Goal: Task Accomplishment & Management: Manage account settings

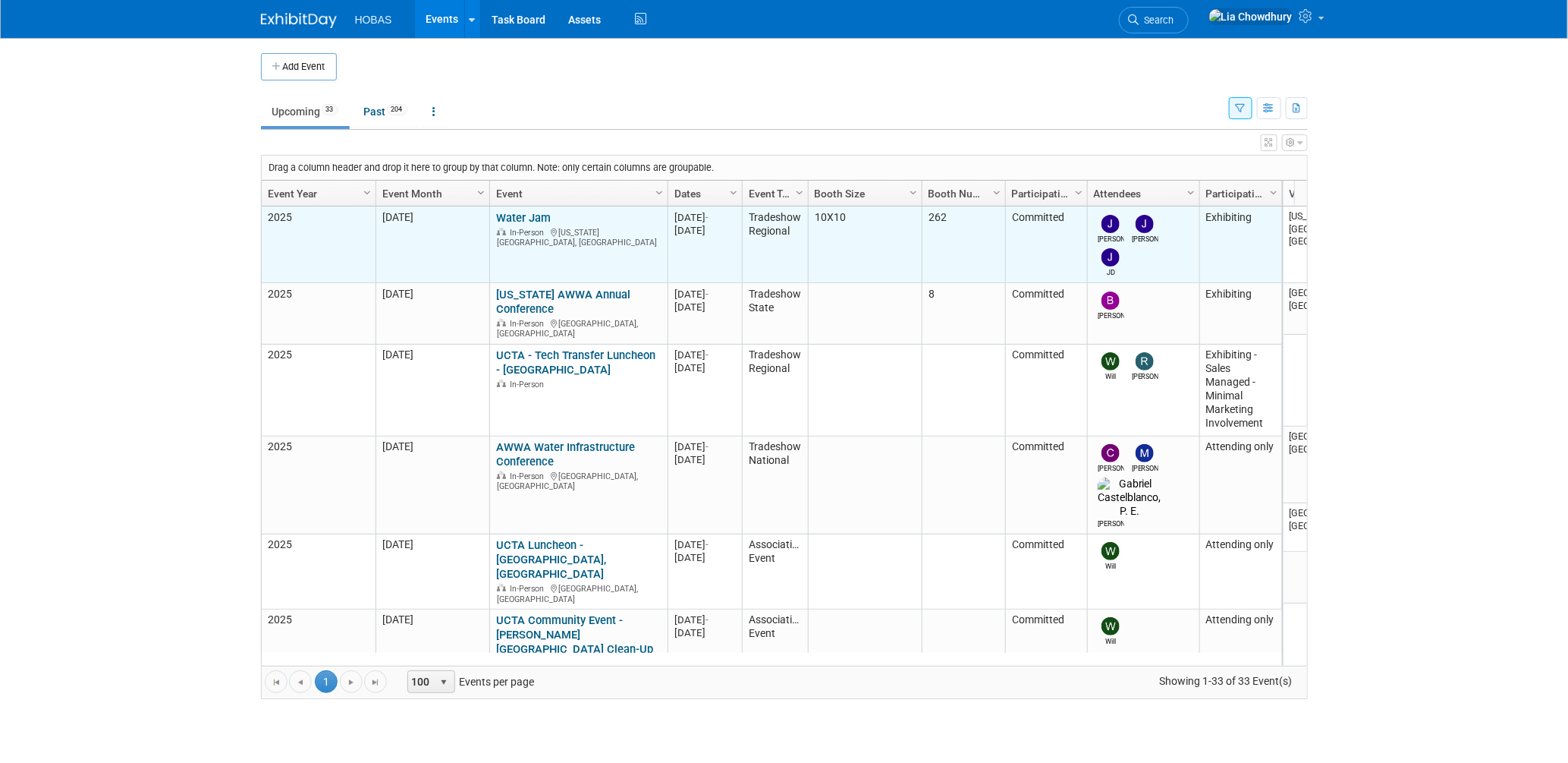
click at [522, 222] on link "Water Jam" at bounding box center [523, 218] width 55 height 14
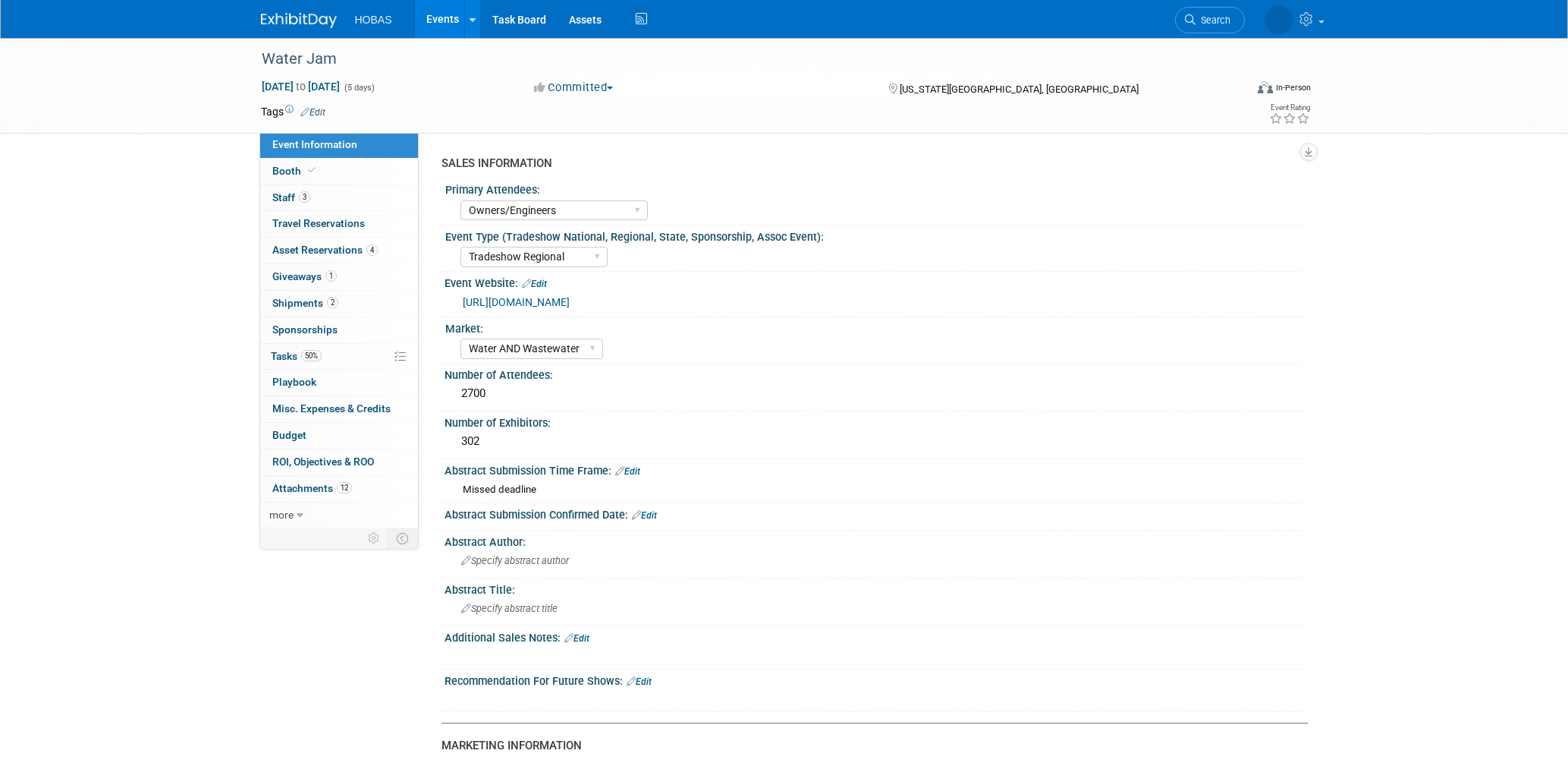
select select "Owners/Engineers"
select select "Tradeshow Regional"
select select "Water AND Wastewater"
select select "Exhibiting"
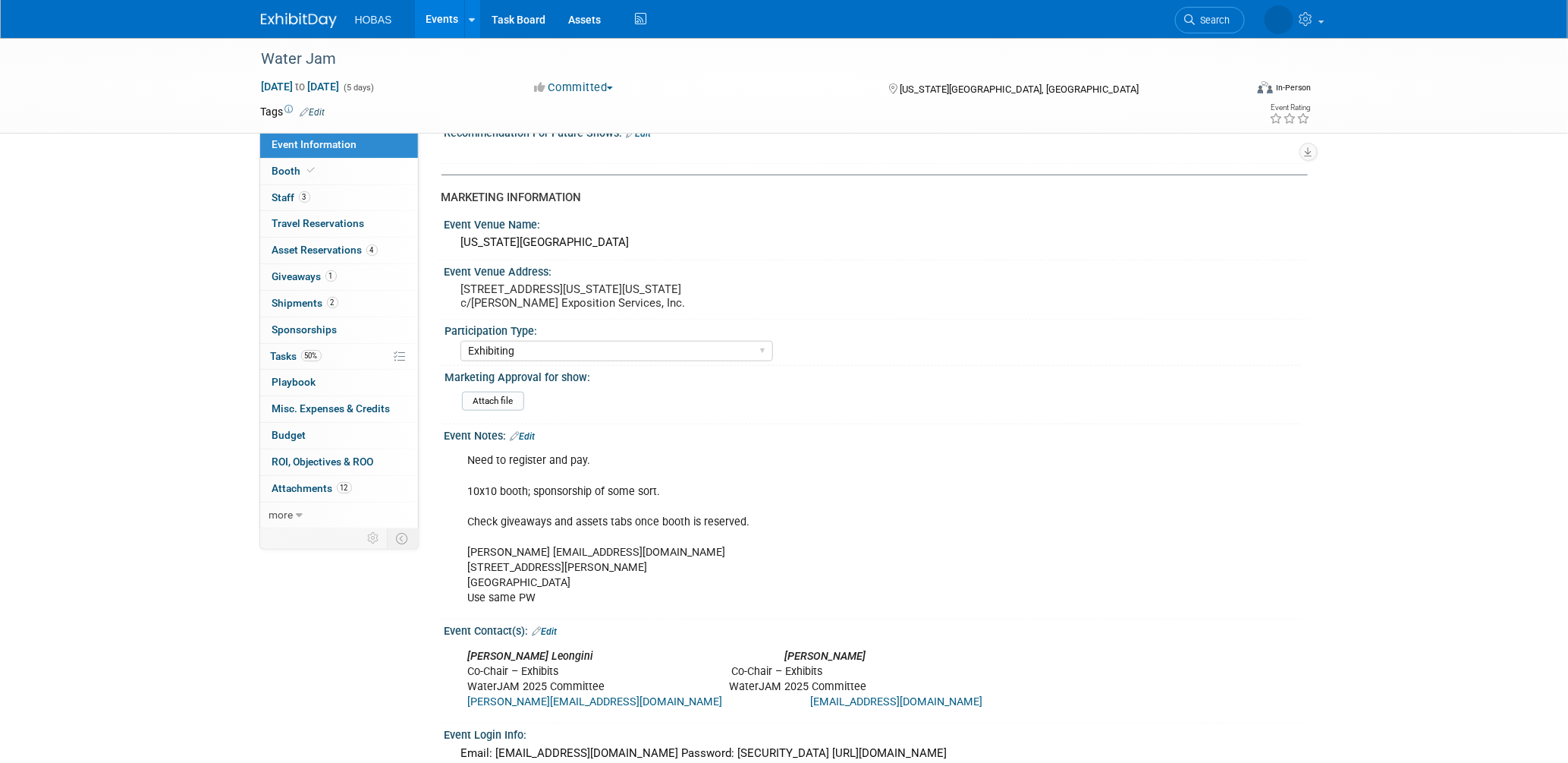
scroll to position [674, 0]
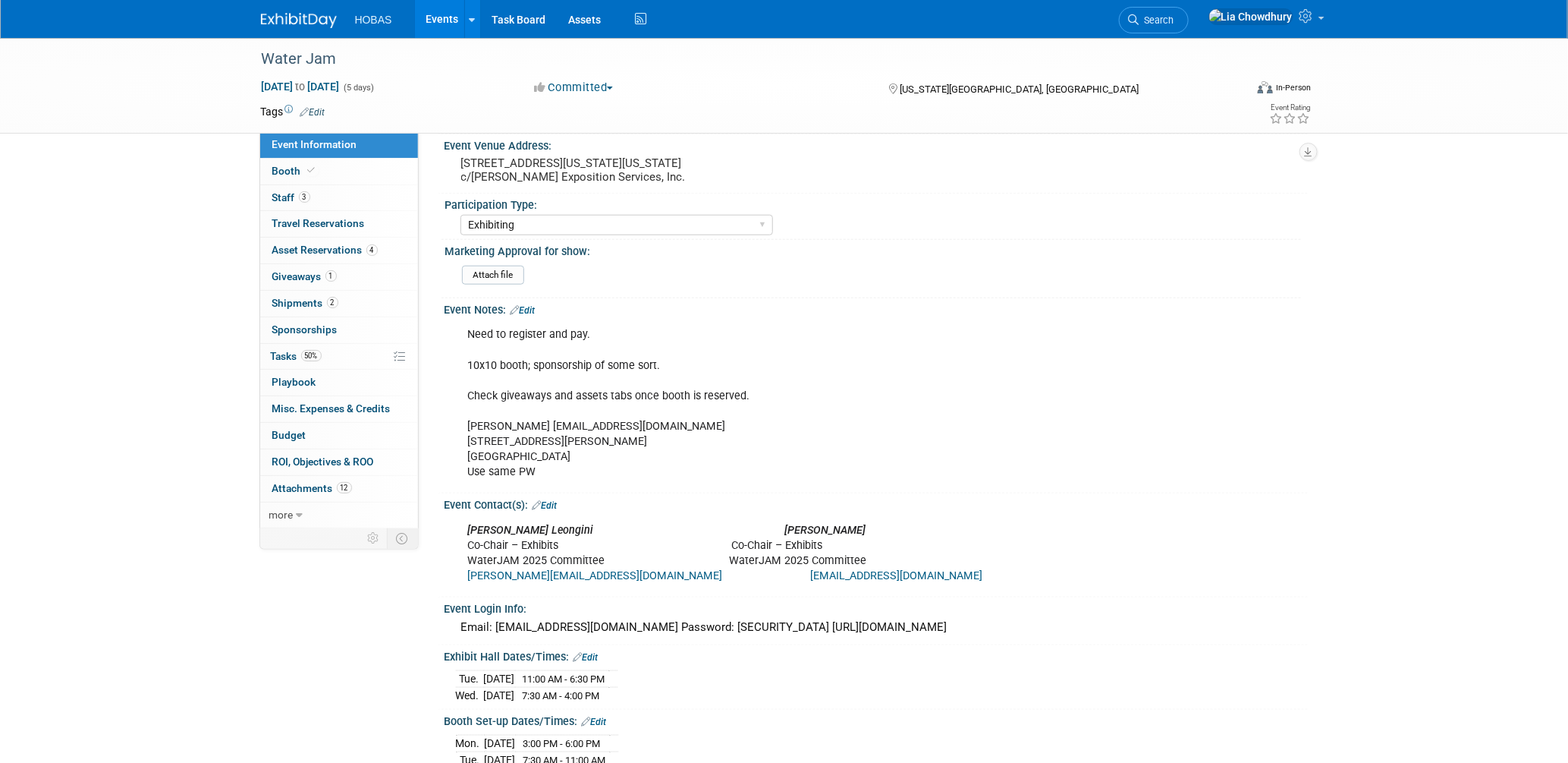
click at [638, 589] on div "Marybeth Leongini Hunter Ritchie Co-Chair – Exhibits Co-Chair – Exhibits WaterJ…" at bounding box center [799, 554] width 684 height 76
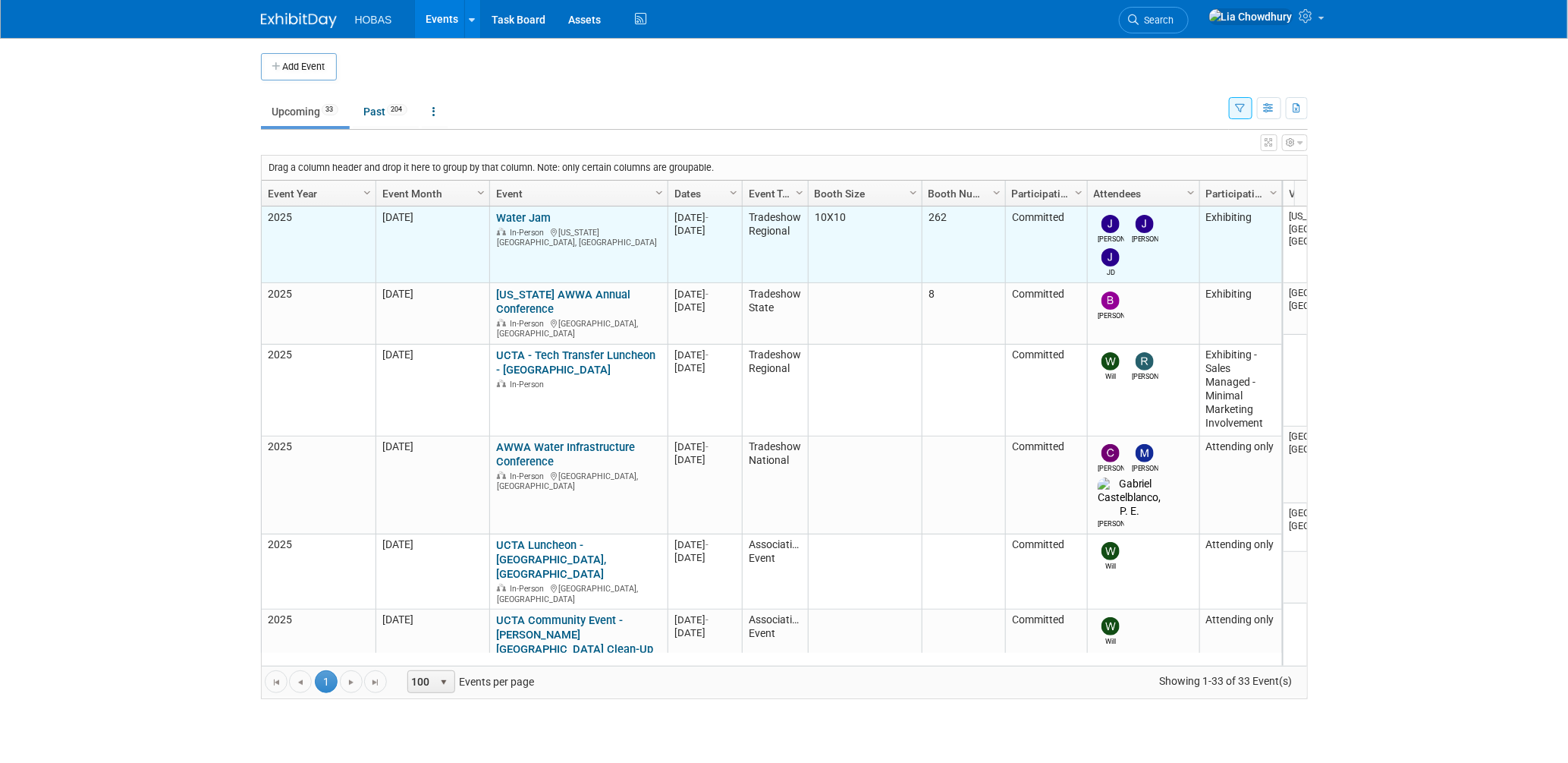
click at [511, 225] on div "Water Jam In-Person Virginia Beach, VA" at bounding box center [578, 230] width 165 height 37
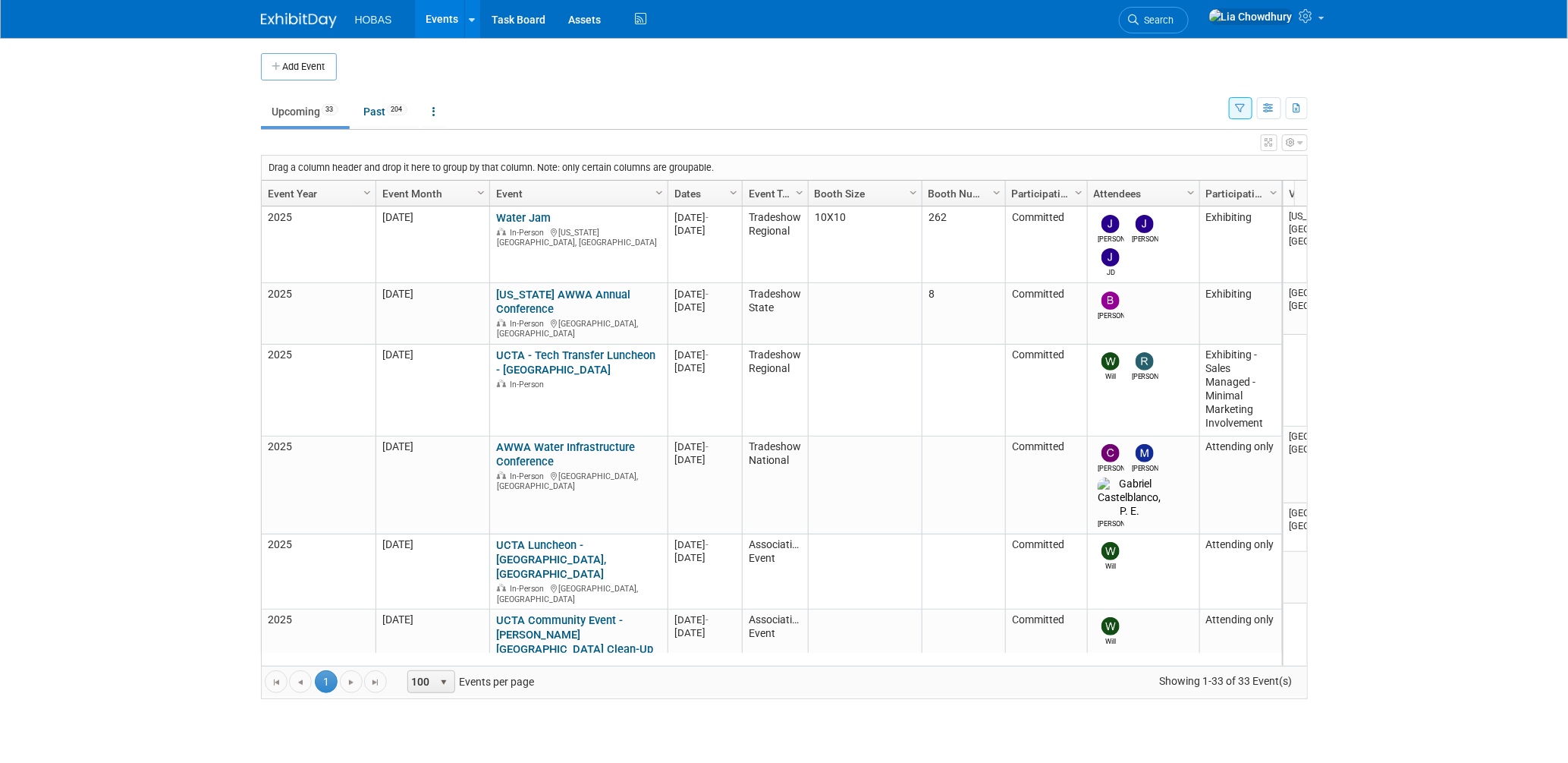
click at [505, 217] on link "Water Jam" at bounding box center [523, 218] width 55 height 14
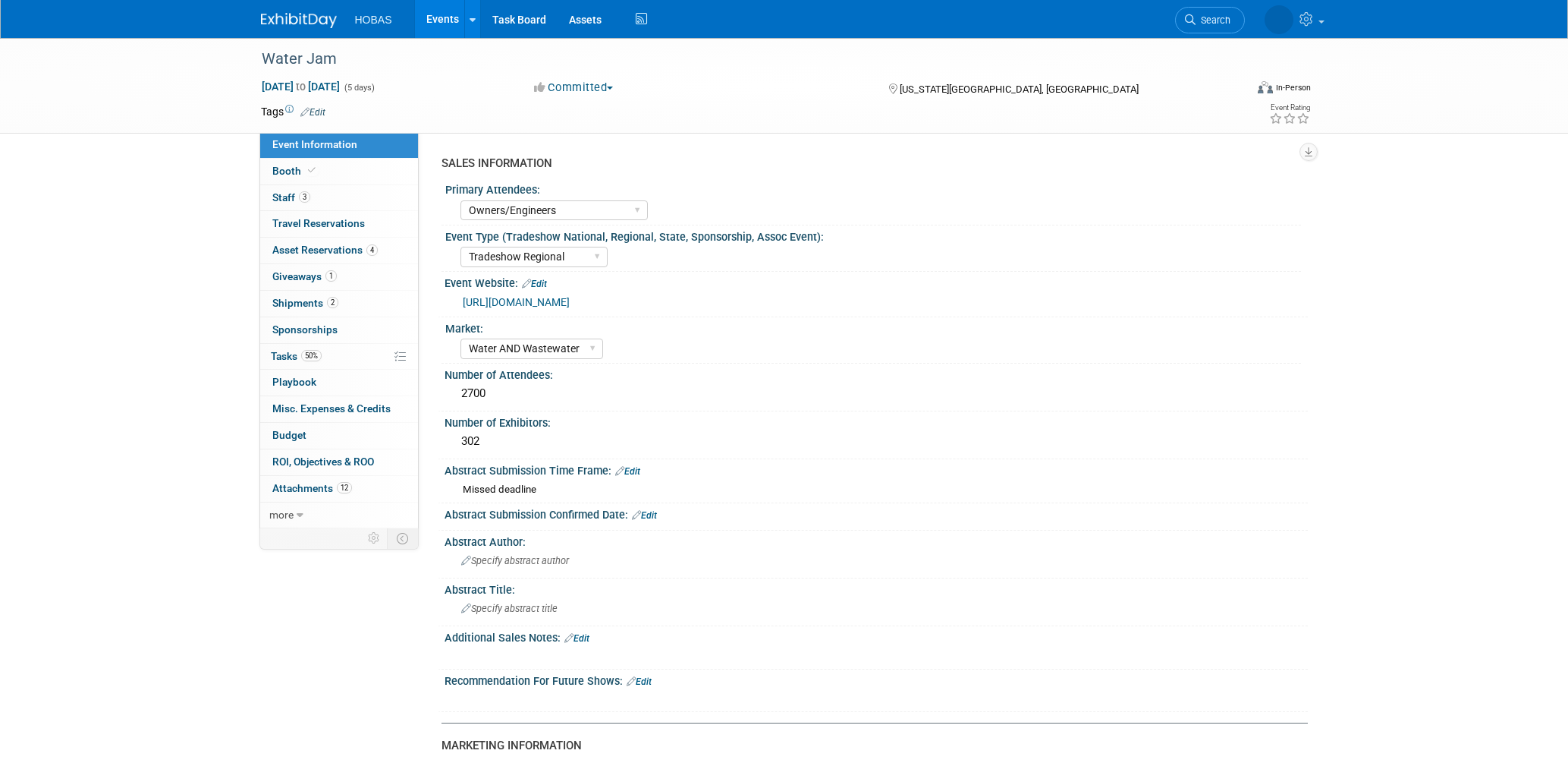
select select "Owners/Engineers"
select select "Tradeshow Regional"
select select "Water AND Wastewater"
select select "Exhibiting"
click at [291, 166] on span "Booth" at bounding box center [295, 170] width 46 height 12
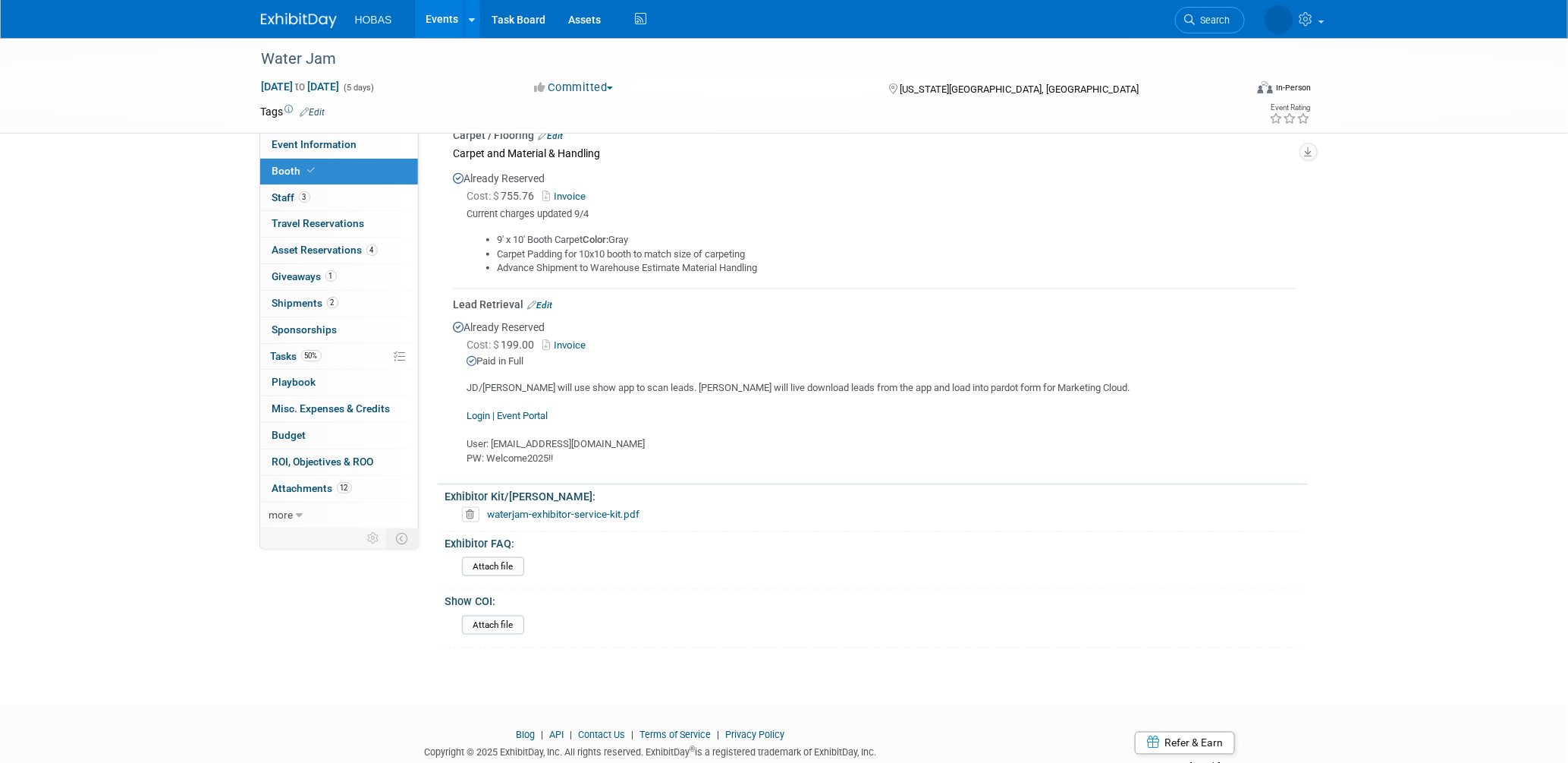
scroll to position [827, 0]
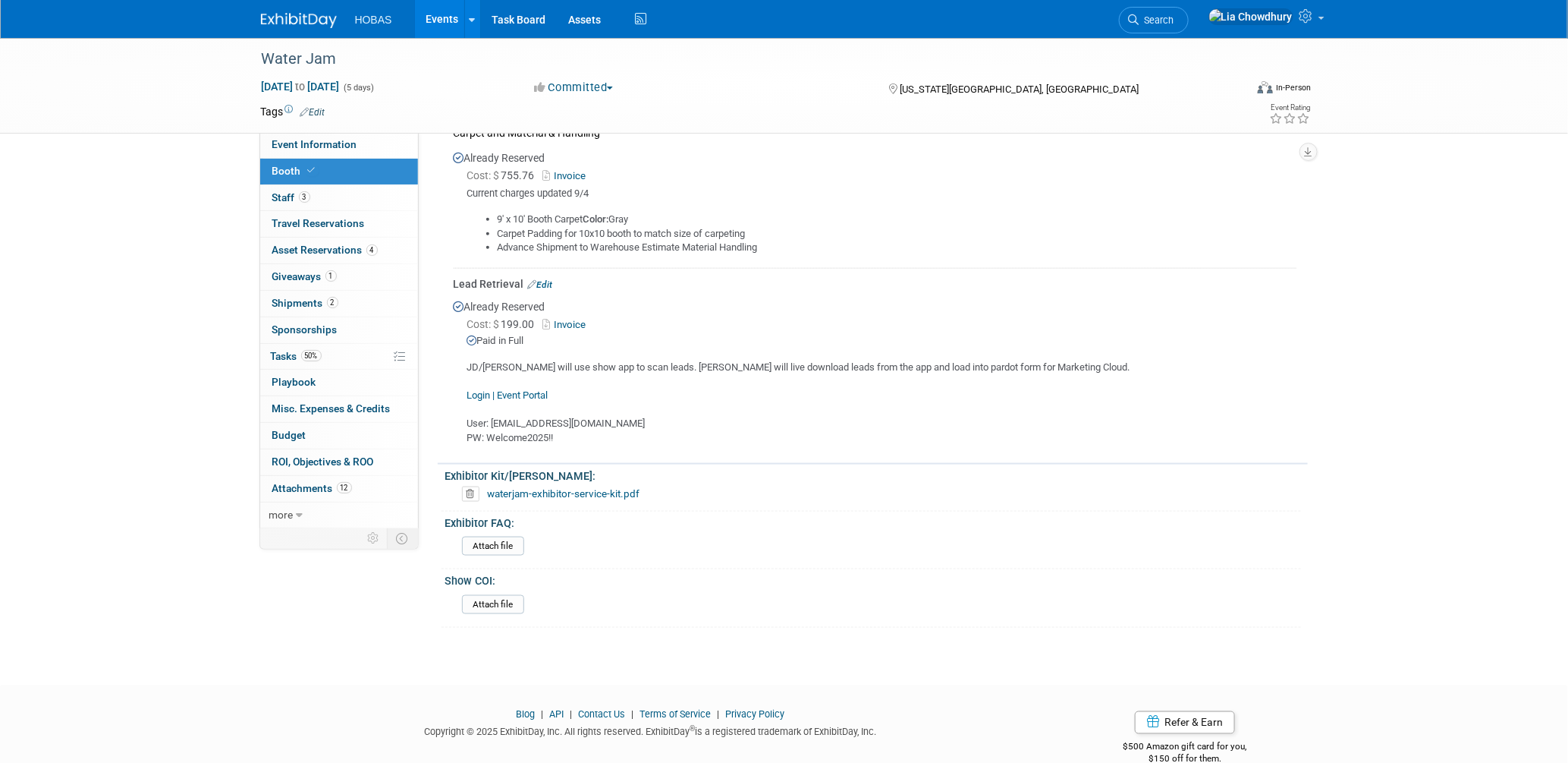
click at [564, 319] on link "Invoice" at bounding box center [568, 324] width 49 height 11
click at [538, 389] on link "Login | Event Portal" at bounding box center [508, 394] width 81 height 11
click at [286, 198] on span "Staff 3" at bounding box center [291, 198] width 38 height 12
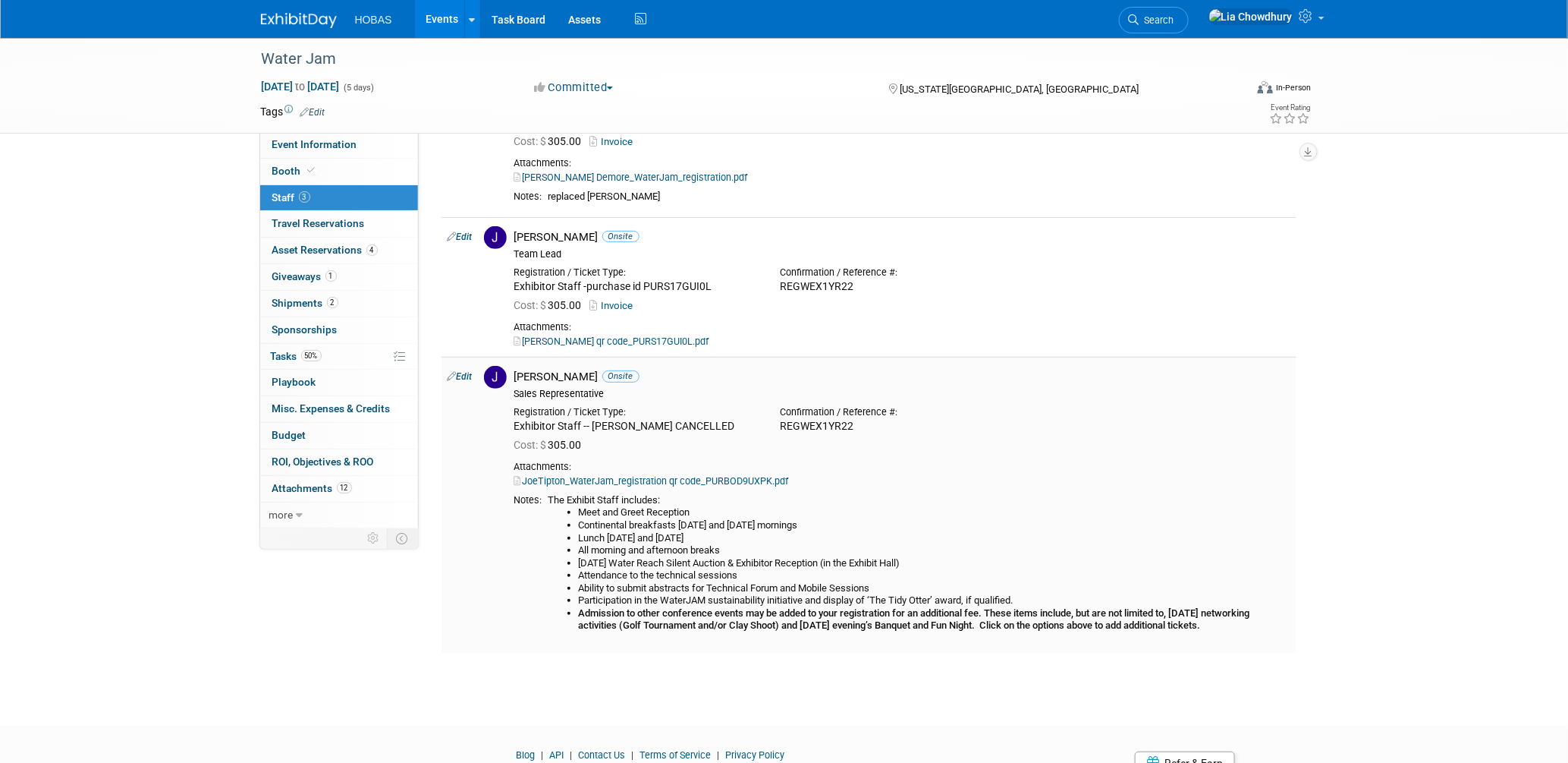
scroll to position [0, 0]
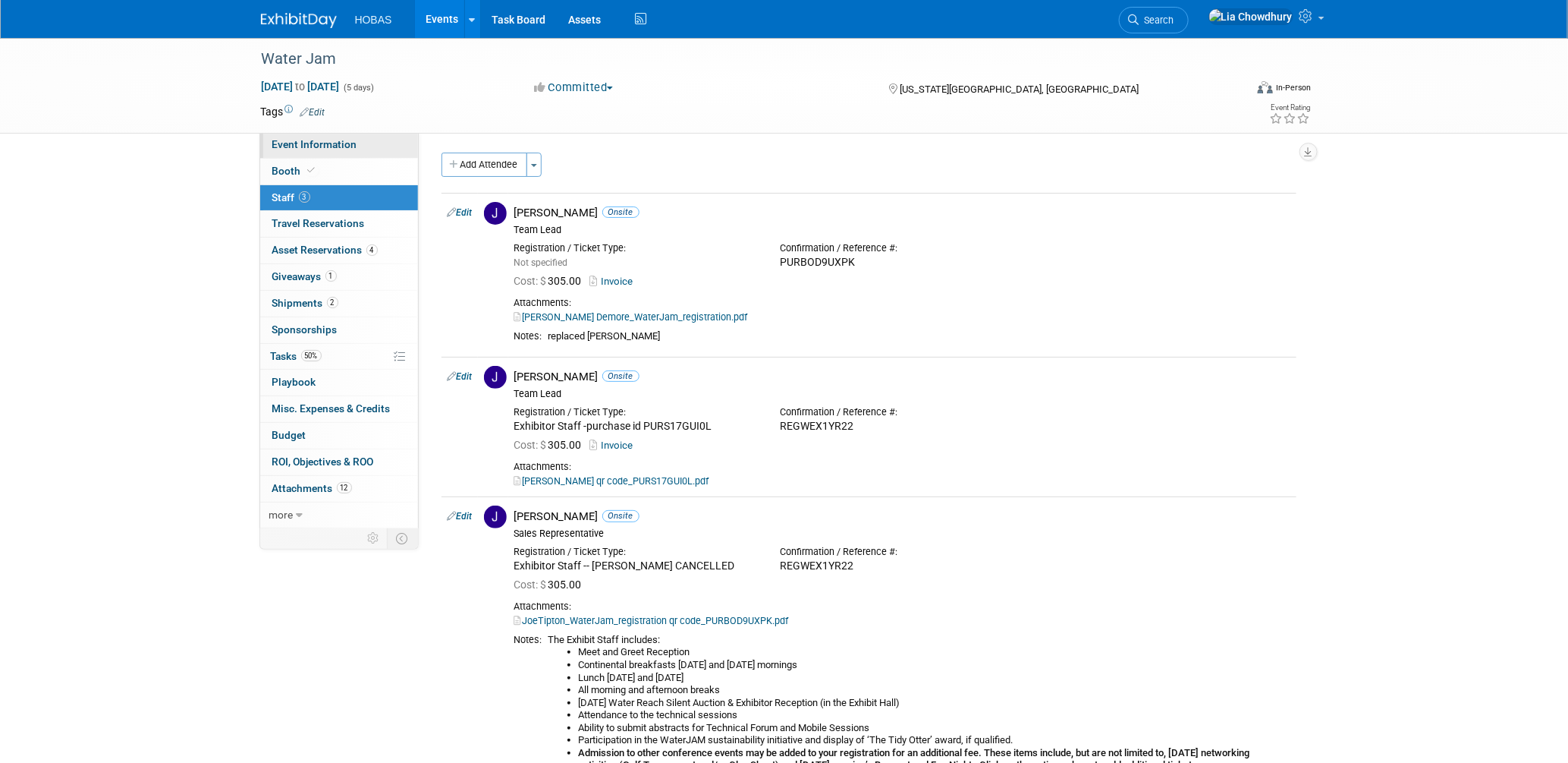
click at [308, 144] on span "Event Information" at bounding box center [315, 144] width 85 height 12
select select "Owners/Engineers"
select select "Tradeshow Regional"
select select "Water AND Wastewater"
select select "Exhibiting"
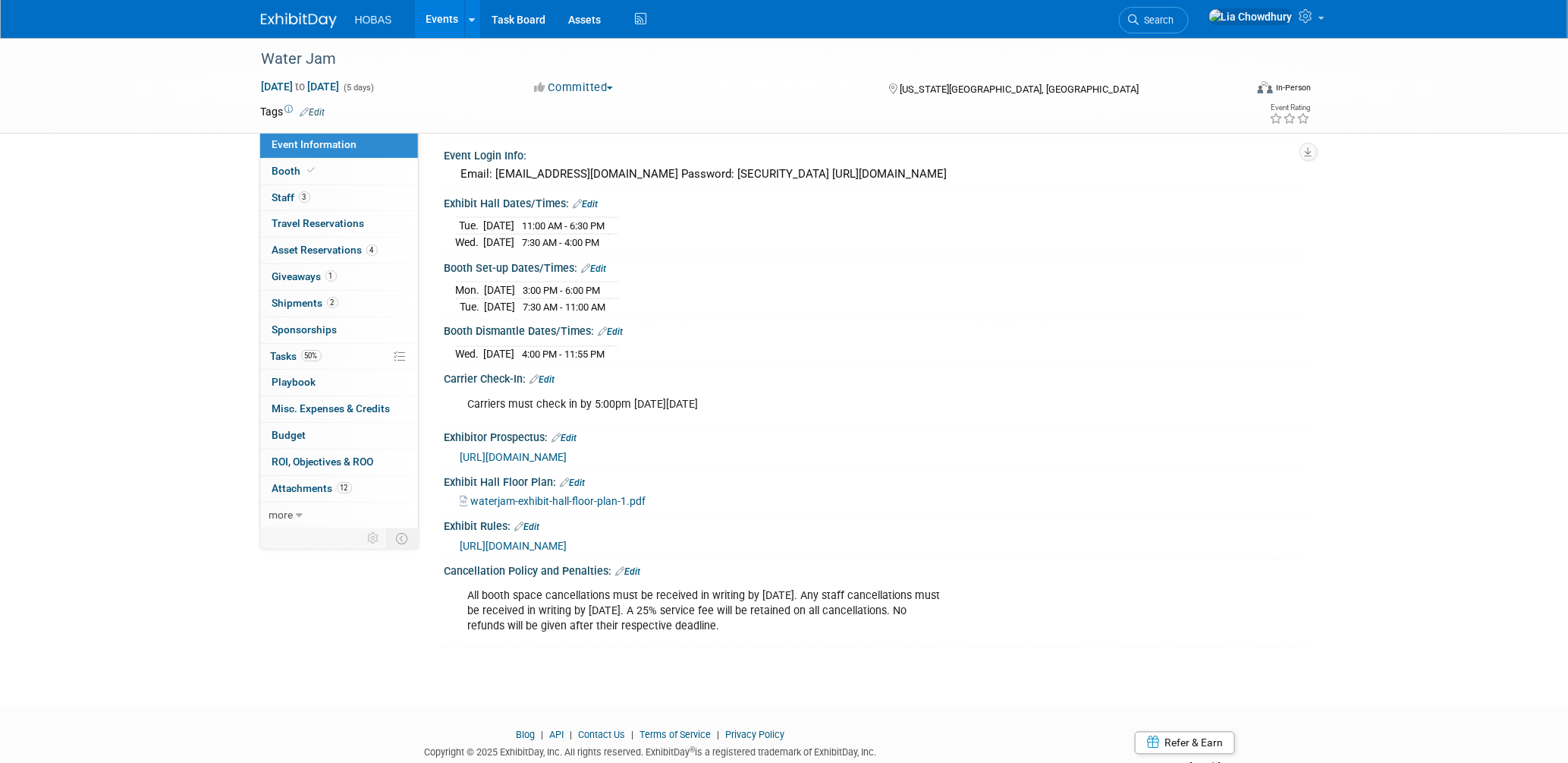
scroll to position [1180, 0]
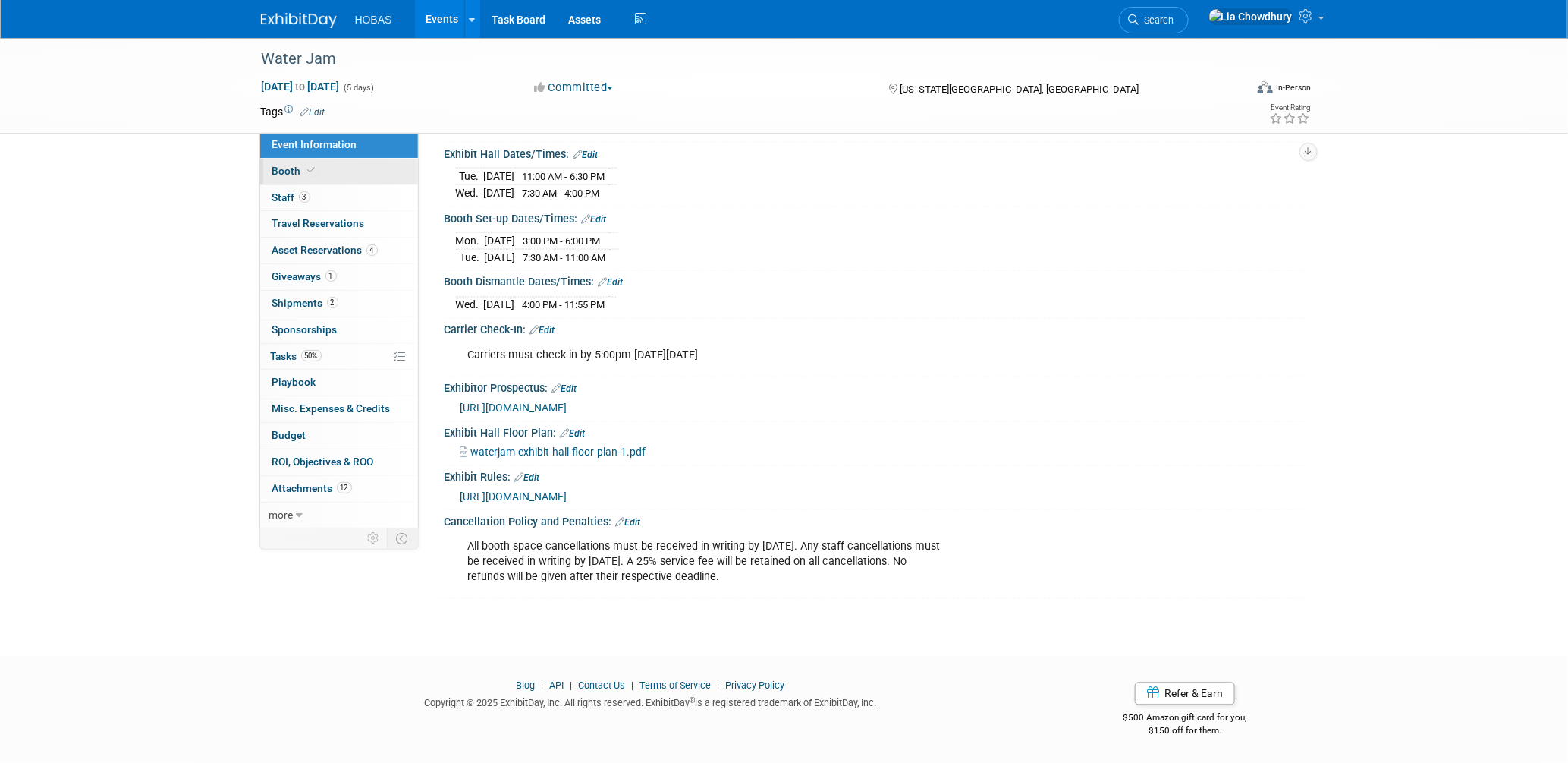
click at [284, 162] on link "Booth" at bounding box center [338, 171] width 158 height 26
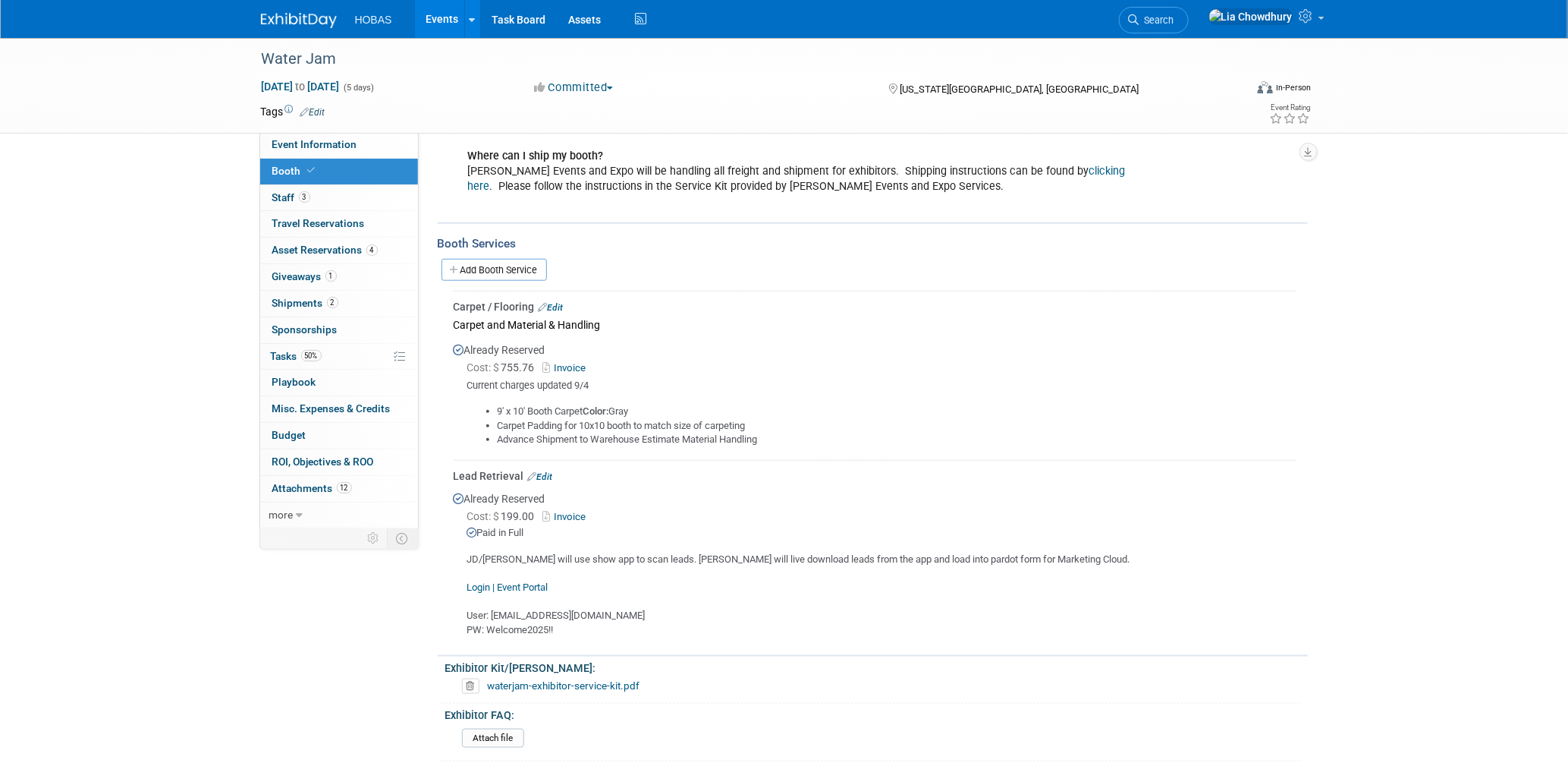
scroll to position [674, 0]
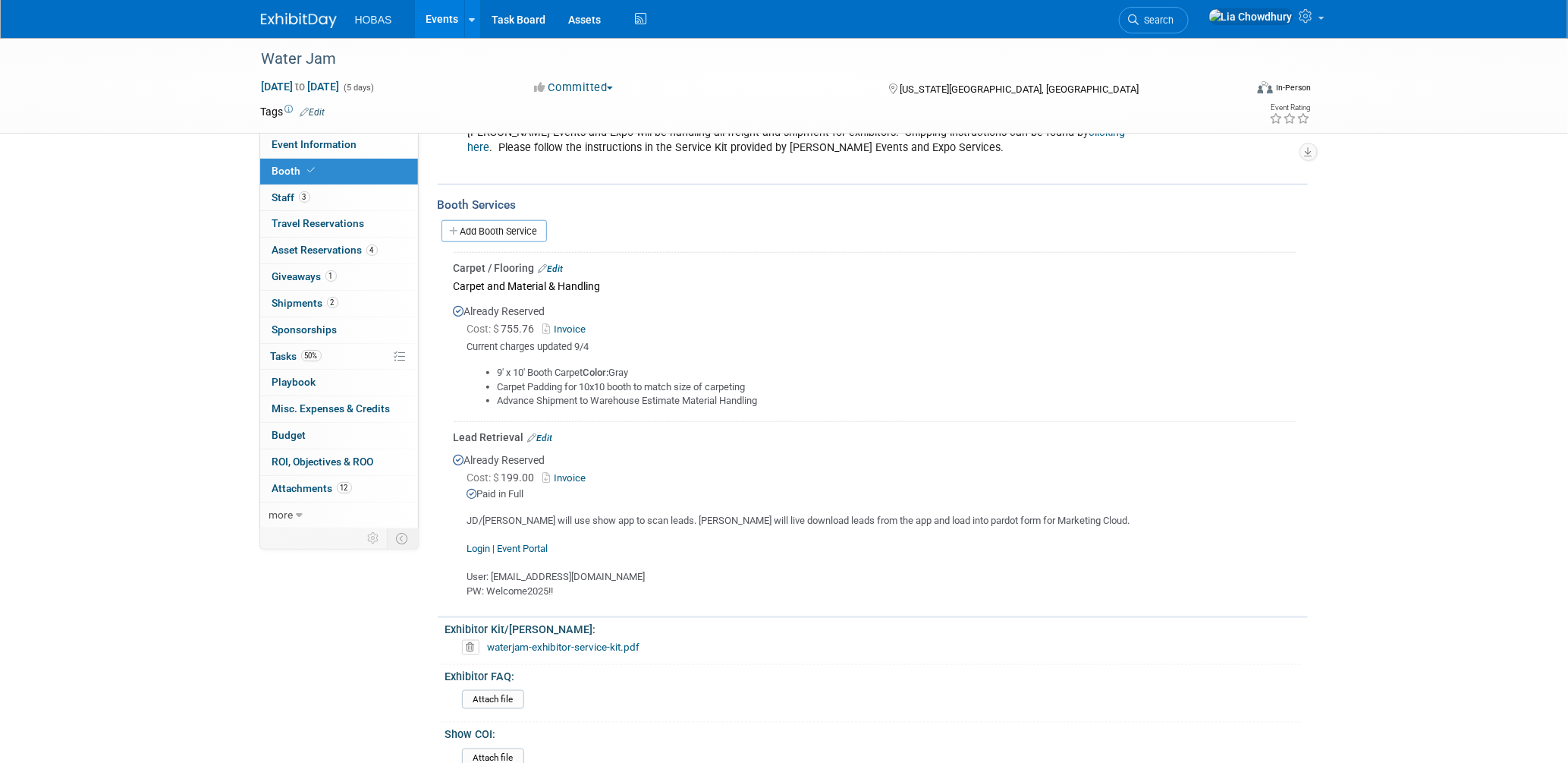
click at [302, 172] on span "Booth" at bounding box center [295, 170] width 46 height 12
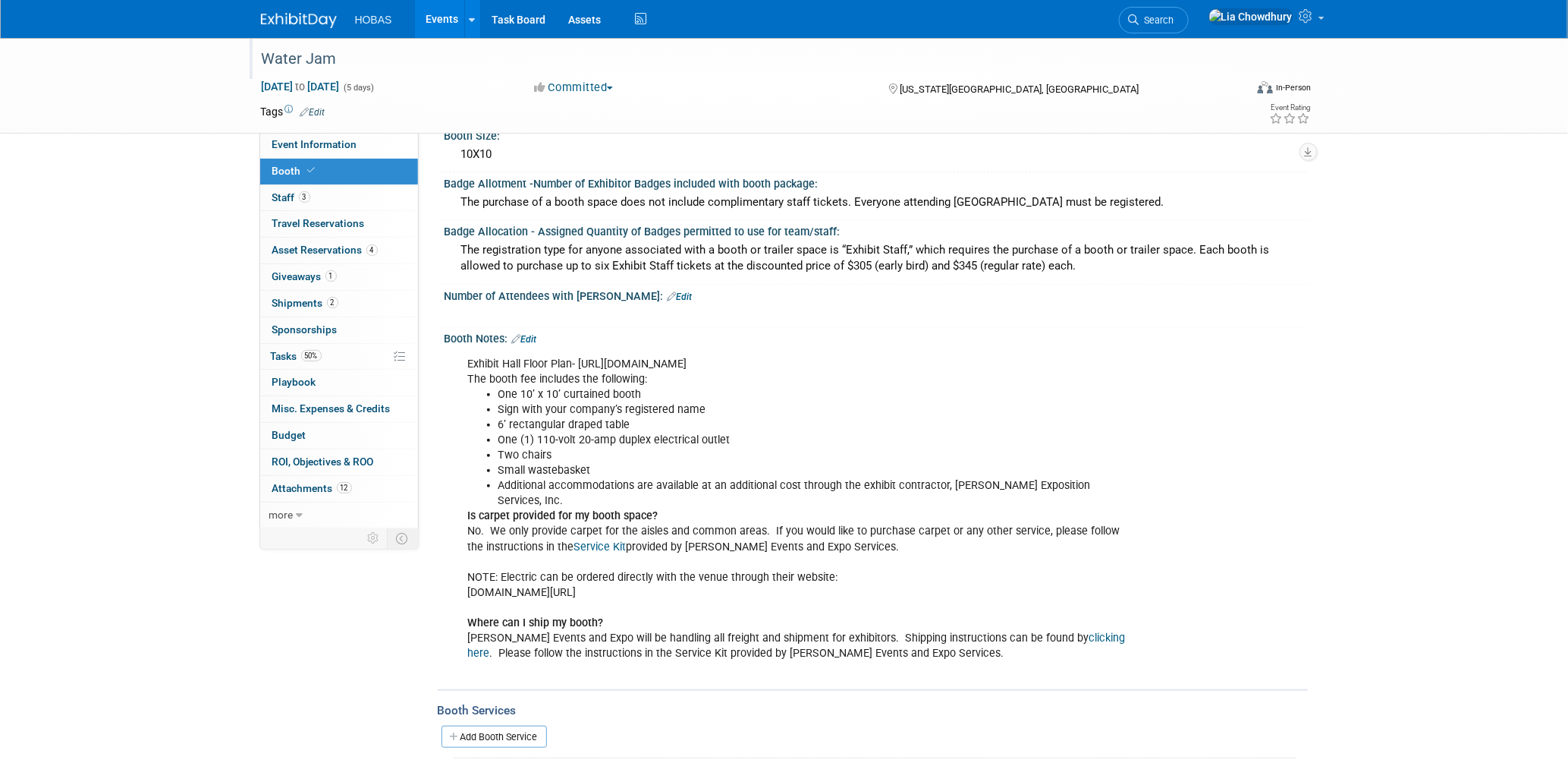
scroll to position [0, 0]
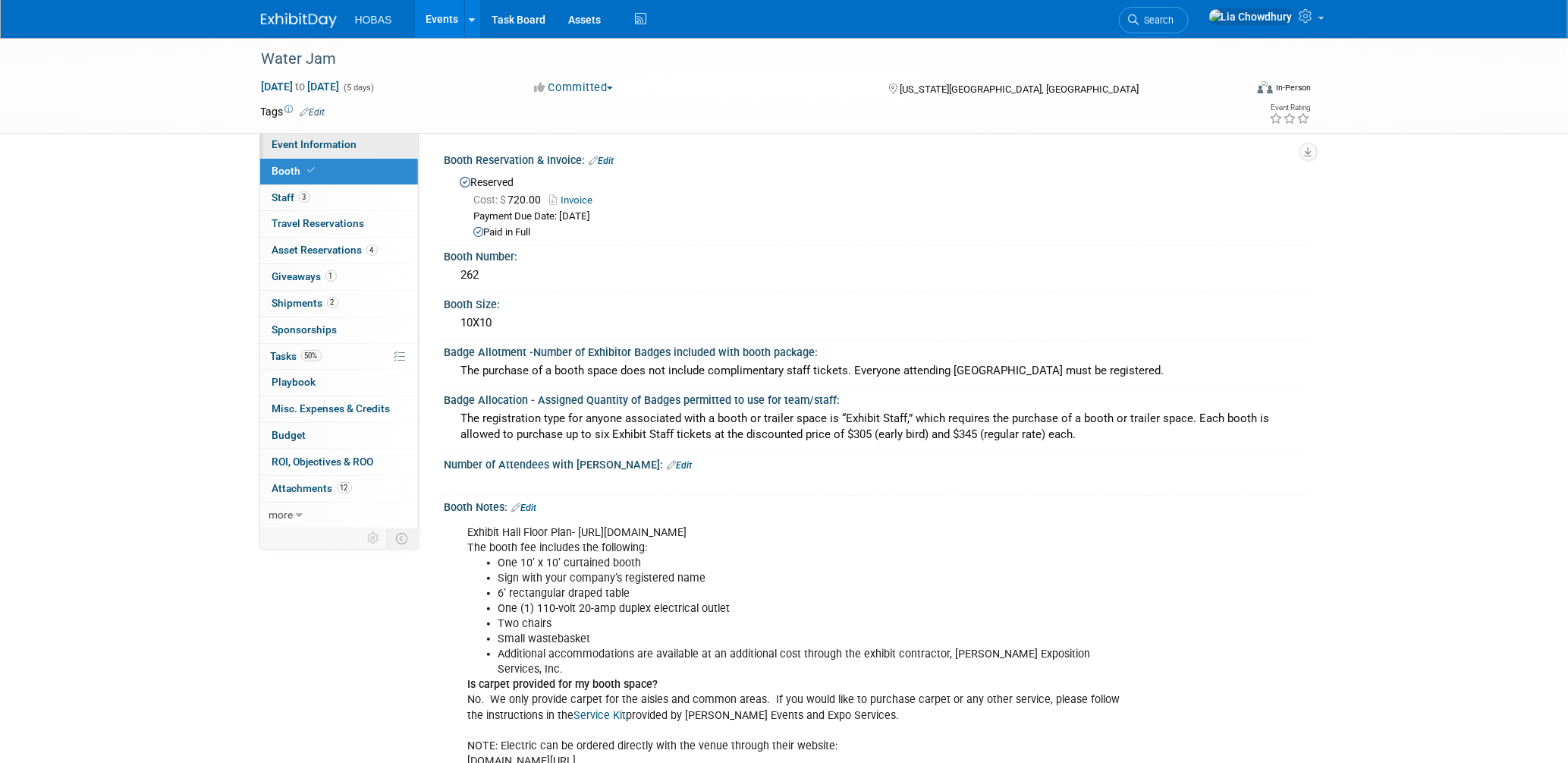
click at [293, 143] on span "Event Information" at bounding box center [315, 144] width 85 height 12
select select "Owners/Engineers"
select select "Tradeshow Regional"
select select "Water AND Wastewater"
select select "Exhibiting"
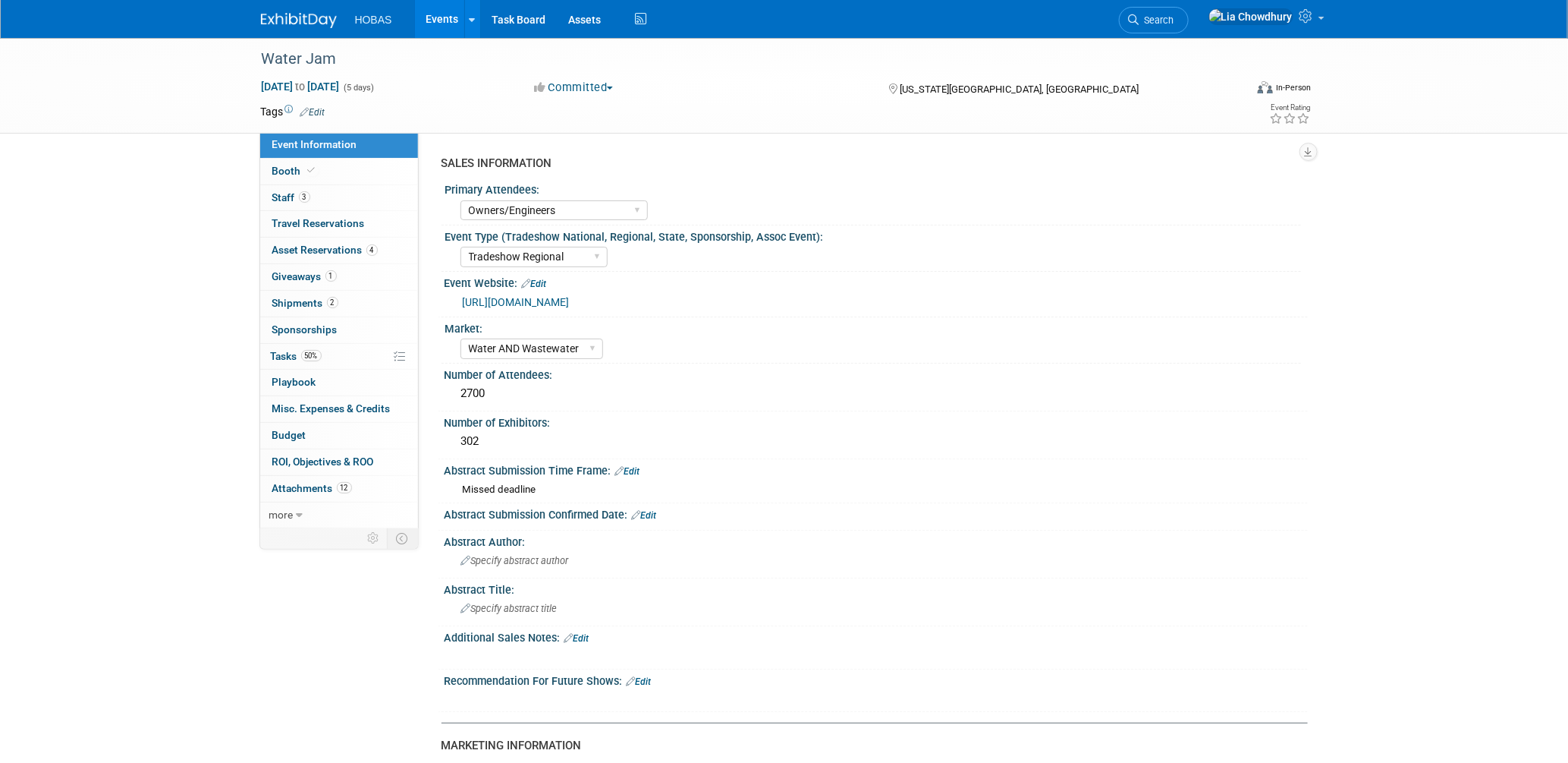
click at [562, 301] on link "[URL][DOMAIN_NAME]" at bounding box center [516, 302] width 107 height 12
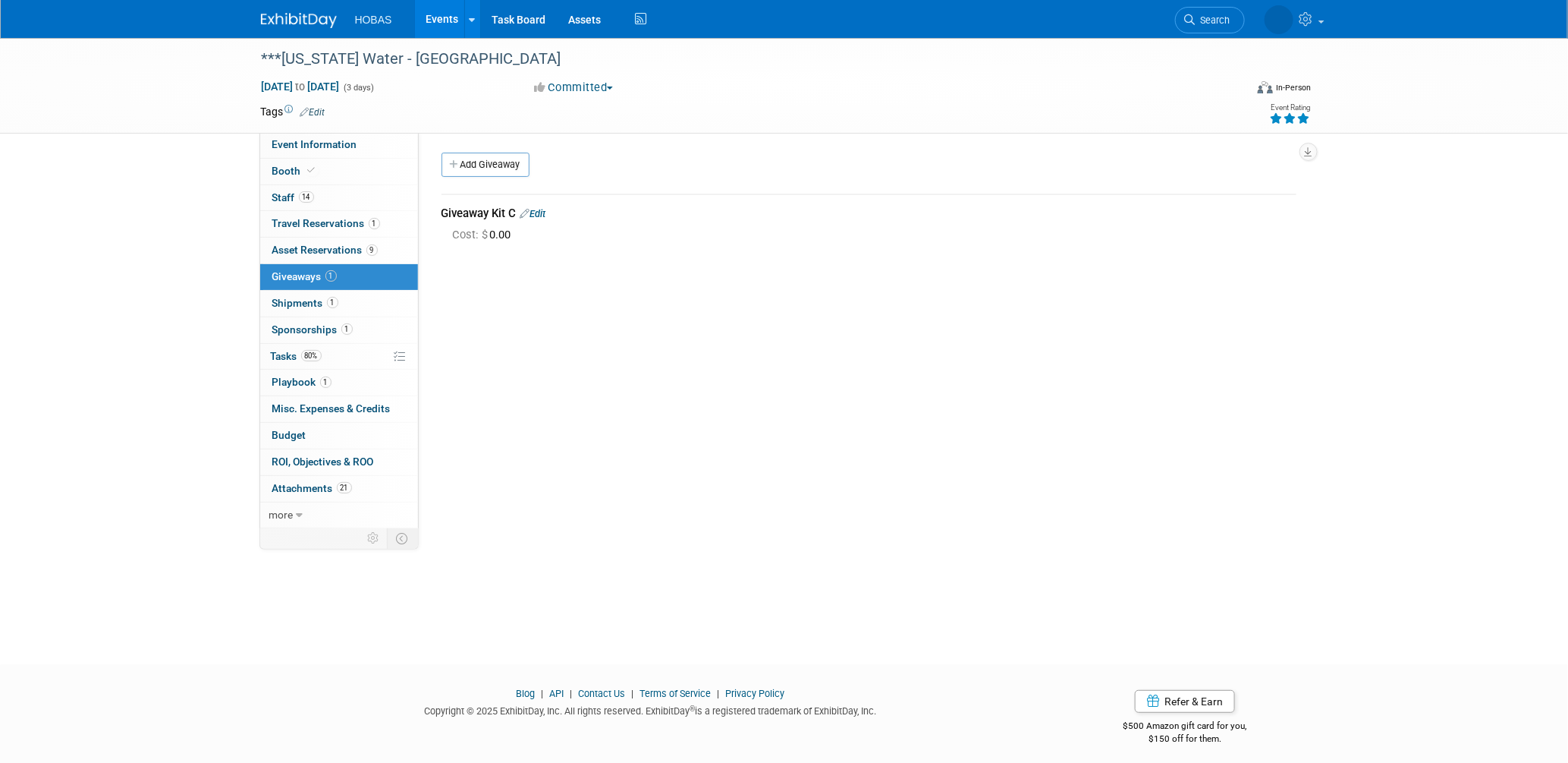
click at [546, 212] on link "Edit" at bounding box center [533, 213] width 26 height 11
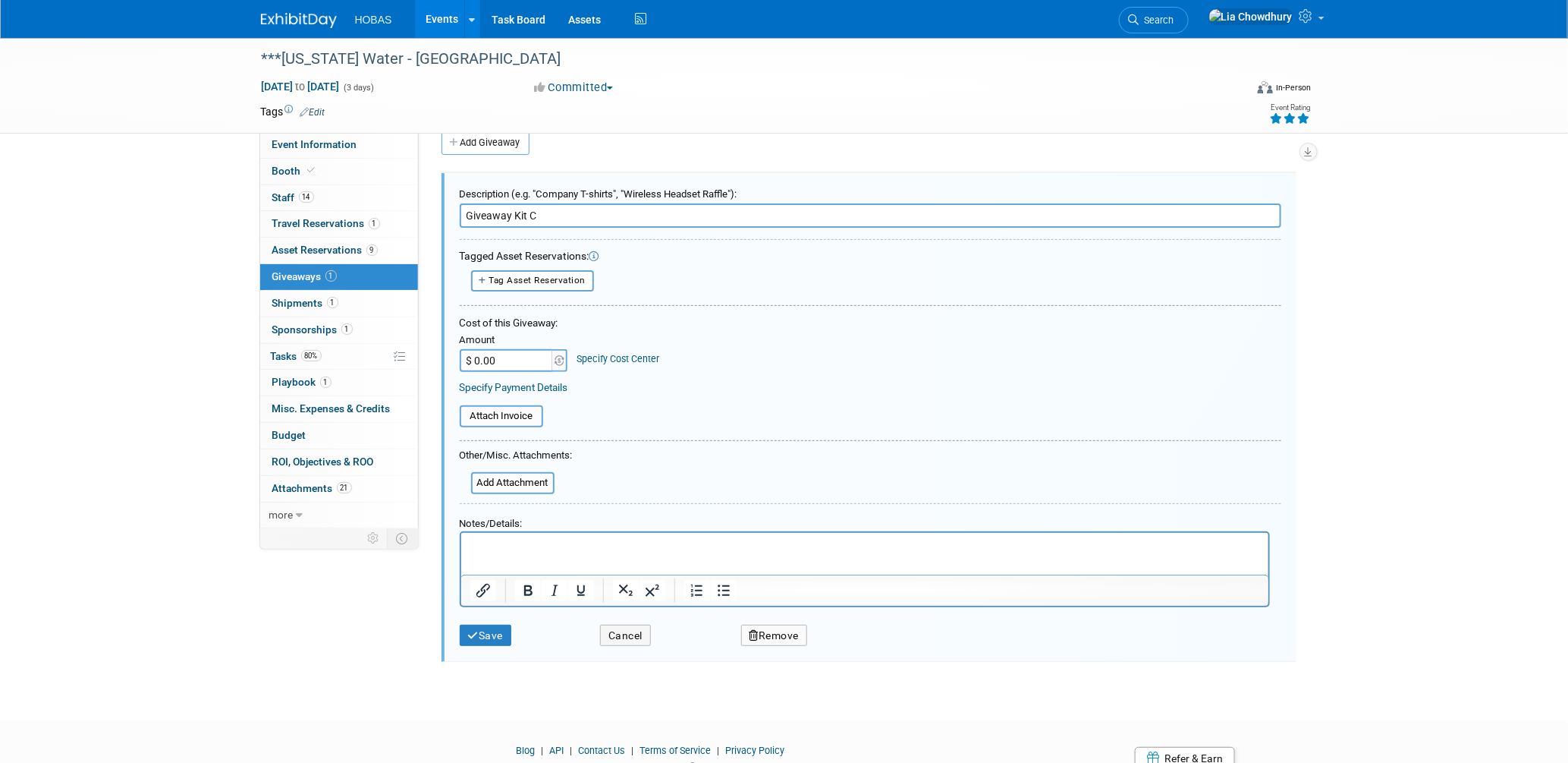
click at [499, 357] on input "$ 0.00" at bounding box center [507, 360] width 95 height 23
click at [501, 357] on input "$ 22,657.00" at bounding box center [507, 360] width 95 height 23
type input "$ 2,268.57"
click at [496, 625] on button "Save" at bounding box center [486, 636] width 52 height 22
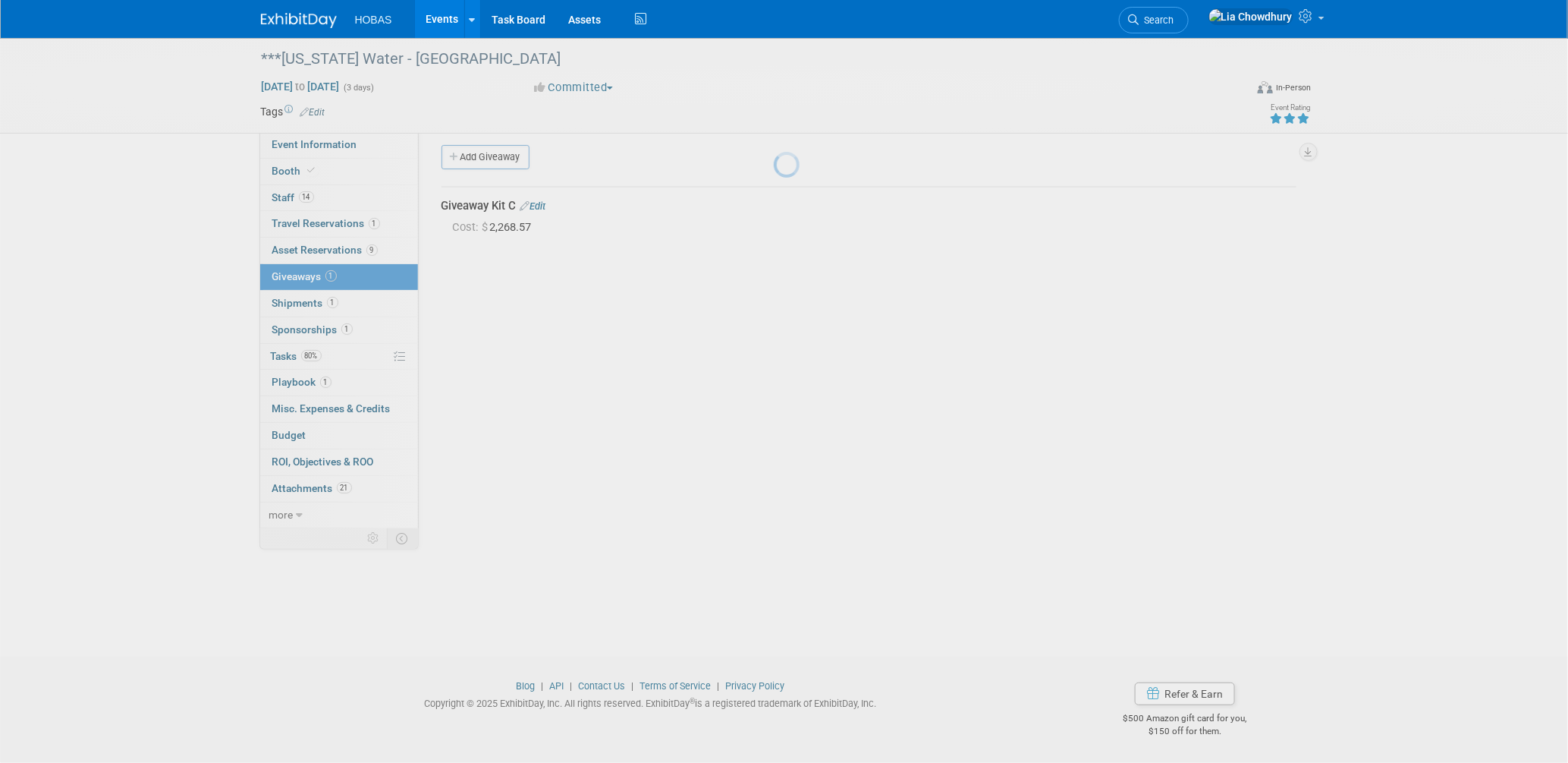
scroll to position [7, 0]
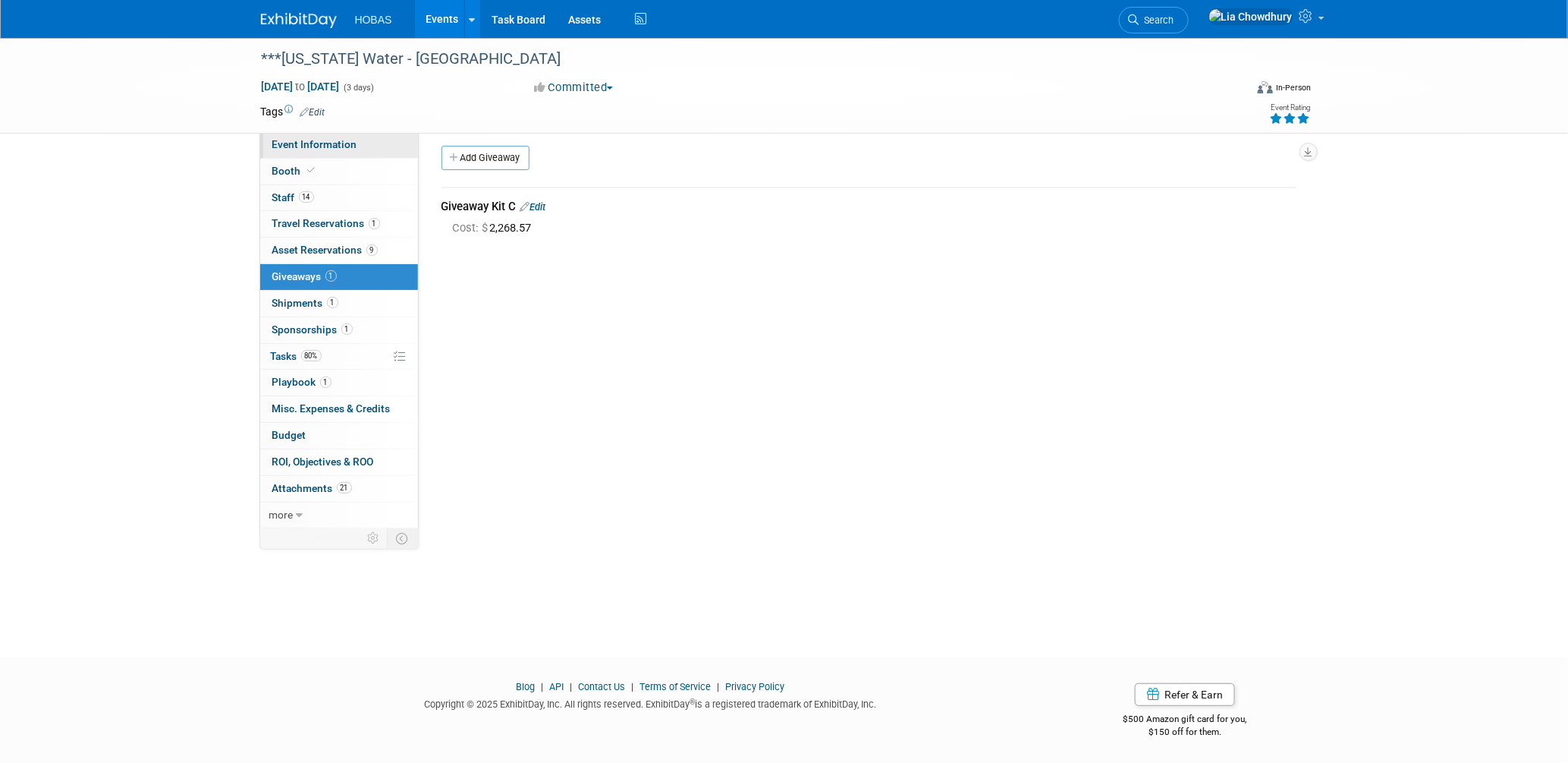
click at [293, 145] on span "Event Information" at bounding box center [315, 144] width 85 height 12
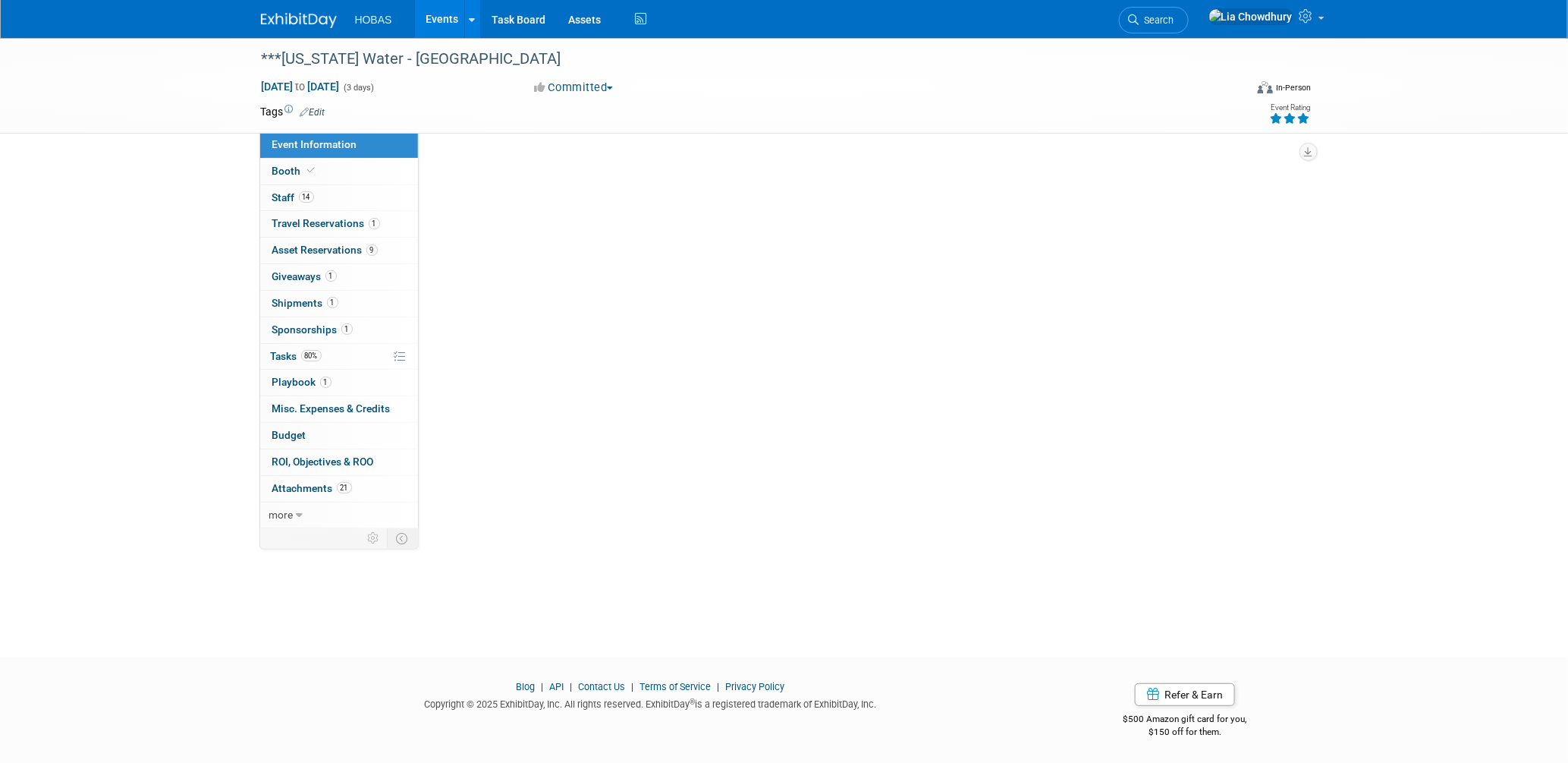
scroll to position [0, 0]
select select "Owners/Engineers"
select select "Tradeshow State"
select select "Water"
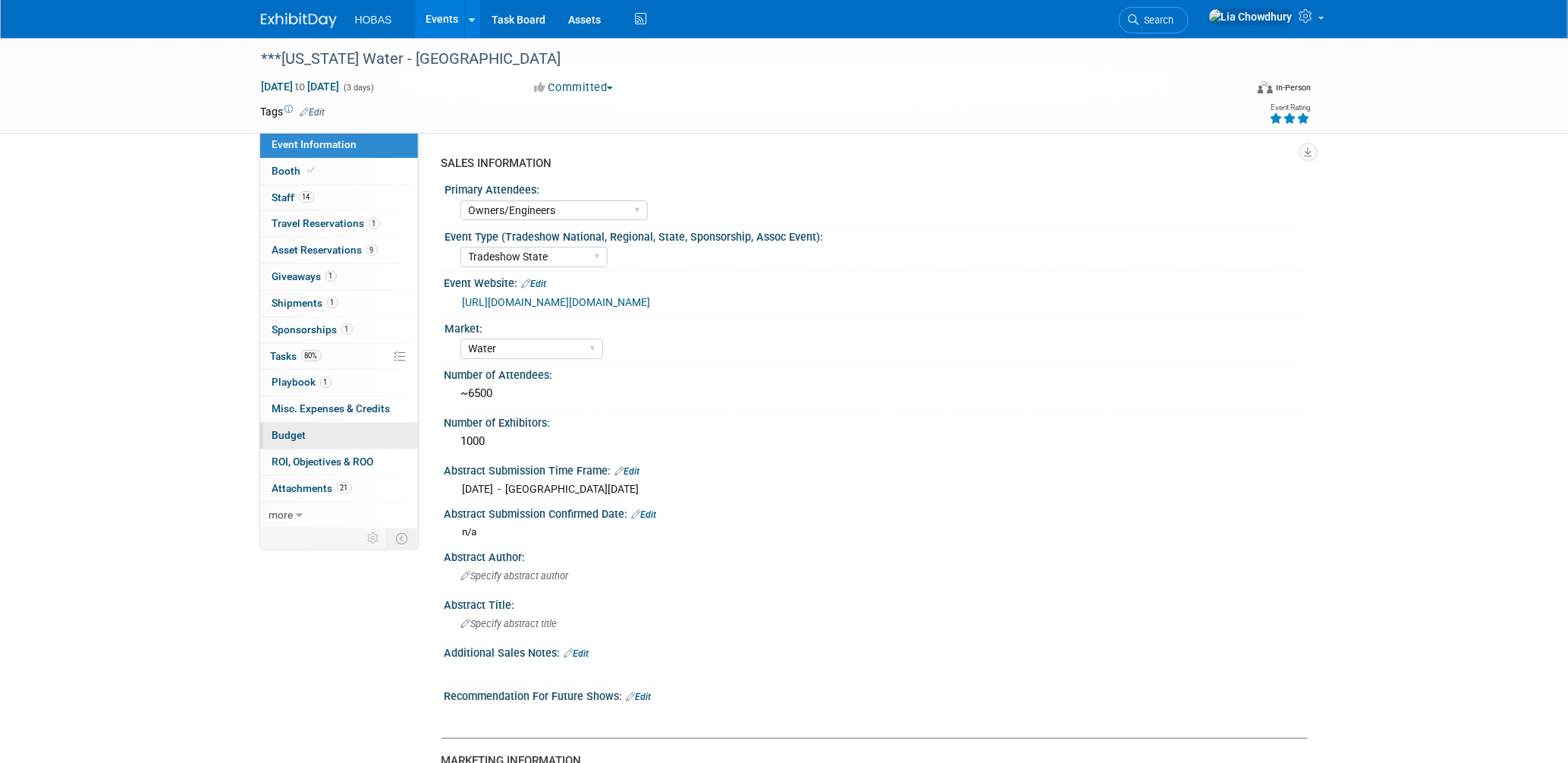
click at [289, 433] on span "Budget" at bounding box center [289, 435] width 34 height 12
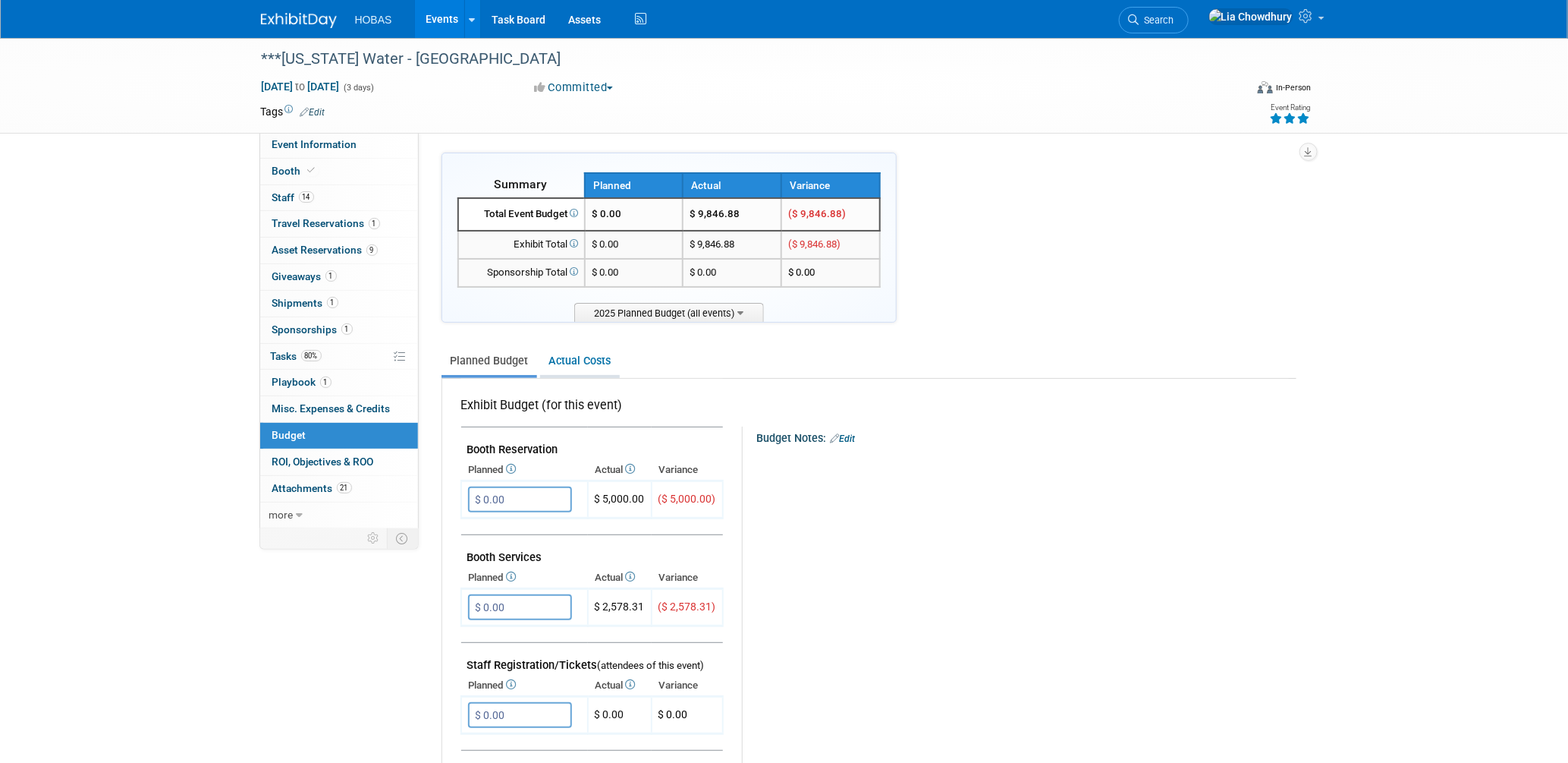
click at [569, 359] on link "Actual Costs" at bounding box center [580, 360] width 79 height 28
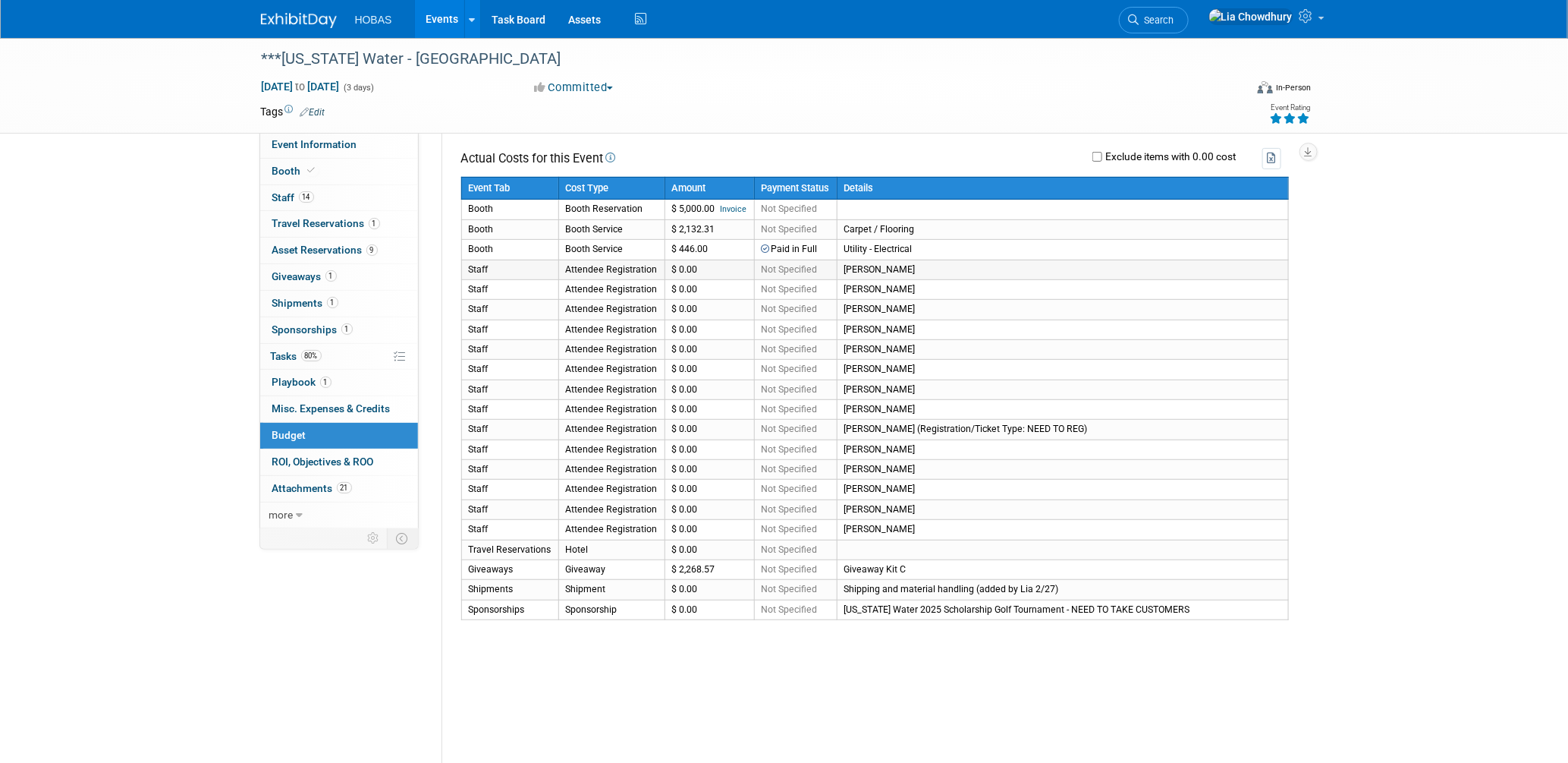
scroll to position [252, 0]
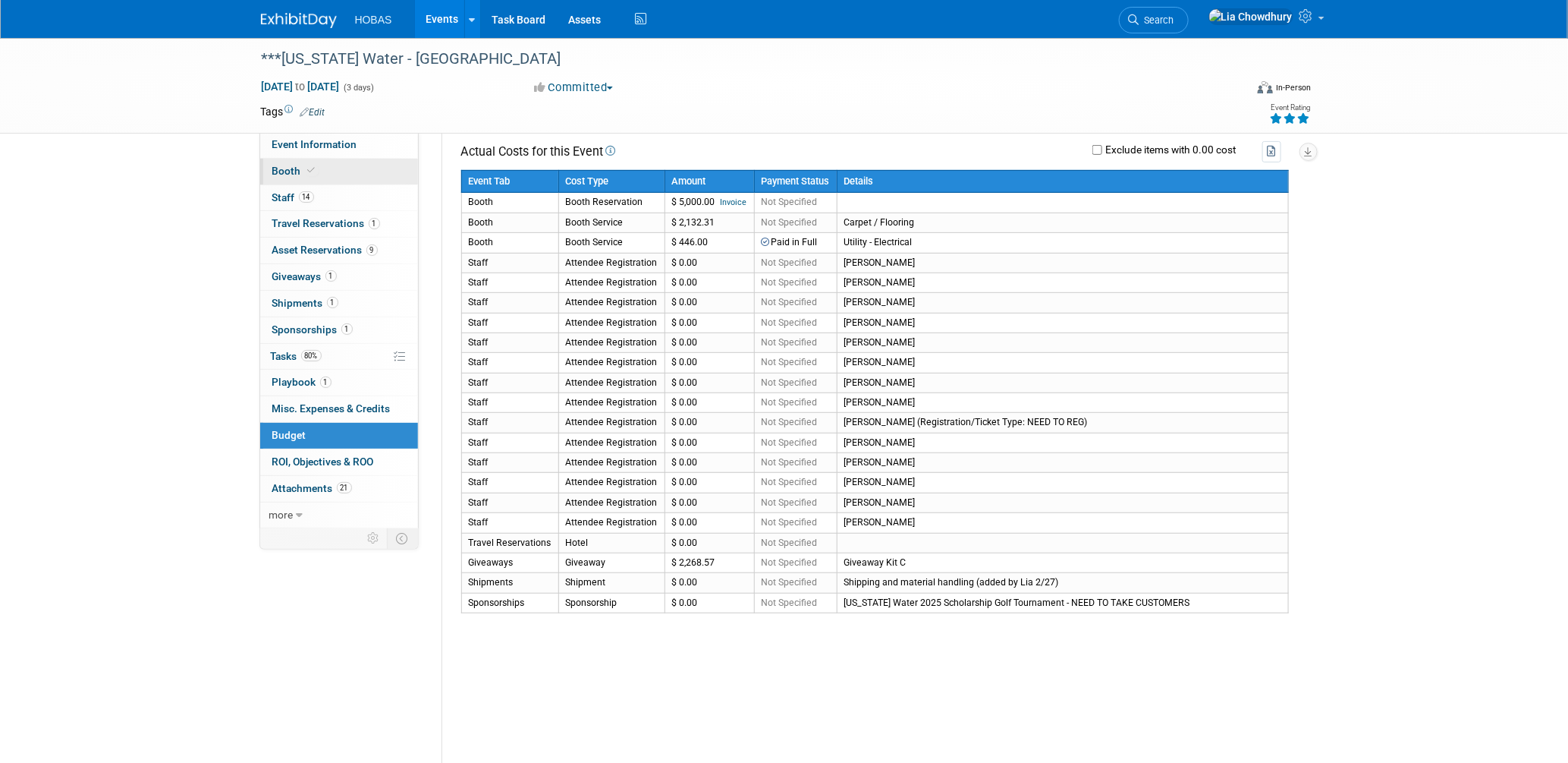
click at [298, 177] on link "Booth" at bounding box center [338, 171] width 158 height 26
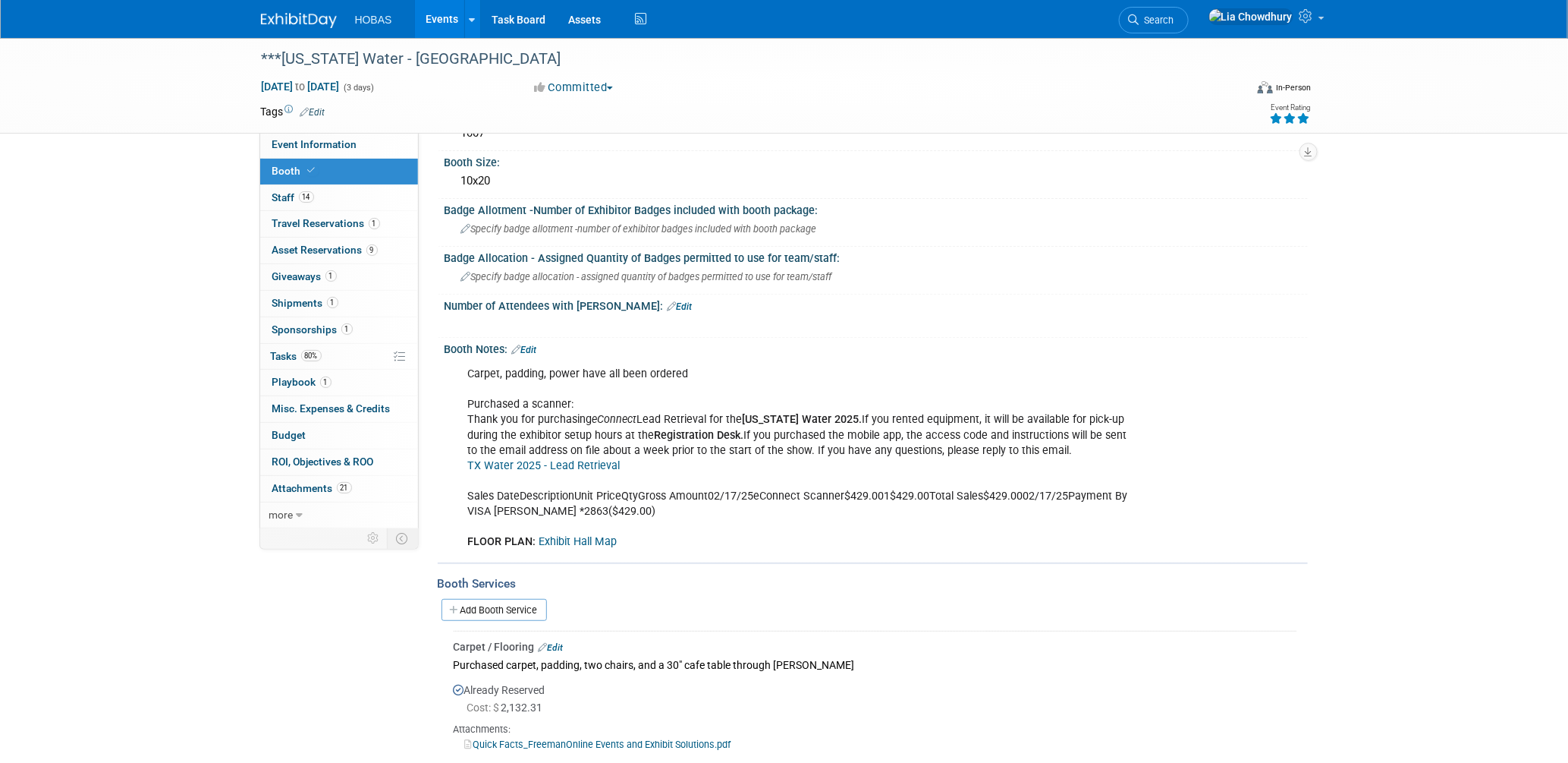
scroll to position [0, 0]
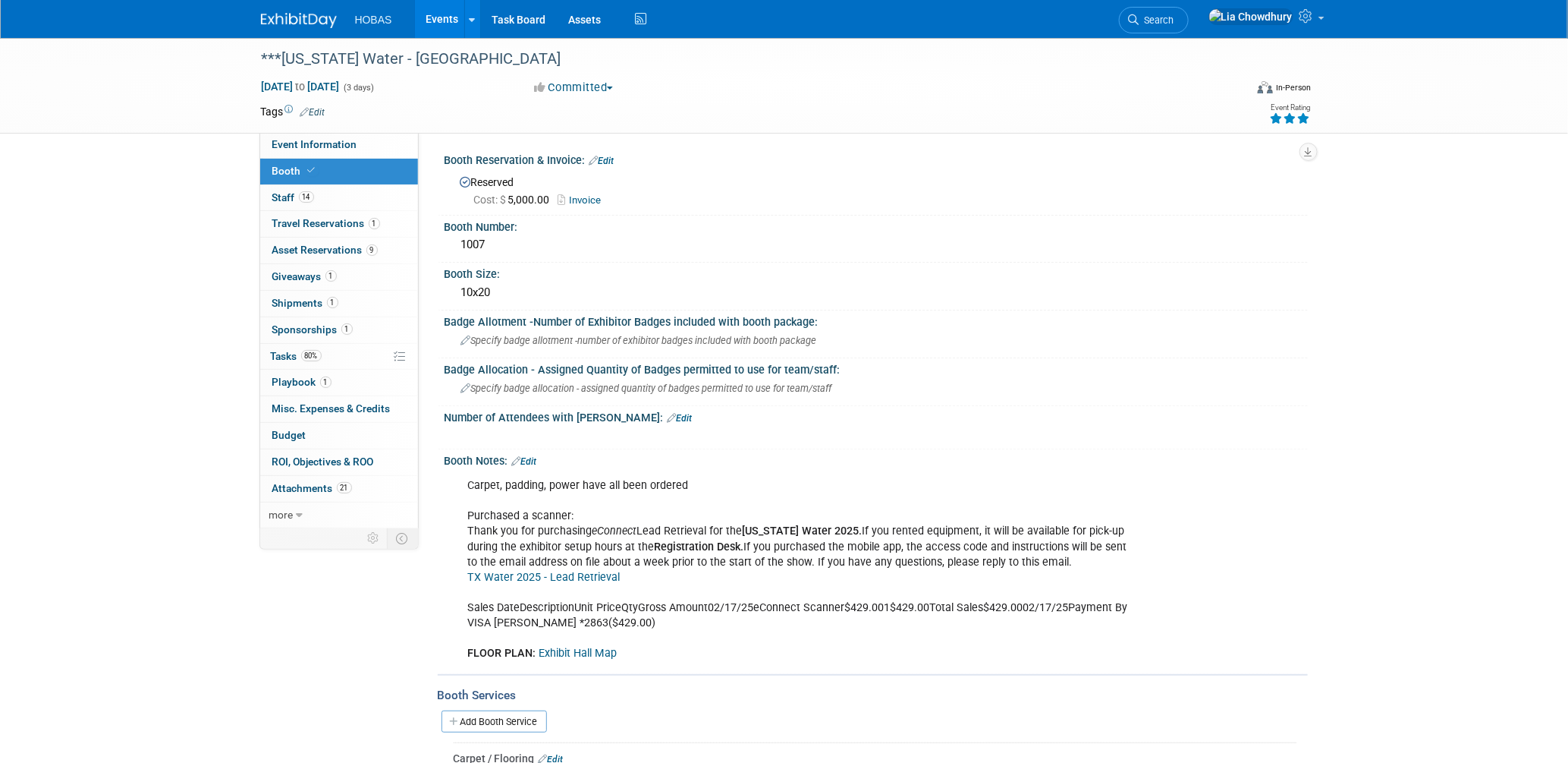
click at [591, 198] on link "Invoice" at bounding box center [584, 199] width 51 height 11
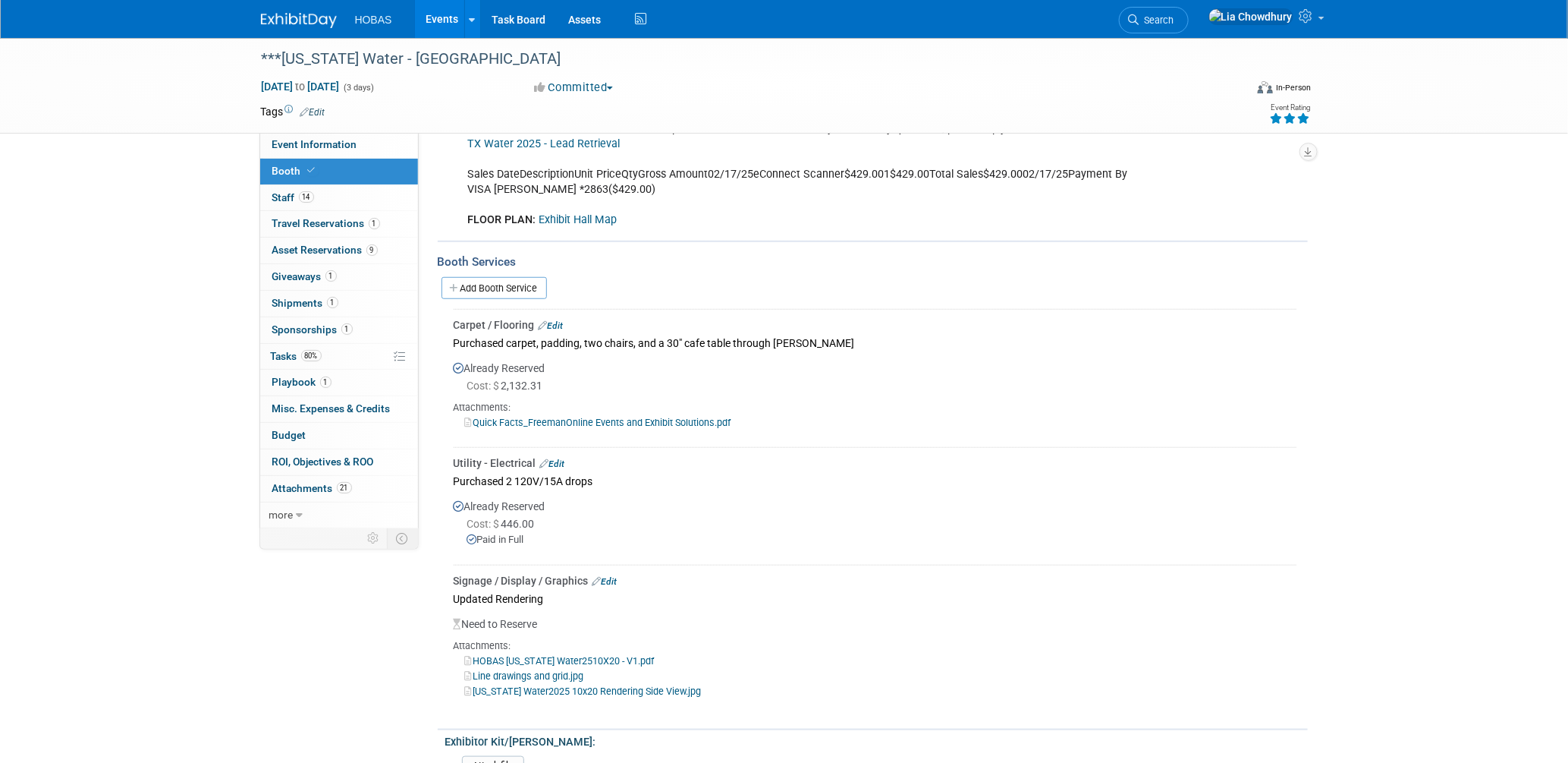
scroll to position [421, 0]
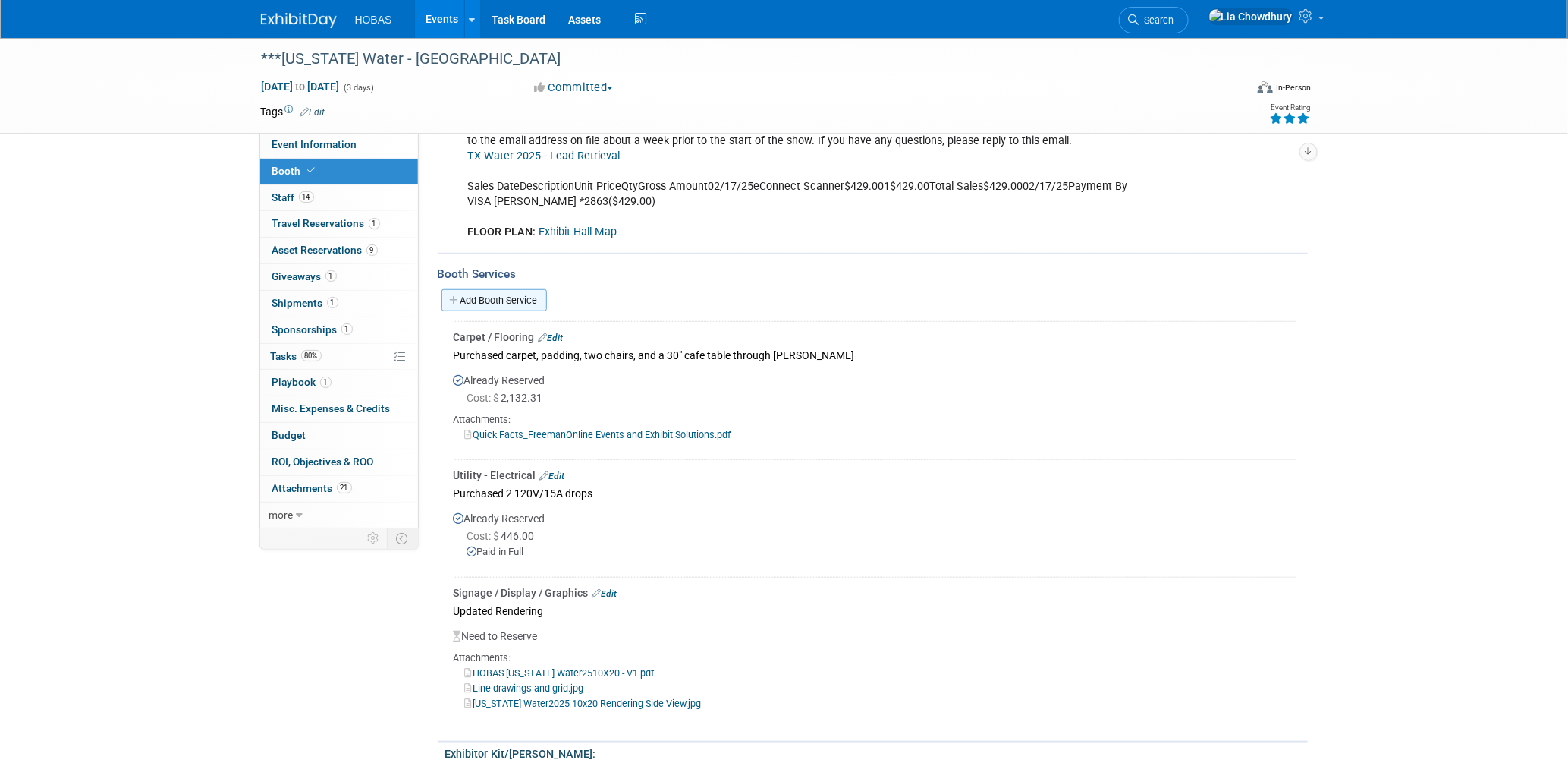
click at [495, 295] on link "Add Booth Service" at bounding box center [494, 300] width 105 height 22
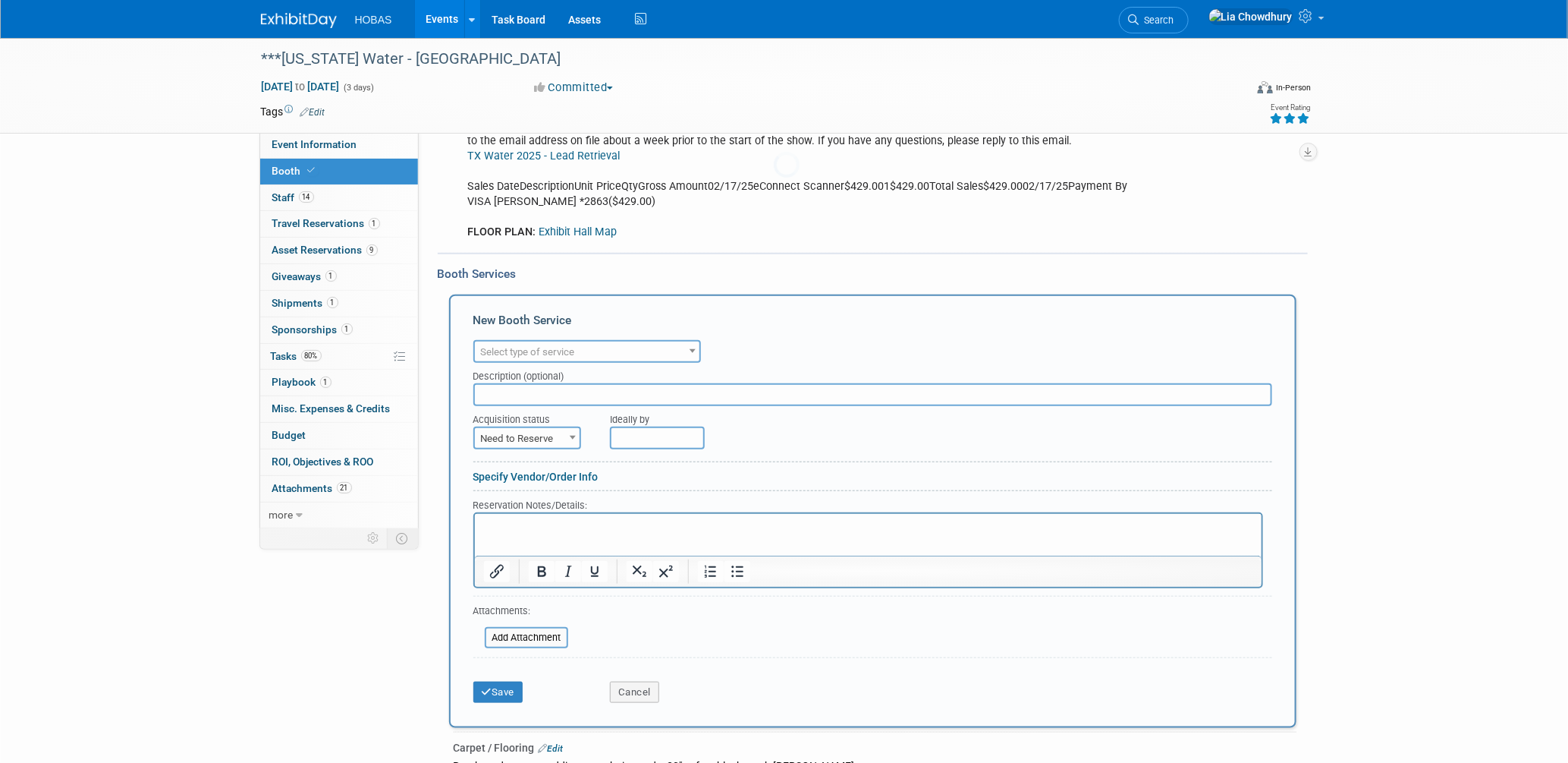
scroll to position [0, 0]
click at [537, 342] on span "Select type of service" at bounding box center [587, 352] width 224 height 21
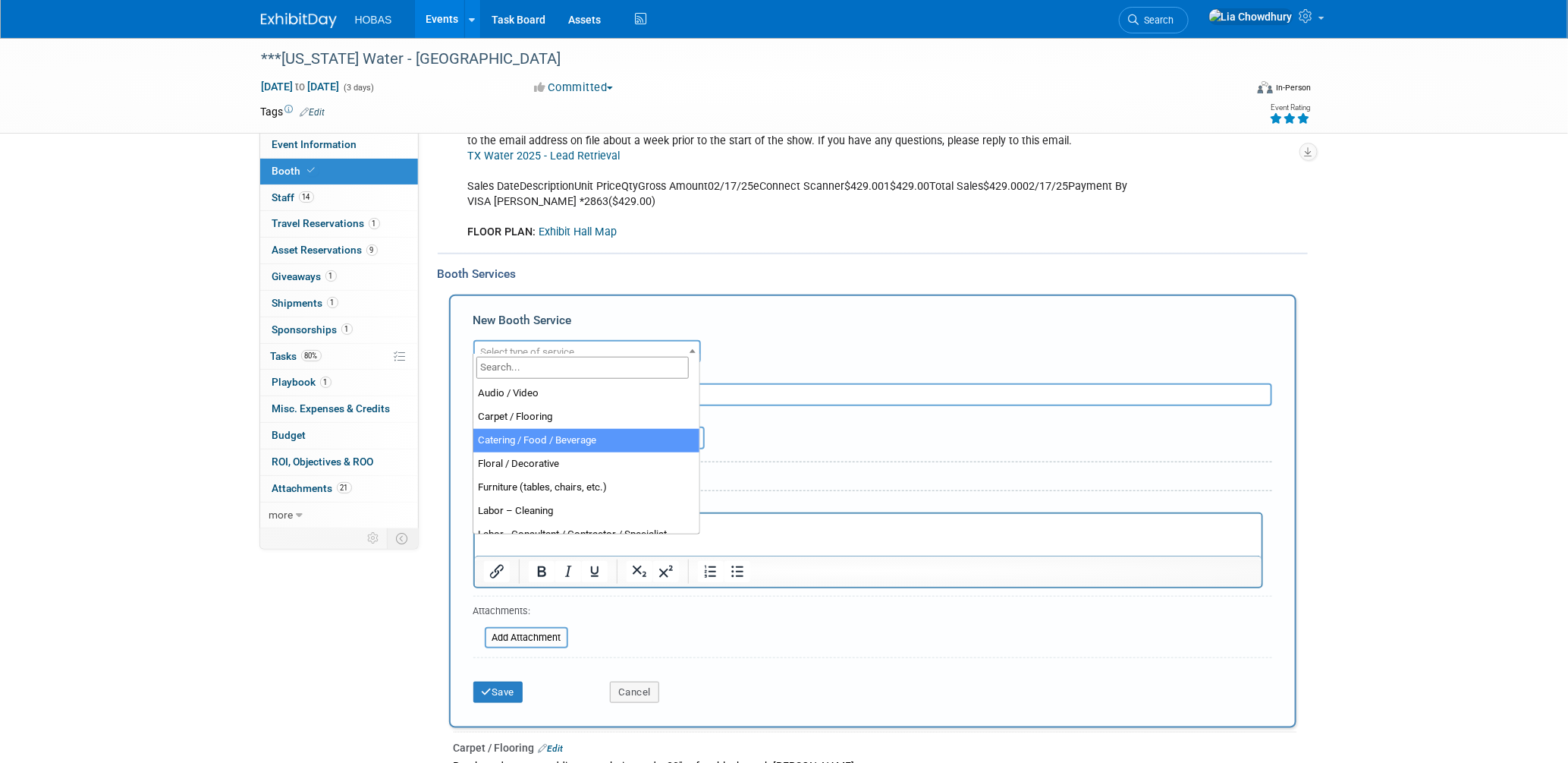
scroll to position [252, 0]
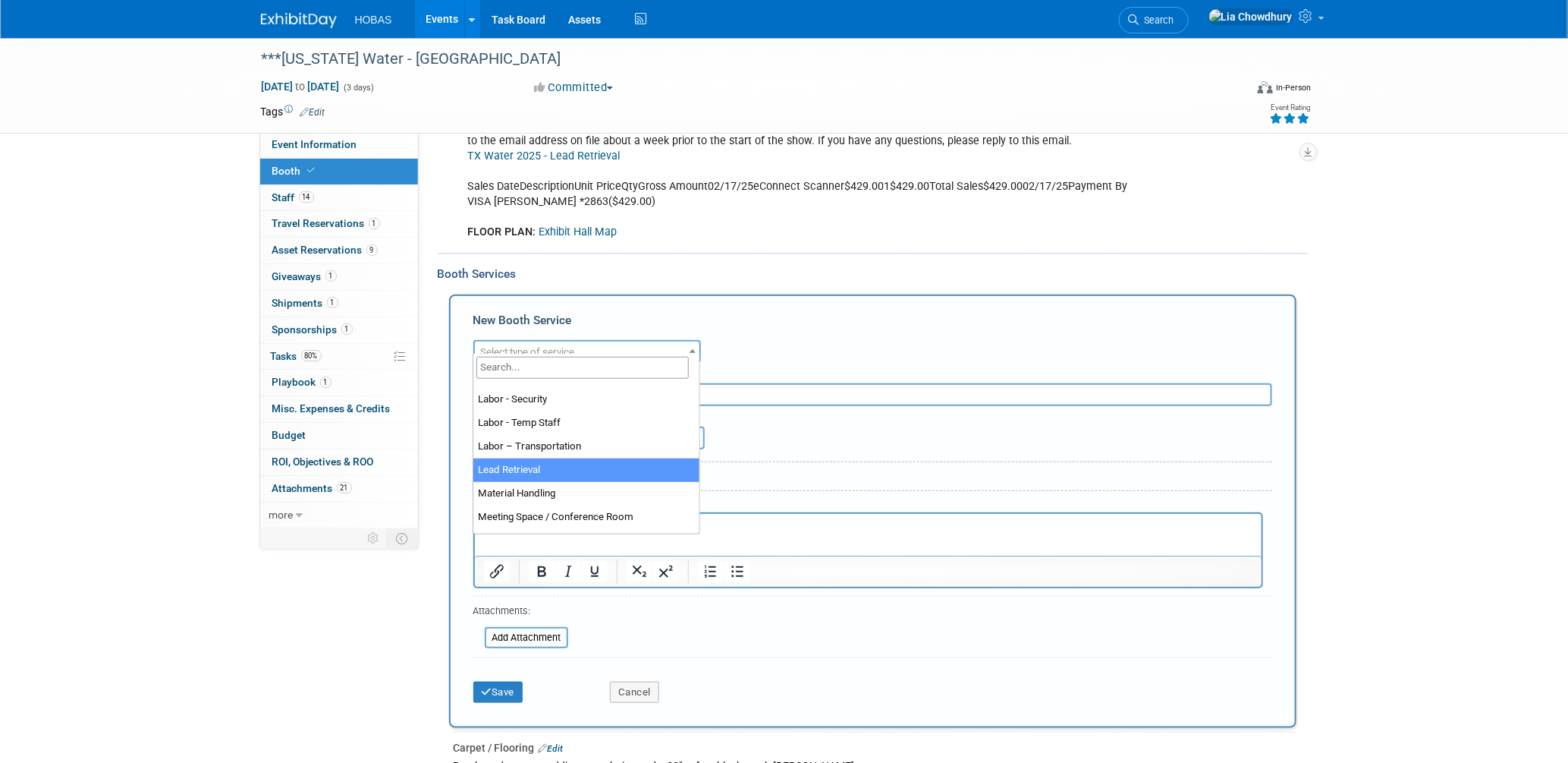
select select "7"
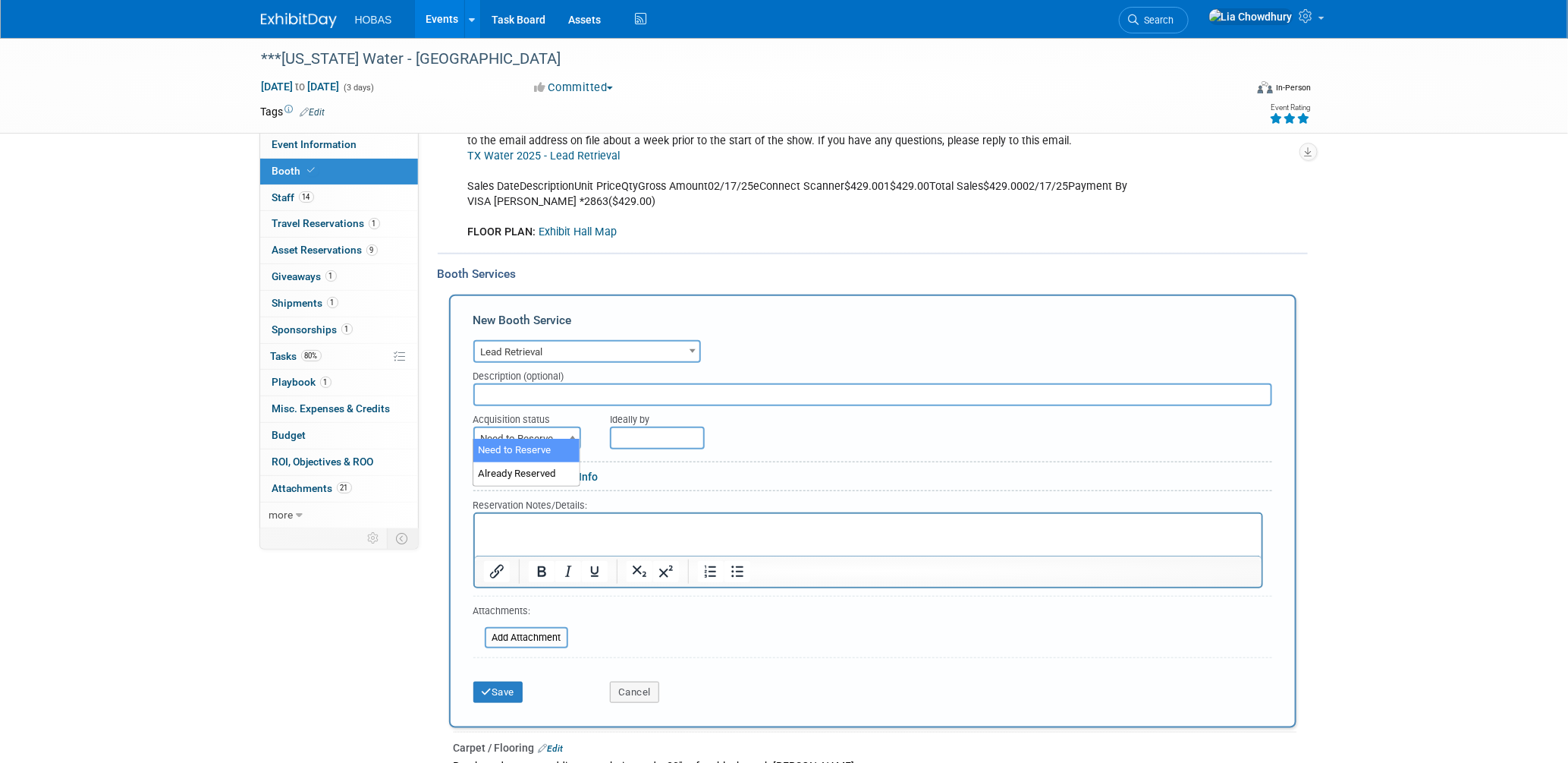
click at [543, 428] on span "Need to Reserve" at bounding box center [527, 438] width 105 height 21
select select "2"
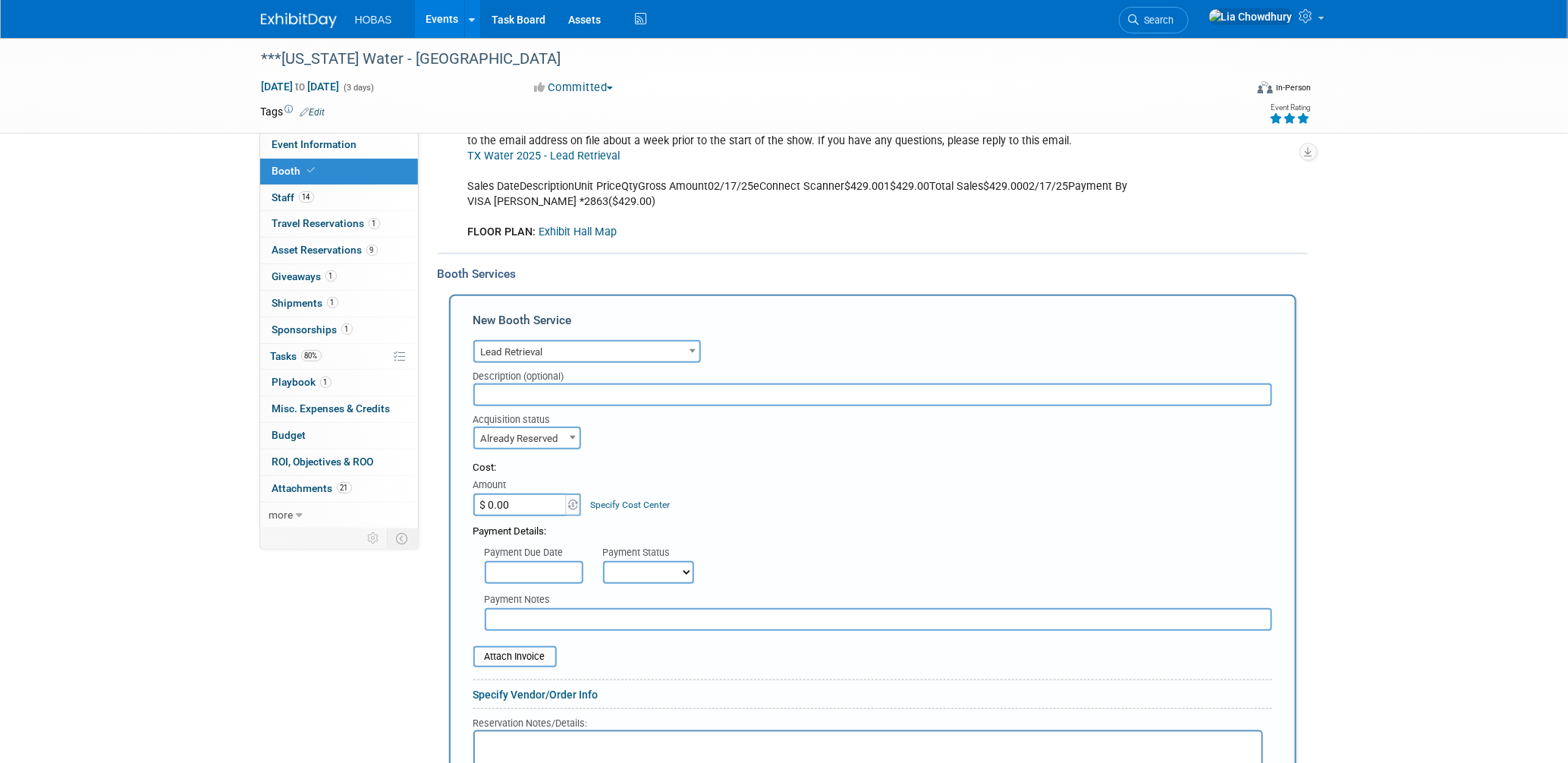
click at [512, 494] on input "$ 0.00" at bounding box center [521, 504] width 95 height 23
type input "$ 429.00"
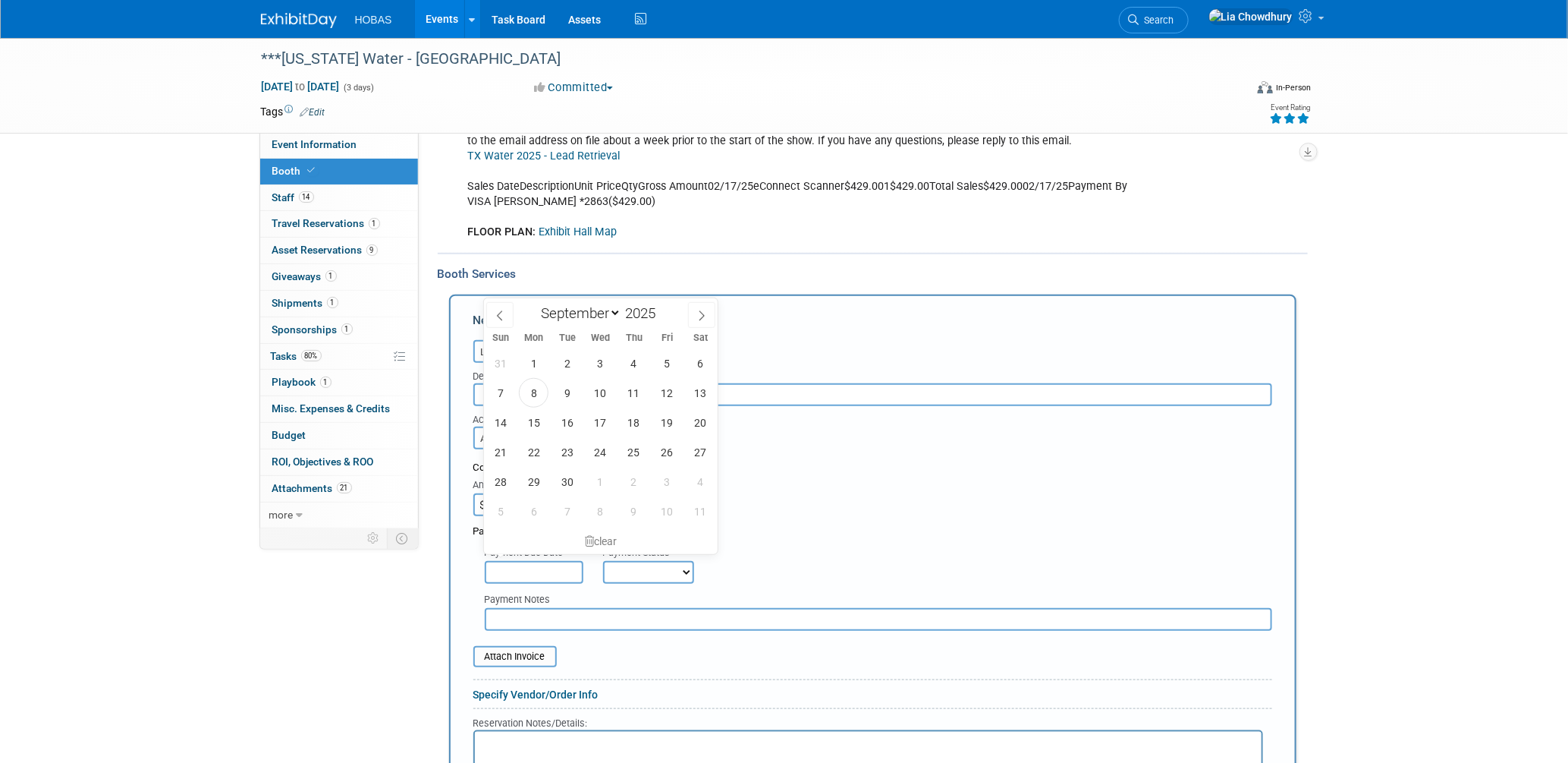
click at [547, 562] on input "text" at bounding box center [534, 571] width 99 height 23
click at [496, 321] on span at bounding box center [500, 315] width 27 height 26
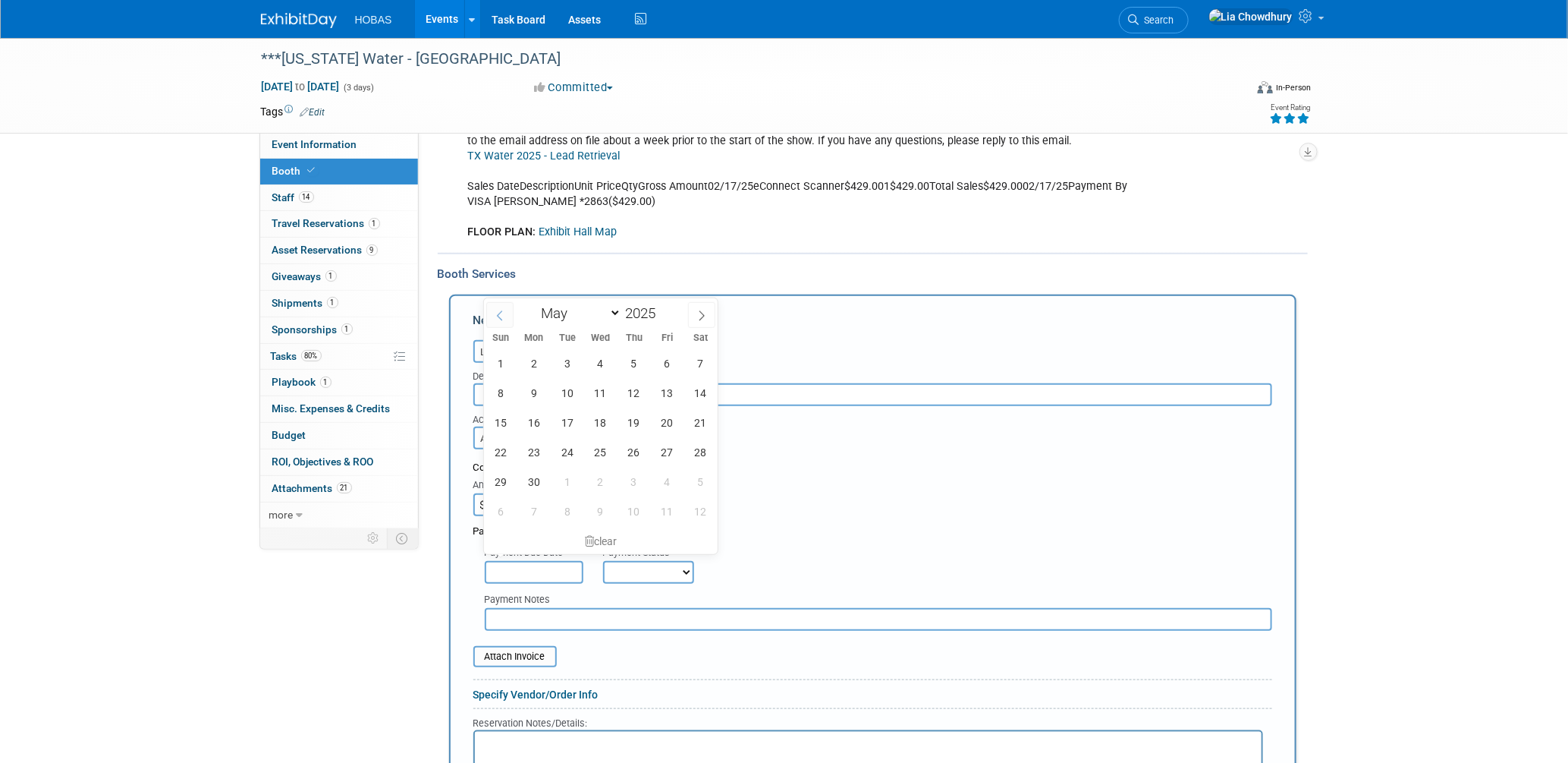
click at [496, 321] on span at bounding box center [500, 315] width 27 height 26
select select "1"
click at [531, 450] on span "17" at bounding box center [533, 452] width 30 height 30
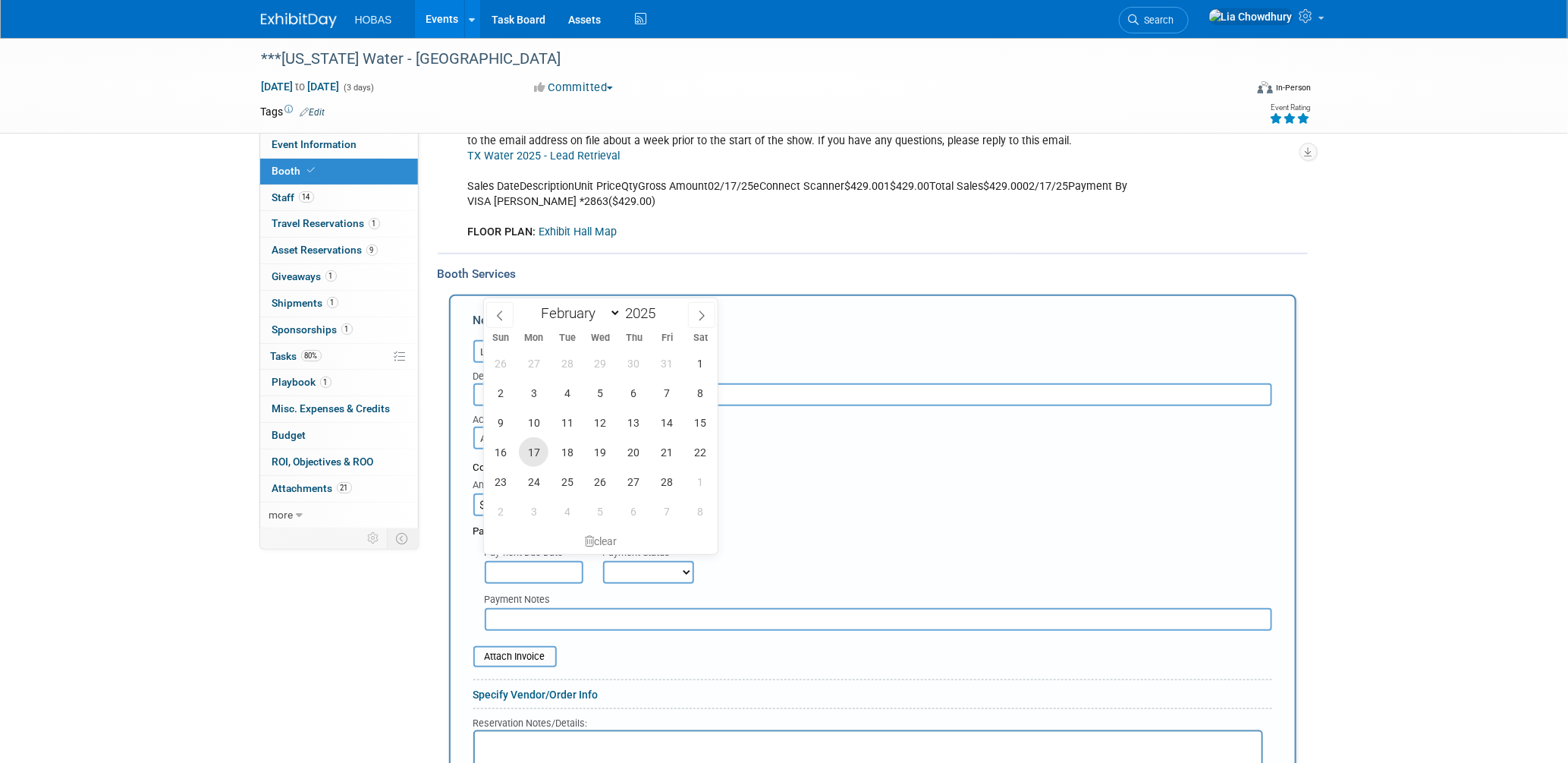
type input "Feb 17, 2025"
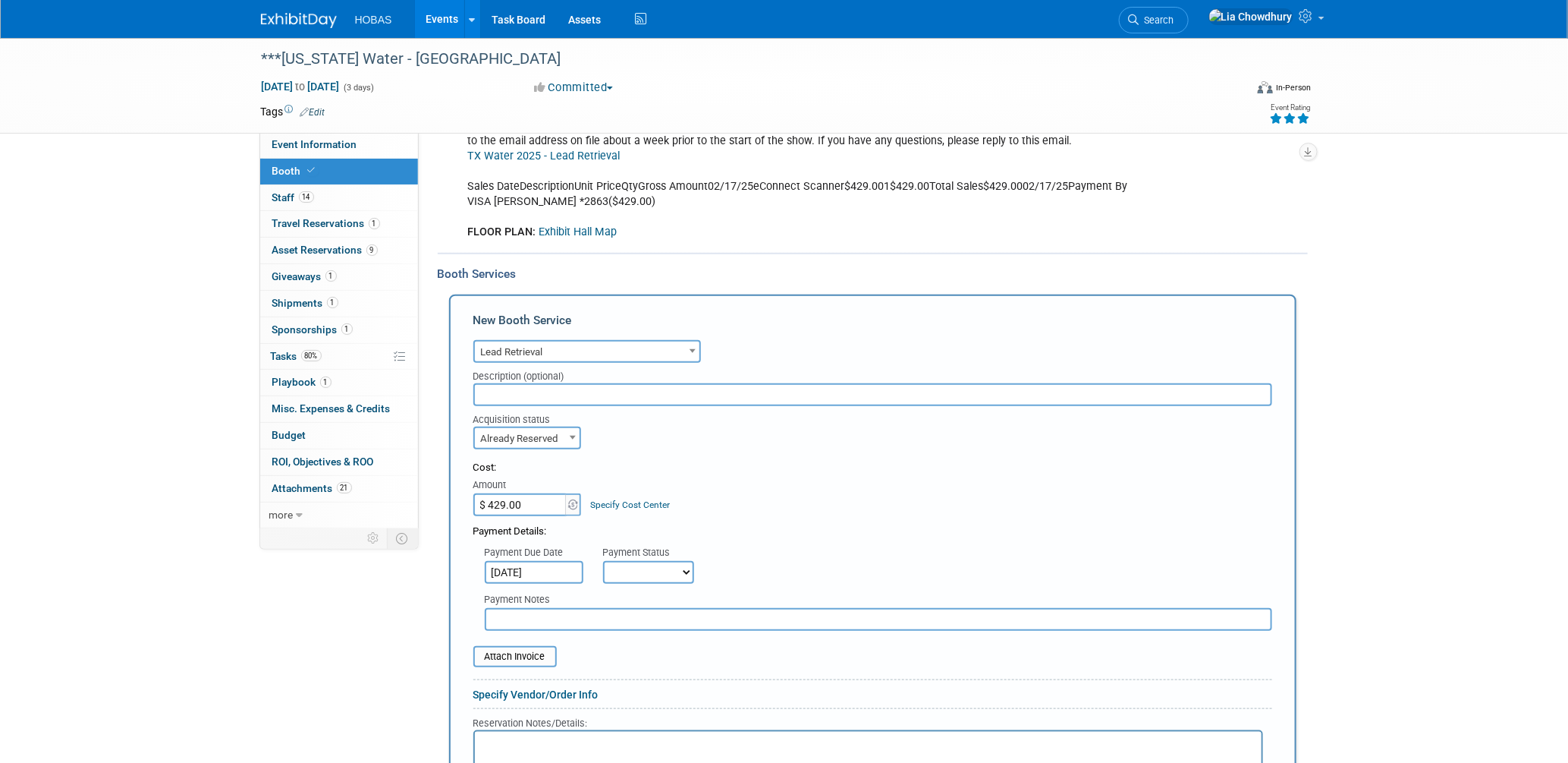
click at [623, 560] on select "Not Paid Yet Partially Paid Paid in Full" at bounding box center [649, 571] width 91 height 23
select select "1"
click at [603, 560] on select "Not Paid Yet Partially Paid Paid in Full" at bounding box center [649, 571] width 91 height 23
click at [552, 608] on input "text" at bounding box center [879, 619] width 787 height 23
paste input "02/18/2025 Netronix Corporation"
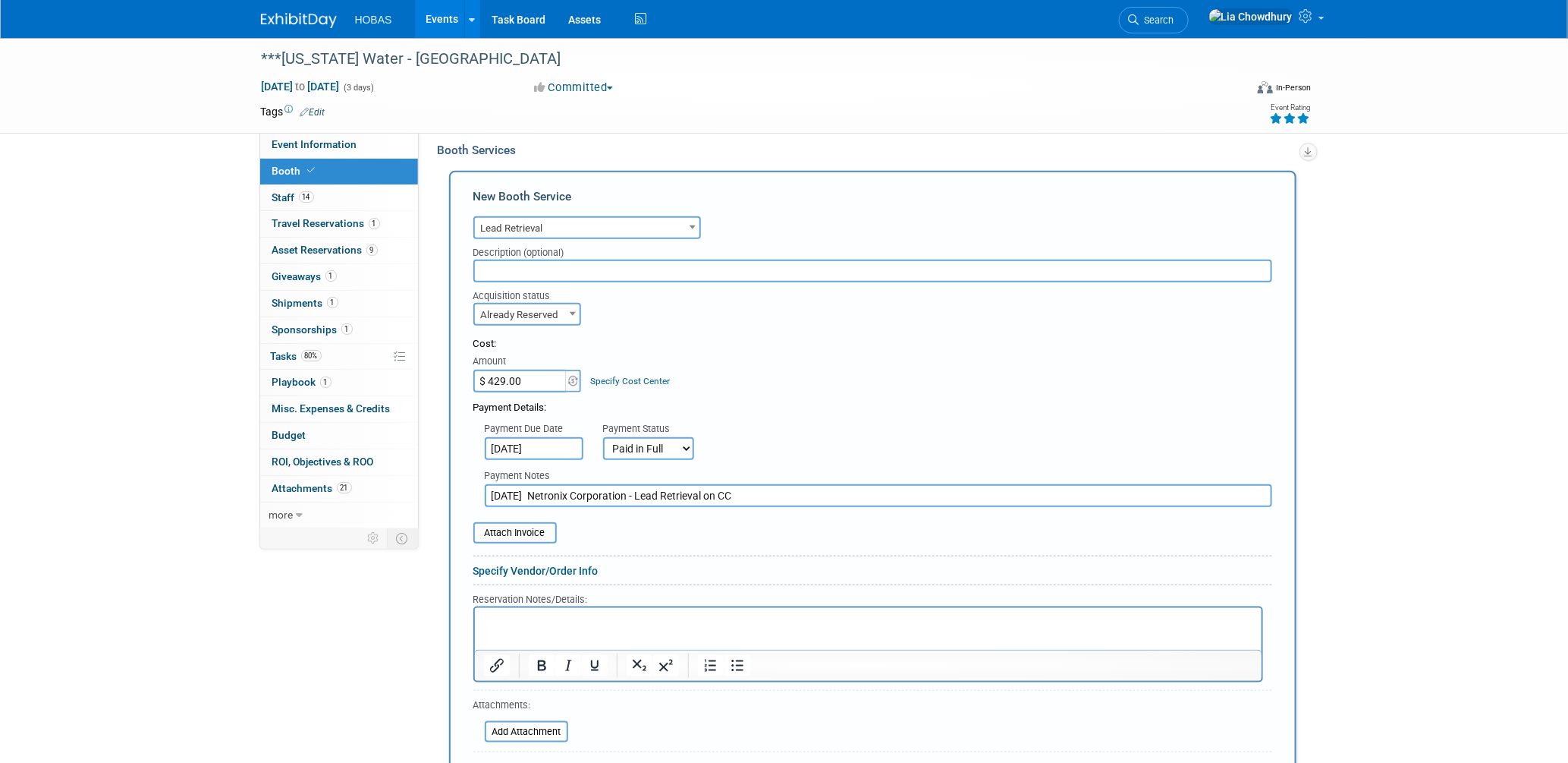
scroll to position [590, 0]
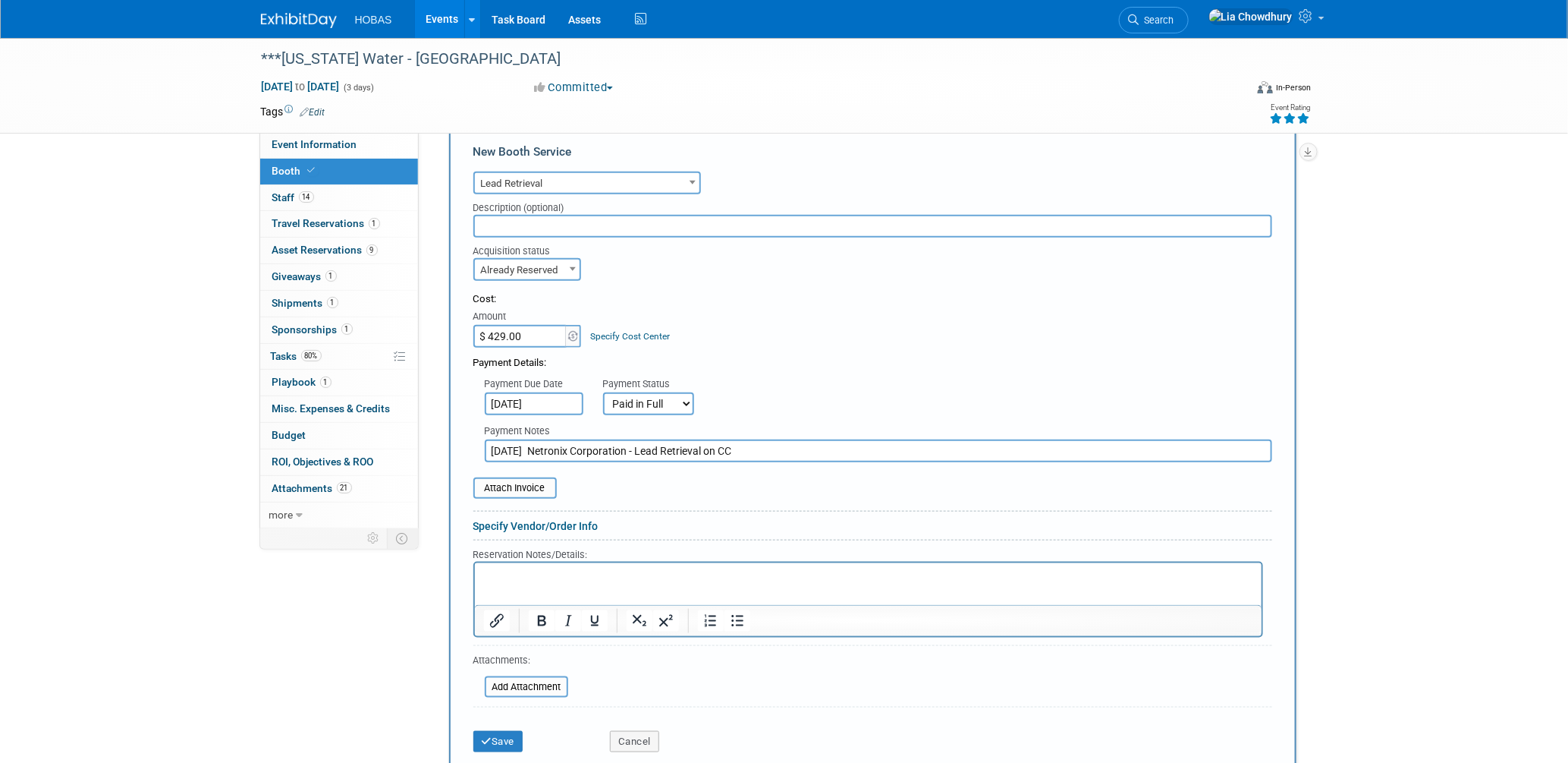
drag, startPoint x: 557, startPoint y: 433, endPoint x: 440, endPoint y: 434, distance: 117.0
click at [440, 434] on div "Booth Services Add Booth Service New Booth Service Audio / Video Carpet / Floor…" at bounding box center [873, 643] width 870 height 1117
click at [862, 440] on input "Netronix Corporation - Lead Retrieval on CC" at bounding box center [879, 451] width 787 height 23
paste input "02/18/2025"
click at [703, 440] on input "Netronix Corporation - Lead Retrieval on CC -02/18/2025" at bounding box center [879, 451] width 787 height 23
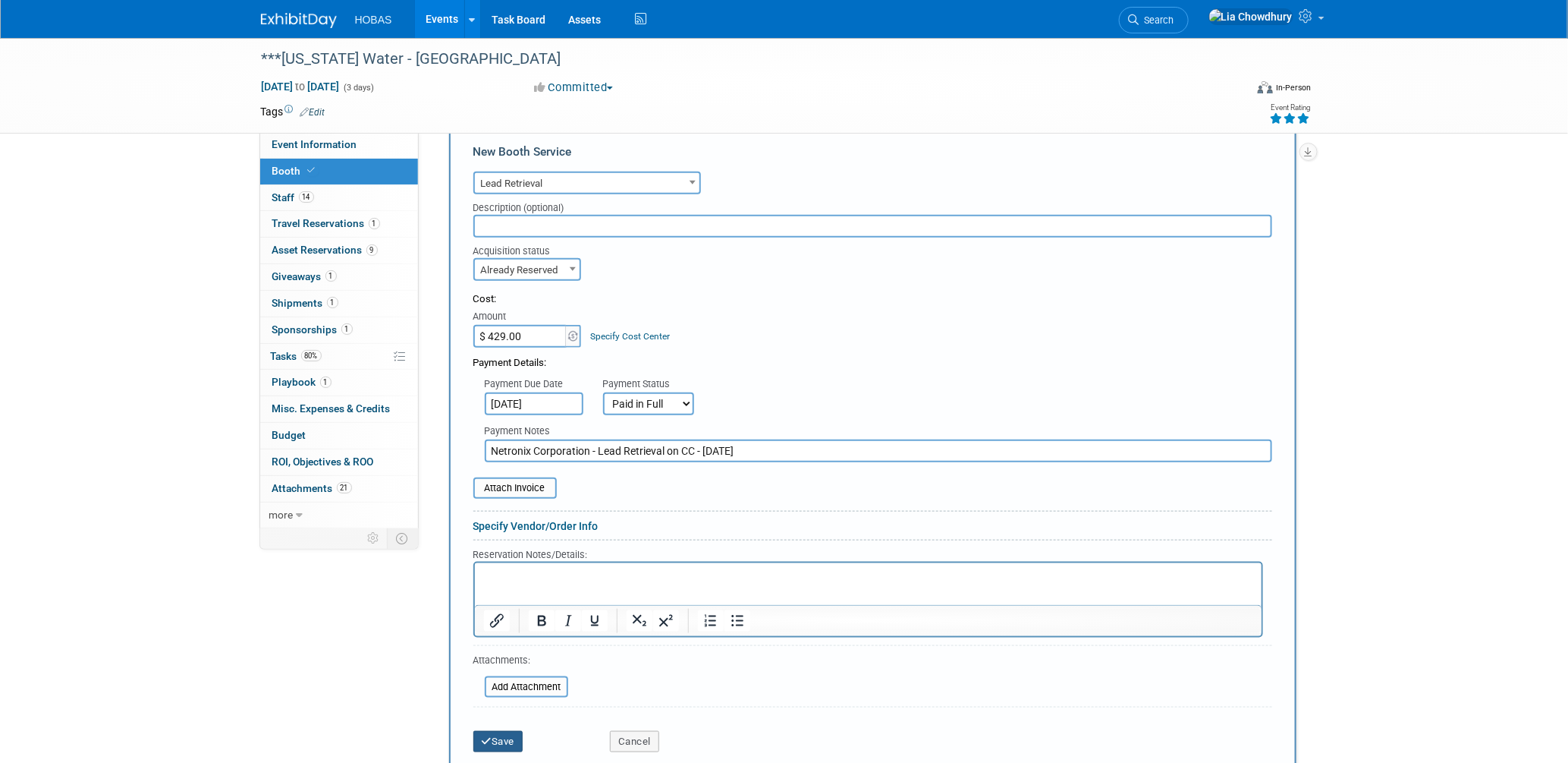
type input "Netronix Corporation - Lead Retrieval on CC - 2/18/2025"
click at [520, 731] on button "Save" at bounding box center [498, 741] width 50 height 21
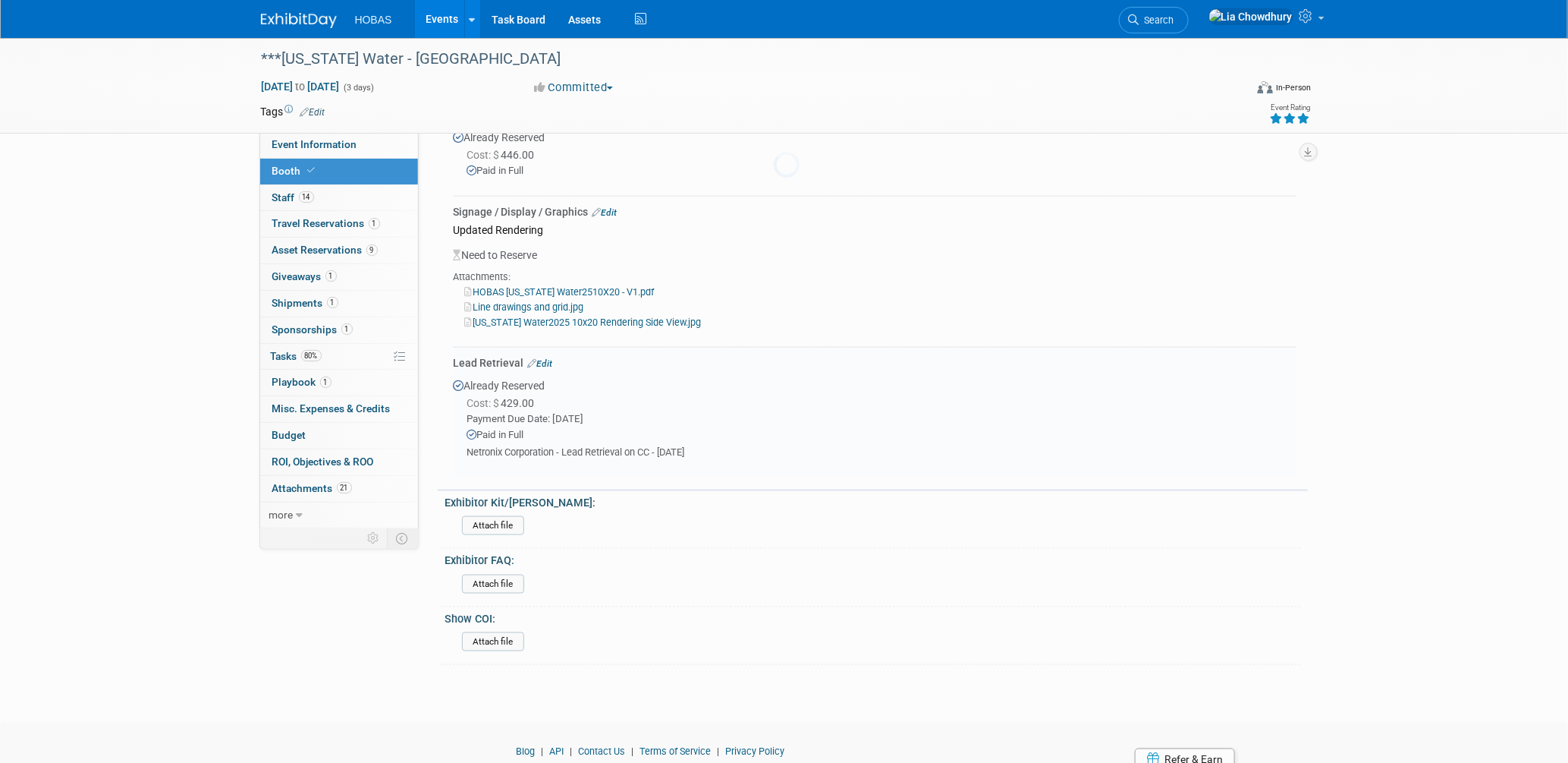
scroll to position [854, 0]
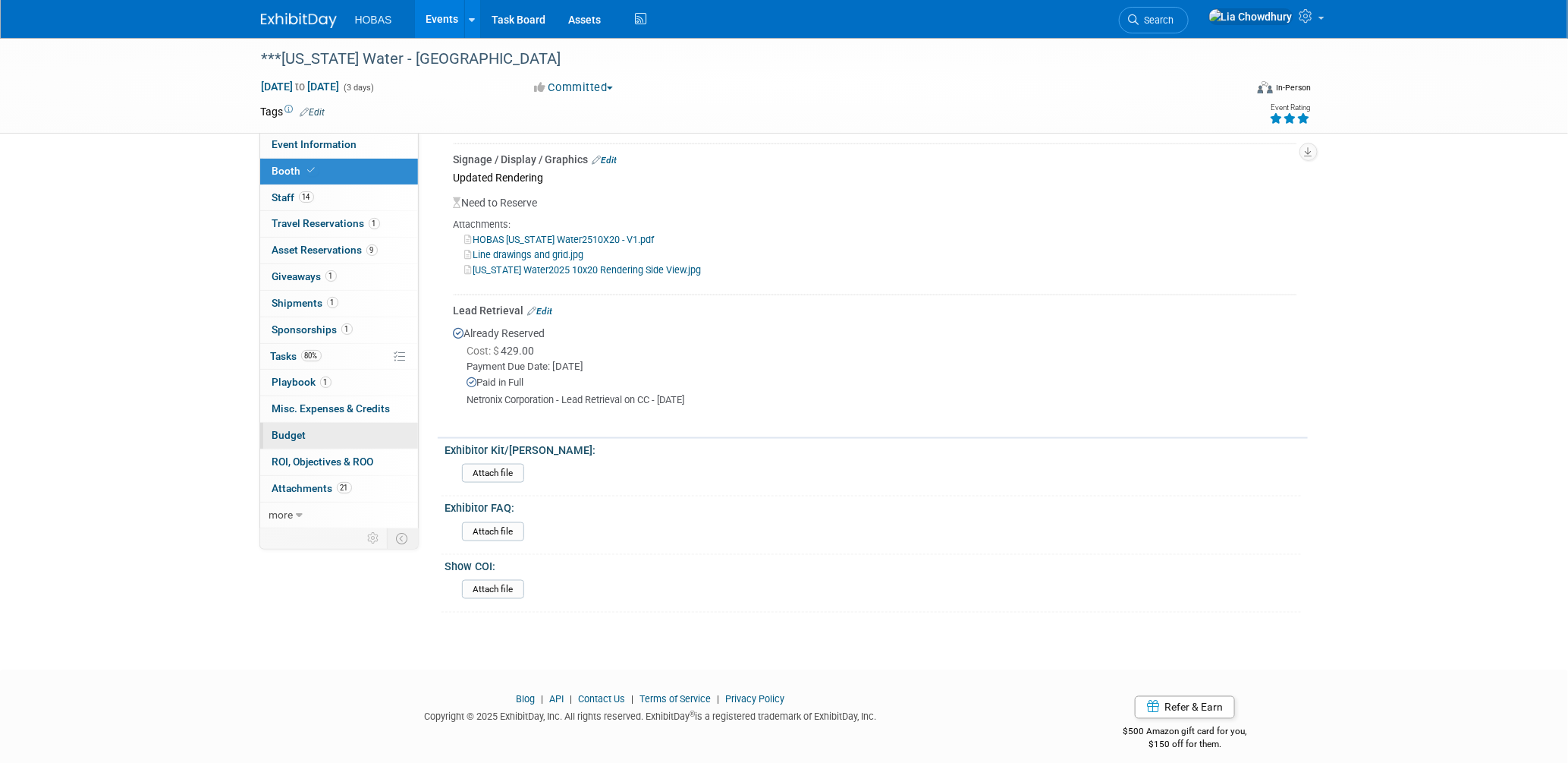
click at [290, 440] on span "Budget" at bounding box center [289, 435] width 34 height 12
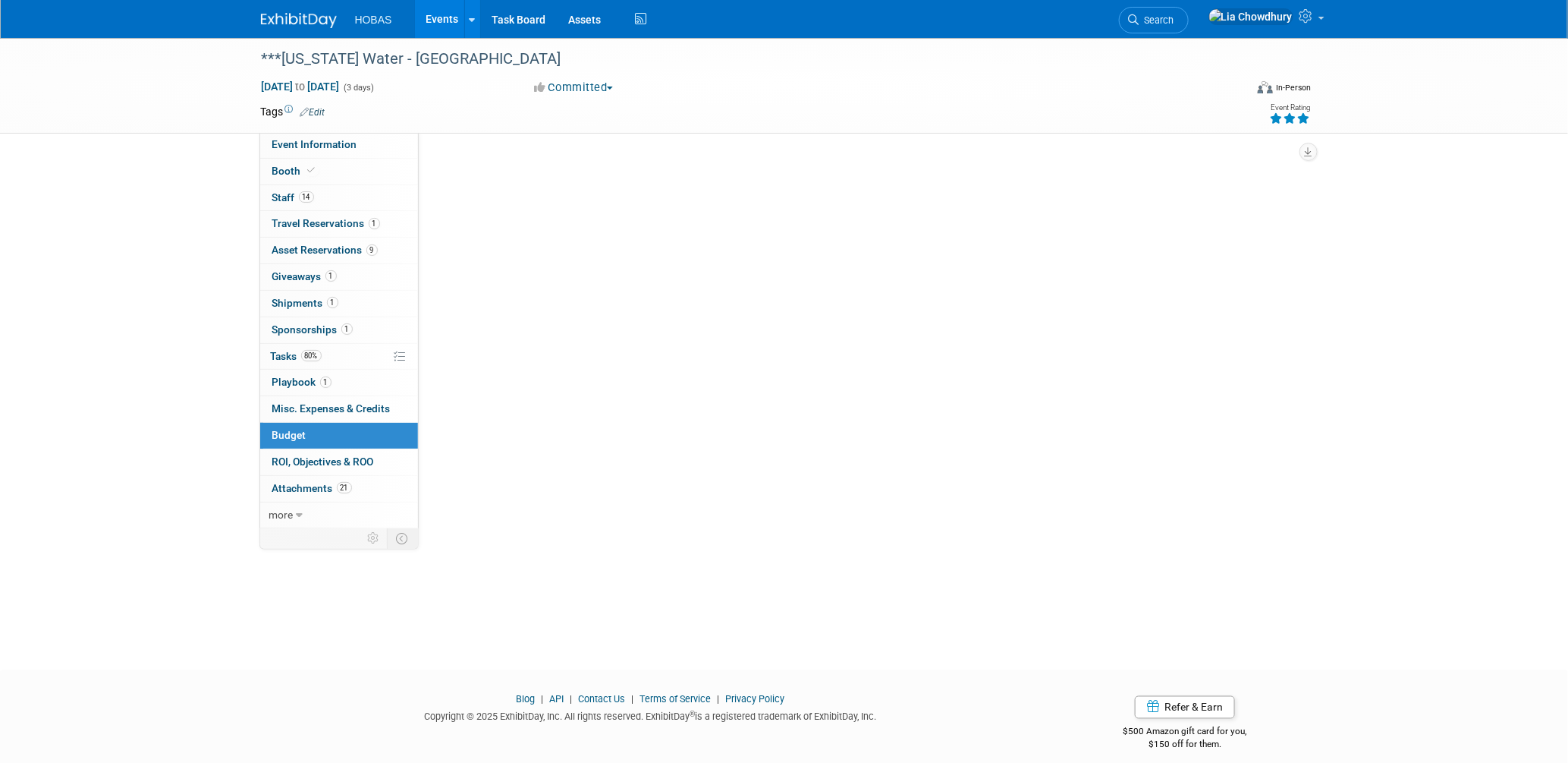
scroll to position [0, 0]
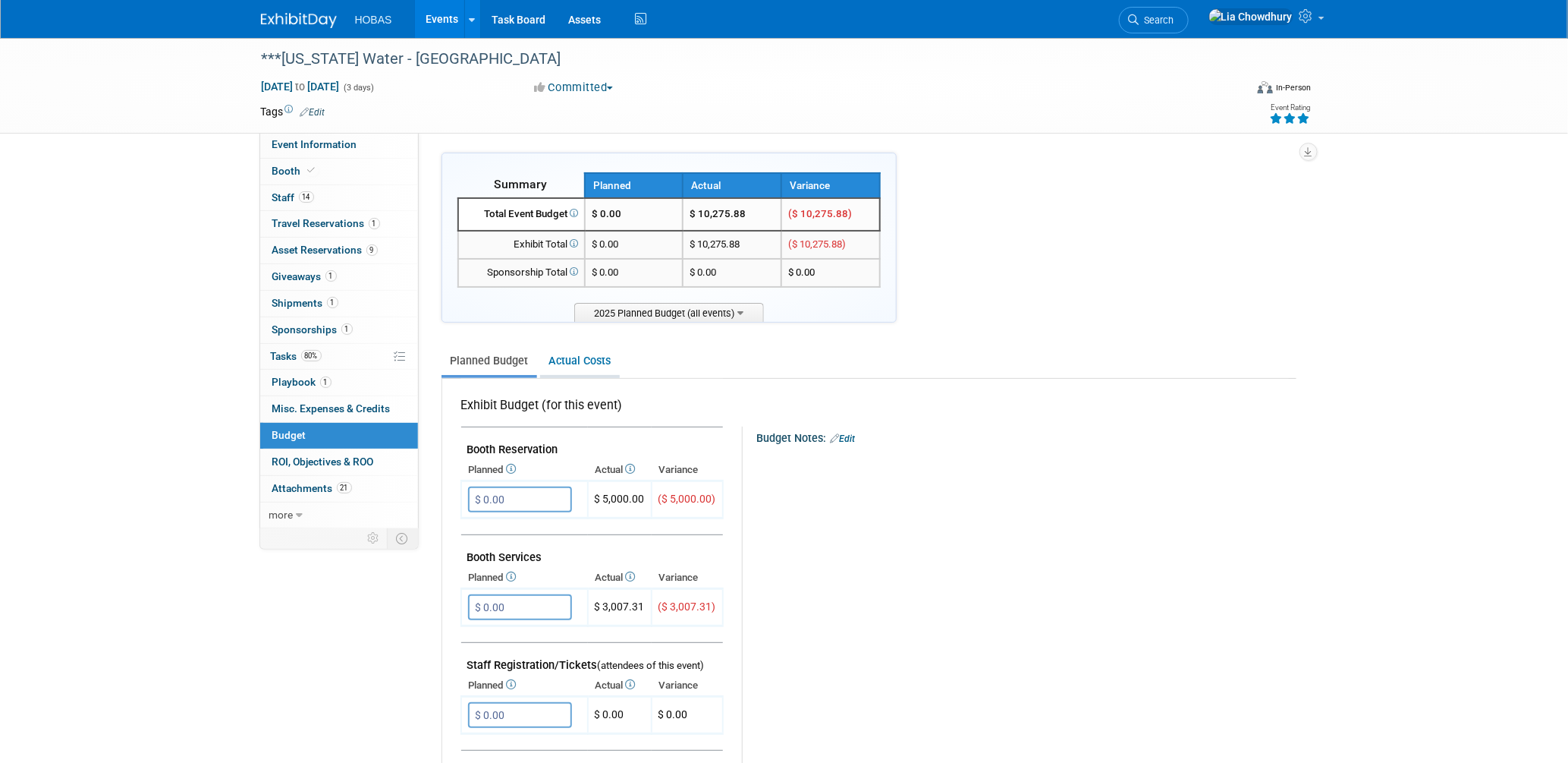
click at [599, 372] on li "Actual Costs" at bounding box center [580, 362] width 79 height 31
click at [578, 367] on link "Actual Costs" at bounding box center [580, 360] width 79 height 28
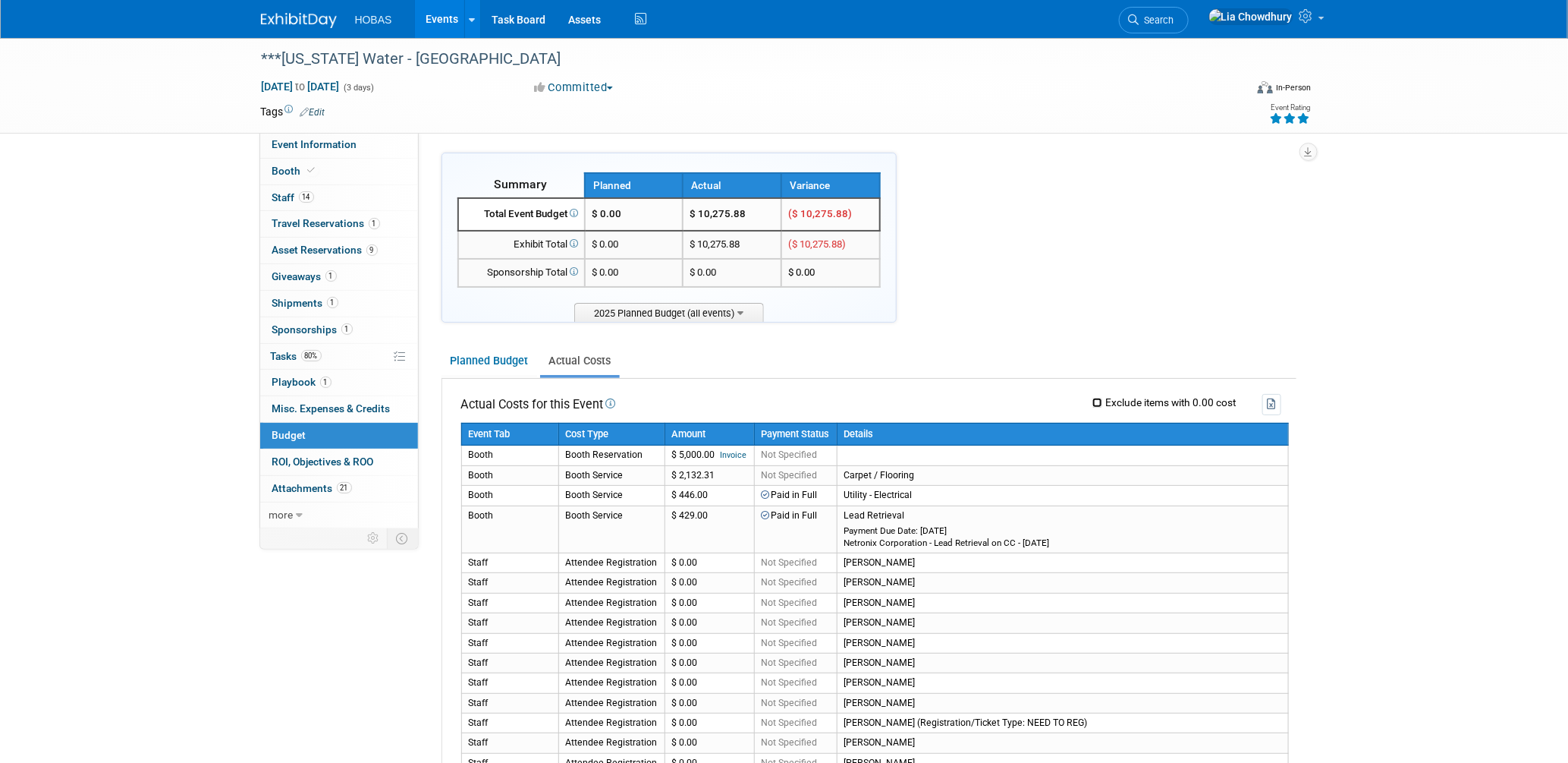
click at [1096, 400] on input "Exclude items with 0.00 cost" at bounding box center [1098, 403] width 10 height 10
checkbox input "true"
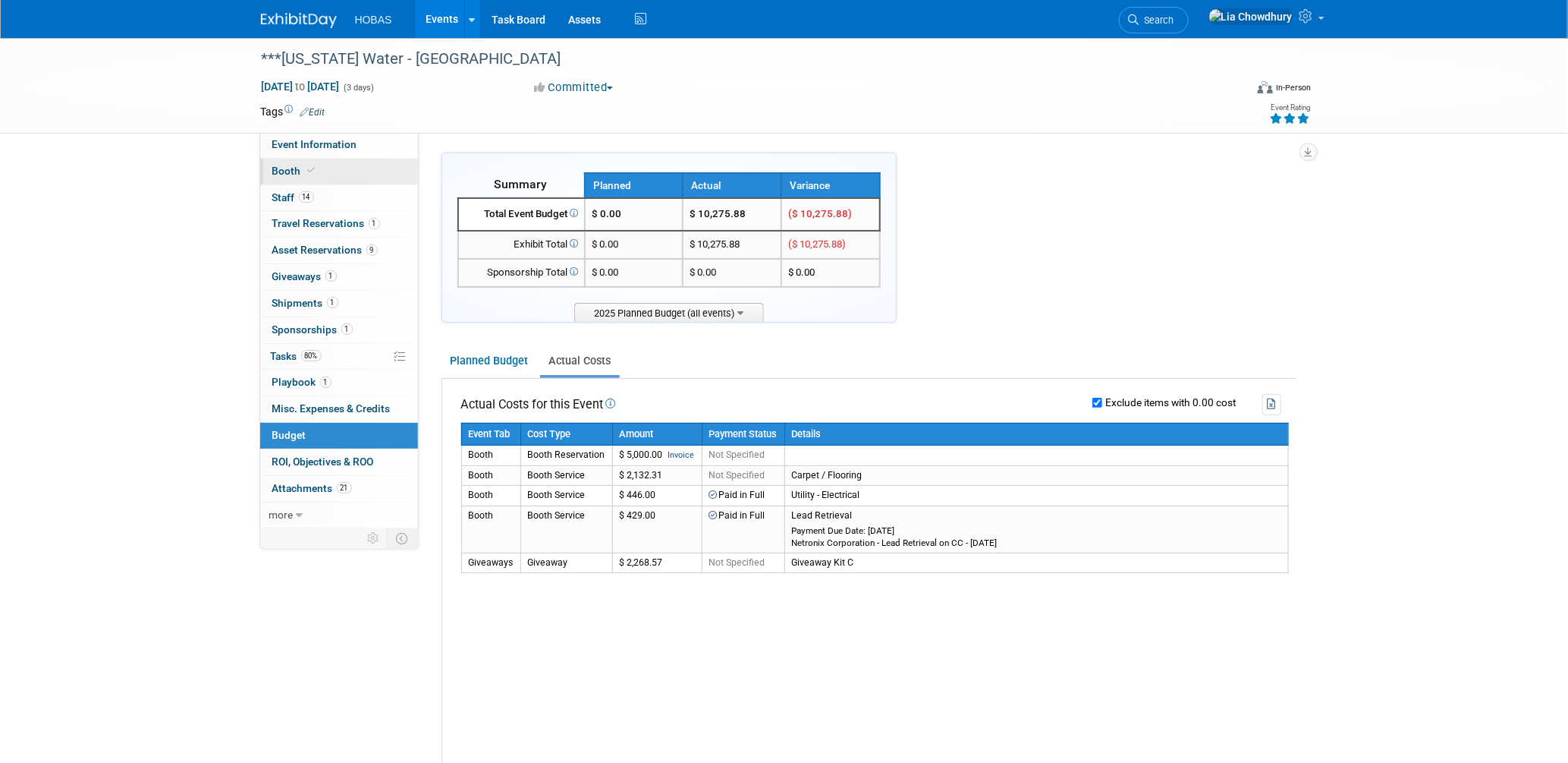
click at [274, 177] on link "Booth" at bounding box center [338, 171] width 158 height 26
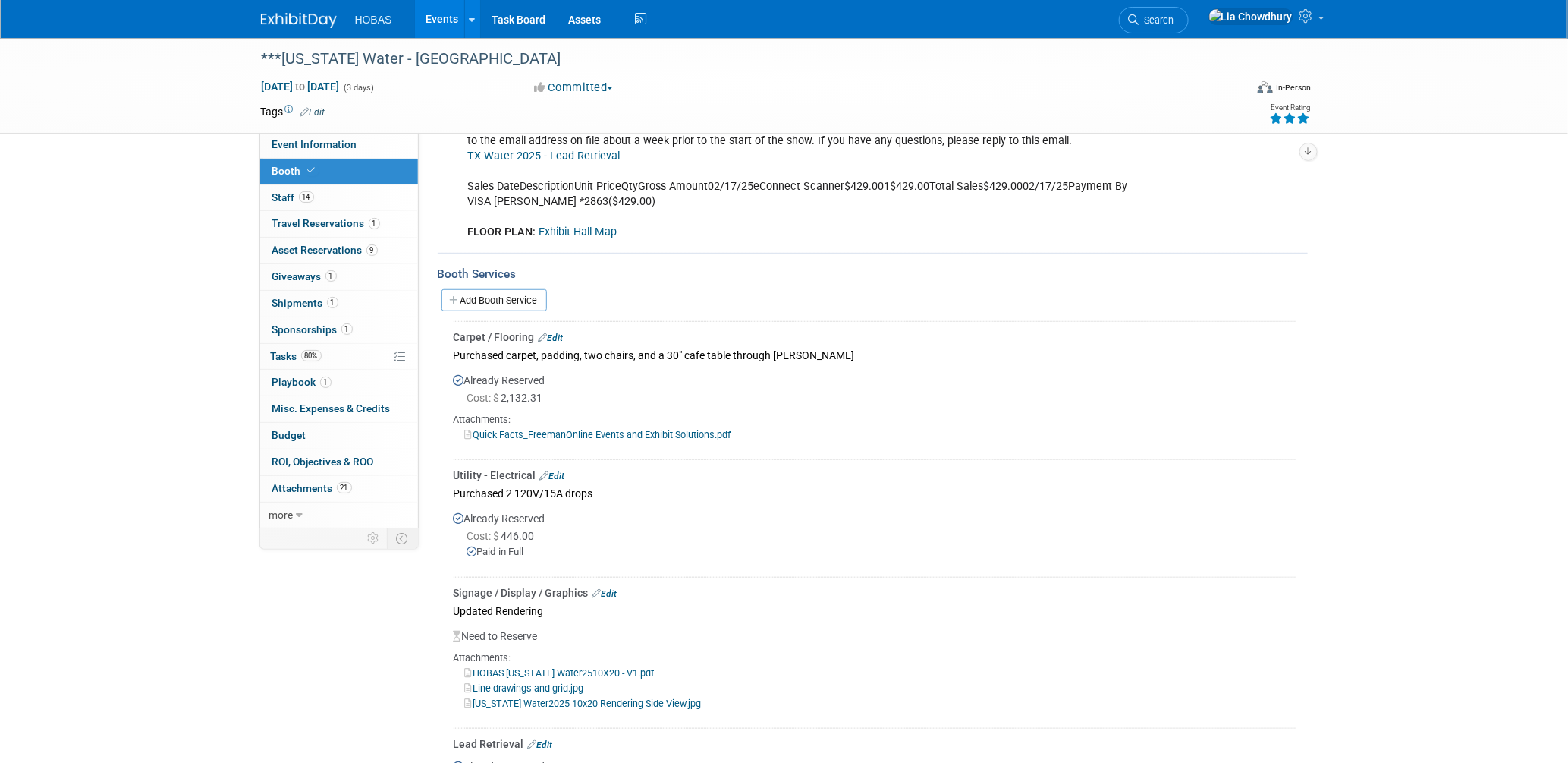
scroll to position [169, 0]
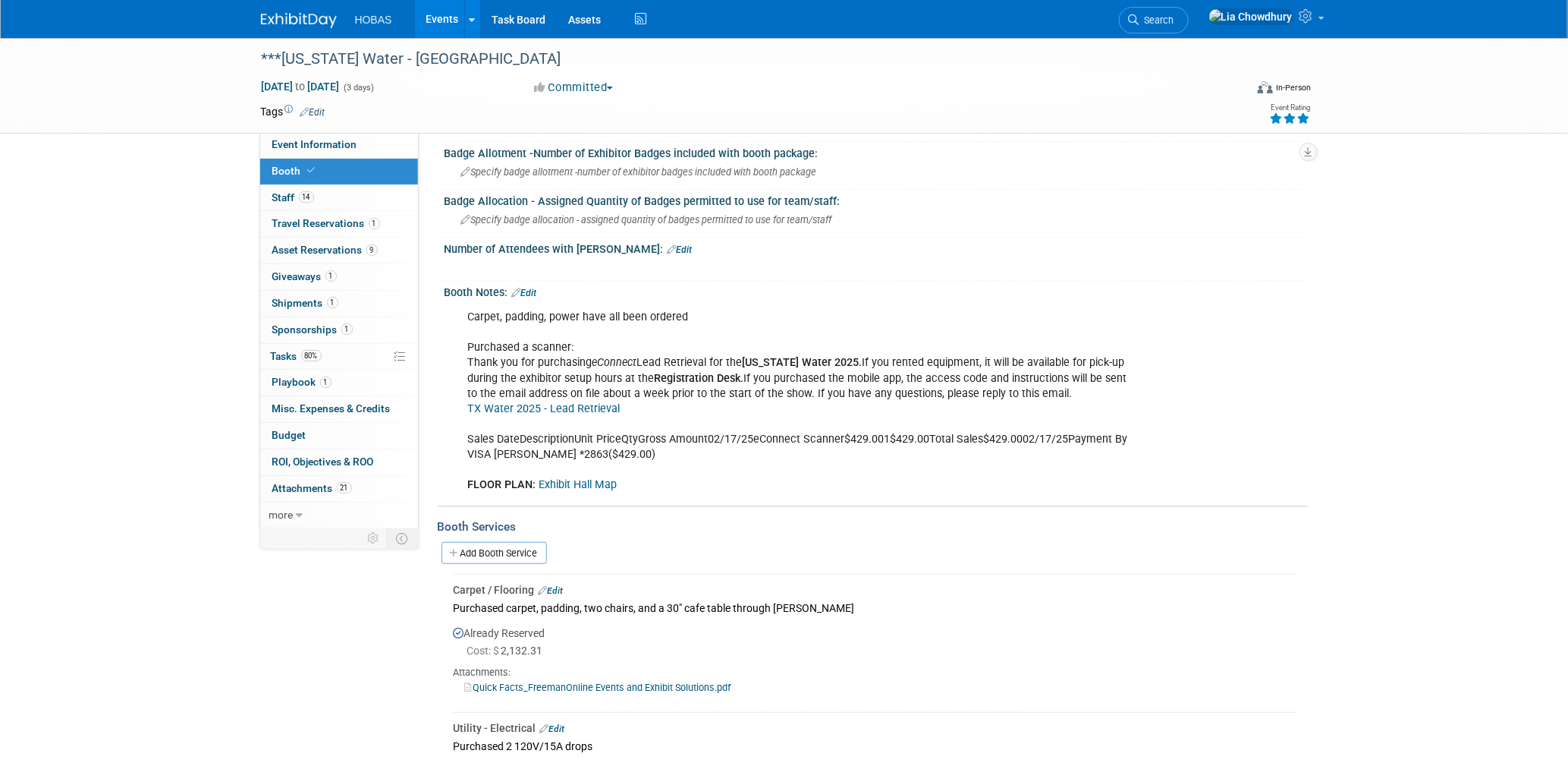
click at [527, 288] on link "Edit" at bounding box center [525, 293] width 25 height 11
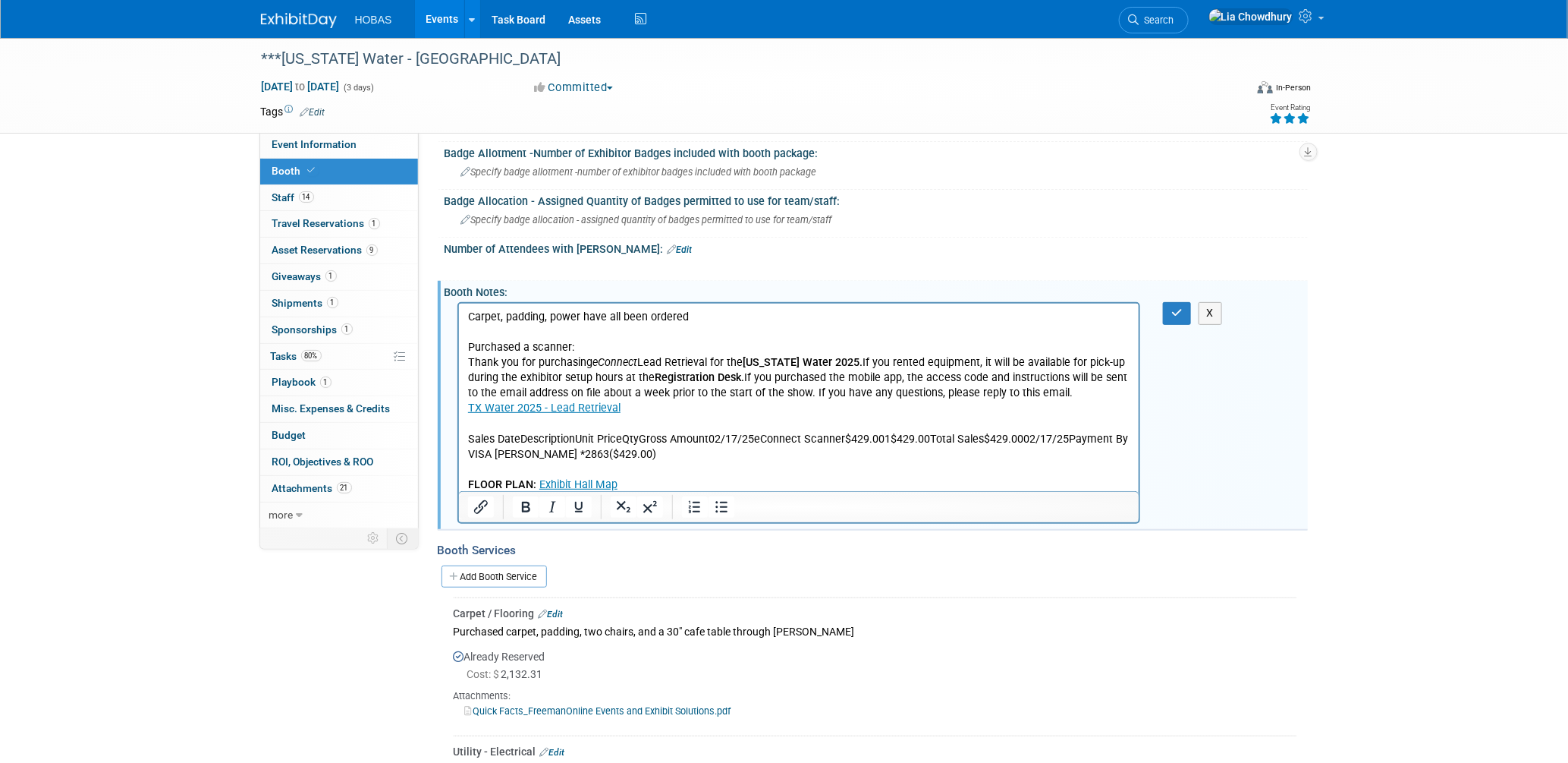
scroll to position [0, 0]
click at [474, 435] on p "Carpet, padding, power have all been ordered Purchased a scanner: Thank you for…" at bounding box center [799, 401] width 663 height 183
drag, startPoint x: 465, startPoint y: 435, endPoint x: 673, endPoint y: 457, distance: 209.2
click at [673, 457] on body "Carpet, padding, power have all been ordered Purchased a scanner: Thank you for…" at bounding box center [799, 401] width 665 height 183
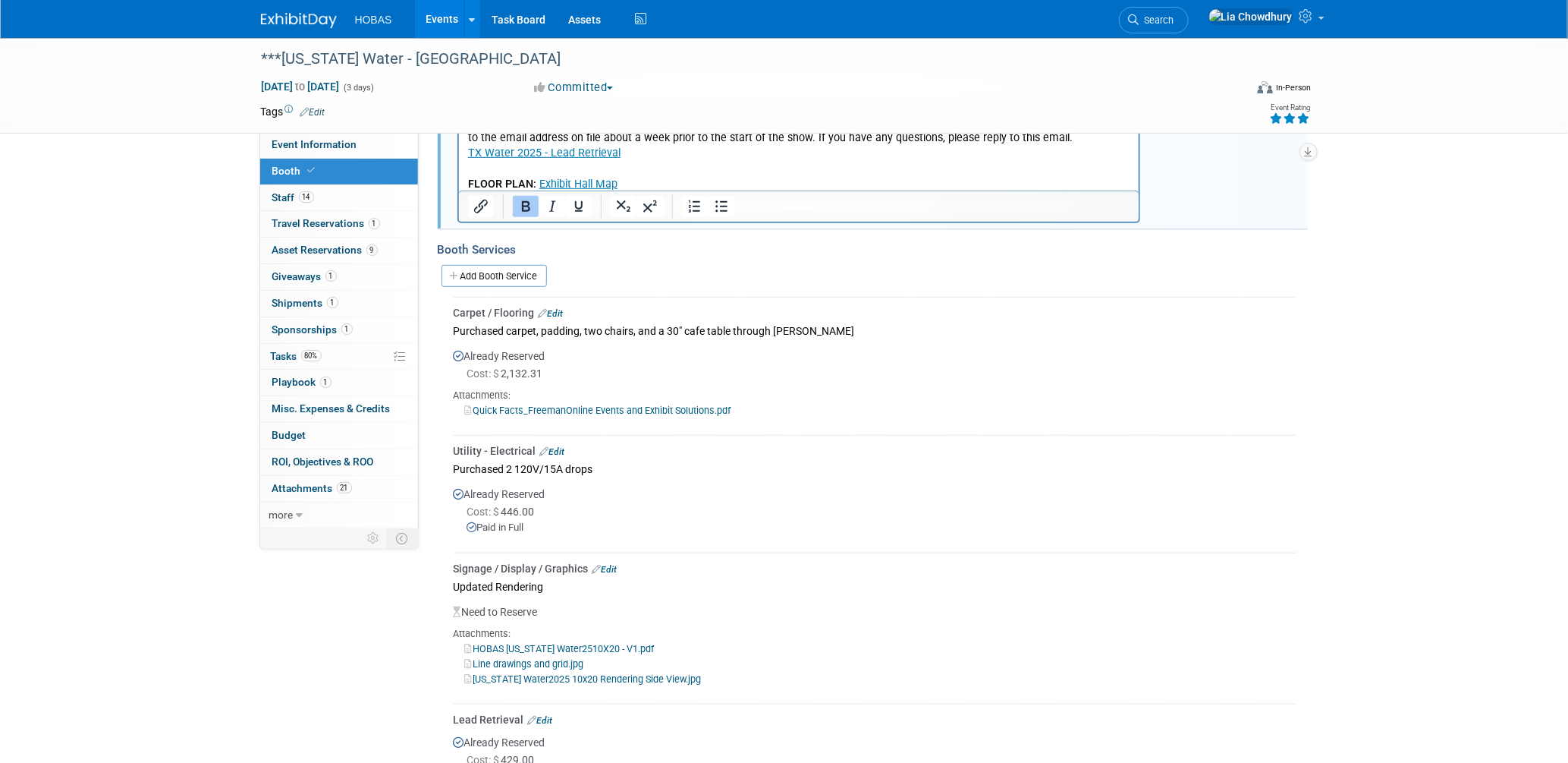
scroll to position [506, 0]
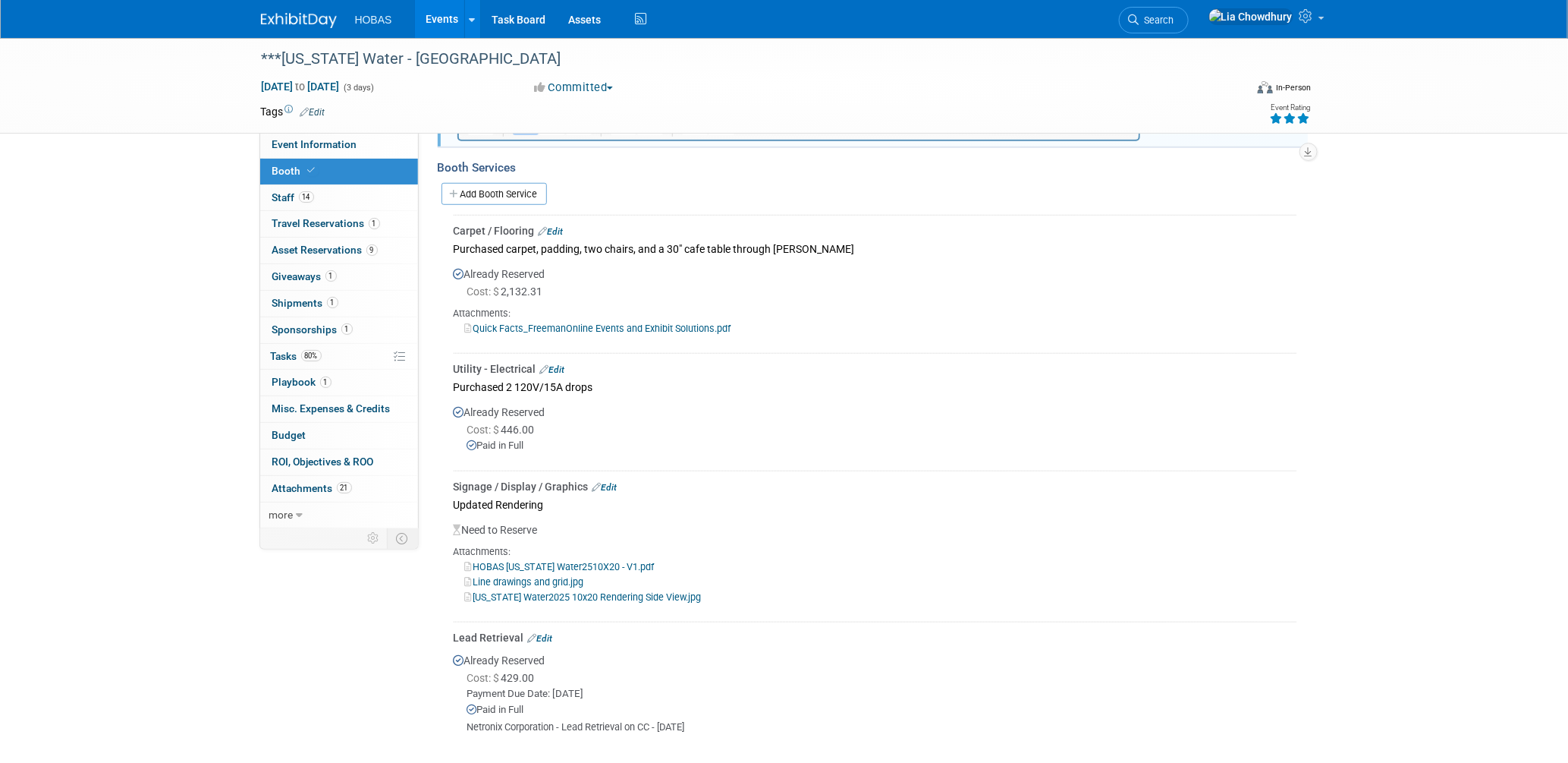
click at [551, 633] on link "Edit" at bounding box center [541, 638] width 25 height 11
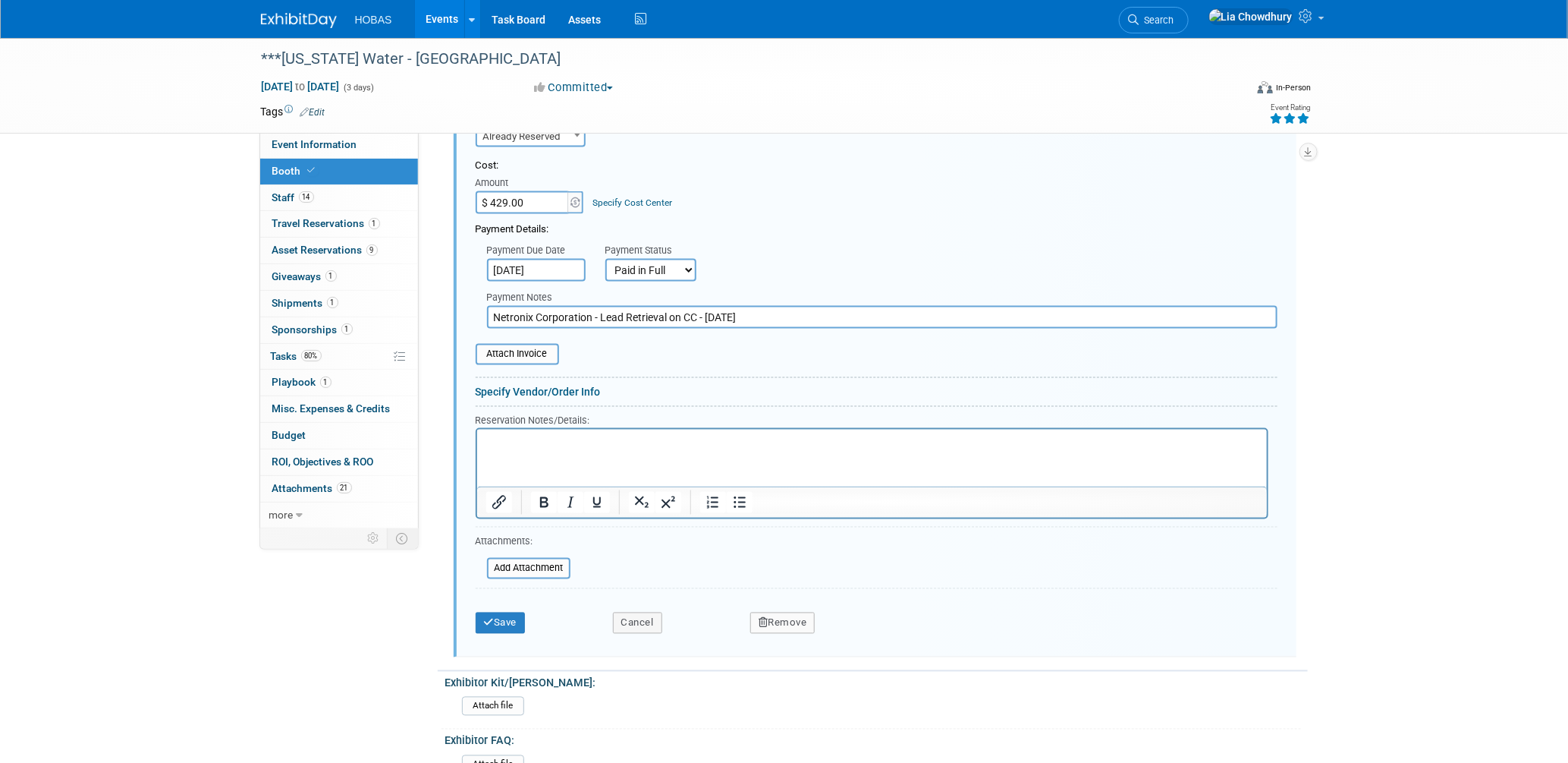
scroll to position [1116, 0]
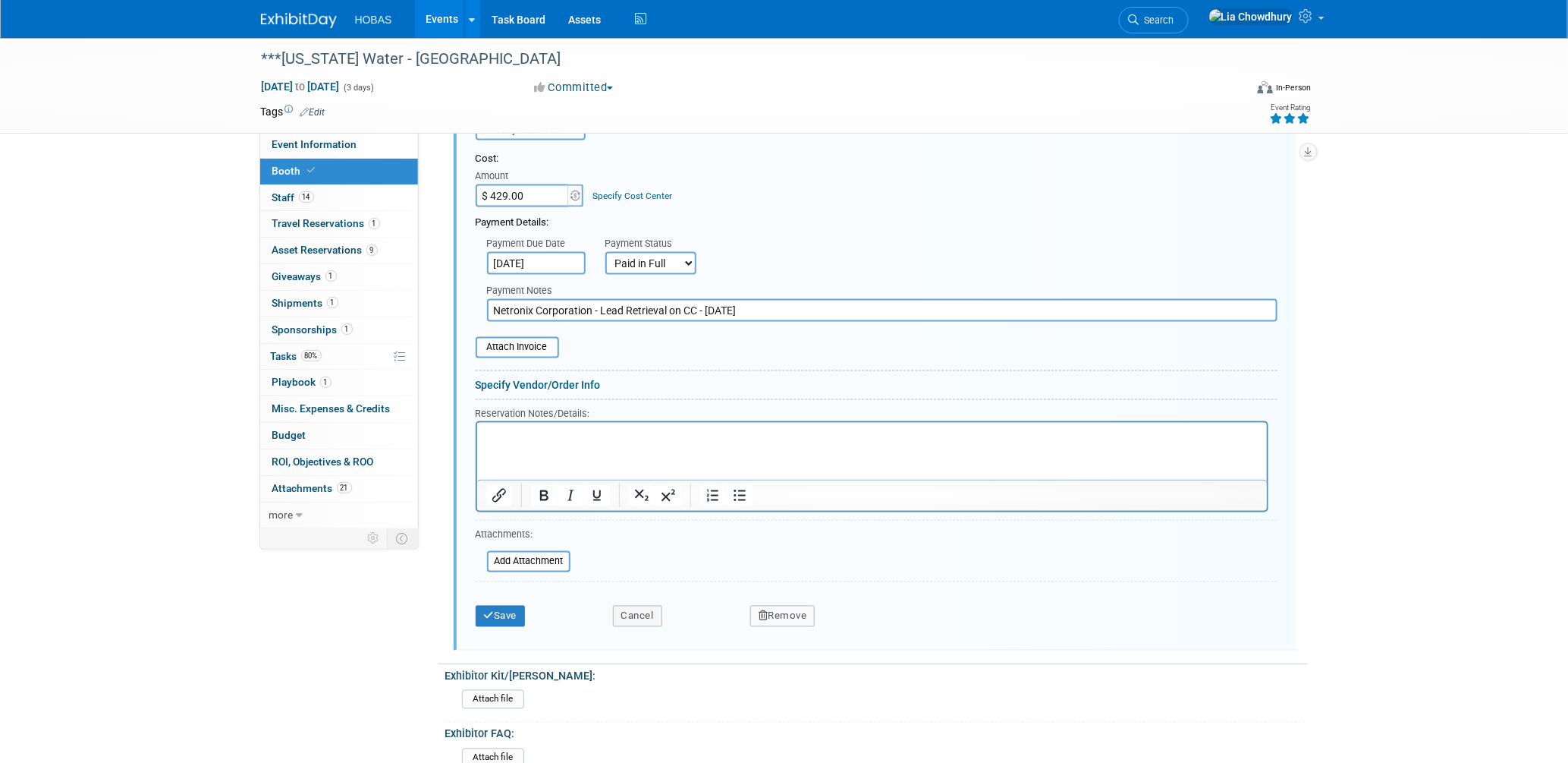
click at [528, 442] on html at bounding box center [872, 432] width 790 height 20
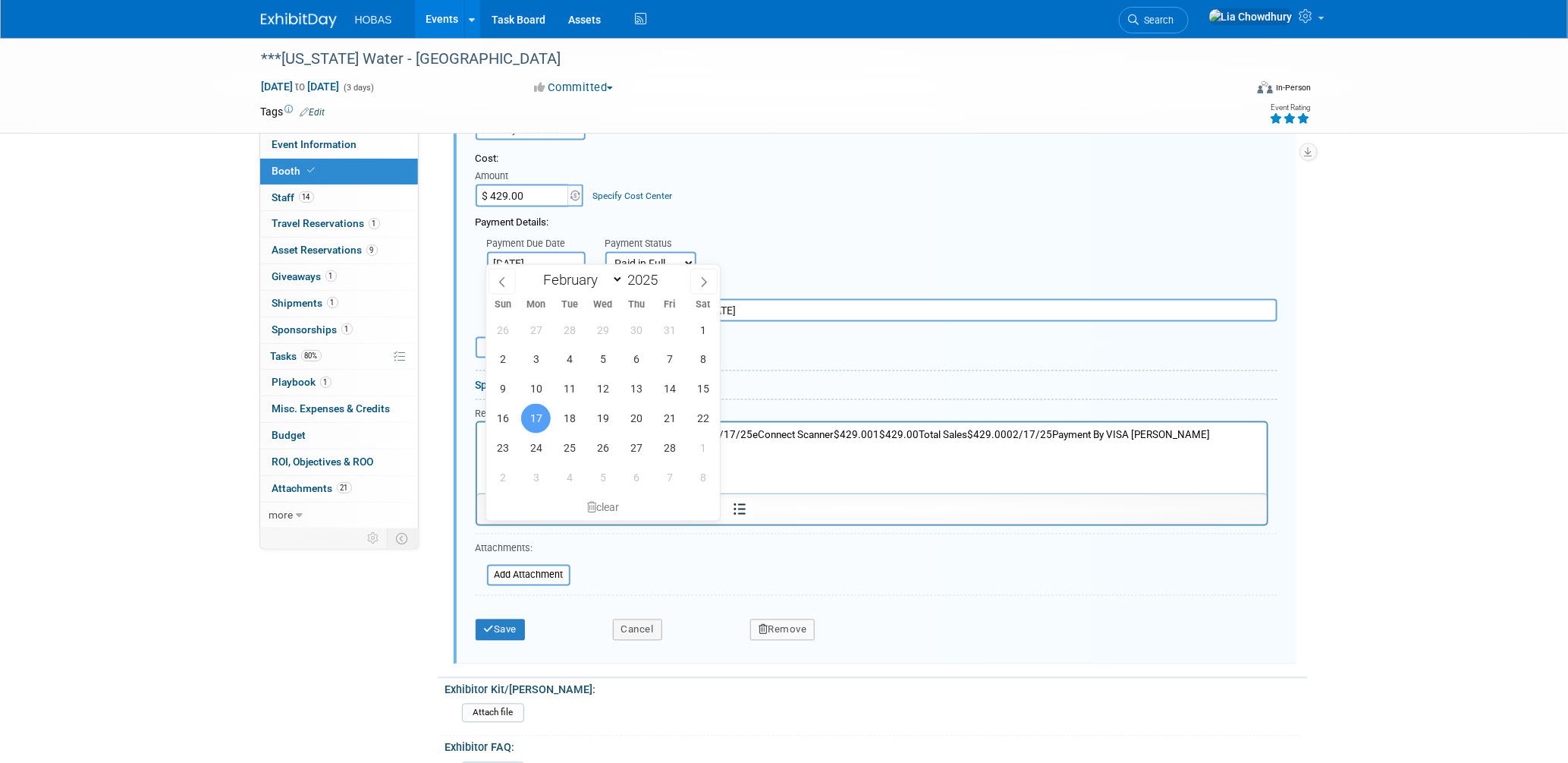
click at [556, 254] on input "[DATE]" at bounding box center [536, 263] width 99 height 23
click at [568, 403] on span "18" at bounding box center [569, 418] width 30 height 30
type input "Feb 18, 2025"
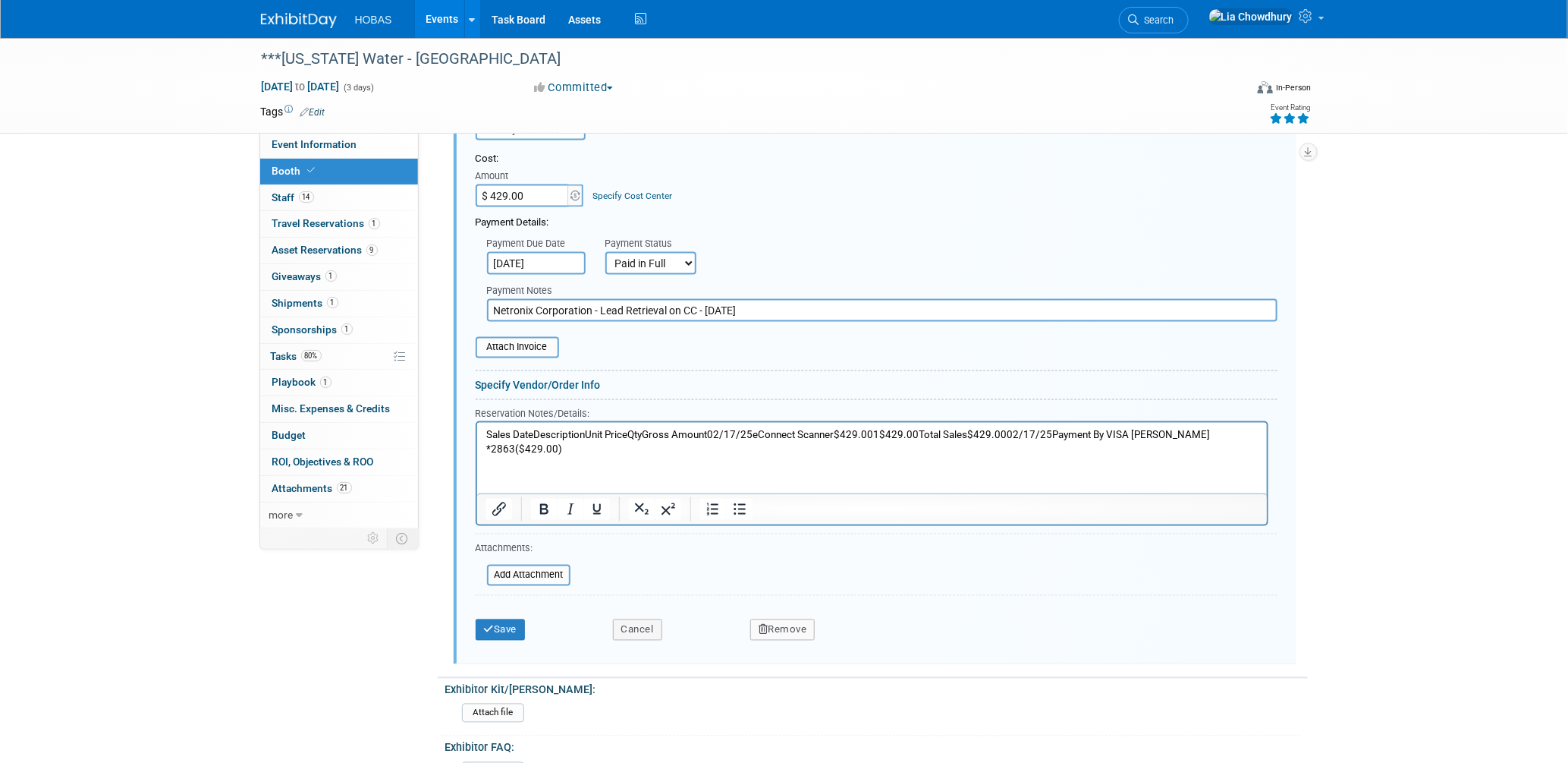
drag, startPoint x: 668, startPoint y: 296, endPoint x: 988, endPoint y: 297, distance: 320.0
click at [988, 299] on input "Netronix Corporation - Lead Retrieval on CC - 2/18/2025" at bounding box center [882, 310] width 791 height 23
type input "Netronix Corporation - Lead Retrieval charged to CC"
click at [499, 620] on button "Save" at bounding box center [500, 630] width 50 height 21
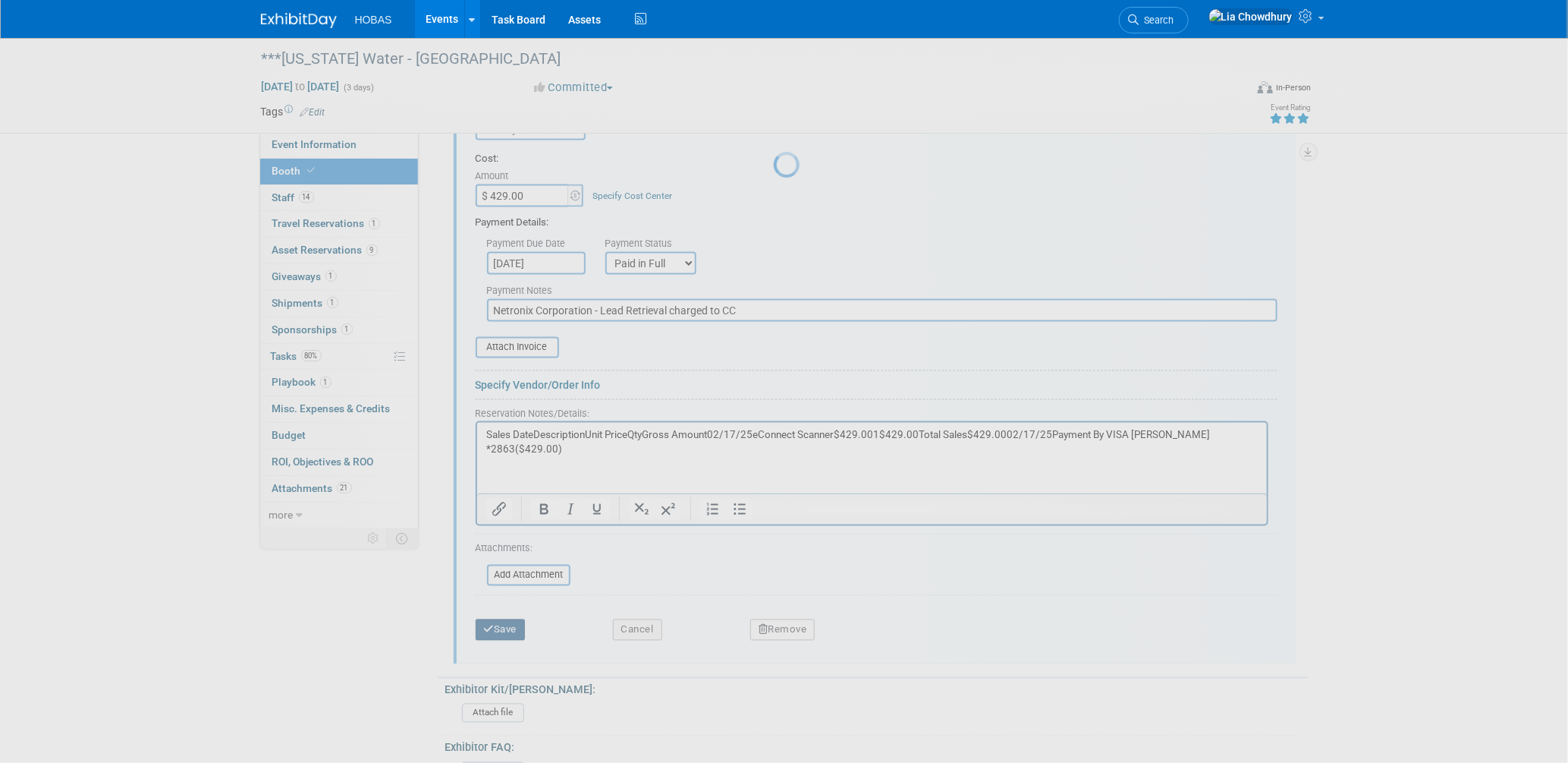
scroll to position [847, 0]
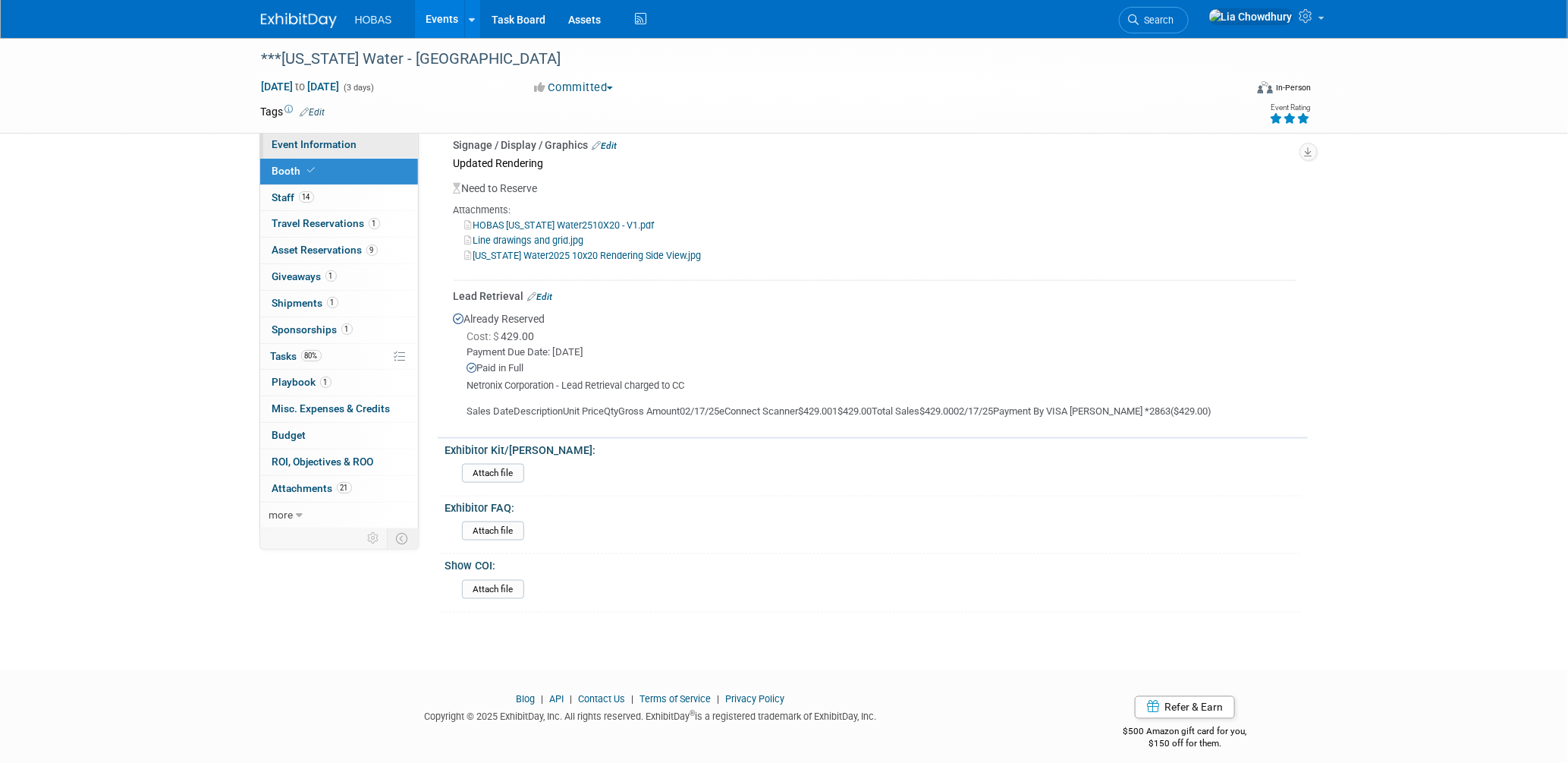
click at [294, 149] on span "Event Information" at bounding box center [315, 144] width 85 height 12
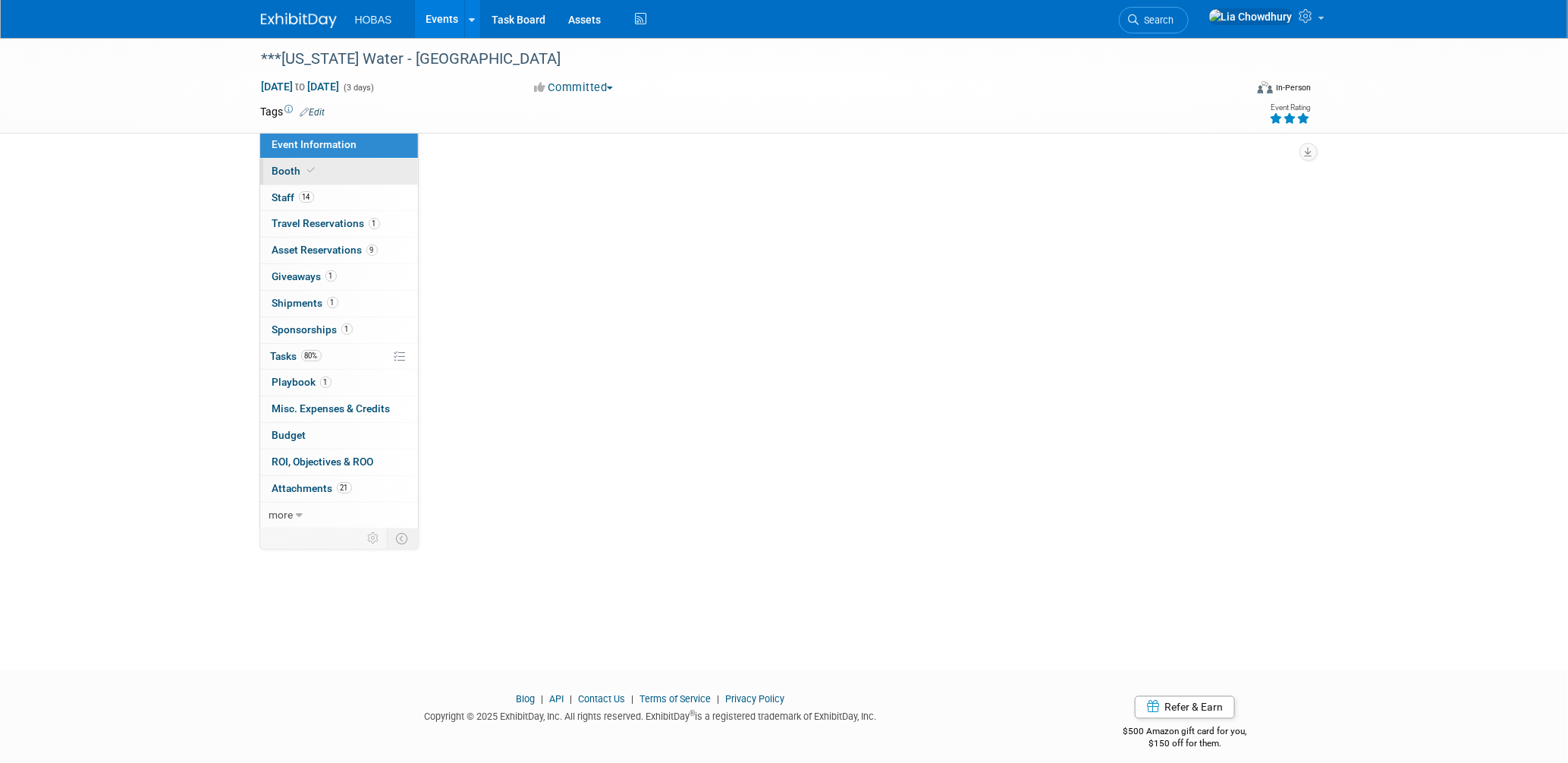
scroll to position [0, 0]
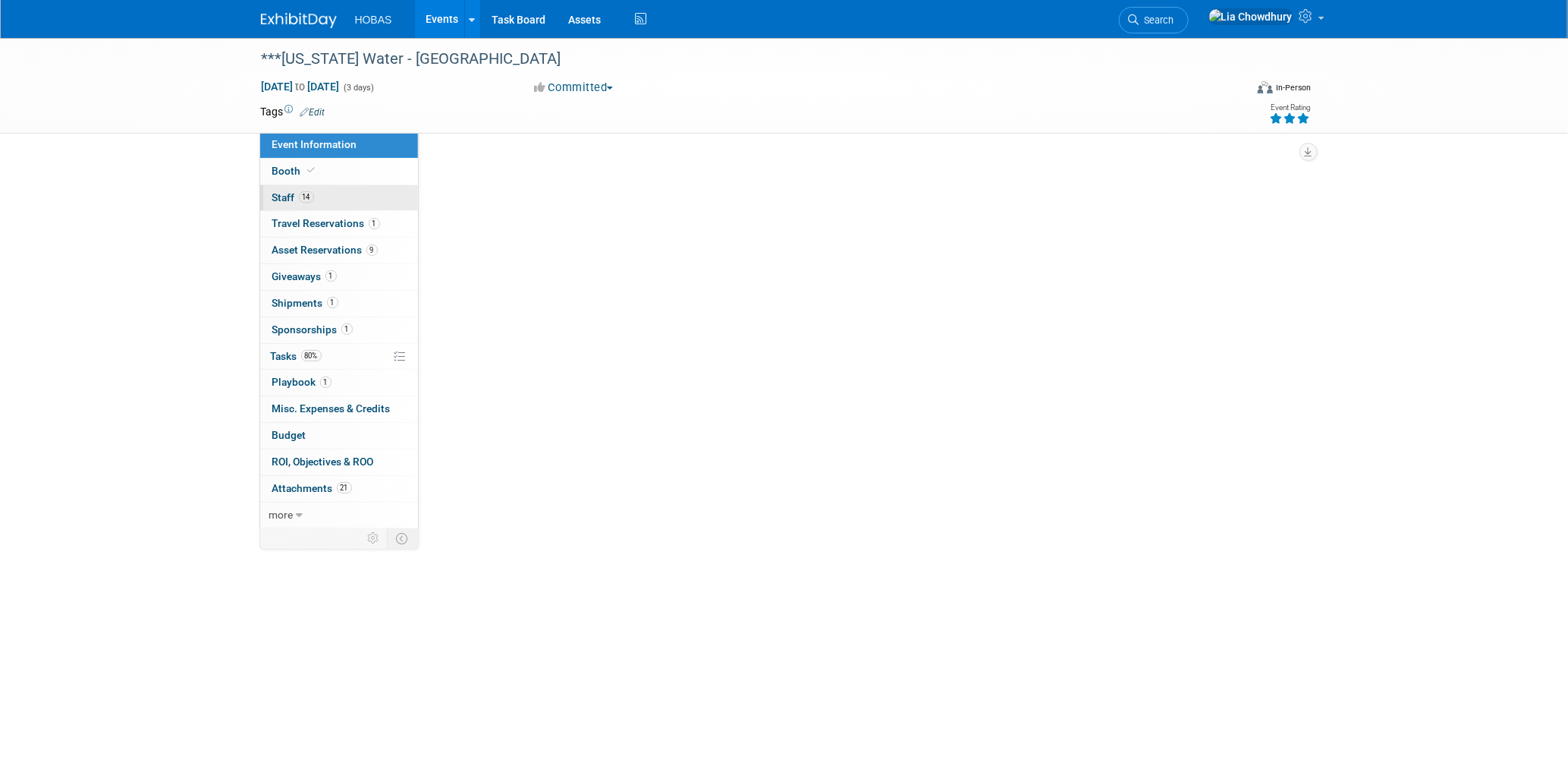
select select "Owners/Engineers"
select select "Tradeshow State"
select select "Water"
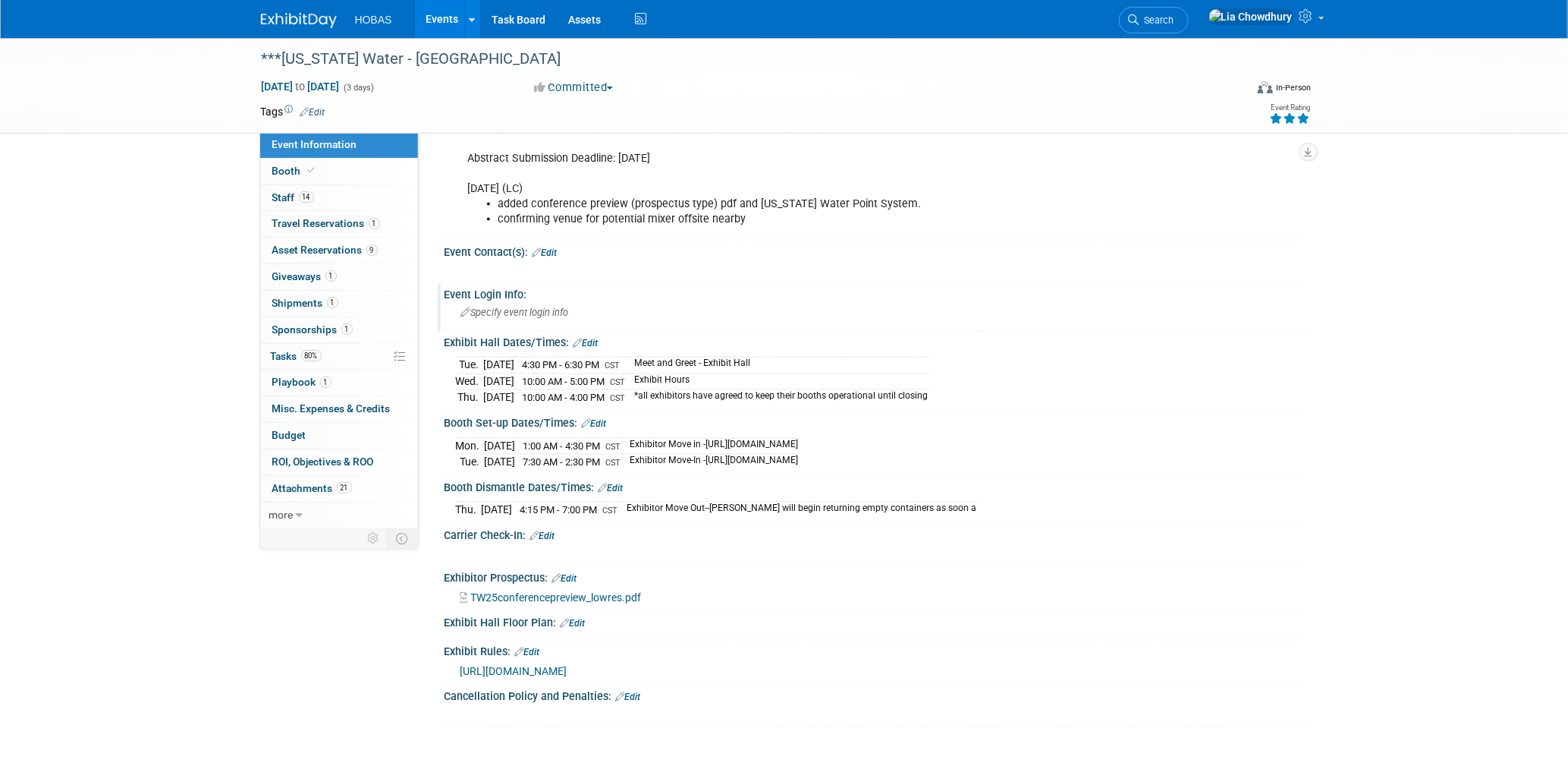
scroll to position [1180, 0]
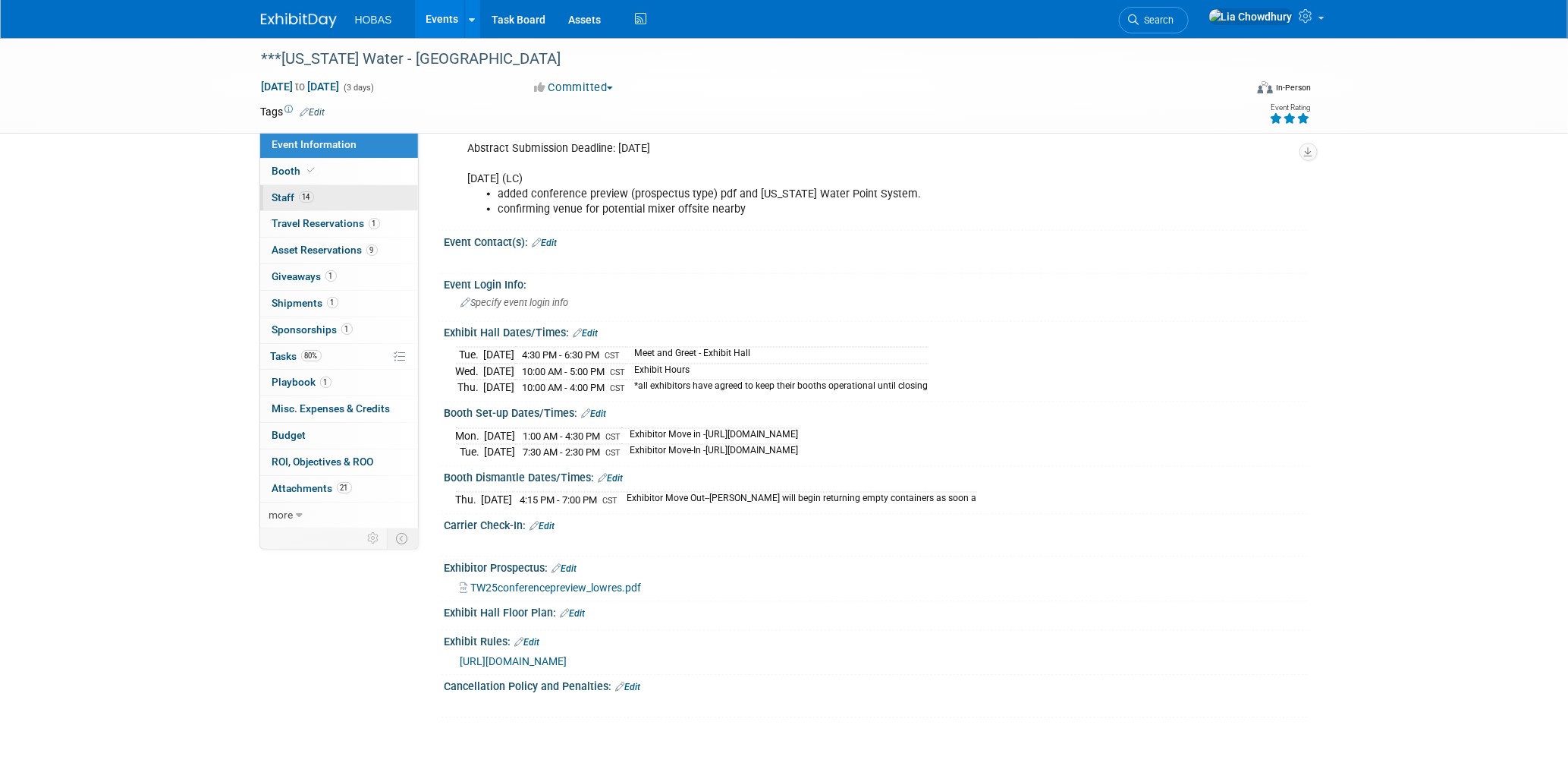
click at [274, 190] on link "14 Staff 14" at bounding box center [338, 198] width 158 height 26
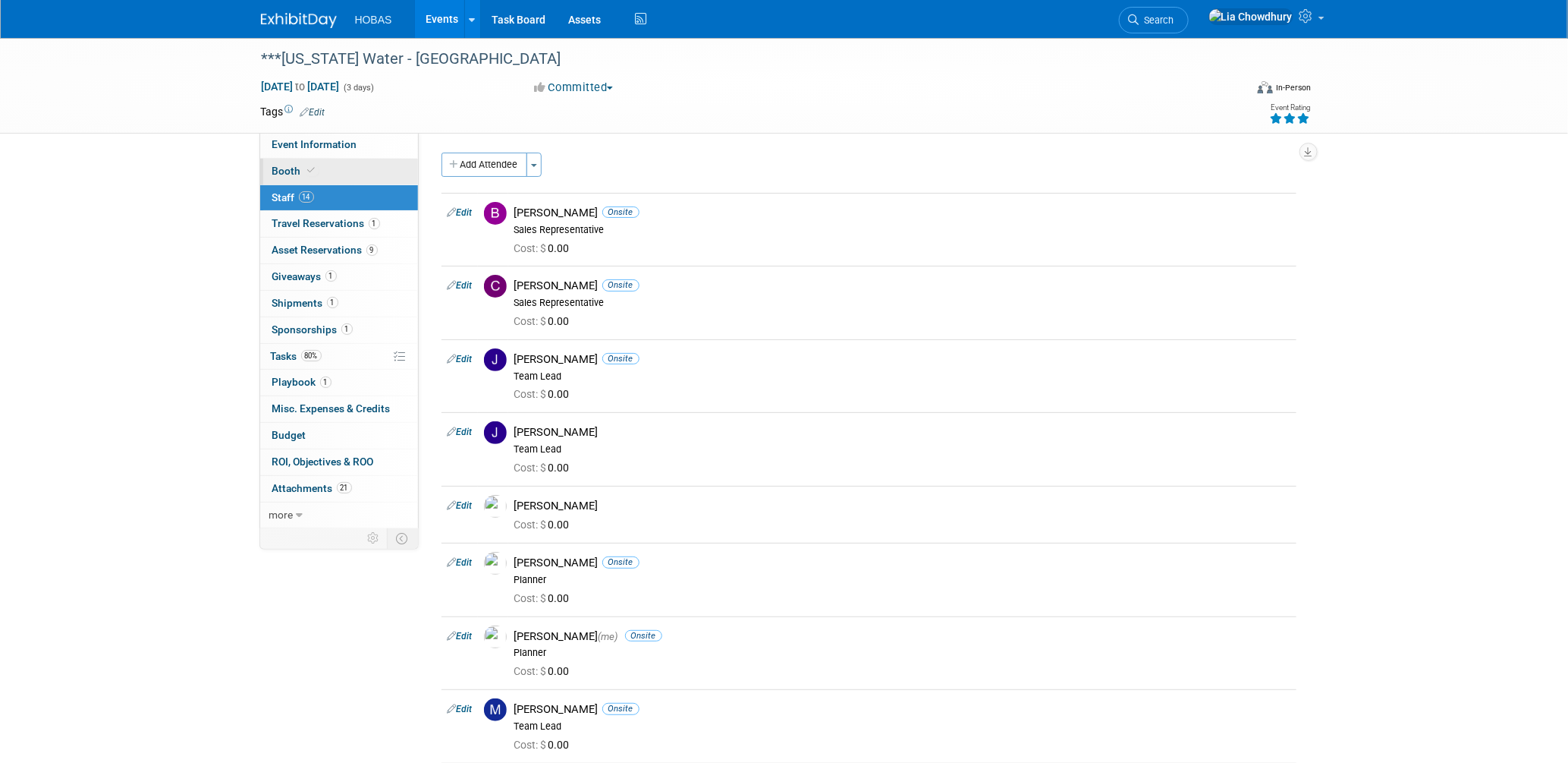
click at [289, 159] on link "Booth" at bounding box center [338, 171] width 158 height 26
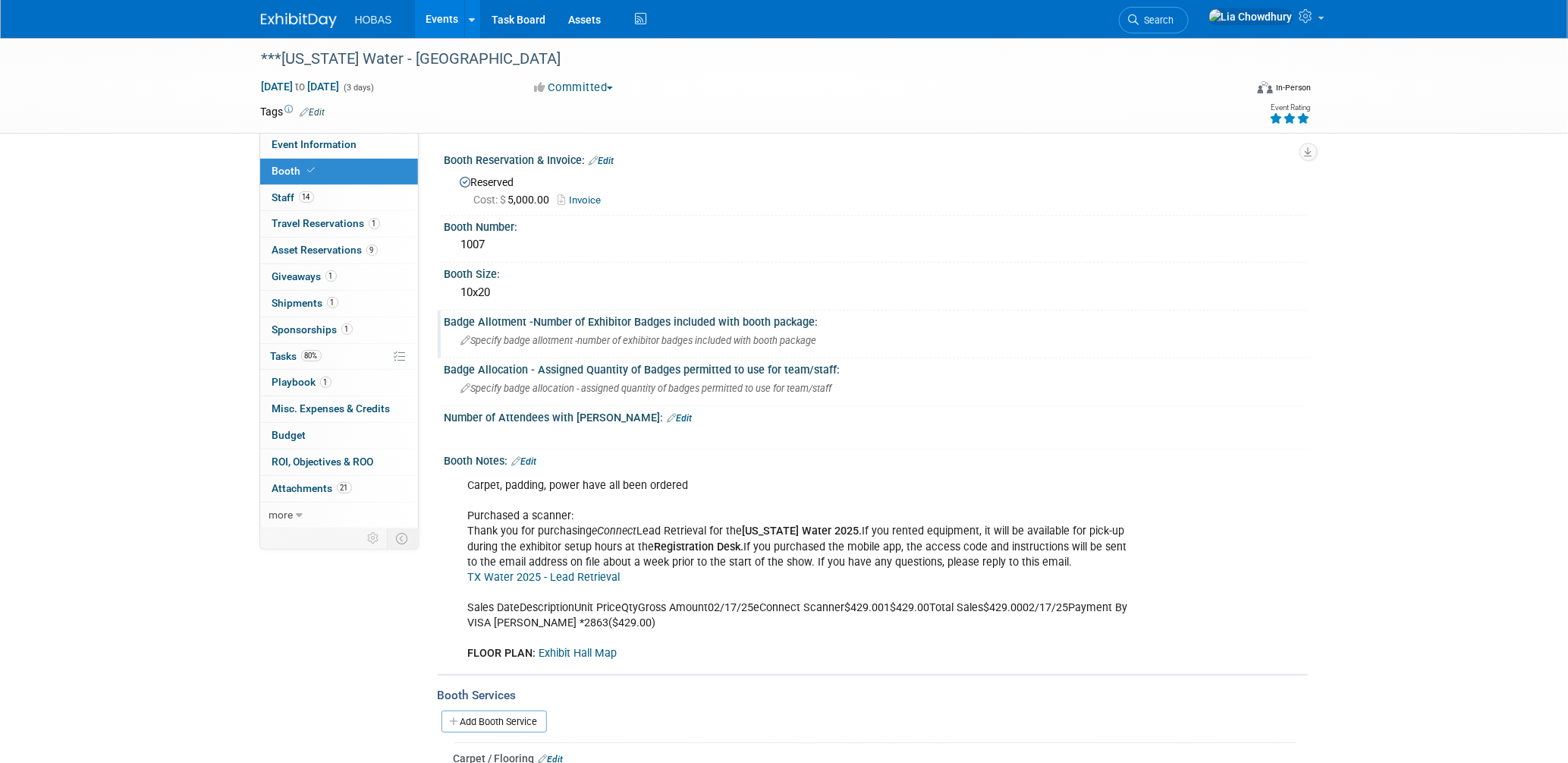
click at [587, 335] on span "Specify badge allotment -number of exhibitor badges included with booth package" at bounding box center [640, 340] width 356 height 11
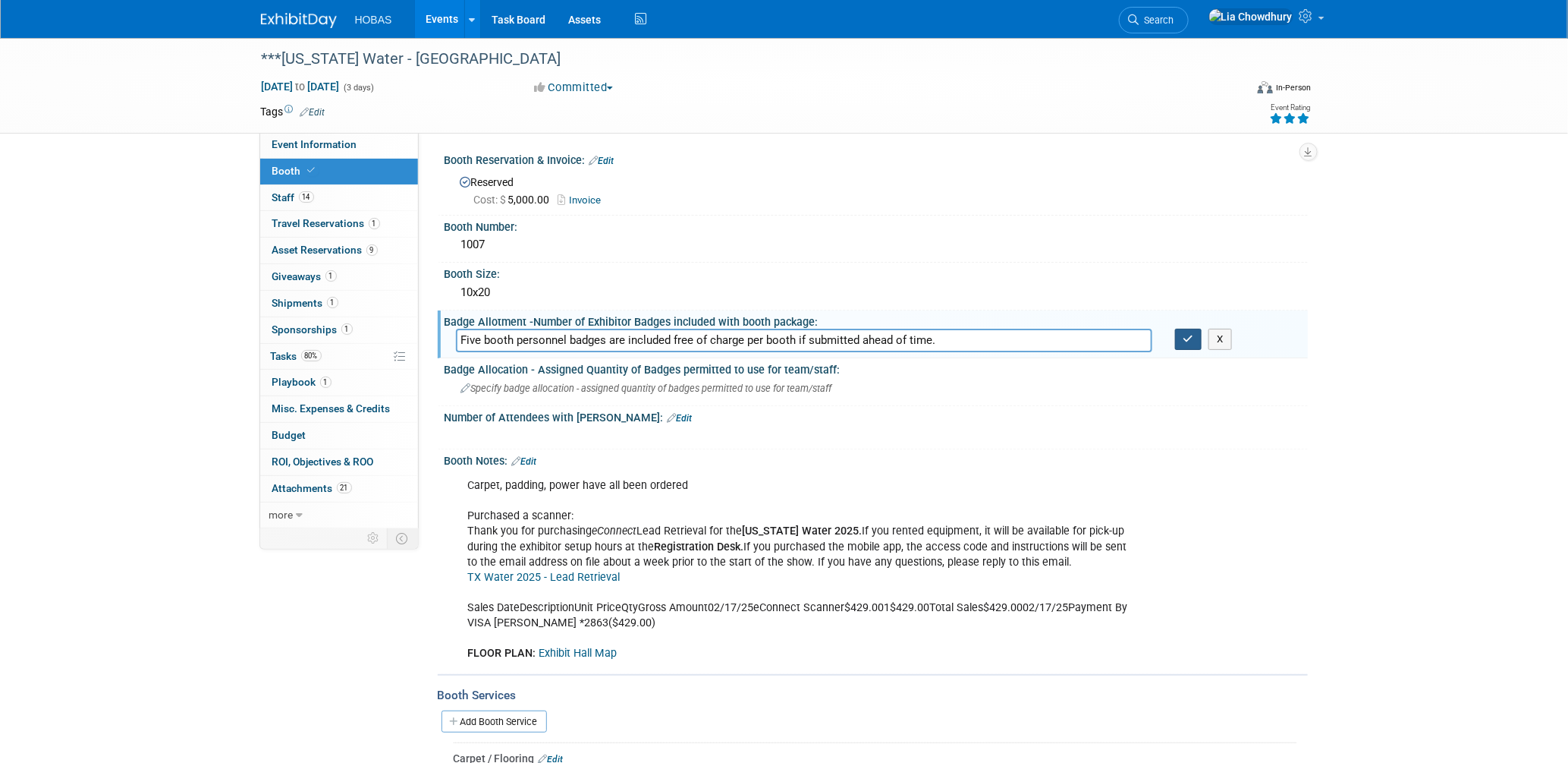
type input "Five booth personnel badges are included free of charge per booth if submitted …"
click at [1185, 334] on icon "button" at bounding box center [1189, 339] width 11 height 10
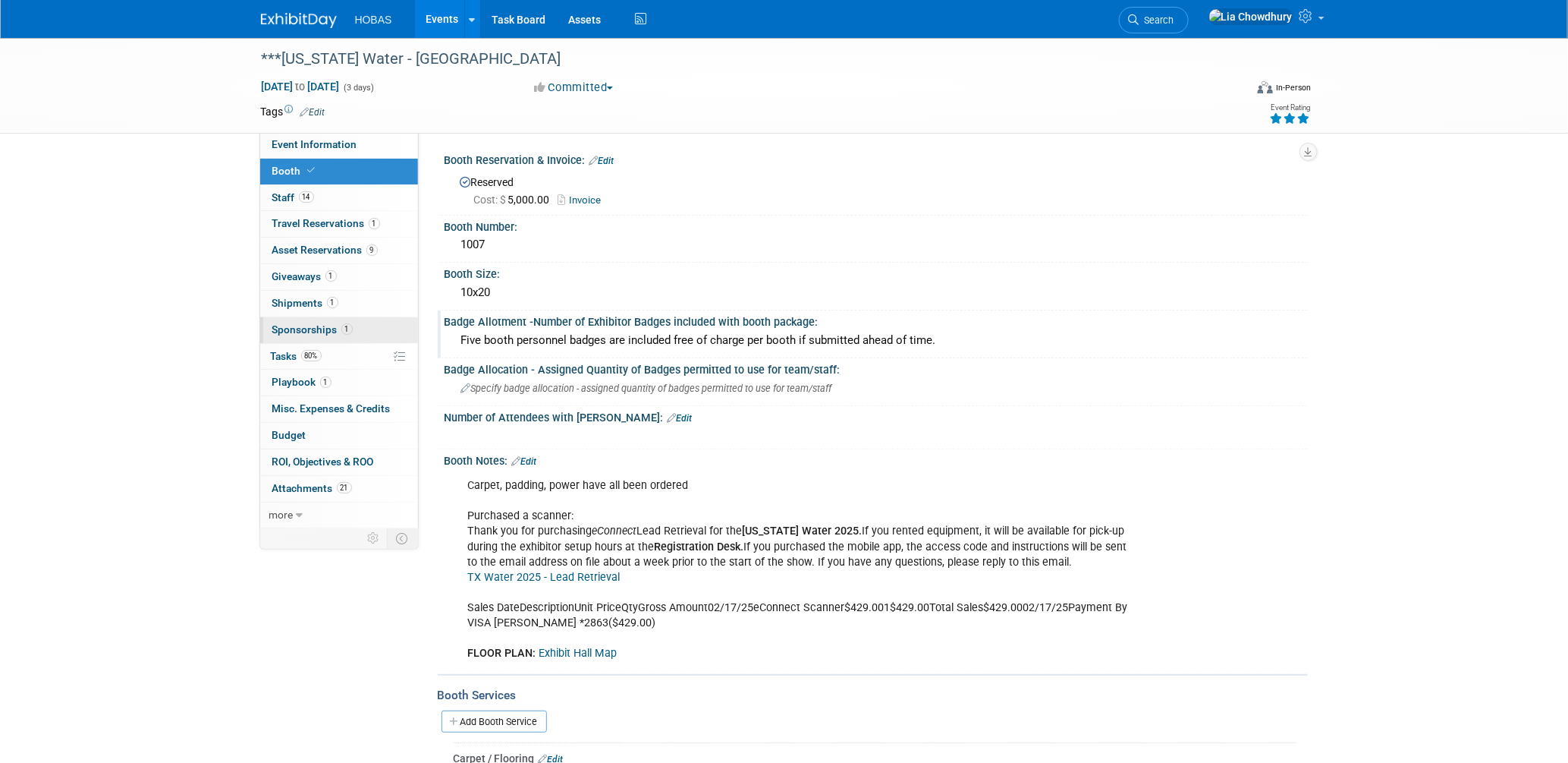
click at [291, 330] on span "Sponsorships 1" at bounding box center [312, 329] width 80 height 12
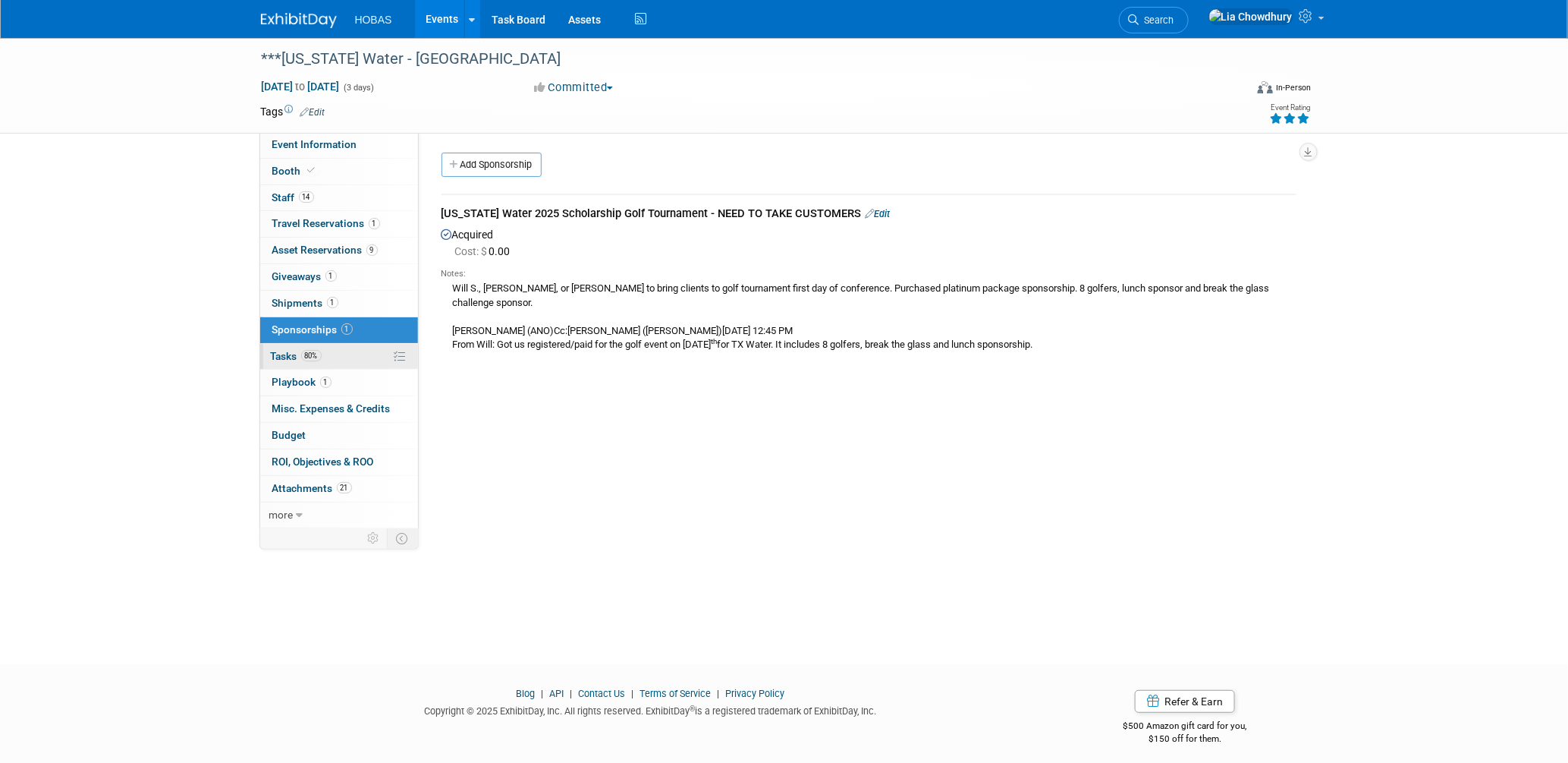
click at [283, 354] on span "Tasks 80%" at bounding box center [296, 355] width 51 height 12
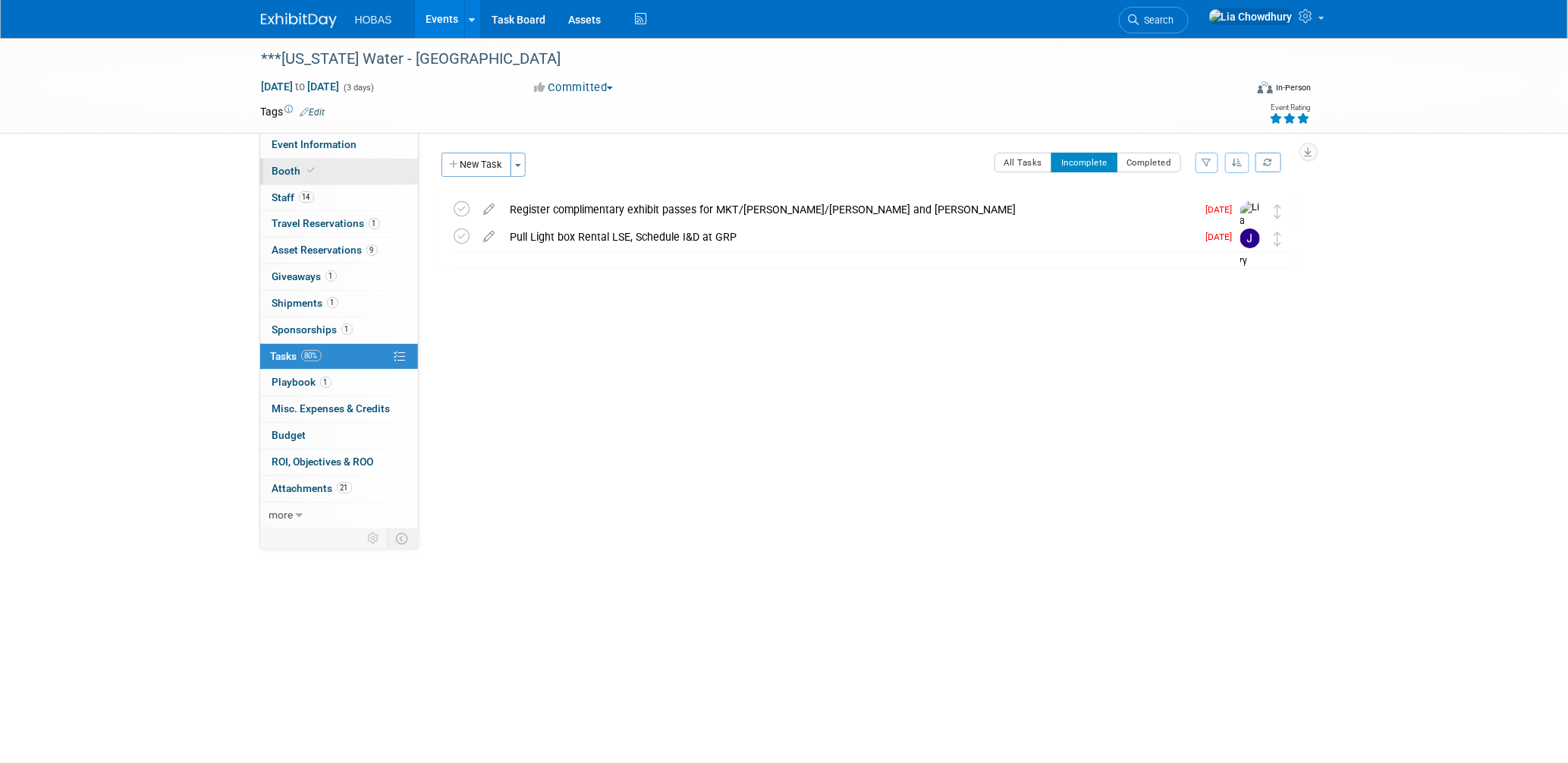
click at [293, 170] on span "Booth" at bounding box center [295, 170] width 46 height 12
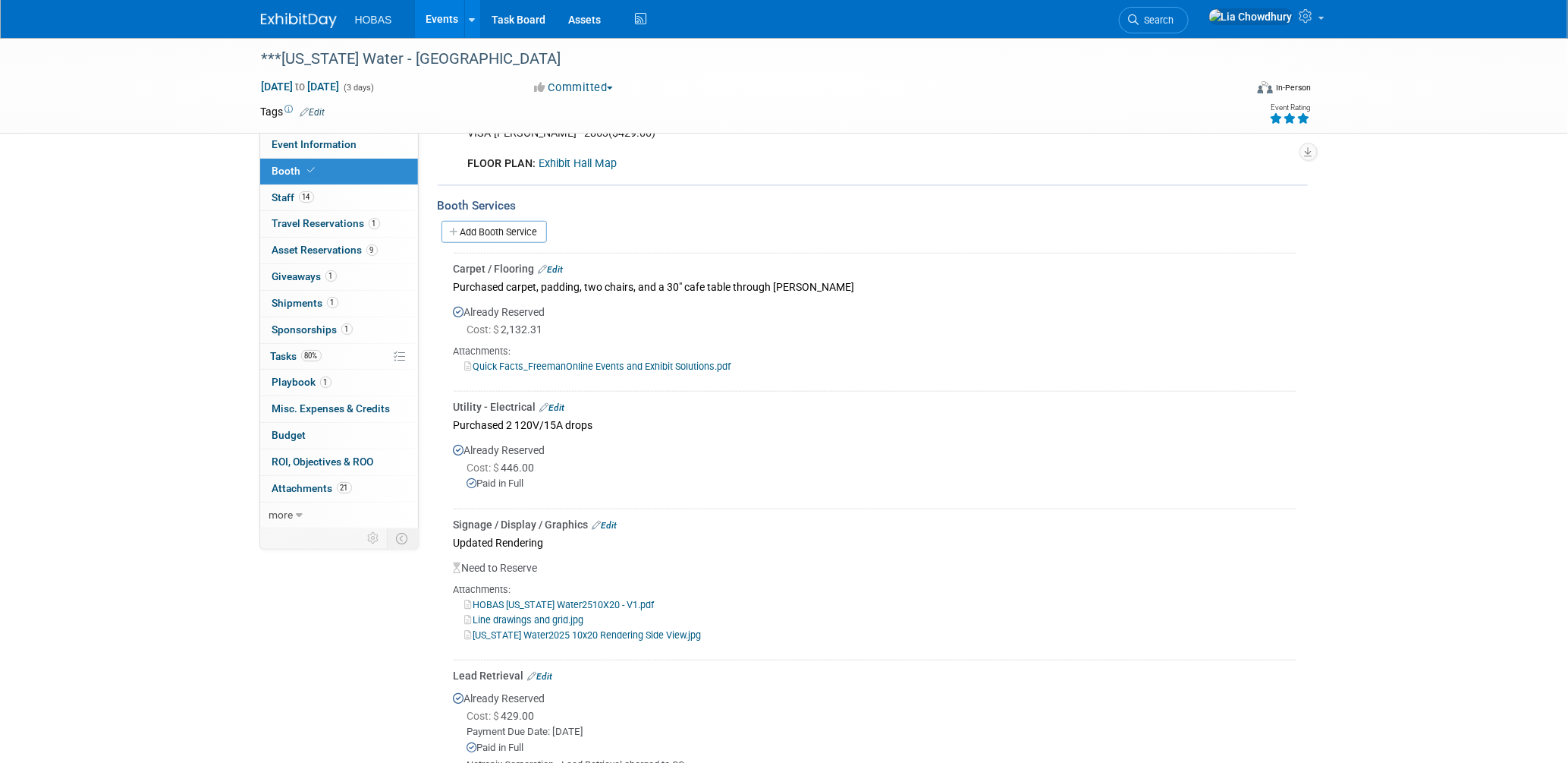
scroll to position [590, 0]
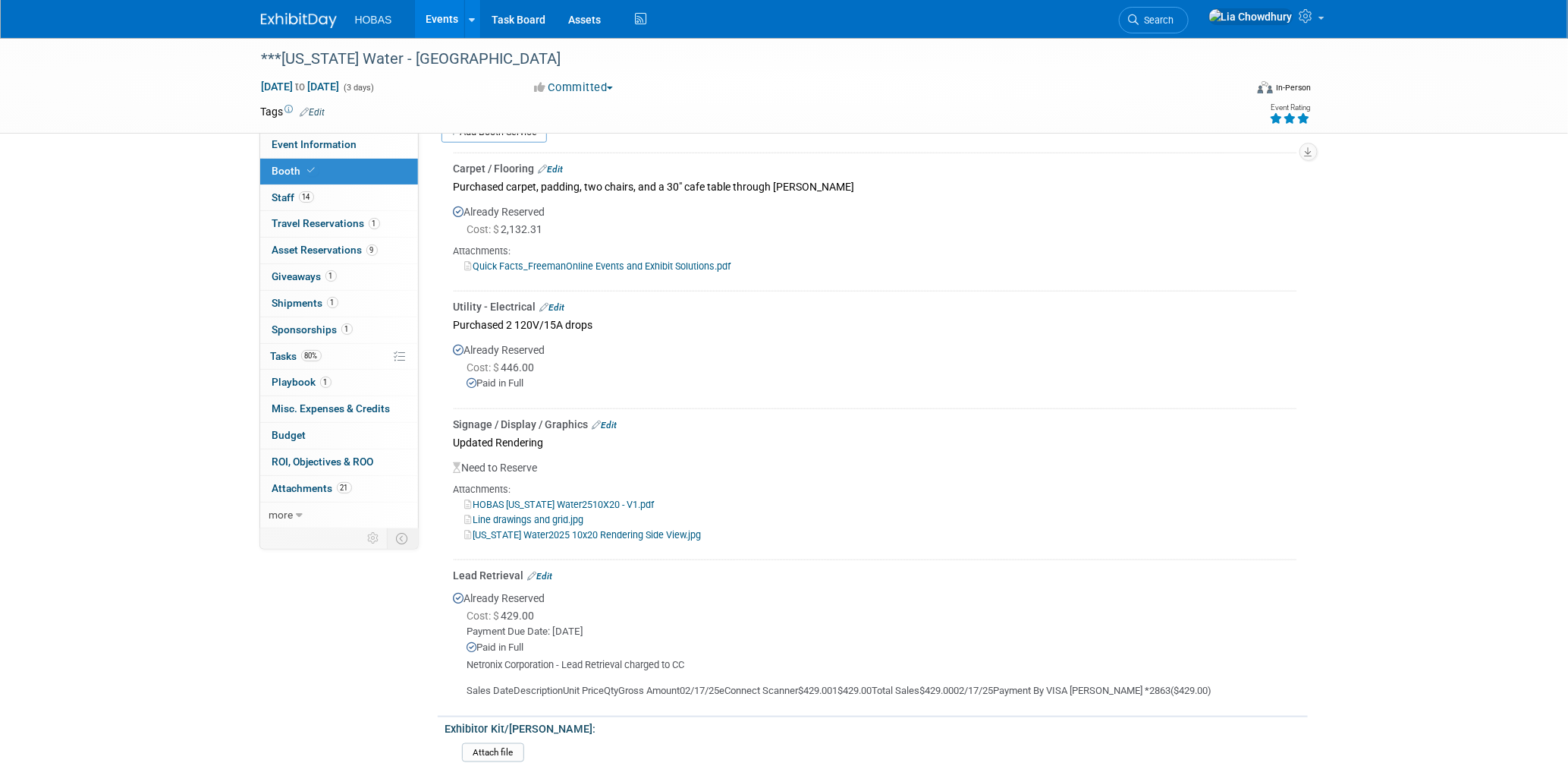
click at [560, 164] on link "Edit" at bounding box center [551, 169] width 25 height 11
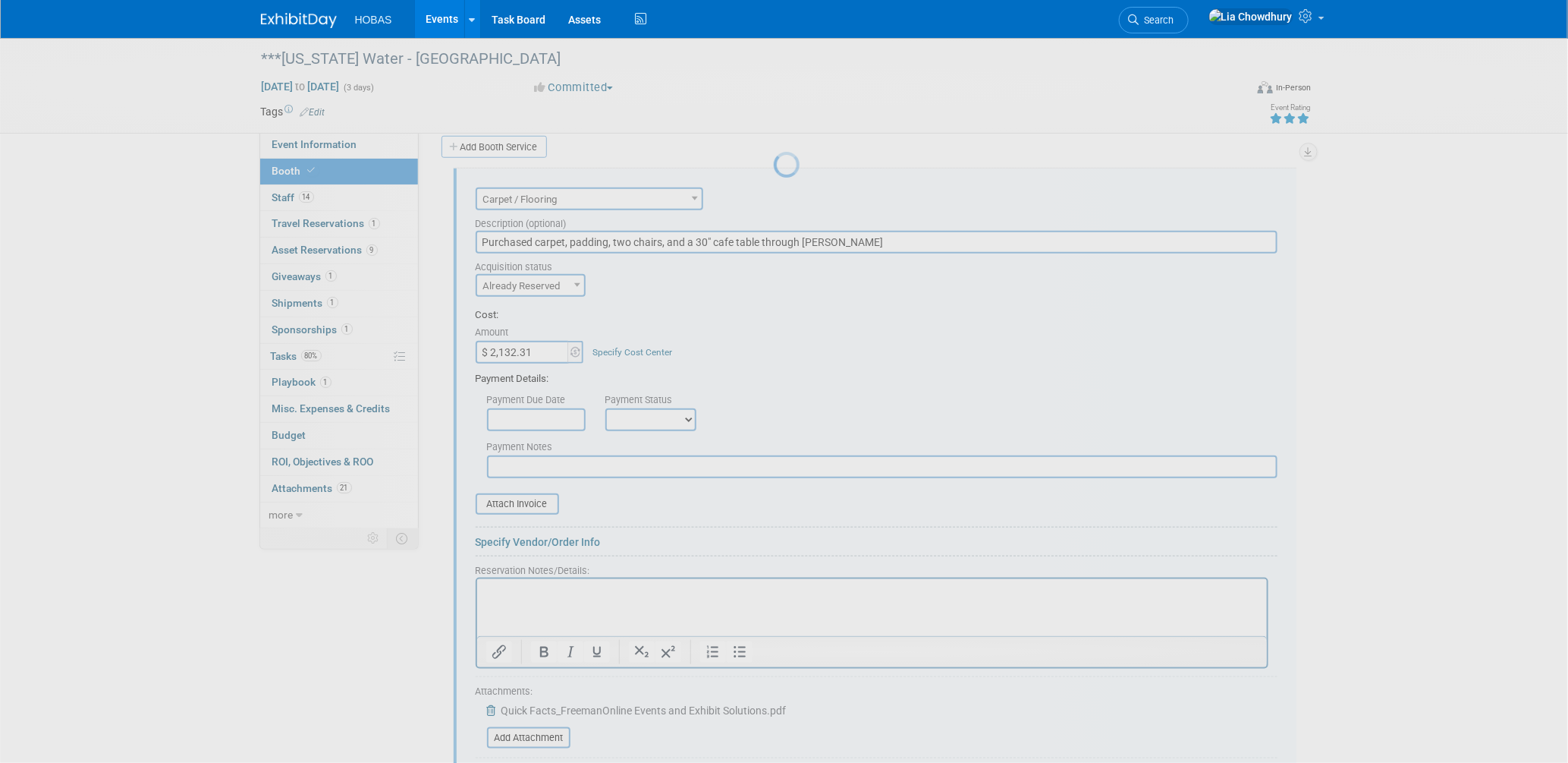
scroll to position [562, 0]
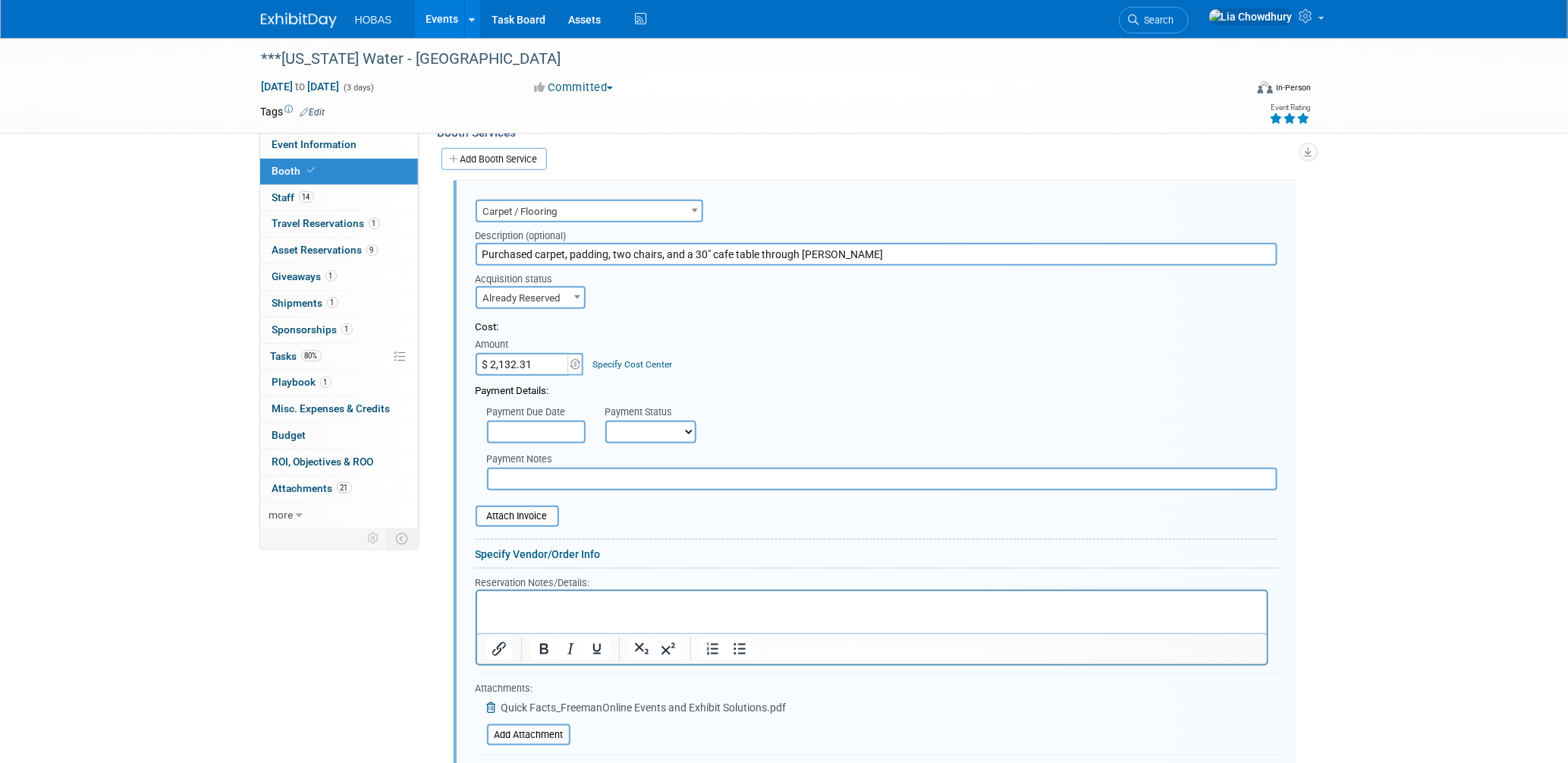
click at [522, 353] on input "$ 2,132.31" at bounding box center [523, 364] width 95 height 23
type input "$ 6,081.13"
click at [829, 245] on input "Purchased carpet, padding, two chairs, and a 30" cafe table through Freeman" at bounding box center [877, 254] width 802 height 23
click at [882, 243] on input "Purchased carpet, padding, two chairs, and a 30" cafe table through Freeman" at bounding box center [877, 254] width 802 height 23
type input "Purchased carpet, padding, two chairs, and a 30" cafe table through Freeman."
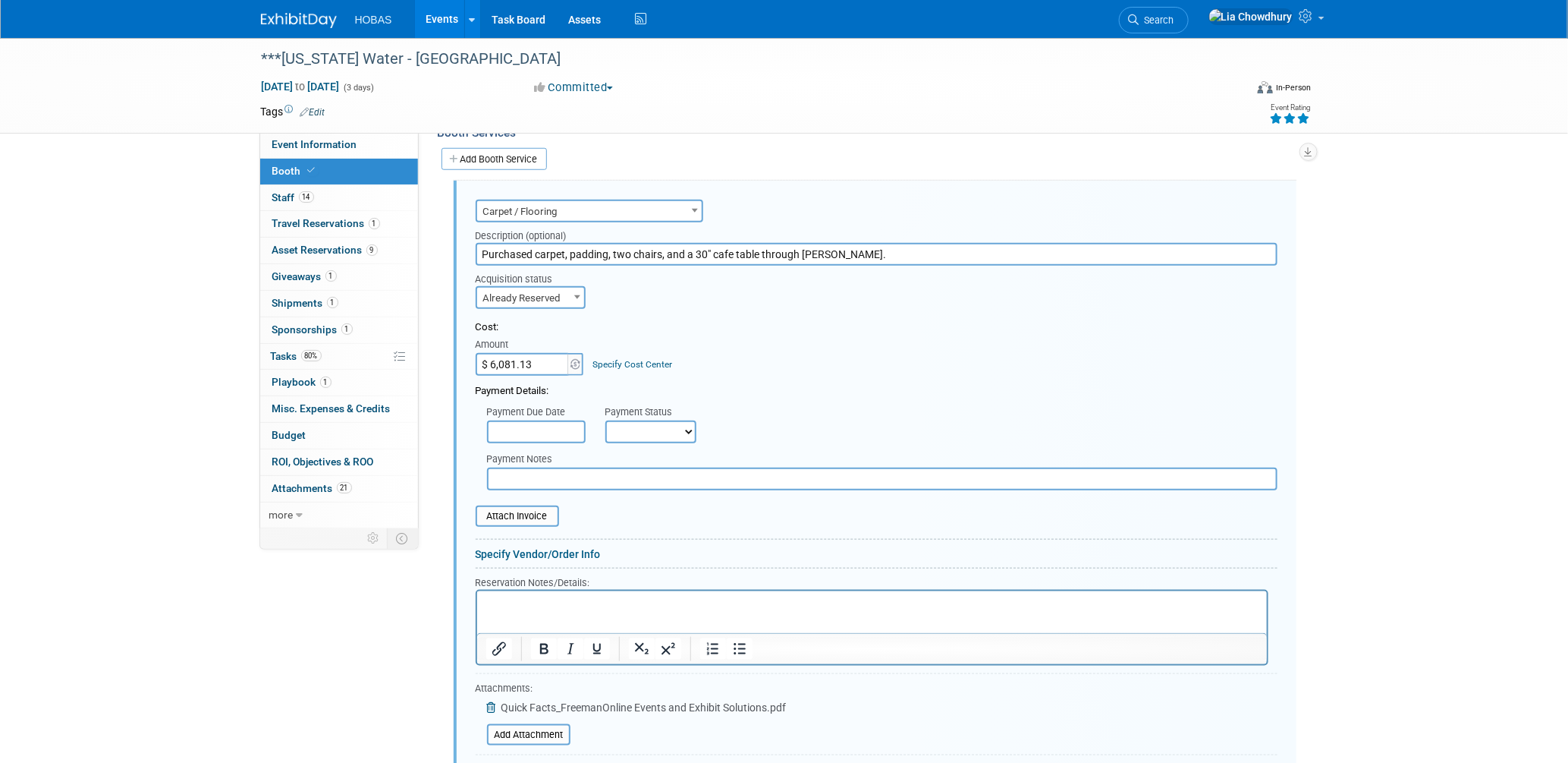
drag, startPoint x: 885, startPoint y: 239, endPoint x: 139, endPoint y: 257, distance: 746.2
click at [139, 257] on div "***Texas Water - Houston Mar 18, 2025 to Mar 20, 2025 (3 days) Mar 18, 2025 to …" at bounding box center [784, 465] width 1568 height 1979
click at [565, 611] on html at bounding box center [872, 601] width 790 height 20
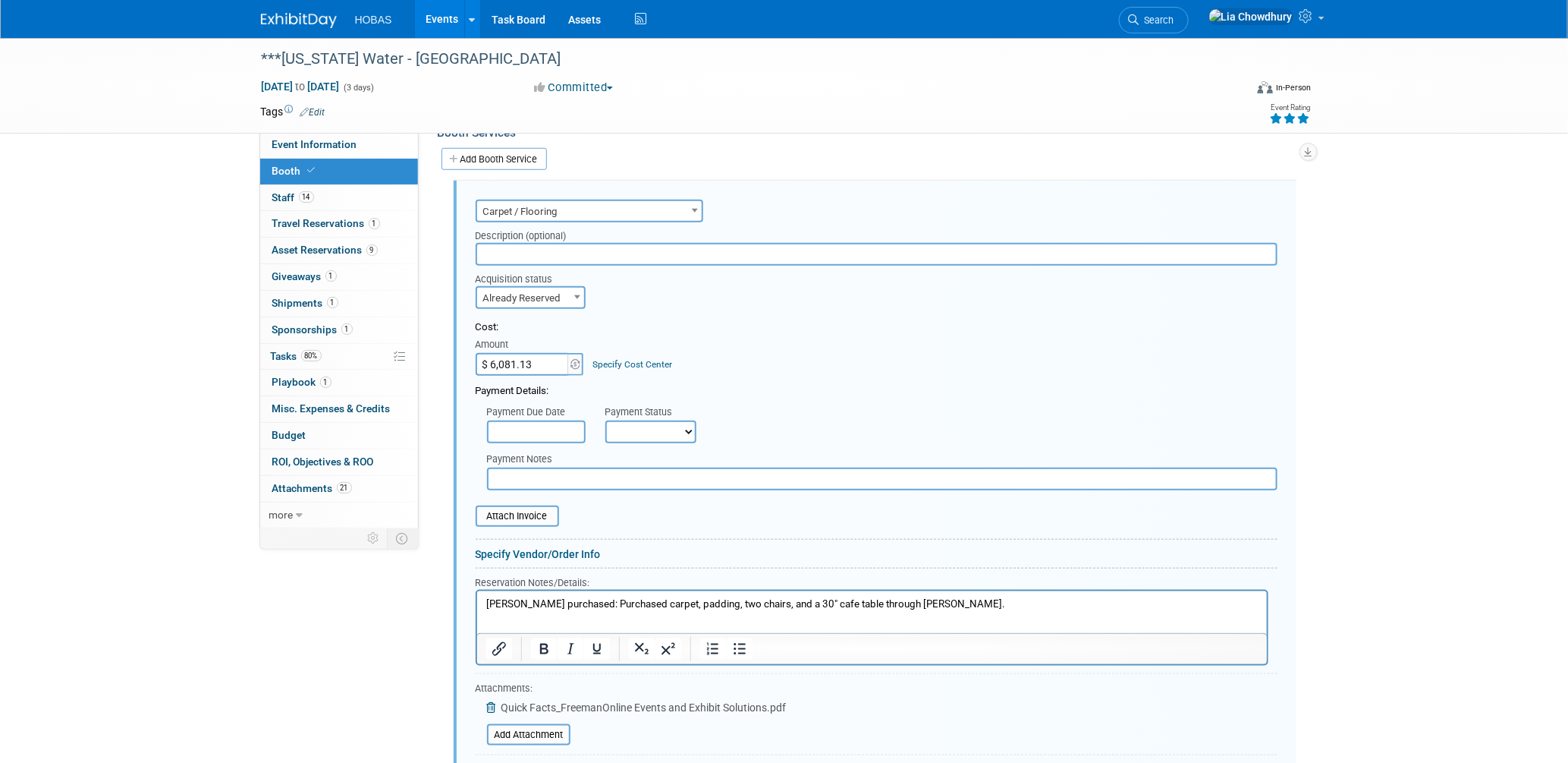
click at [526, 468] on input "text" at bounding box center [882, 479] width 791 height 23
type input "Freeman: Final Receipt Booth furnishings, services and material handling"
click at [516, 513] on form "Audio / Video Carpet / Flooring Catering / Food / Beverage Floral / Decorative …" at bounding box center [877, 501] width 802 height 612
click at [515, 507] on input "file" at bounding box center [468, 517] width 181 height 19
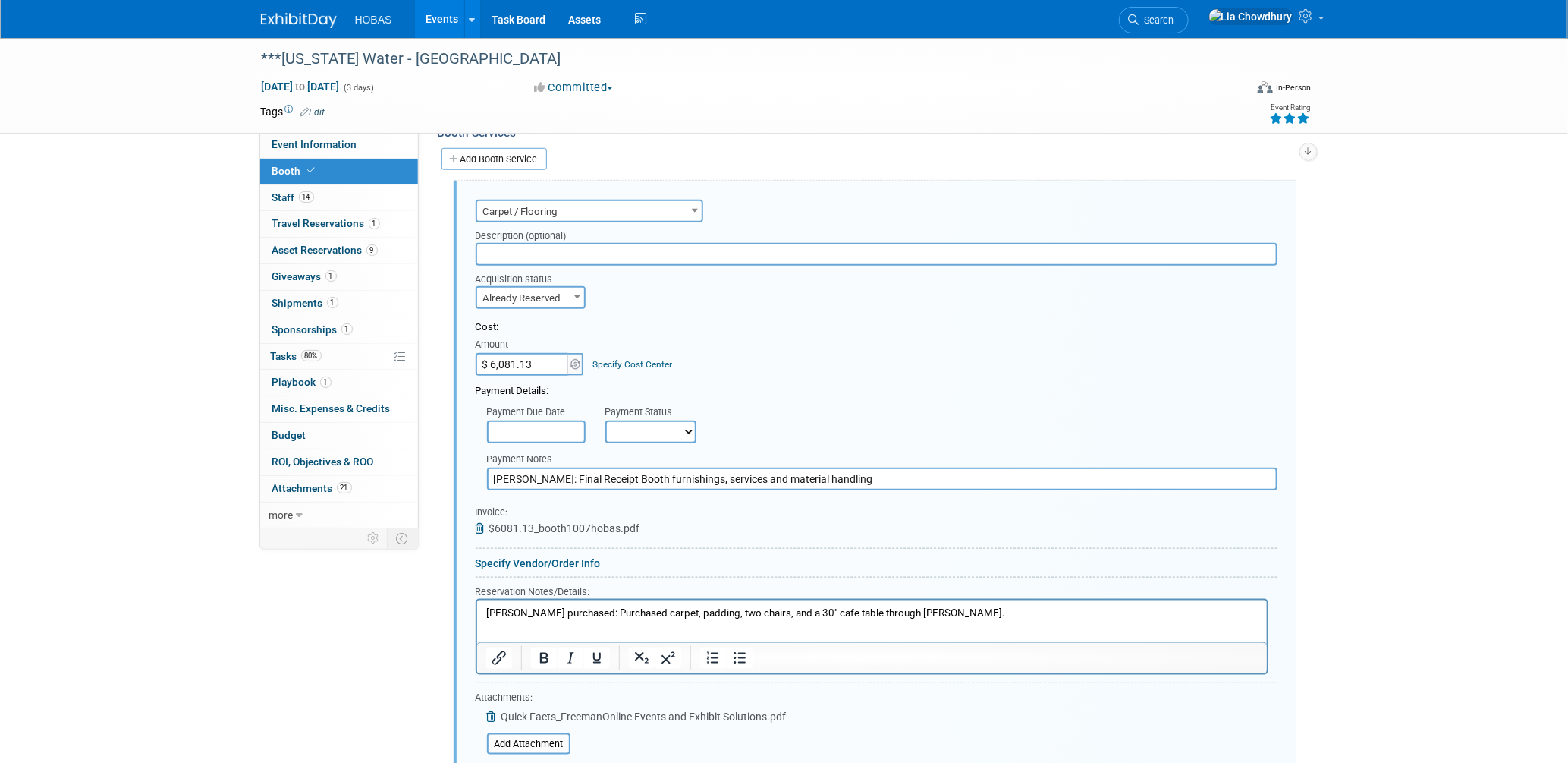
click at [641, 424] on select "Not Paid Yet Partially Paid Paid in Full" at bounding box center [651, 431] width 91 height 23
select select "1"
click at [605, 420] on select "Not Paid Yet Partially Paid Paid in Full" at bounding box center [651, 431] width 91 height 23
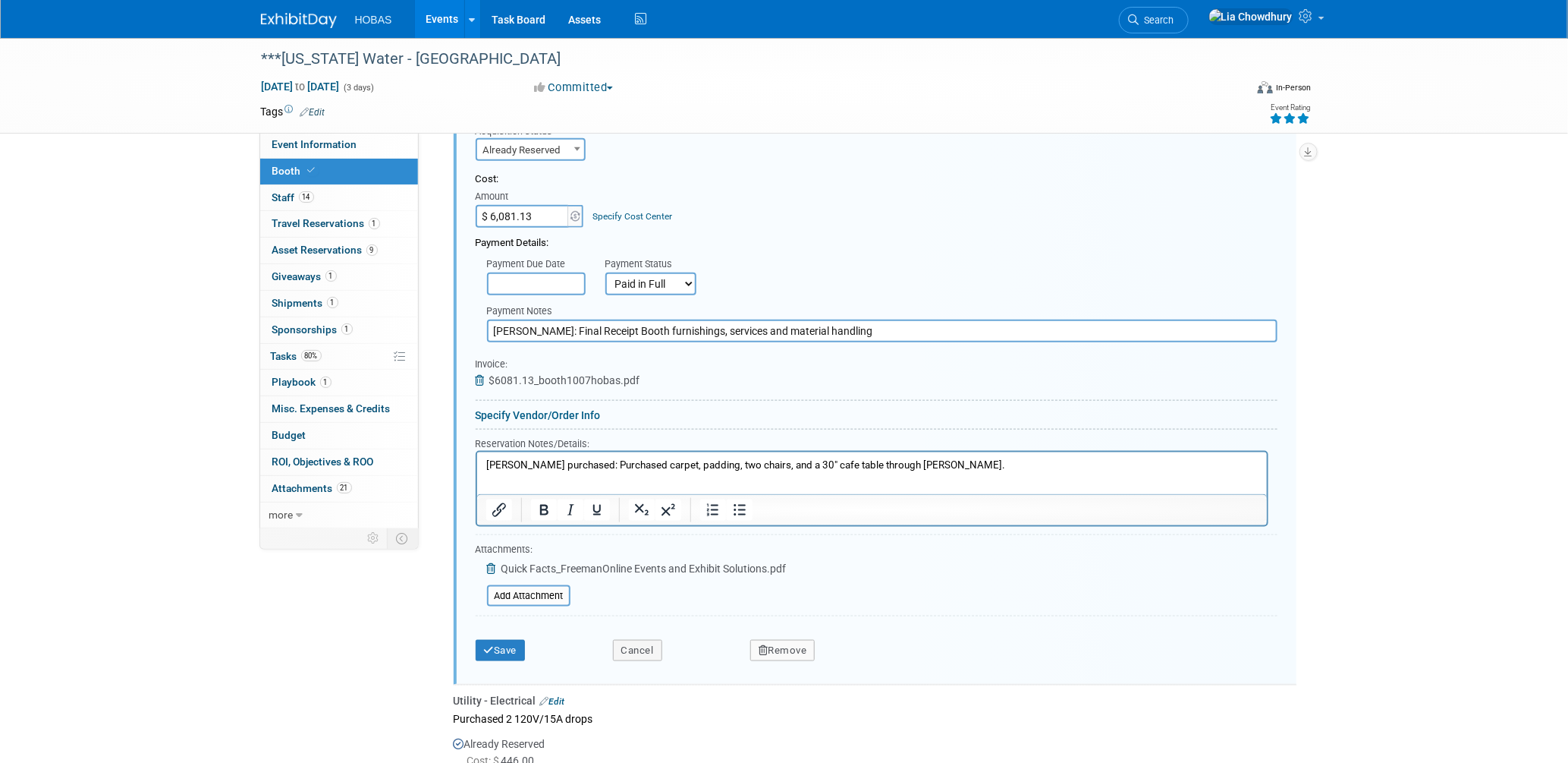
scroll to position [732, 0]
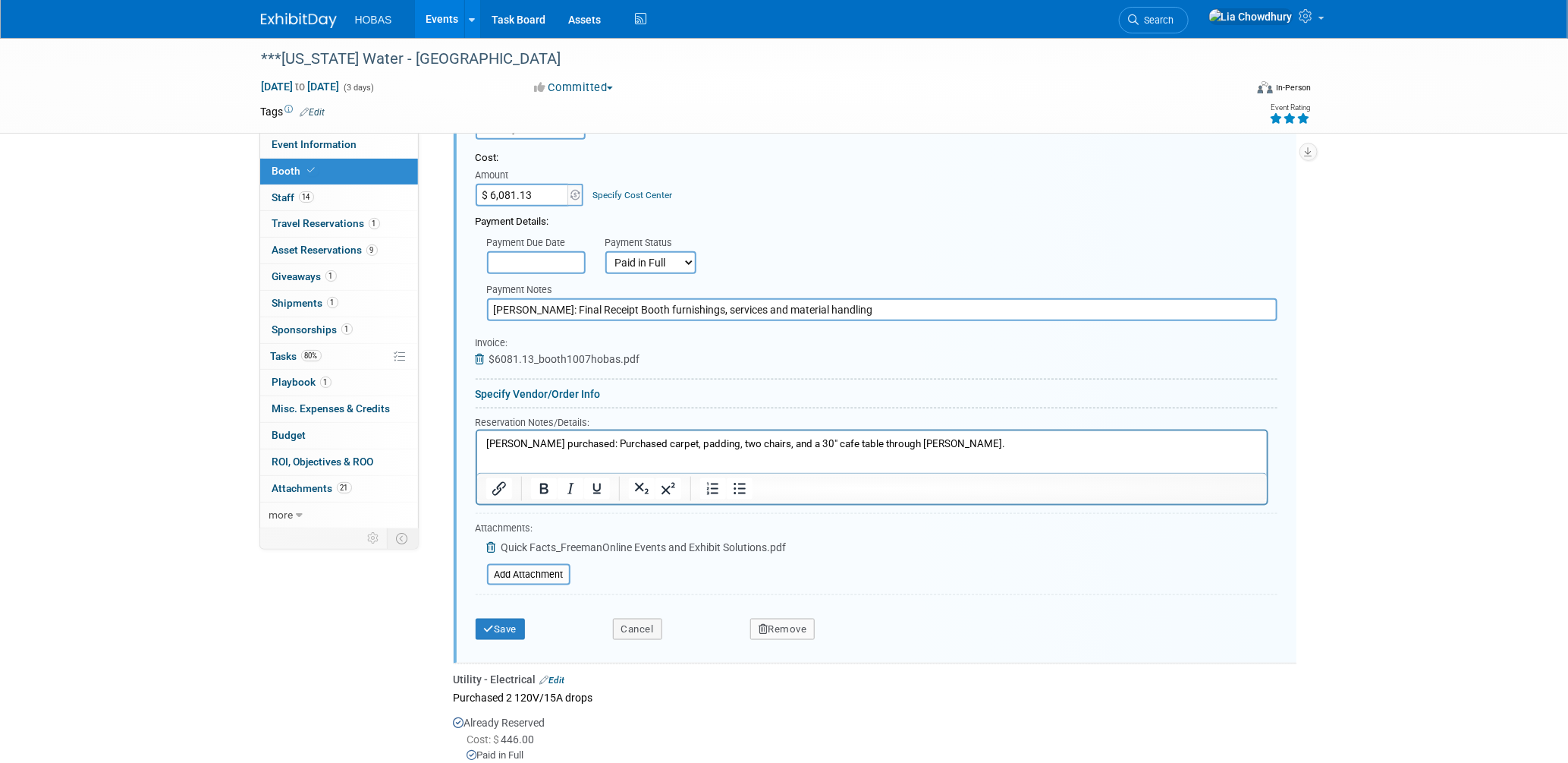
click at [526, 687] on div "Purchased 2 120V/15A drops" at bounding box center [875, 697] width 843 height 20
copy td "Purchased 2 120V/15A drops"
click at [627, 565] on div "Attachments: Quick Facts_FreemanOnline Events and Exhibit Solutions.pdf Add Att…" at bounding box center [631, 553] width 311 height 67
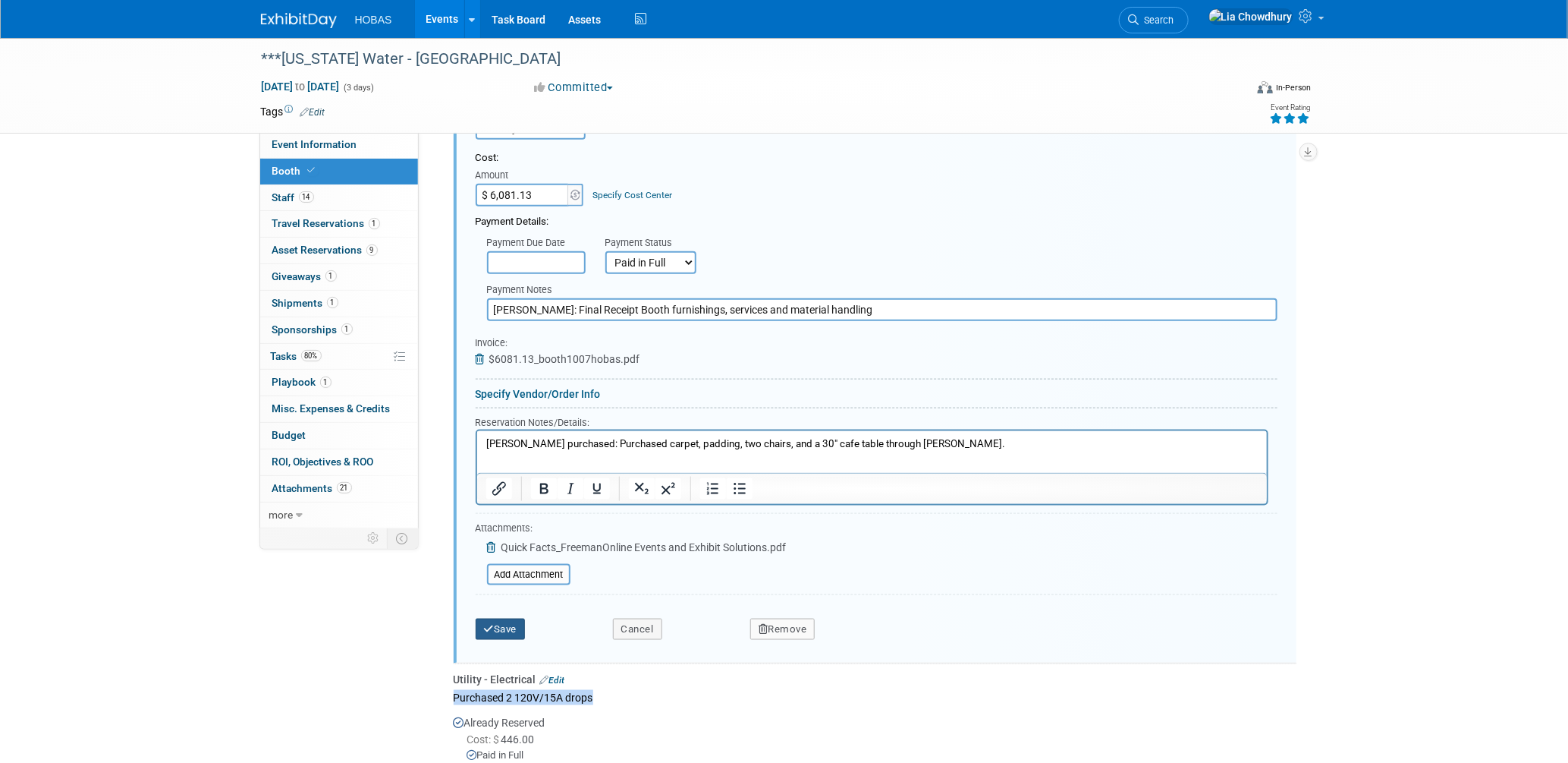
click at [516, 619] on button "Save" at bounding box center [500, 629] width 50 height 21
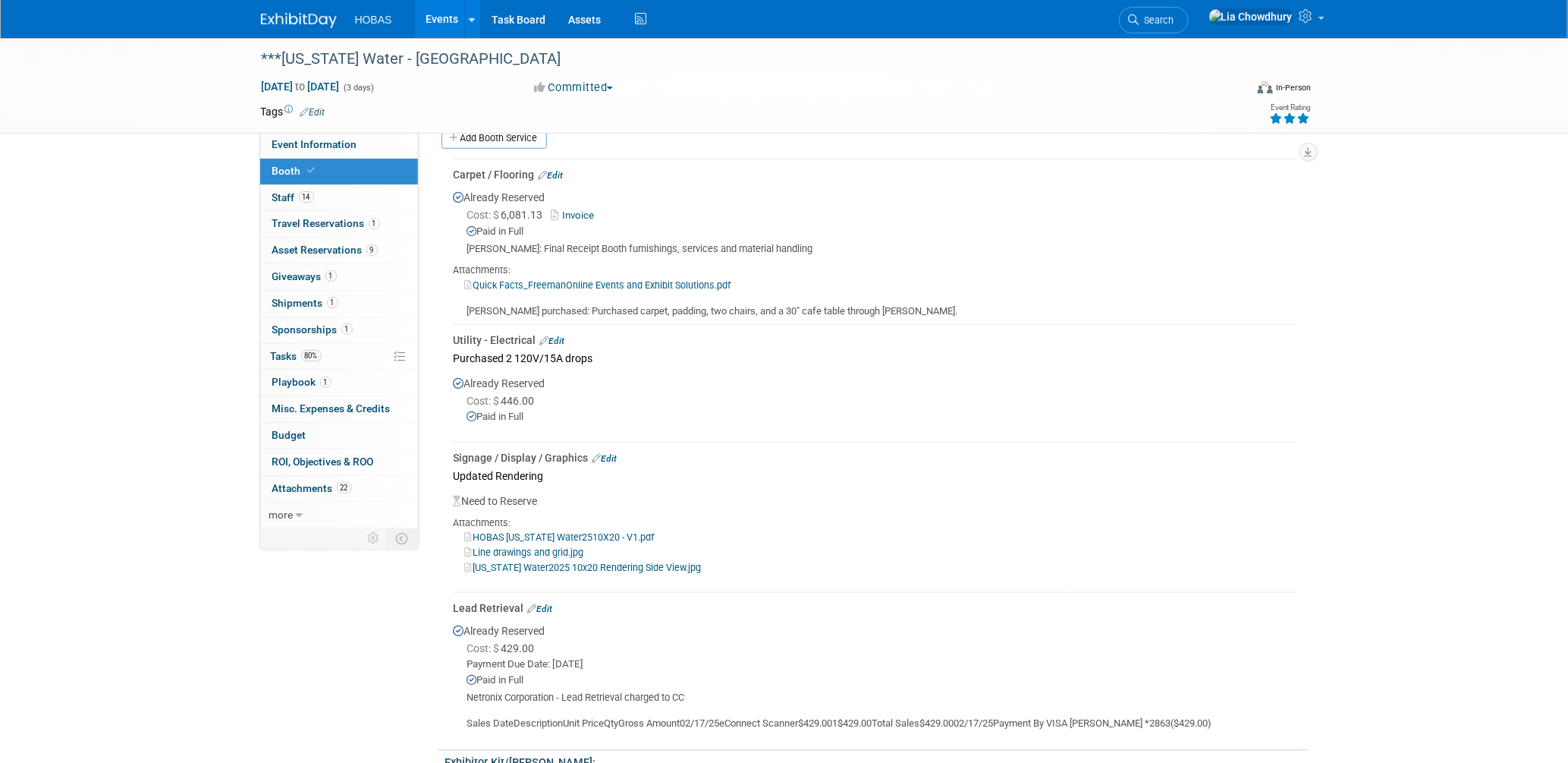
scroll to position [478, 0]
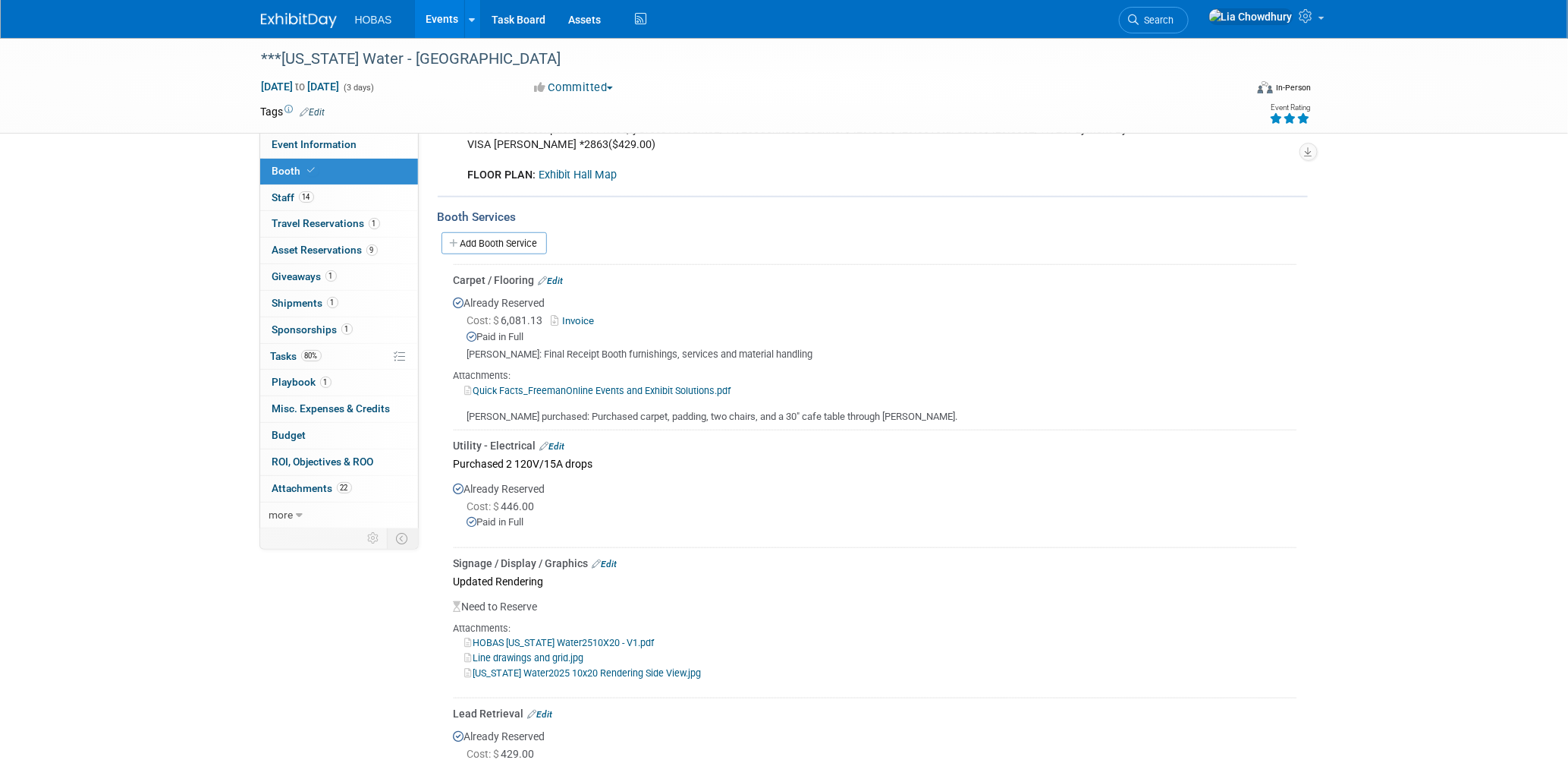
click at [583, 385] on link "Quick Facts_FreemanOnline Events and Exhibit Solutions.pdf" at bounding box center [598, 390] width 267 height 11
click at [302, 488] on span "Attachments 22" at bounding box center [312, 488] width 79 height 12
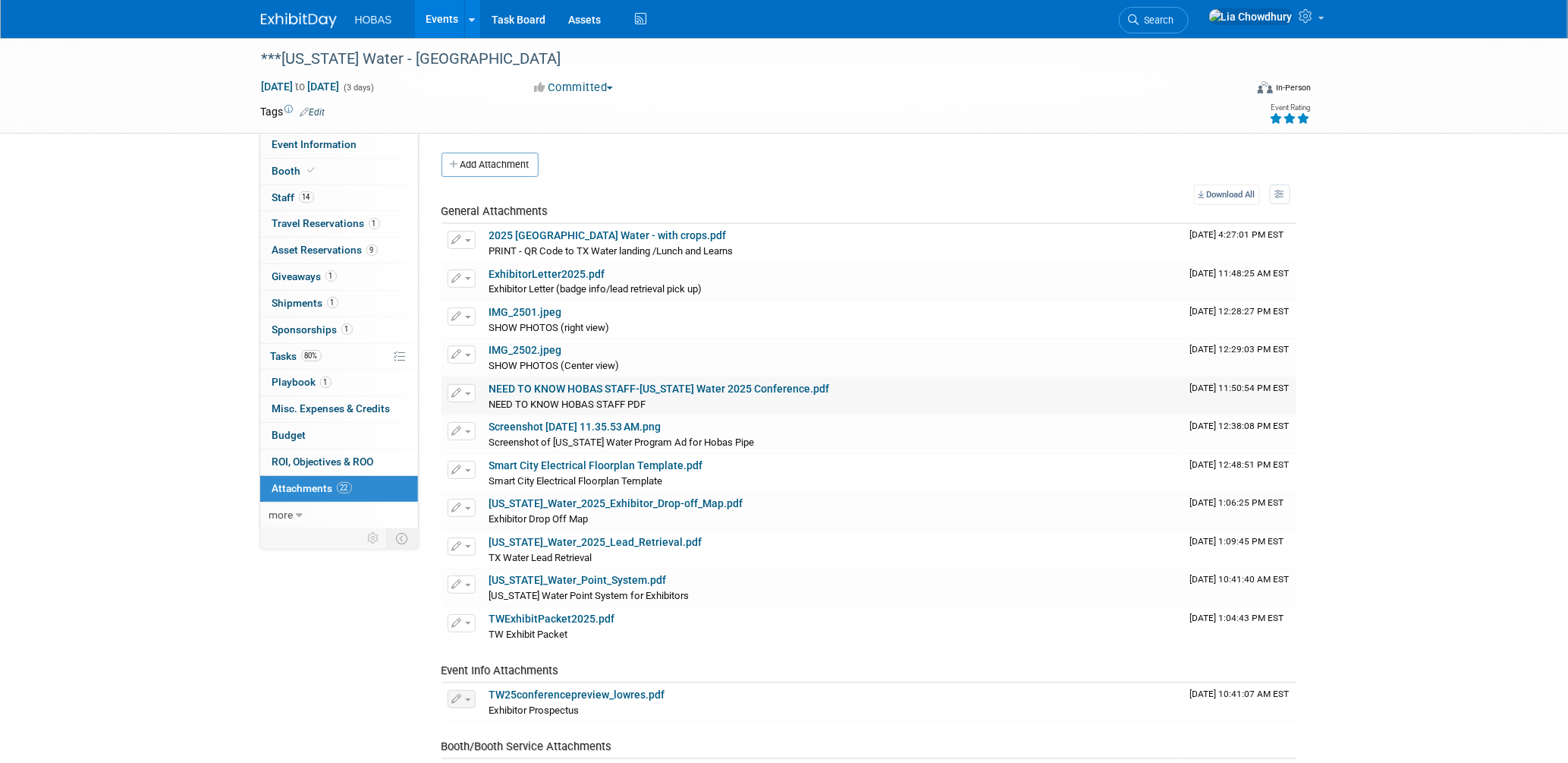
click at [560, 392] on link "NEED TO KNOW HOBAS STAFF-Texas Water 2025 Conference.pdf" at bounding box center [660, 388] width 341 height 12
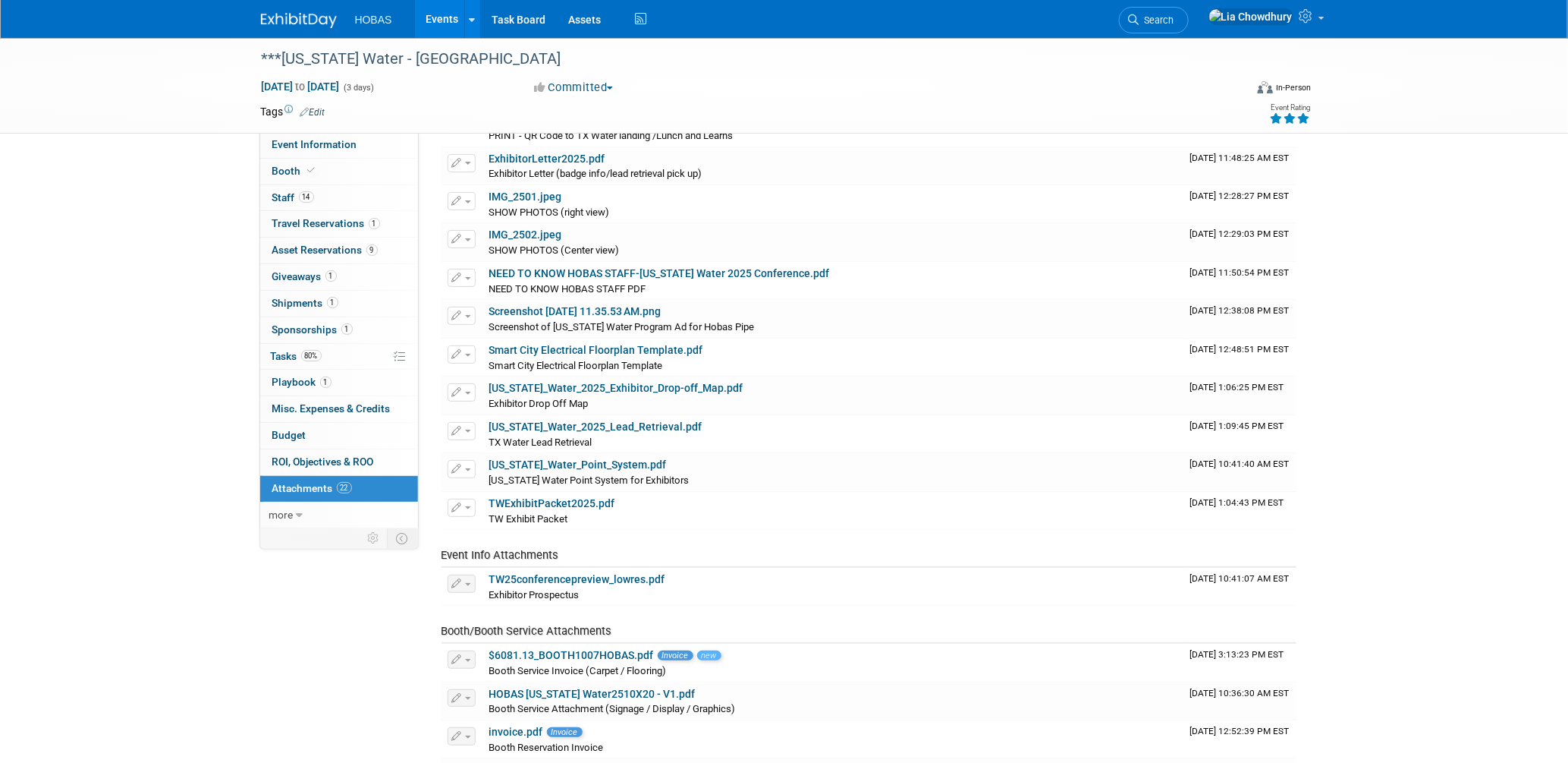
scroll to position [337, 0]
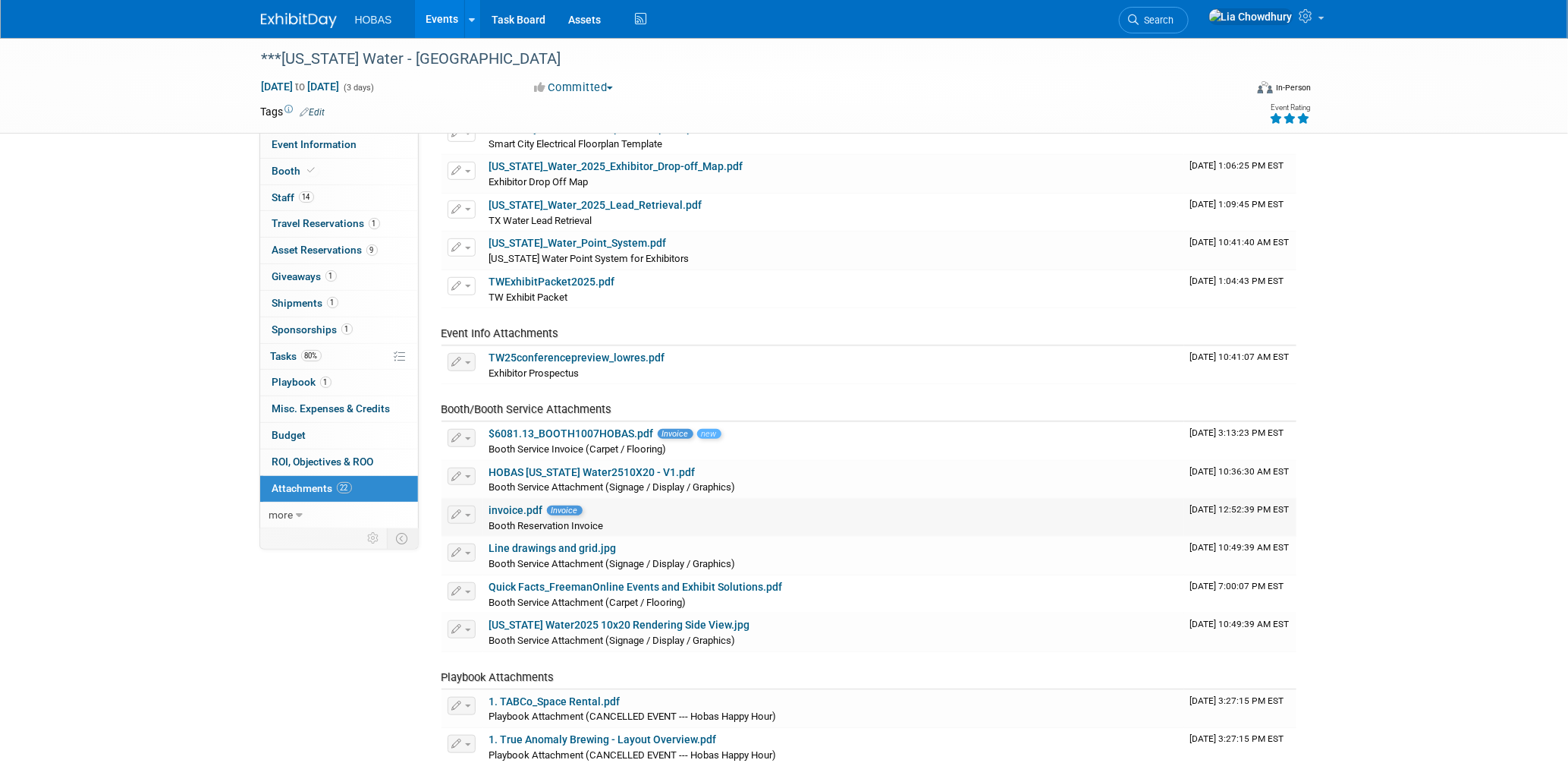
click at [522, 508] on link "invoice.pdf" at bounding box center [516, 510] width 54 height 12
click at [549, 469] on link "HOBAS Texas Water2510X20 - V1.pdf" at bounding box center [592, 472] width 207 height 12
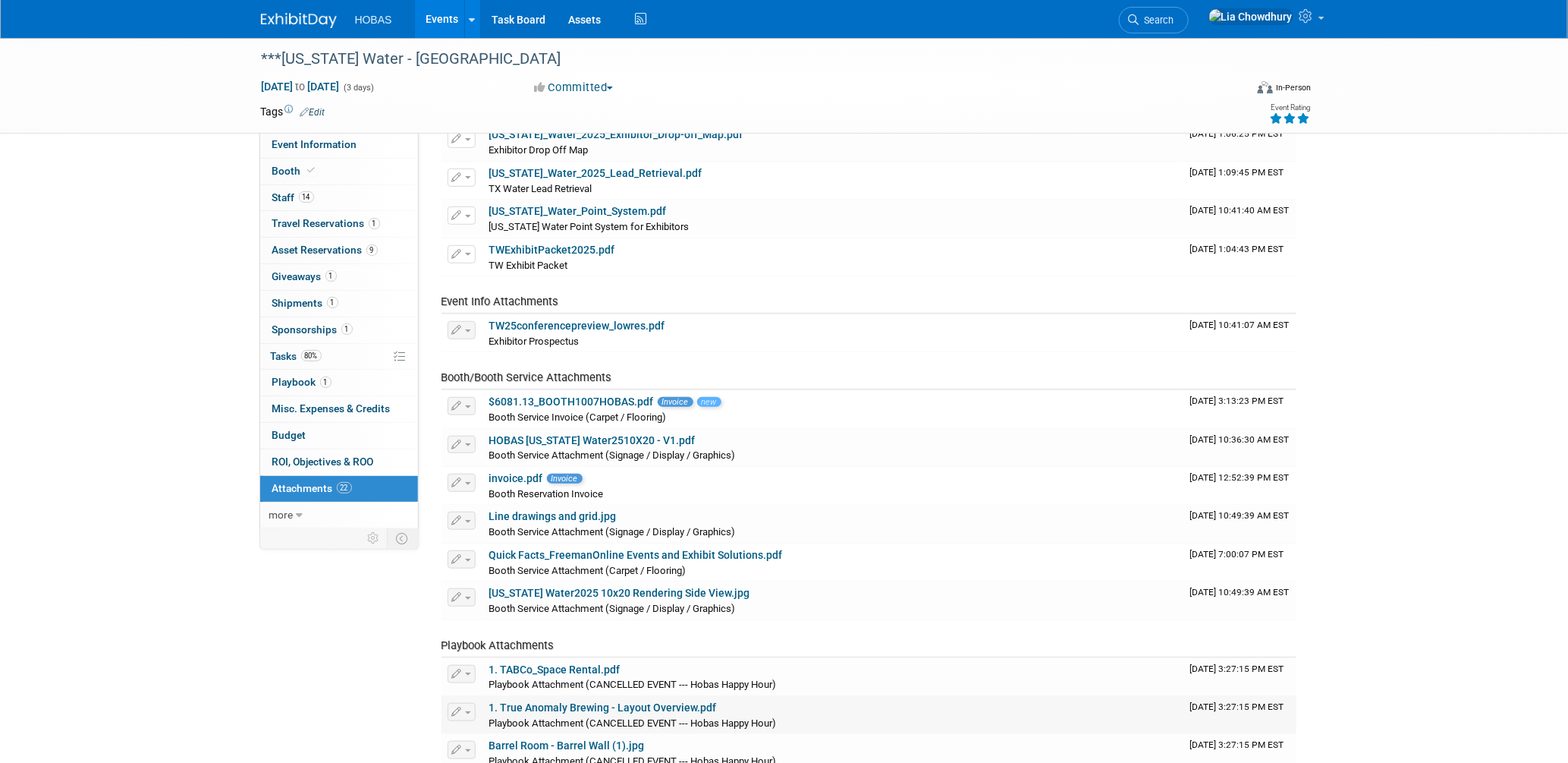
scroll to position [341, 0]
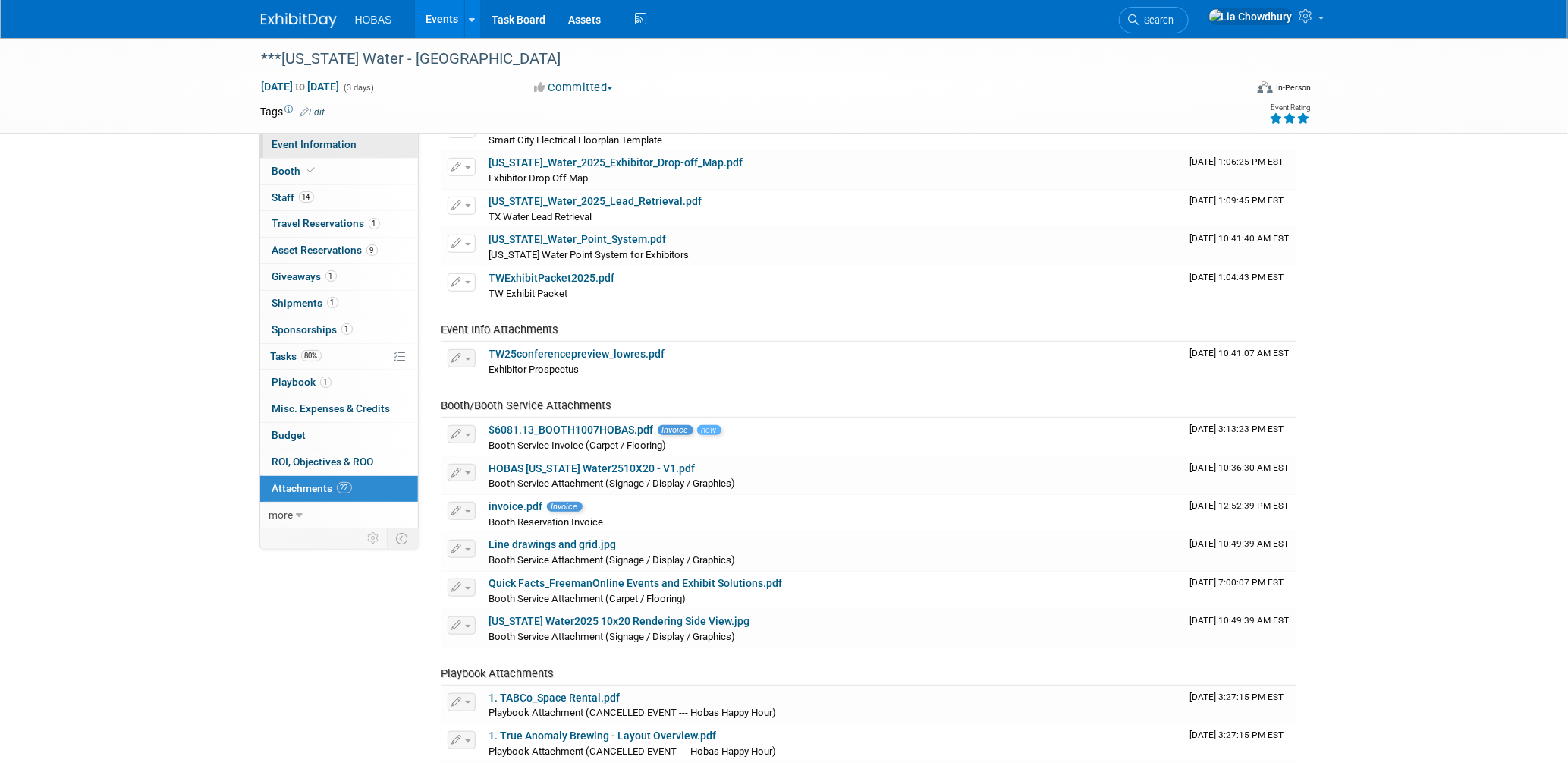
click at [321, 144] on span "Event Information" at bounding box center [315, 144] width 85 height 12
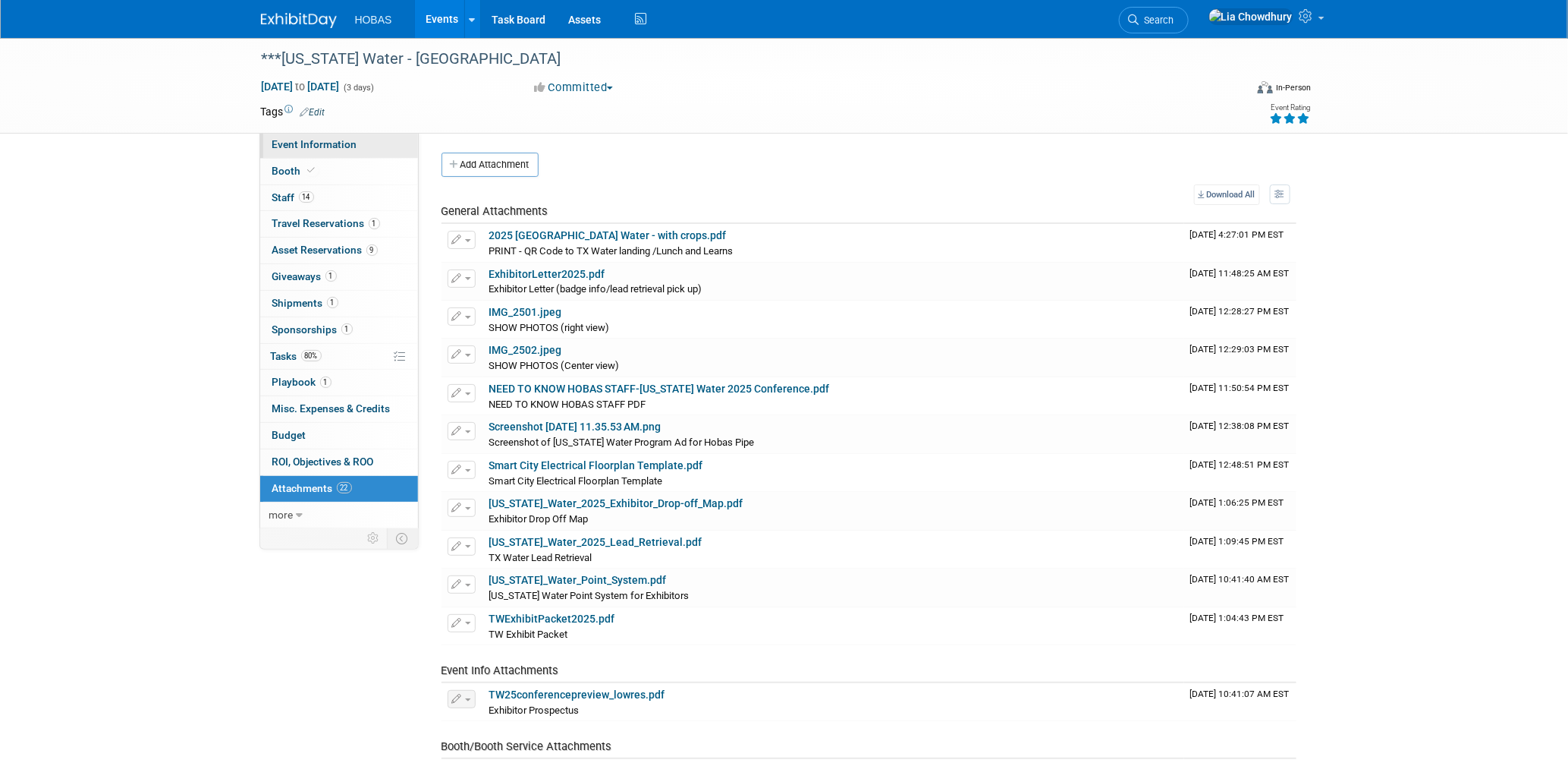
select select "Owners/Engineers"
select select "Tradeshow State"
select select "Water"
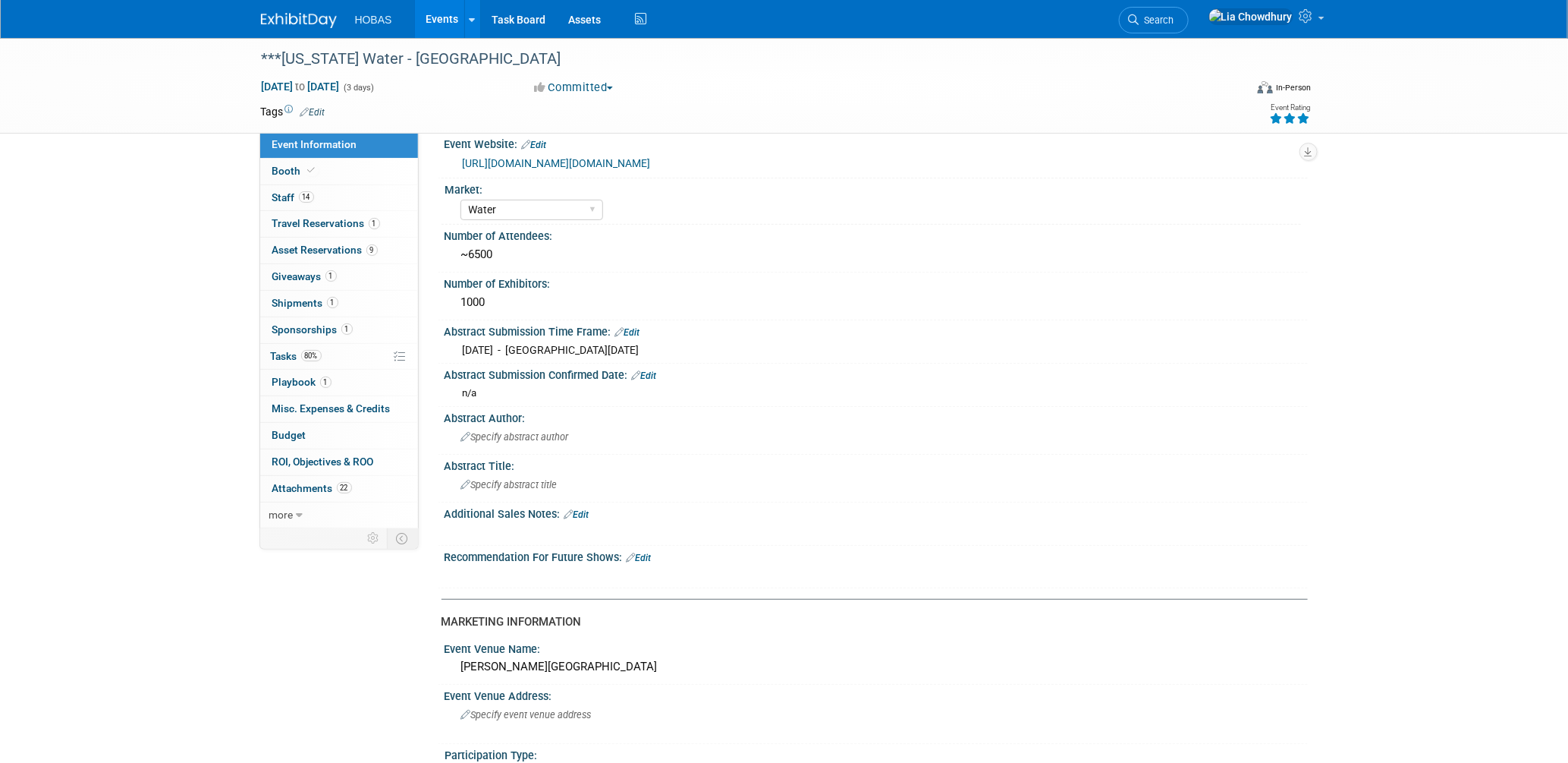
scroll to position [337, 0]
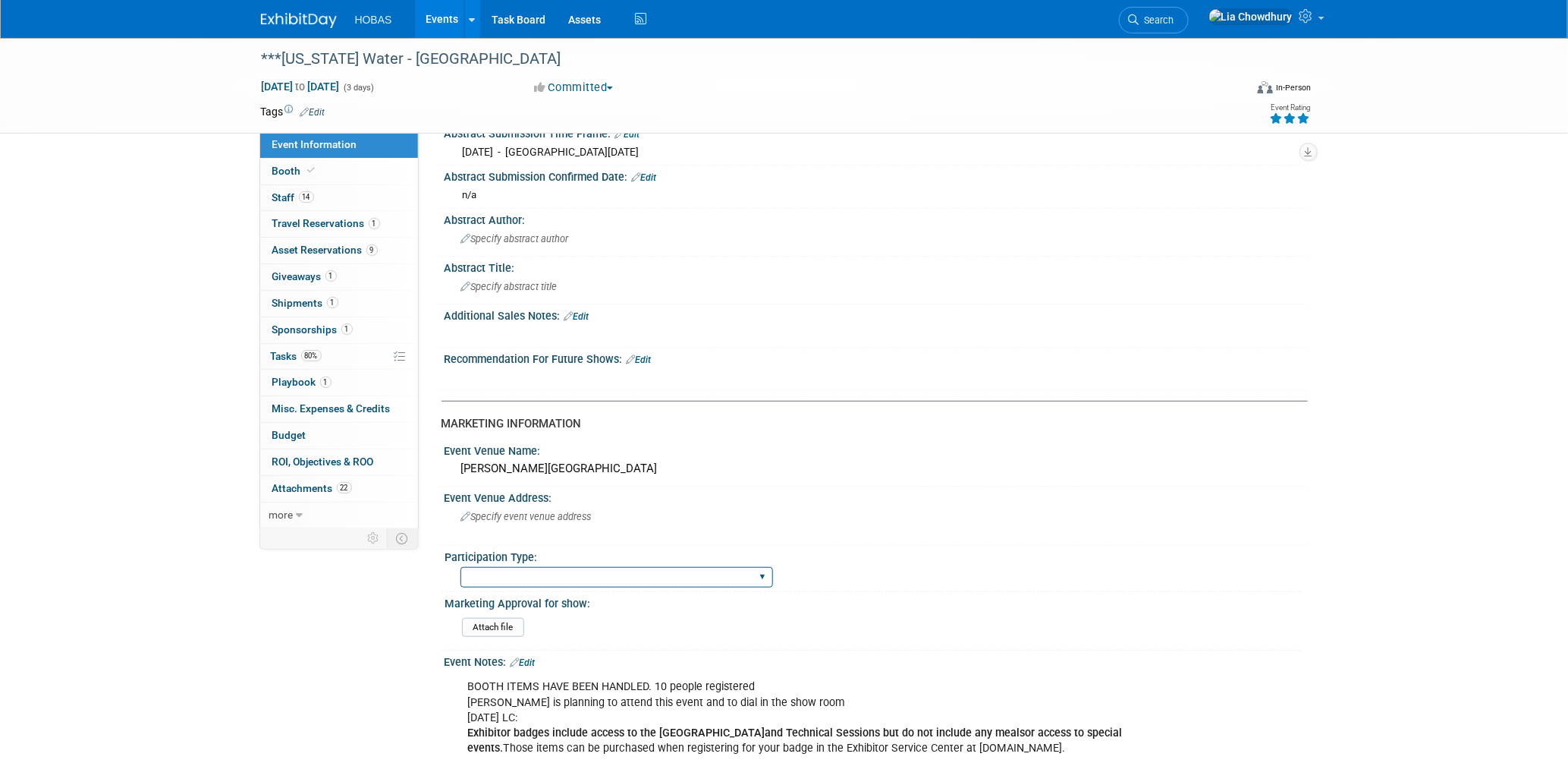
click at [577, 567] on select "Attending only Exhibiting Sponsorship only Exhibiting and Sponsoring Exhibiting…" at bounding box center [617, 577] width 312 height 20
select select "Exhibiting and Sponsoring"
click at [461, 567] on select "Attending only Exhibiting Sponsorship only Exhibiting and Sponsoring Exhibiting…" at bounding box center [617, 577] width 312 height 20
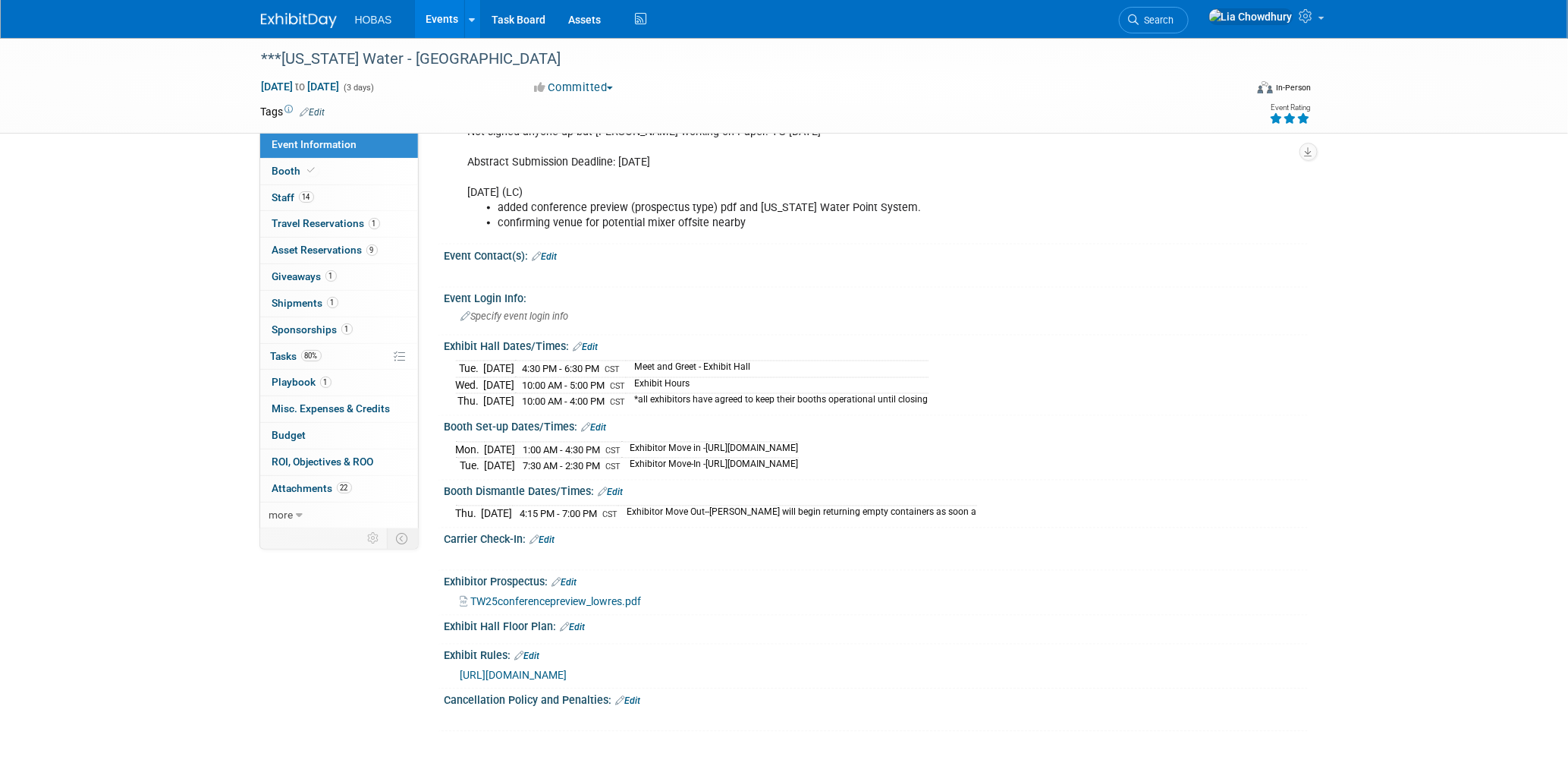
scroll to position [1180, 0]
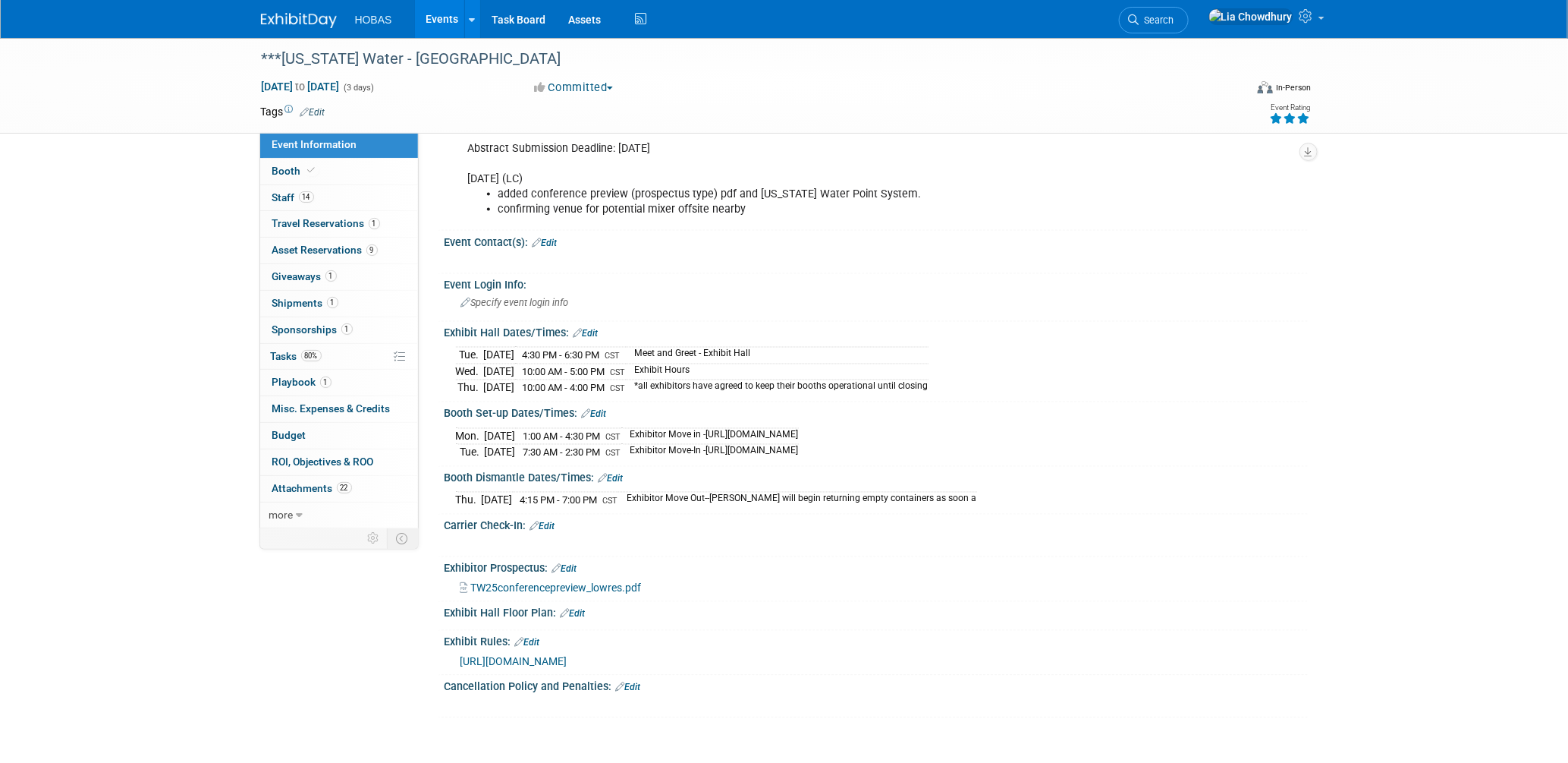
click at [568, 657] on span "https://www.txwater.org/2025/documents/TWExhibitPacket2025.pdf" at bounding box center [514, 662] width 107 height 12
click at [285, 364] on link "80% Tasks 80%" at bounding box center [338, 356] width 158 height 26
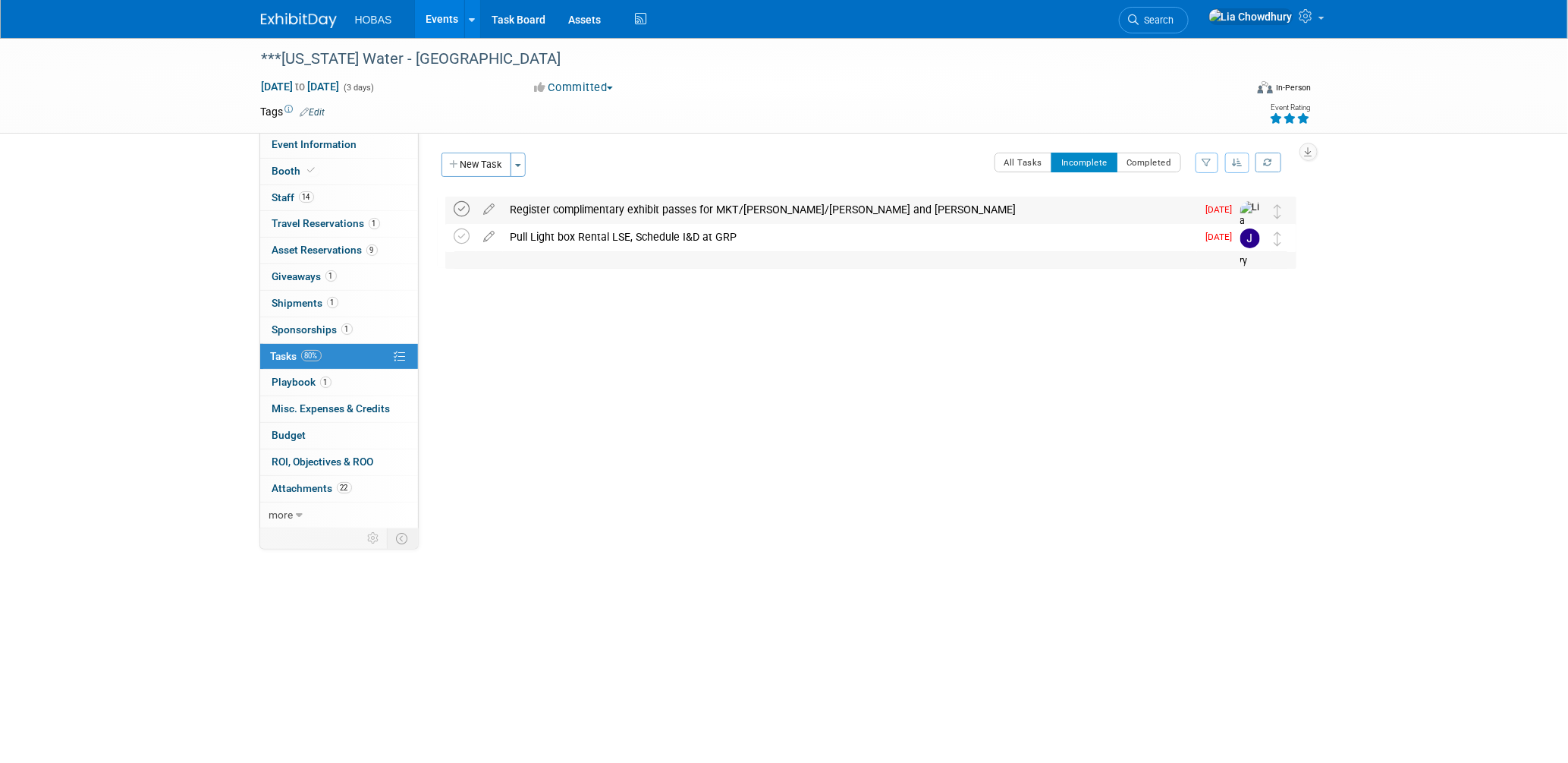
click at [469, 208] on icon at bounding box center [462, 208] width 16 height 16
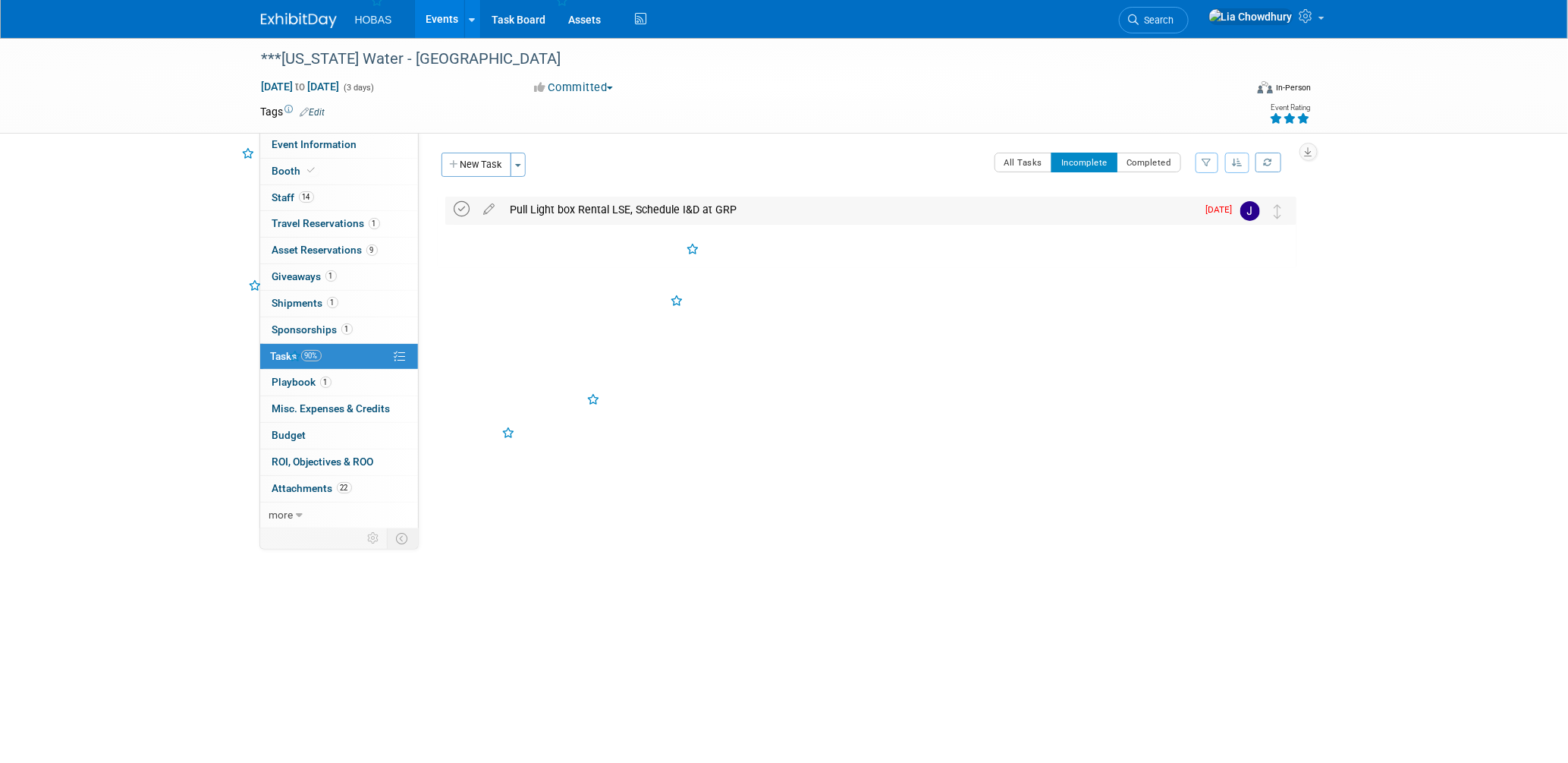
click at [466, 208] on icon at bounding box center [462, 208] width 16 height 16
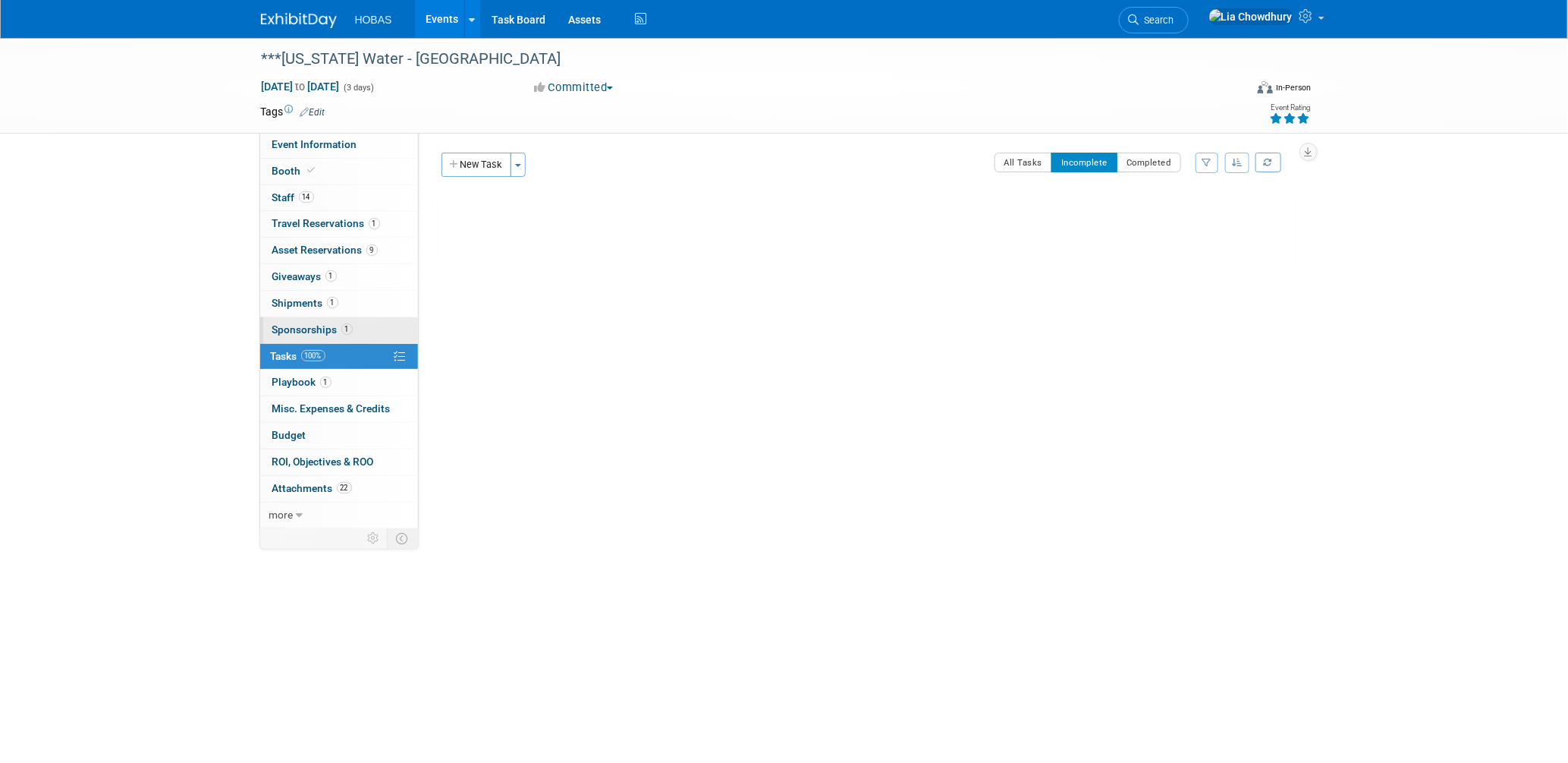
click at [305, 323] on span "Sponsorships 1" at bounding box center [312, 329] width 80 height 12
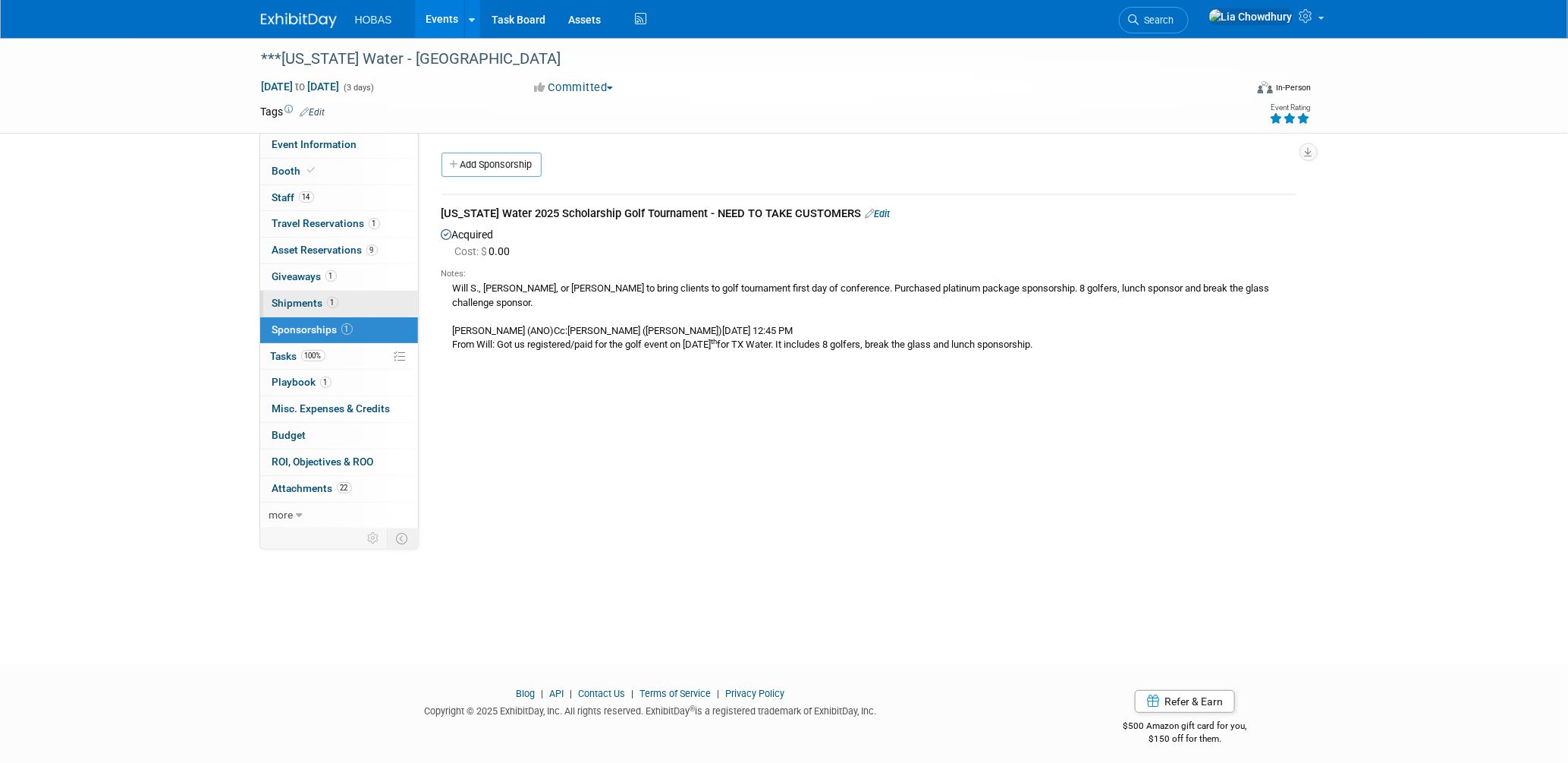
click at [311, 308] on span "Shipments 1" at bounding box center [305, 303] width 66 height 12
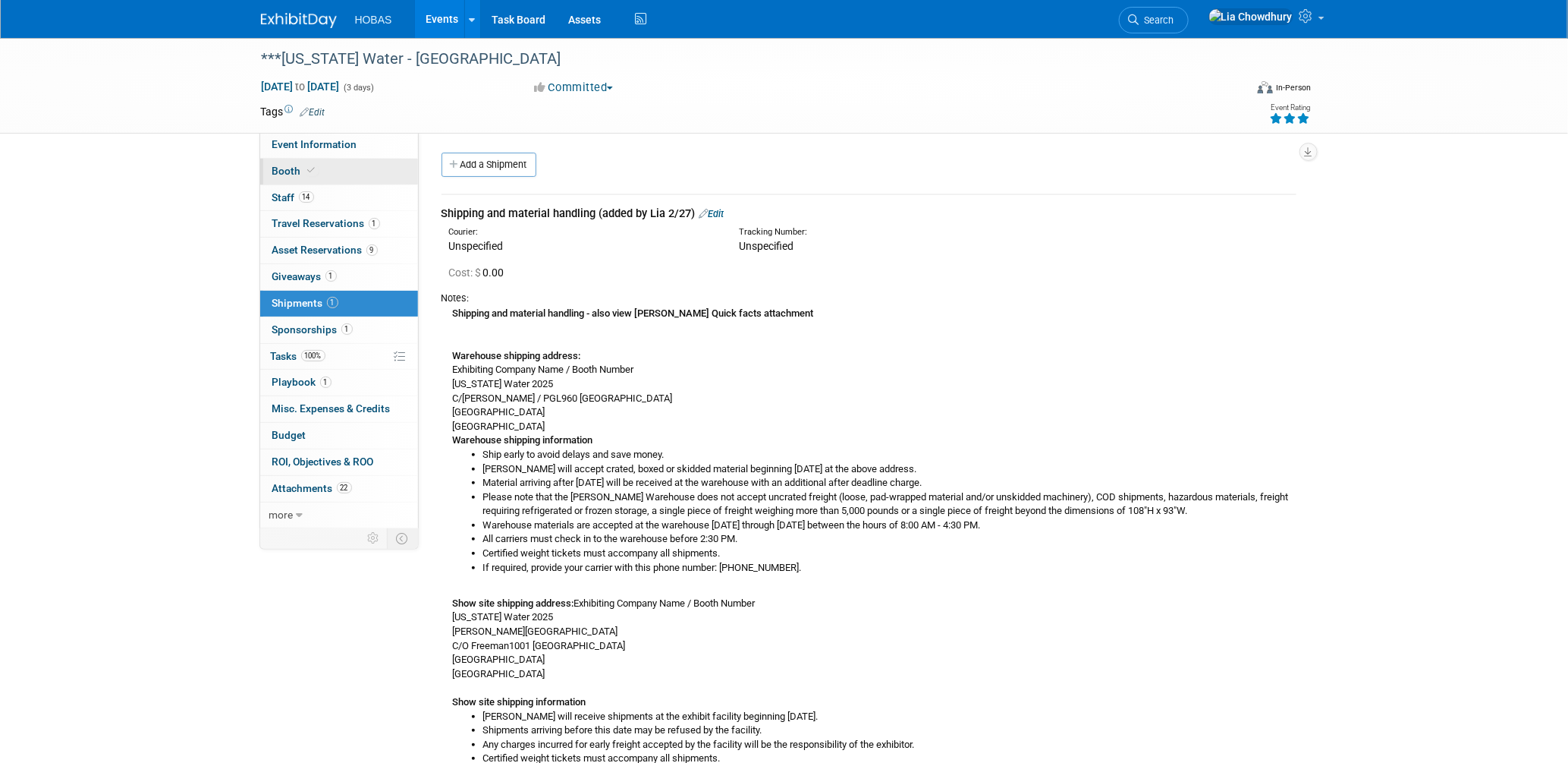
click at [279, 171] on span "Booth" at bounding box center [295, 170] width 46 height 12
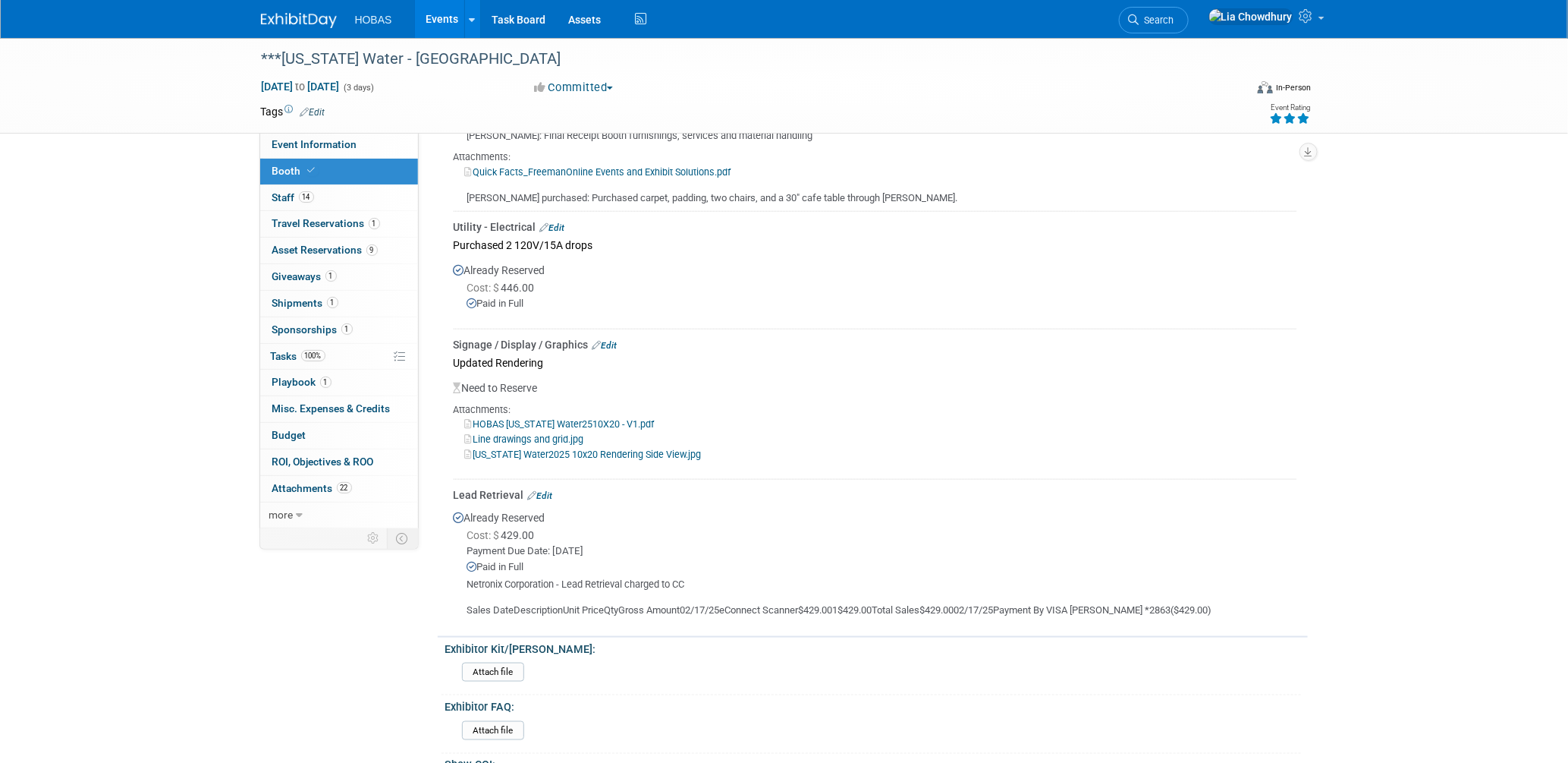
scroll to position [421, 0]
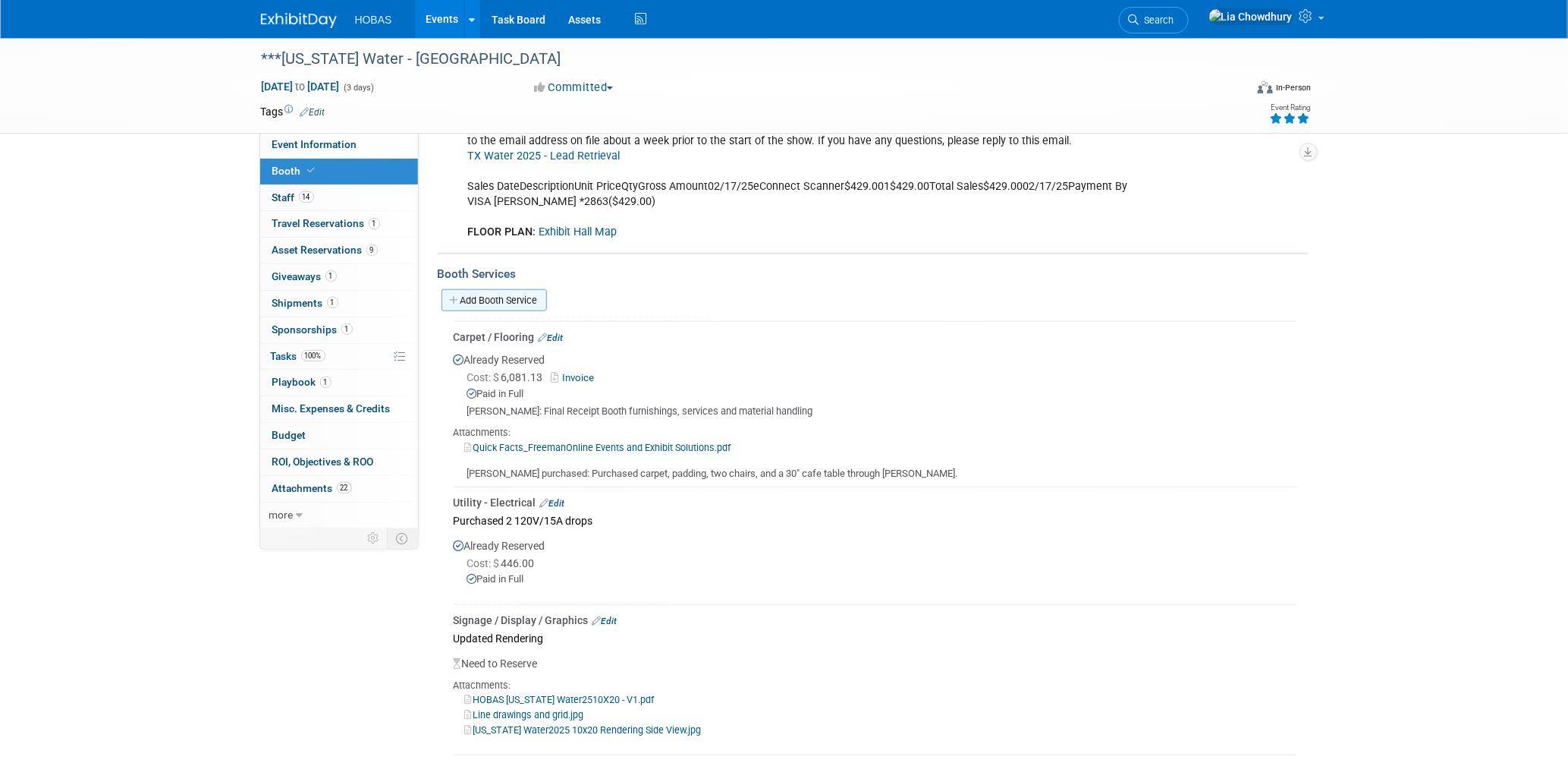
click at [474, 290] on link "Add Booth Service" at bounding box center [494, 300] width 105 height 22
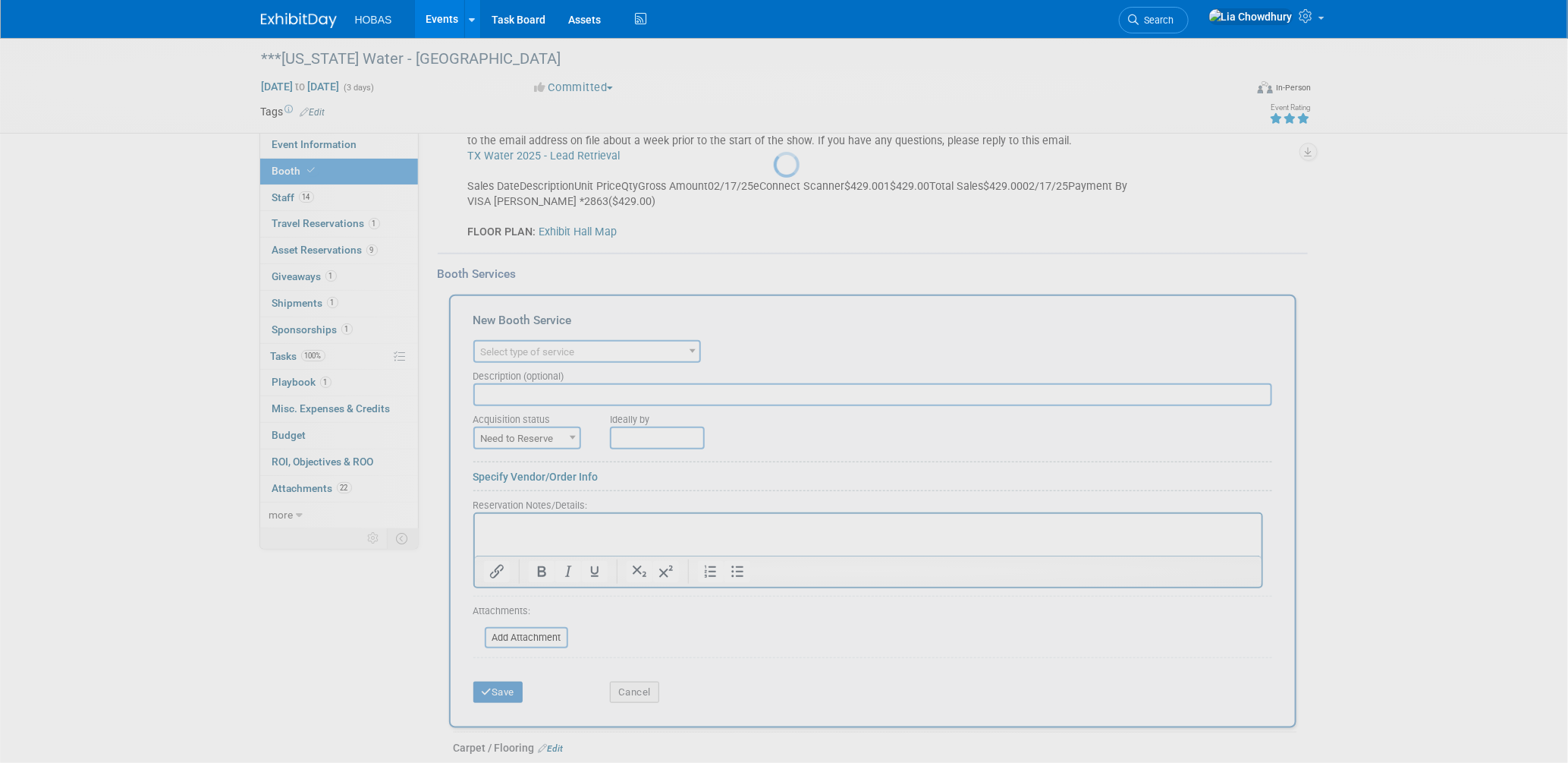
scroll to position [0, 0]
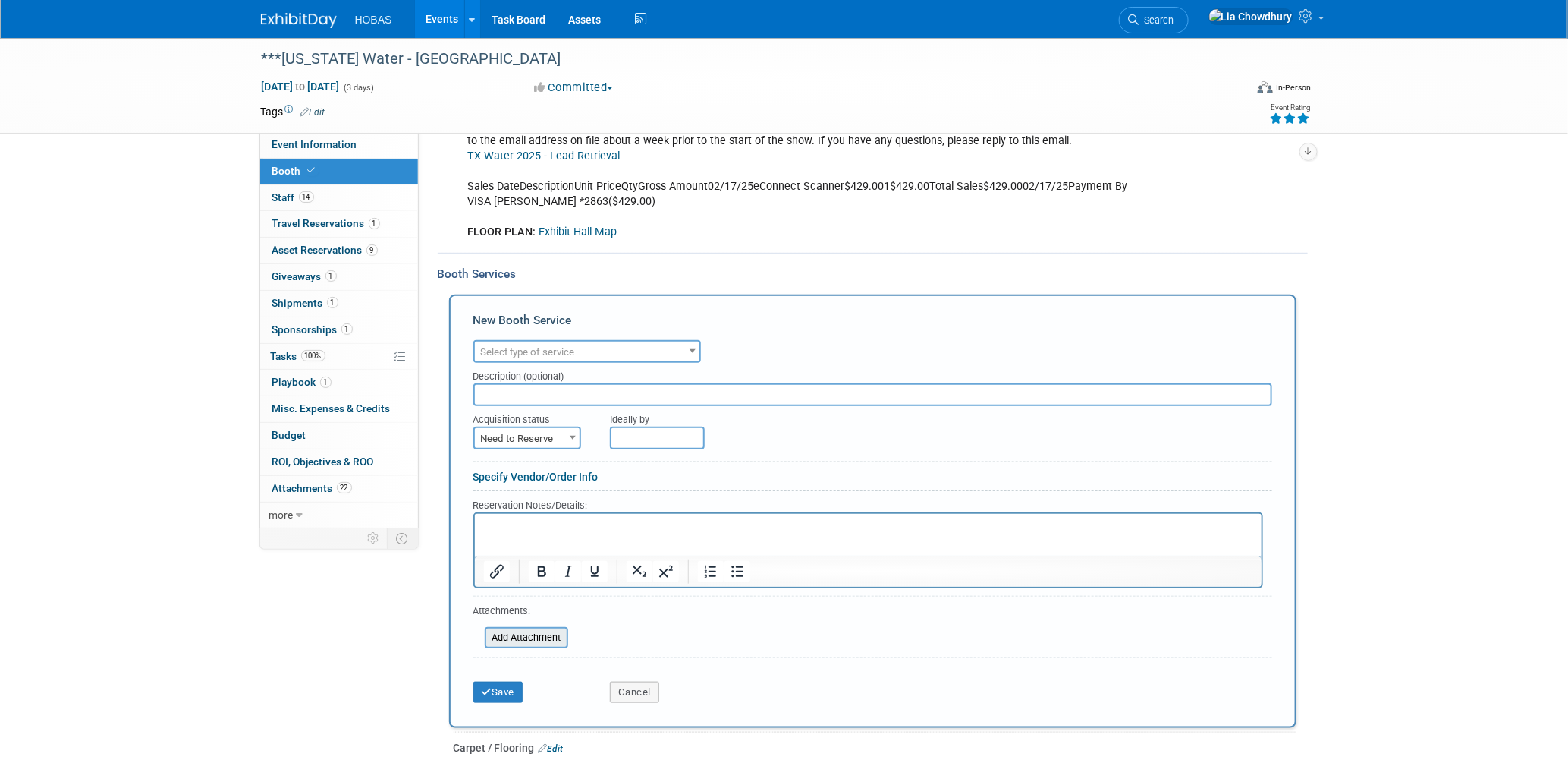
click at [519, 628] on input "file" at bounding box center [477, 637] width 181 height 19
click at [527, 432] on span "Need to Reserve" at bounding box center [527, 438] width 105 height 21
select select "2"
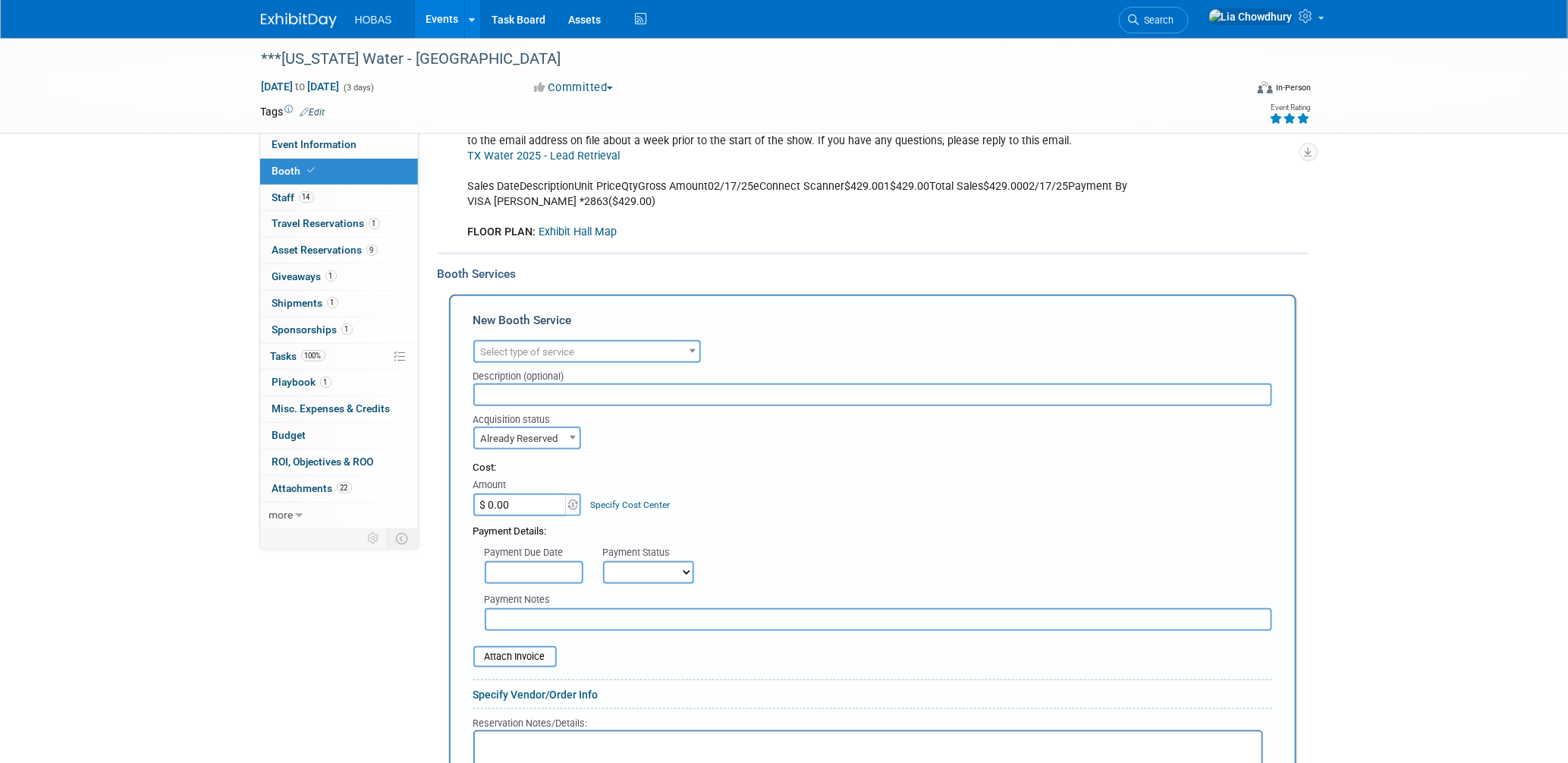
click at [627, 560] on select "Not Paid Yet Partially Paid Paid in Full" at bounding box center [649, 571] width 91 height 23
select select "1"
click at [603, 560] on select "Not Paid Yet Partially Paid Paid in Full" at bounding box center [649, 571] width 91 height 23
click at [508, 647] on input "file" at bounding box center [465, 657] width 181 height 19
click at [527, 493] on input "$ 0.00" at bounding box center [521, 504] width 95 height 23
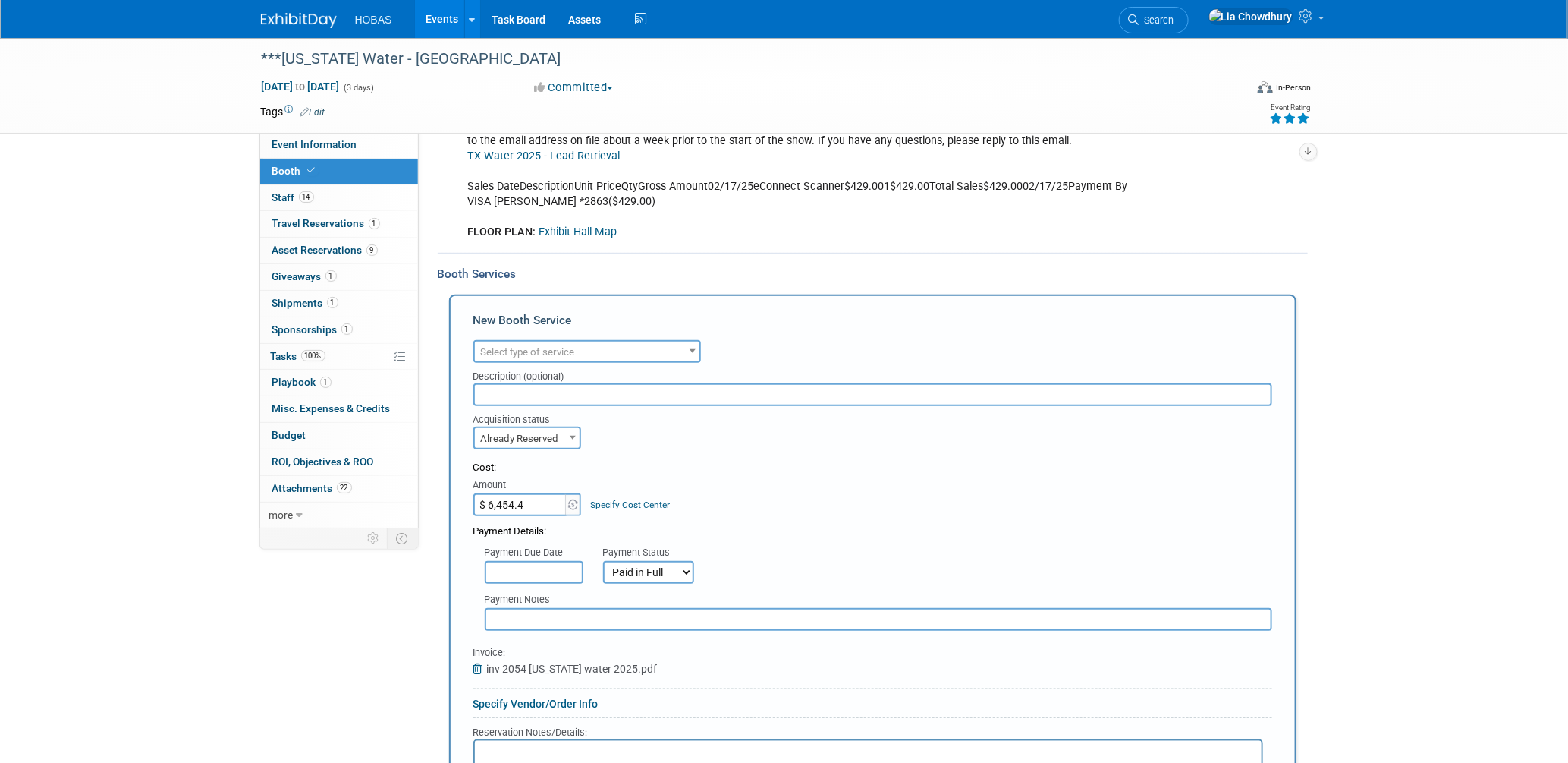
type input "$ 6,454.40"
click at [539, 387] on input "text" at bounding box center [873, 394] width 799 height 23
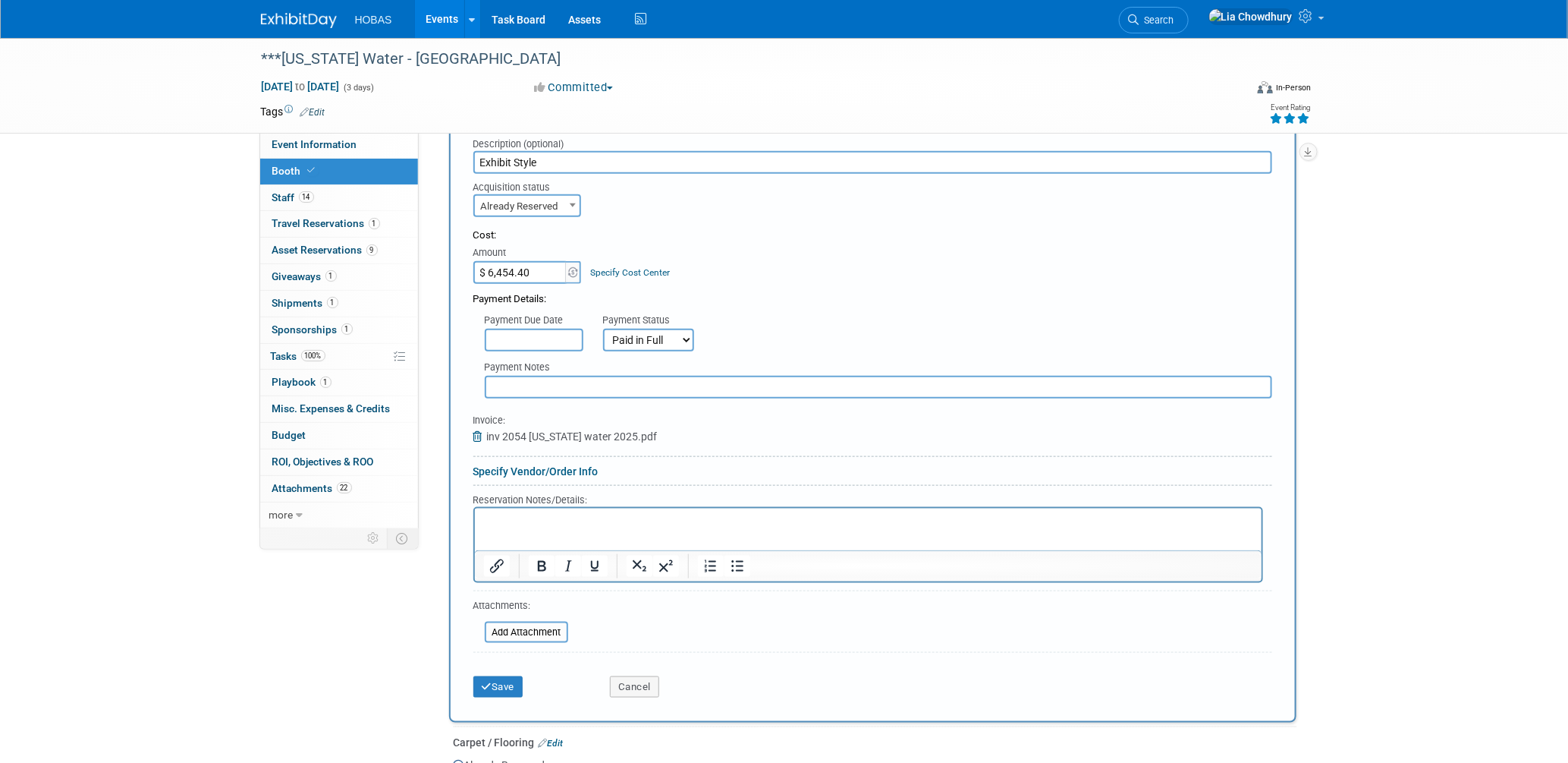
scroll to position [674, 0]
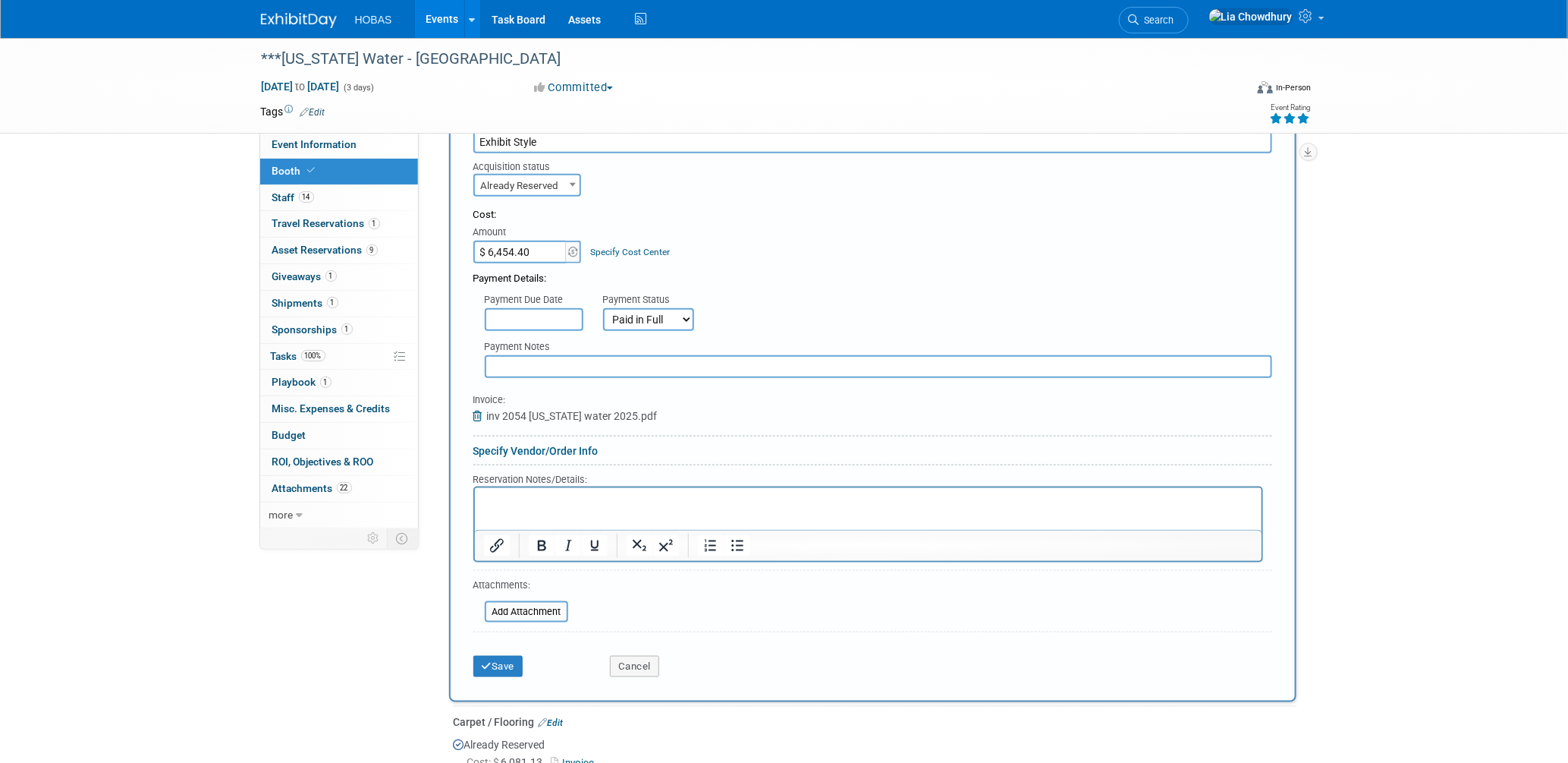
type input "Exhibit Style"
click at [538, 355] on input "text" at bounding box center [879, 366] width 787 height 23
type input "Exhibit Style: Service Labor, Exhibit Rentals, VInyl Graphic, Shipping/Freight,…"
click at [500, 656] on button "Save" at bounding box center [498, 666] width 50 height 21
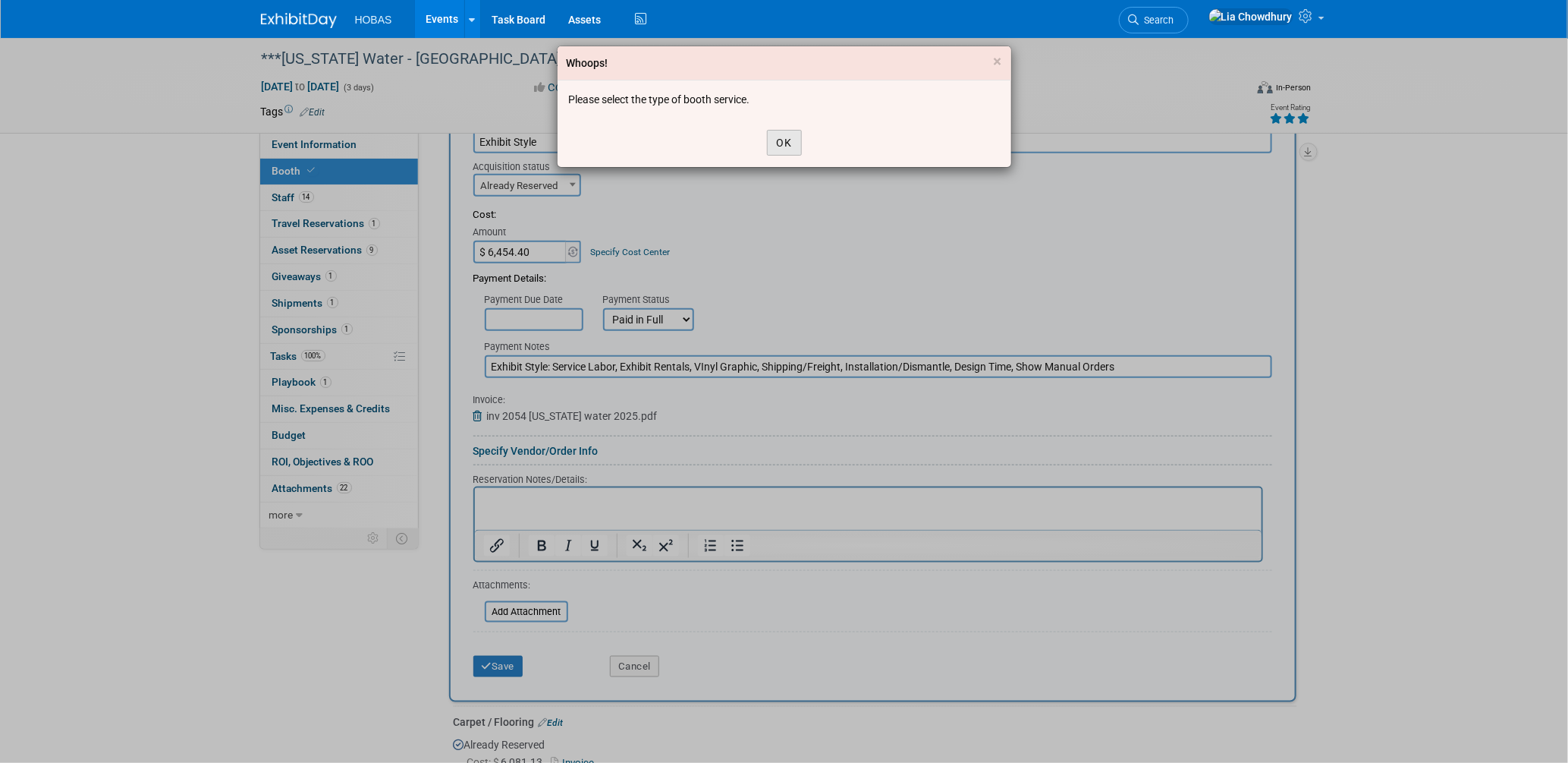
click at [782, 139] on button "OK" at bounding box center [784, 143] width 35 height 26
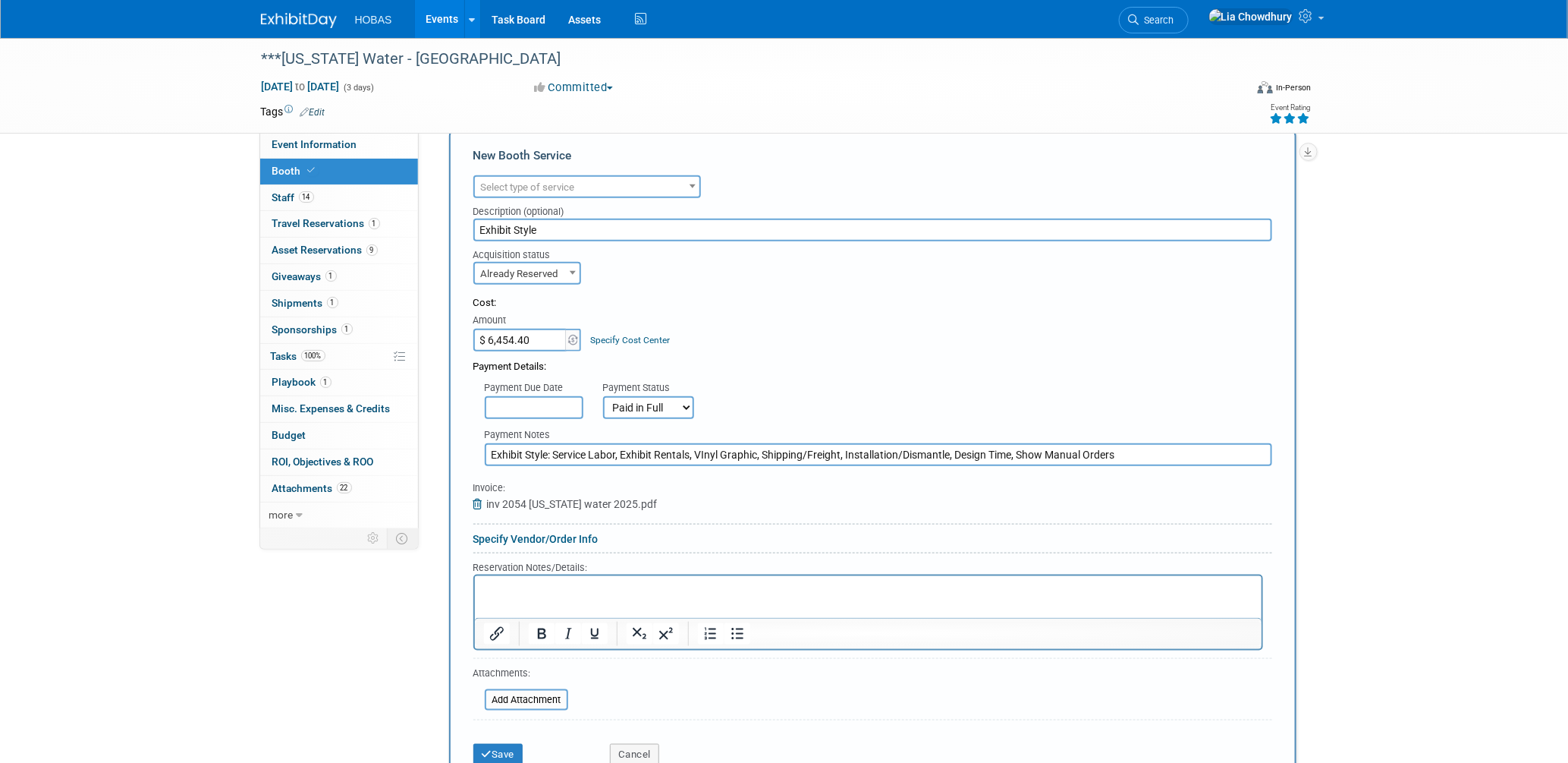
scroll to position [506, 0]
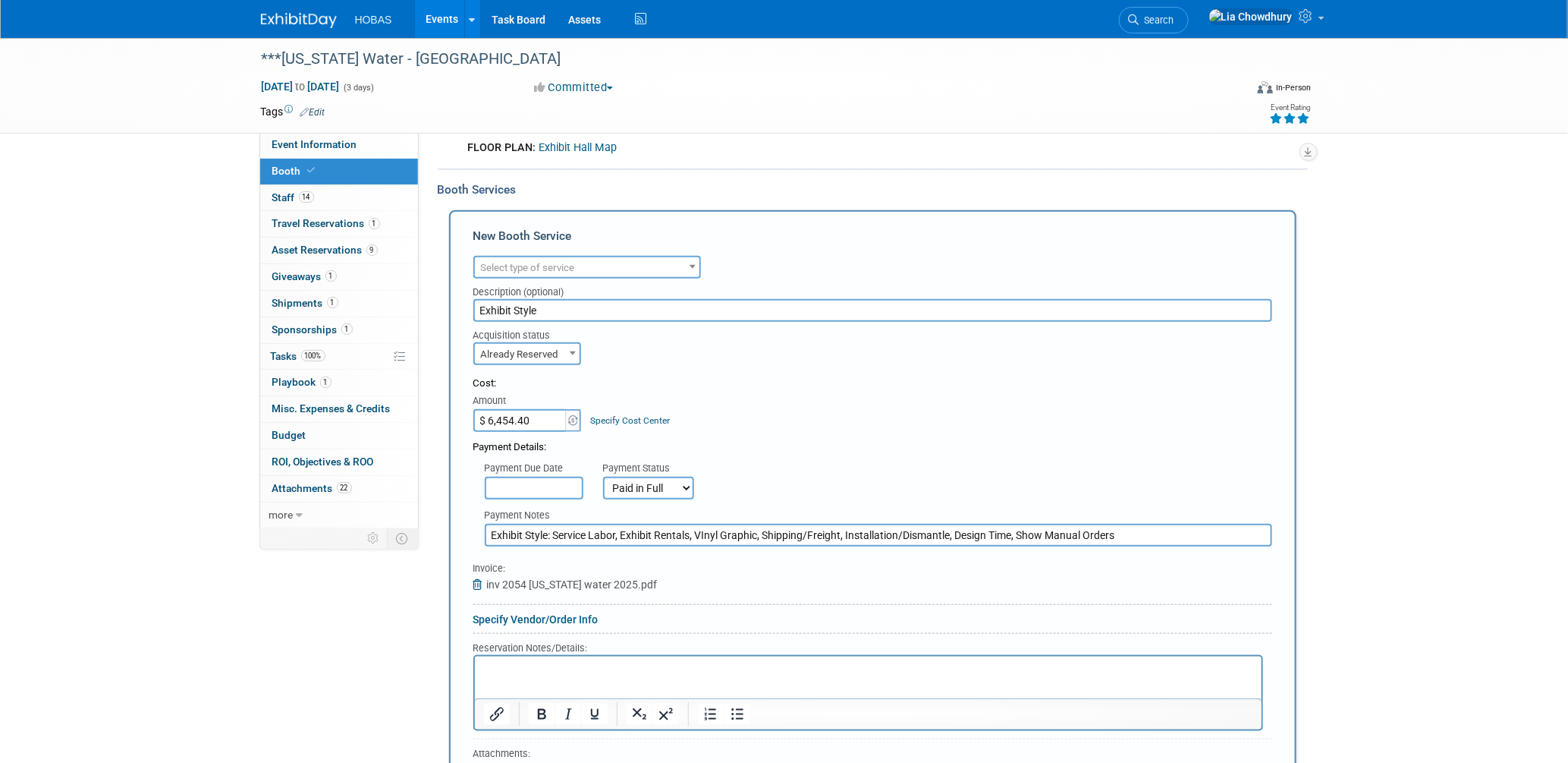
click at [552, 262] on span "Select type of service" at bounding box center [527, 267] width 94 height 11
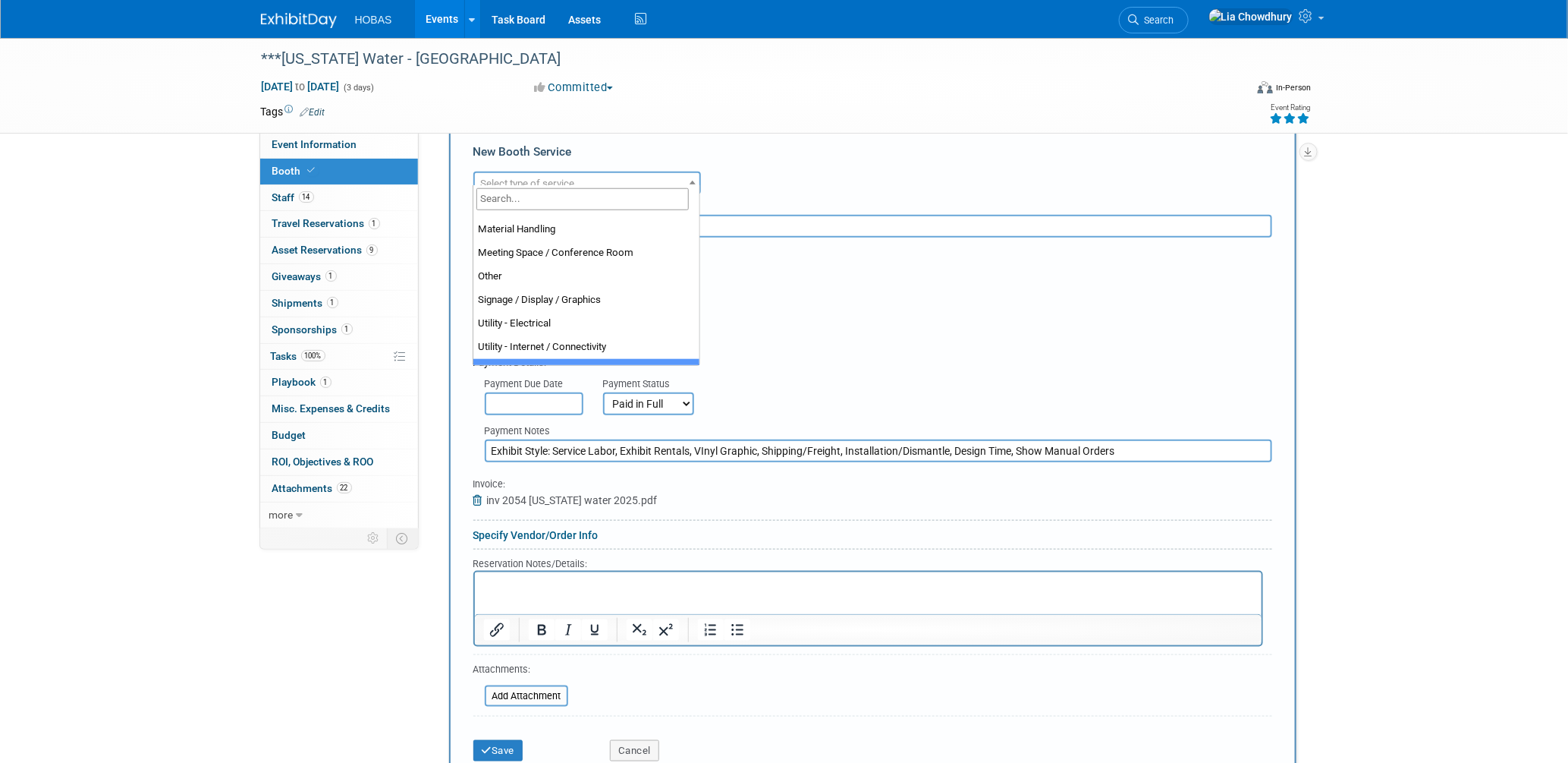
scroll to position [387, 0]
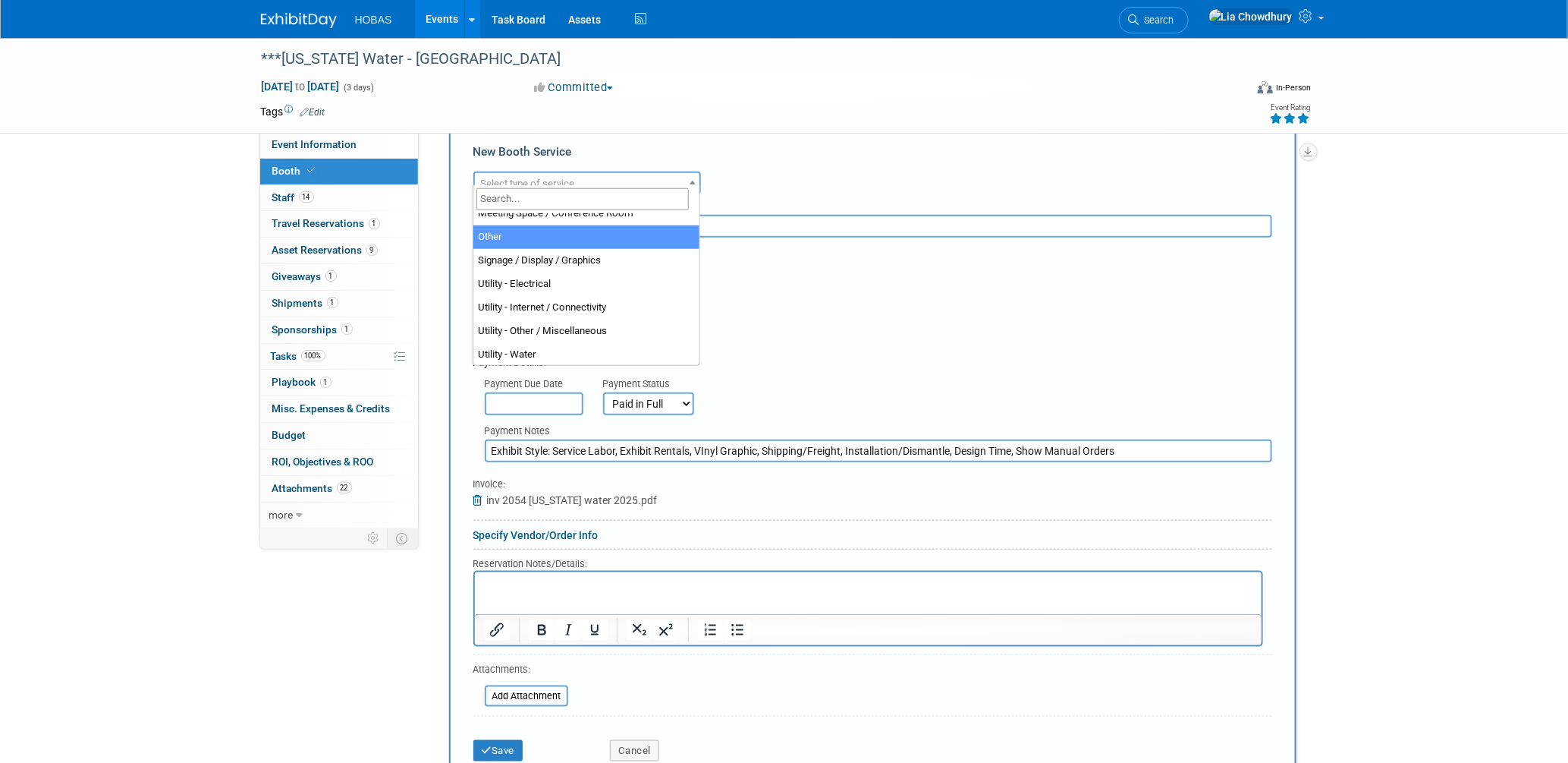
select select "1"
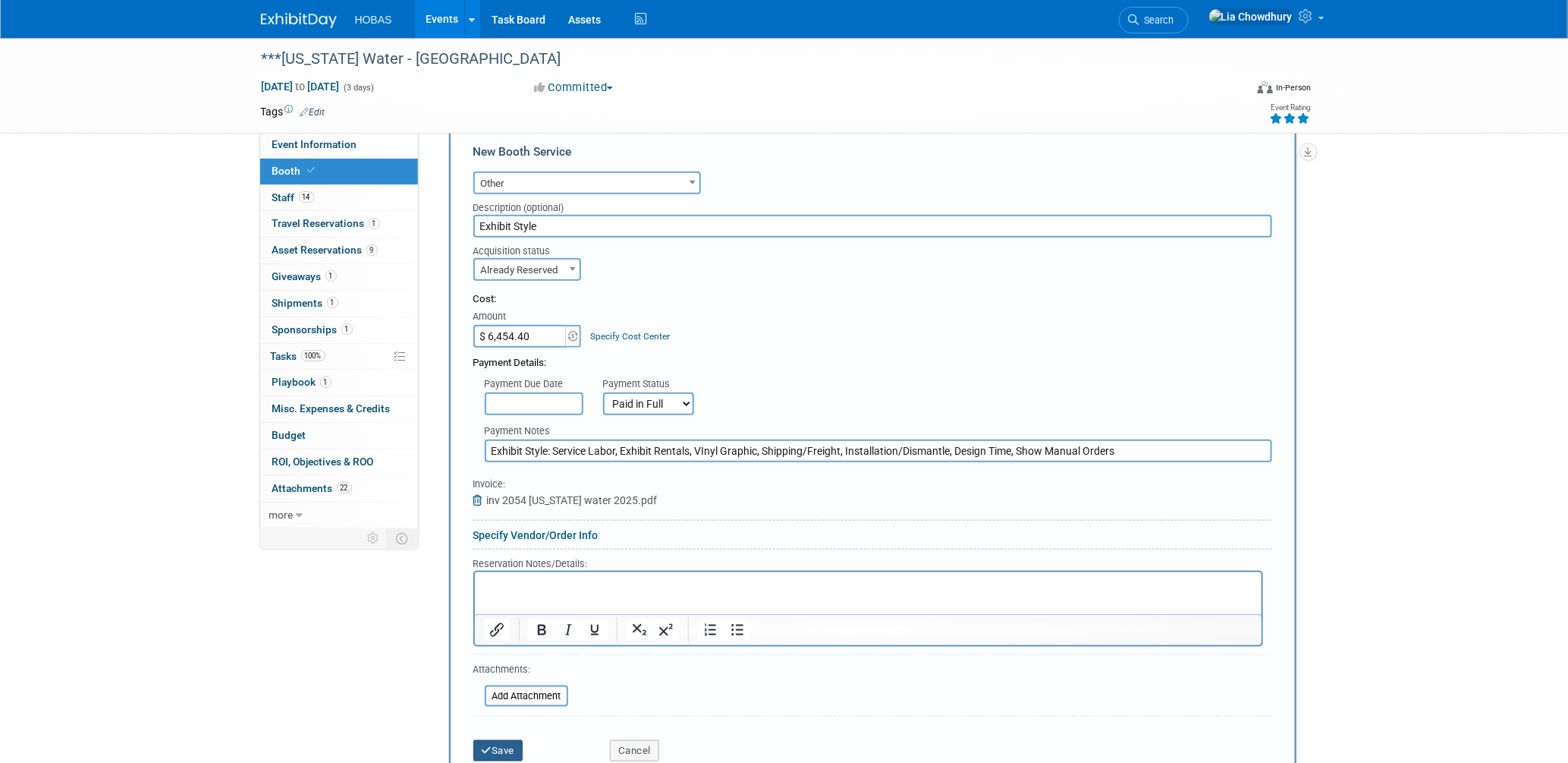
click at [521, 740] on button "Save" at bounding box center [498, 750] width 50 height 21
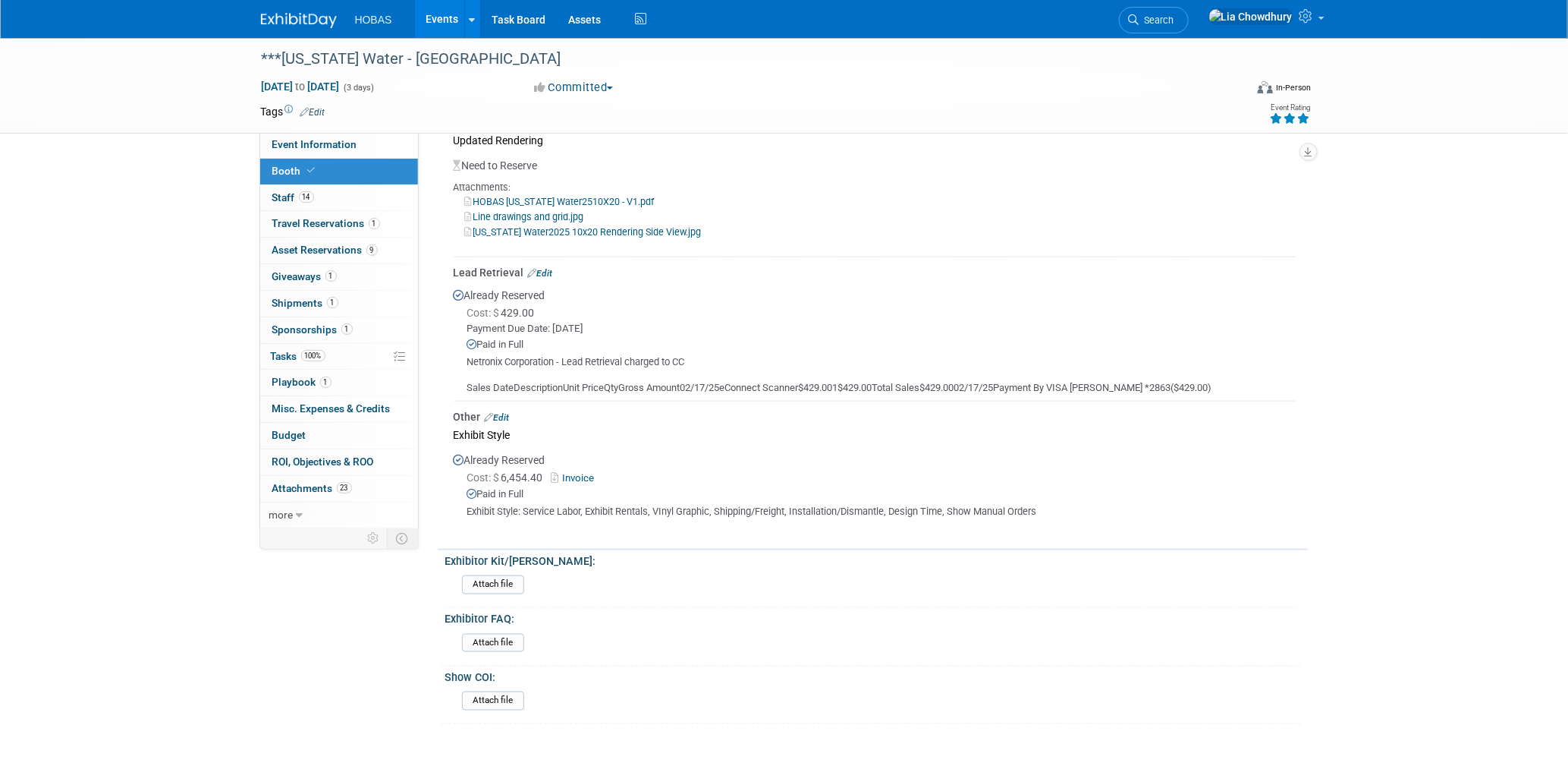
scroll to position [944, 0]
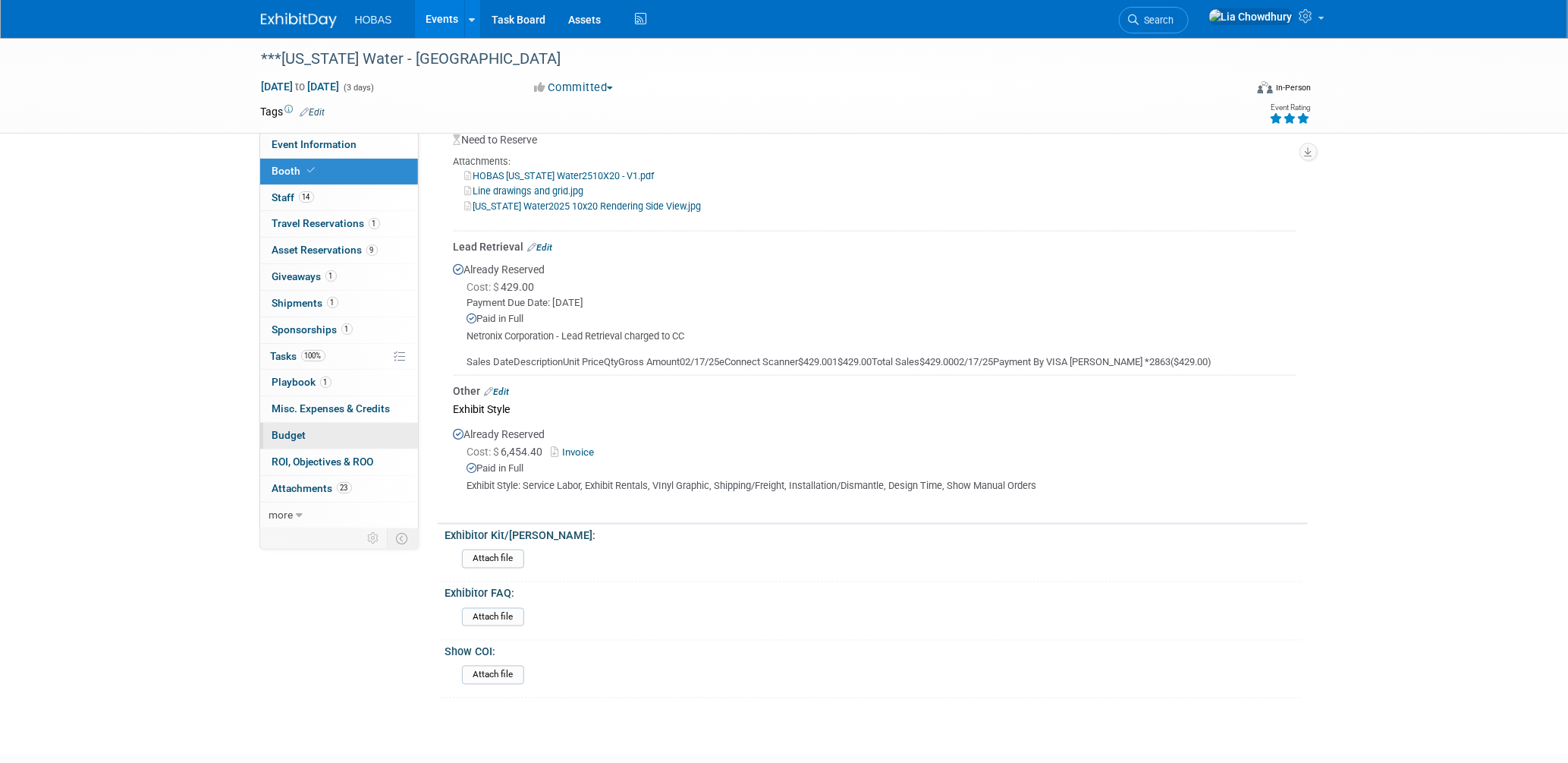
click at [286, 438] on span "Budget" at bounding box center [289, 435] width 34 height 12
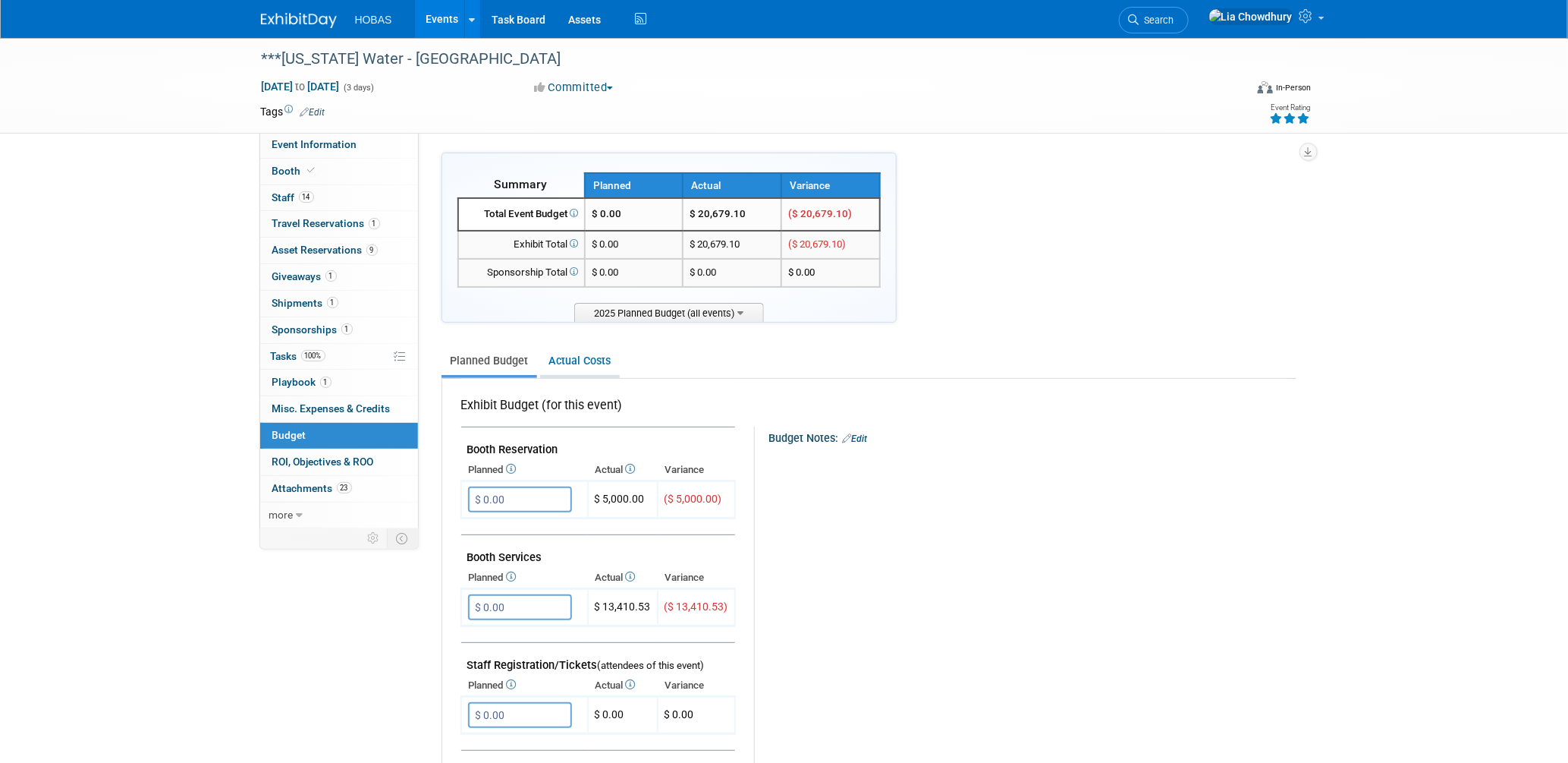
click at [565, 365] on link "Actual Costs" at bounding box center [580, 360] width 79 height 28
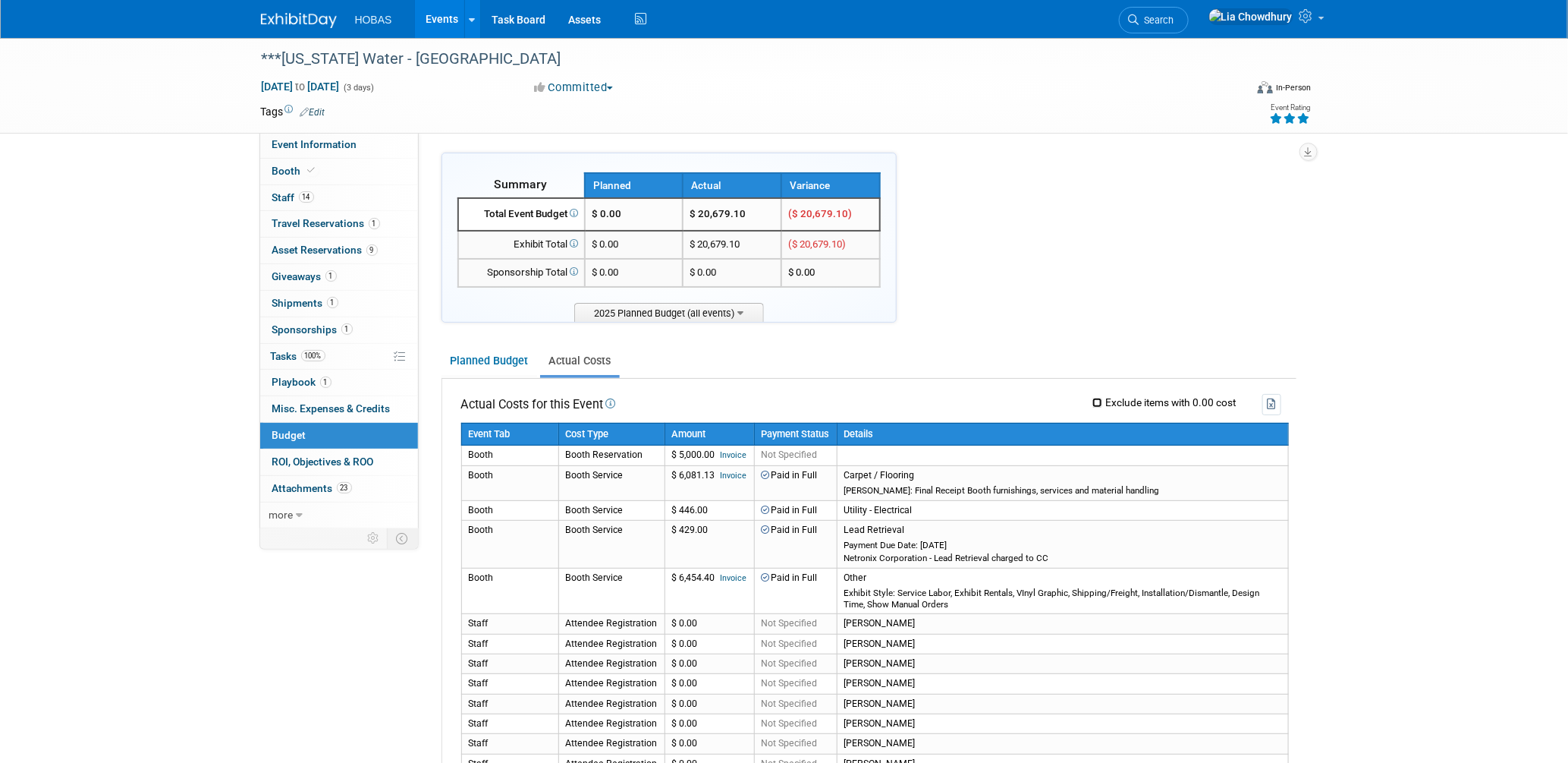
click at [1093, 398] on input "Exclude items with 0.00 cost" at bounding box center [1098, 403] width 10 height 10
checkbox input "true"
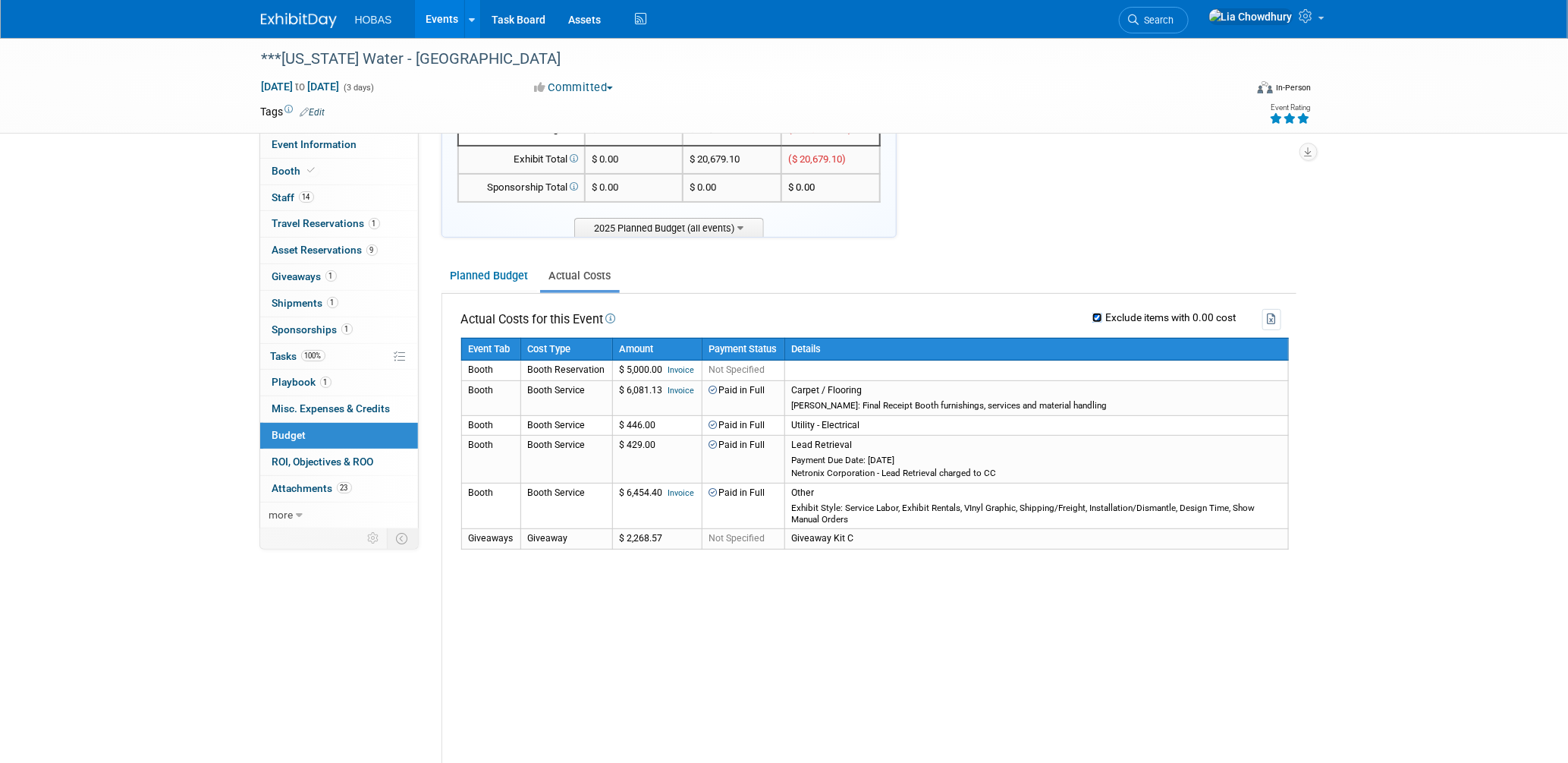
scroll to position [84, 0]
click at [311, 387] on span "Playbook 1" at bounding box center [302, 382] width 59 height 12
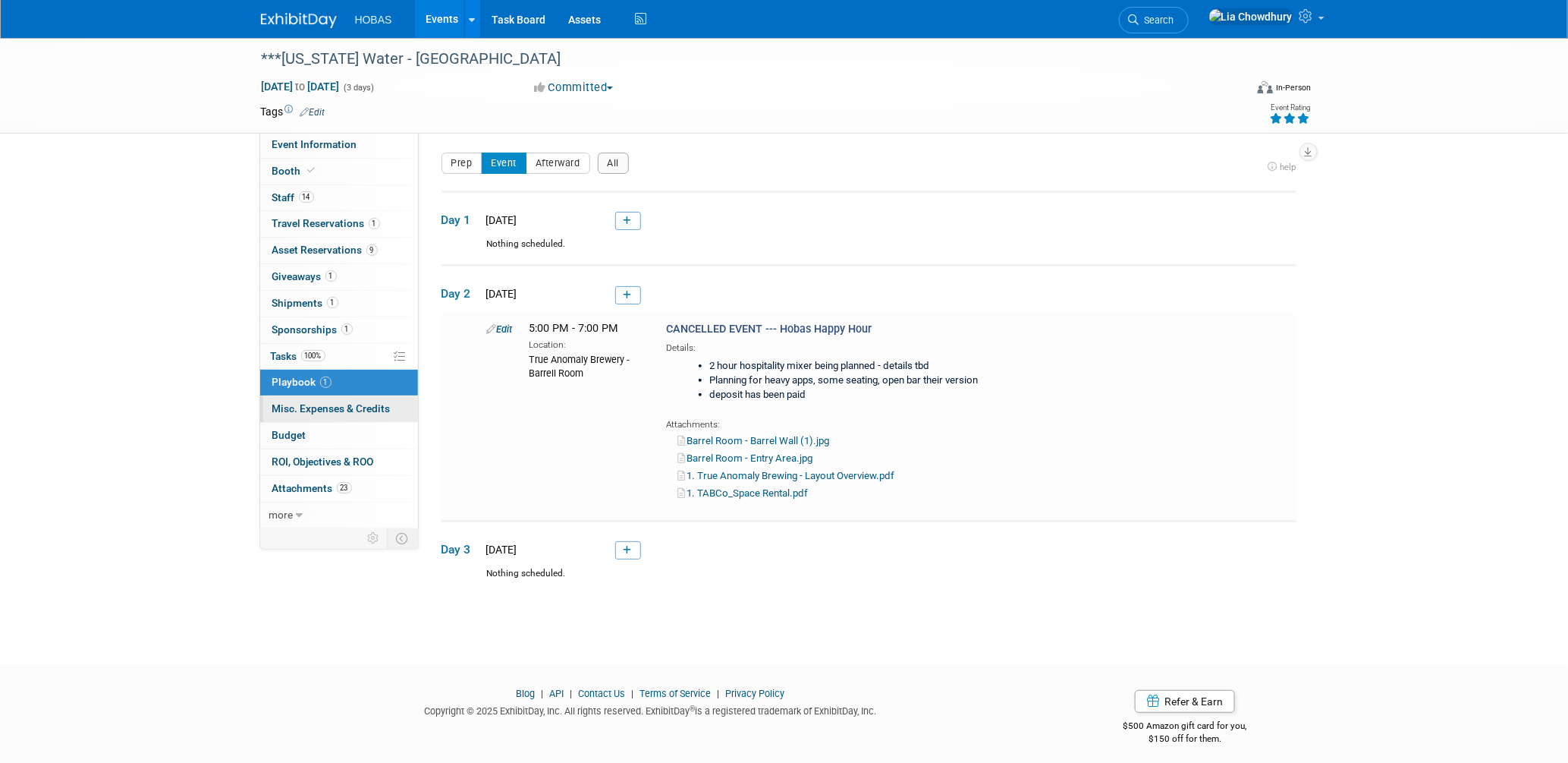
click at [289, 410] on span "Misc. Expenses & Credits 0" at bounding box center [332, 409] width 118 height 12
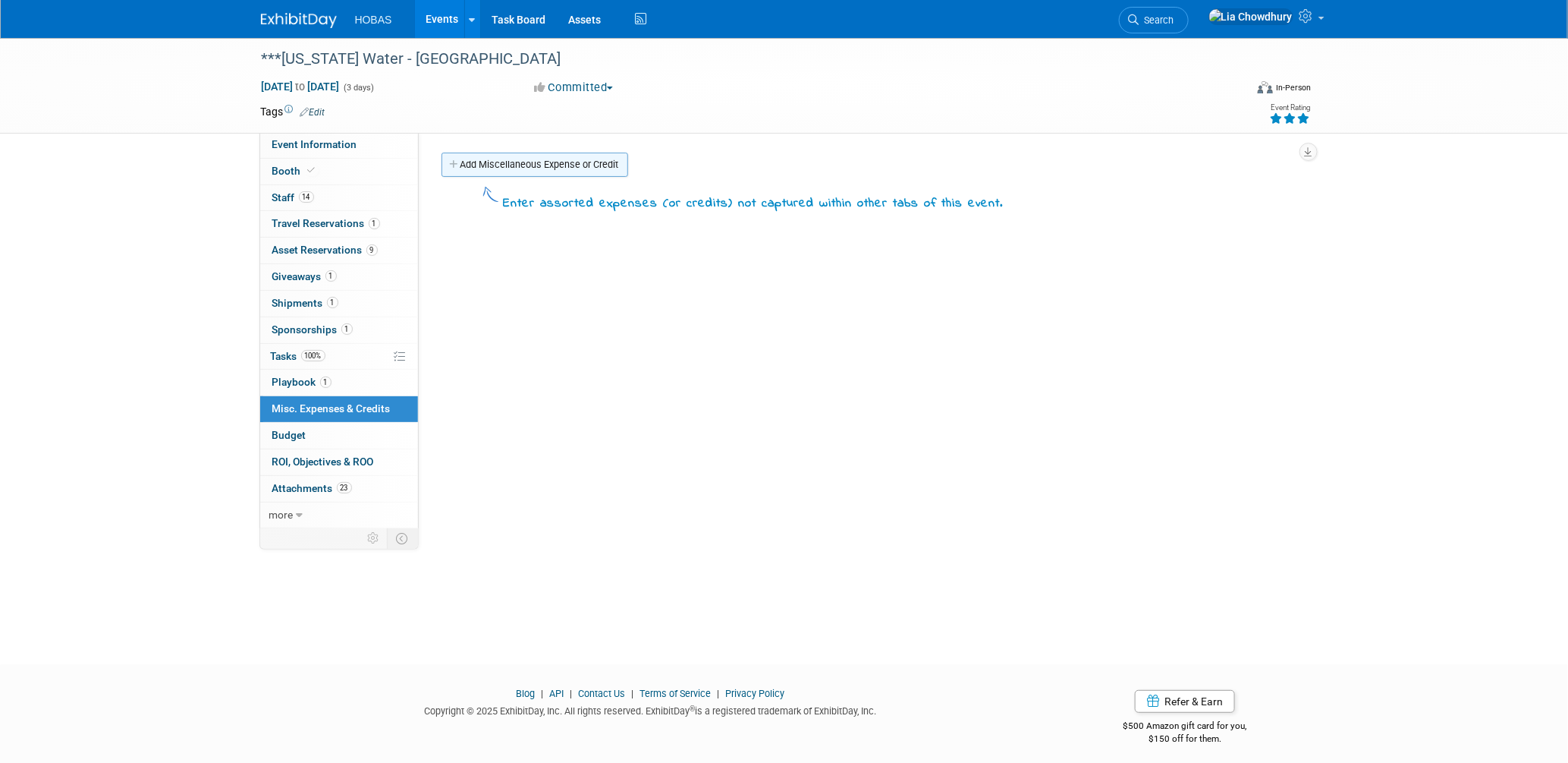
click at [522, 163] on link "Add Miscellaneous Expense or Credit" at bounding box center [534, 165] width 187 height 24
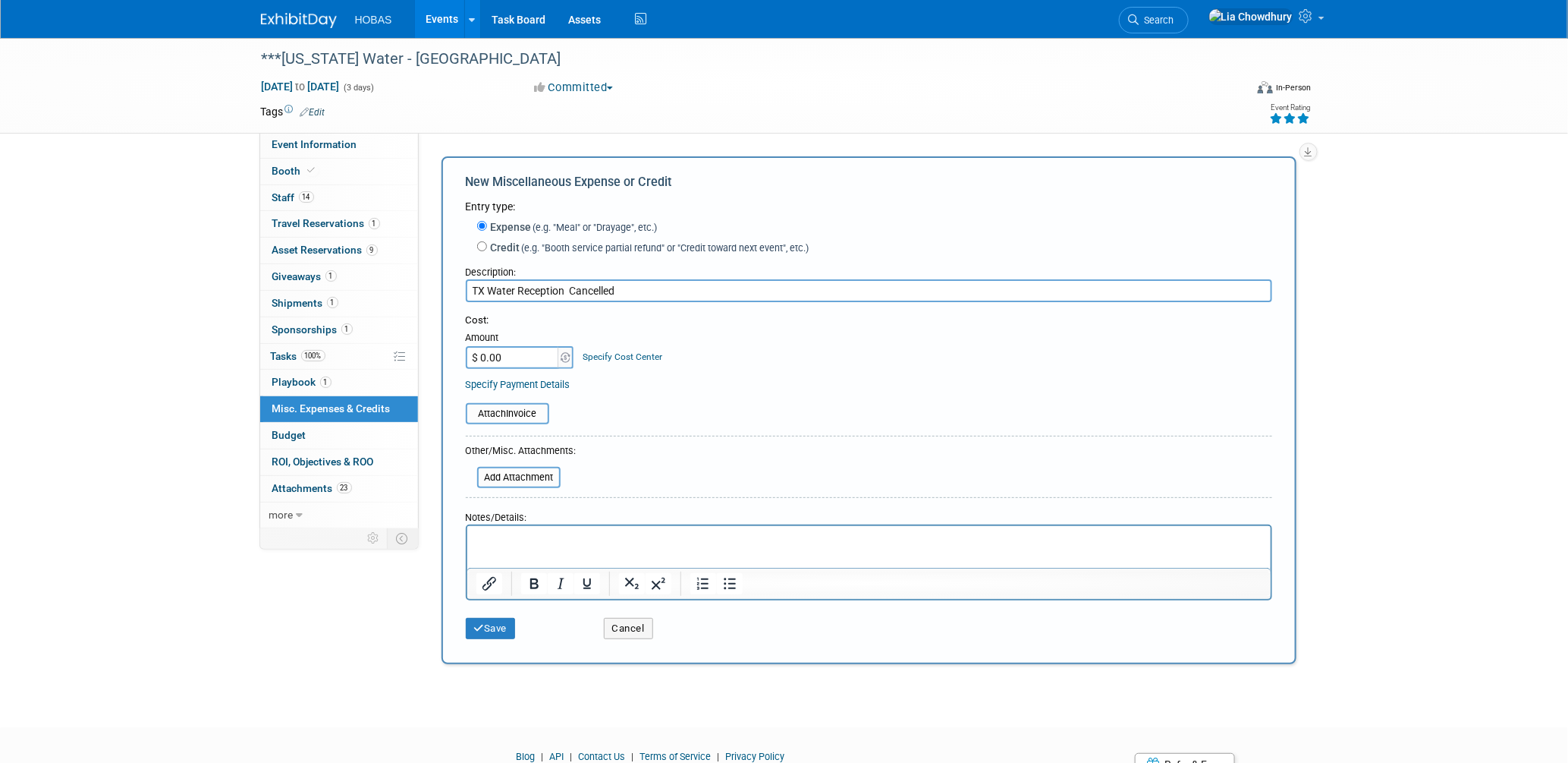
type input "TX Water Reception Cancelled"
click at [612, 538] on p "Rich Text Area. Press ALT-0 for help." at bounding box center [868, 539] width 786 height 15
click at [558, 549] on p "Deposit 108 True B" at bounding box center [868, 555] width 786 height 15
click at [531, 550] on p "Deposit 108 True Anomoly Brewing Company" at bounding box center [868, 555] width 786 height 15
click at [516, 554] on p "Deposit 108.25 True Anomoly Brewing Company" at bounding box center [868, 555] width 786 height 15
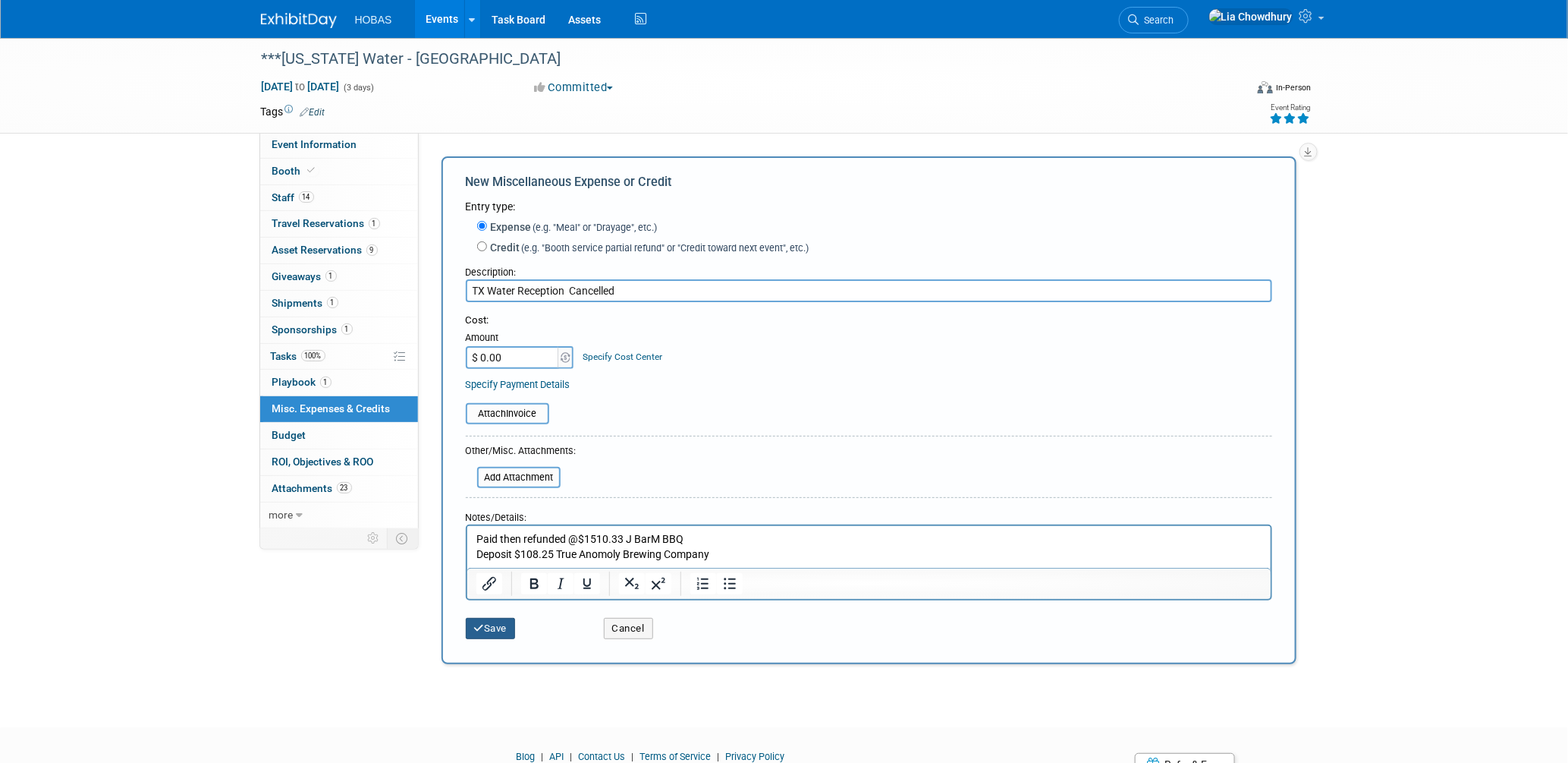
click at [493, 618] on button "Save" at bounding box center [490, 628] width 50 height 21
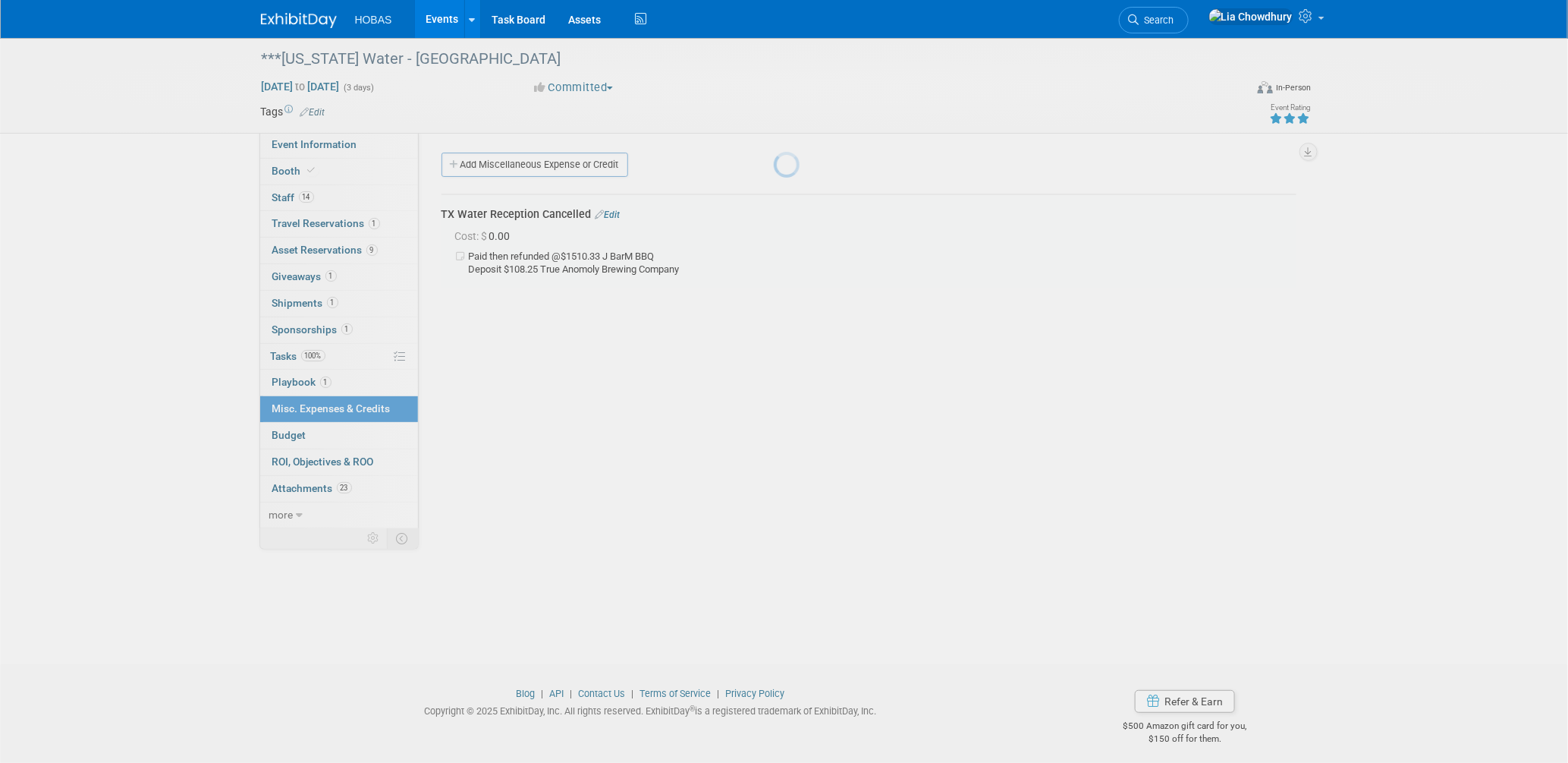
scroll to position [7, 0]
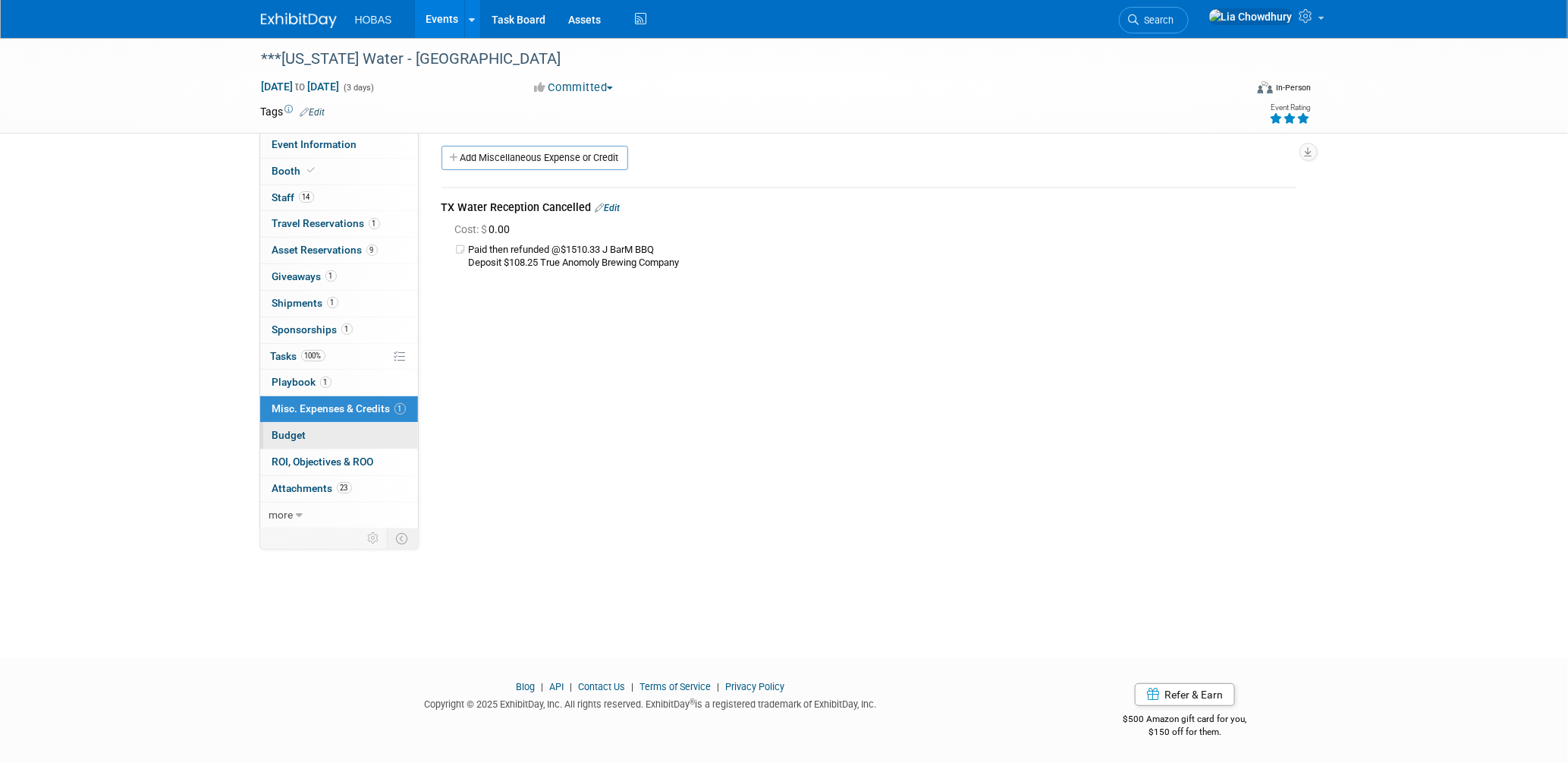
click at [285, 437] on span "Budget" at bounding box center [289, 435] width 34 height 12
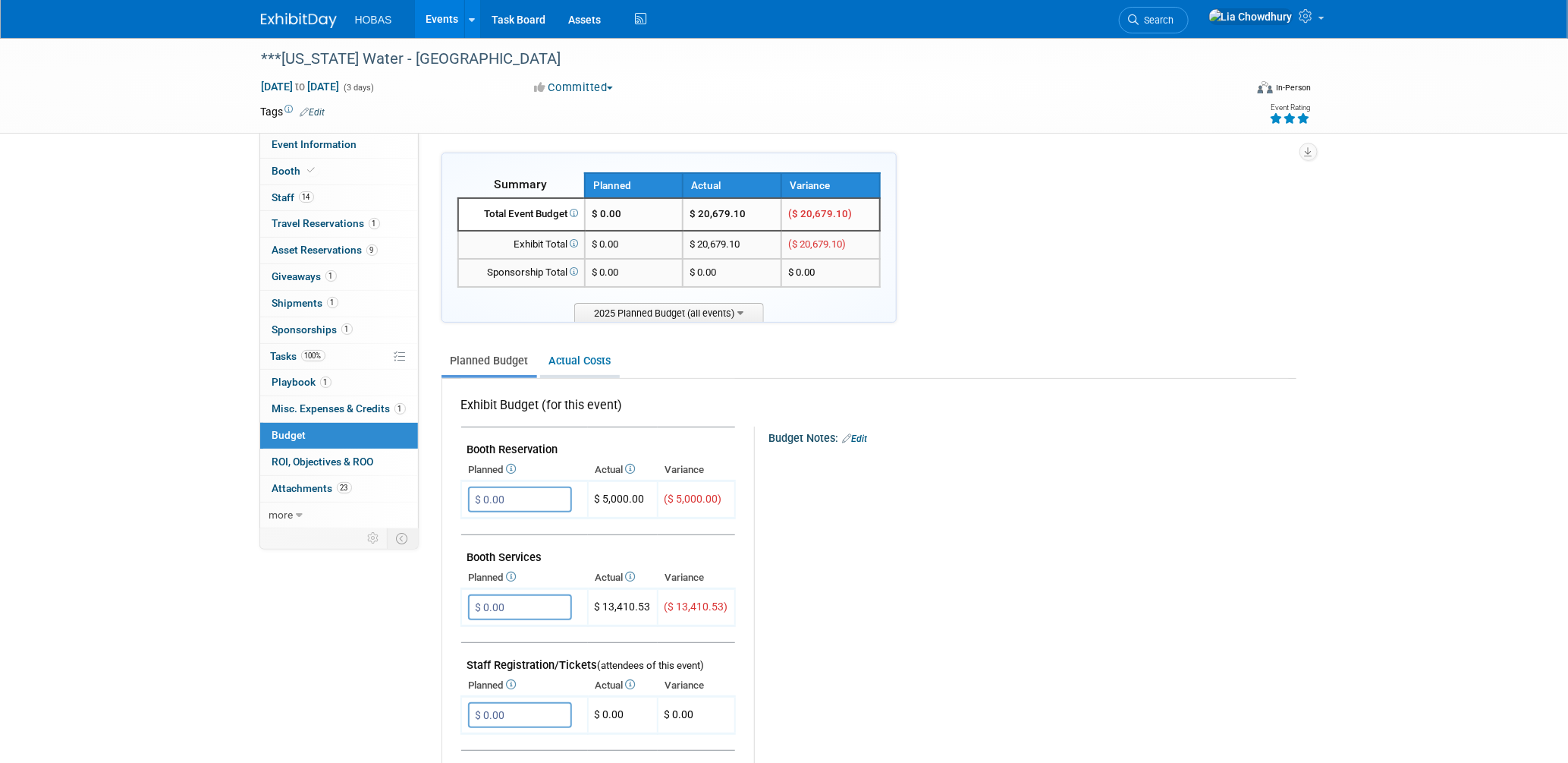
click at [580, 364] on link "Actual Costs" at bounding box center [580, 360] width 79 height 28
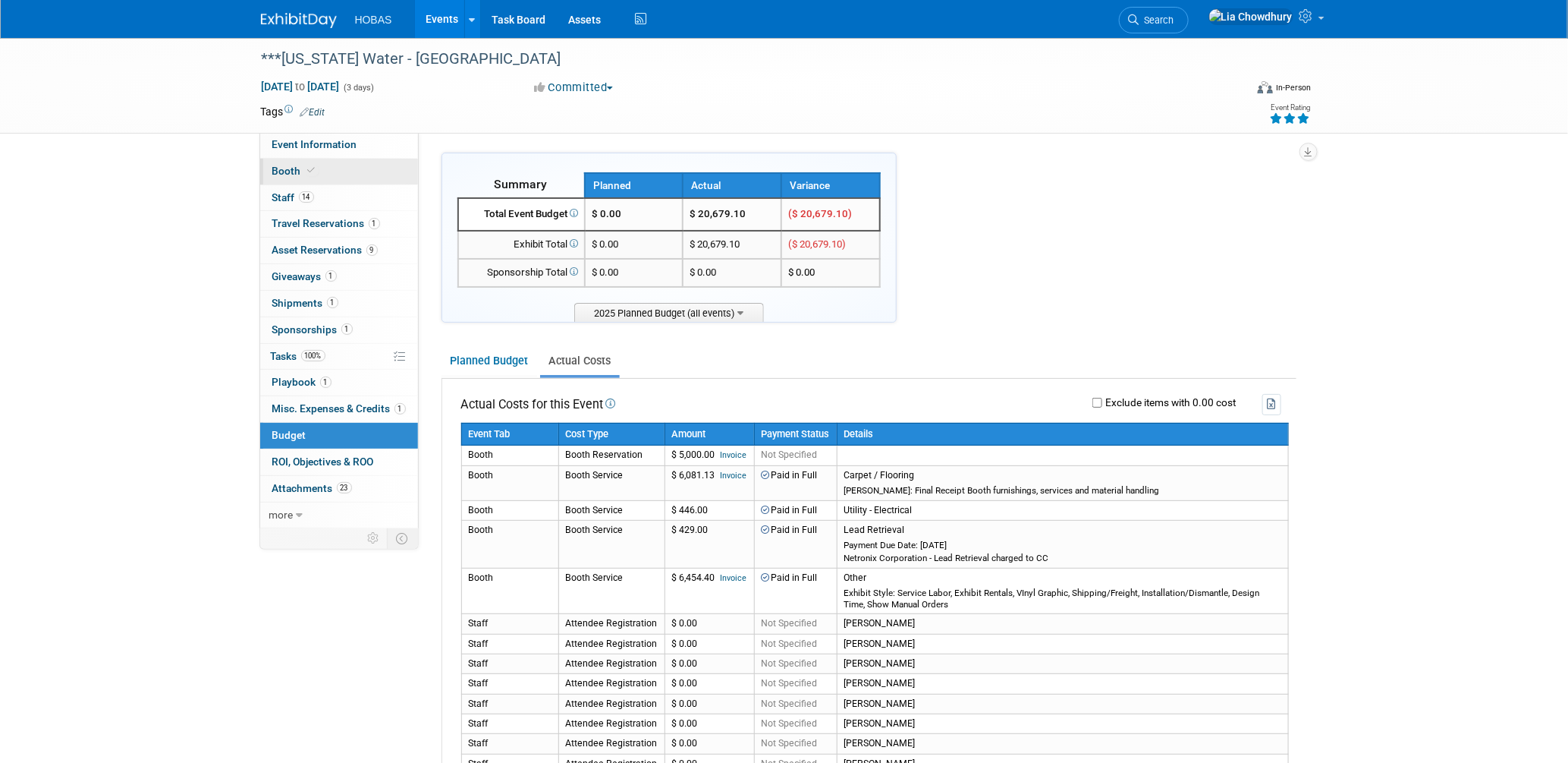
click at [300, 168] on span "Booth" at bounding box center [295, 170] width 46 height 12
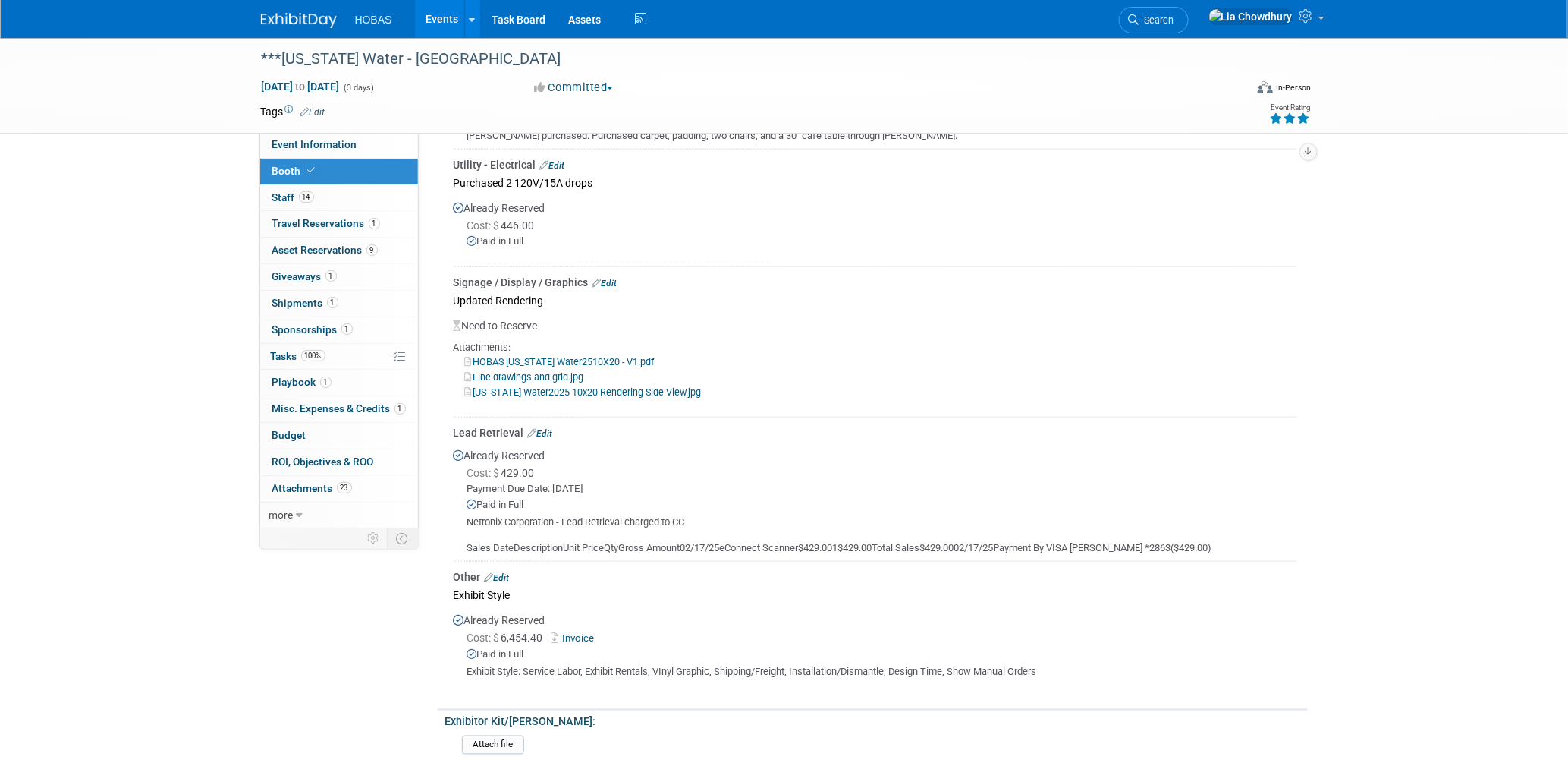
scroll to position [928, 0]
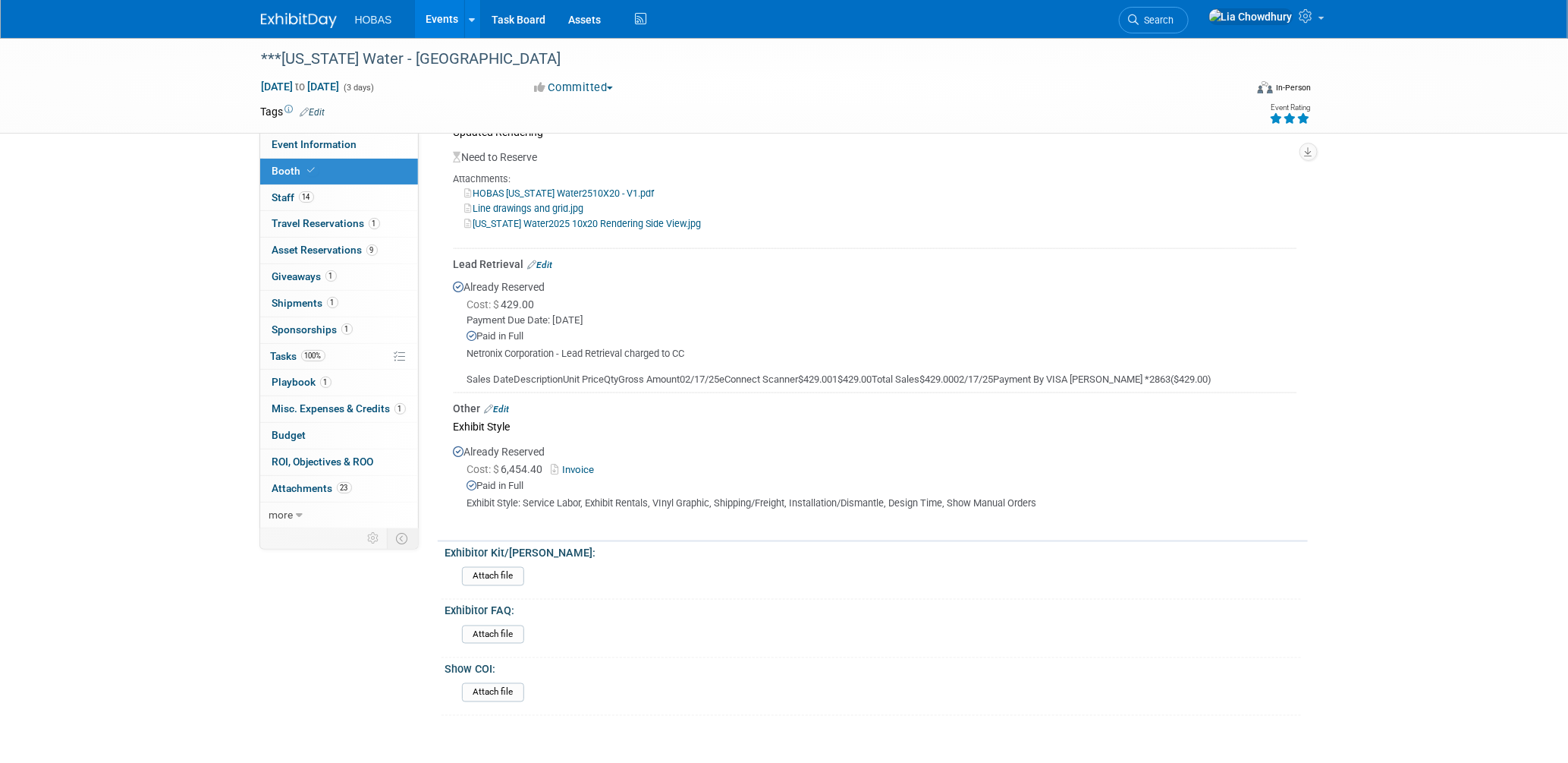
click at [506, 403] on link "Edit" at bounding box center [498, 409] width 25 height 11
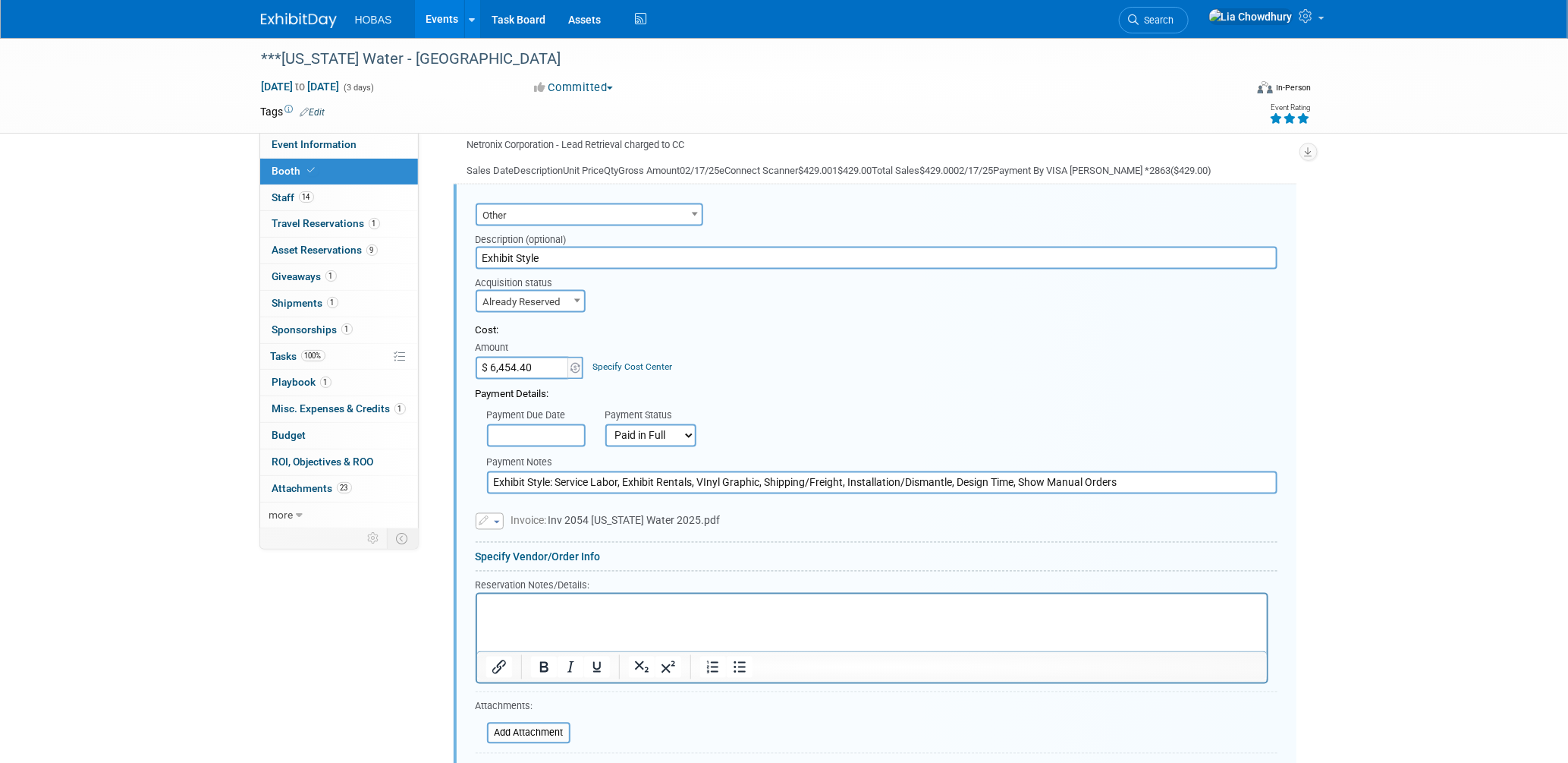
scroll to position [1139, 0]
drag, startPoint x: 745, startPoint y: 662, endPoint x: 734, endPoint y: 650, distance: 16.3
click at [740, 655] on div at bounding box center [726, 663] width 71 height 24
click at [733, 655] on icon "Bullet list" at bounding box center [739, 664] width 19 height 19
paste body "Rich Text Area. Press ALT-0 for help."
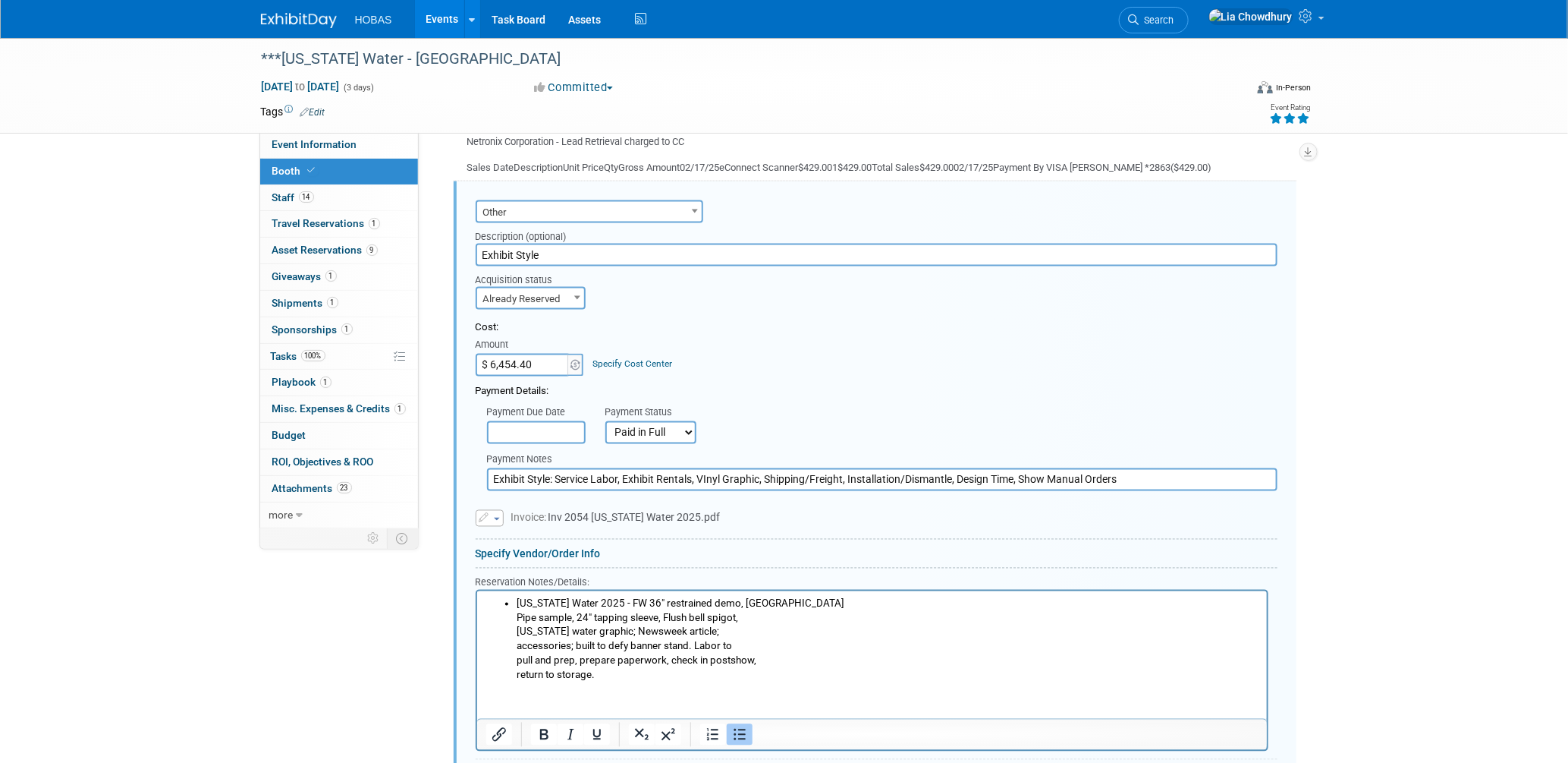
click at [635, 678] on li "Texas Water 2025 - FW 36" restrained demo, NC Pipe sample, 24" tapping sleeve, …" at bounding box center [886, 639] width 742 height 85
click at [559, 678] on li "Texas Water 2025 - FW 36" restrained demo, NC Pipe sample, 24" tapping sleeve, …" at bounding box center [886, 639] width 742 height 85
click at [553, 690] on li "Rich Text Area. Press ALT-0 for help." at bounding box center [886, 688] width 742 height 14
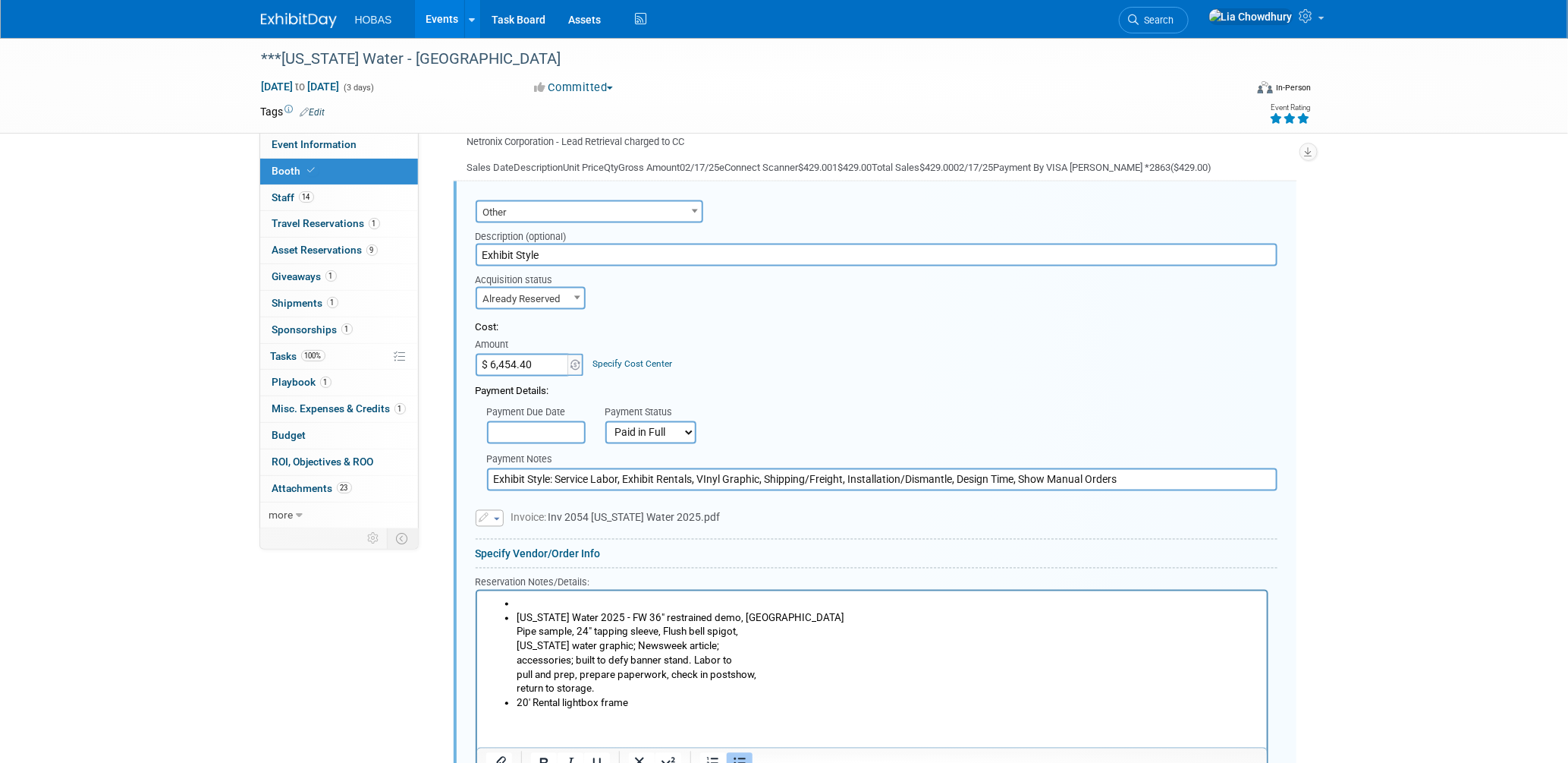
click at [532, 598] on li "Rich Text Area. Press ALT-0 for help." at bounding box center [886, 603] width 742 height 14
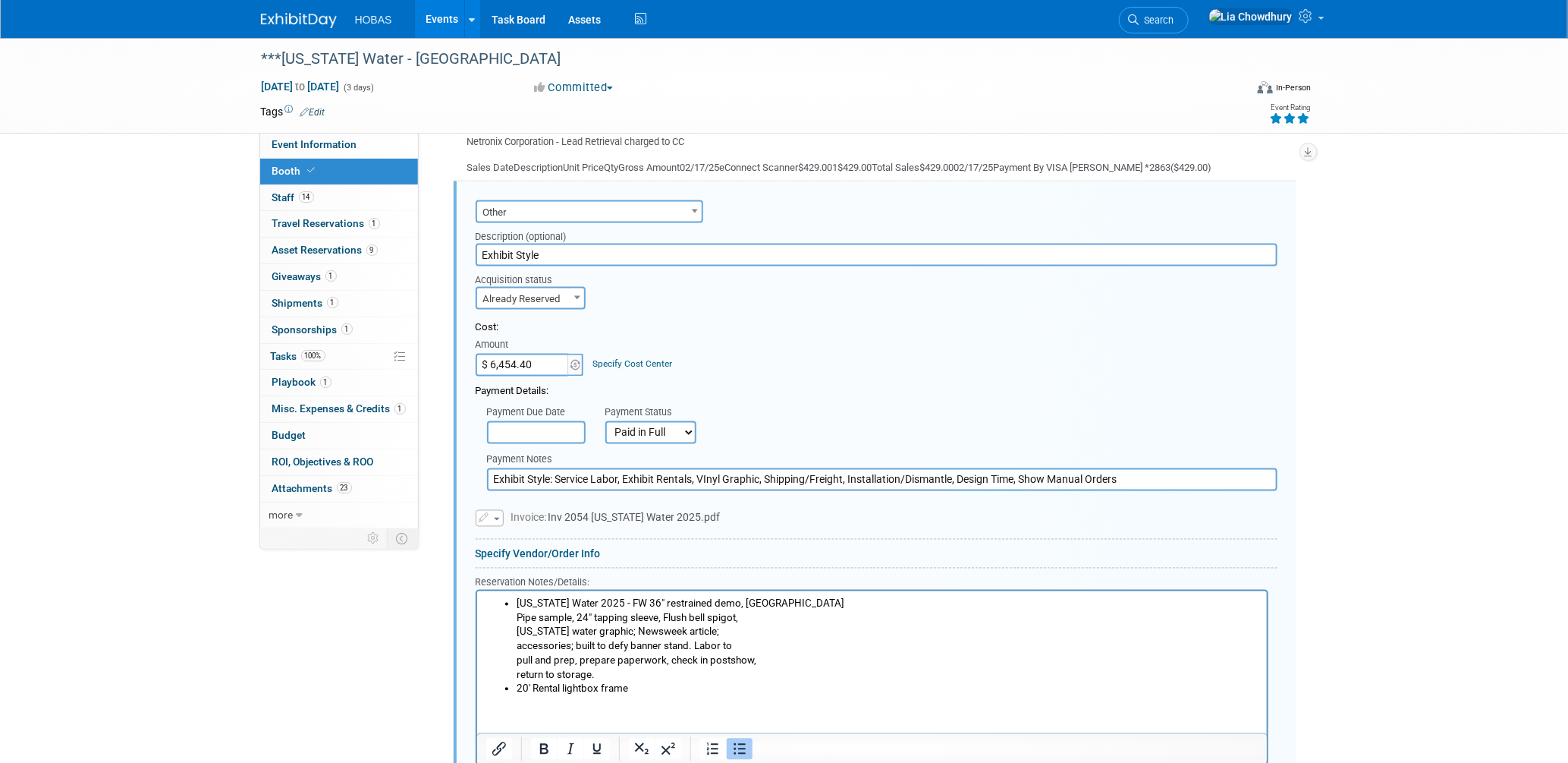
drag, startPoint x: 628, startPoint y: 685, endPoint x: 635, endPoint y: 688, distance: 7.6
click at [632, 688] on li "20' Rental lightbox frame" at bounding box center [886, 688] width 742 height 14
click at [540, 701] on li "Rich Text Area. Press ALT-0 for help." at bounding box center [886, 702] width 742 height 14
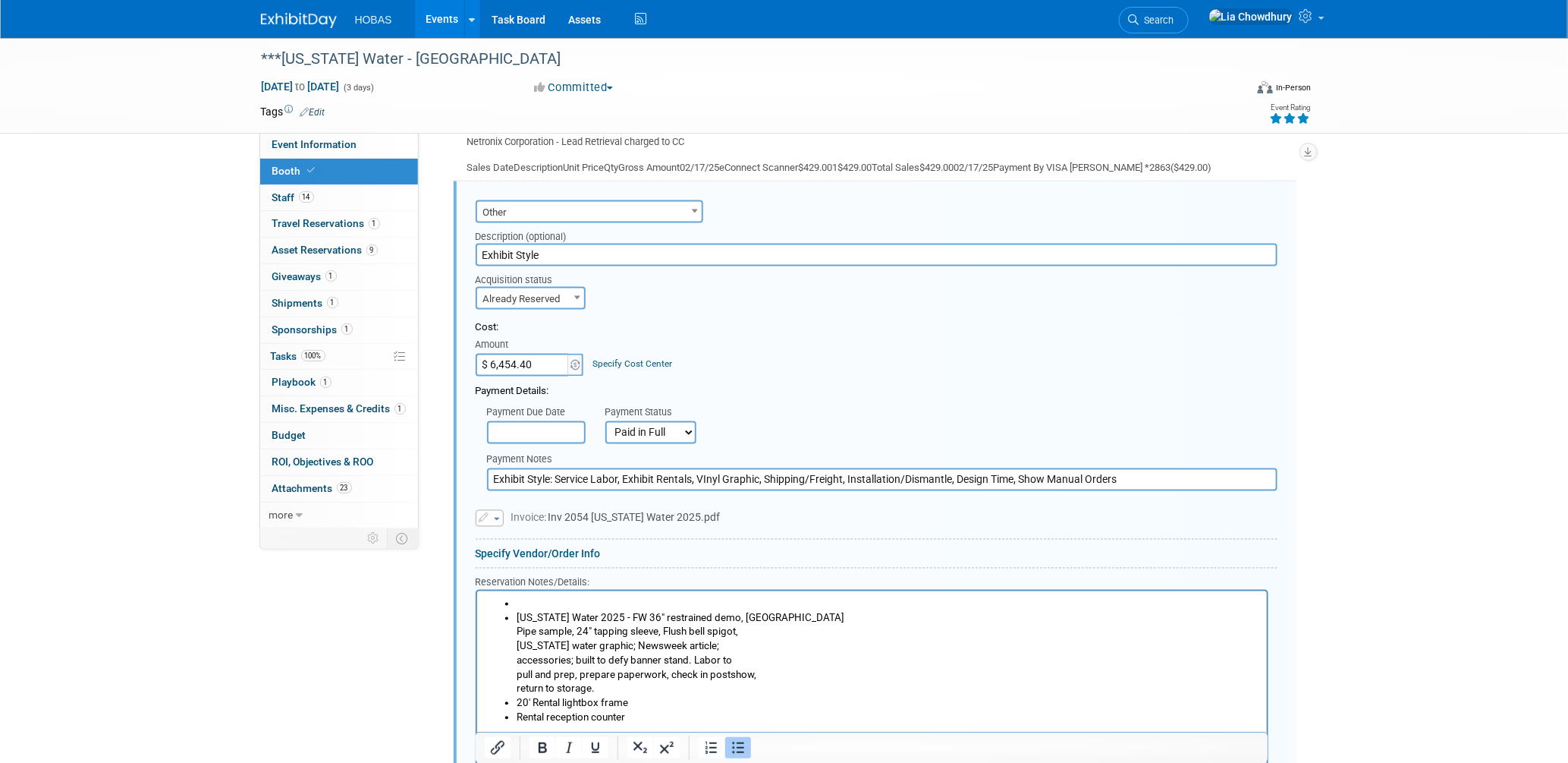
click at [531, 600] on li "Rich Text Area. Press ALT-0 for help." at bounding box center [886, 603] width 742 height 14
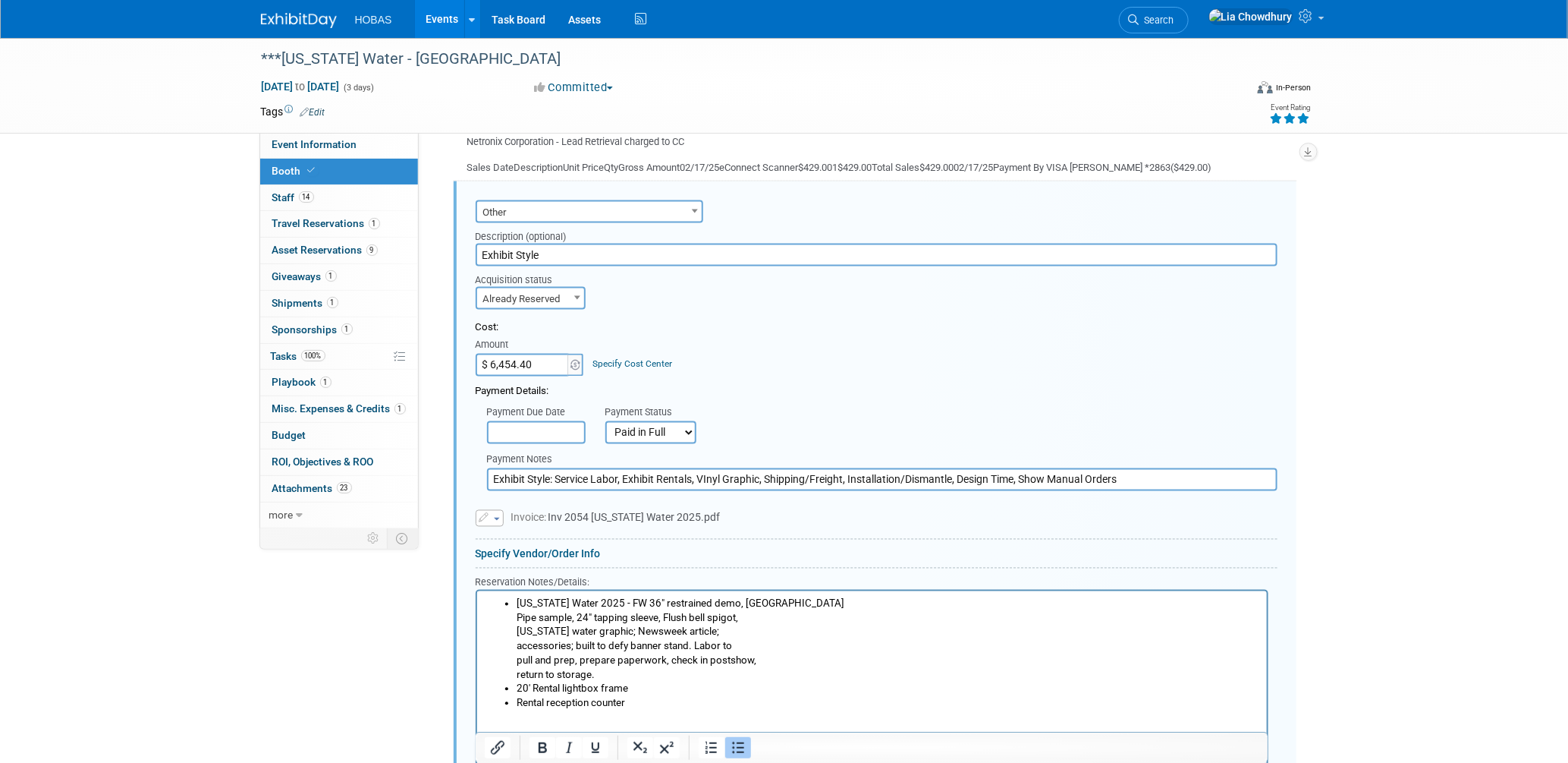
click at [634, 693] on li "20' Rental lightbox frame" at bounding box center [886, 688] width 742 height 14
click at [636, 705] on li "Rental reception counter" at bounding box center [886, 702] width 742 height 14
click at [535, 714] on li "Rich Text Area. Press ALT-0 for help." at bounding box center [886, 717] width 742 height 14
click at [681, 712] on li "Vinyl logo wrap with Hobas logo" at bounding box center [886, 717] width 742 height 14
click at [538, 728] on li "Rich Text Area. Press ALT-0 for help." at bounding box center [886, 732] width 742 height 14
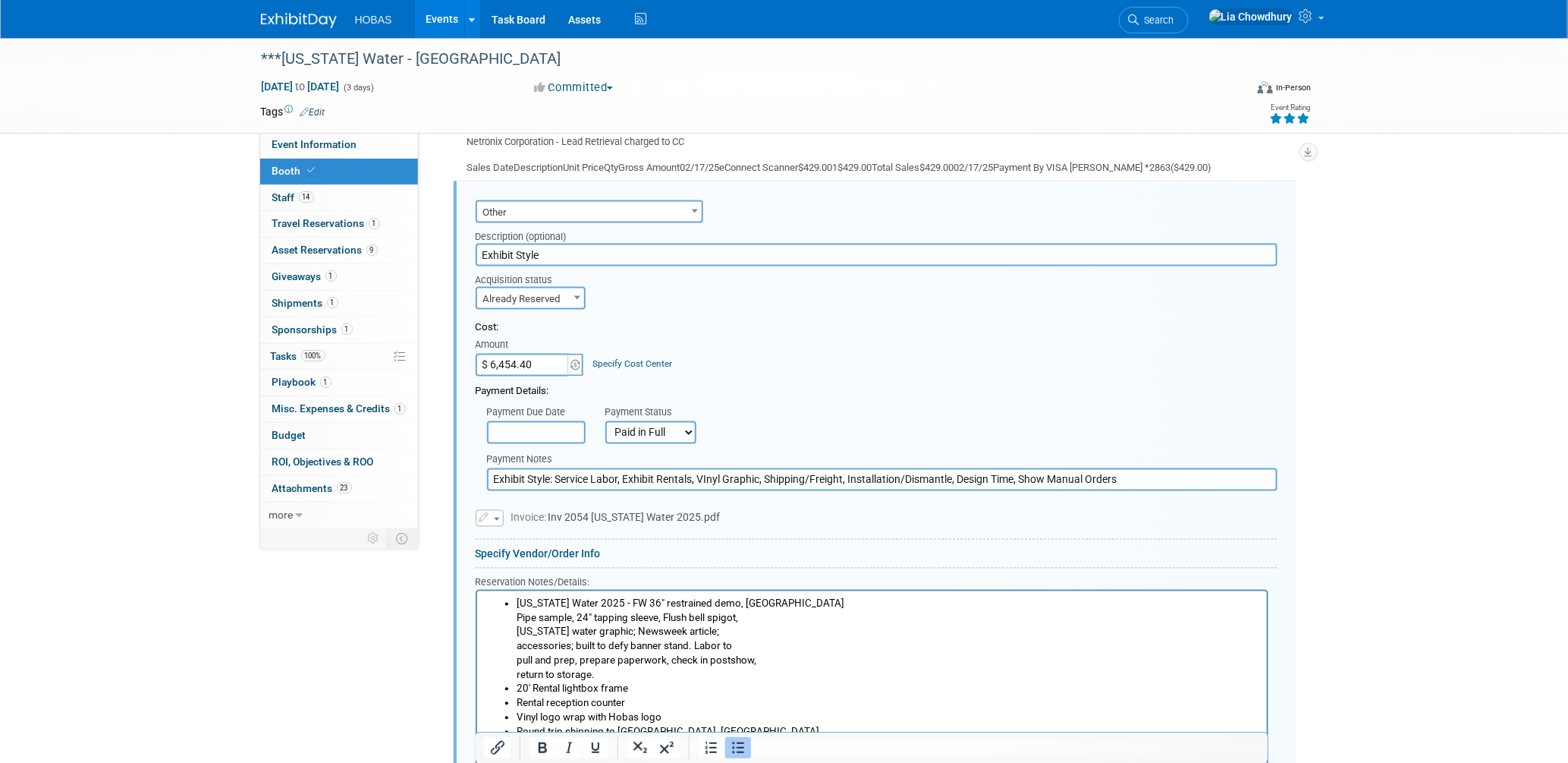
click at [709, 714] on li "Vinyl logo wrap with Hobas logo" at bounding box center [886, 717] width 742 height 14
click at [702, 728] on li "Round trip shipping to Houston, TX" at bounding box center [886, 732] width 742 height 14
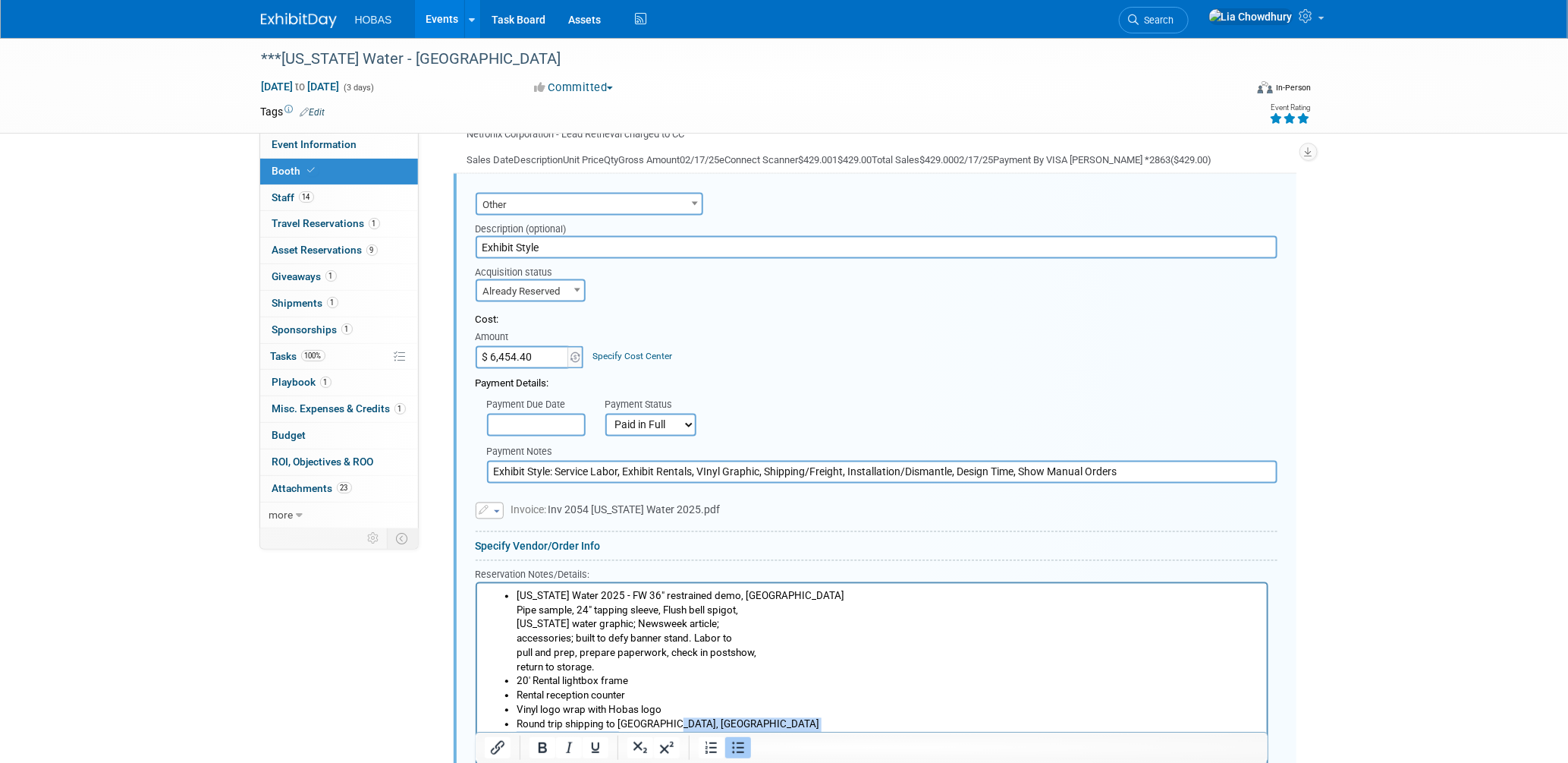
click at [701, 730] on ul "Texas Water 2025 - FW 36" restrained demo, NC Pipe sample, 24" tapping sleeve, …" at bounding box center [871, 667] width 772 height 156
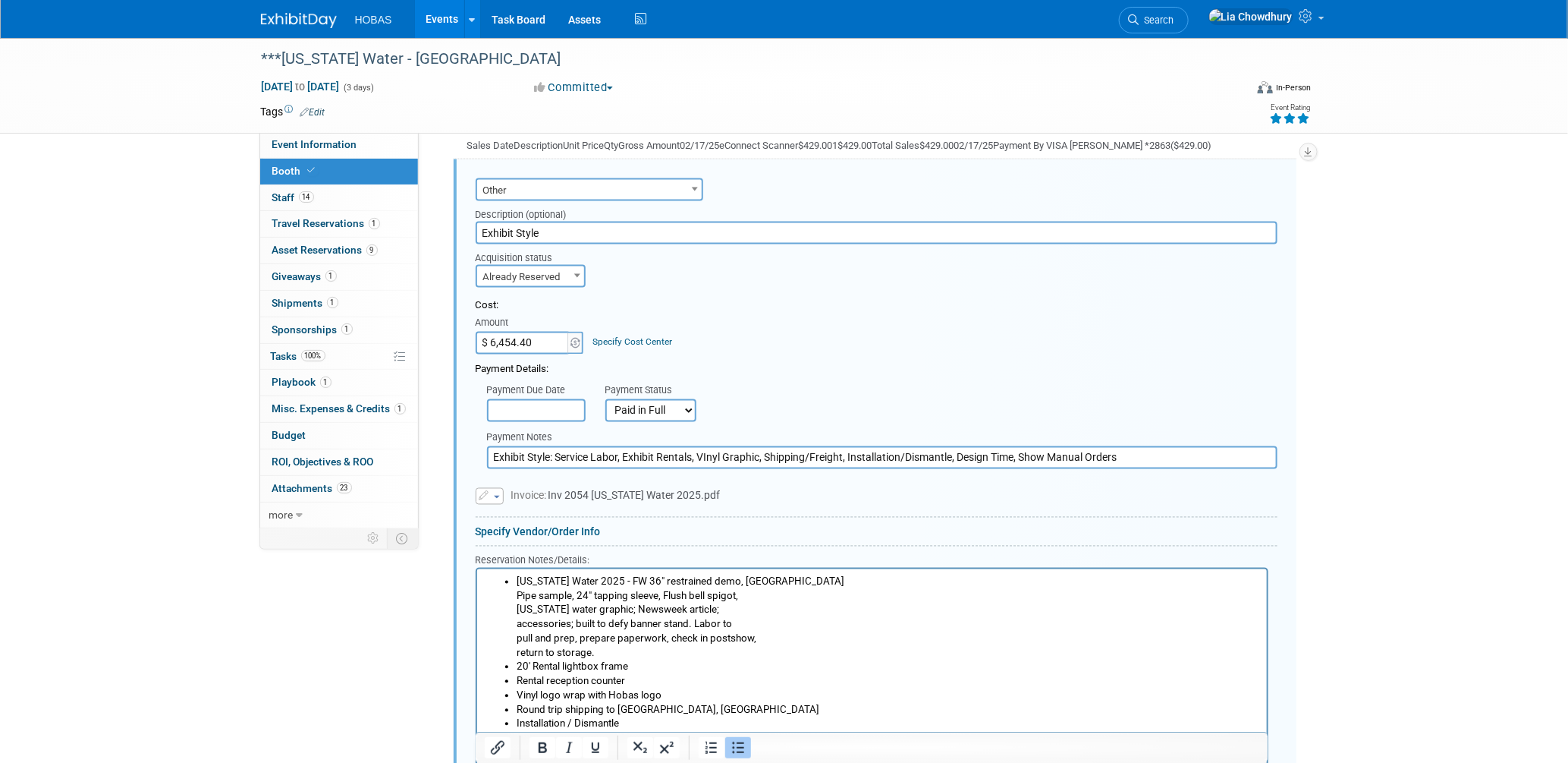
click at [558, 736] on li "Rich Text Area. Press ALT-0 for help." at bounding box center [886, 738] width 742 height 14
click at [702, 733] on li "Design Time - update rendering" at bounding box center [886, 738] width 742 height 14
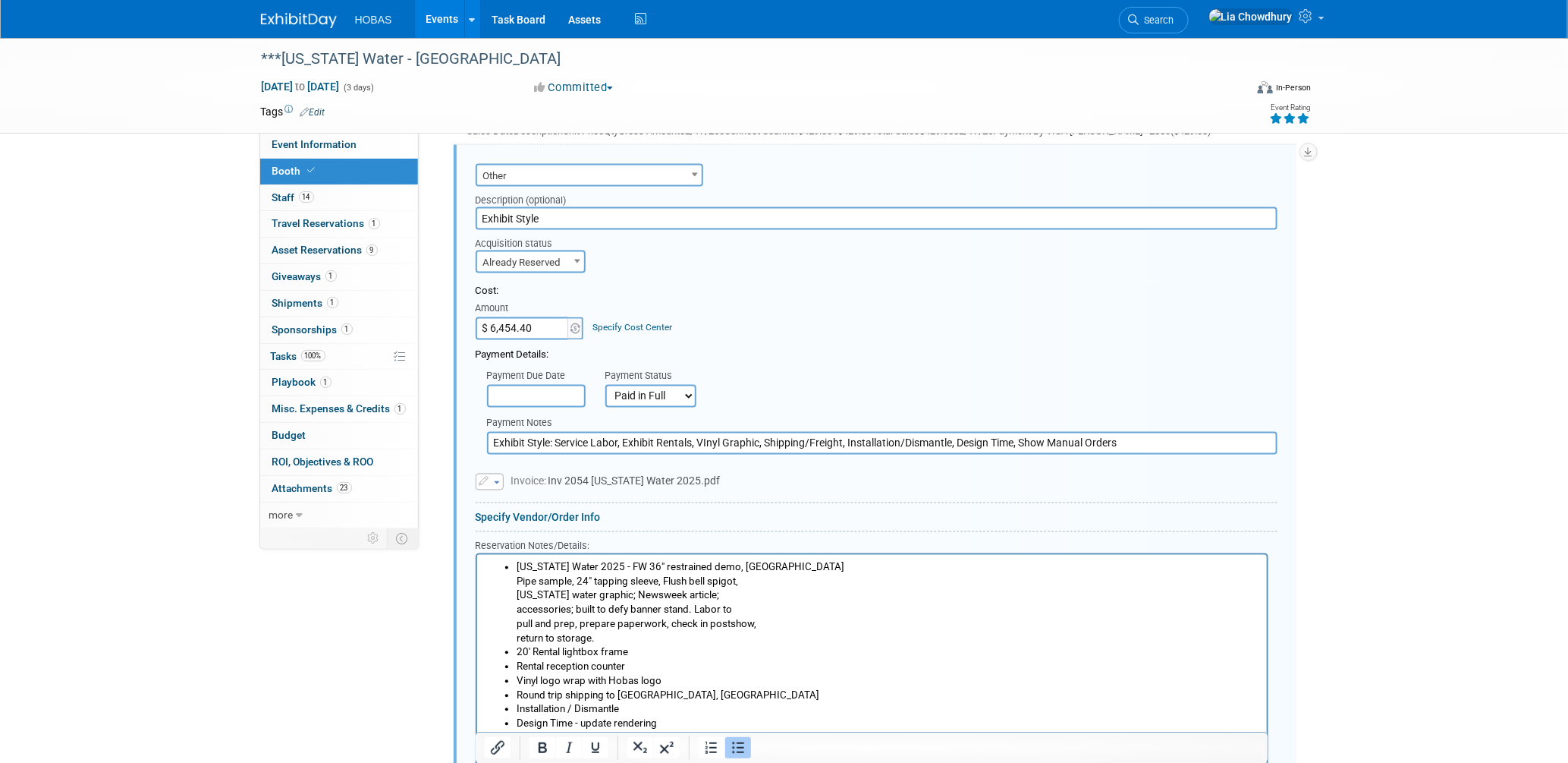
click at [560, 733] on li "Rich Text Area. Press ALT-0 for help." at bounding box center [886, 738] width 742 height 14
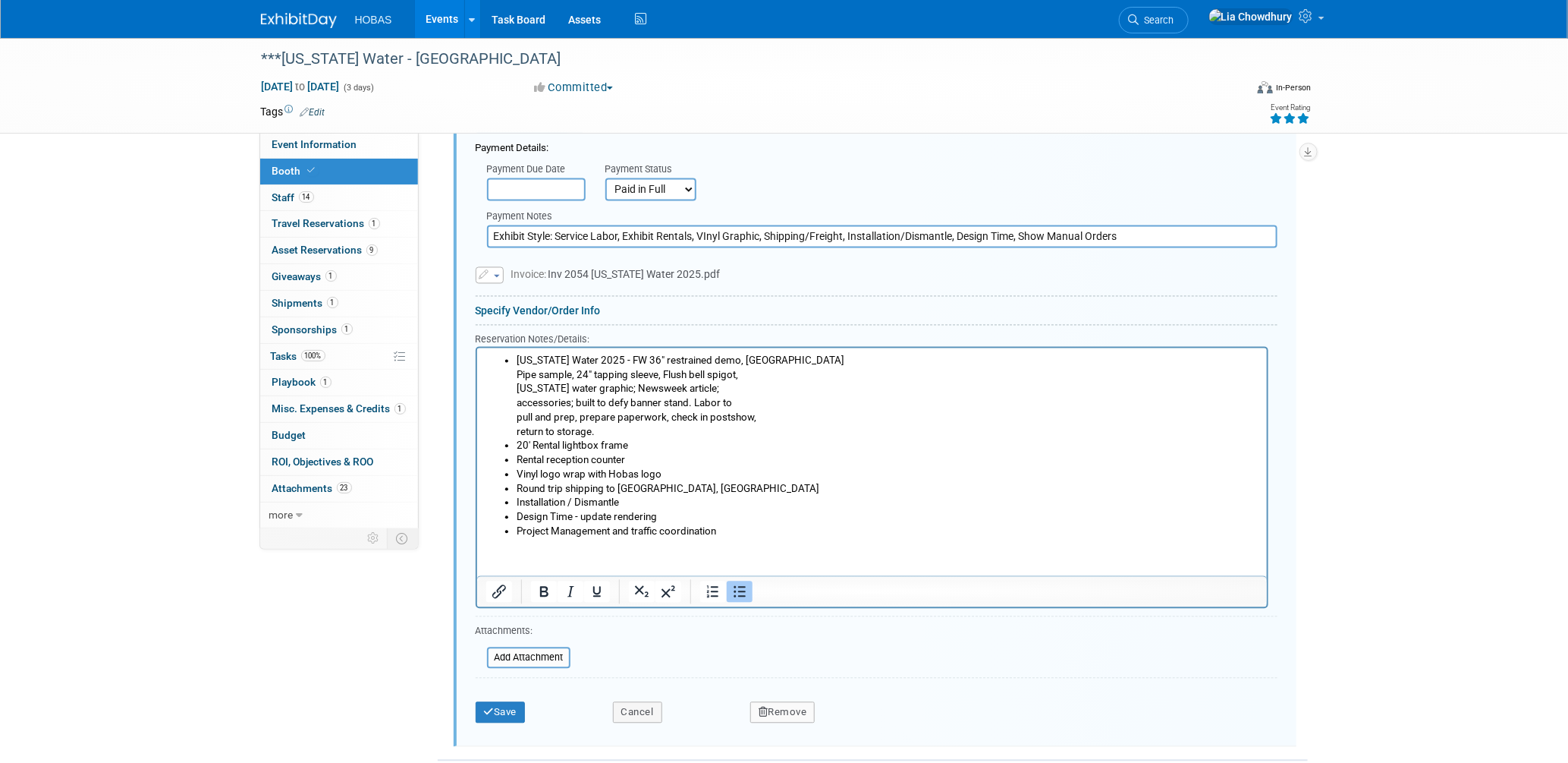
scroll to position [1428, 0]
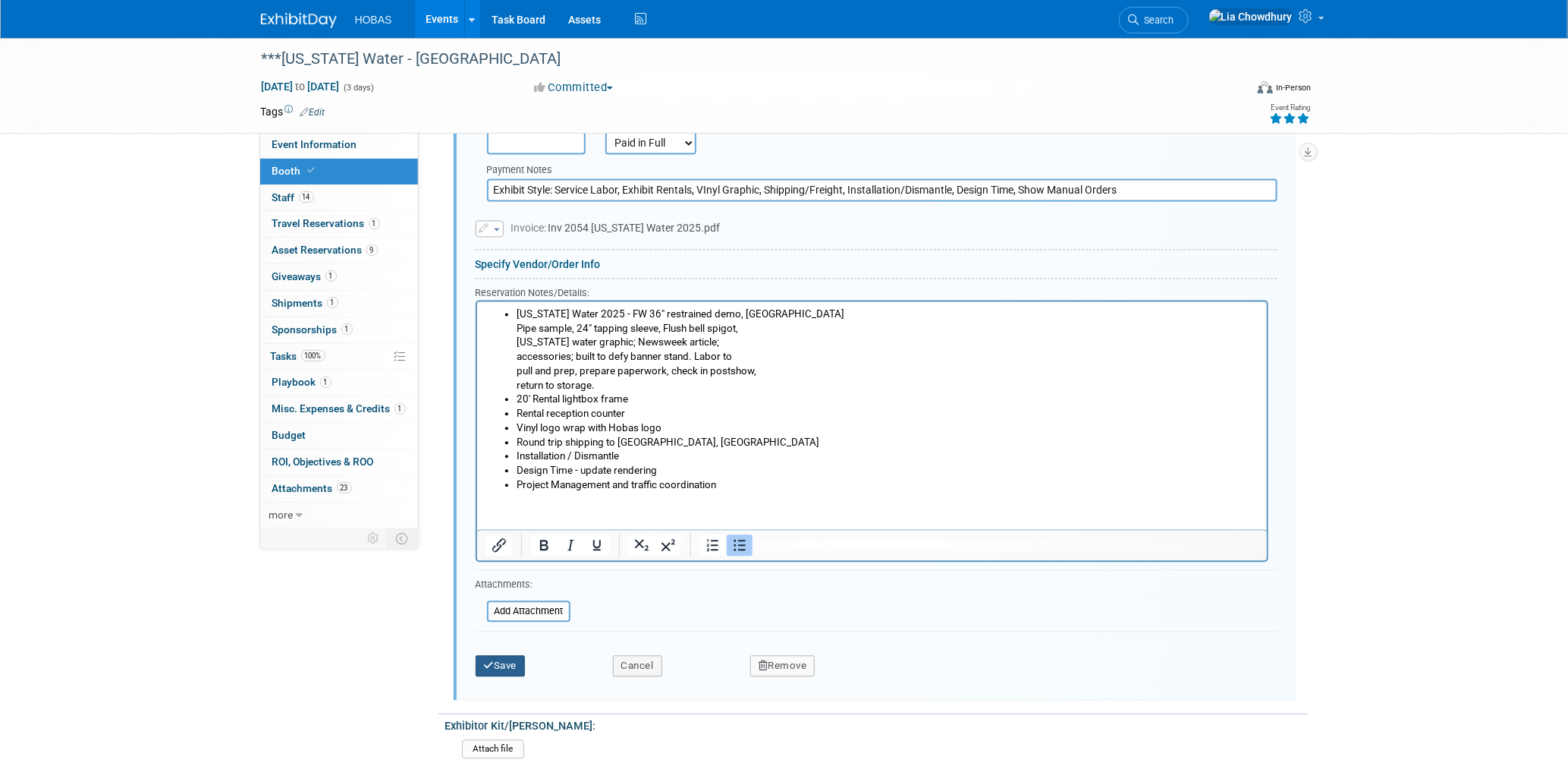
click at [511, 656] on button "Save" at bounding box center [500, 666] width 50 height 21
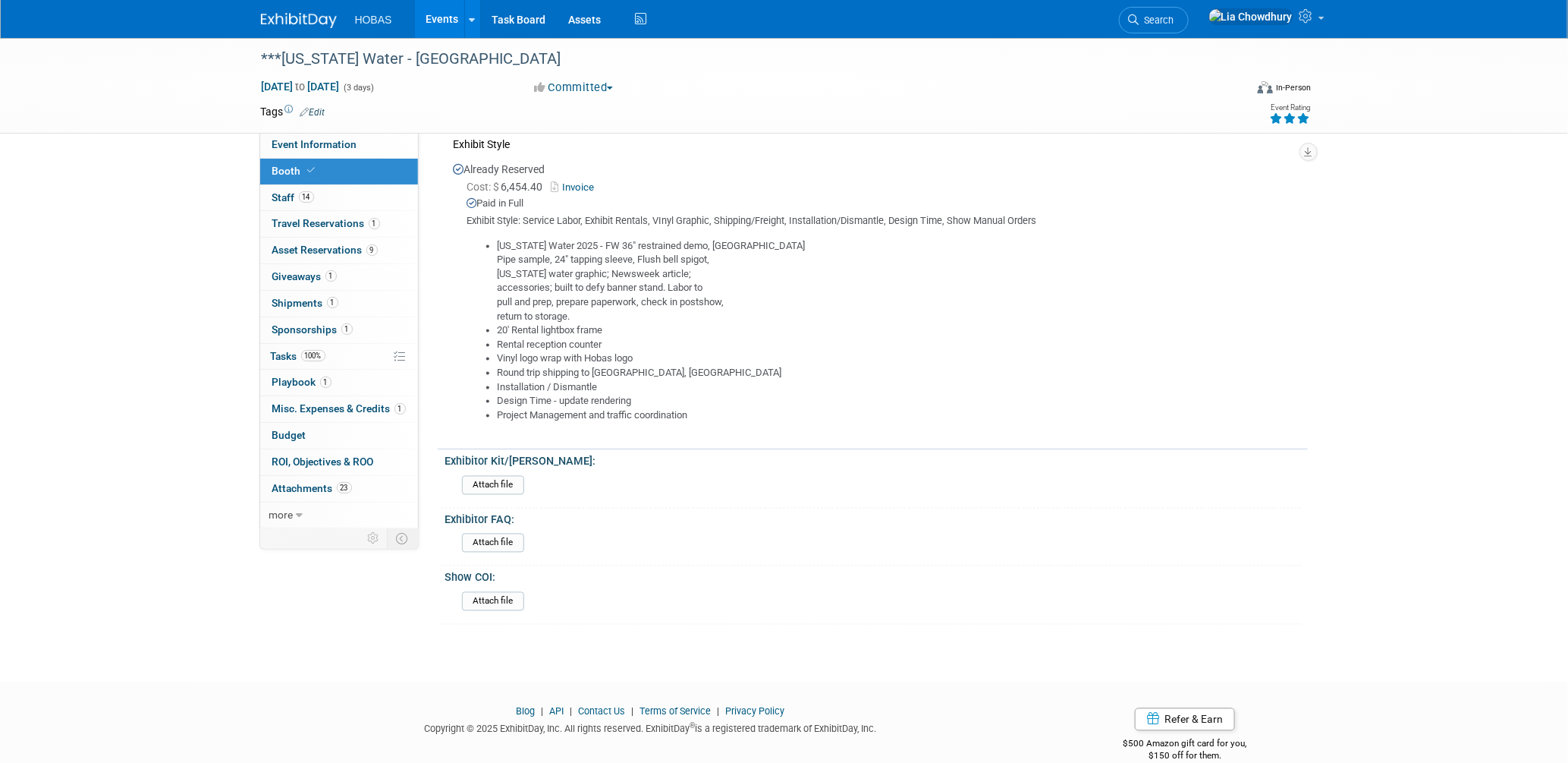
scroll to position [1220, 0]
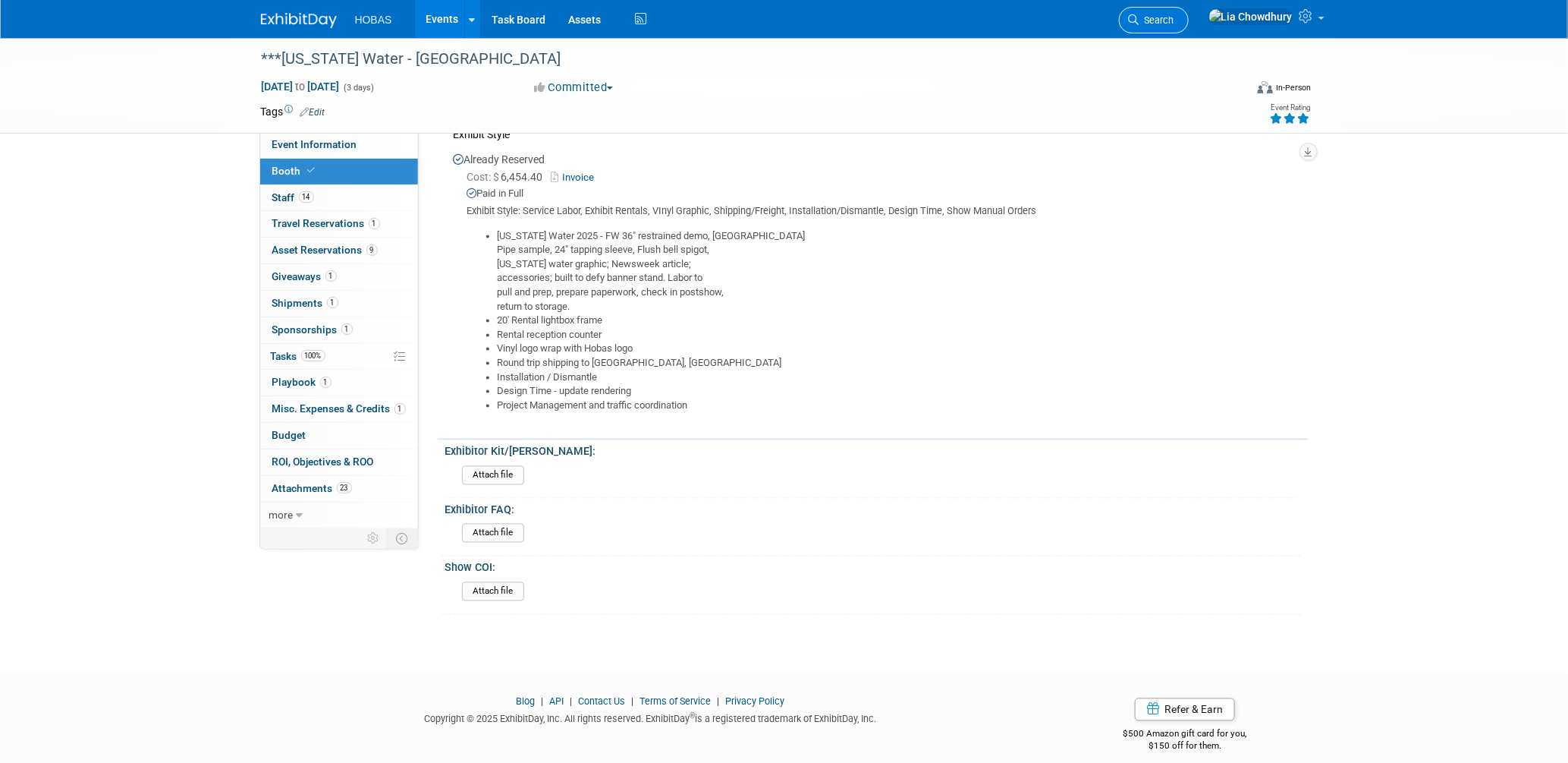
click at [1175, 22] on span "Search" at bounding box center [1156, 19] width 35 height 11
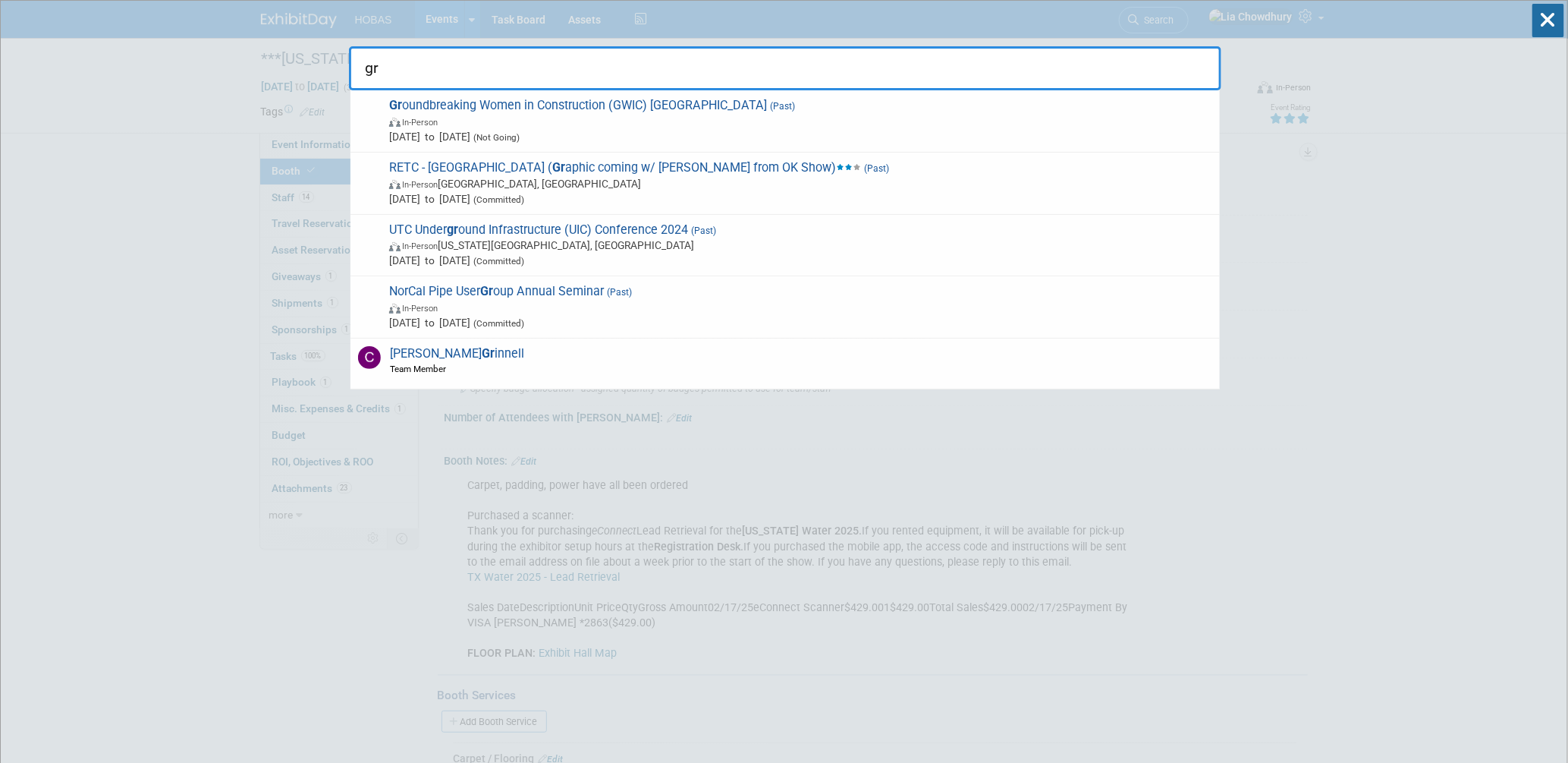
type input "g"
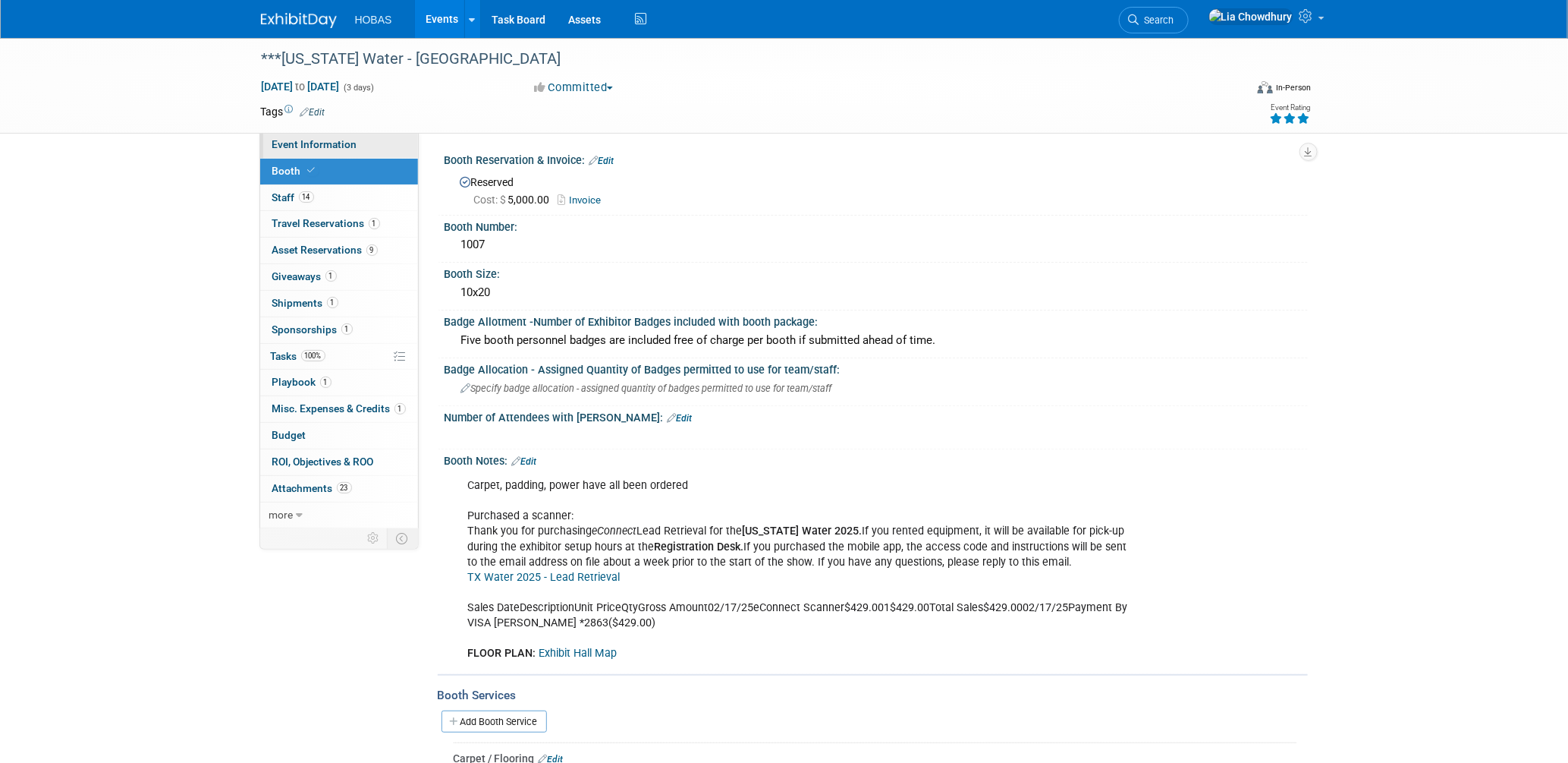
click at [320, 141] on span "Event Information" at bounding box center [315, 144] width 85 height 12
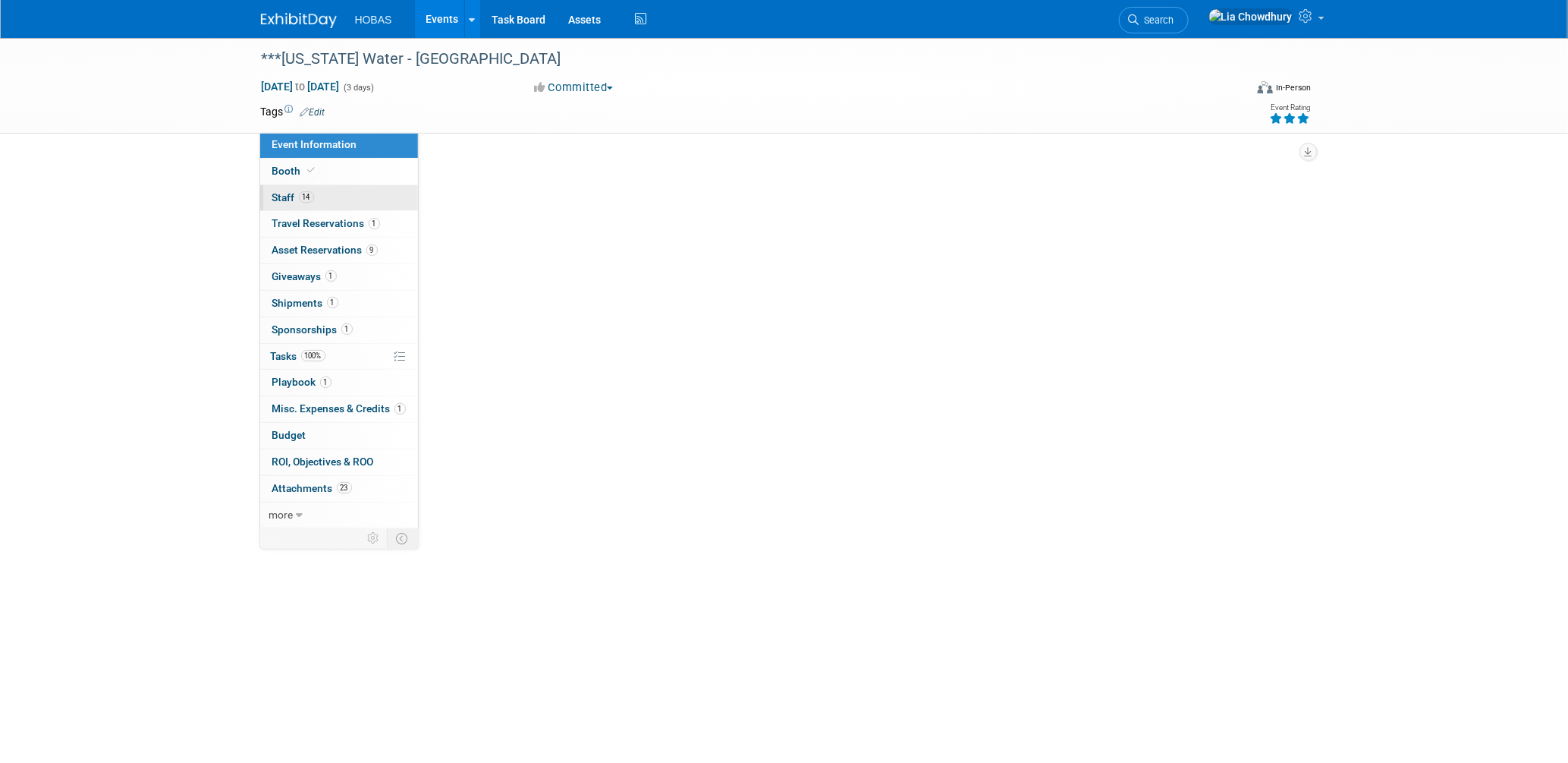
select select "Owners/Engineers"
select select "Tradeshow State"
select select "Water"
select select "Exhibiting and Sponsoring"
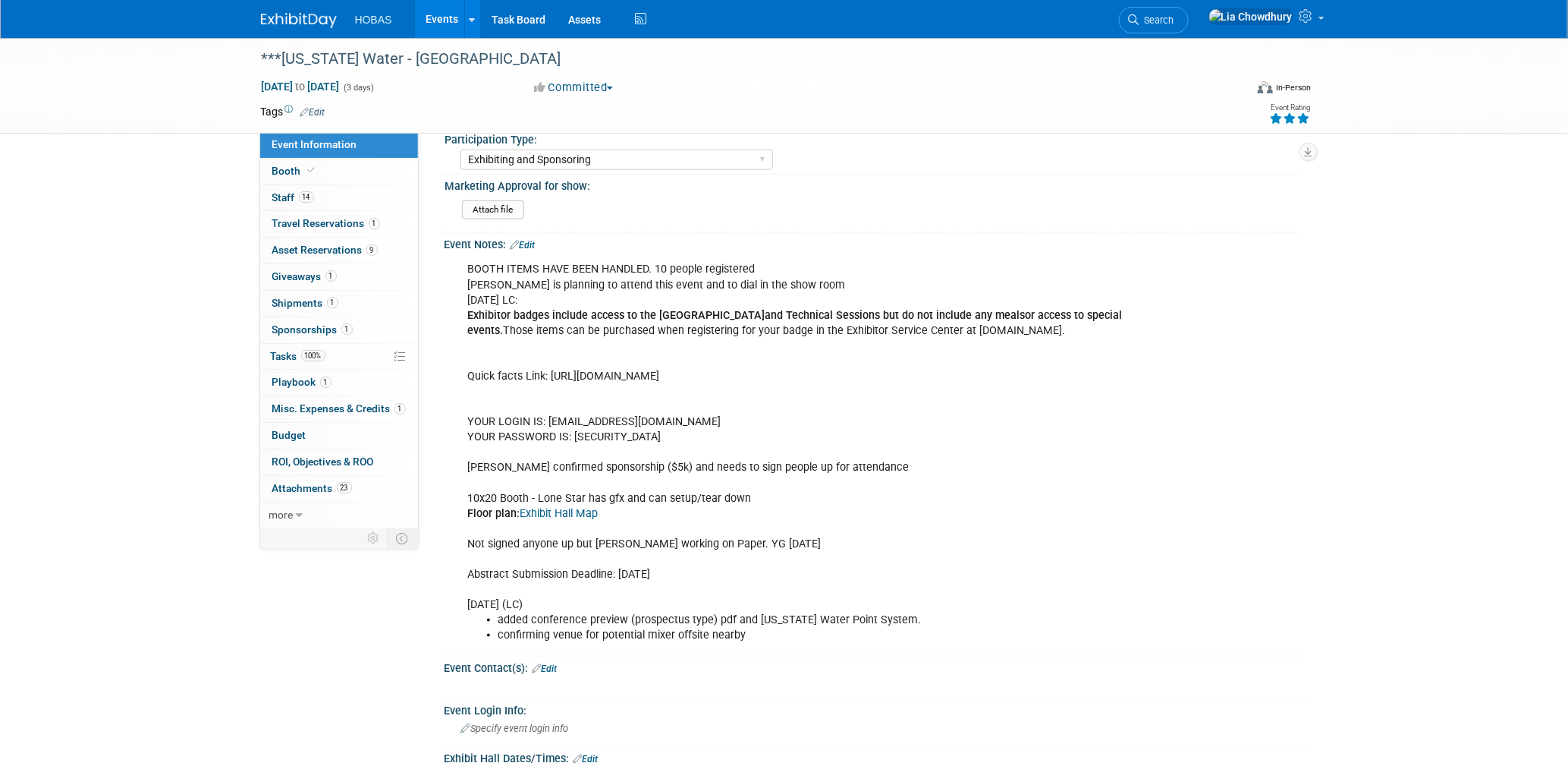
scroll to position [759, 0]
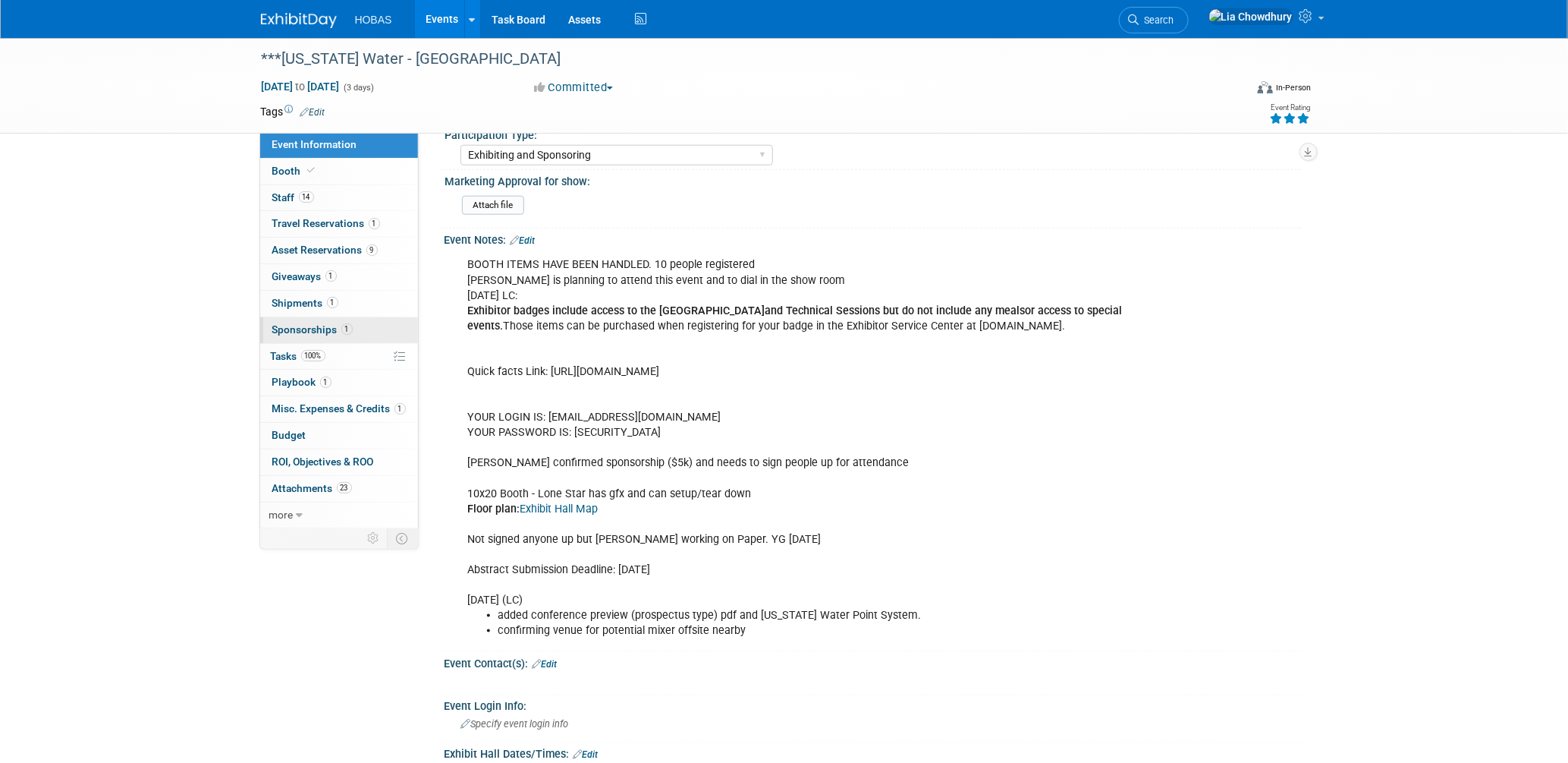
click at [303, 327] on span "Sponsorships 1" at bounding box center [312, 329] width 80 height 12
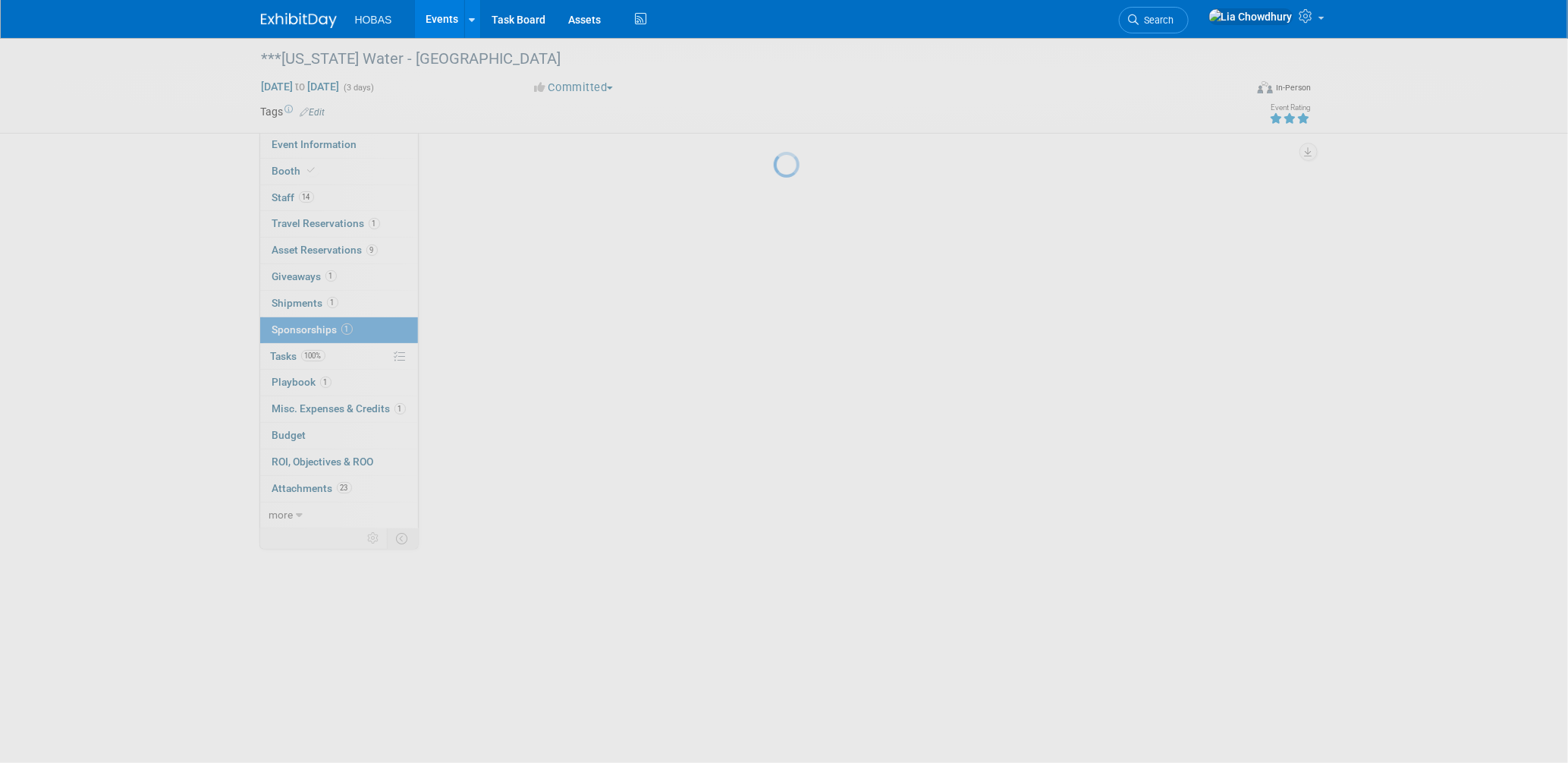
scroll to position [0, 0]
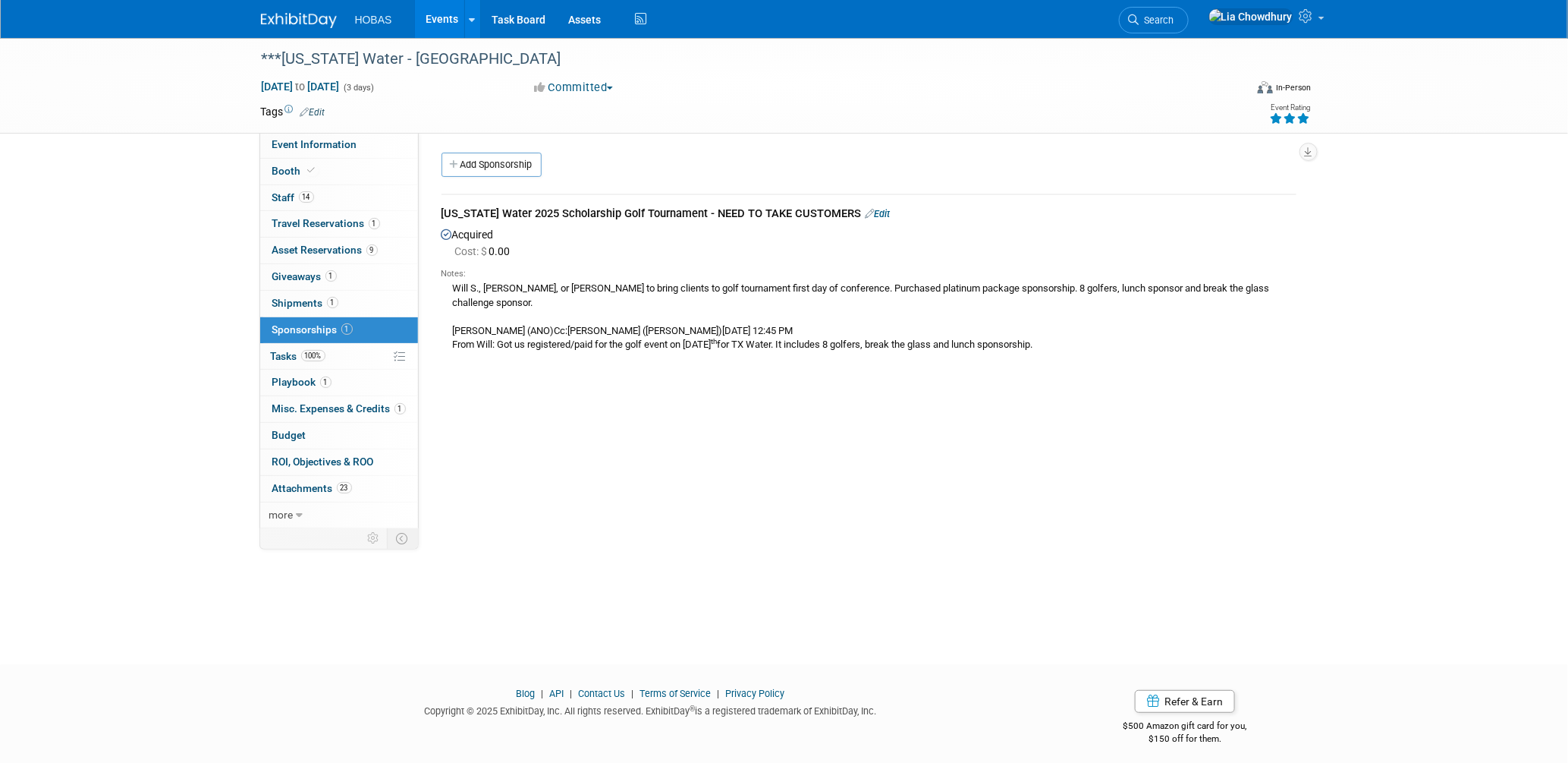
click at [866, 213] on link "Edit" at bounding box center [879, 213] width 25 height 11
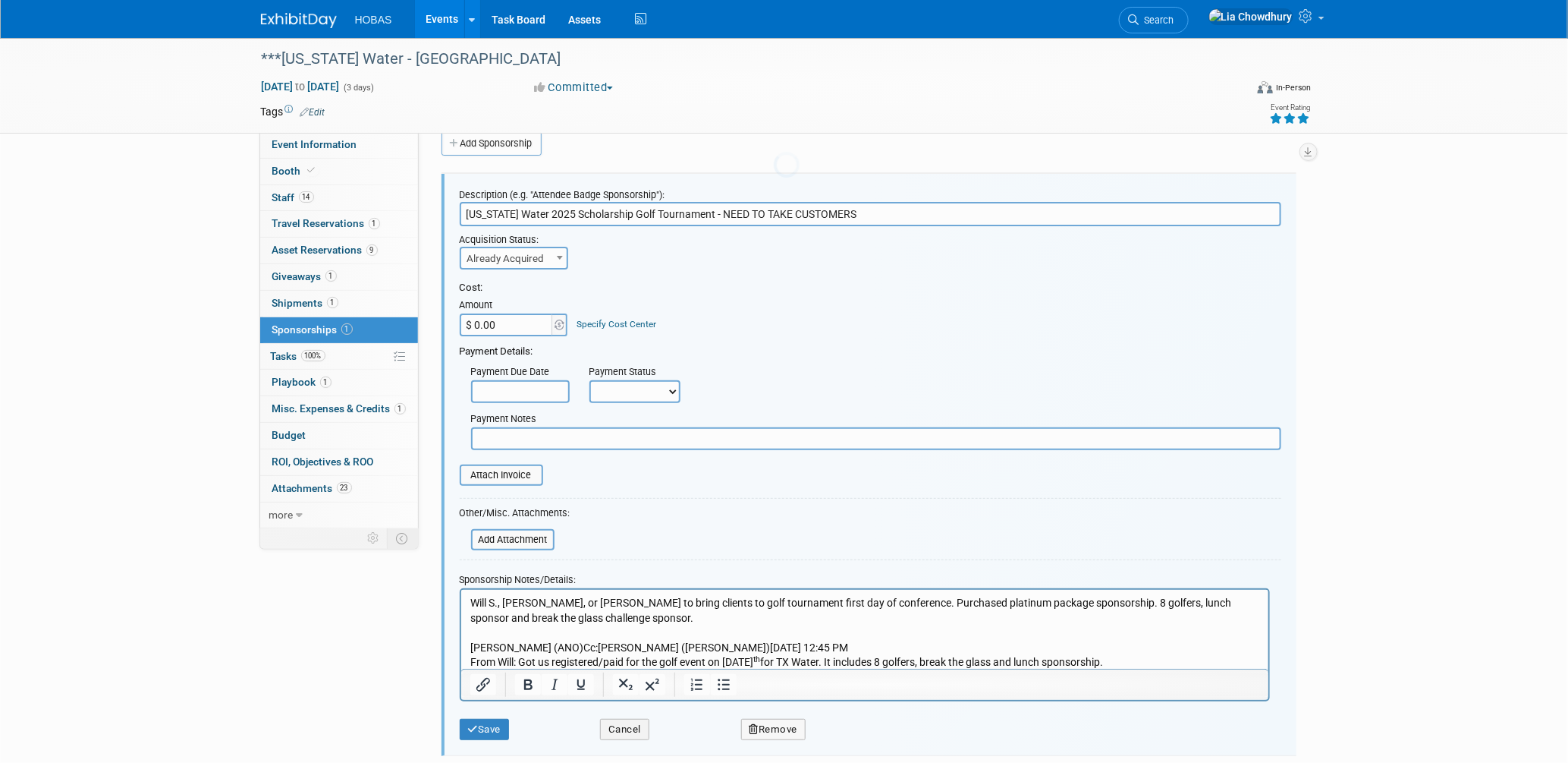
scroll to position [22, 0]
click at [503, 332] on input "$ 0.00" at bounding box center [507, 323] width 95 height 23
type input "$ 5,000.00"
click at [494, 726] on button "Save" at bounding box center [484, 728] width 50 height 21
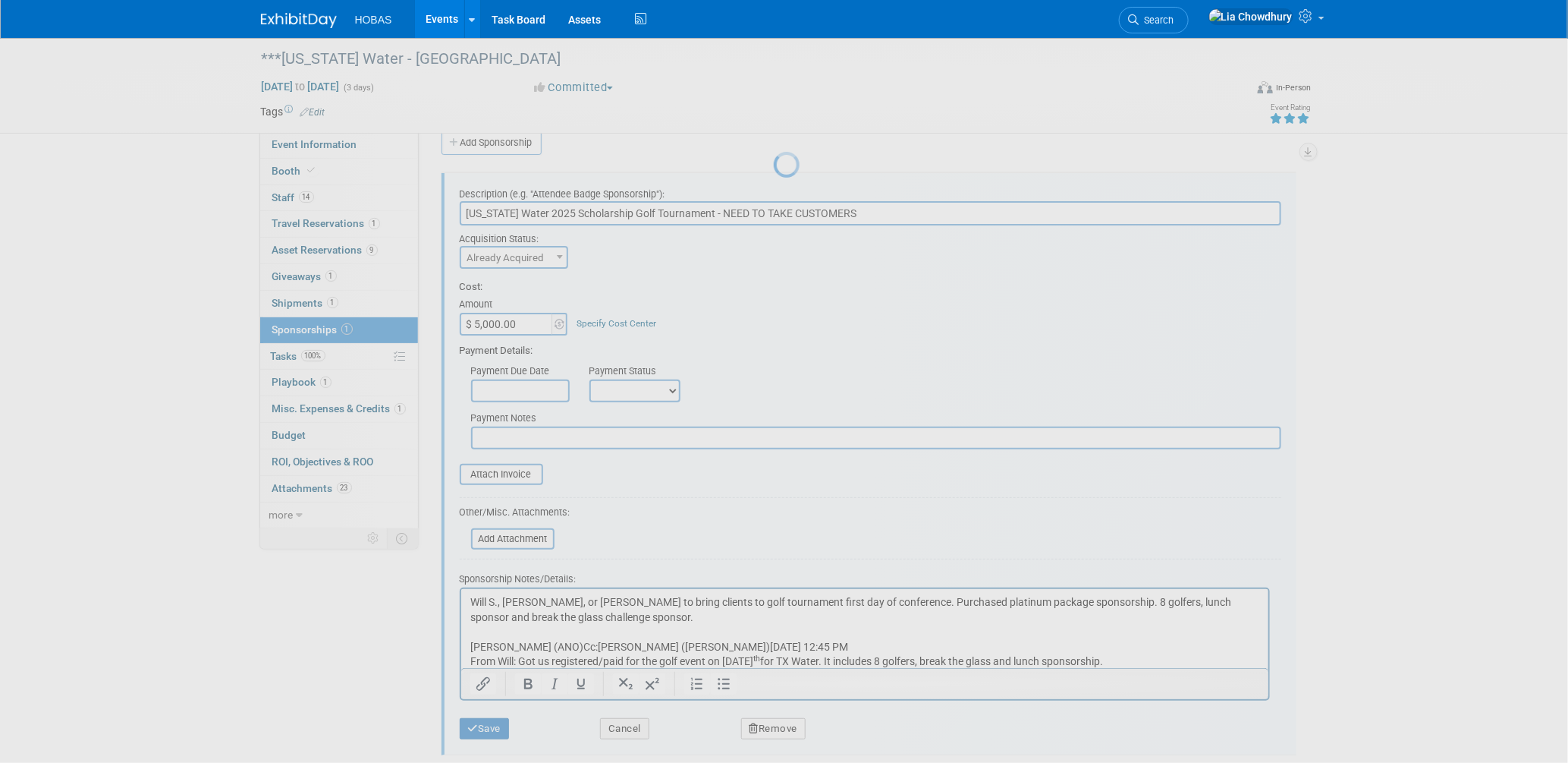
scroll to position [7, 0]
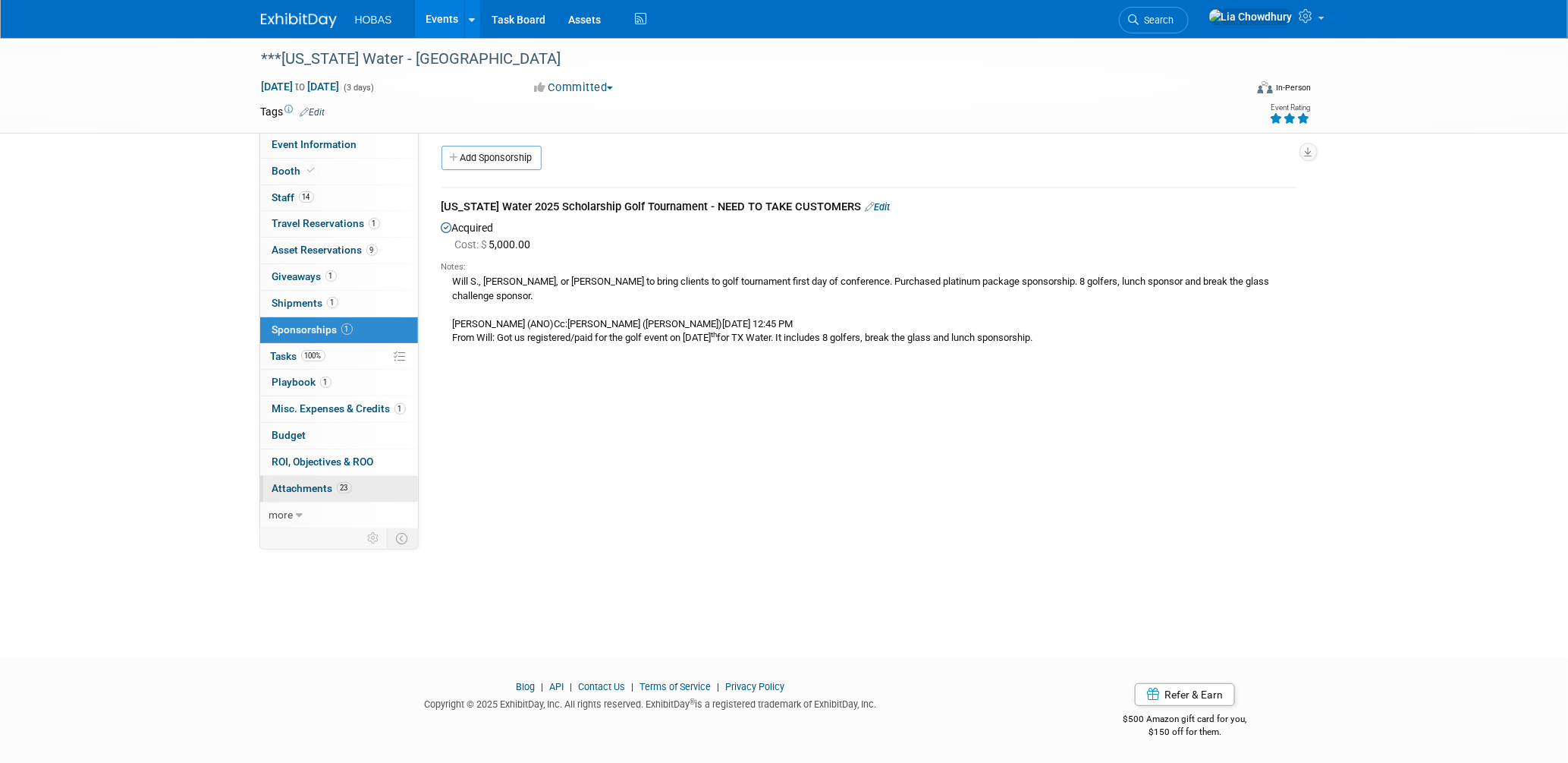
click at [297, 484] on span "Attachments 23" at bounding box center [312, 488] width 79 height 12
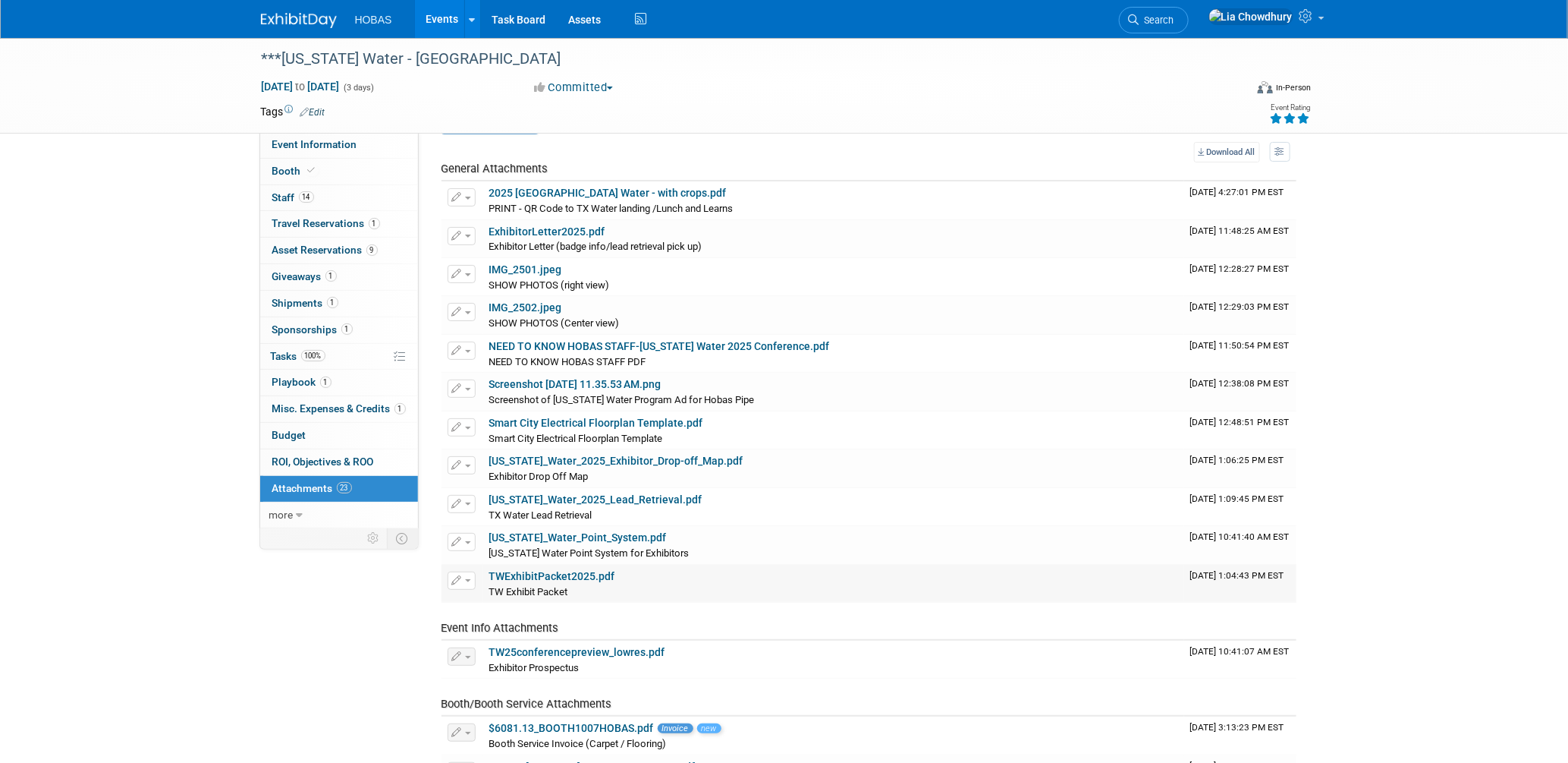
scroll to position [84, 0]
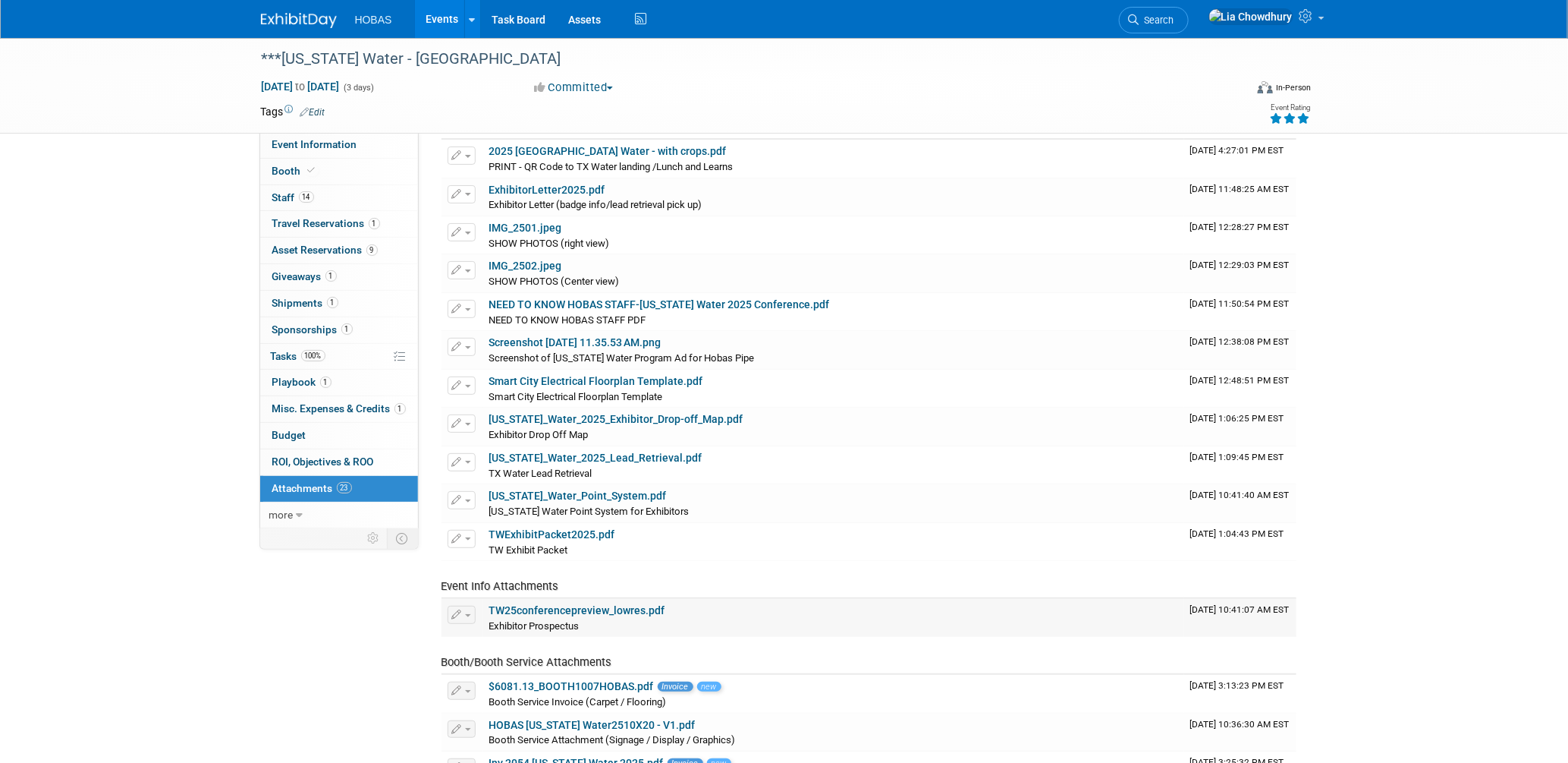
click at [587, 606] on link "TW25conferencepreview_lowres.pdf" at bounding box center [577, 610] width 176 height 12
click at [283, 430] on span "Budget" at bounding box center [289, 435] width 34 height 12
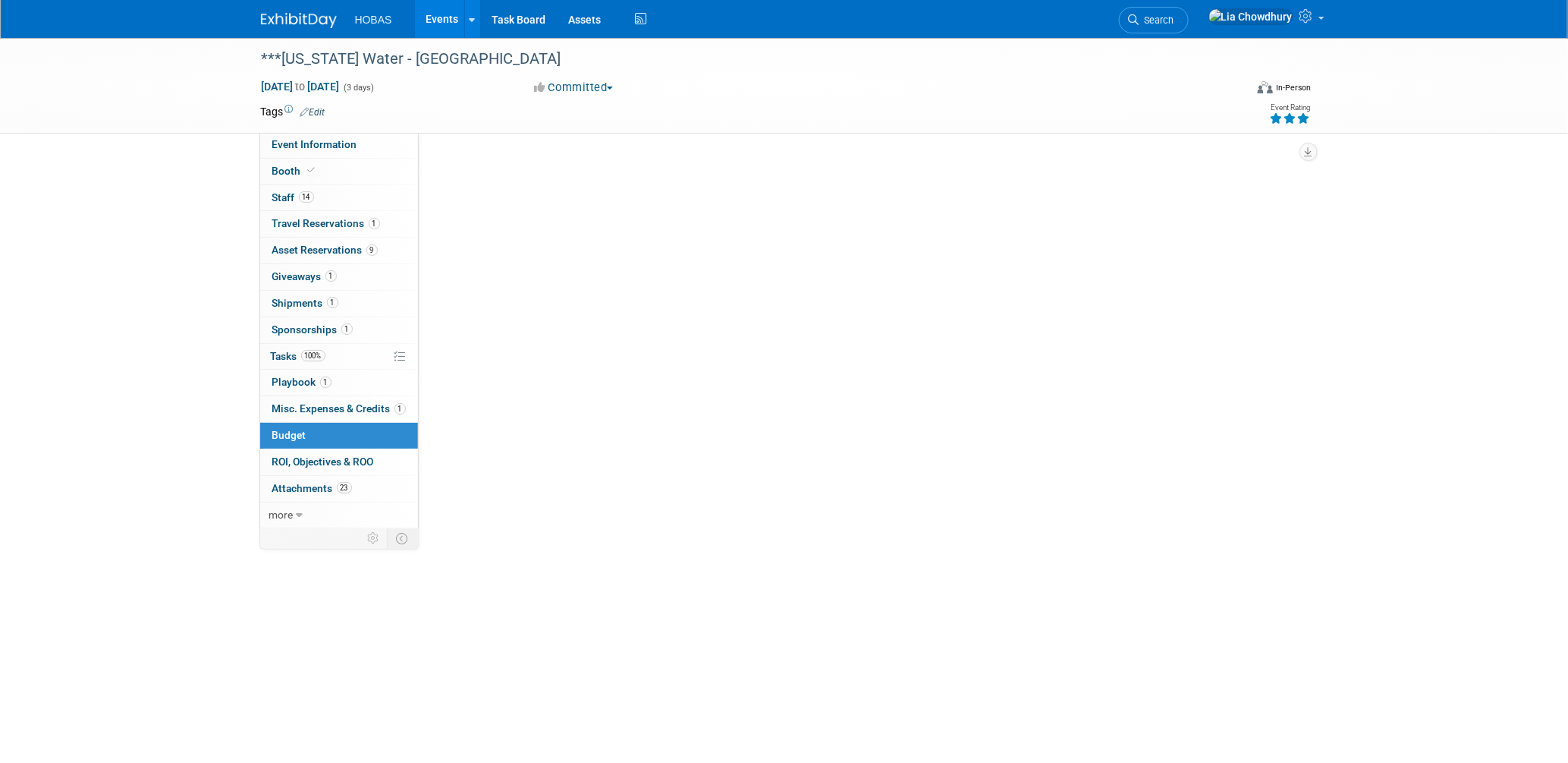
scroll to position [0, 0]
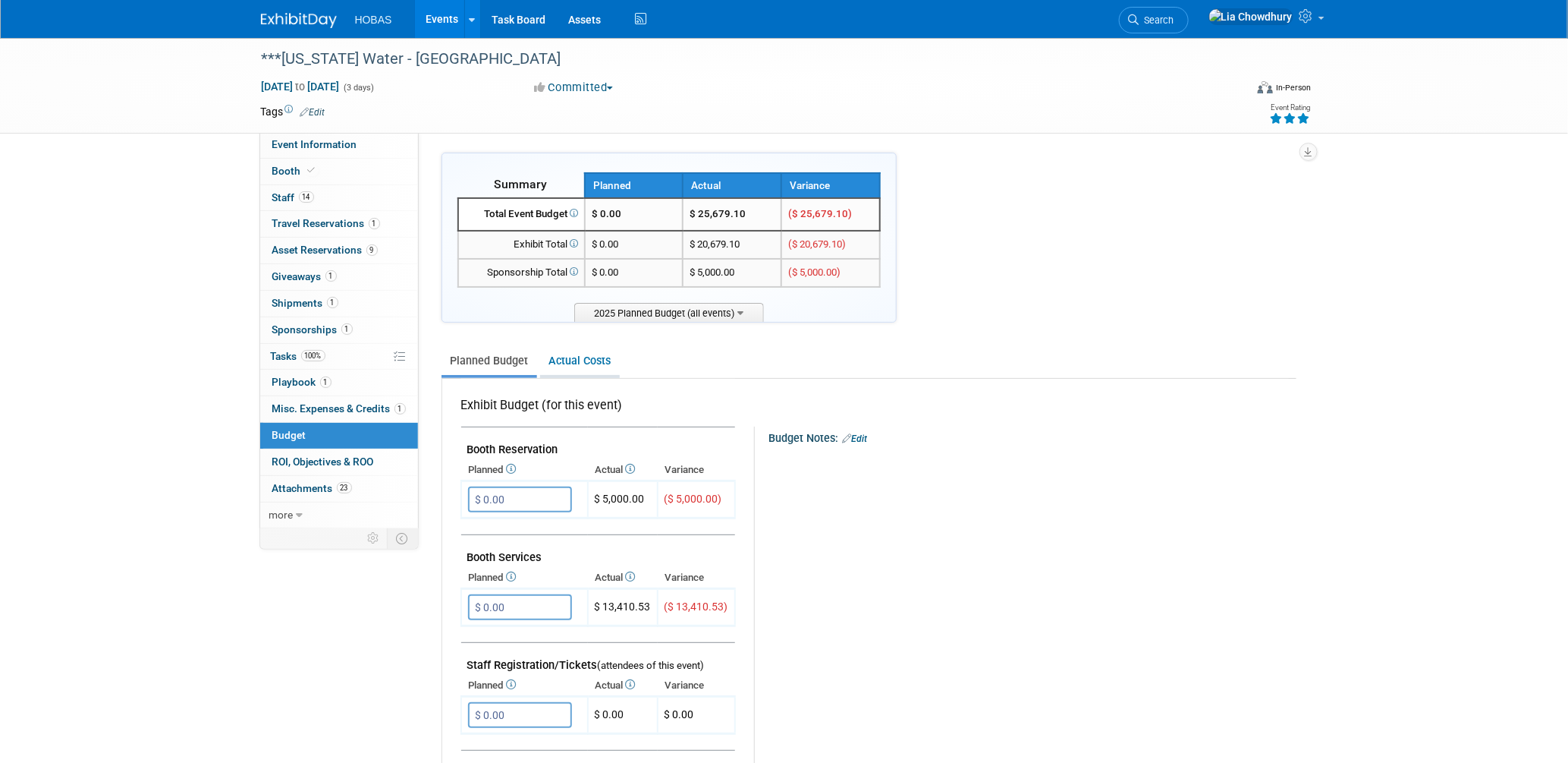
click at [569, 347] on link "Actual Costs" at bounding box center [580, 360] width 79 height 28
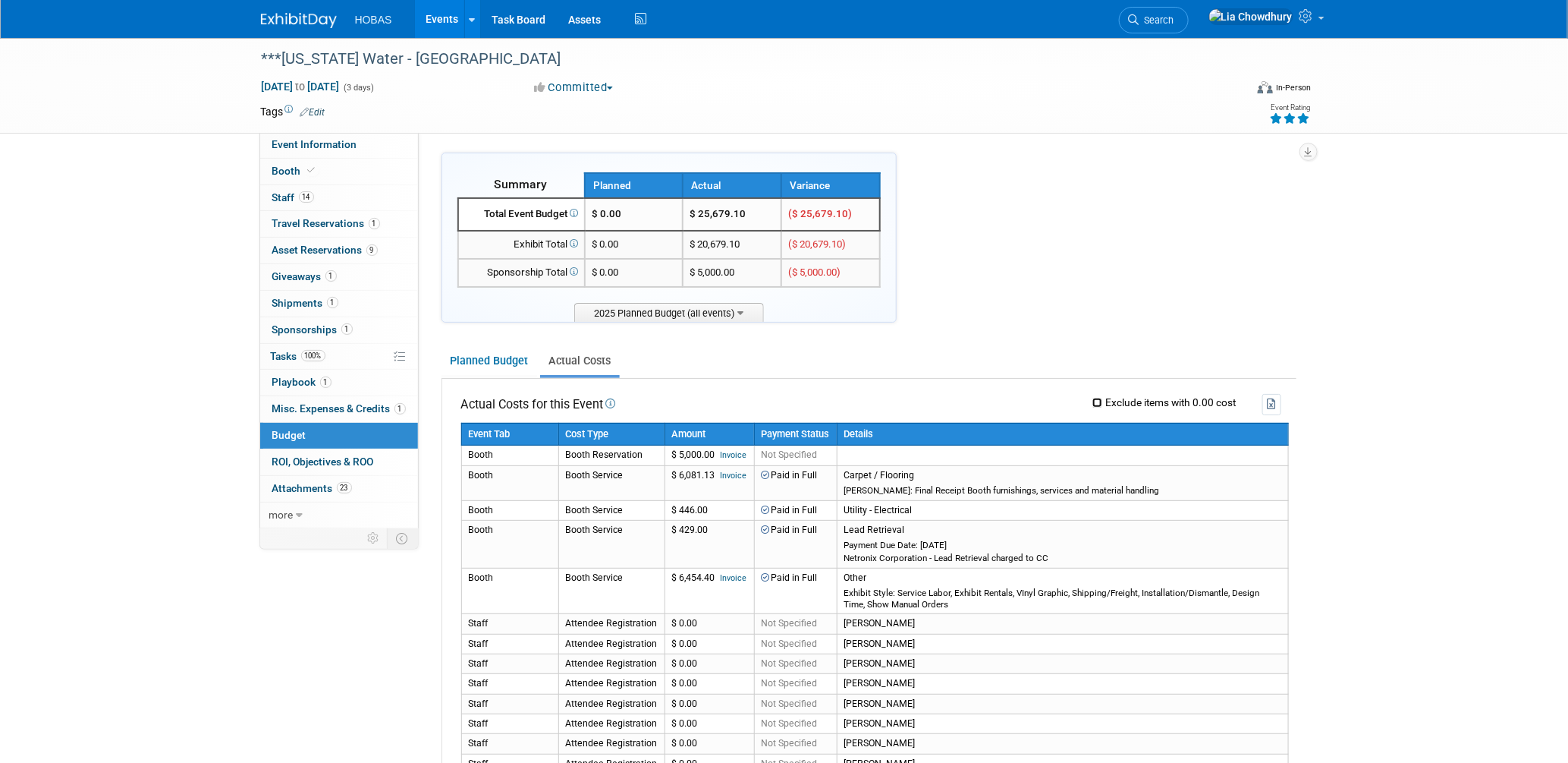
click at [1095, 401] on input "Exclude items with 0.00 cost" at bounding box center [1098, 403] width 10 height 10
checkbox input "true"
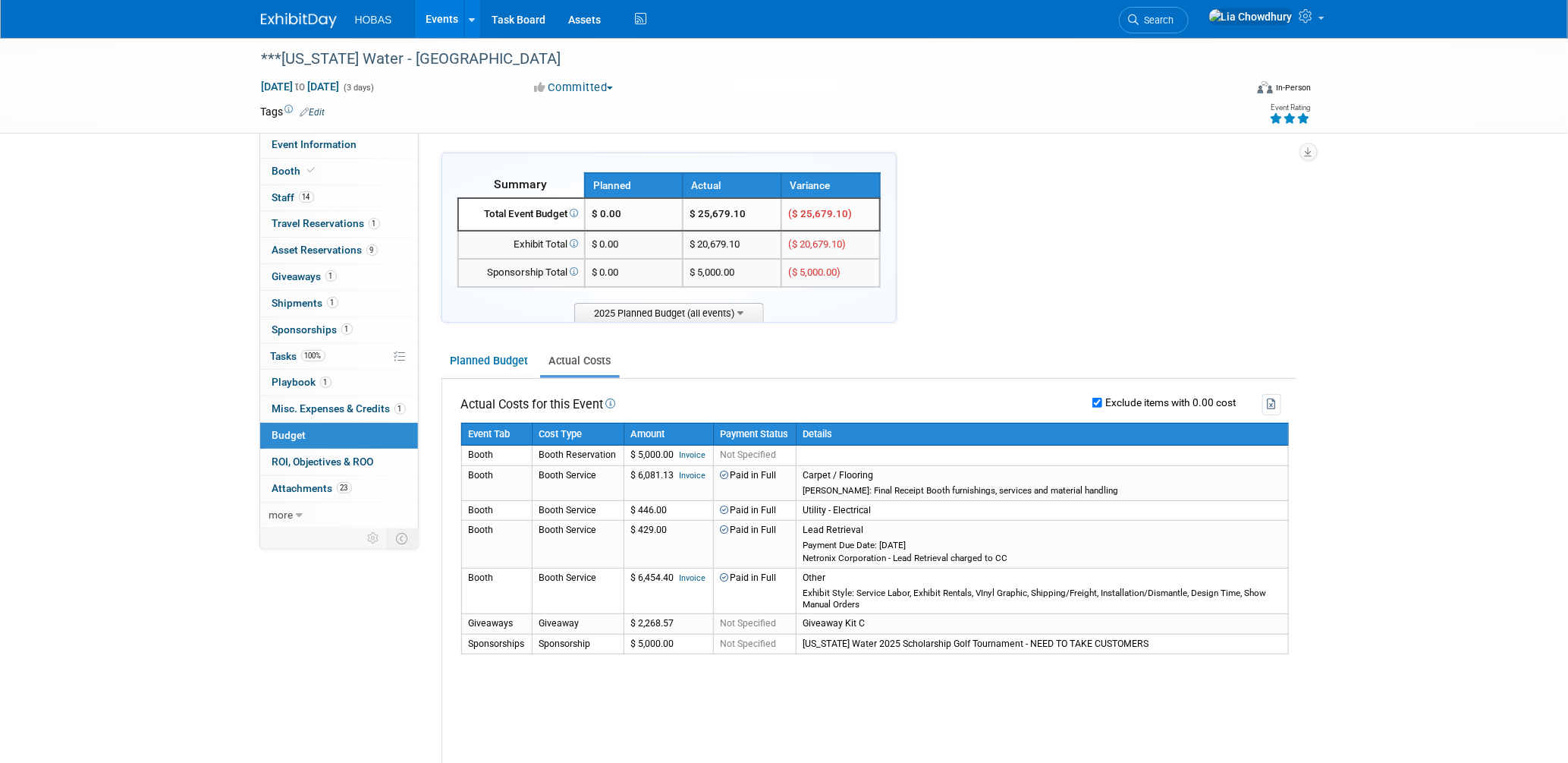
click at [438, 19] on link "Events" at bounding box center [443, 19] width 56 height 38
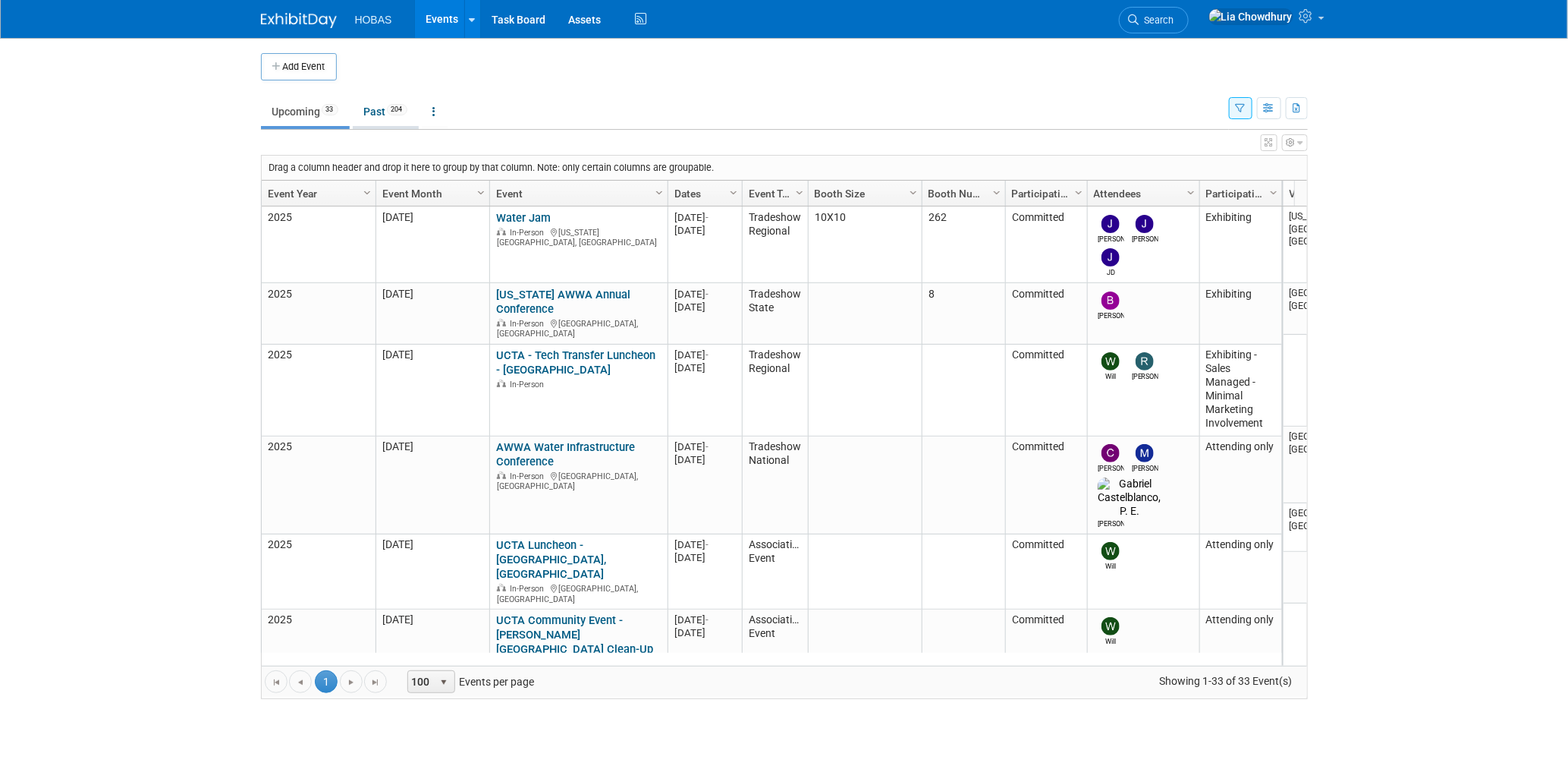
click at [387, 112] on link "Past 204" at bounding box center [386, 111] width 66 height 29
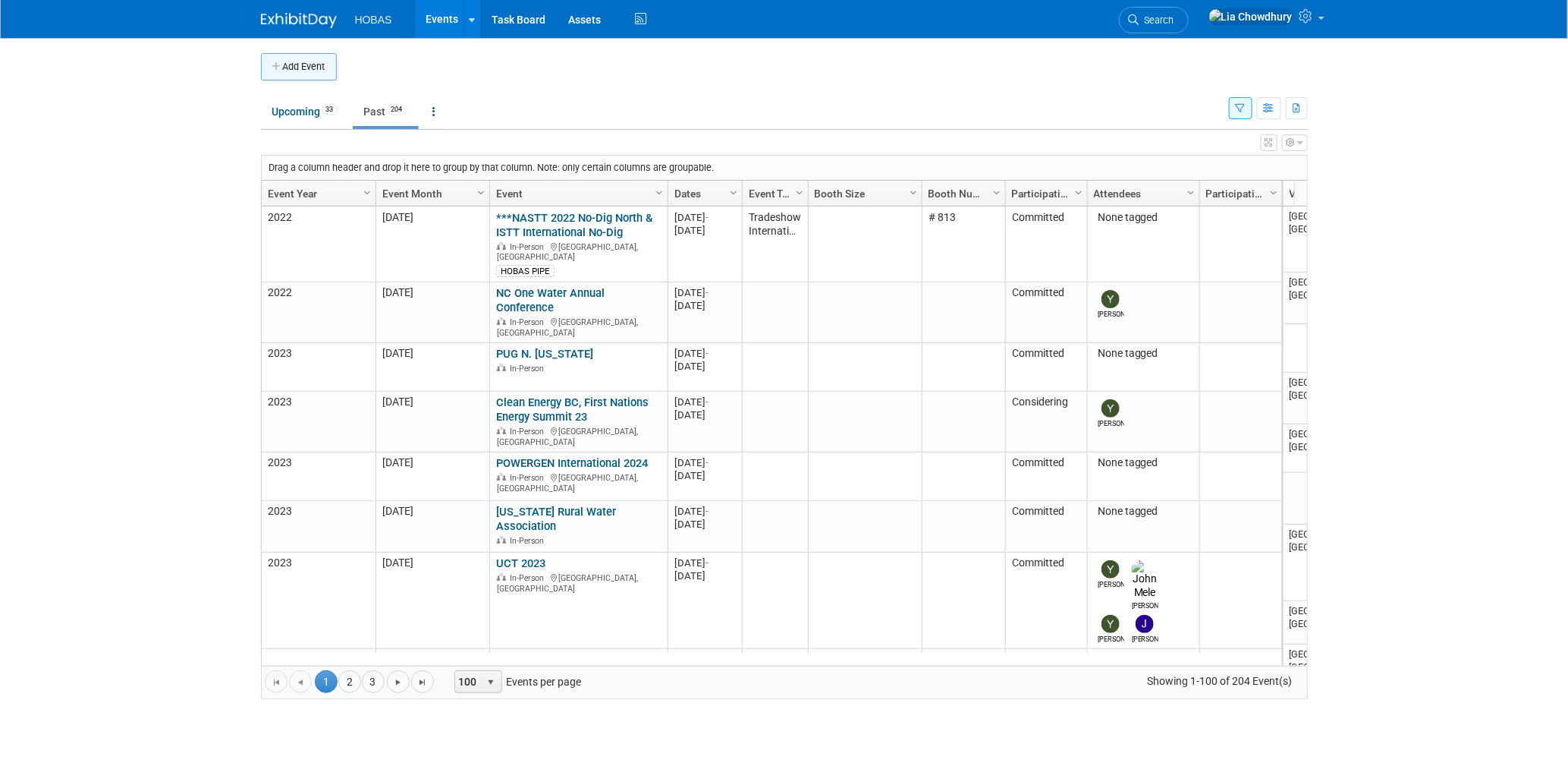
click at [295, 72] on button "Add Event" at bounding box center [299, 67] width 76 height 27
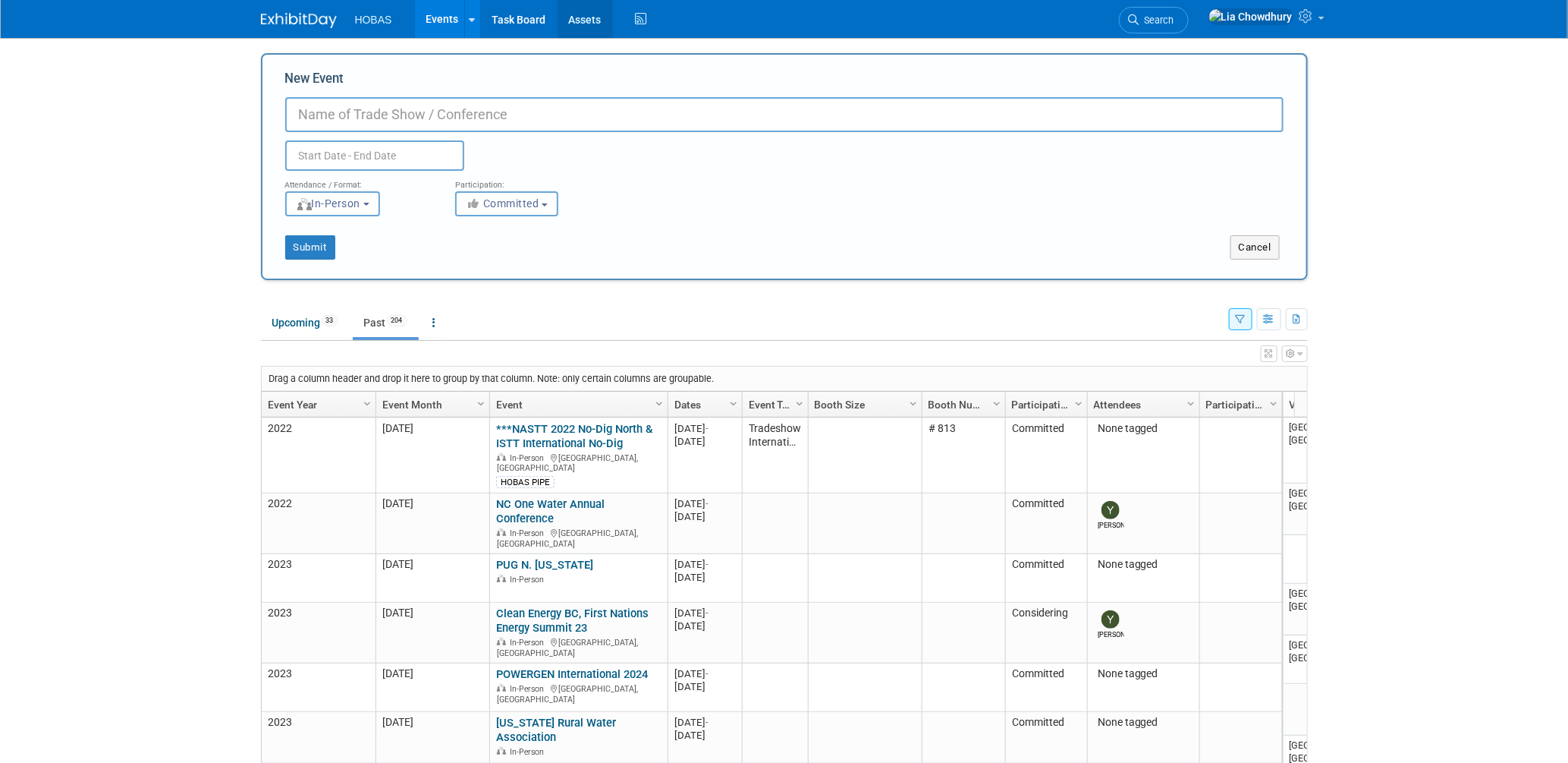
click at [582, 27] on link "Assets" at bounding box center [586, 19] width 56 height 38
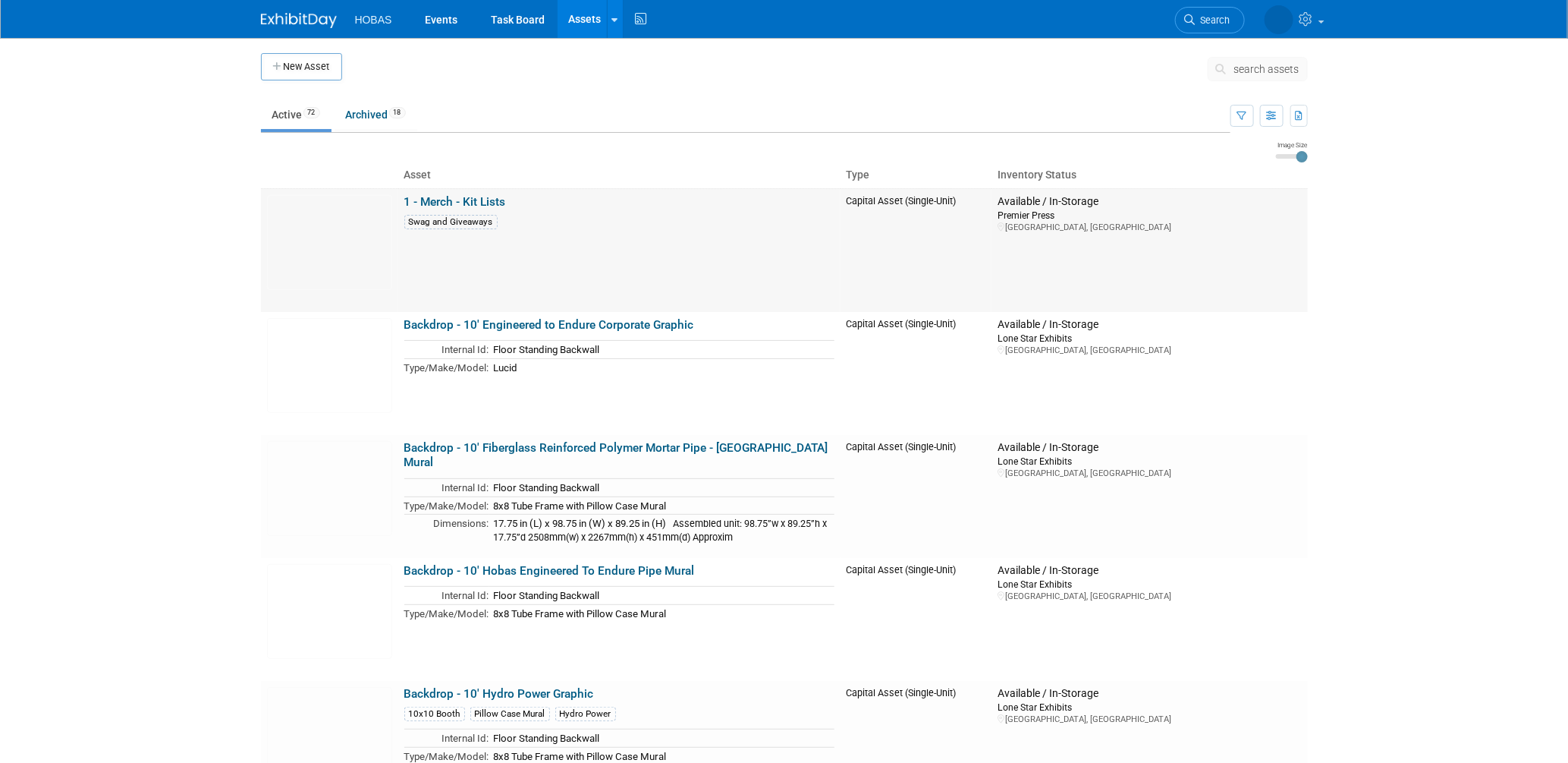
click at [461, 200] on link "1 - Merch - Kit Lists" at bounding box center [455, 202] width 101 height 14
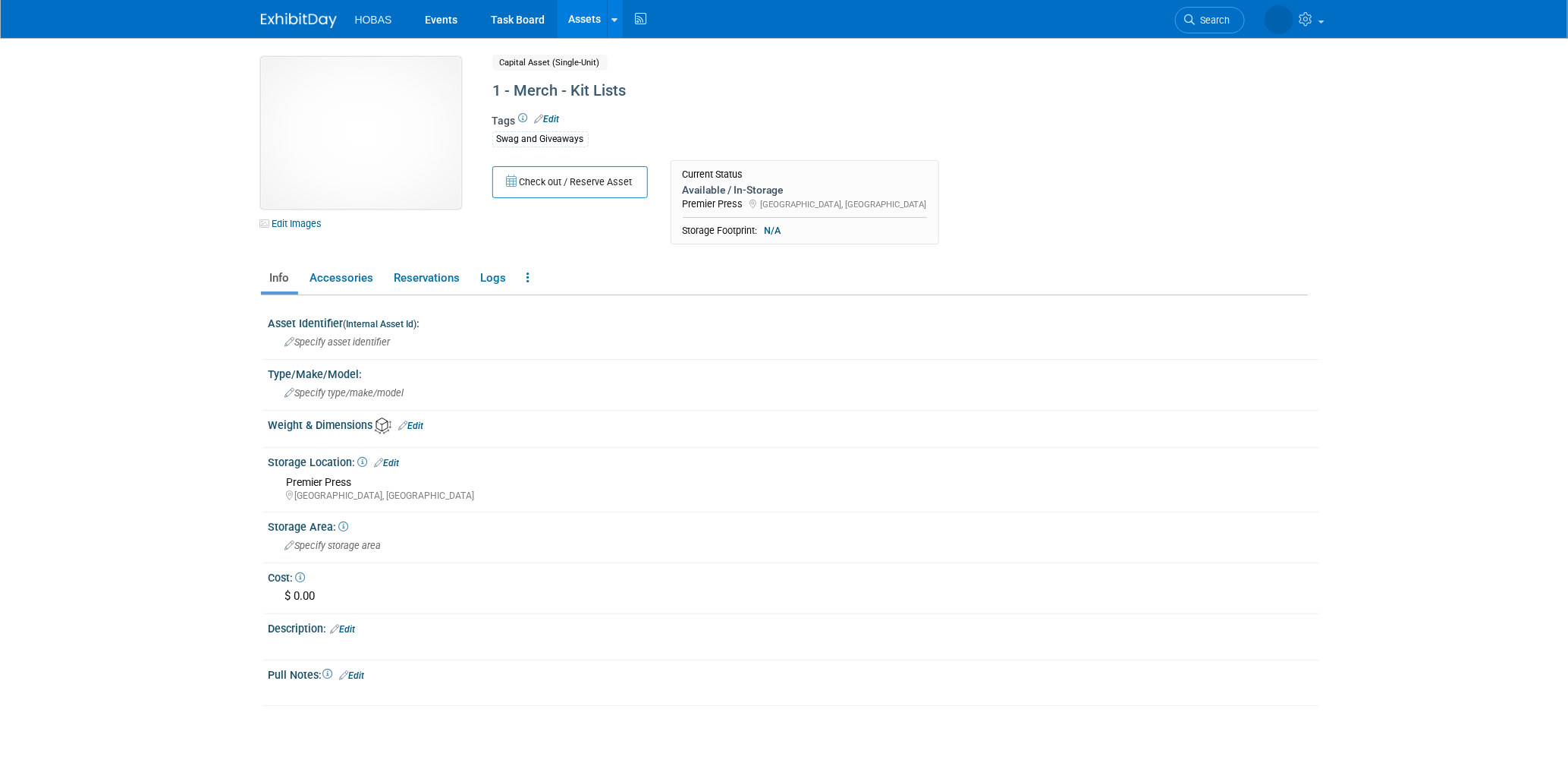
click at [333, 149] on img at bounding box center [360, 133] width 200 height 152
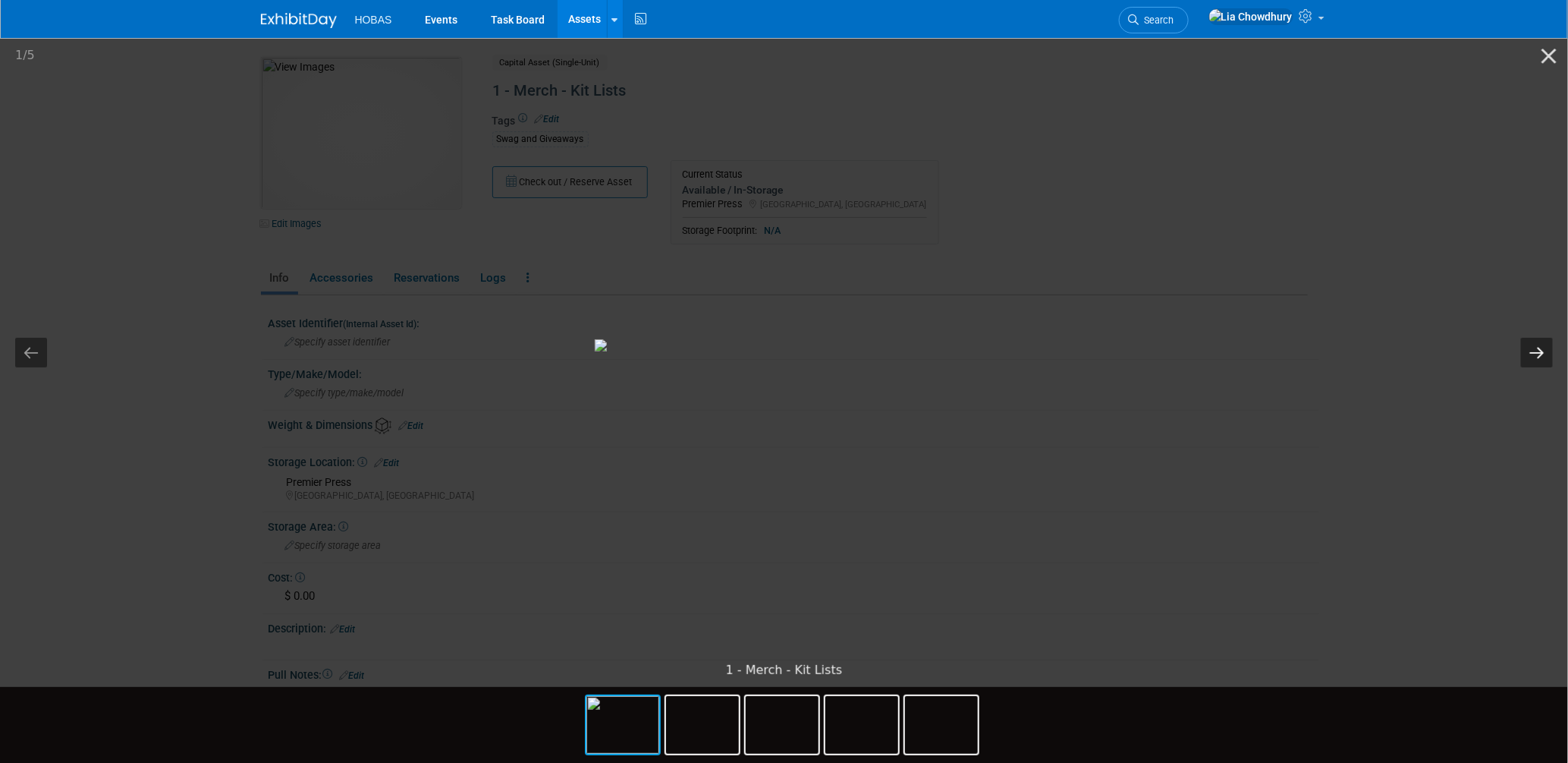
click at [1549, 342] on button "Next slide" at bounding box center [1538, 352] width 32 height 30
click at [147, 235] on picture at bounding box center [784, 344] width 1568 height 619
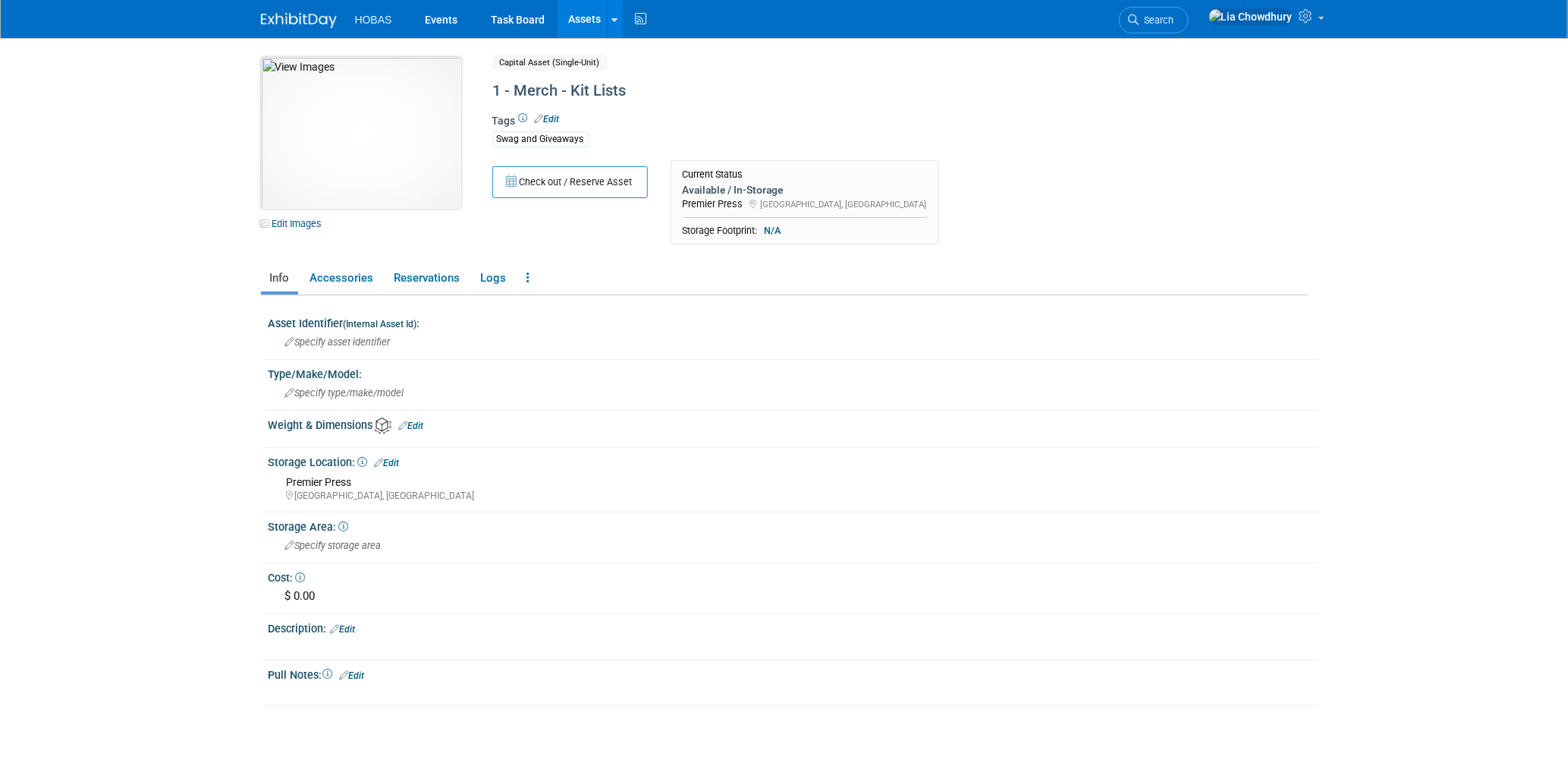
click at [382, 127] on img at bounding box center [360, 133] width 200 height 152
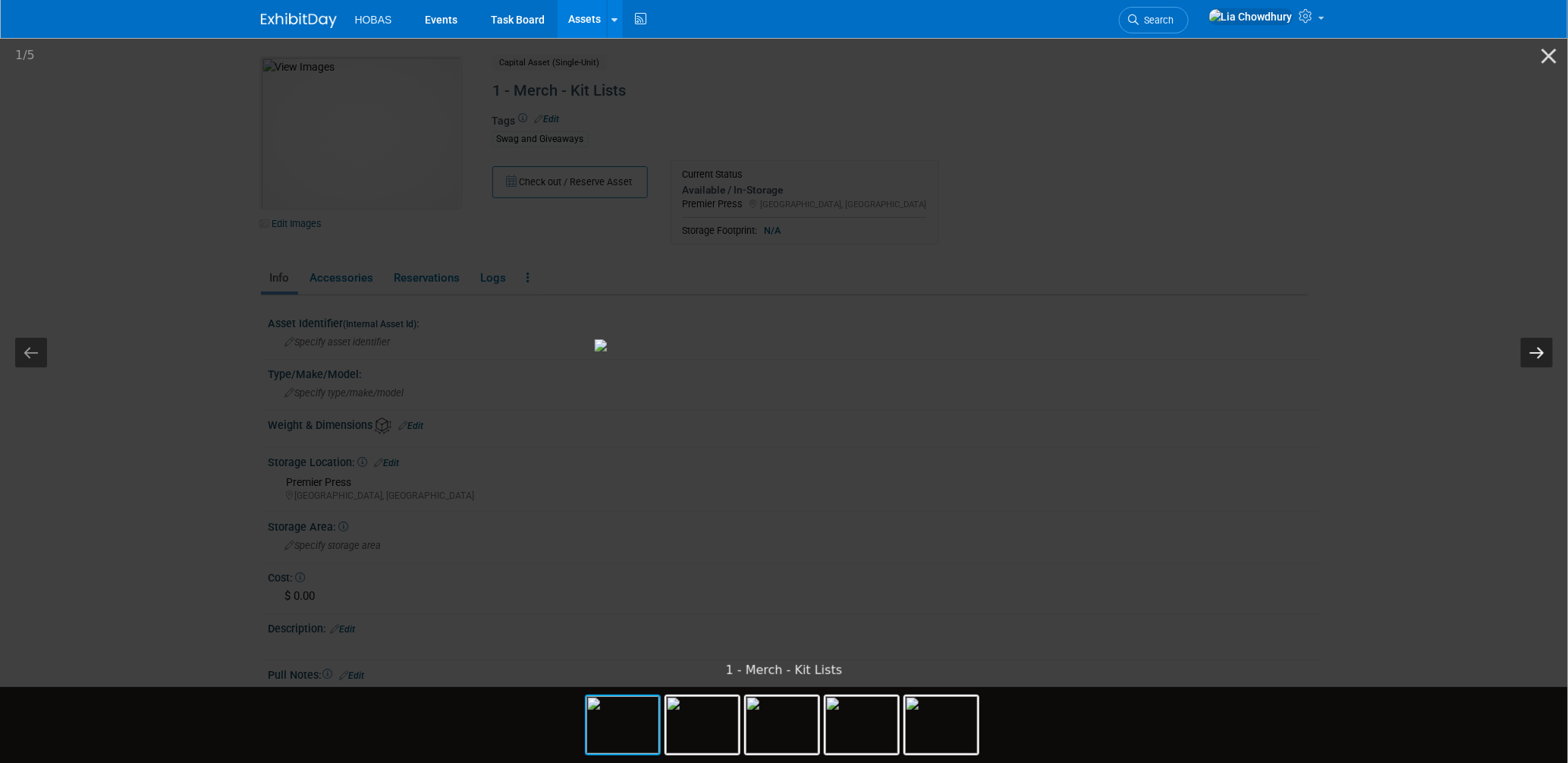
click at [1543, 346] on button "Next slide" at bounding box center [1538, 352] width 32 height 30
click at [1533, 349] on button "Next slide" at bounding box center [1538, 352] width 32 height 30
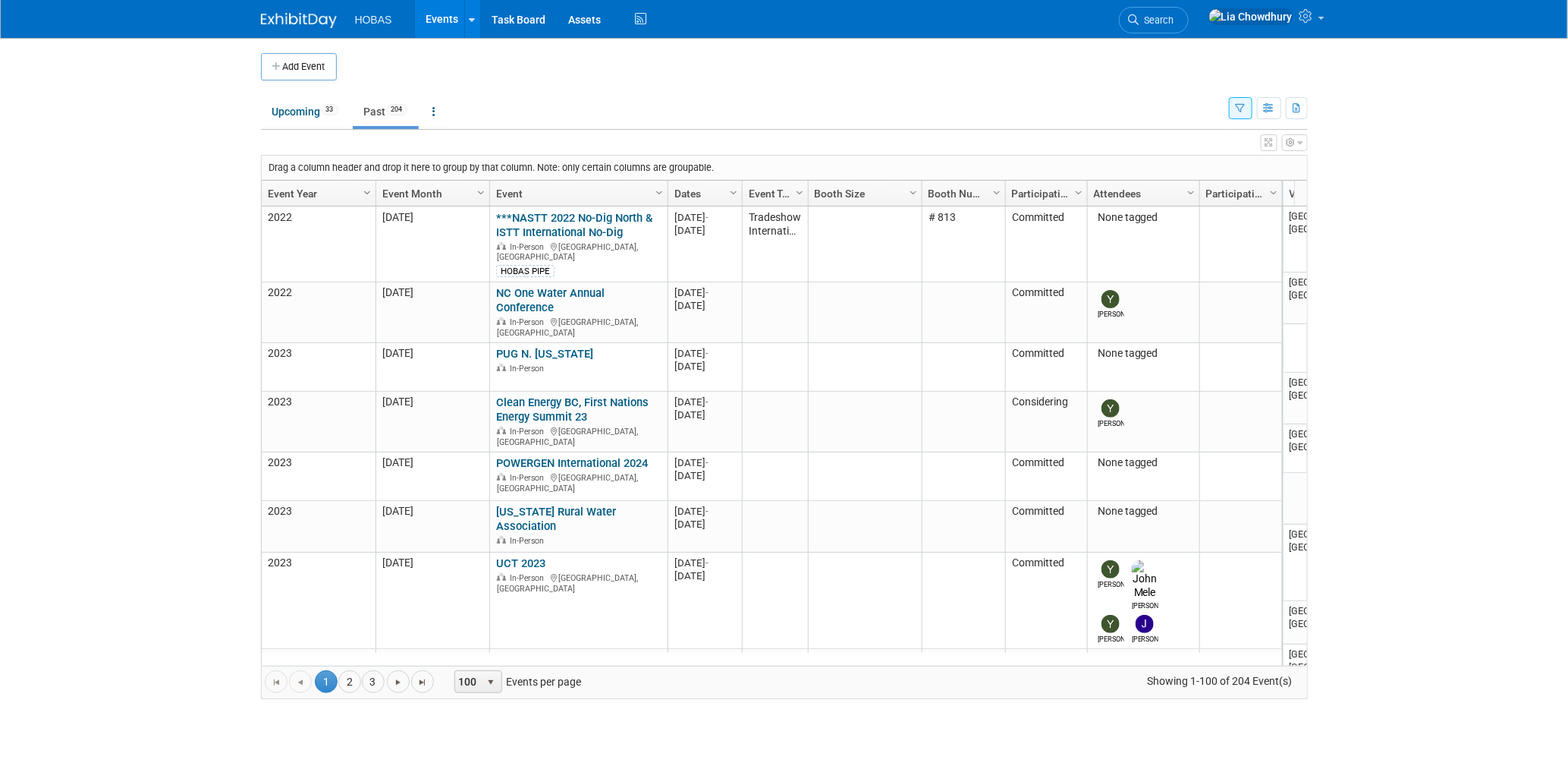
click at [362, 190] on span "Column Settings" at bounding box center [367, 192] width 12 height 12
click at [428, 238] on span "Sort Descending" at bounding box center [420, 240] width 122 height 24
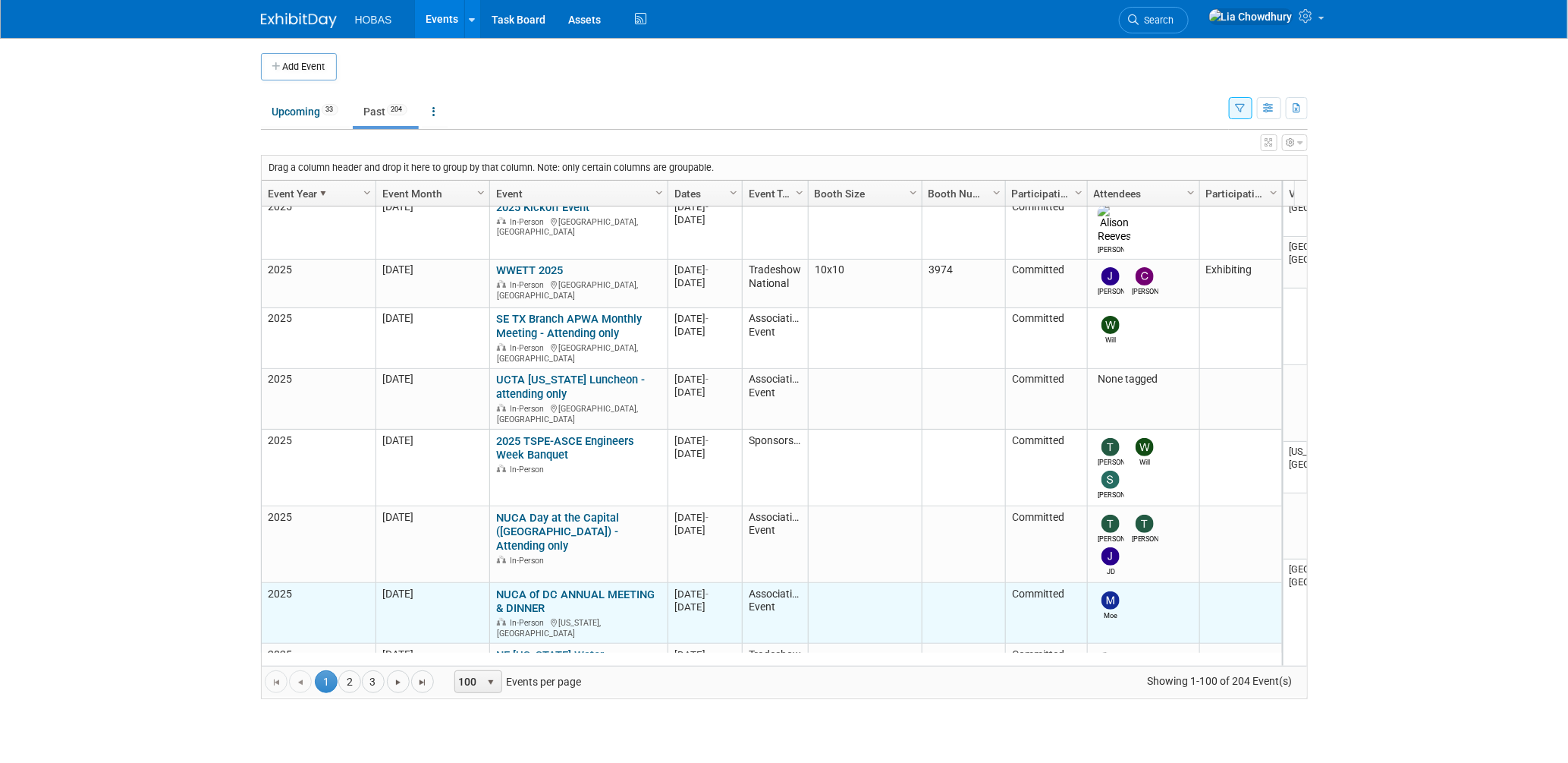
scroll to position [907, 0]
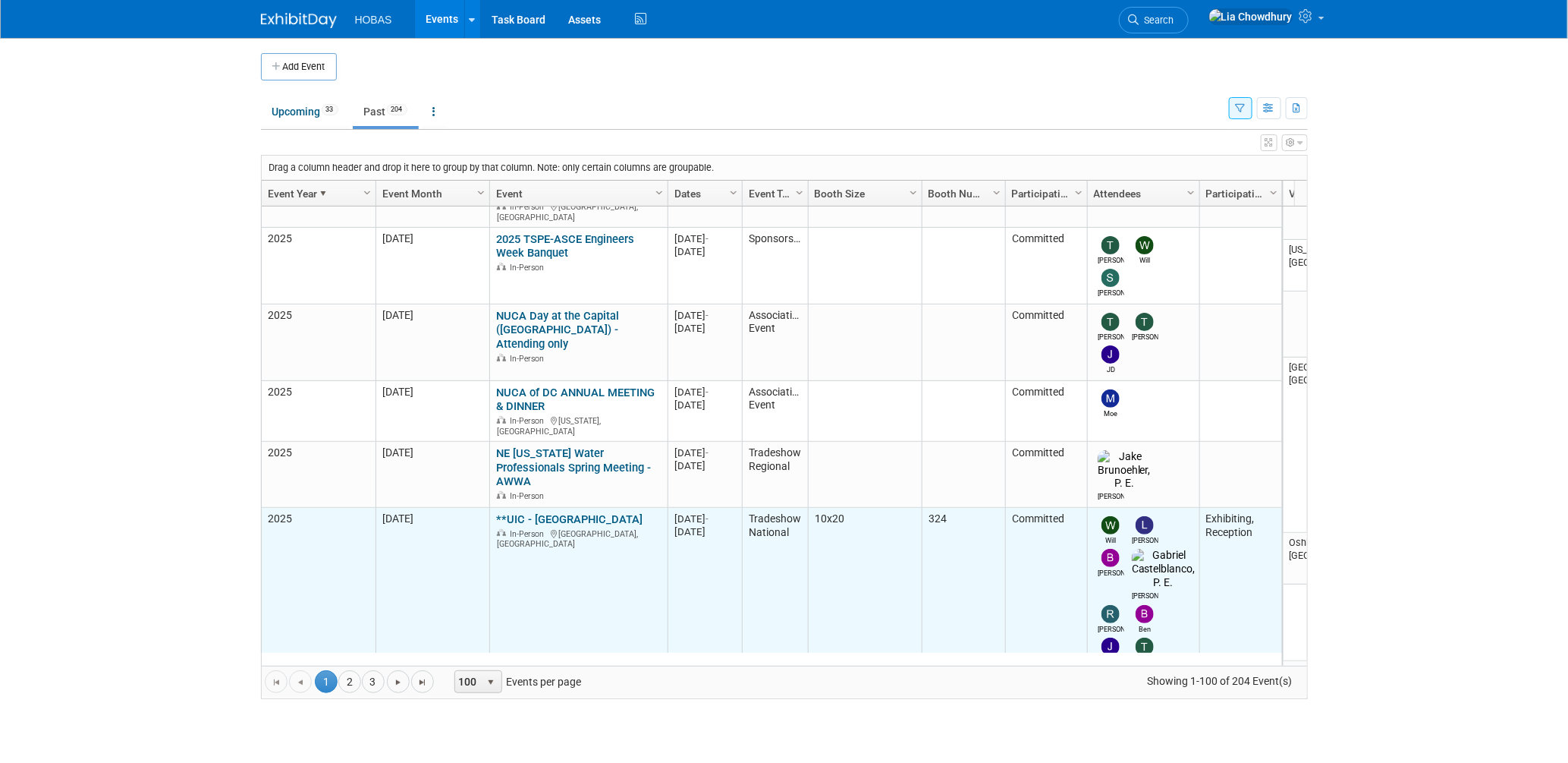
click at [560, 512] on link "**UIC - [GEOGRAPHIC_DATA]" at bounding box center [570, 519] width 147 height 14
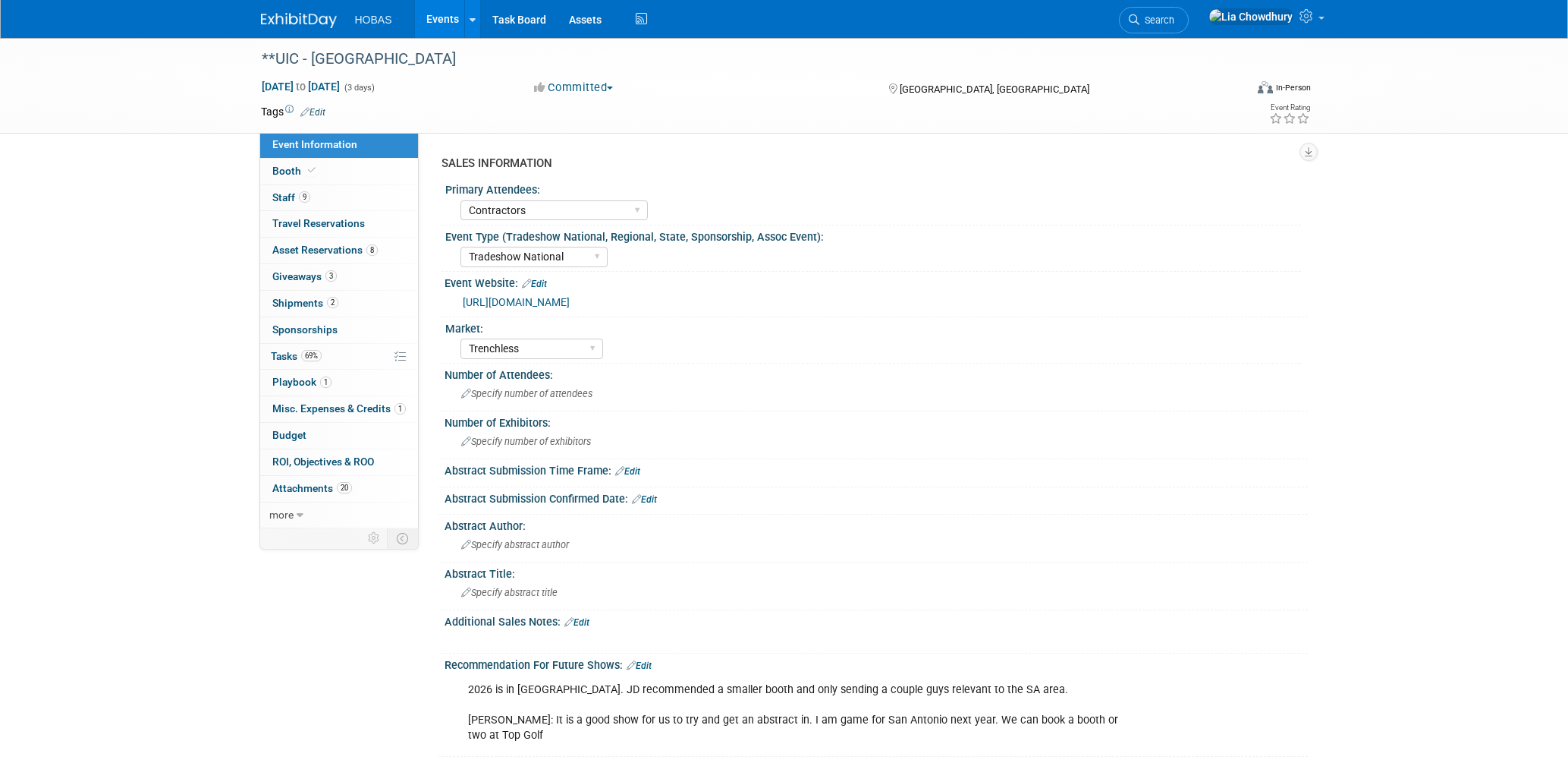
select select "Contractors"
select select "Tradeshow National"
select select "Trenchless"
select select "Exhibiting, Reception"
click at [295, 392] on link "1 Playbook 1" at bounding box center [338, 382] width 158 height 26
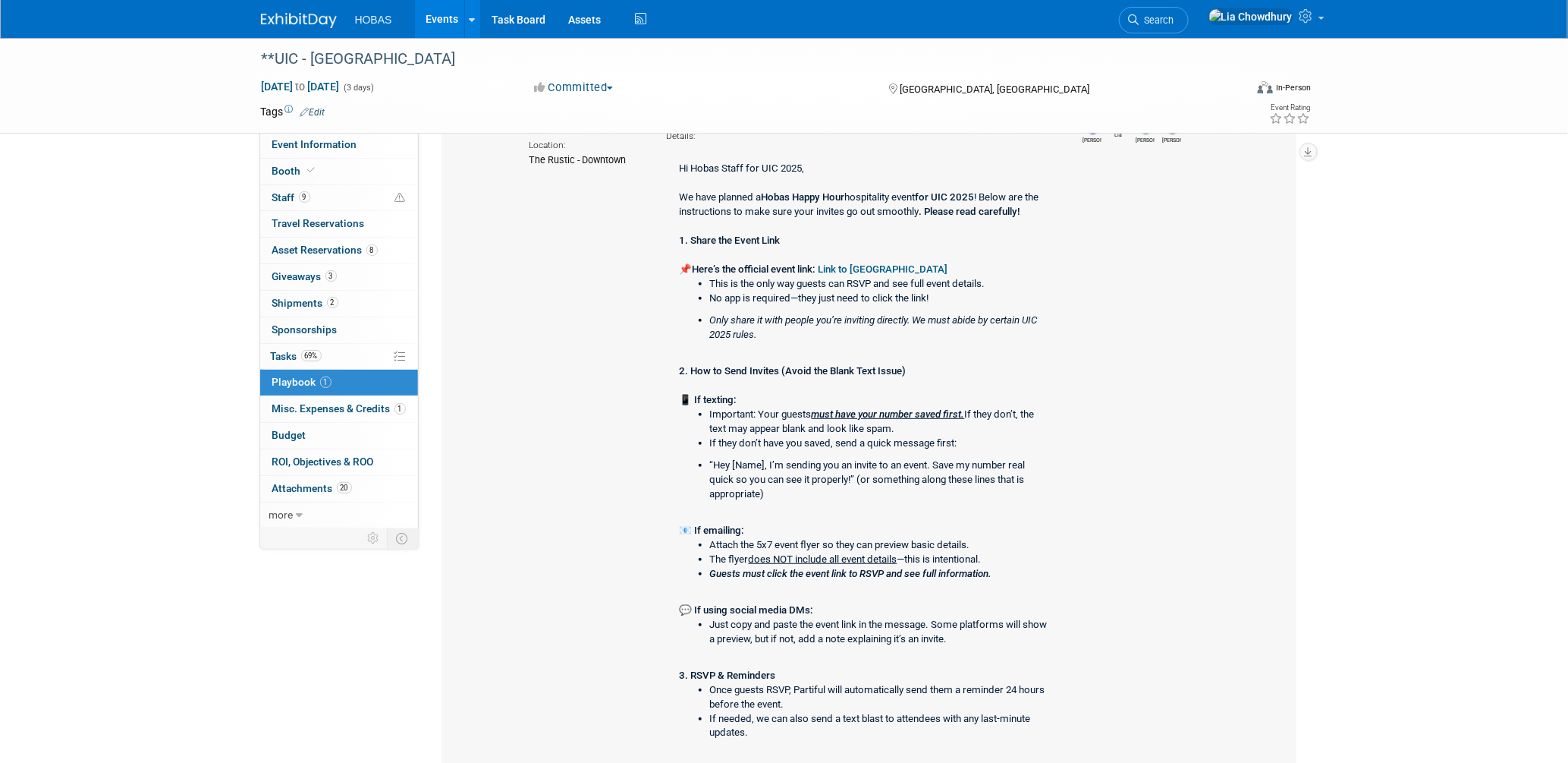
scroll to position [337, 0]
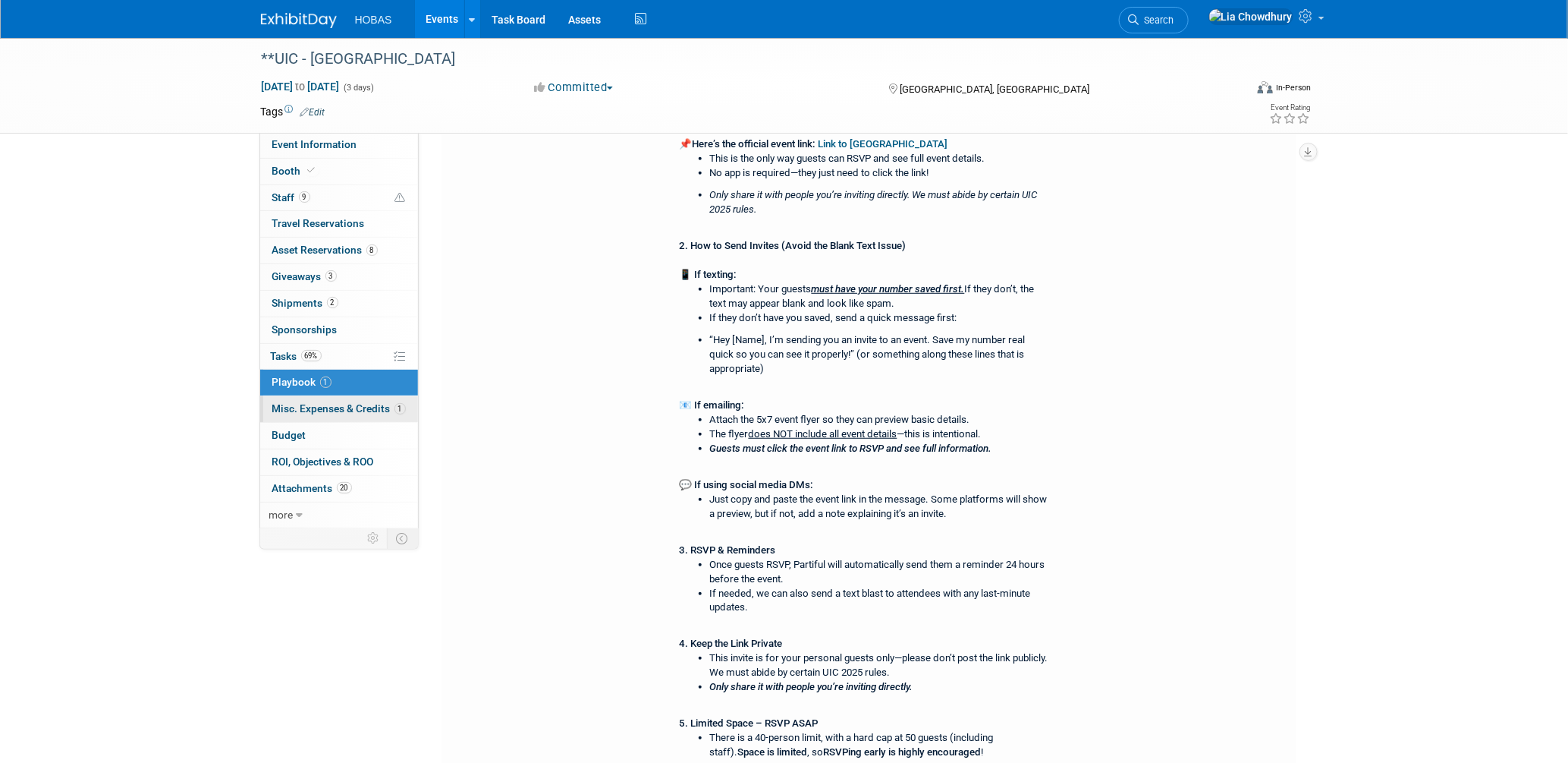
click at [294, 410] on span "Misc. Expenses & Credits 1" at bounding box center [339, 409] width 133 height 12
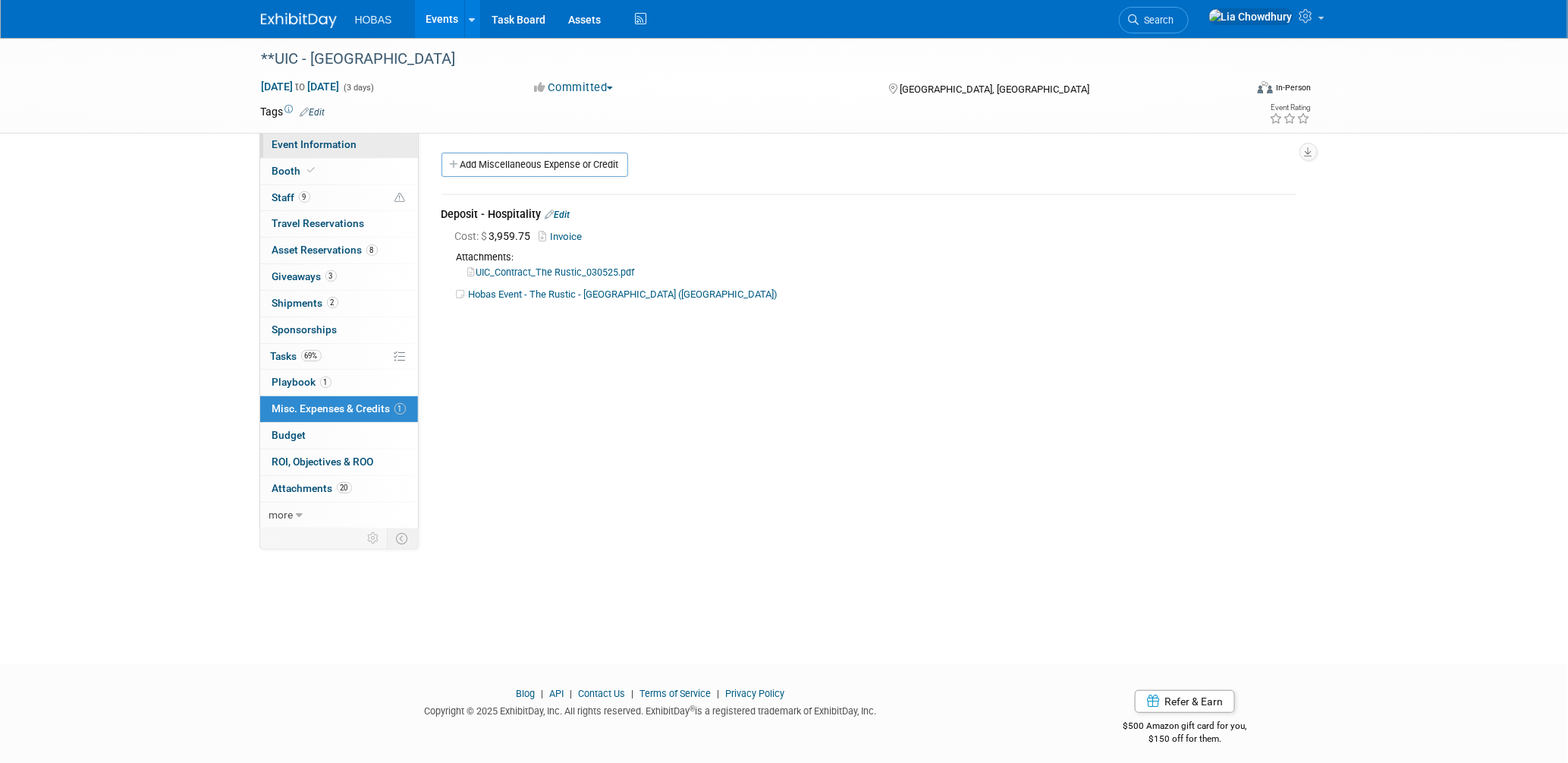
click at [307, 150] on span "Event Information" at bounding box center [315, 144] width 85 height 12
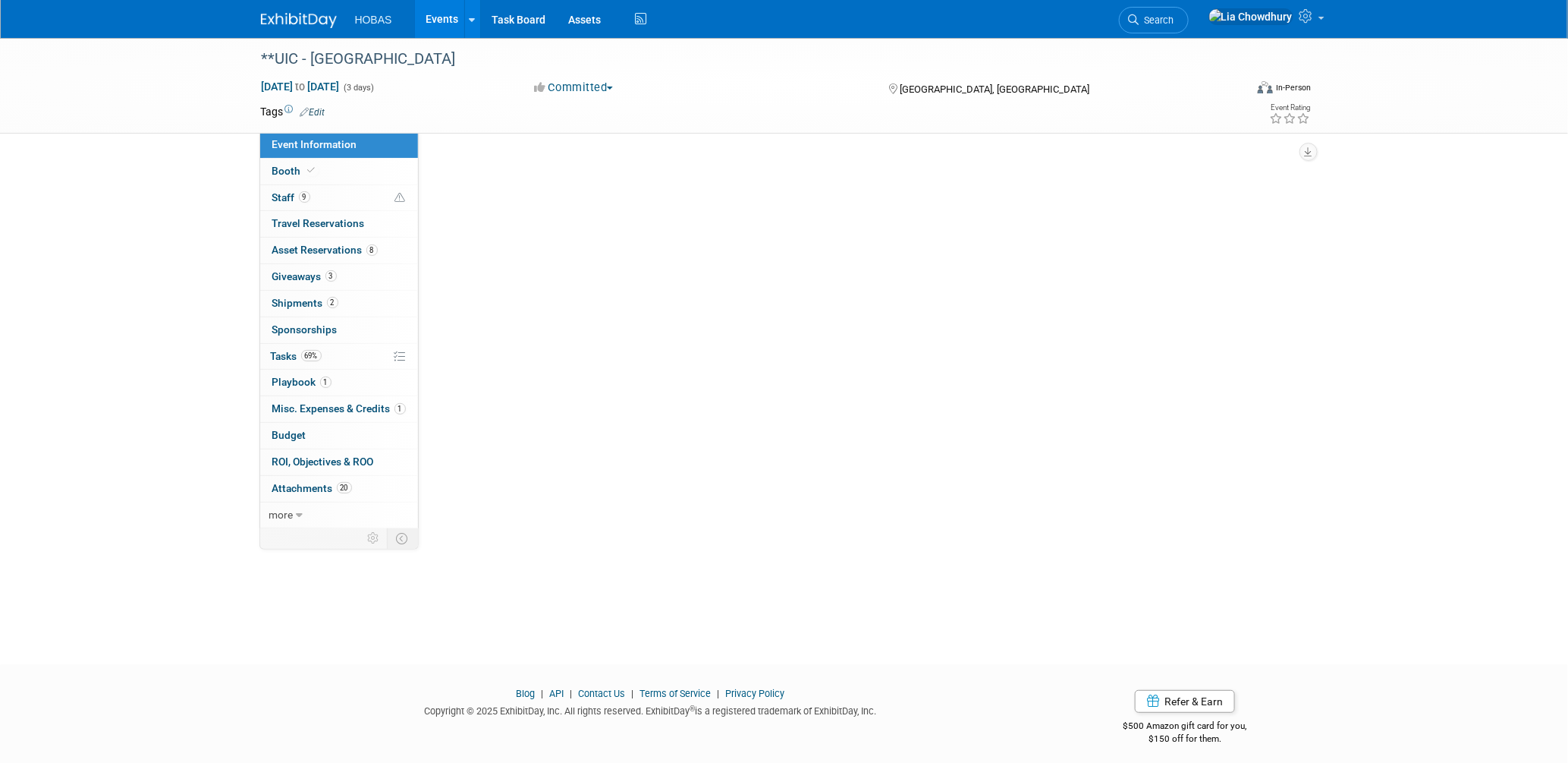
select select "Contractors"
select select "Tradeshow National"
select select "Trenchless"
select select "Exhibiting, Reception"
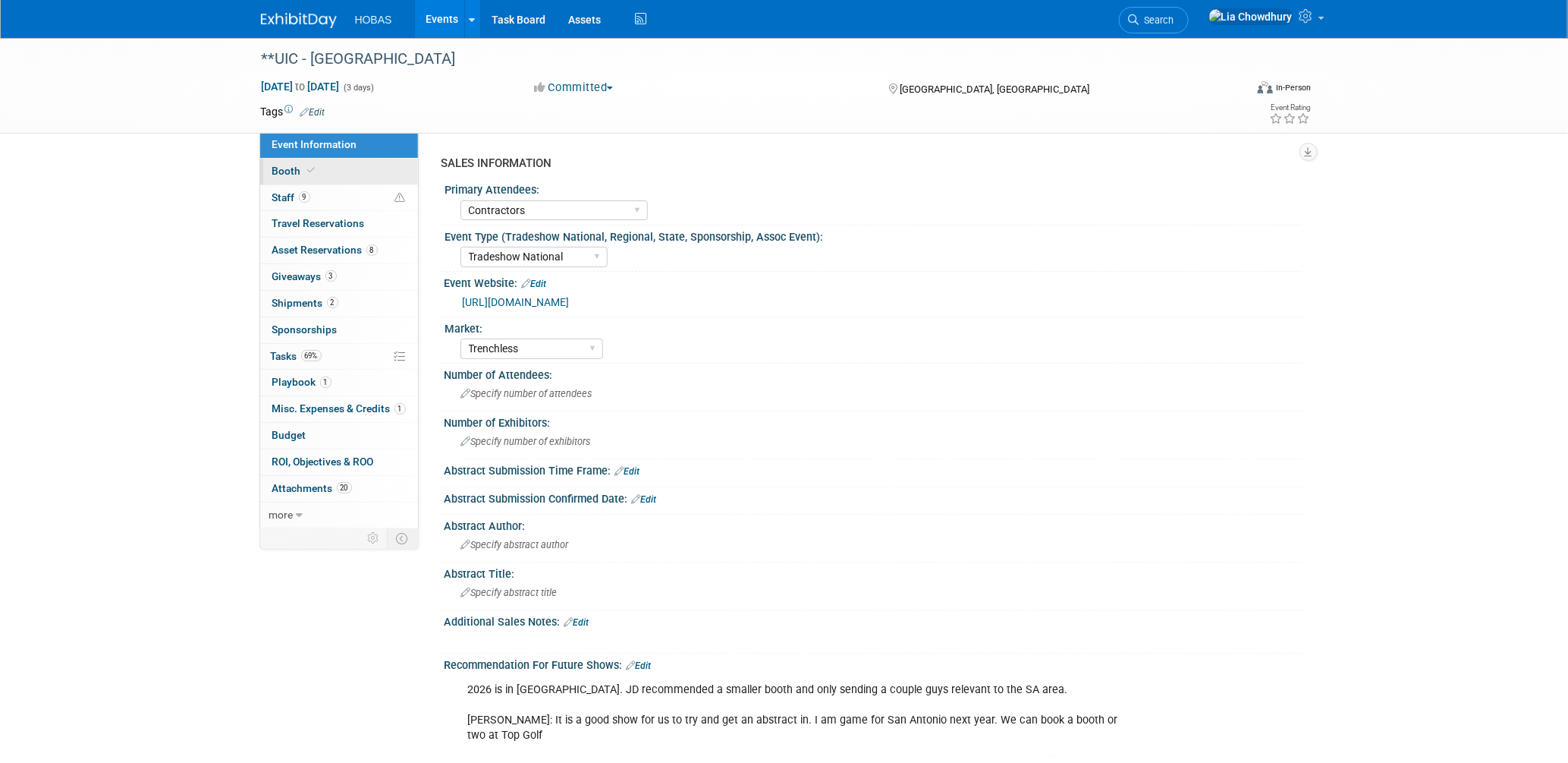
click at [287, 178] on link "Booth" at bounding box center [338, 171] width 158 height 26
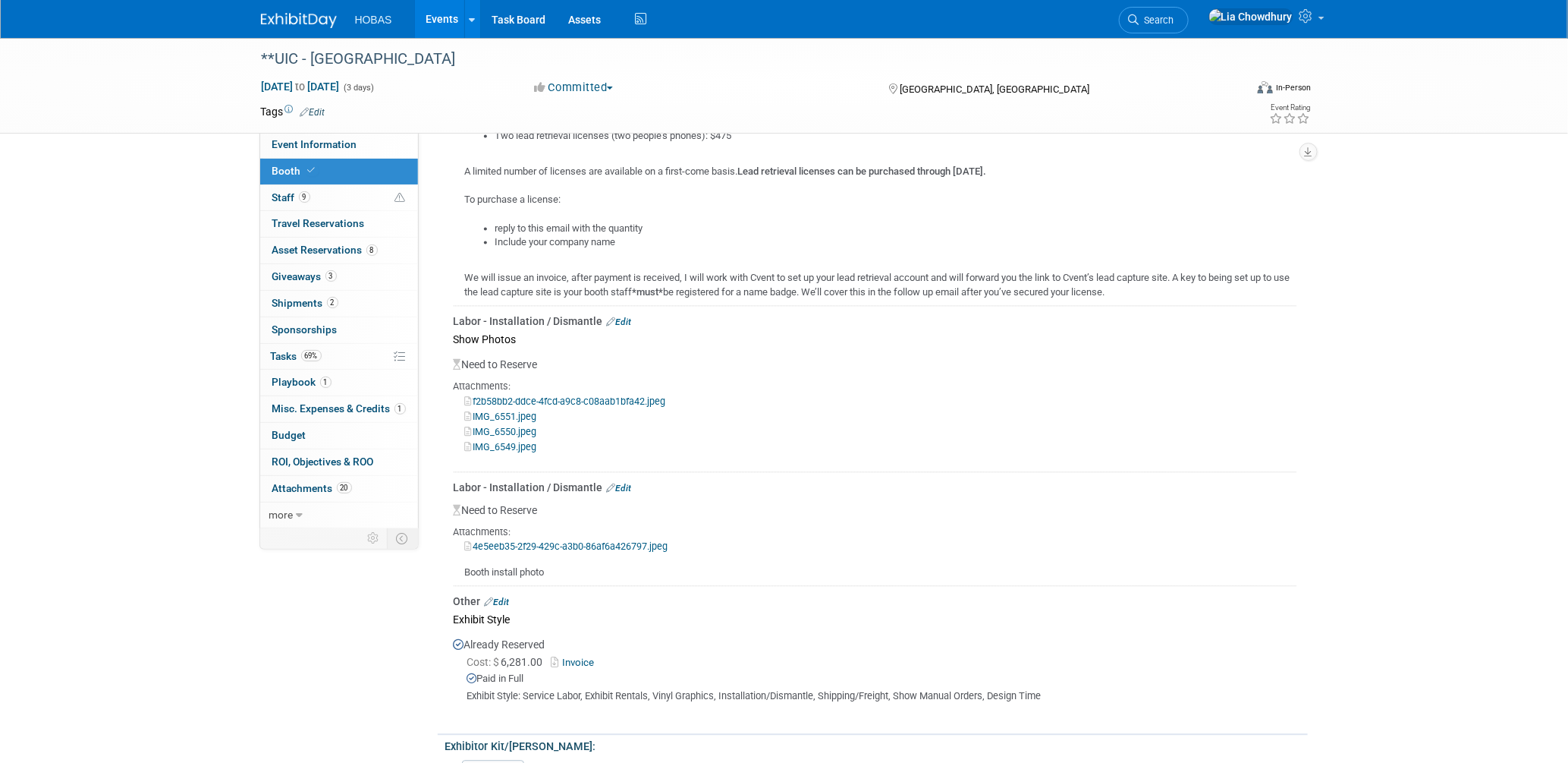
scroll to position [1602, 0]
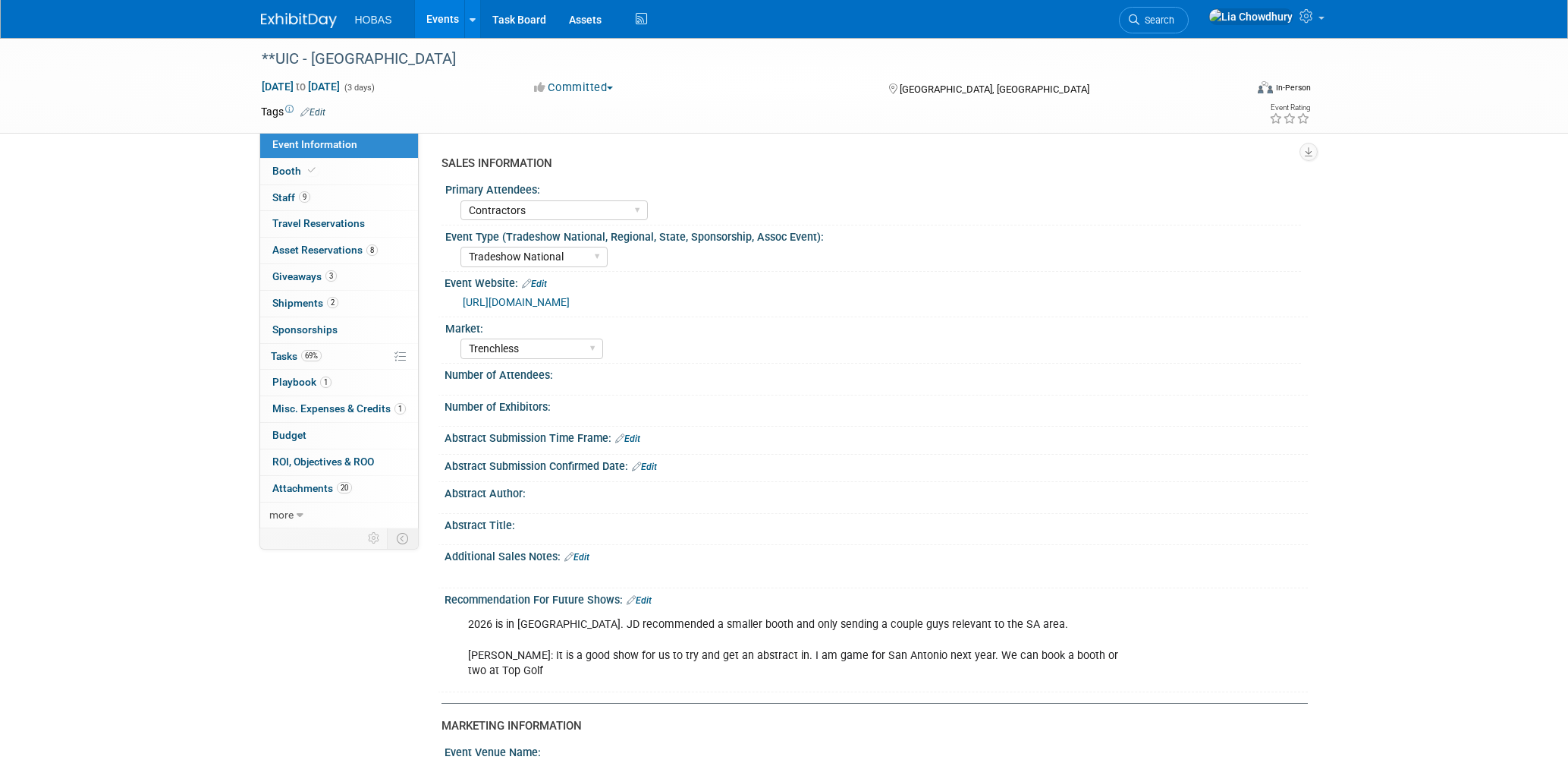
select select "Contractors"
select select "Tradeshow National"
select select "Trenchless"
select select "Exhibiting, Reception"
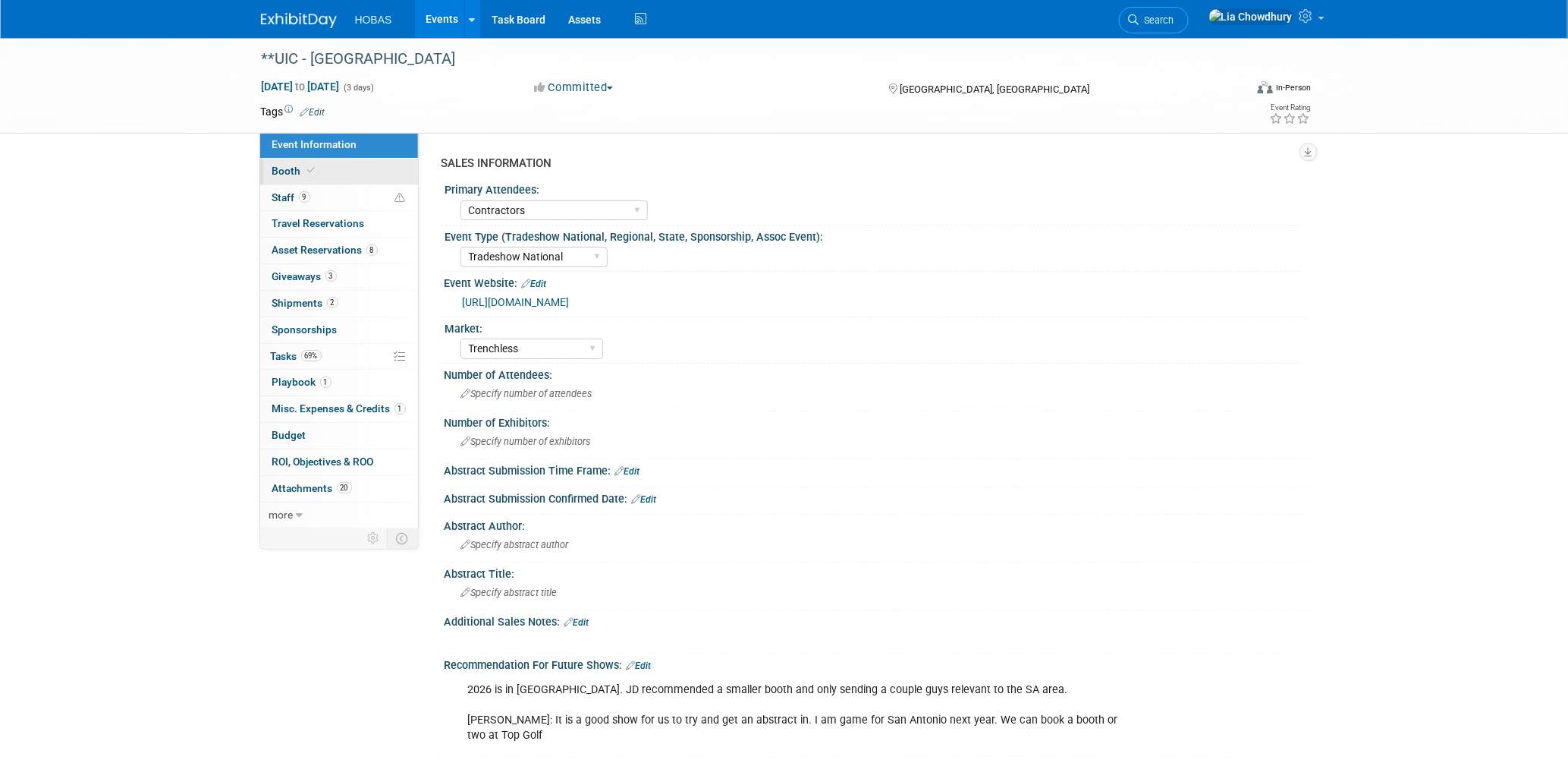
click at [287, 170] on span "Booth" at bounding box center [295, 170] width 46 height 12
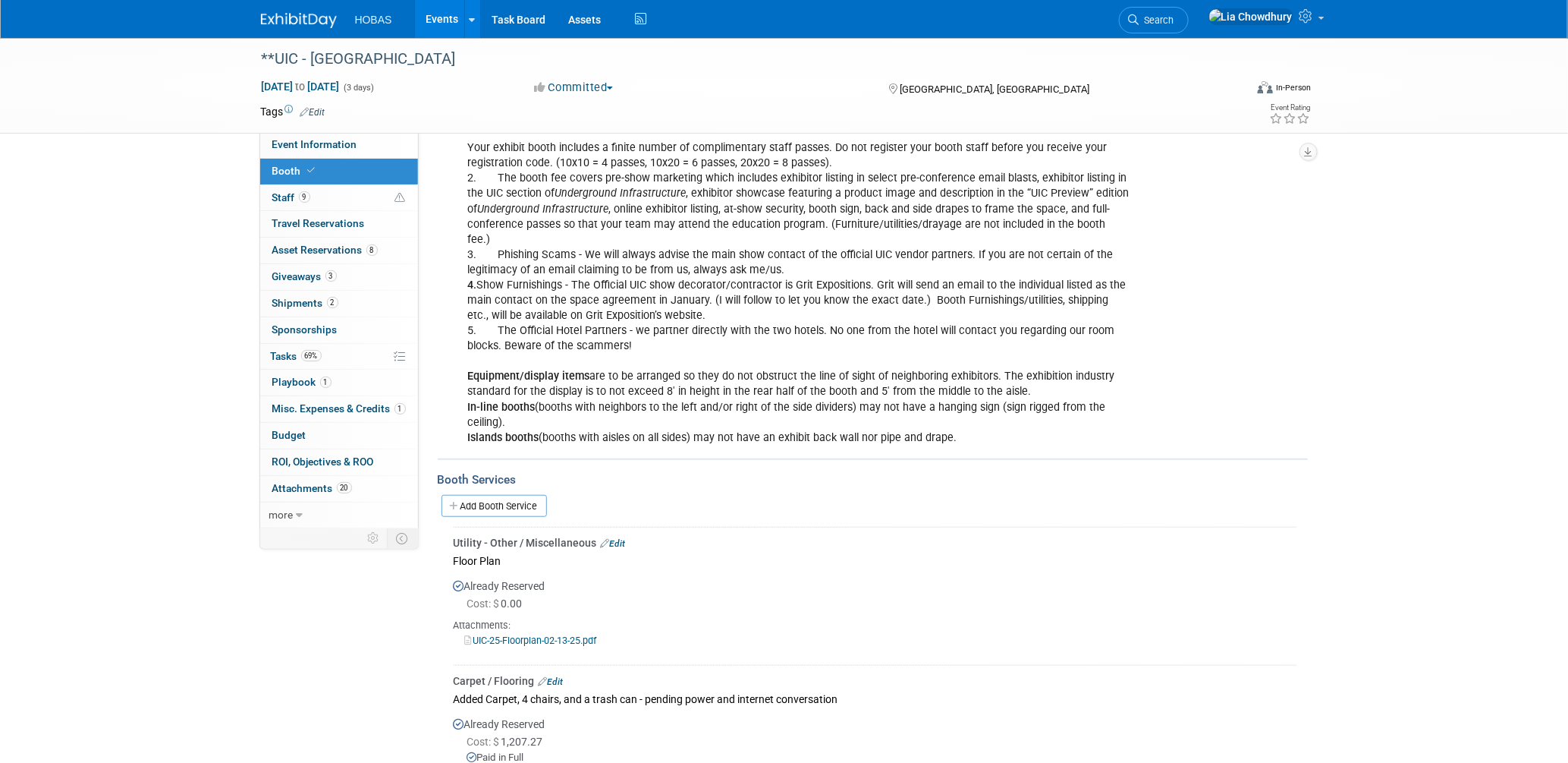
scroll to position [674, 0]
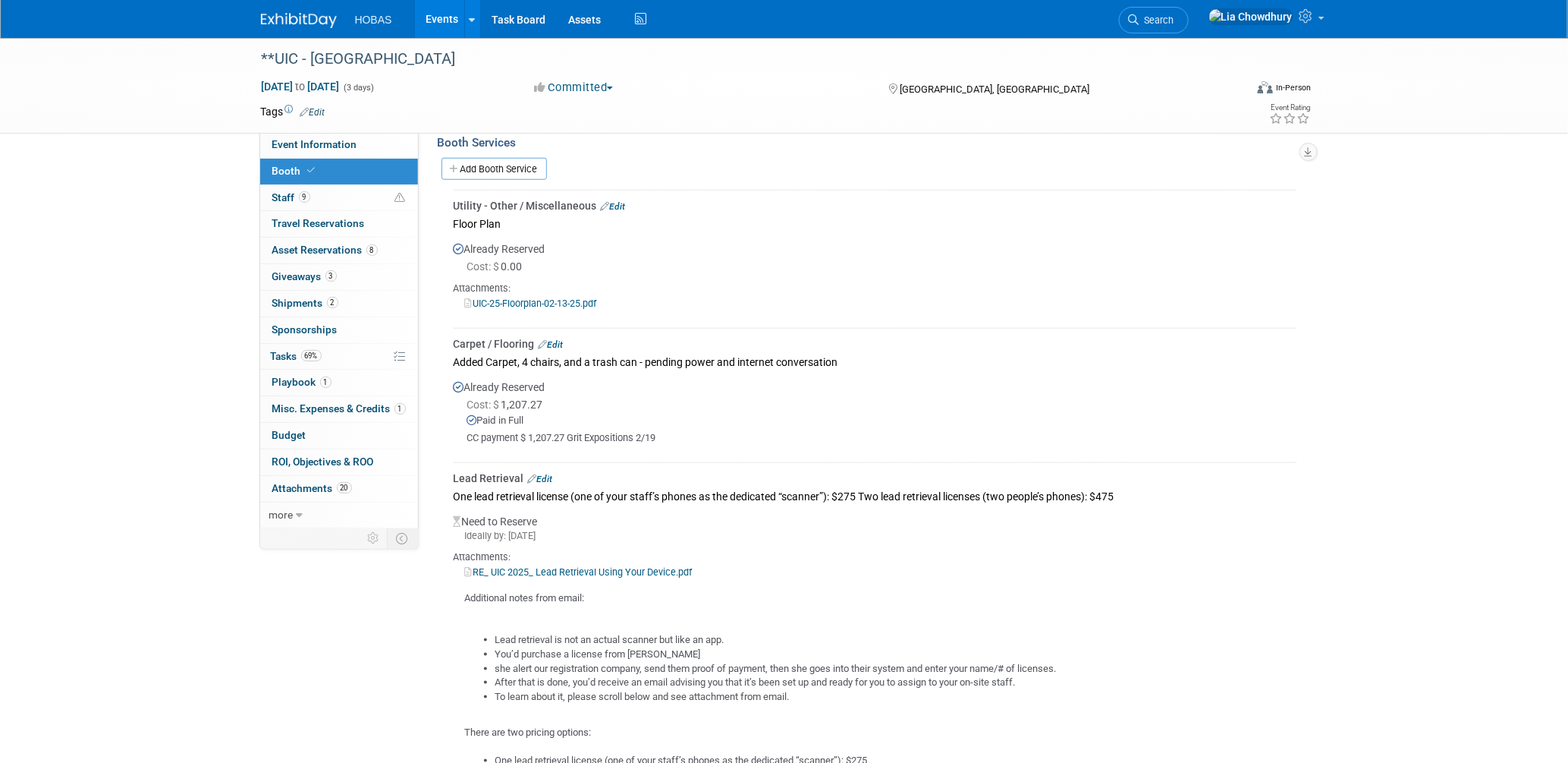
click at [556, 339] on link "Edit" at bounding box center [551, 344] width 25 height 11
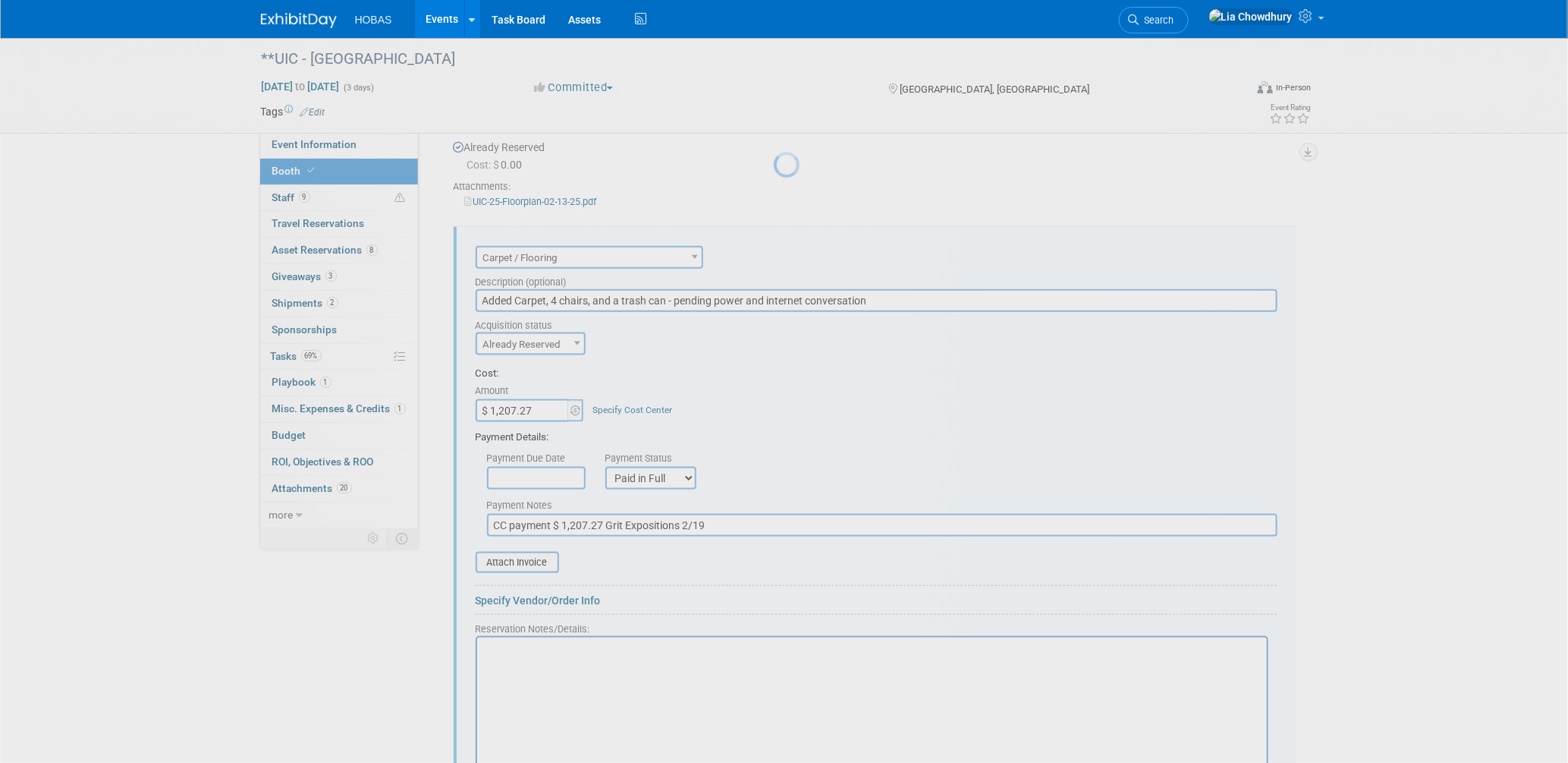
scroll to position [808, 0]
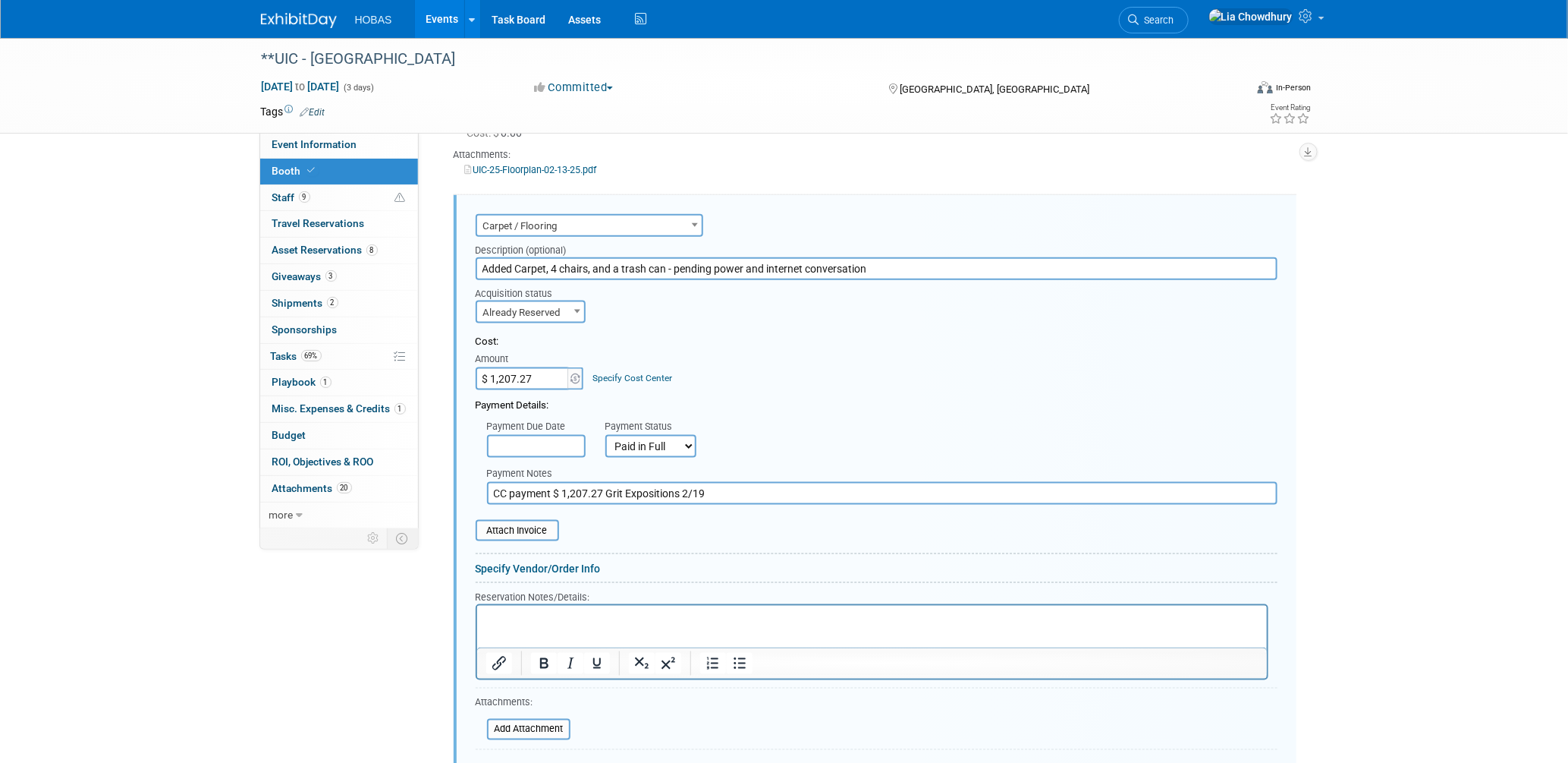
click at [539, 367] on input "$ 1,207.27" at bounding box center [523, 378] width 95 height 23
paste input "5,122"
type input "$ 5,122.27"
drag, startPoint x: 745, startPoint y: 468, endPoint x: 383, endPoint y: 478, distance: 362.1
click at [221, 488] on div "**UIC - Houston Mar 4, 2025 to Mar 6, 2025 (3 days) Mar 4, 2025 to Mar 6, 2025 …" at bounding box center [784, 684] width 1568 height 2908
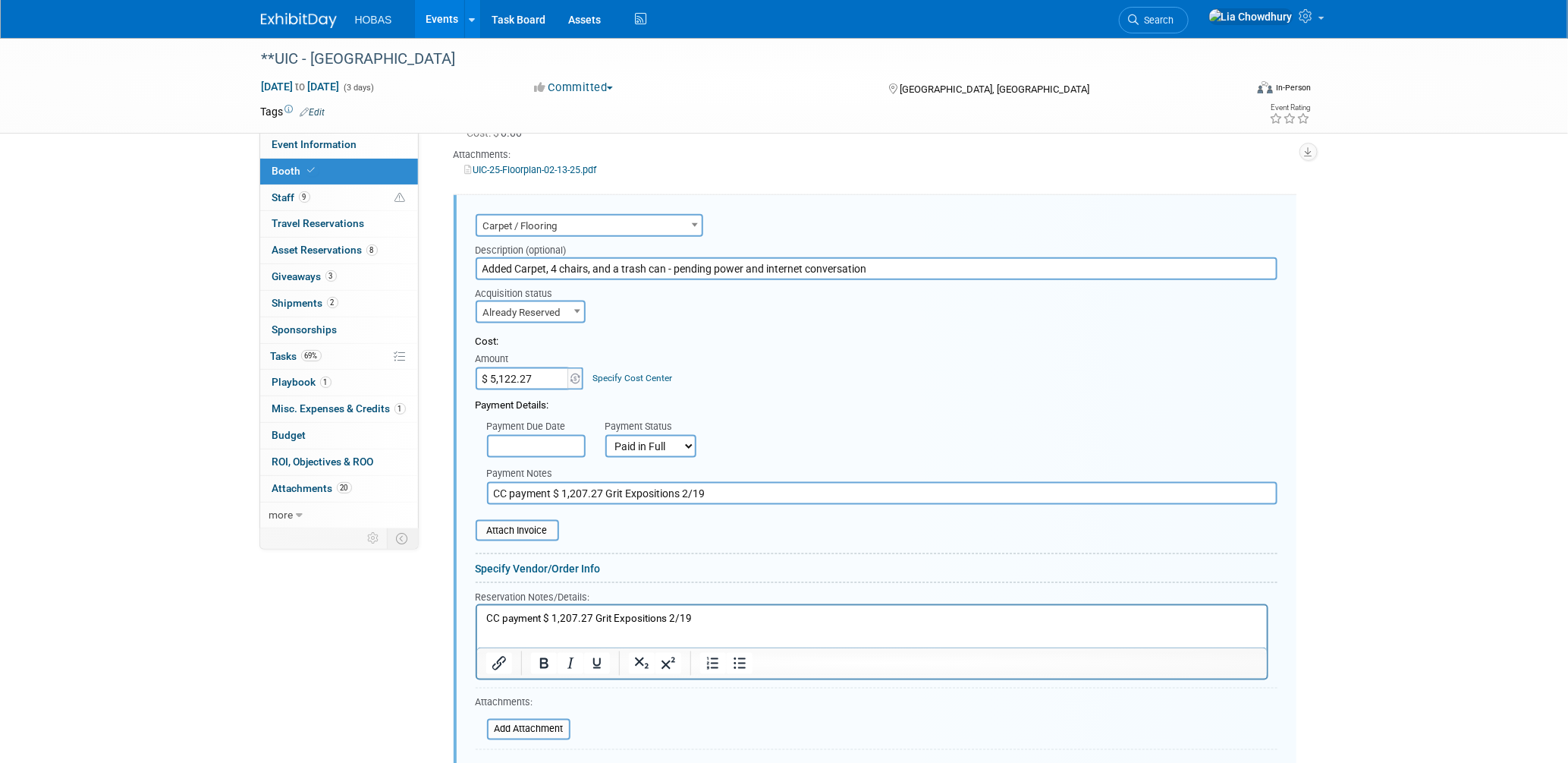
click at [545, 482] on input "CC payment $ 1,207.27 Grit Expositions 2/19" at bounding box center [882, 493] width 791 height 23
type input "Grit Expositions:"
click at [533, 522] on input "file" at bounding box center [468, 531] width 181 height 19
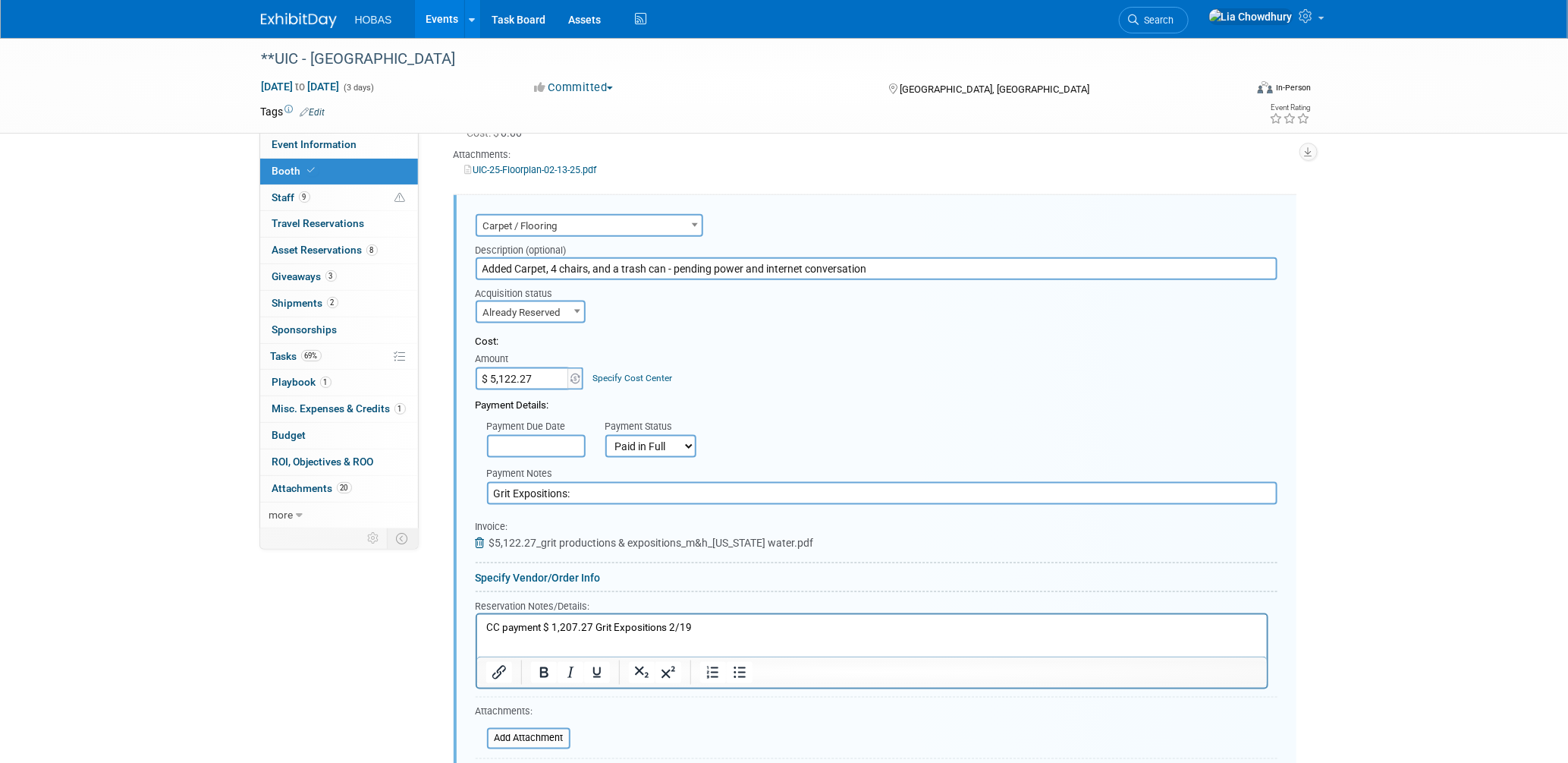
click at [653, 630] on p "CC payment $ 1,207.27 Grit Expositions 2/19" at bounding box center [871, 627] width 772 height 14
paste body "Rich Text Area. Press ALT-0 for help."
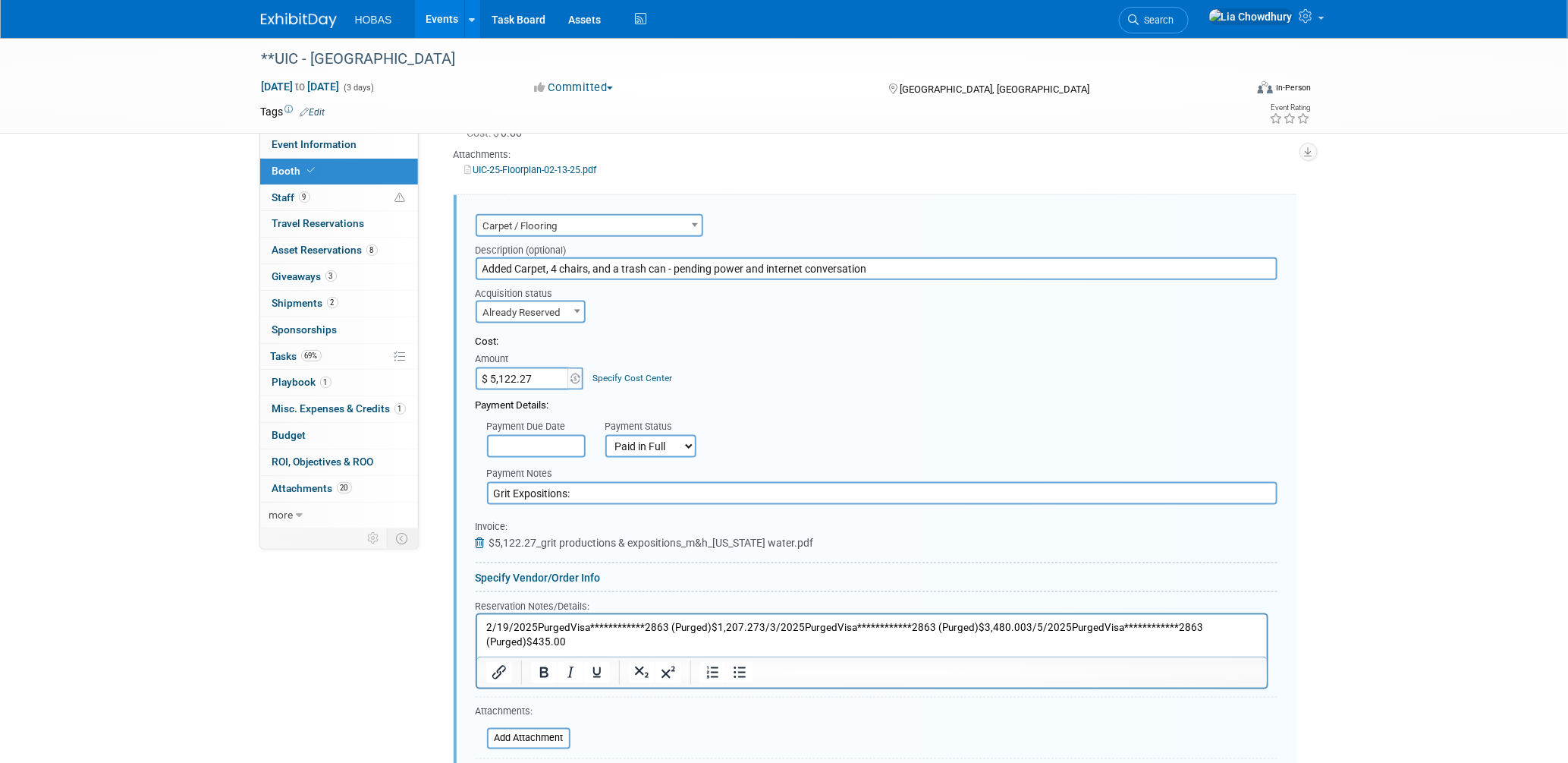
click at [703, 625] on p "**********" at bounding box center [871, 634] width 772 height 28
click at [738, 640] on p "**********" at bounding box center [871, 641] width 772 height 14
click at [743, 655] on p "**********" at bounding box center [871, 655] width 772 height 14
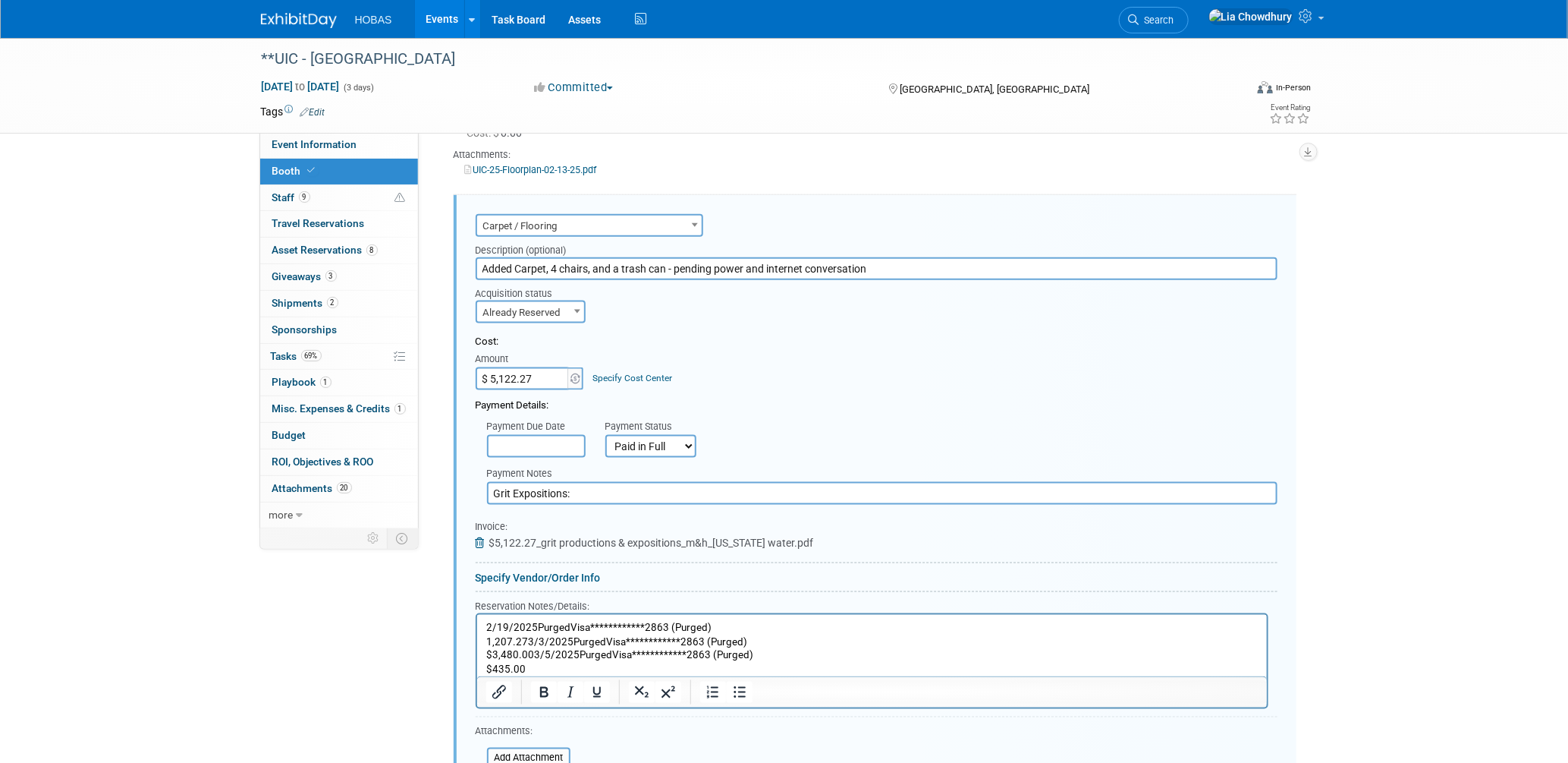
click at [757, 621] on p "**********" at bounding box center [871, 627] width 772 height 14
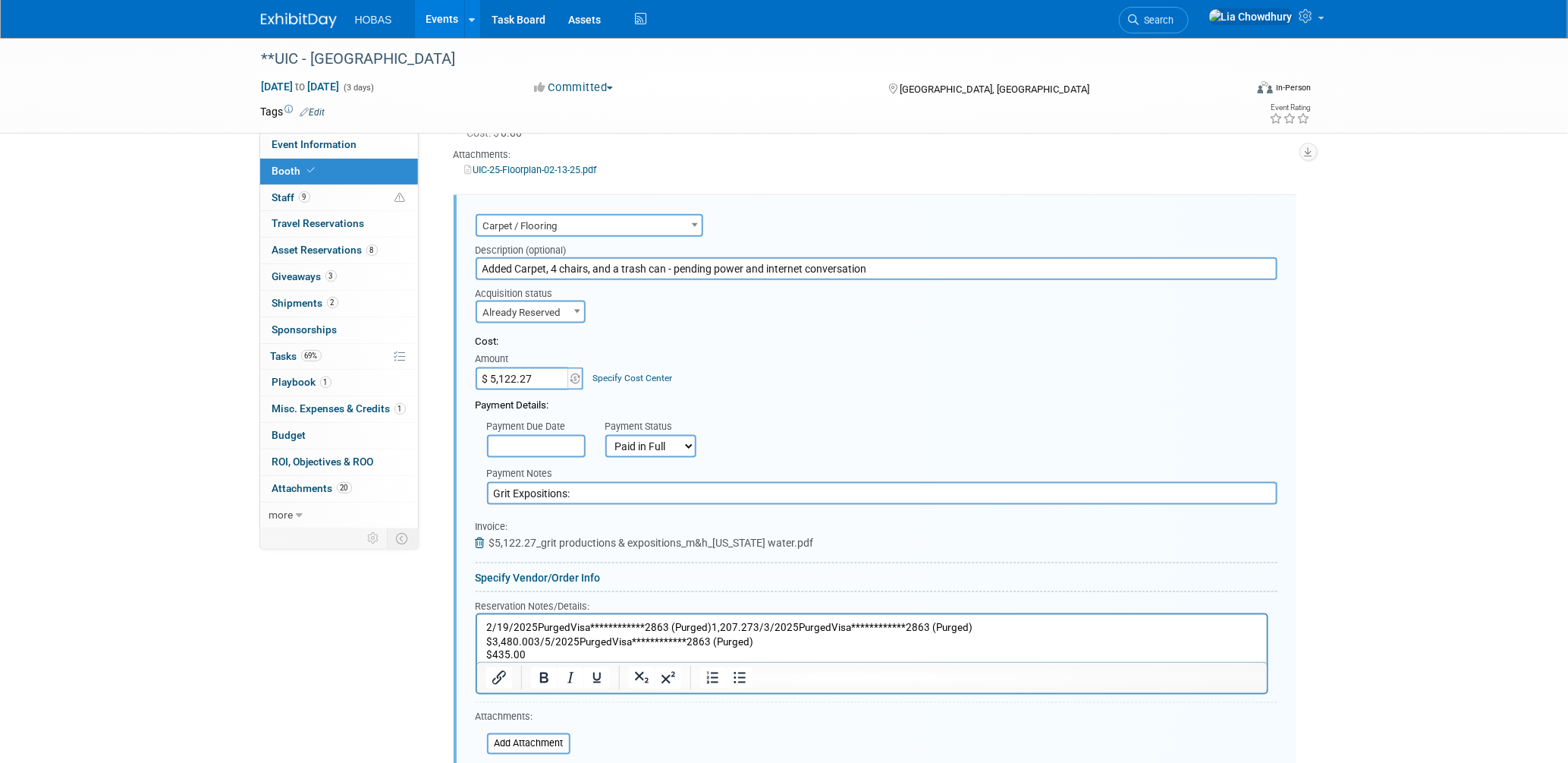
click at [744, 623] on p "**********" at bounding box center [871, 627] width 772 height 14
click at [533, 637] on p "**********" at bounding box center [871, 641] width 772 height 14
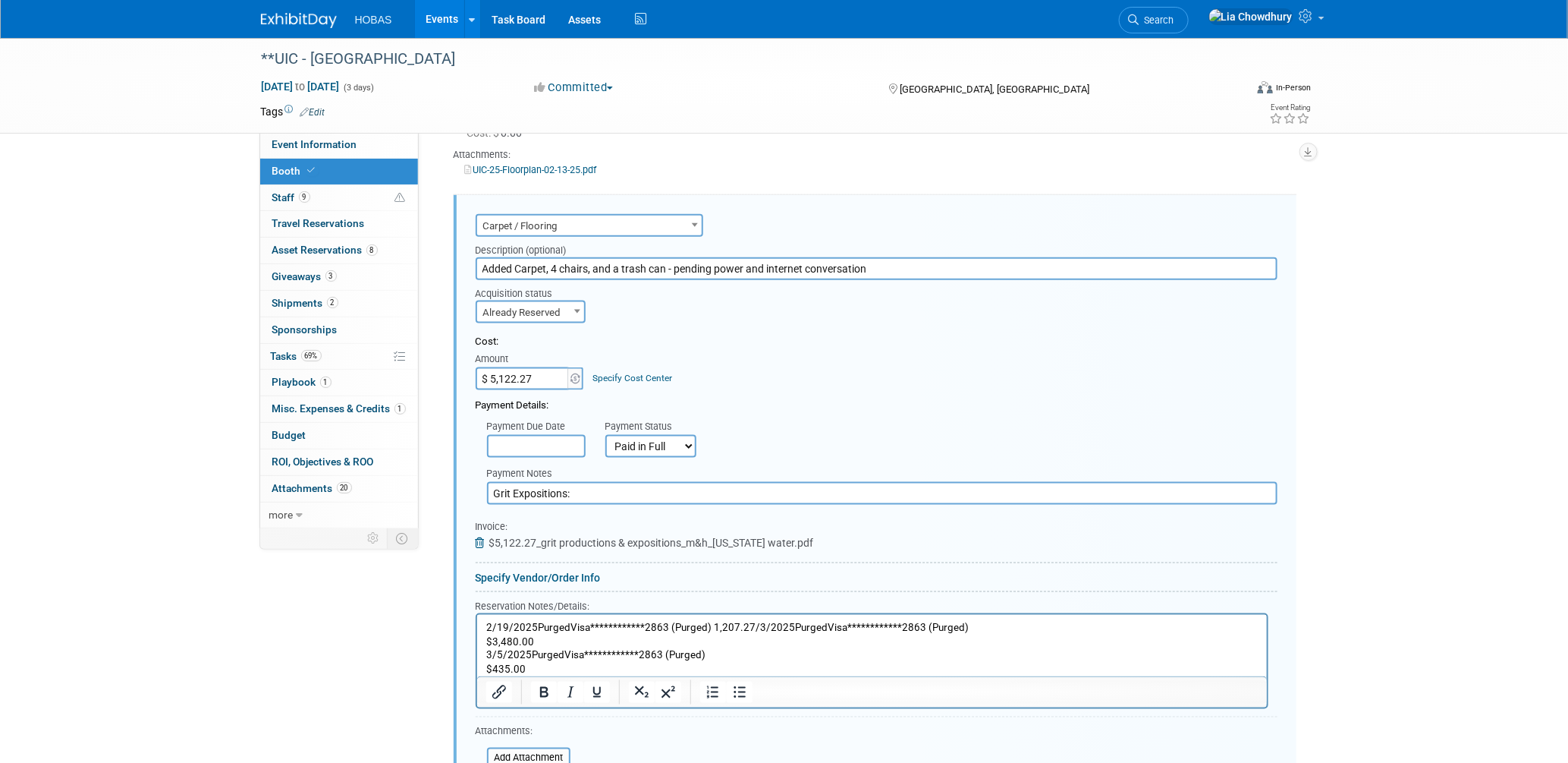
click at [749, 624] on p "**********" at bounding box center [871, 627] width 772 height 14
click at [744, 625] on p "**********" at bounding box center [871, 627] width 772 height 14
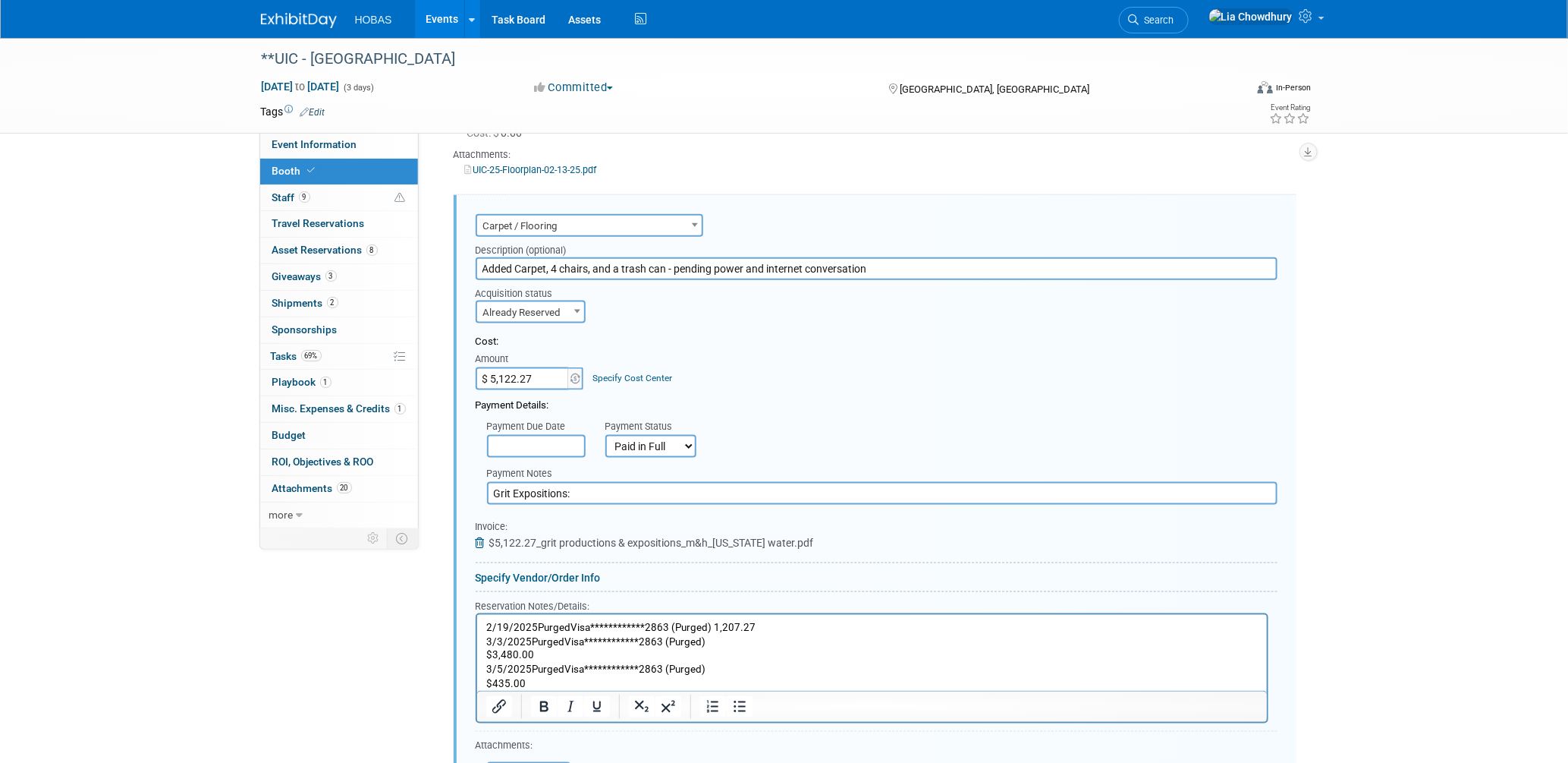
click at [749, 635] on p "**********" at bounding box center [871, 641] width 772 height 14
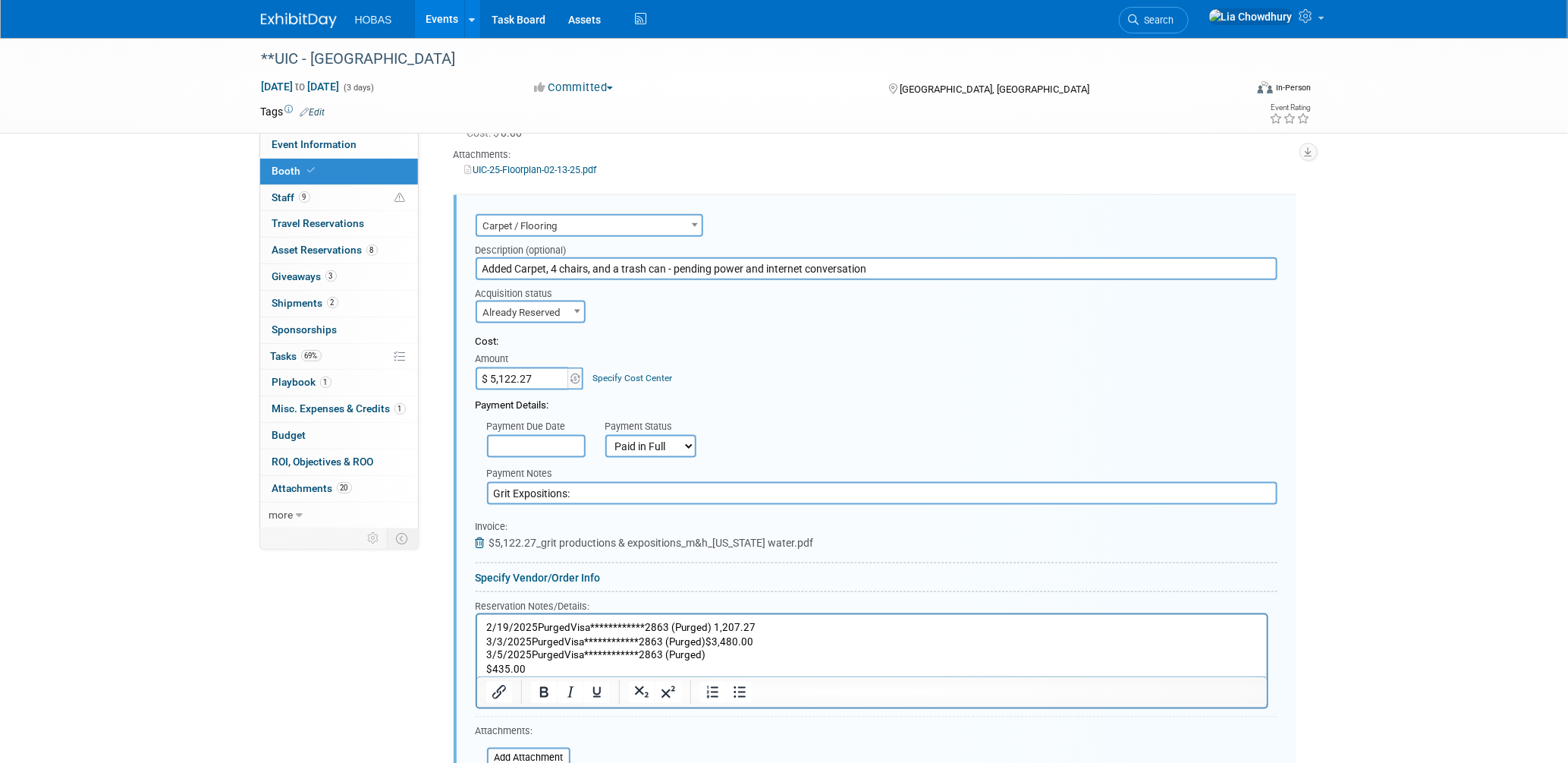
click at [792, 643] on p "**********" at bounding box center [871, 641] width 772 height 14
click at [738, 658] on p "**********" at bounding box center [871, 655] width 772 height 14
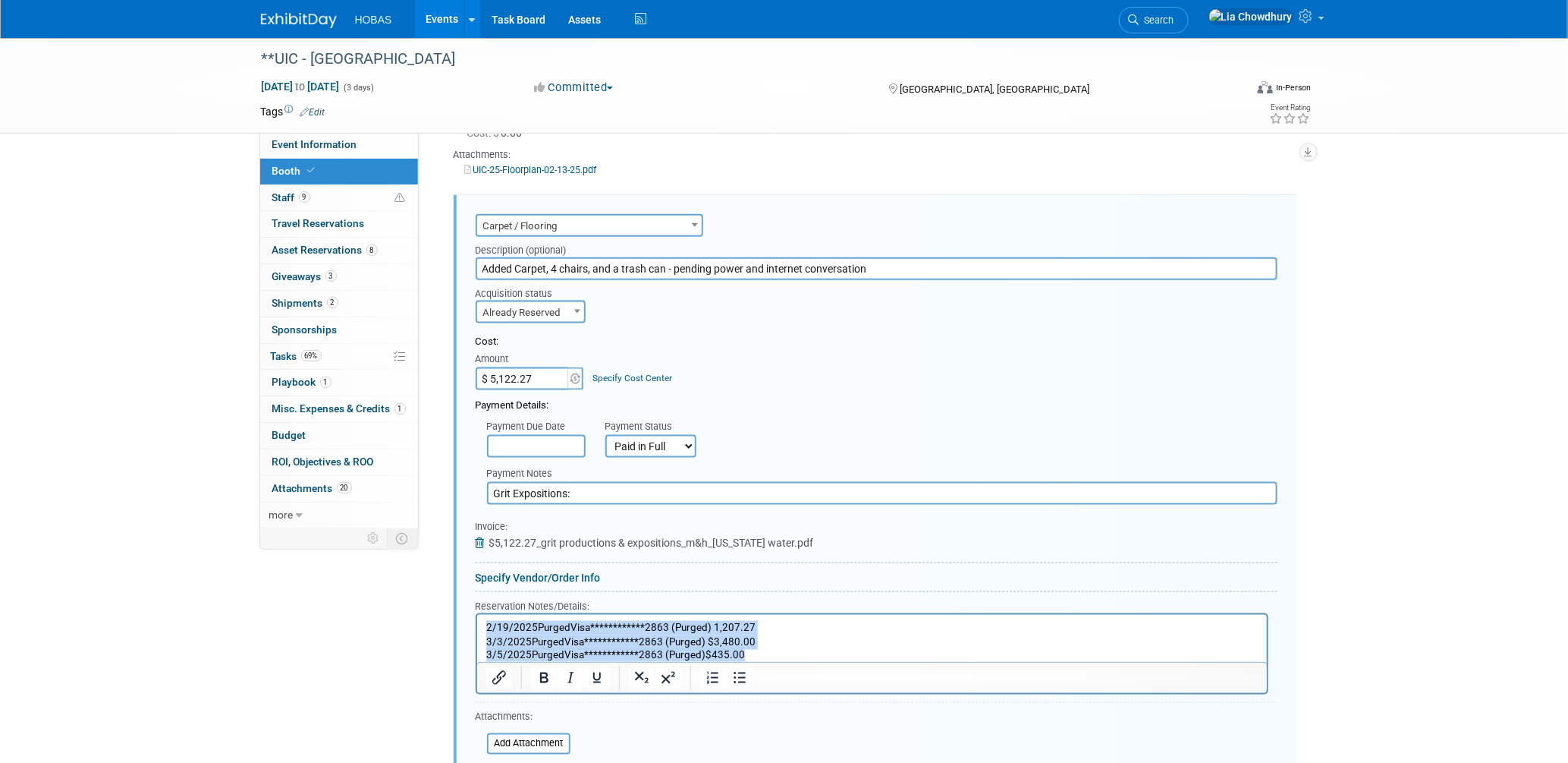
drag, startPoint x: 746, startPoint y: 653, endPoint x: 458, endPoint y: 620, distance: 289.9
click at [477, 620] on html "**********" at bounding box center [872, 638] width 790 height 49
click at [750, 667] on button "Bullet list" at bounding box center [738, 677] width 26 height 21
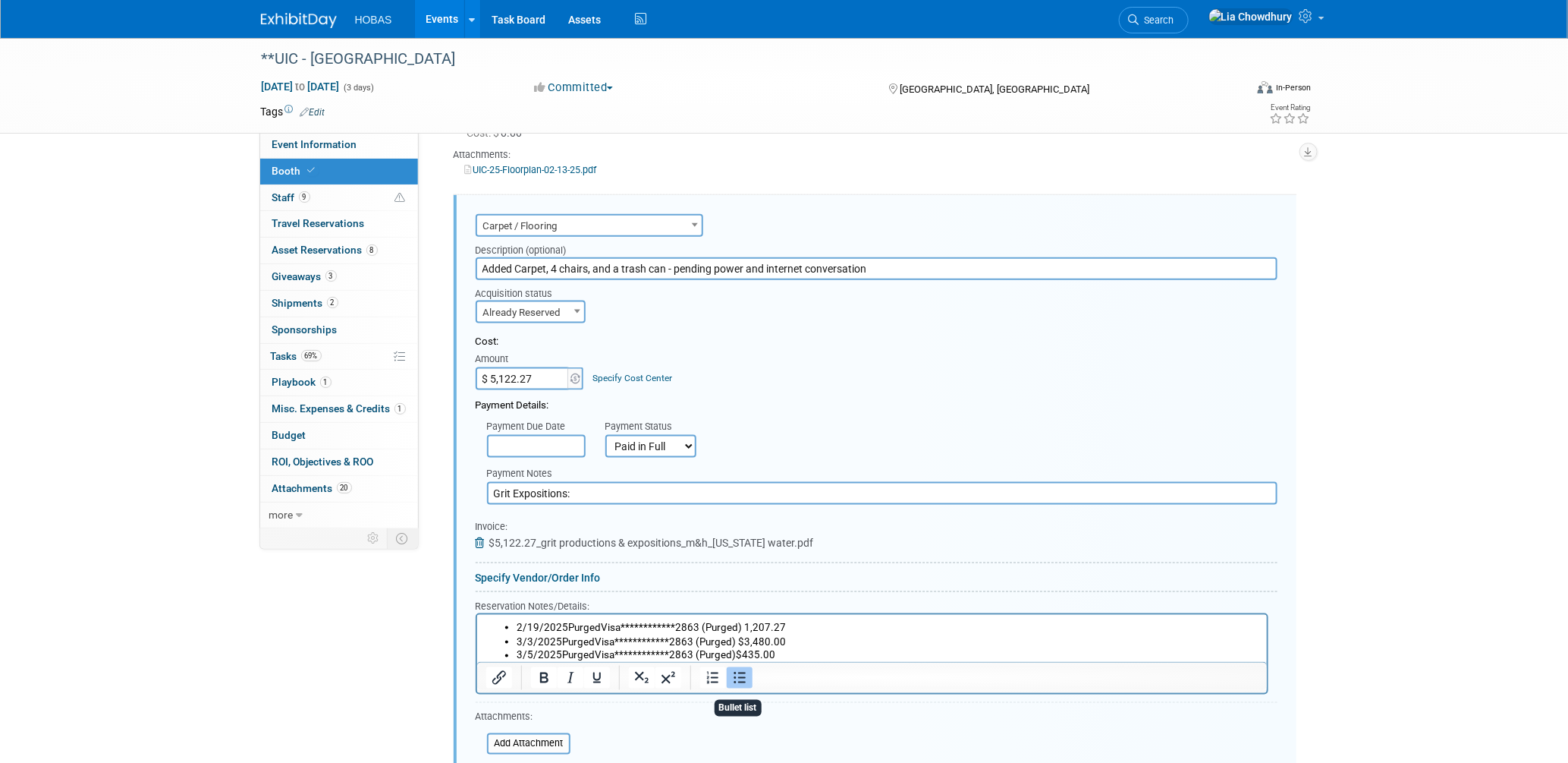
click at [967, 520] on table "Attach Invoice Invoice: $5,122.27_grit productions & expositions_m&h_texas wate…" at bounding box center [877, 535] width 802 height 30
click at [615, 482] on input "Grit Expositions:" at bounding box center [882, 493] width 791 height 23
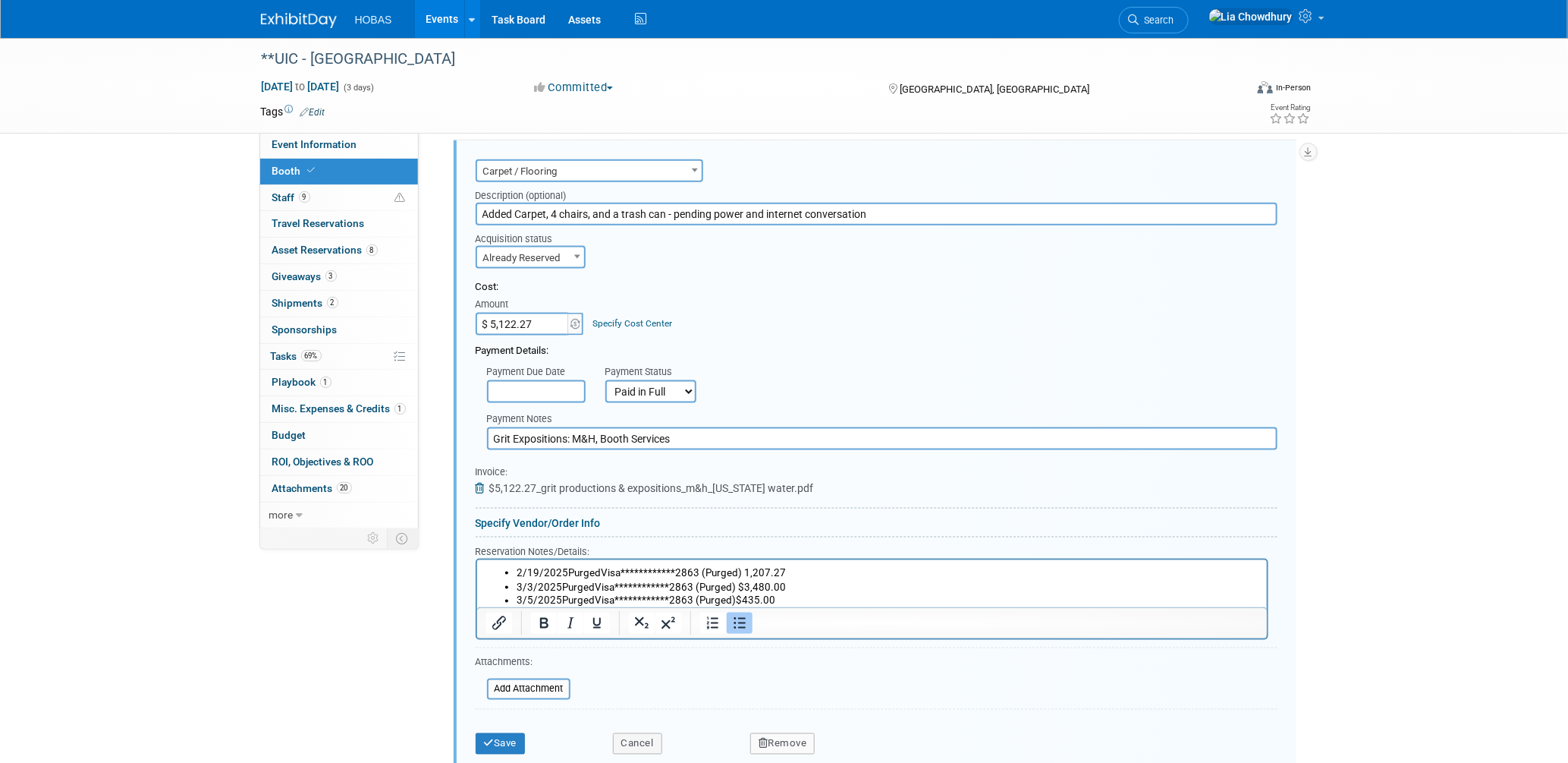
scroll to position [891, 0]
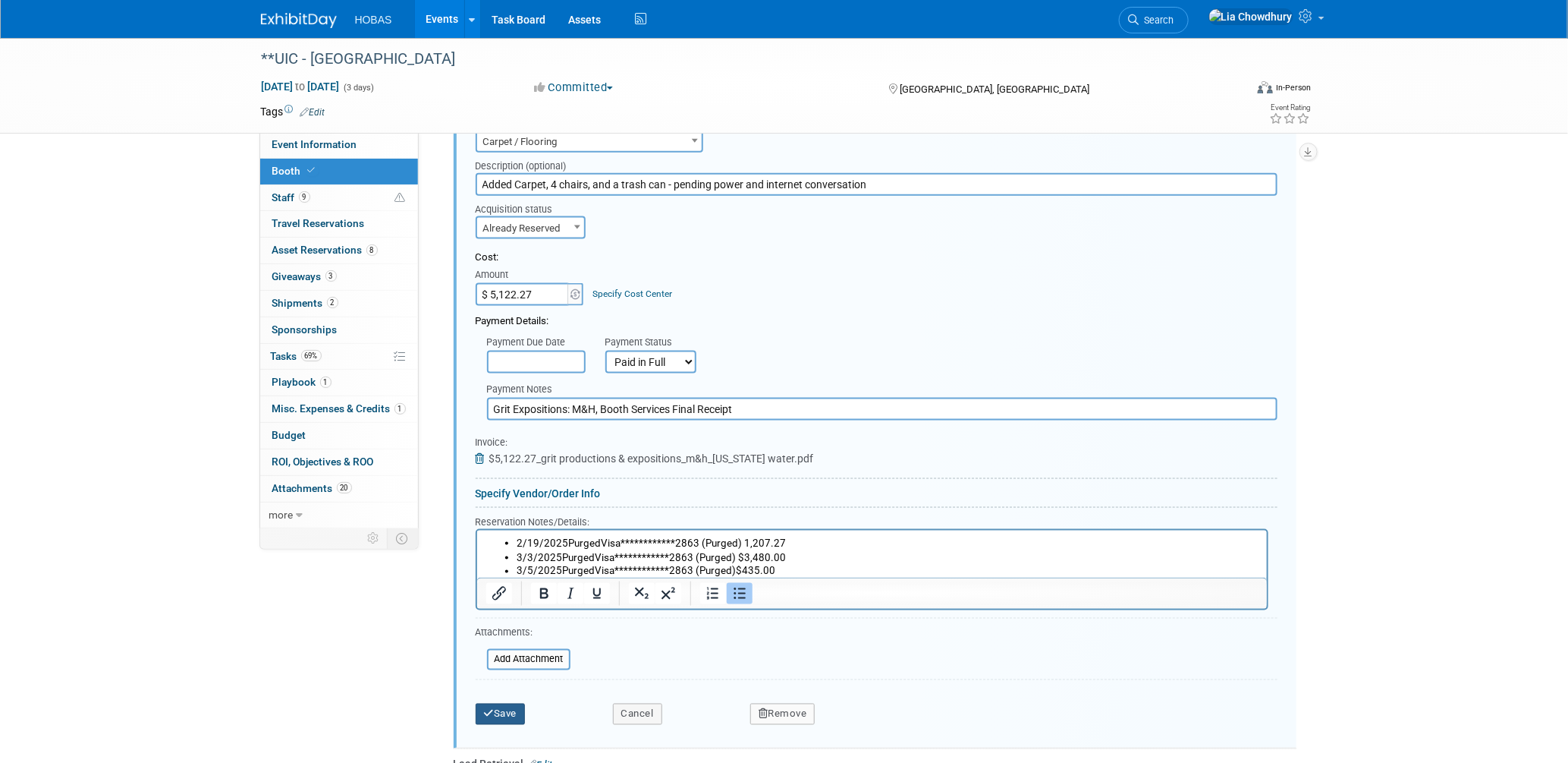
type input "Grit Expositions: M&H, Booth Services Final Receipt"
click at [506, 703] on button "Save" at bounding box center [500, 713] width 50 height 21
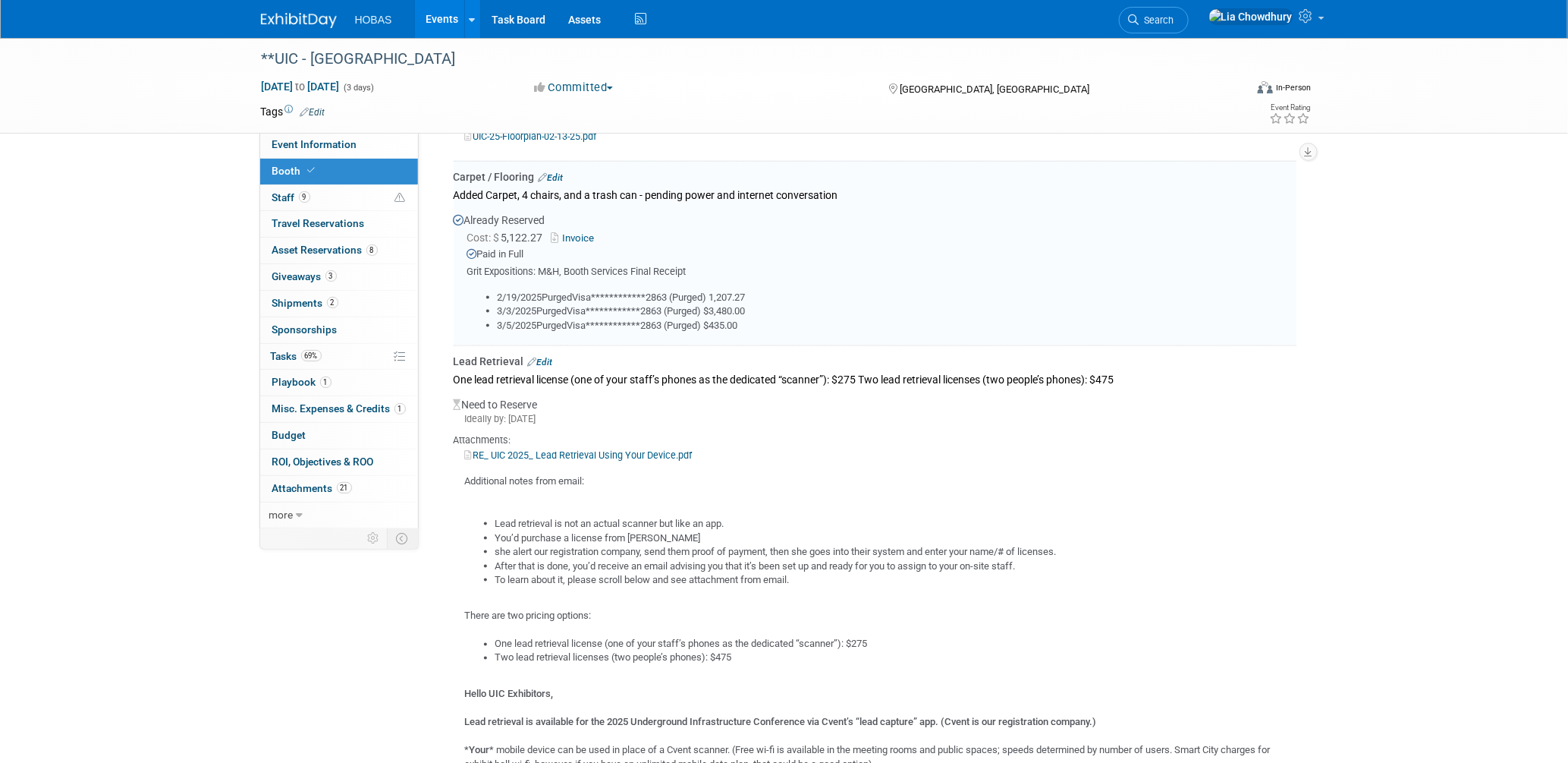
scroll to position [808, 0]
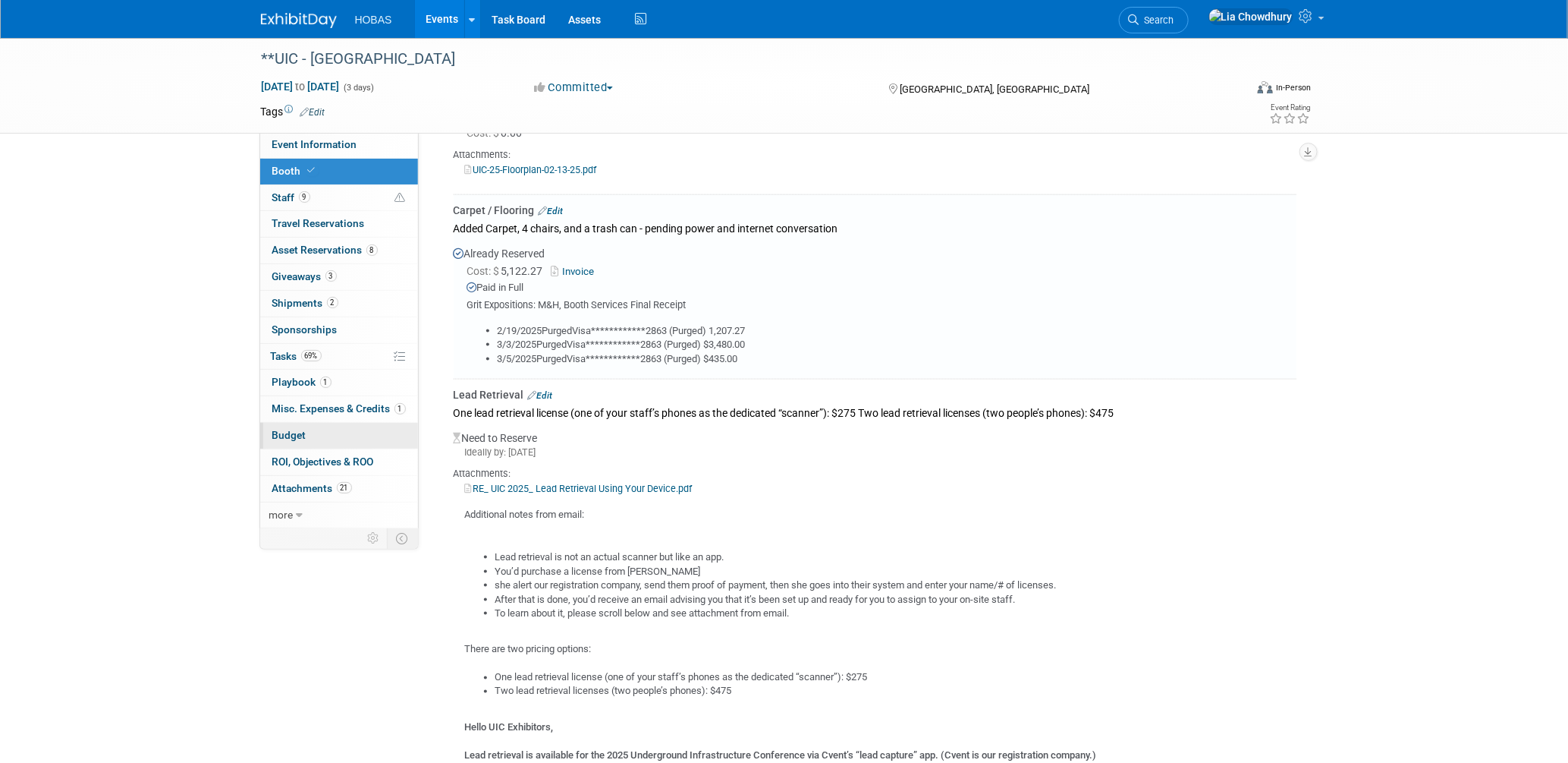
click at [287, 433] on span "Budget" at bounding box center [289, 435] width 34 height 12
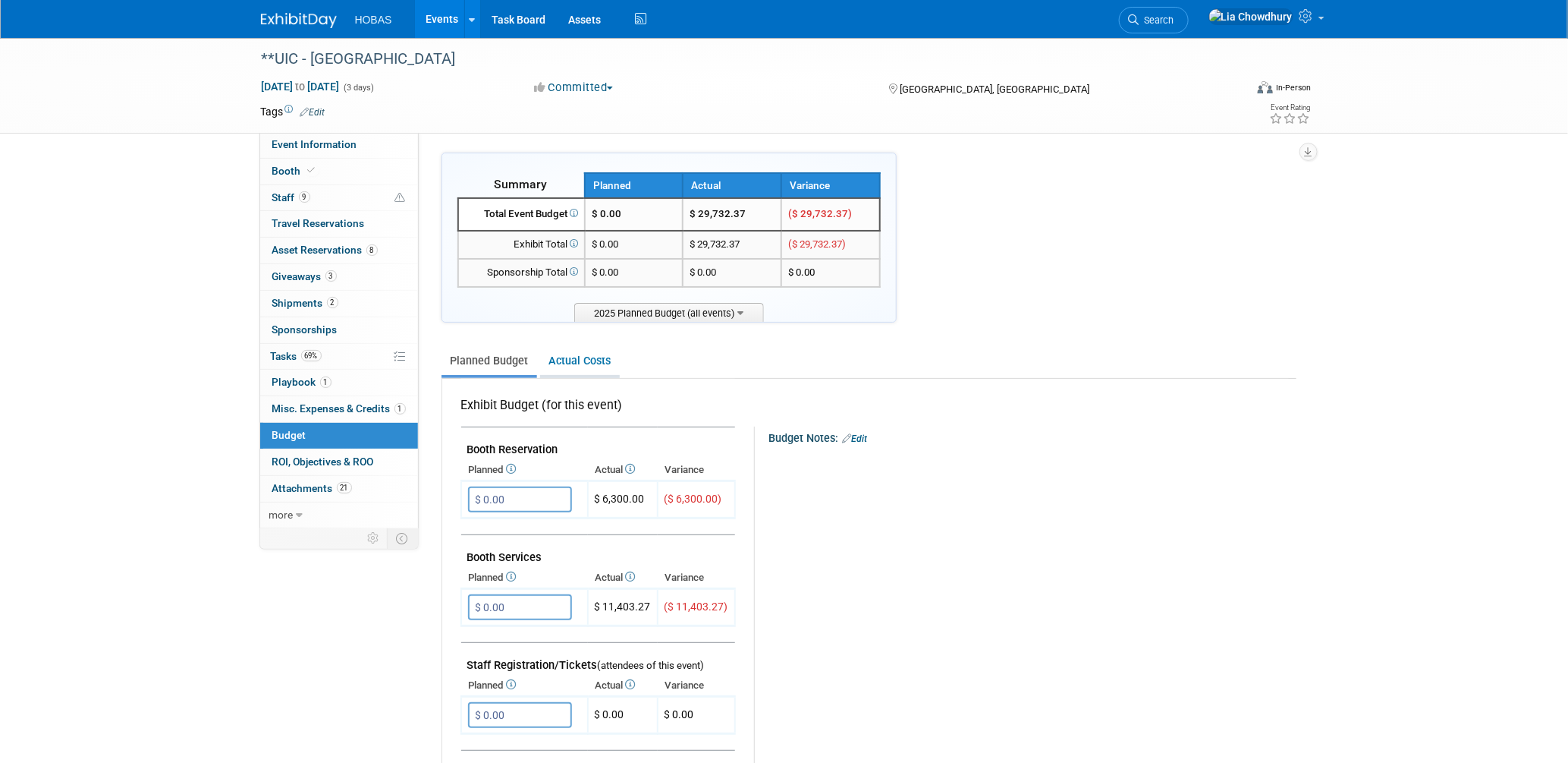
click at [553, 365] on link "Actual Costs" at bounding box center [580, 360] width 79 height 28
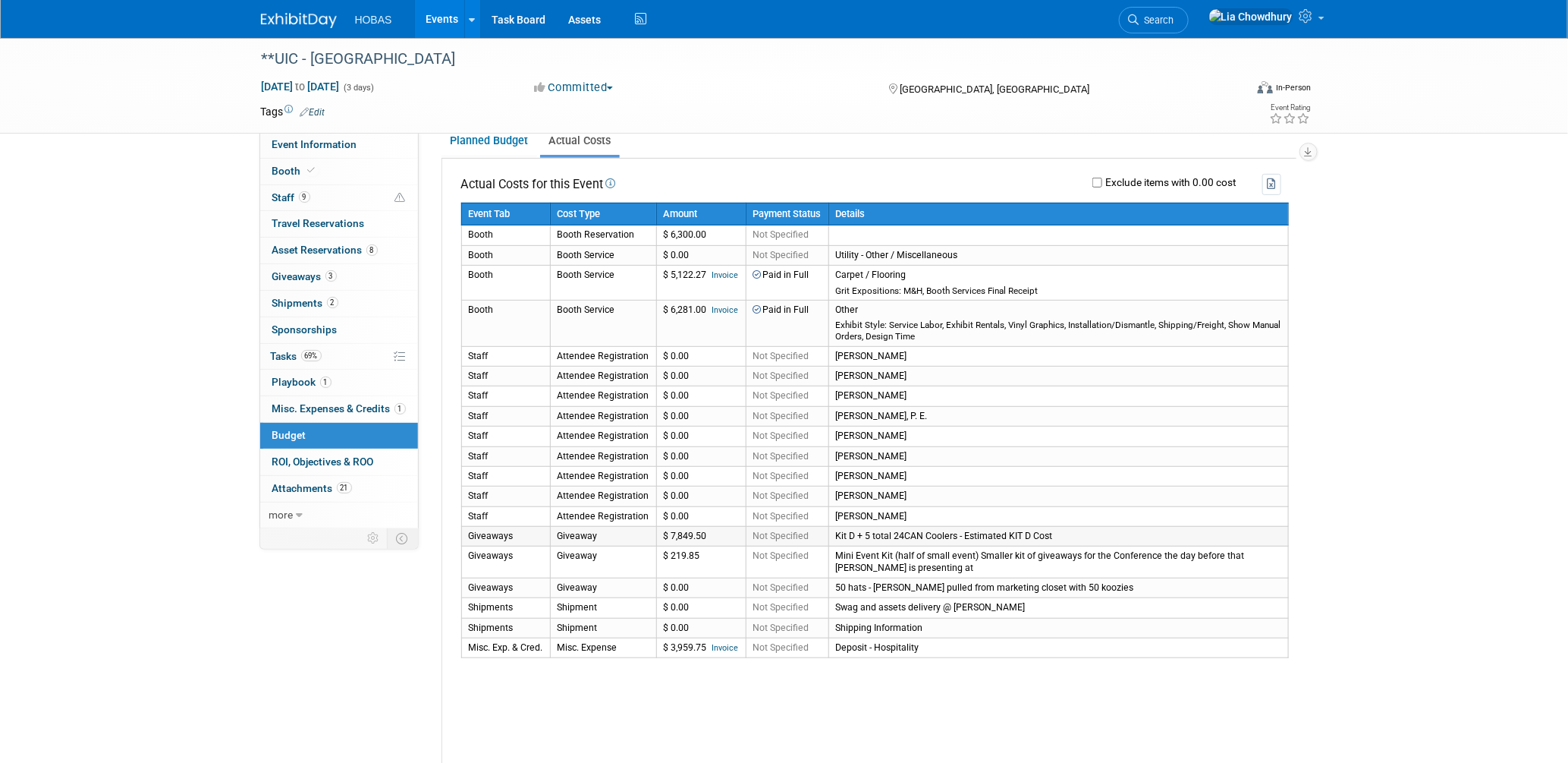
scroll to position [252, 0]
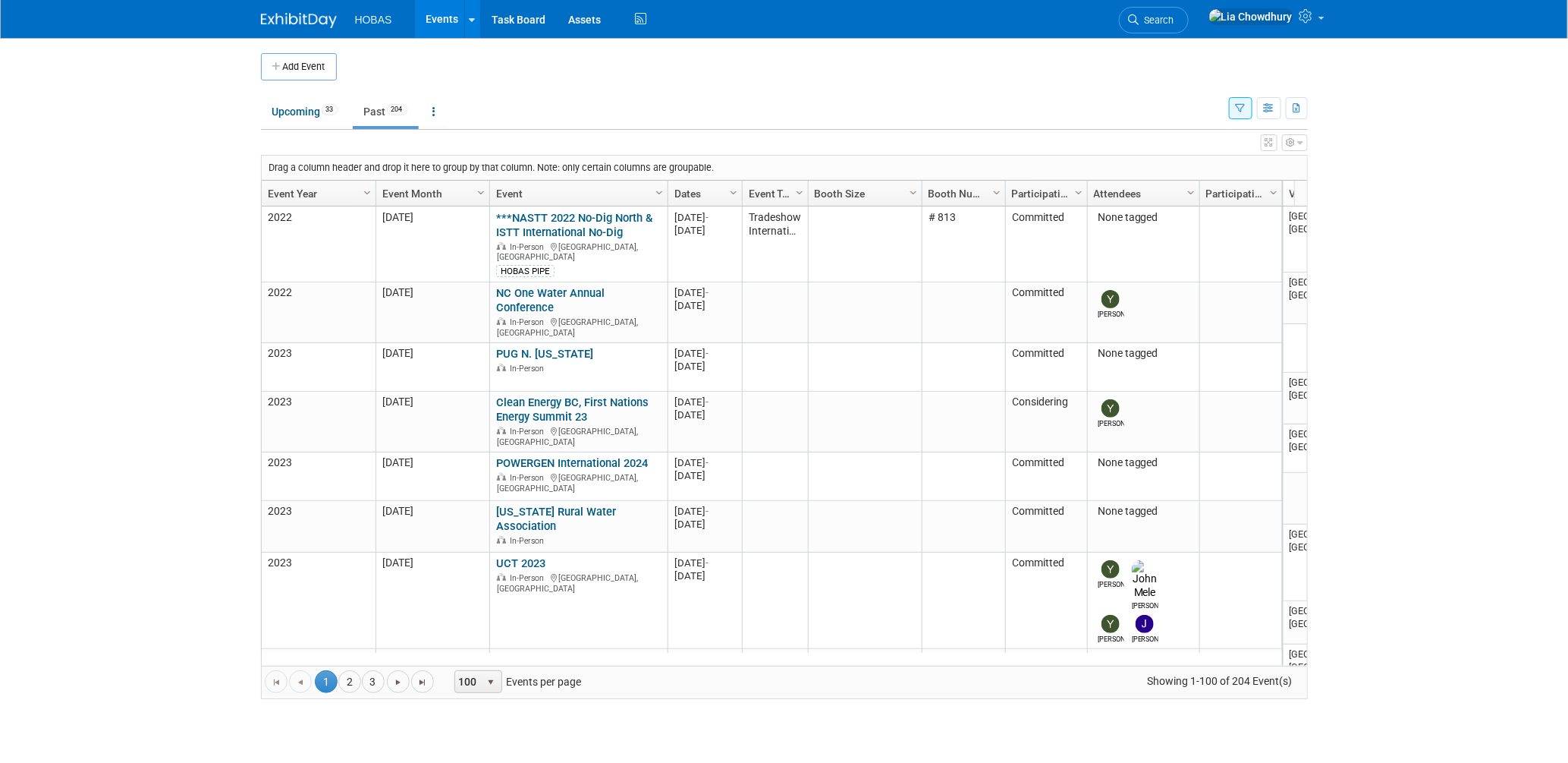
click at [306, 194] on link "Event Year" at bounding box center [316, 193] width 98 height 26
click at [300, 192] on link "Event Year" at bounding box center [316, 193] width 98 height 26
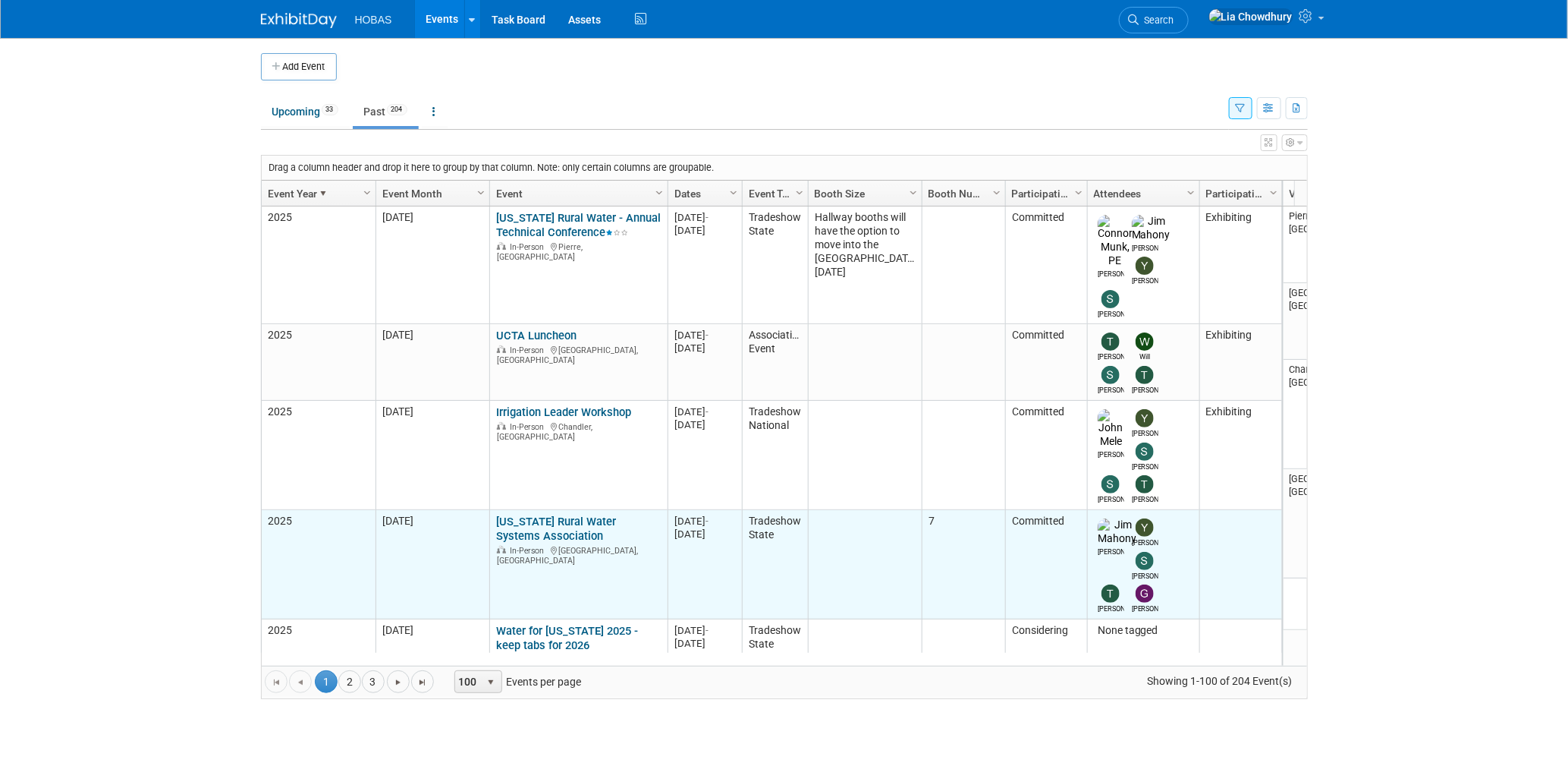
scroll to position [100, 0]
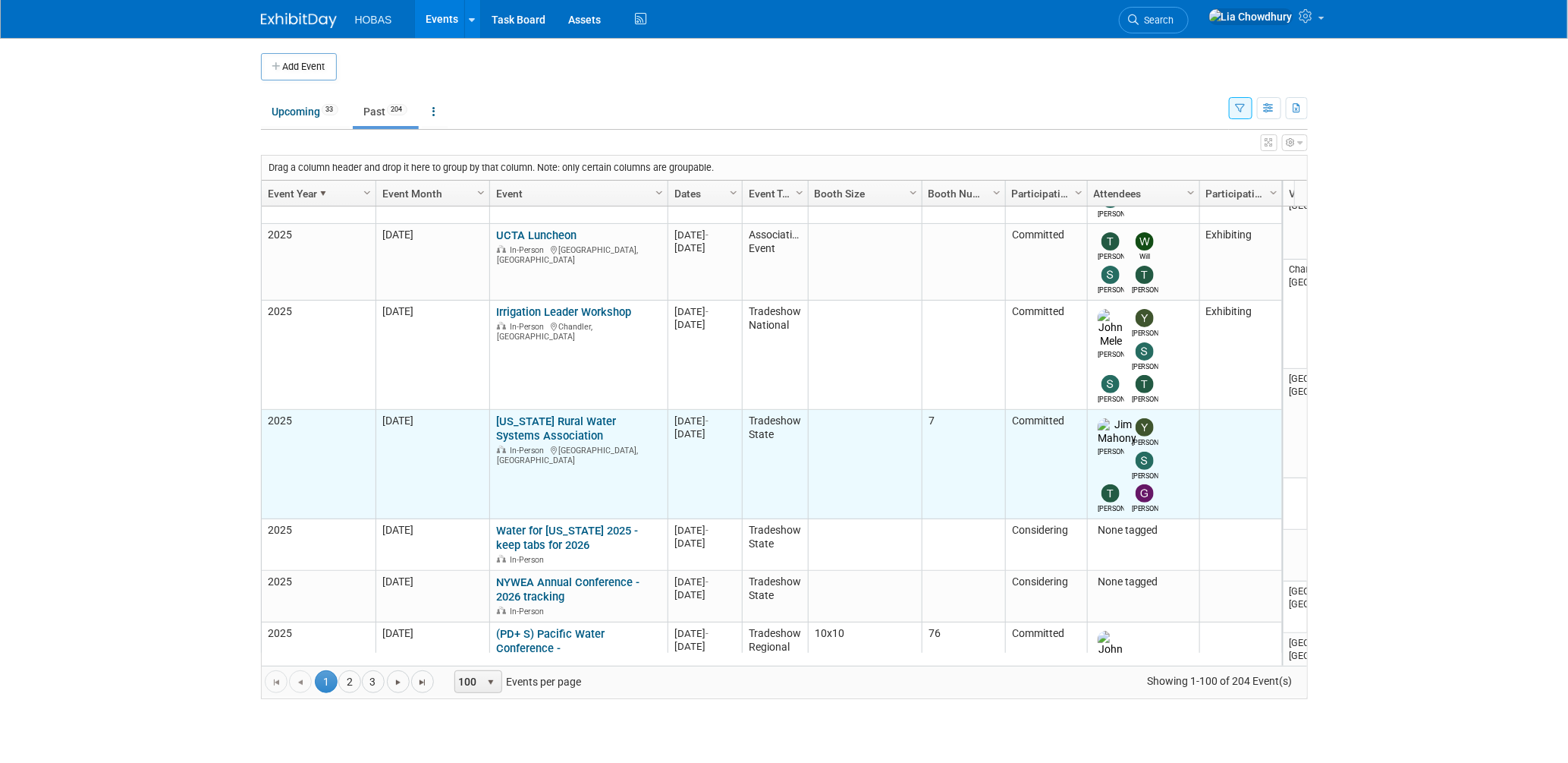
click at [549, 414] on link "[US_STATE] Rural Water Systems Association" at bounding box center [556, 428] width 120 height 28
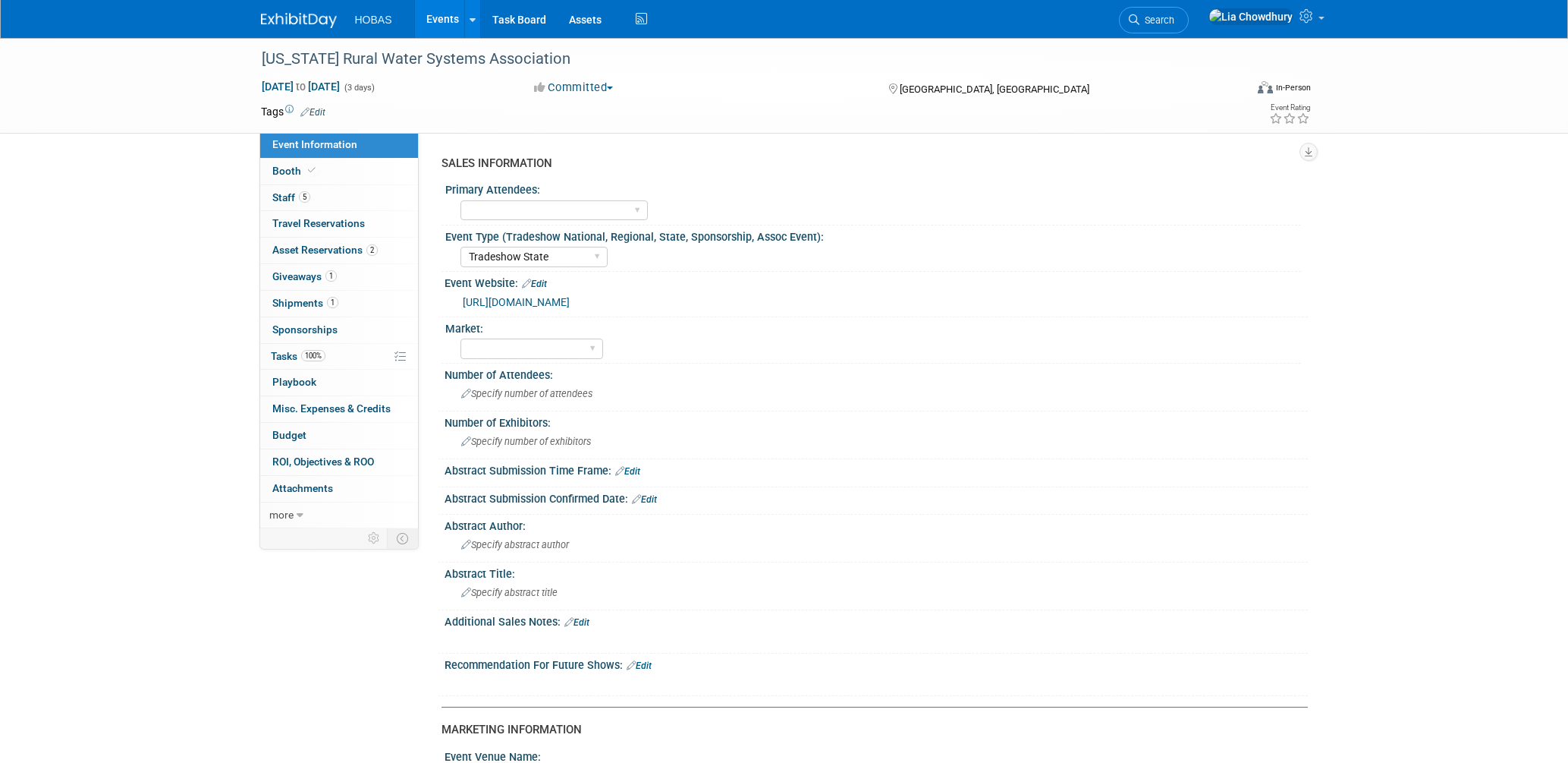
select select "Tradeshow State"
click at [286, 170] on span "Booth" at bounding box center [295, 170] width 46 height 12
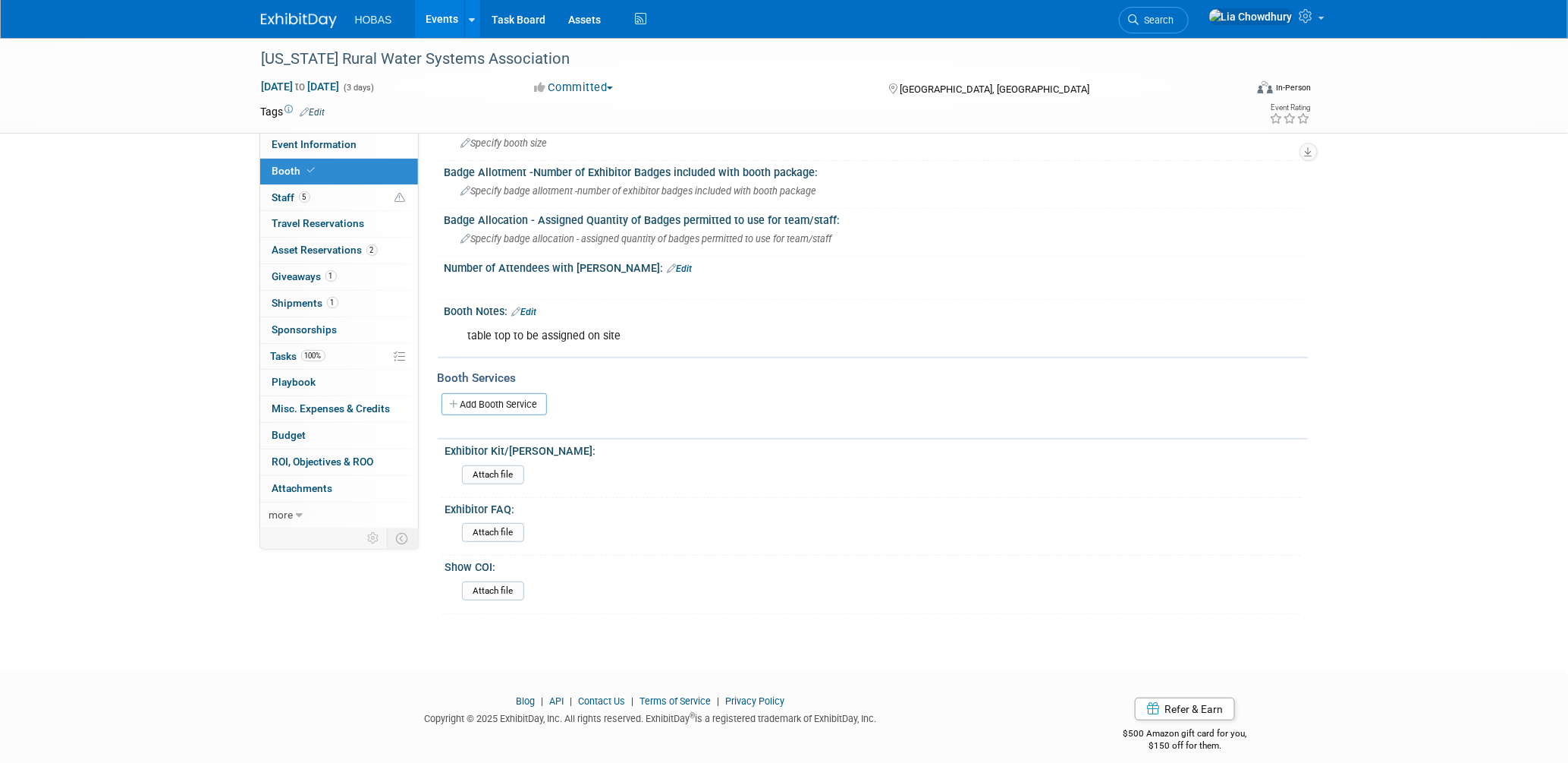
scroll to position [181, 0]
click at [295, 276] on span "Giveaways 1" at bounding box center [305, 276] width 64 height 12
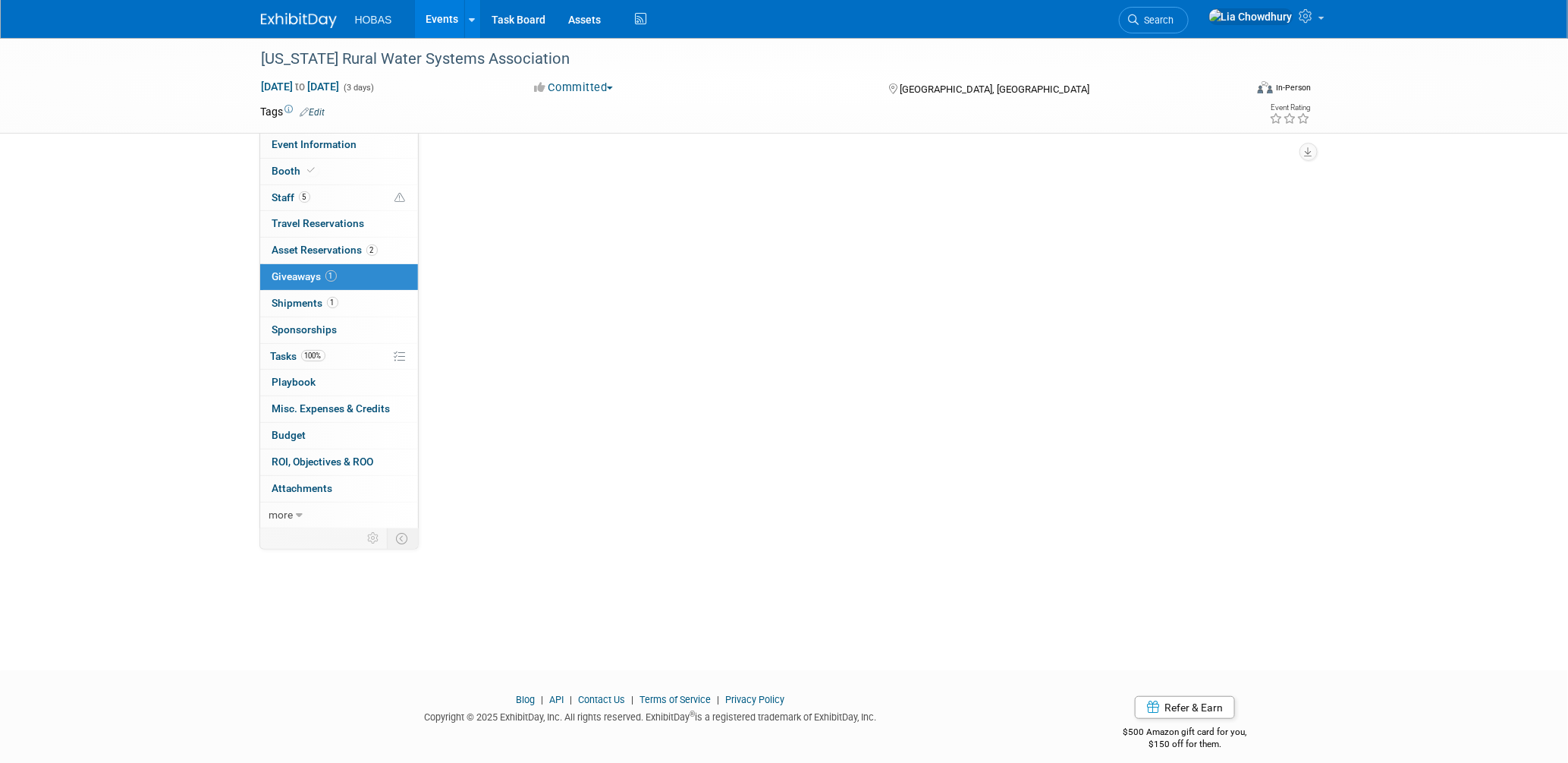
scroll to position [0, 0]
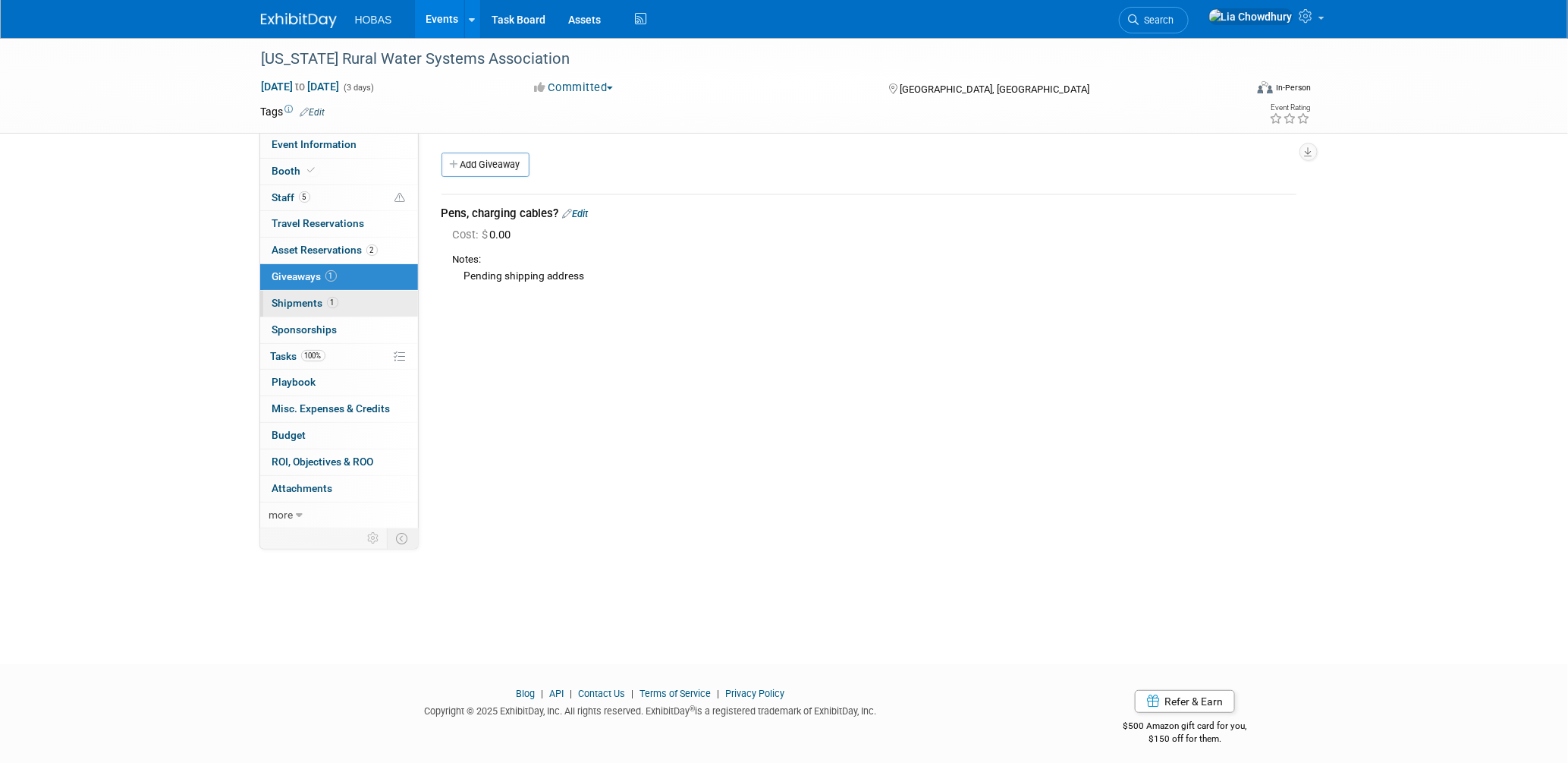
click at [295, 301] on span "Shipments 1" at bounding box center [305, 303] width 66 height 12
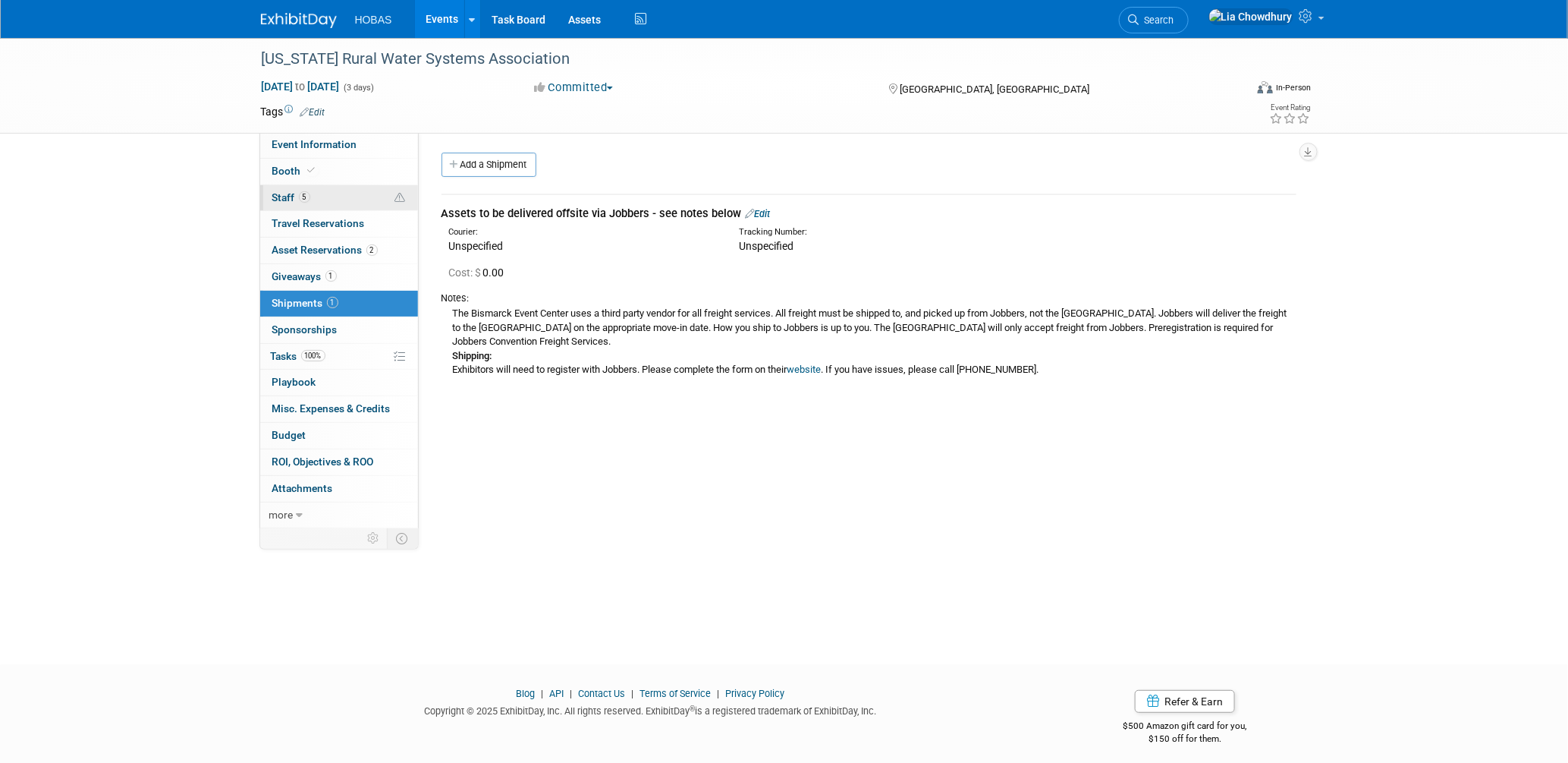
click at [301, 196] on span "5" at bounding box center [304, 197] width 11 height 11
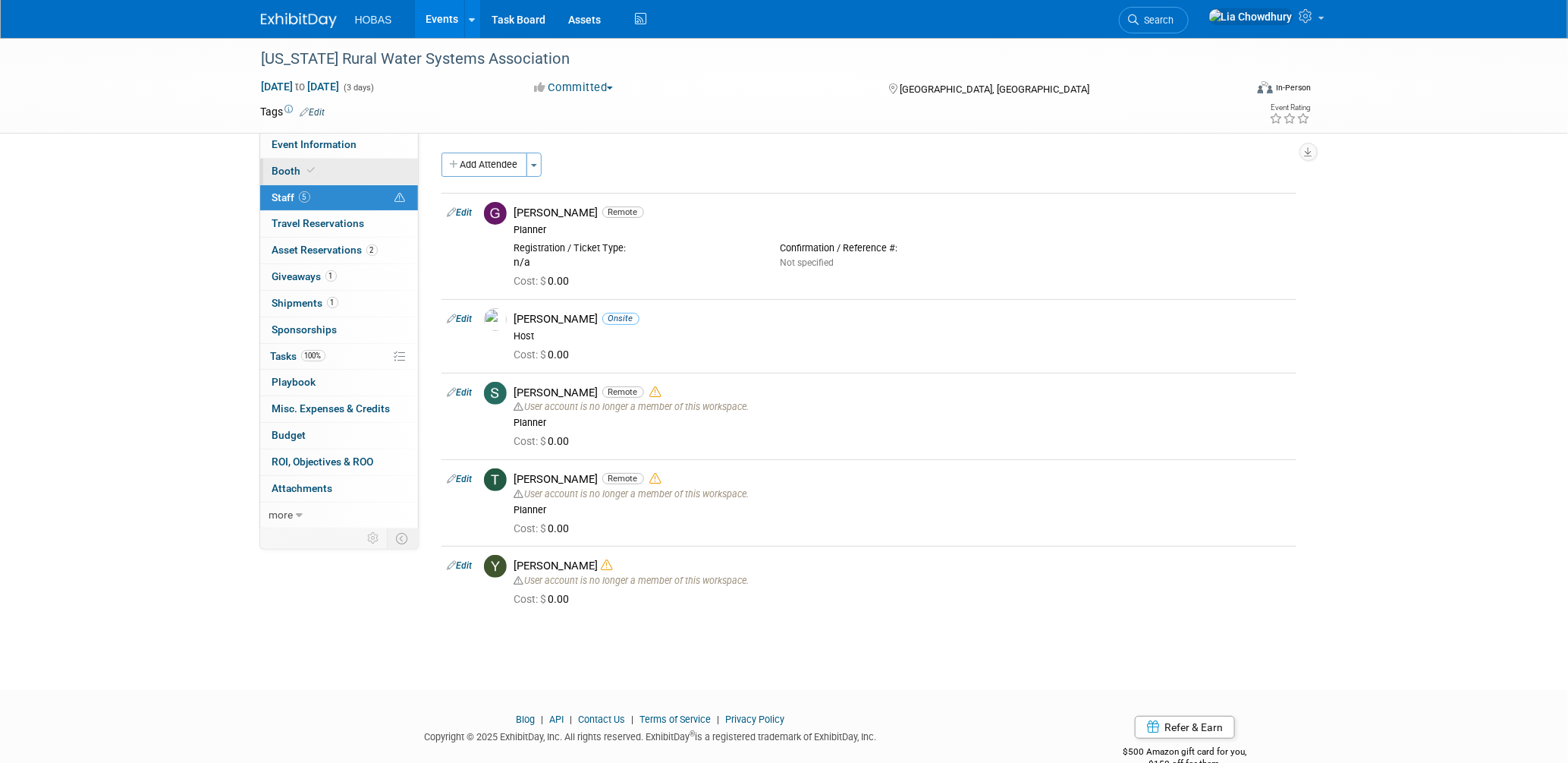
click at [285, 161] on link "Booth" at bounding box center [338, 171] width 158 height 26
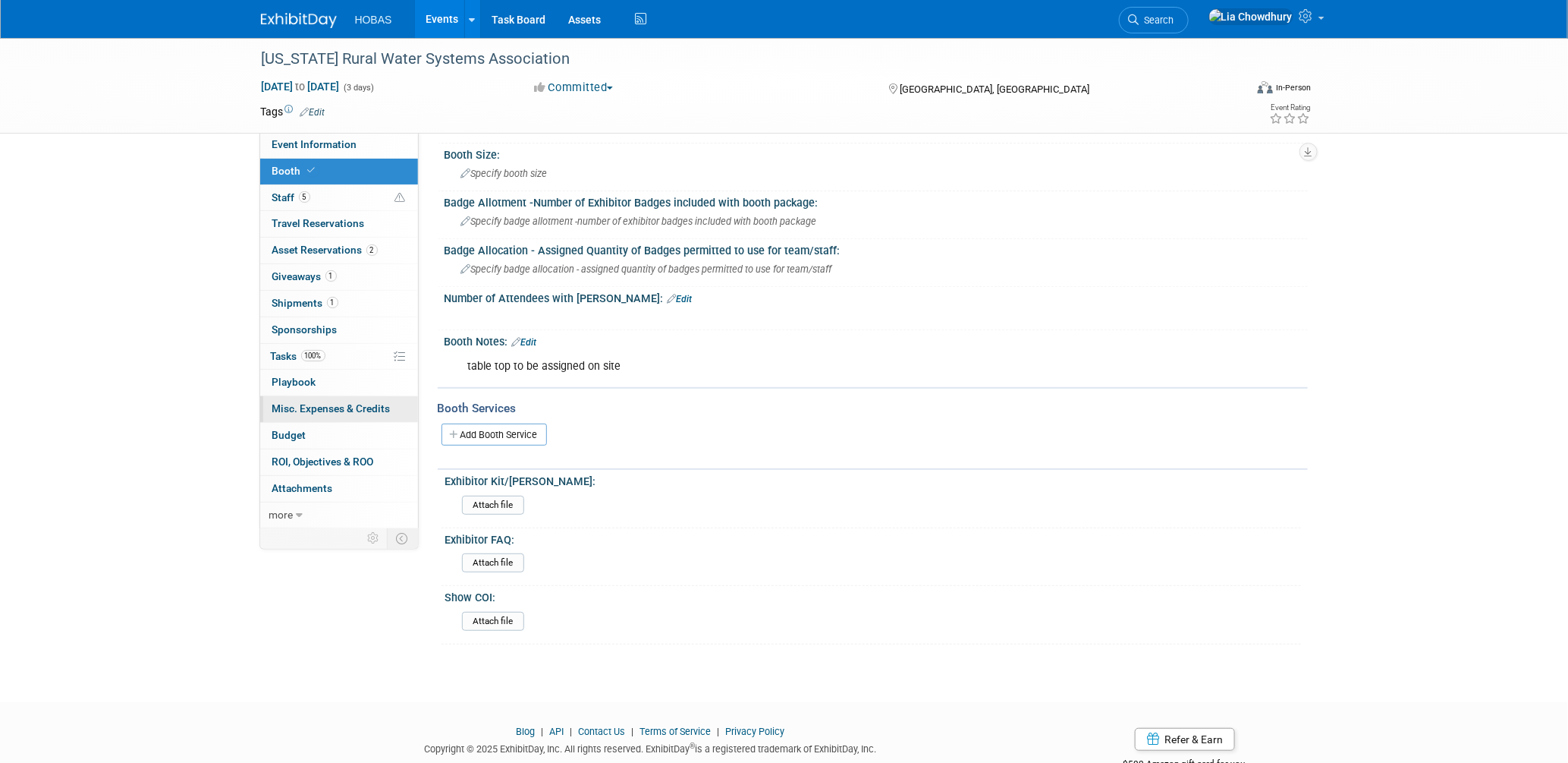
scroll to position [169, 0]
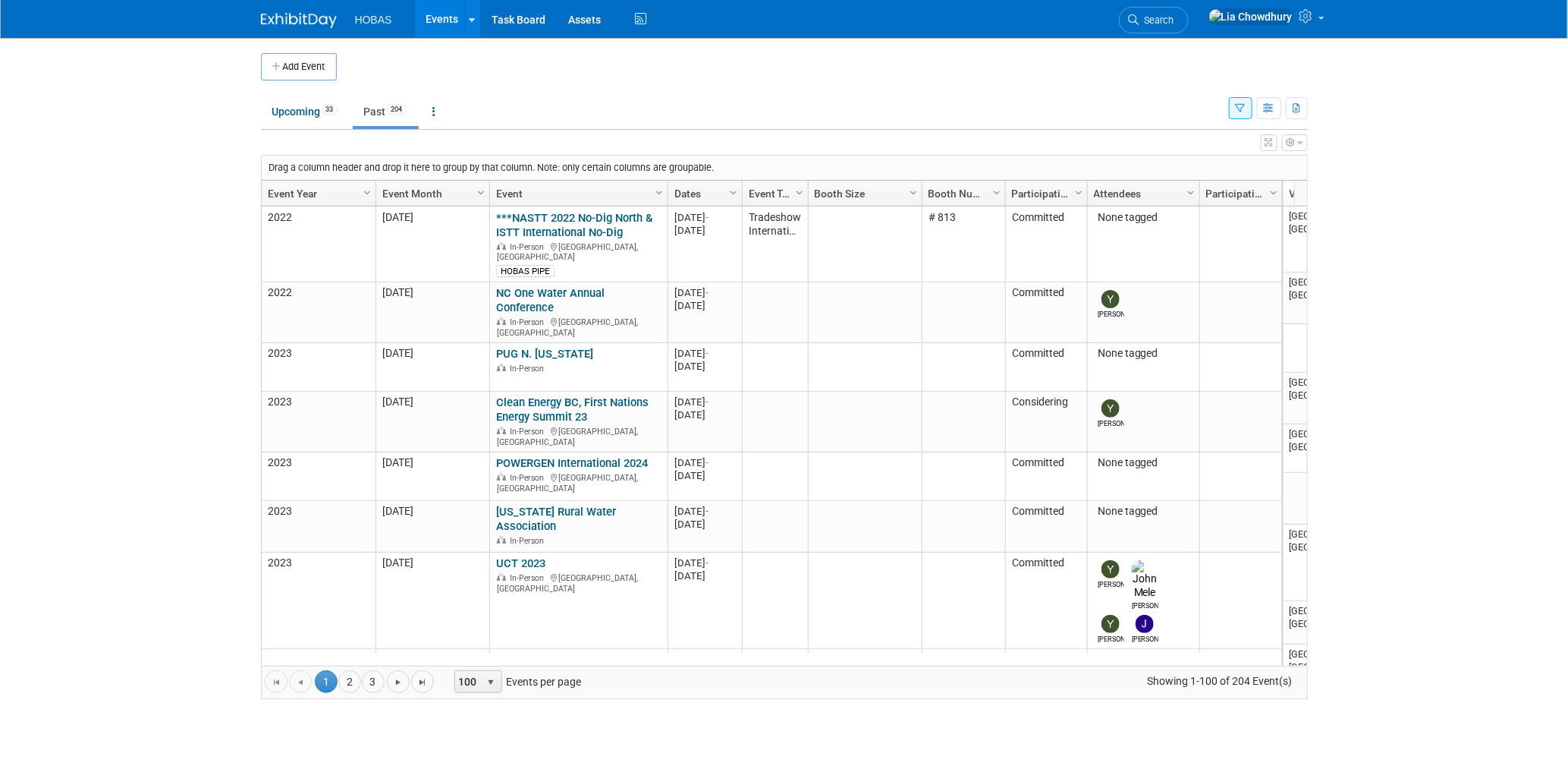
click at [289, 190] on link "Event Year" at bounding box center [316, 193] width 98 height 26
click at [300, 192] on link "Event Year" at bounding box center [316, 193] width 98 height 26
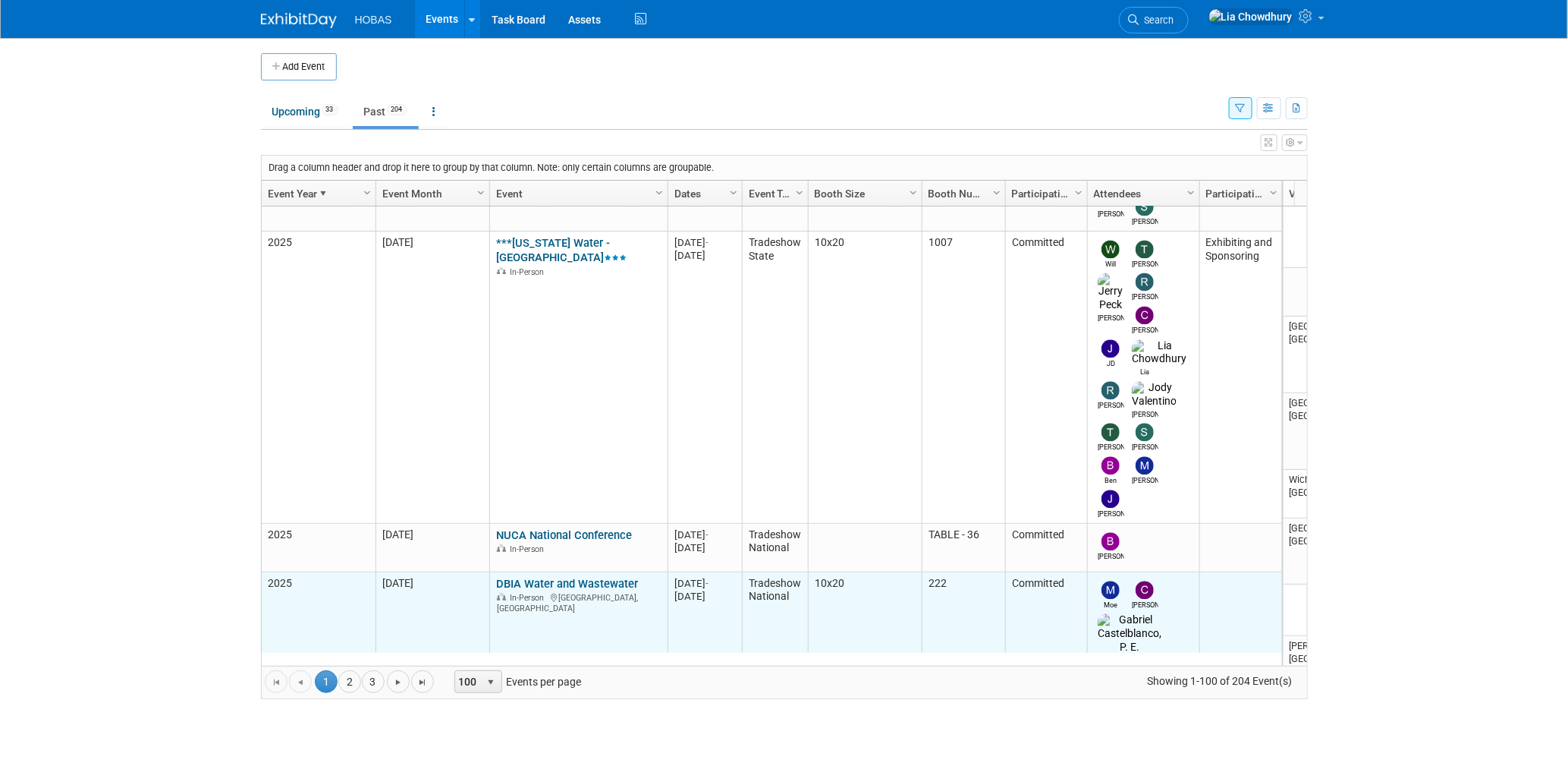
click at [545, 576] on link "DBIA Water and Wastewater" at bounding box center [567, 583] width 142 height 14
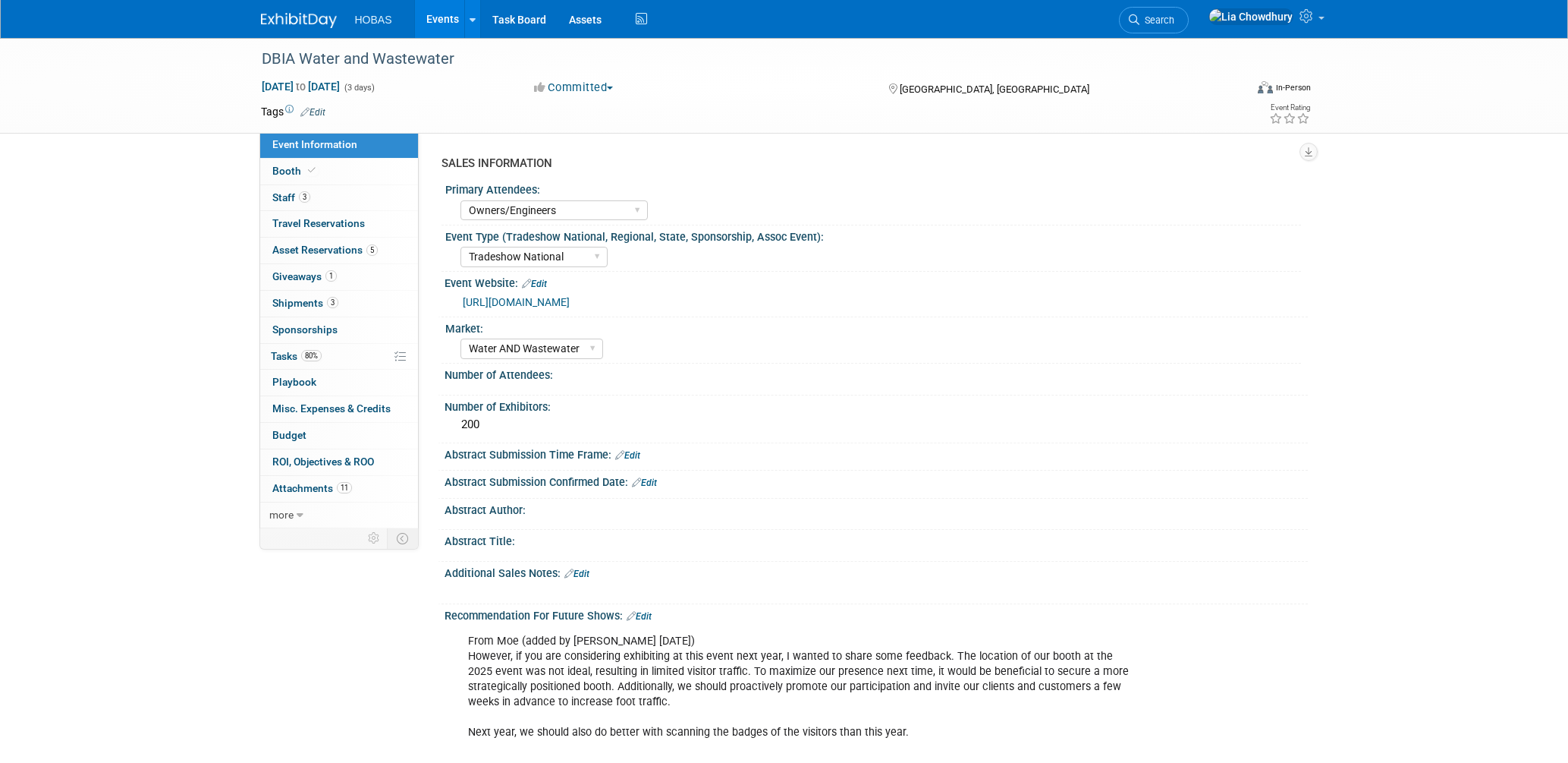
select select "Owners/Engineers"
select select "Tradeshow National"
select select "Water AND Wastewater"
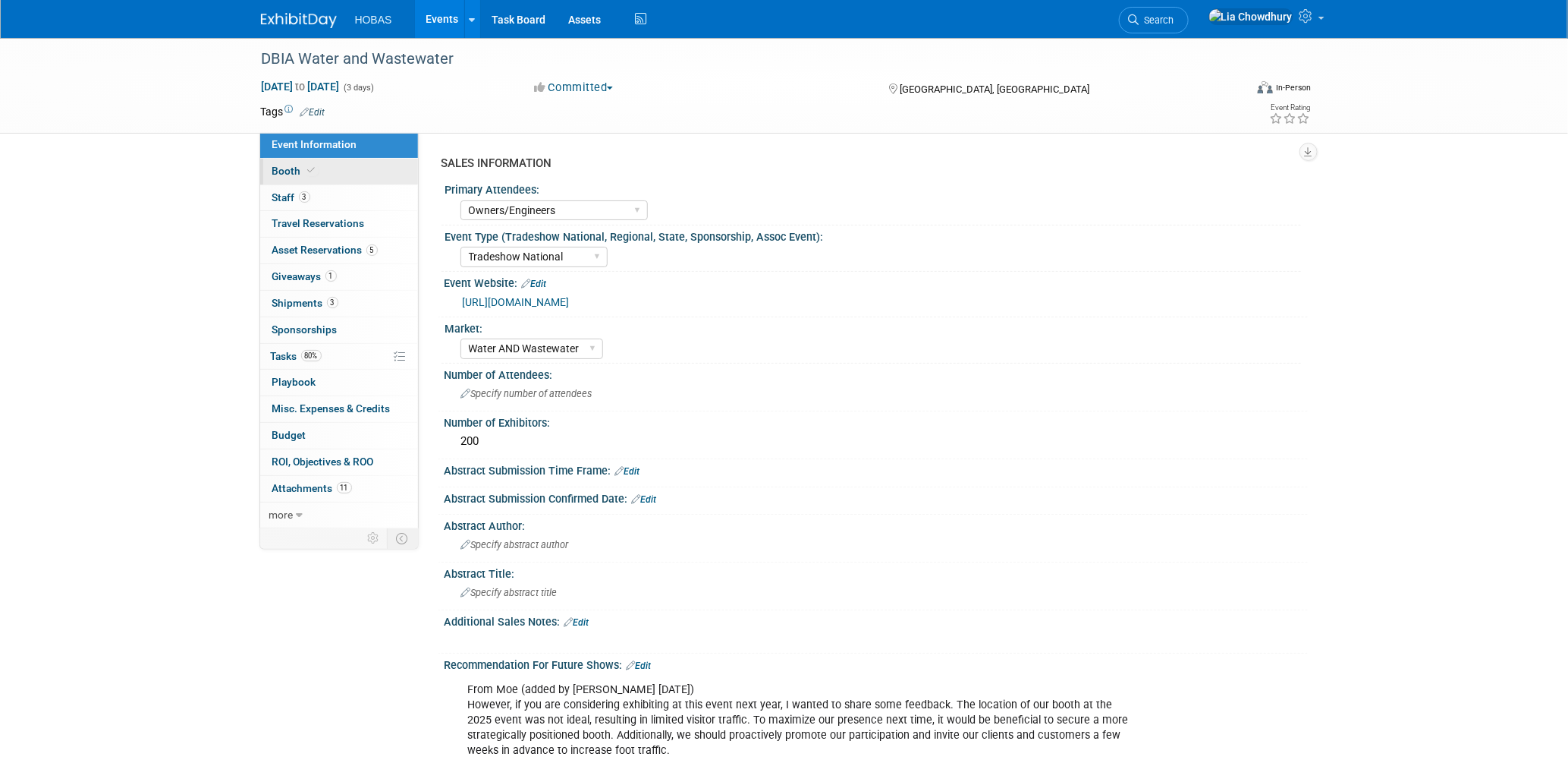
click at [284, 170] on span "Booth" at bounding box center [295, 170] width 46 height 12
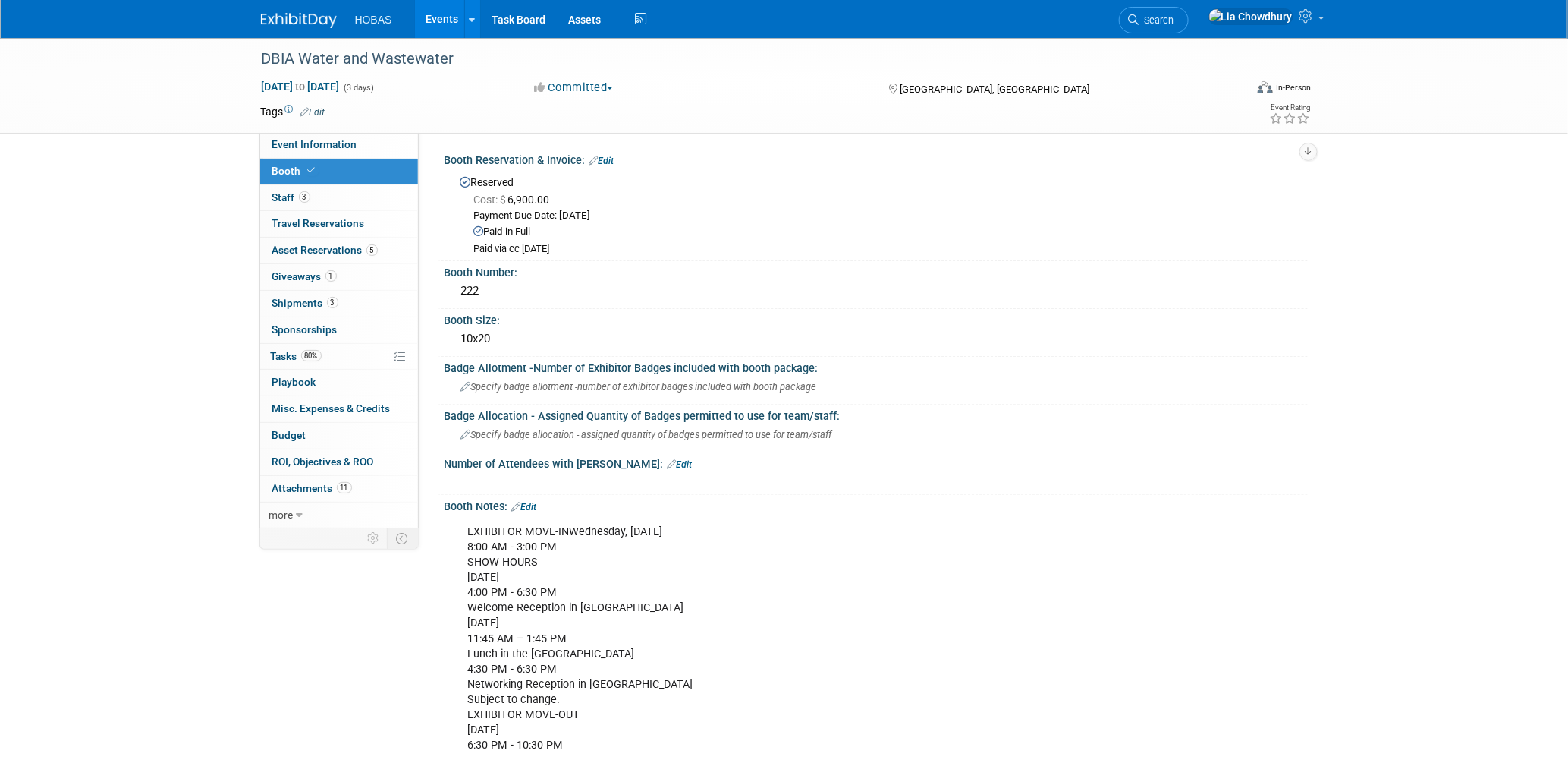
click at [598, 163] on link "Edit" at bounding box center [603, 160] width 25 height 11
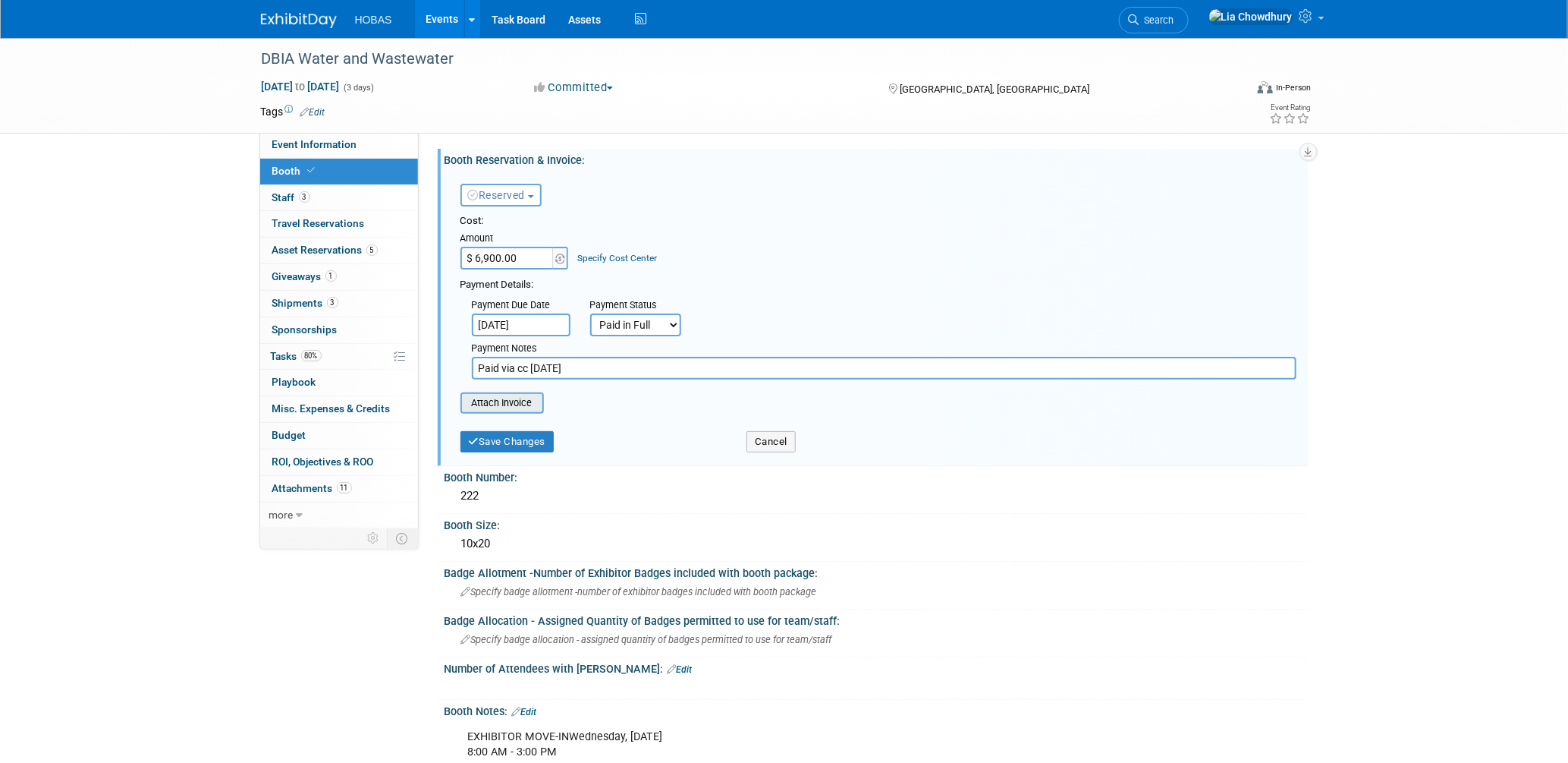
click at [508, 396] on input "file" at bounding box center [452, 403] width 181 height 19
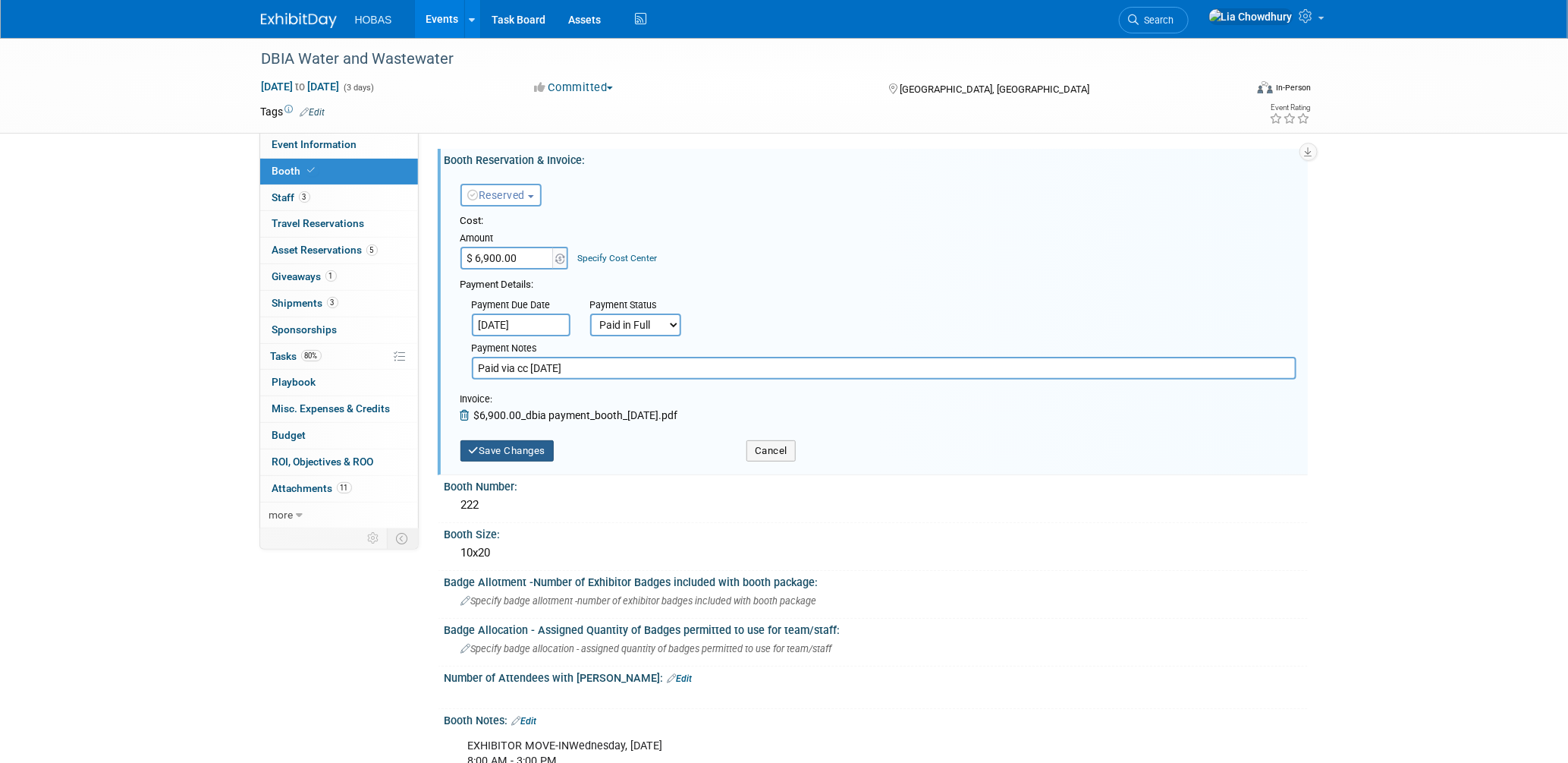
click at [522, 447] on button "Save Changes" at bounding box center [507, 450] width 94 height 21
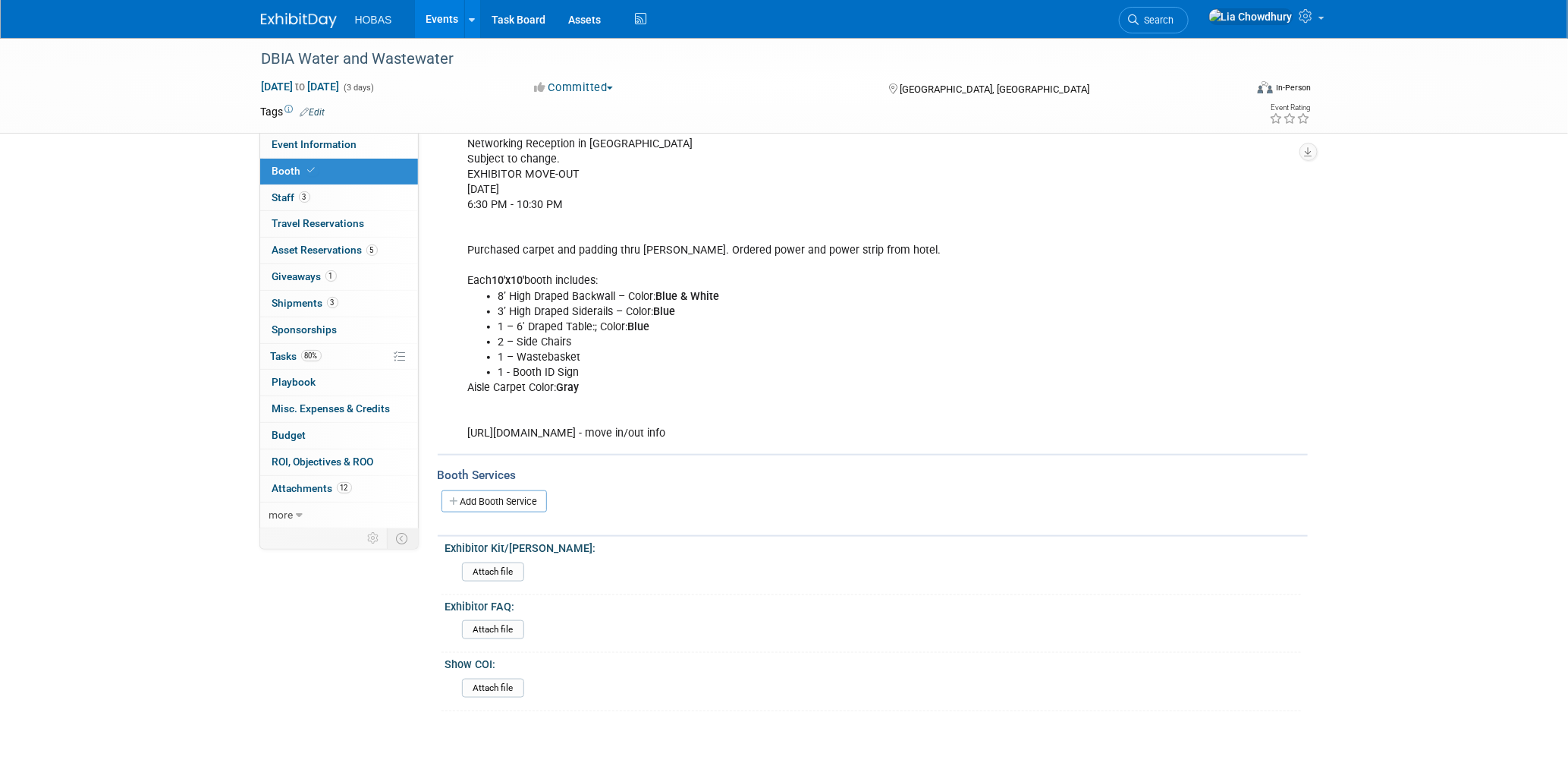
scroll to position [590, 0]
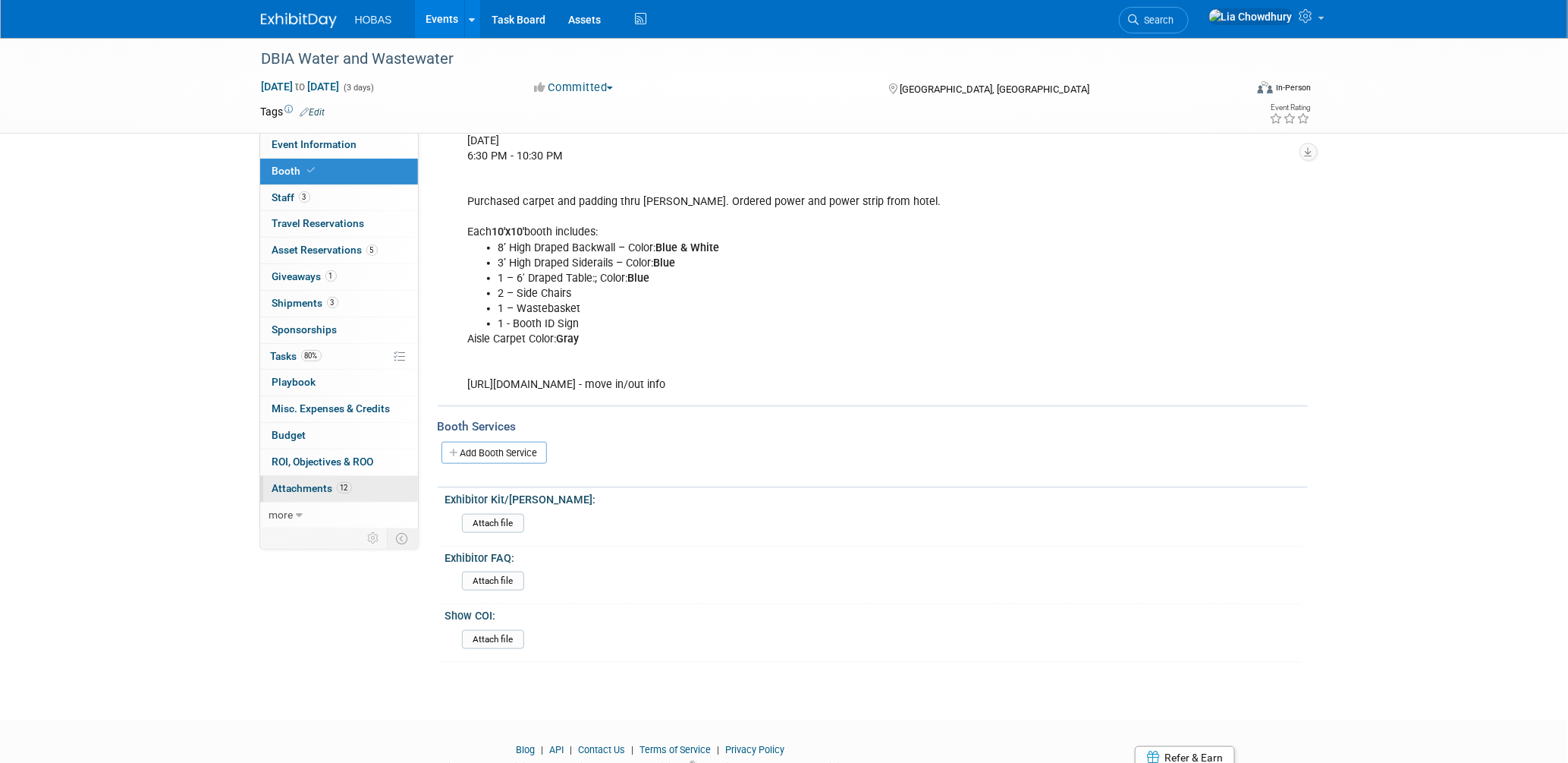
click at [307, 488] on span "Attachments 12" at bounding box center [312, 488] width 79 height 12
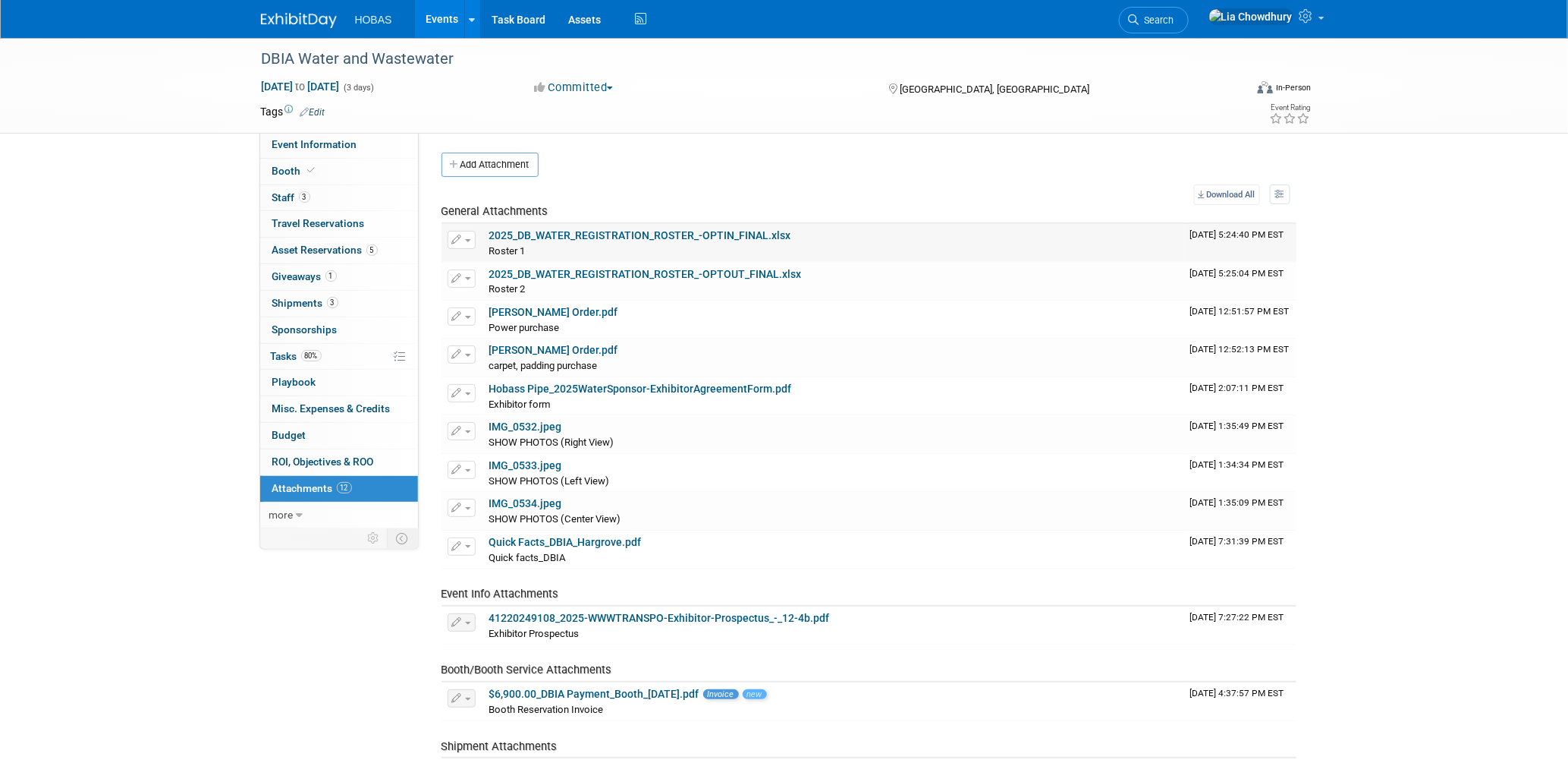
click at [606, 230] on link "2025_DB_WATER_REGISTRATION_ROSTER_-OPTIN_FINAL.xlsx" at bounding box center [641, 235] width 302 height 12
click at [548, 312] on link "Gaylord Order.pdf" at bounding box center [554, 311] width 129 height 12
click at [279, 172] on span "Booth" at bounding box center [295, 170] width 46 height 12
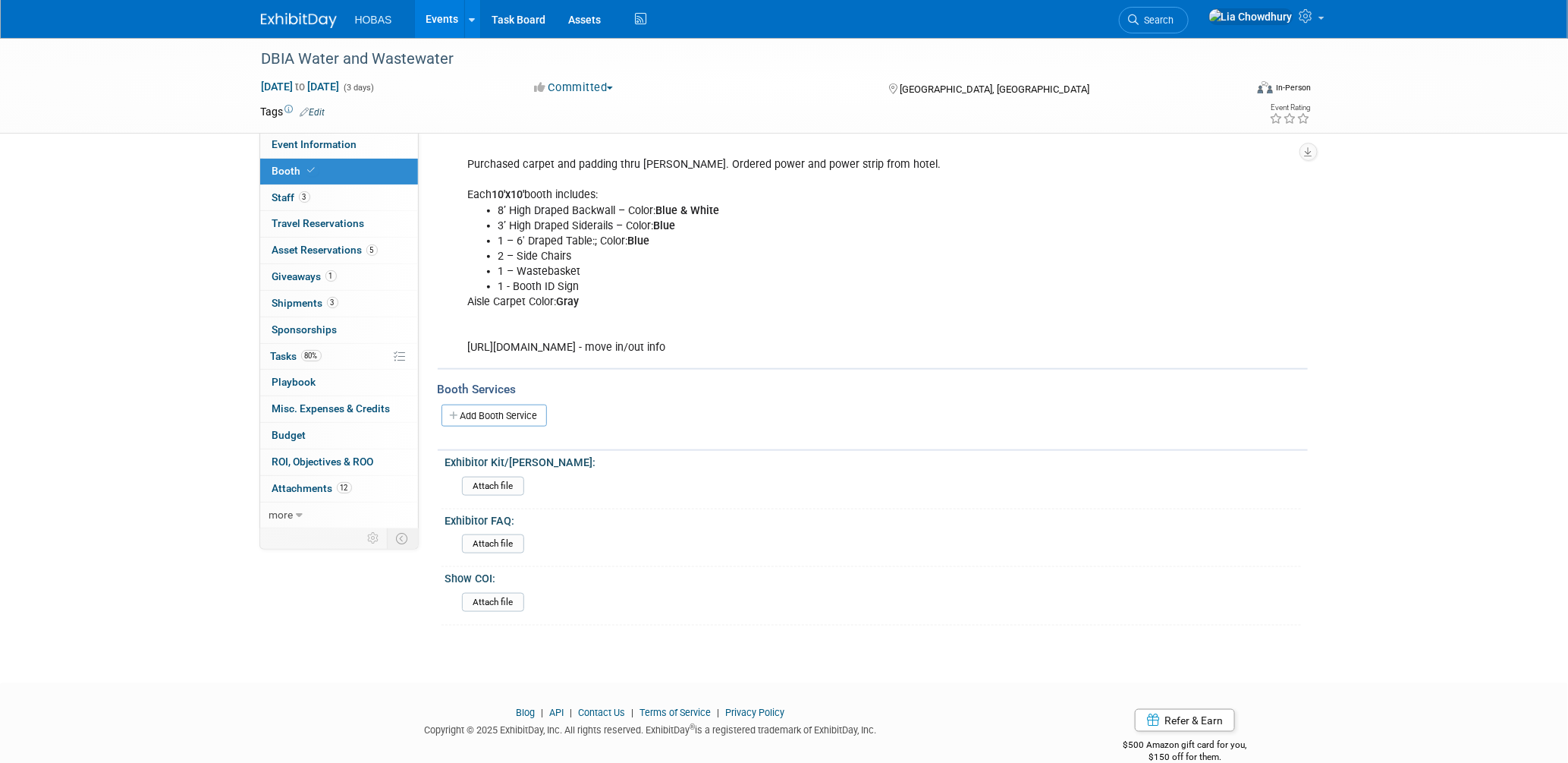
scroll to position [640, 0]
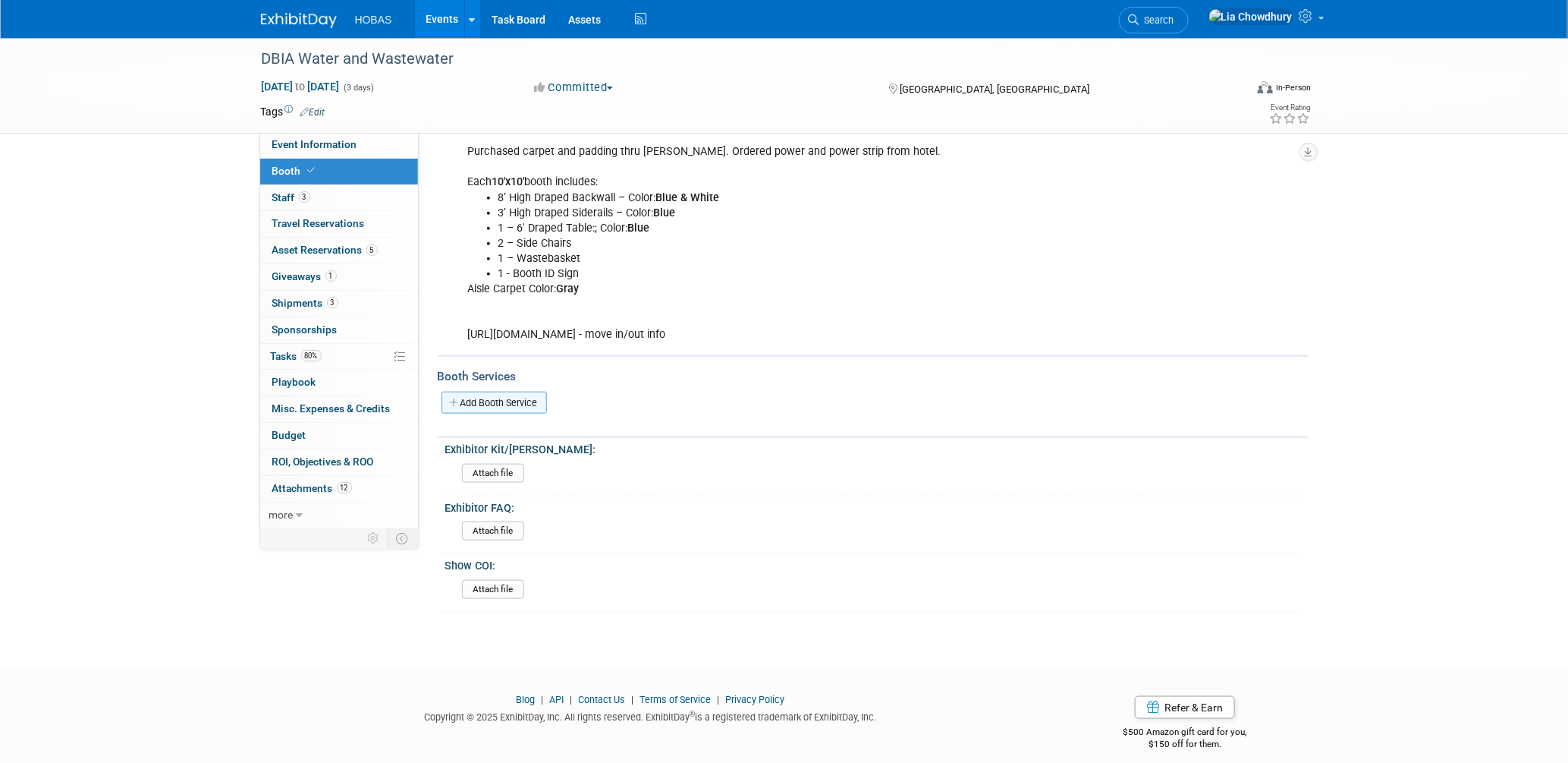
click at [486, 395] on link "Add Booth Service" at bounding box center [494, 403] width 105 height 22
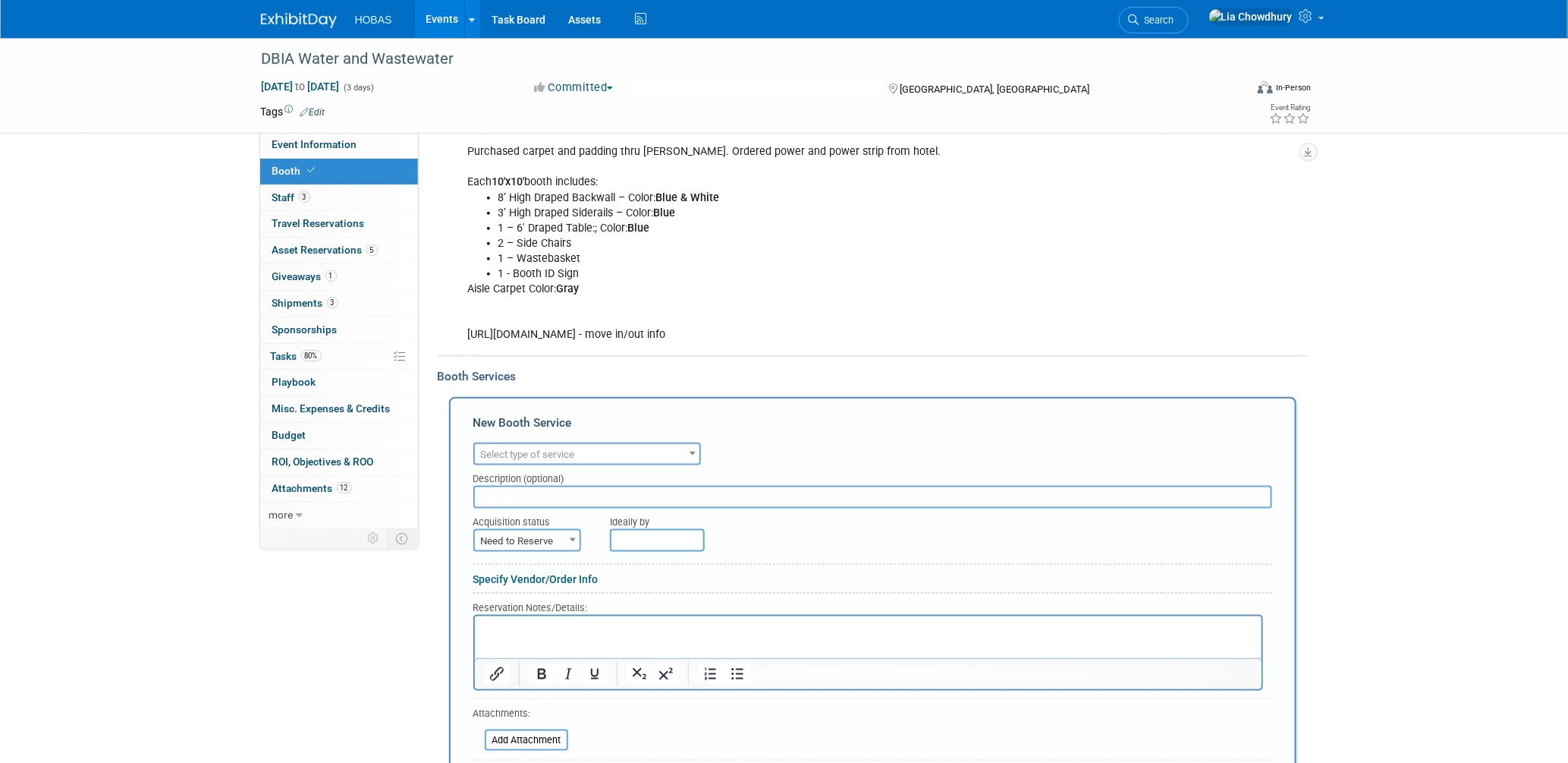
scroll to position [0, 0]
click at [560, 448] on span "Select type of service" at bounding box center [527, 453] width 94 height 11
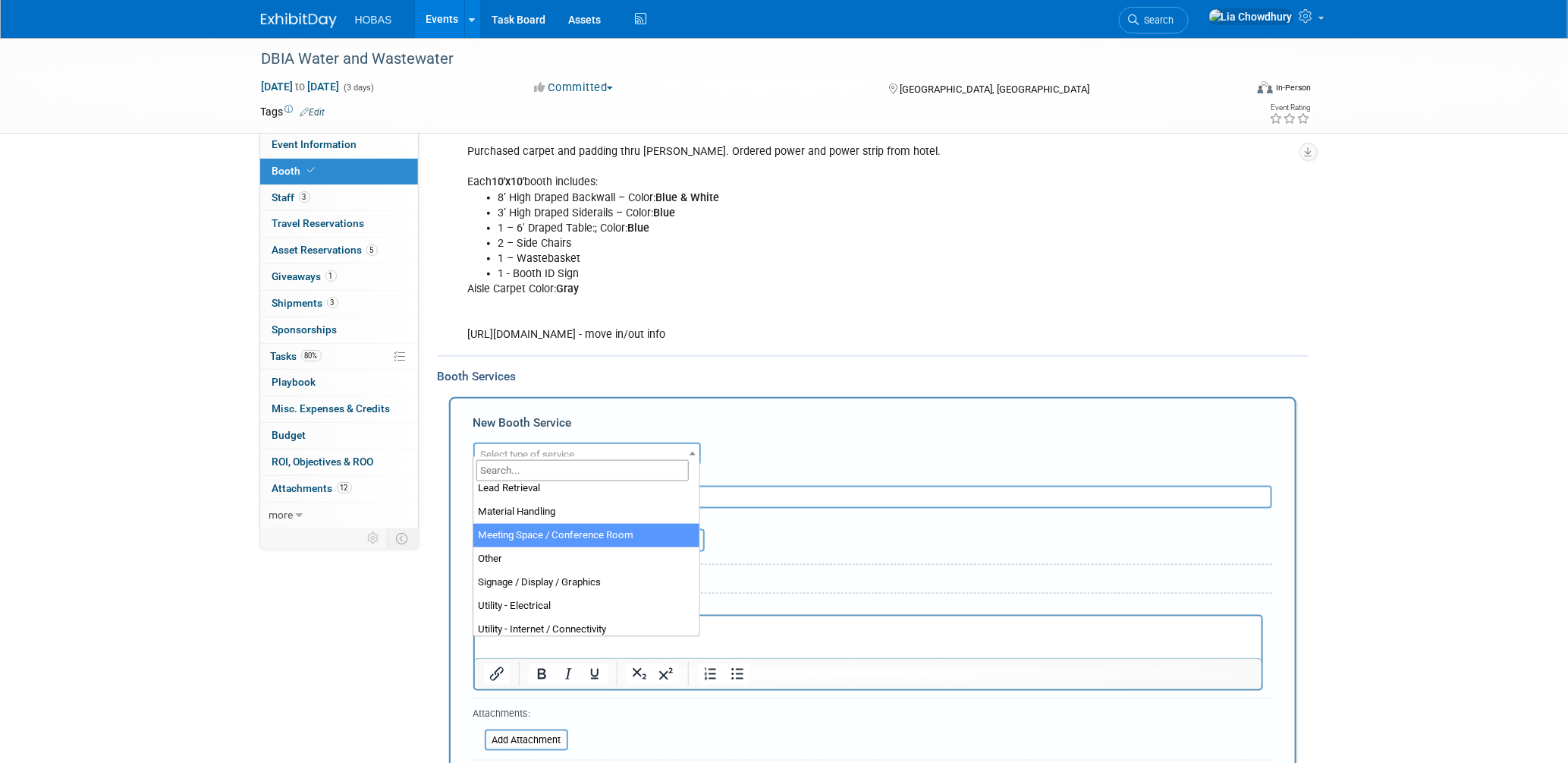
scroll to position [387, 0]
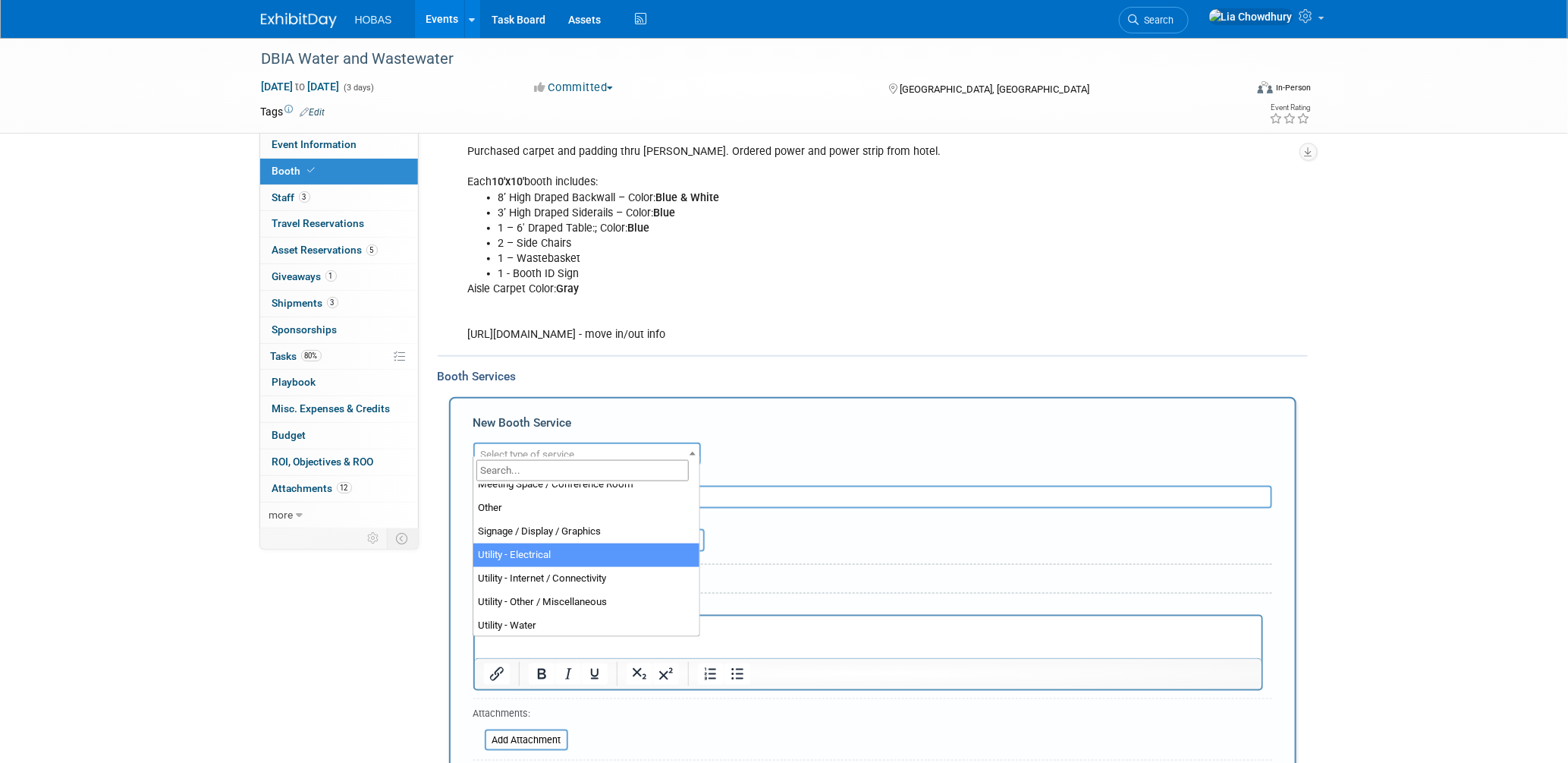
select select "8"
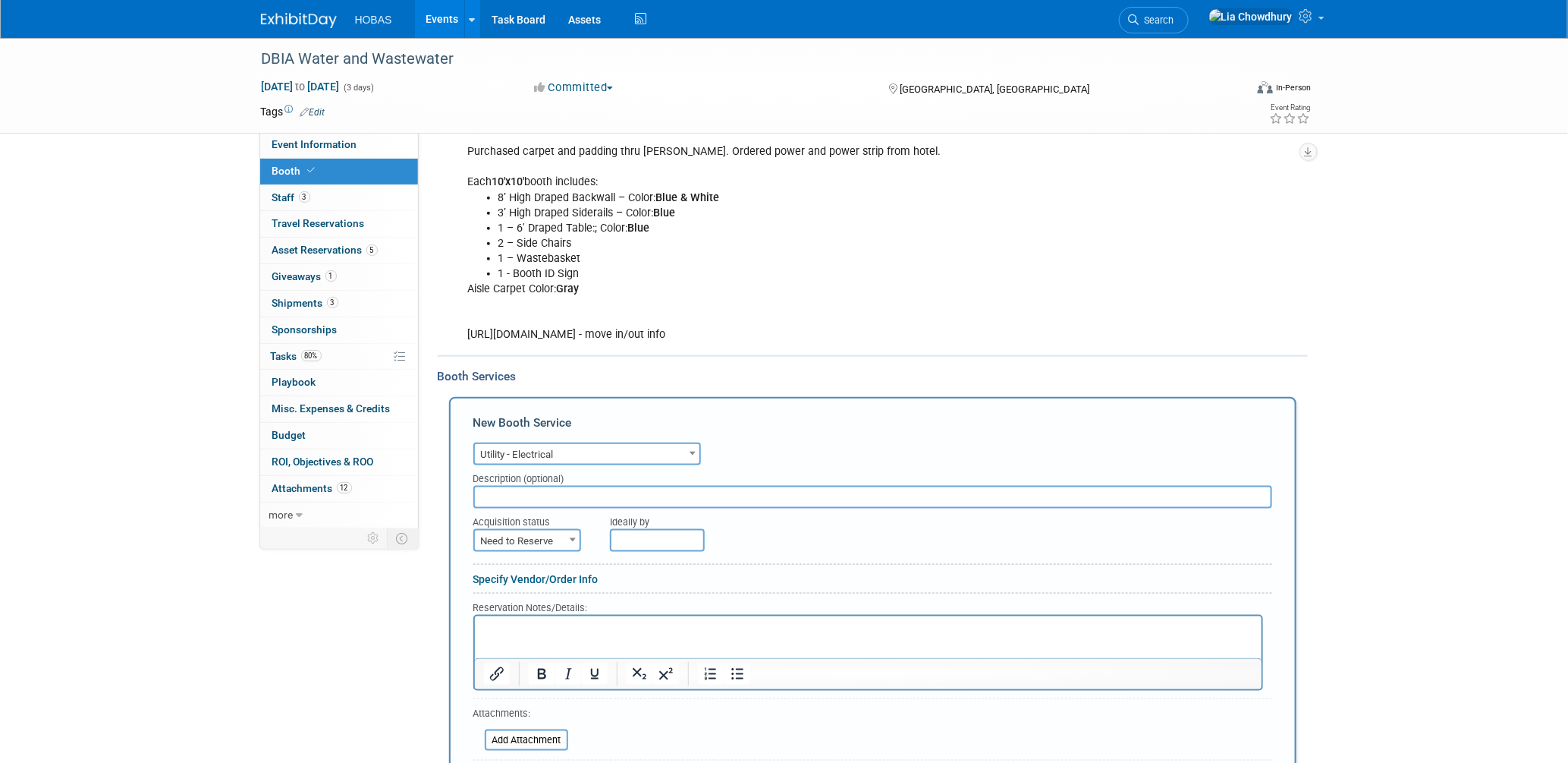
click at [525, 485] on input "text" at bounding box center [873, 496] width 799 height 23
click at [522, 530] on span "Need to Reserve" at bounding box center [527, 540] width 105 height 21
drag, startPoint x: 507, startPoint y: 576, endPoint x: 585, endPoint y: 559, distance: 79.8
select select "2"
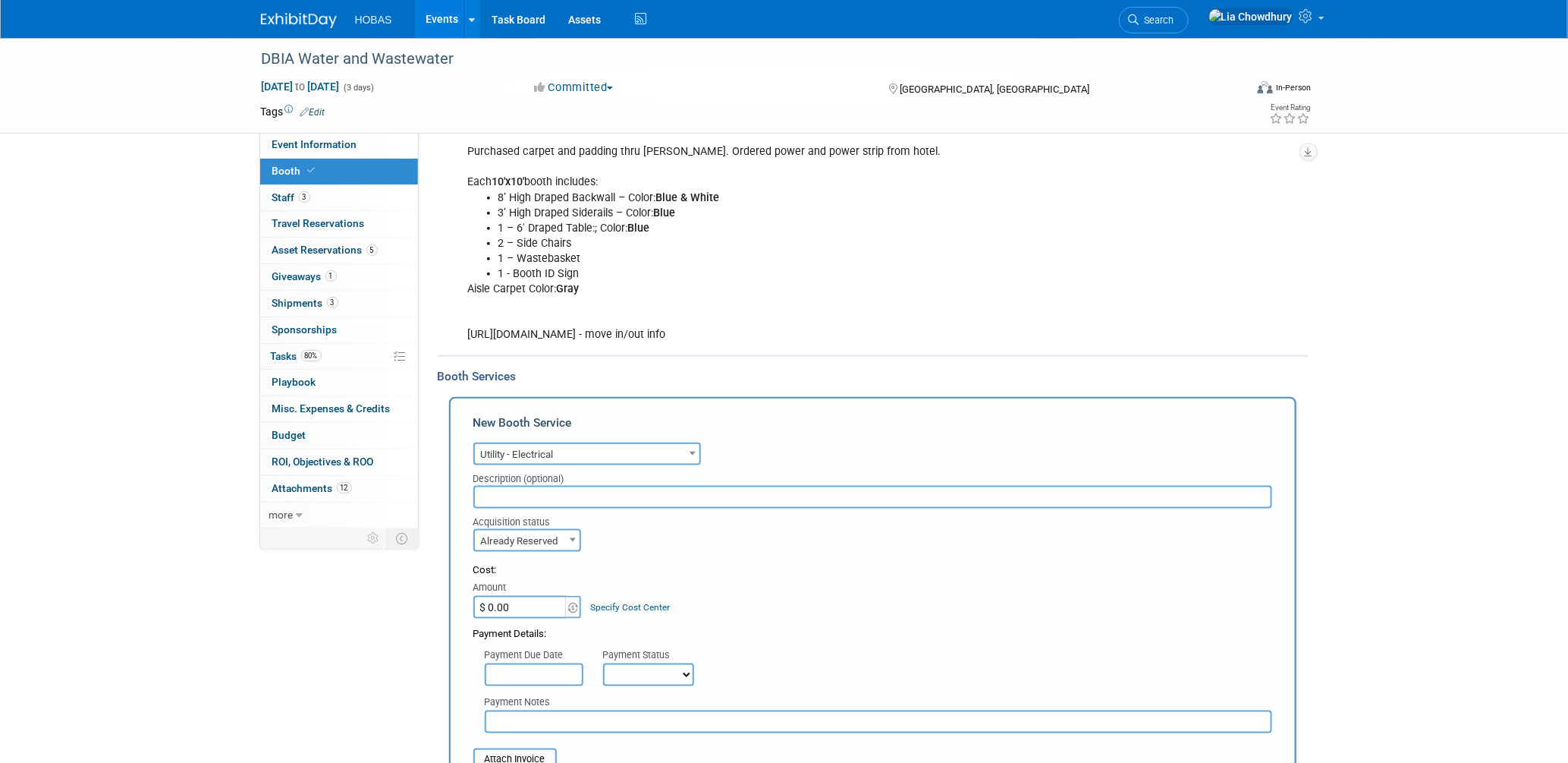
click at [527, 600] on input "$ 0.00" at bounding box center [521, 607] width 95 height 23
paste input "307.19"
type input "$ 307.19"
click at [637, 663] on select "Not Paid Yet Partially Paid Paid in Full" at bounding box center [649, 674] width 91 height 23
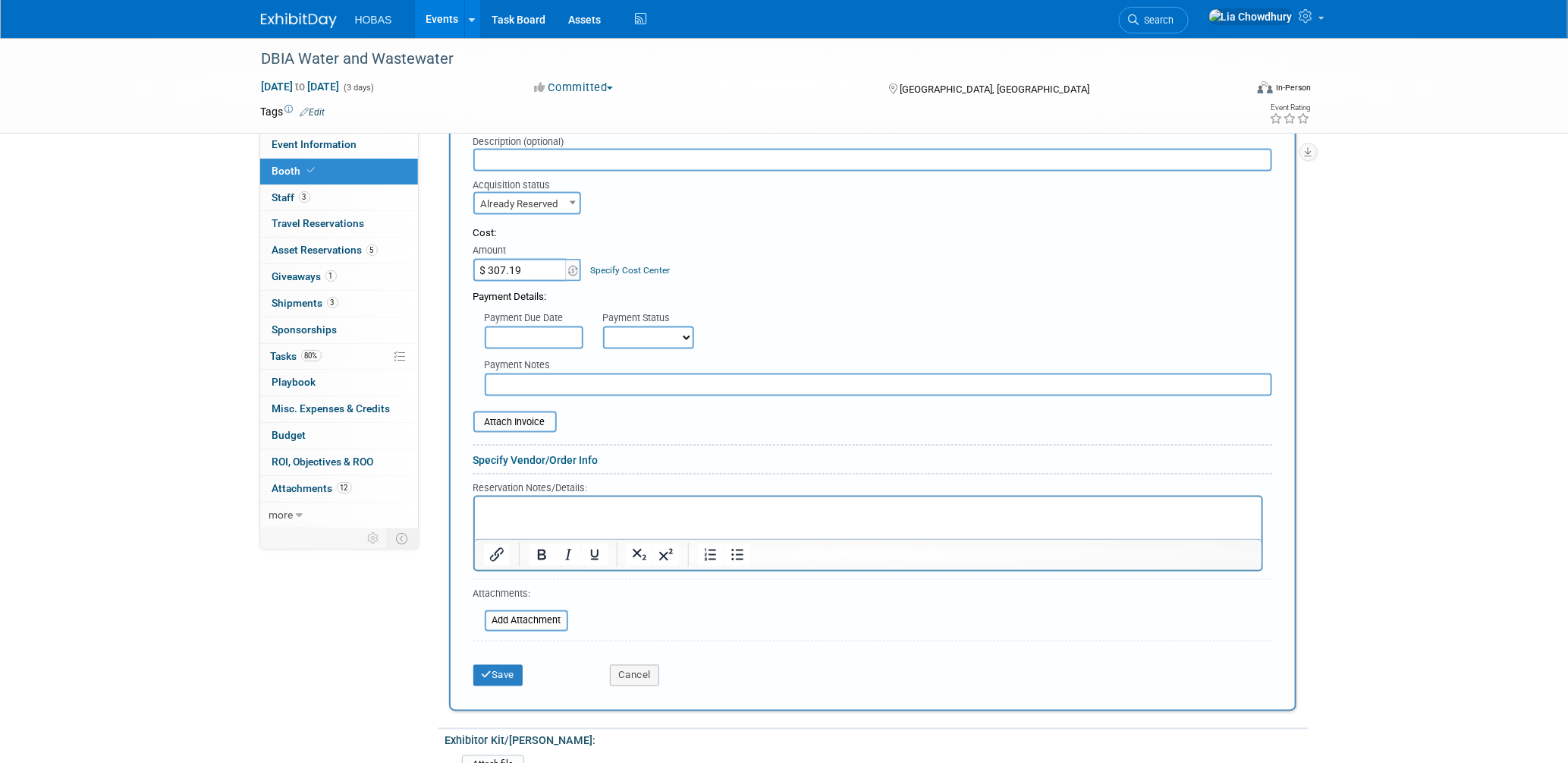
click at [650, 327] on select "Not Paid Yet Partially Paid Paid in Full" at bounding box center [649, 338] width 91 height 23
select select "1"
click at [603, 327] on select "Not Paid Yet Partially Paid Paid in Full" at bounding box center [649, 338] width 91 height 23
click at [495, 413] on input "file" at bounding box center [465, 422] width 181 height 19
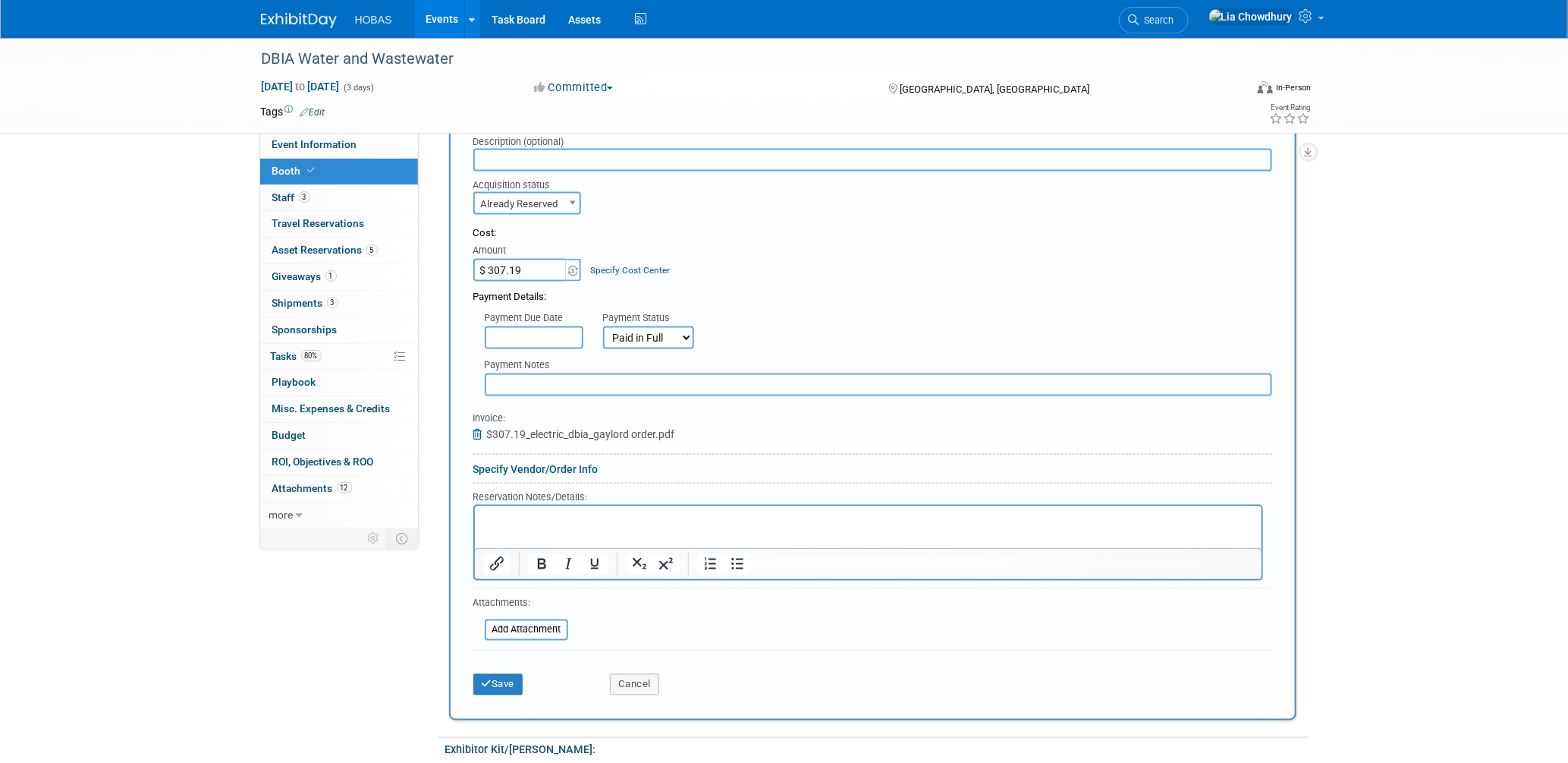
click at [522, 373] on input "text" at bounding box center [879, 384] width 787 height 23
type input "g"
type input "Gaylord - Electric"
click at [487, 679] on icon "submit" at bounding box center [487, 685] width 11 height 10
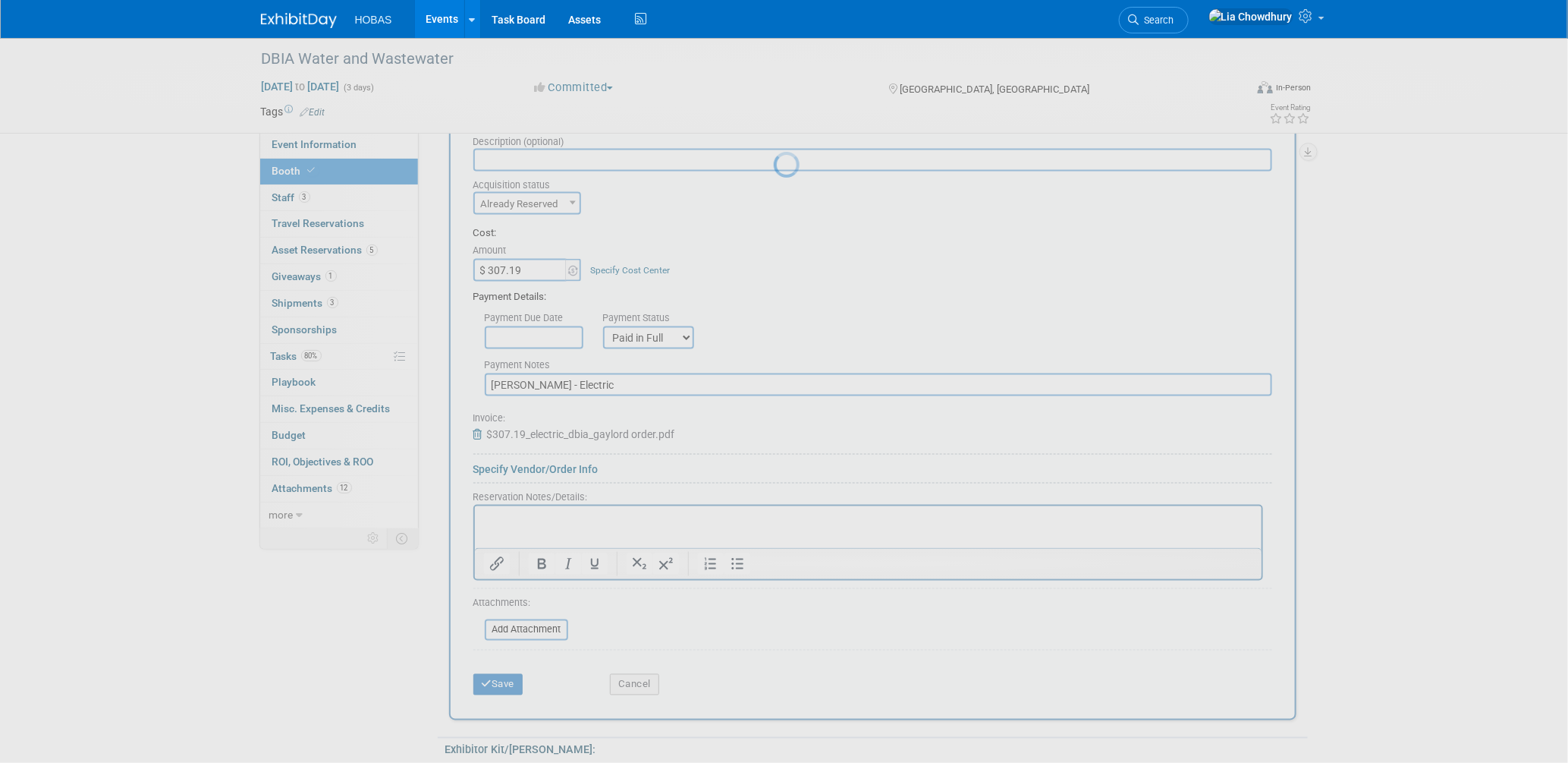
scroll to position [754, 0]
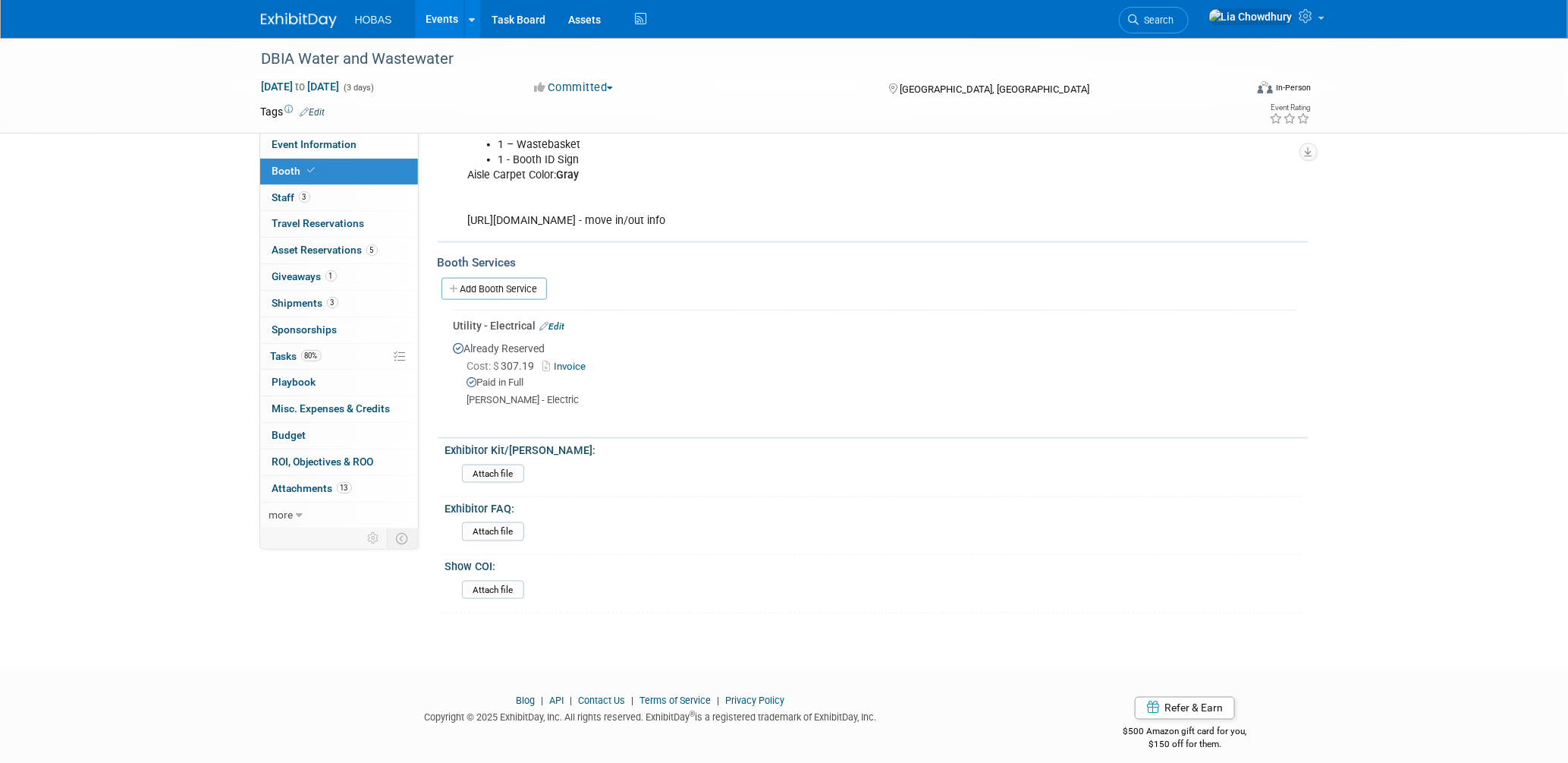
drag, startPoint x: 558, startPoint y: 316, endPoint x: 570, endPoint y: 323, distance: 13.9
click at [558, 321] on link "Edit" at bounding box center [553, 326] width 25 height 11
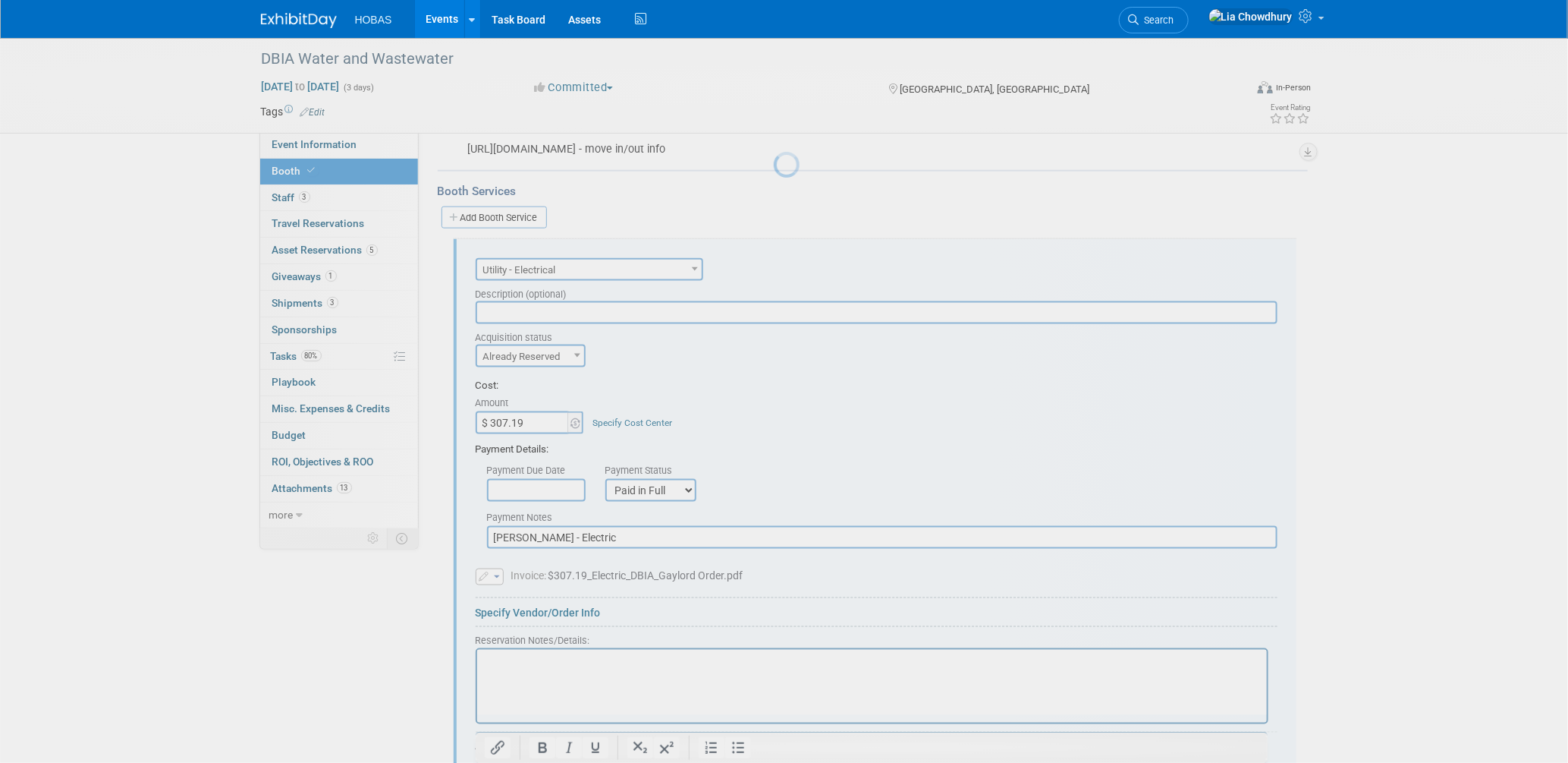
scroll to position [884, 0]
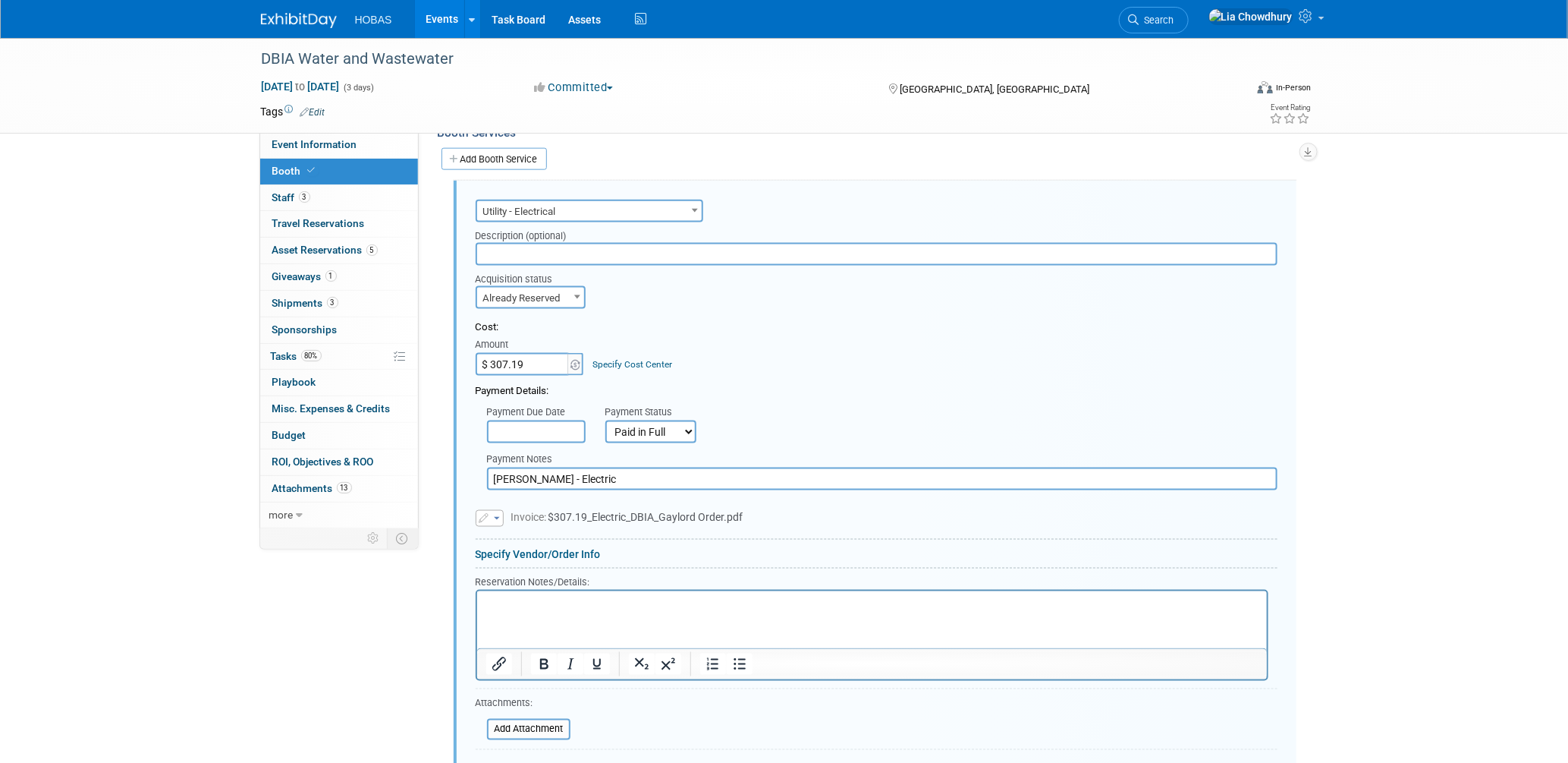
click at [613, 468] on input "Gaylord - Electric" at bounding box center [882, 479] width 791 height 23
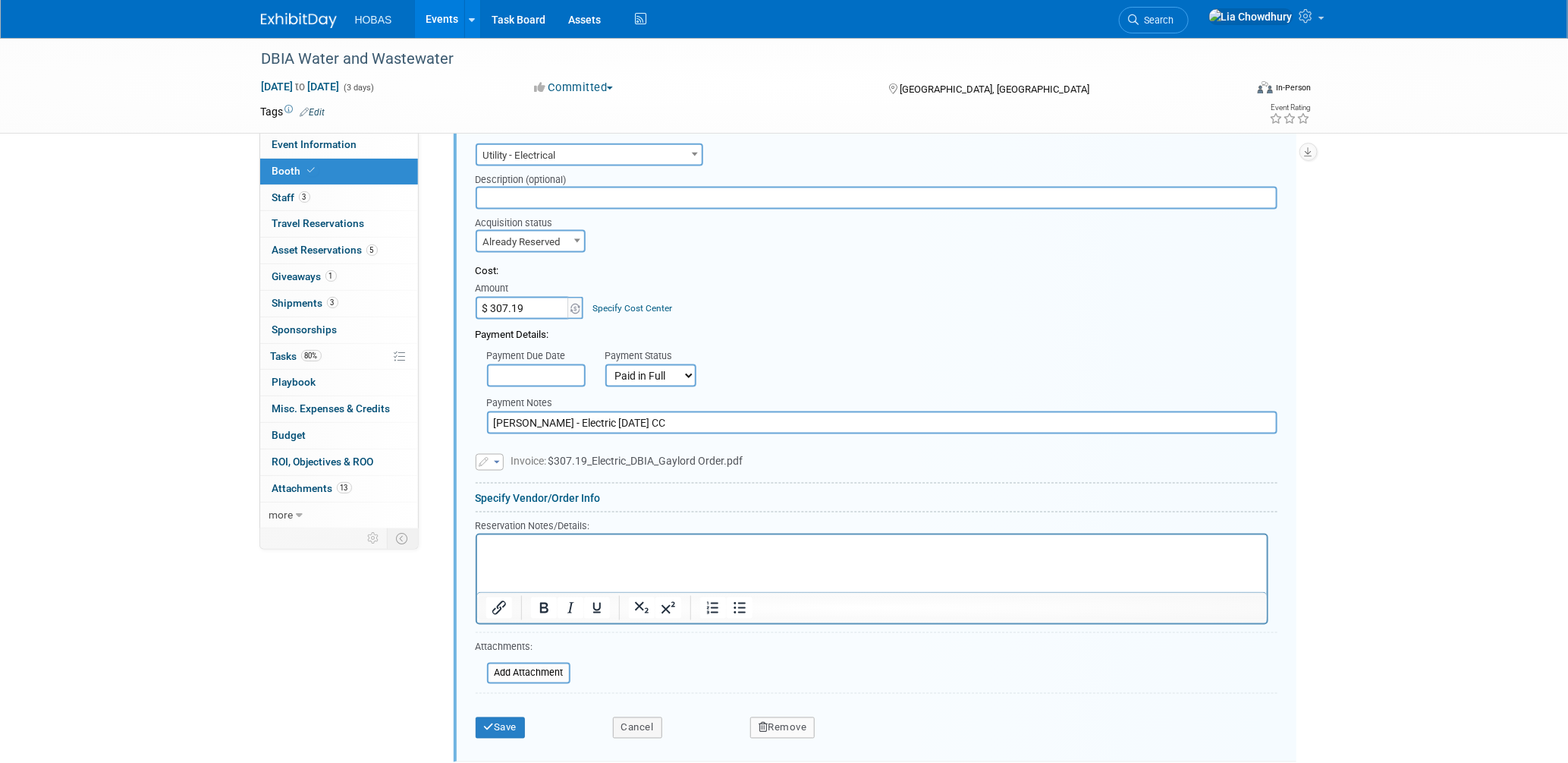
scroll to position [1052, 0]
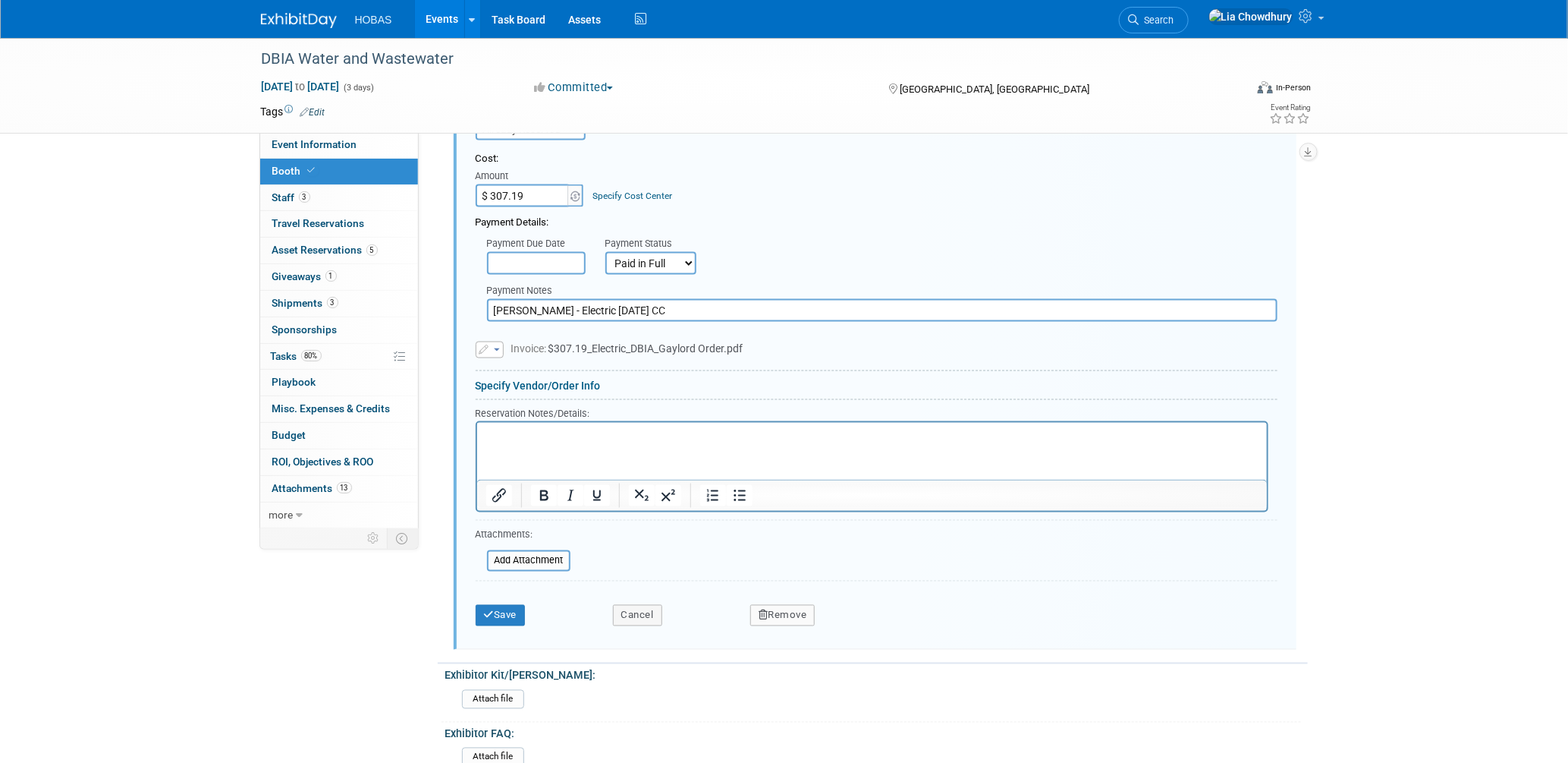
type input "Gaylord - Electric 2/28/25 CC"
click at [495, 613] on div "Save Cancel Remove" at bounding box center [877, 610] width 802 height 46
click at [496, 605] on button "Save" at bounding box center [500, 615] width 50 height 21
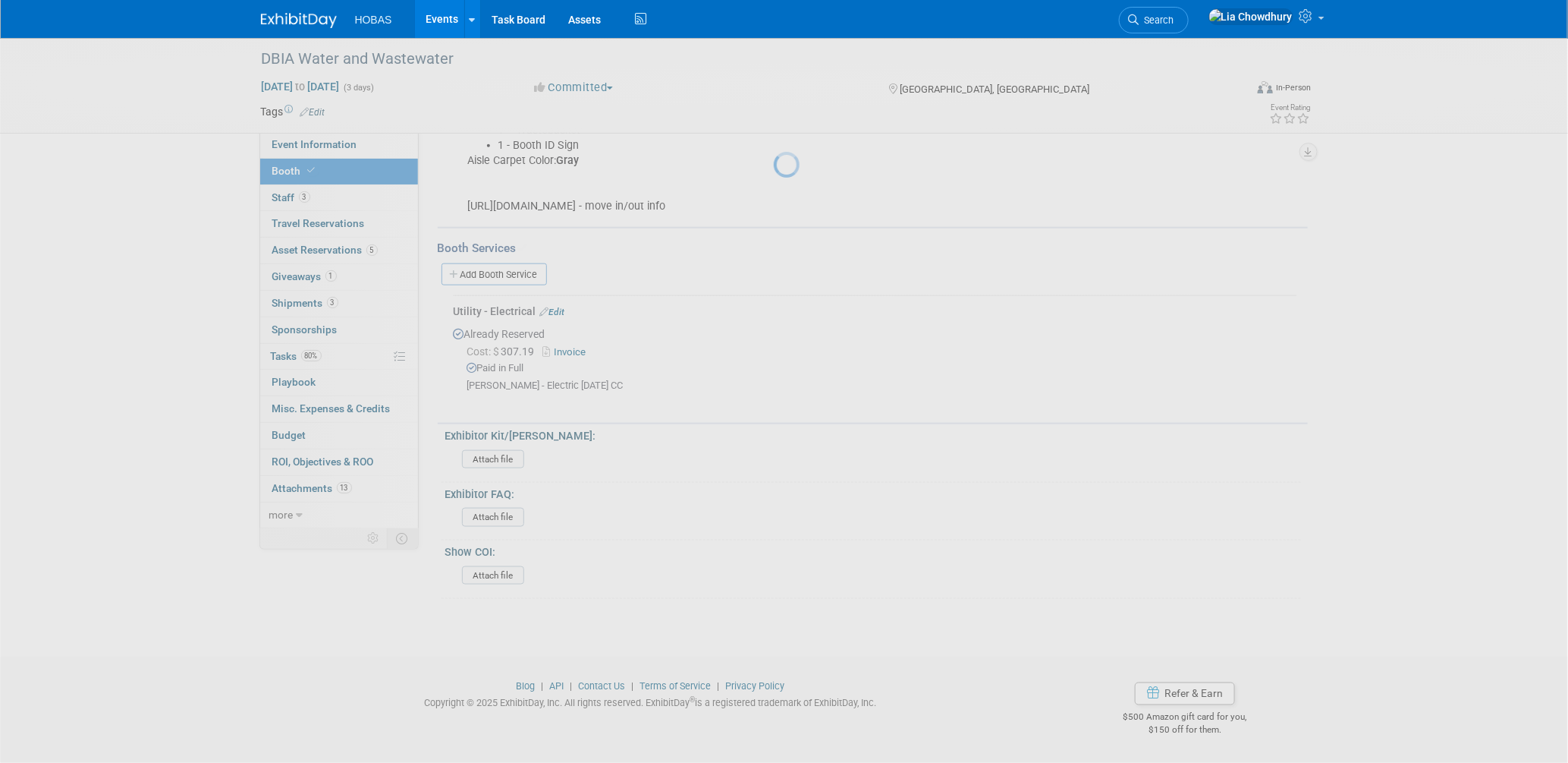
scroll to position [754, 0]
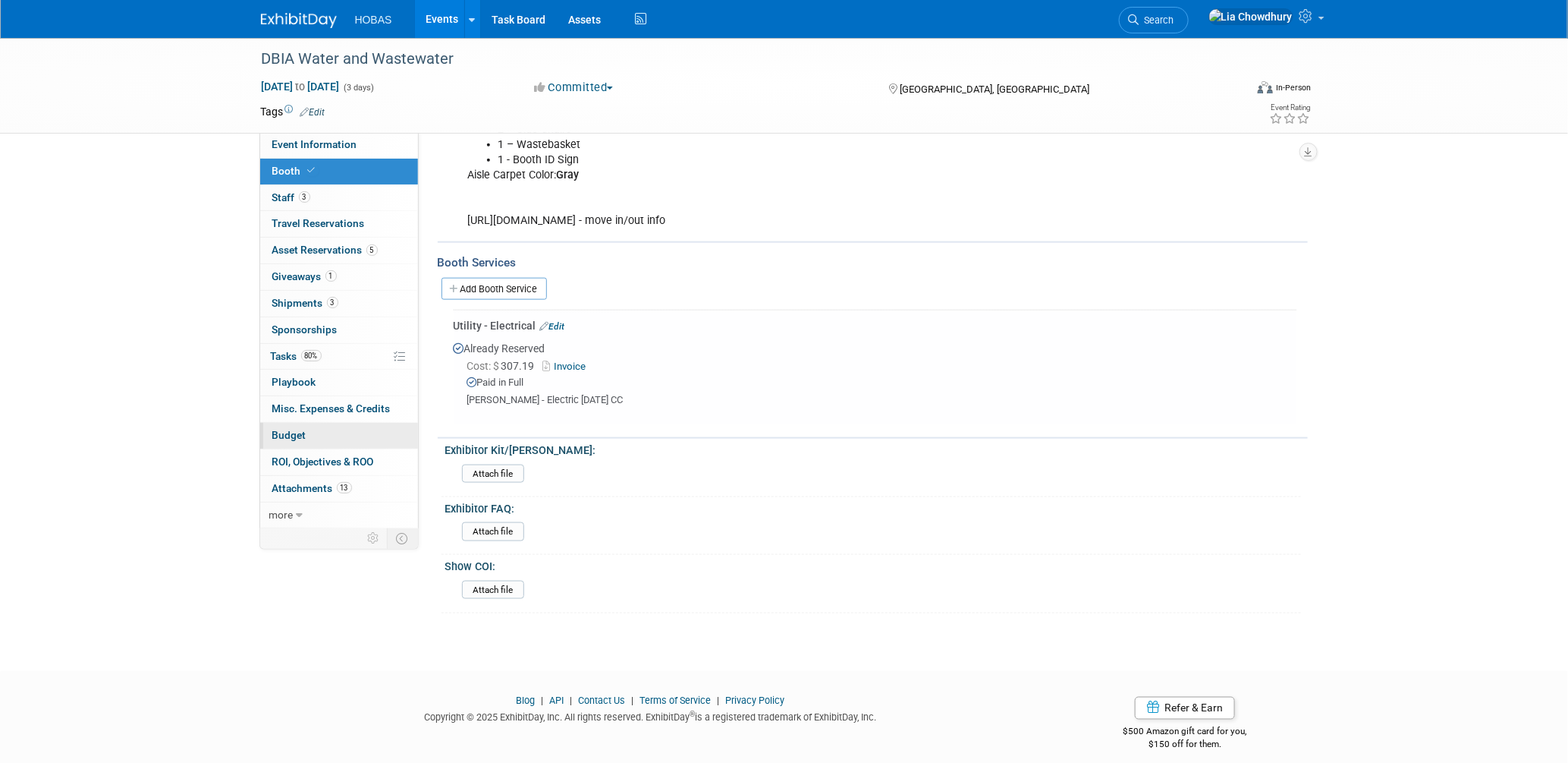
click at [284, 432] on span "Budget" at bounding box center [289, 435] width 34 height 12
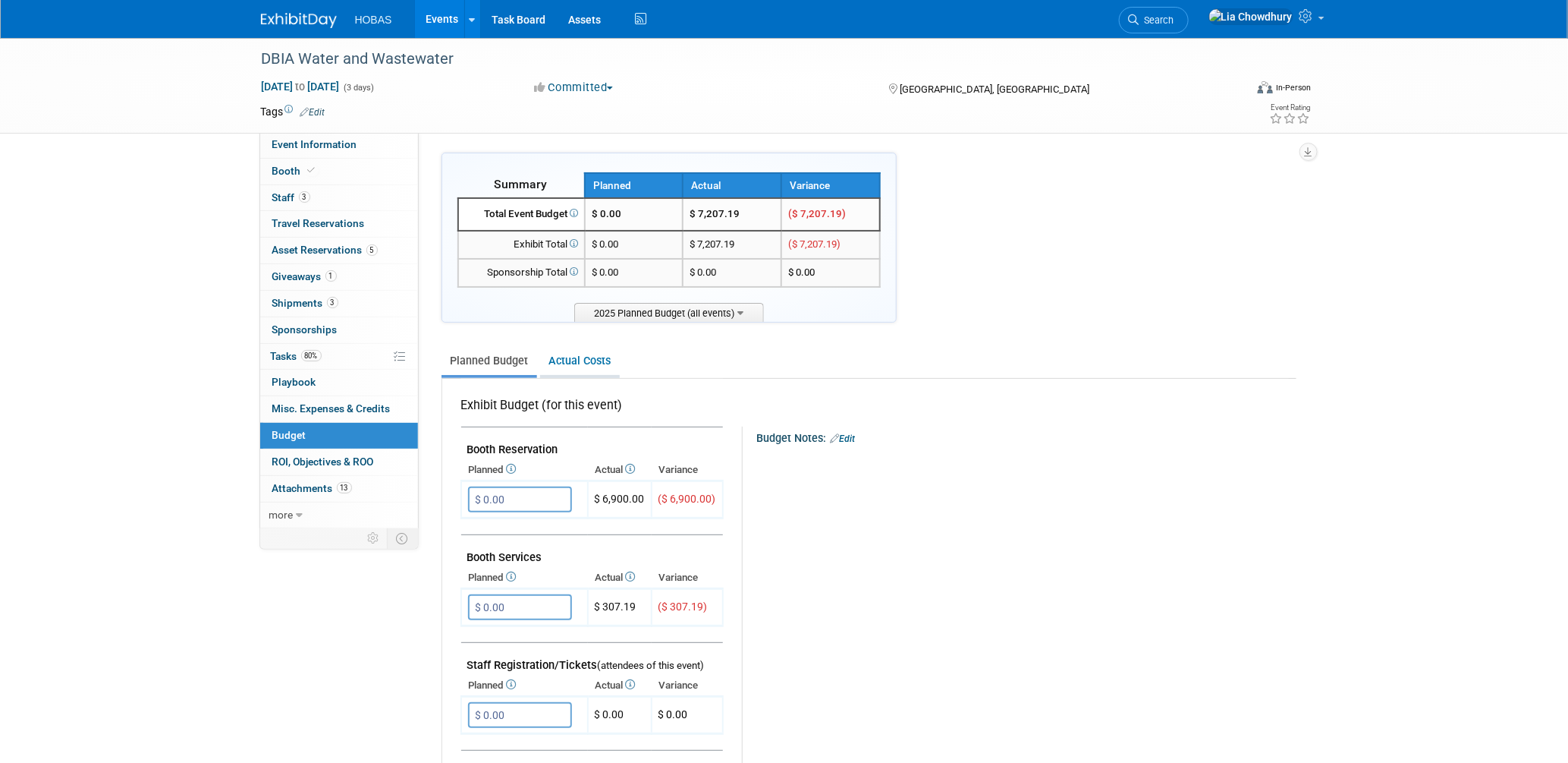
click at [567, 356] on link "Actual Costs" at bounding box center [580, 360] width 79 height 28
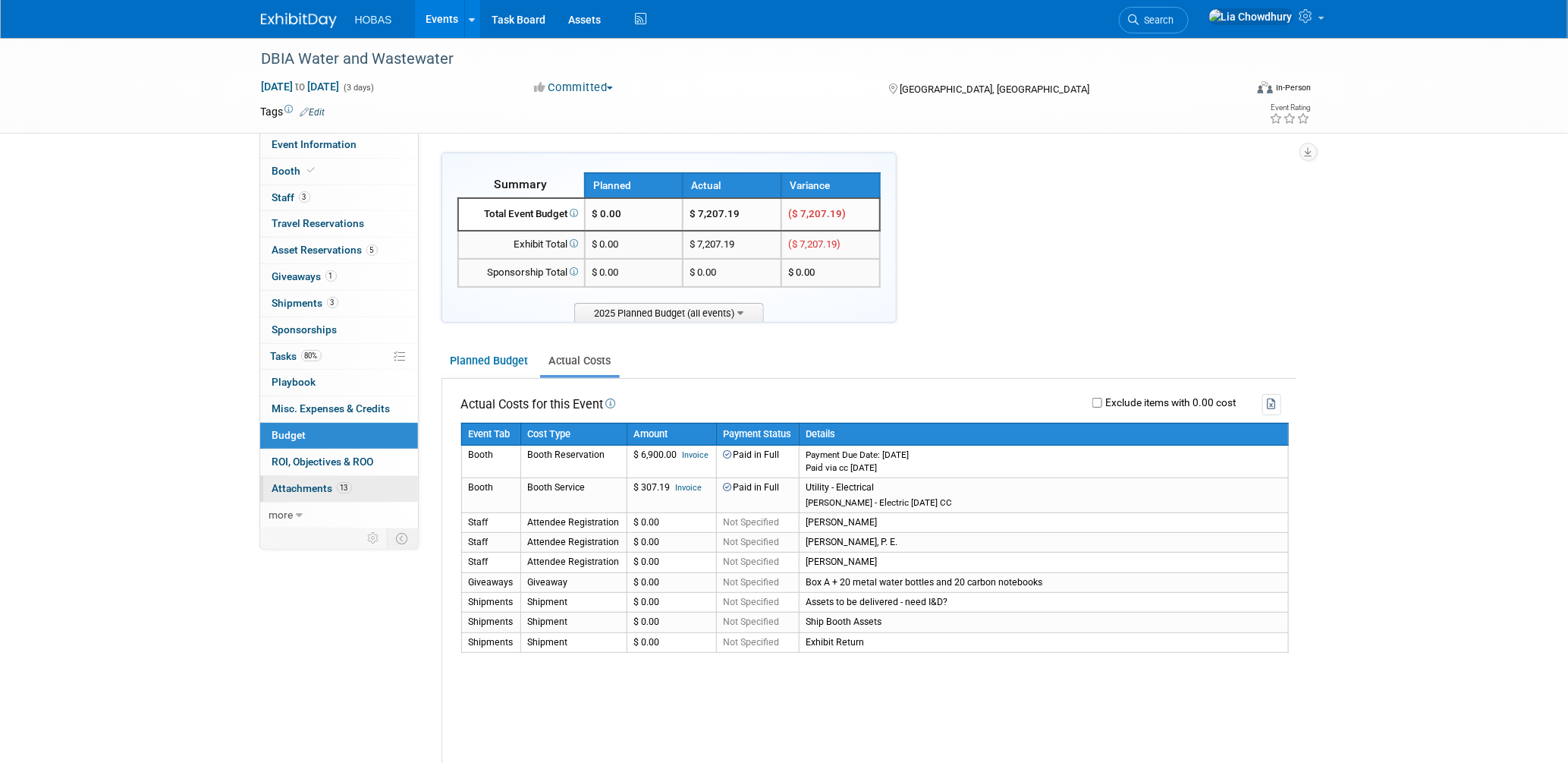
click at [301, 484] on span "Attachments 13" at bounding box center [312, 488] width 79 height 12
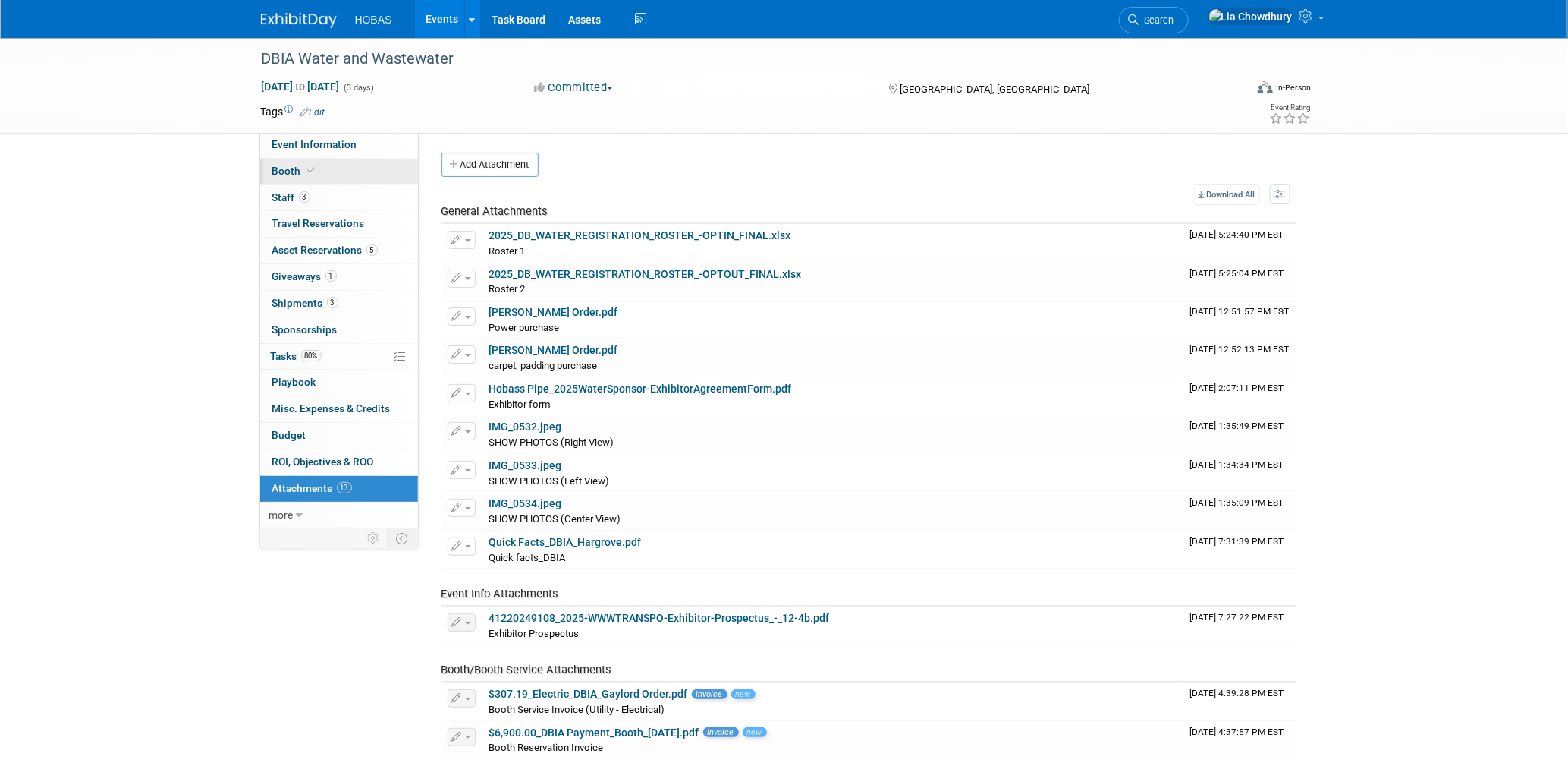
click at [283, 170] on span "Booth" at bounding box center [295, 170] width 46 height 12
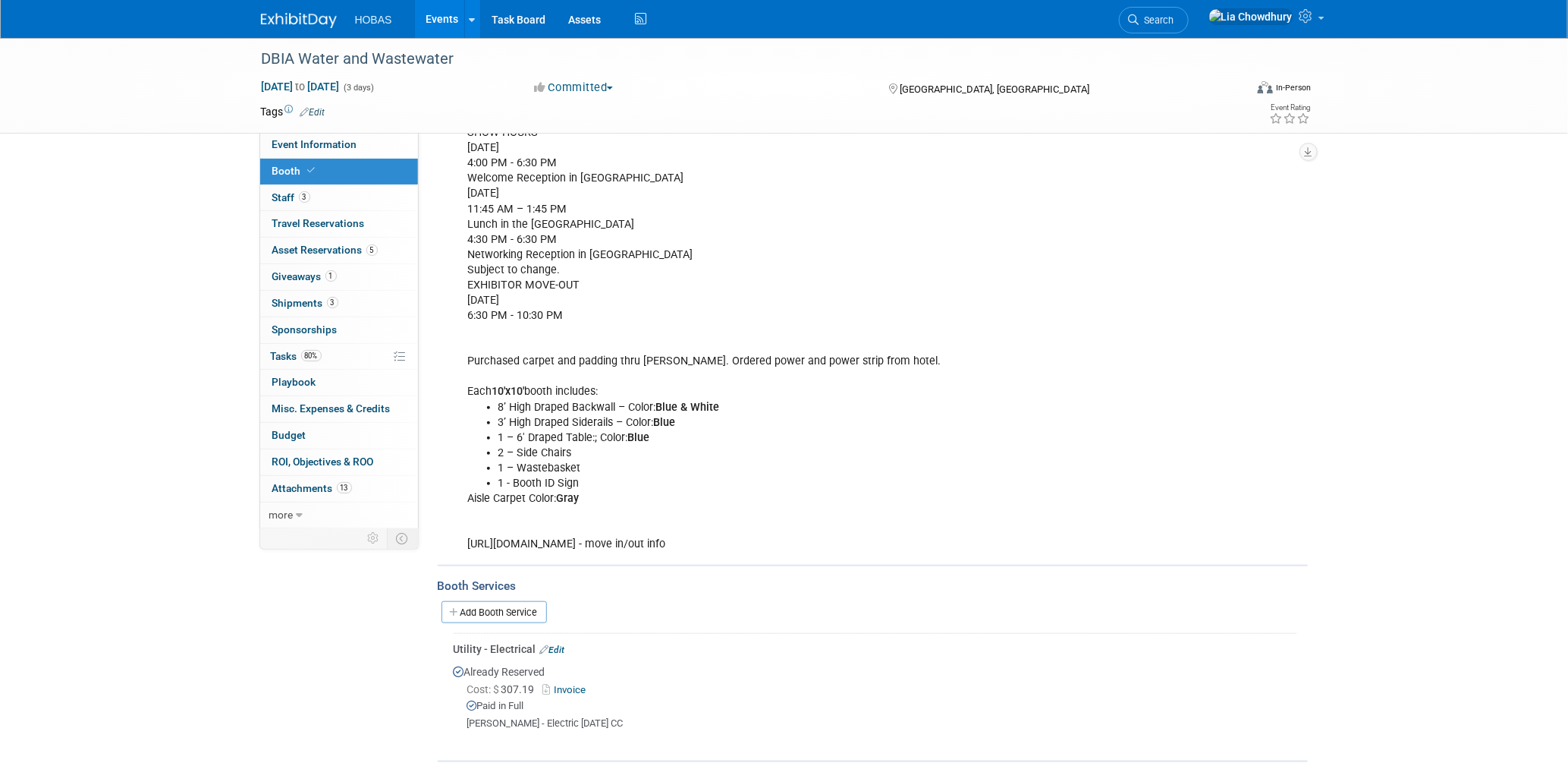
scroll to position [590, 0]
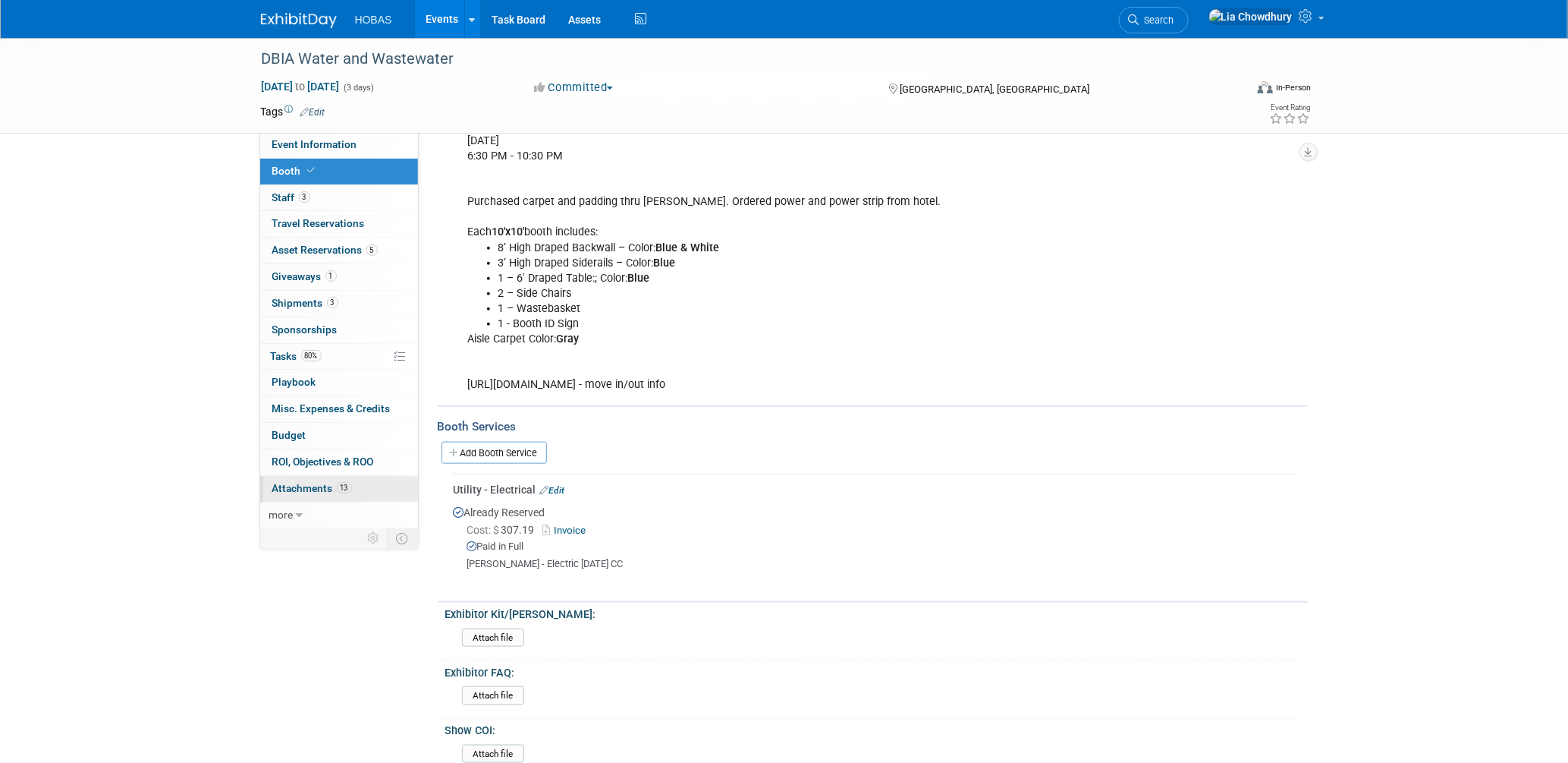
click at [312, 480] on link "13 Attachments 13" at bounding box center [338, 489] width 158 height 26
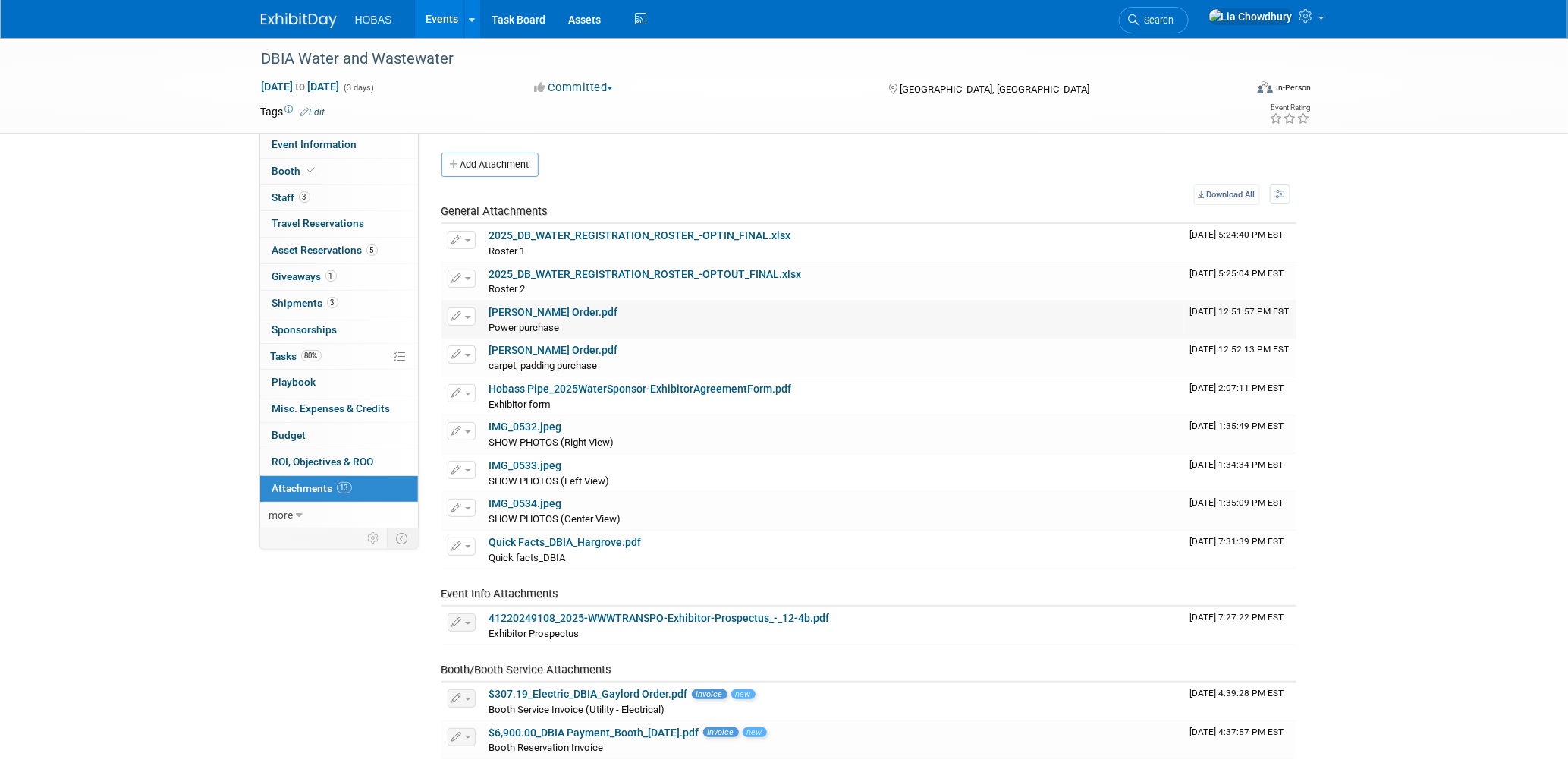
click at [464, 320] on button "button" at bounding box center [461, 317] width 28 height 19
click at [960, 403] on div "Exhibitor form Exhibitor form X" at bounding box center [834, 403] width 689 height 15
click at [539, 349] on link "Hargrove Order.pdf" at bounding box center [554, 349] width 129 height 12
drag, startPoint x: 296, startPoint y: 170, endPoint x: 309, endPoint y: 173, distance: 13.3
click at [296, 170] on span "Booth" at bounding box center [295, 170] width 46 height 12
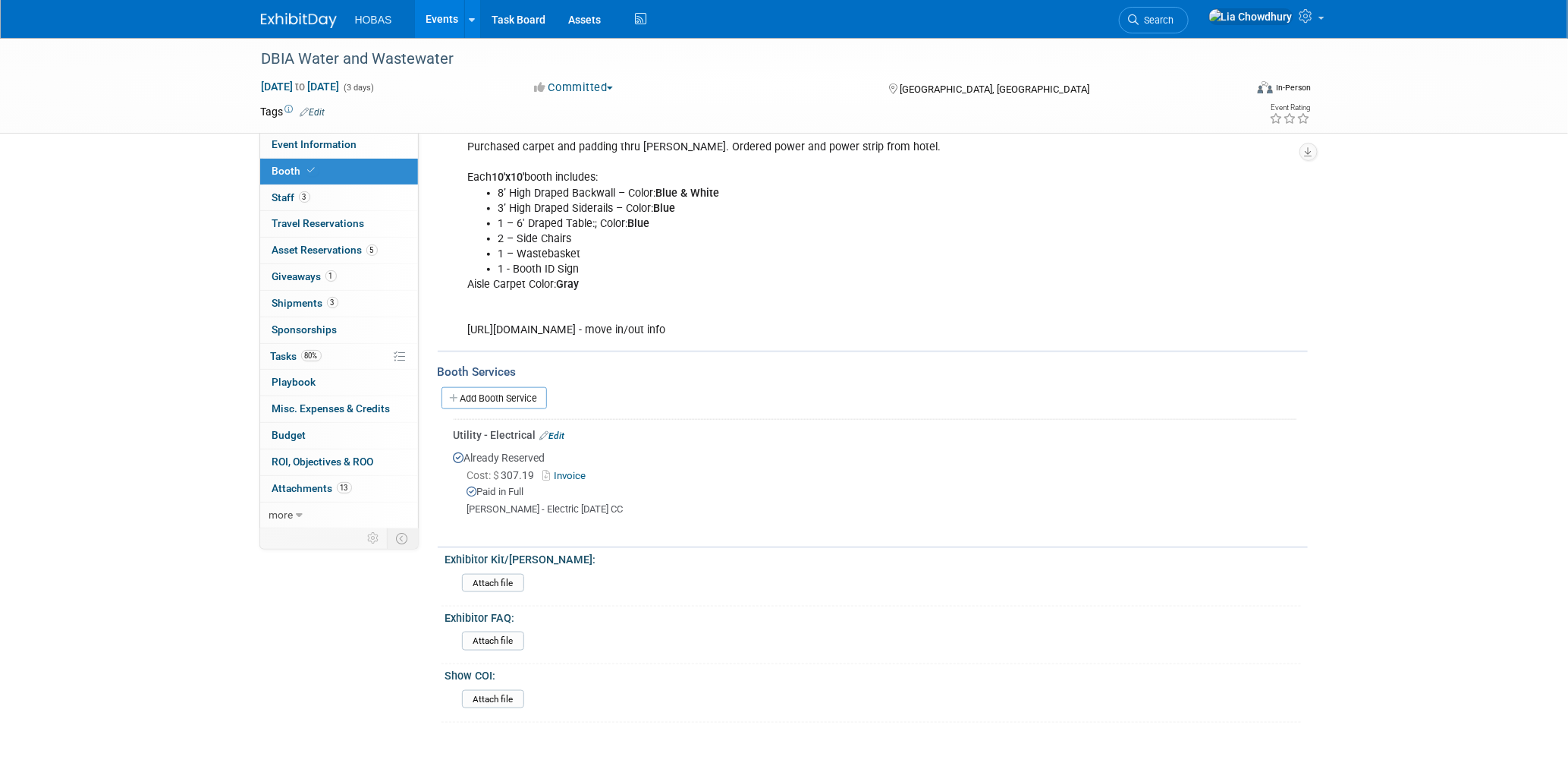
scroll to position [674, 0]
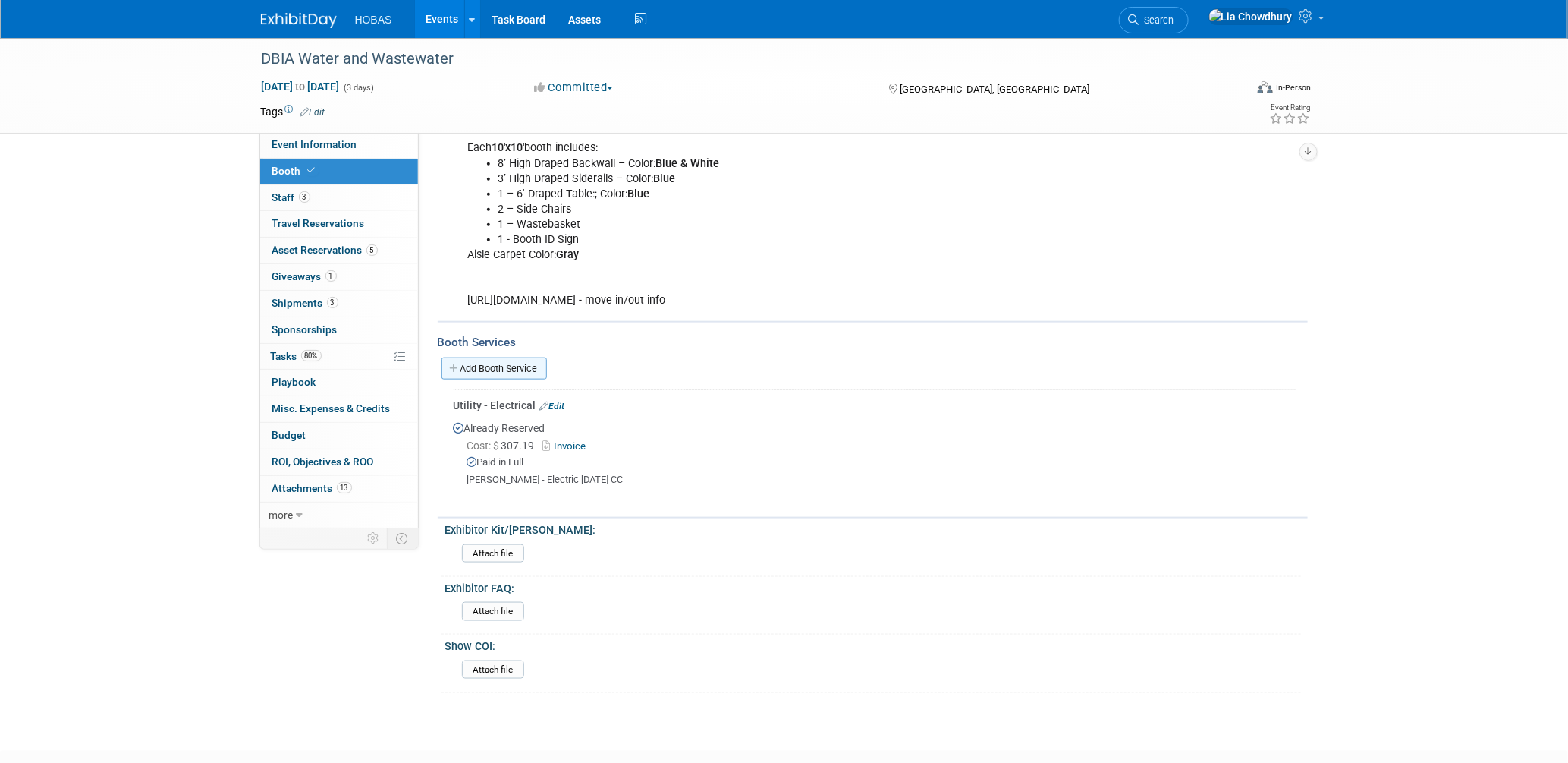
click at [514, 364] on link "Add Booth Service" at bounding box center [494, 368] width 105 height 22
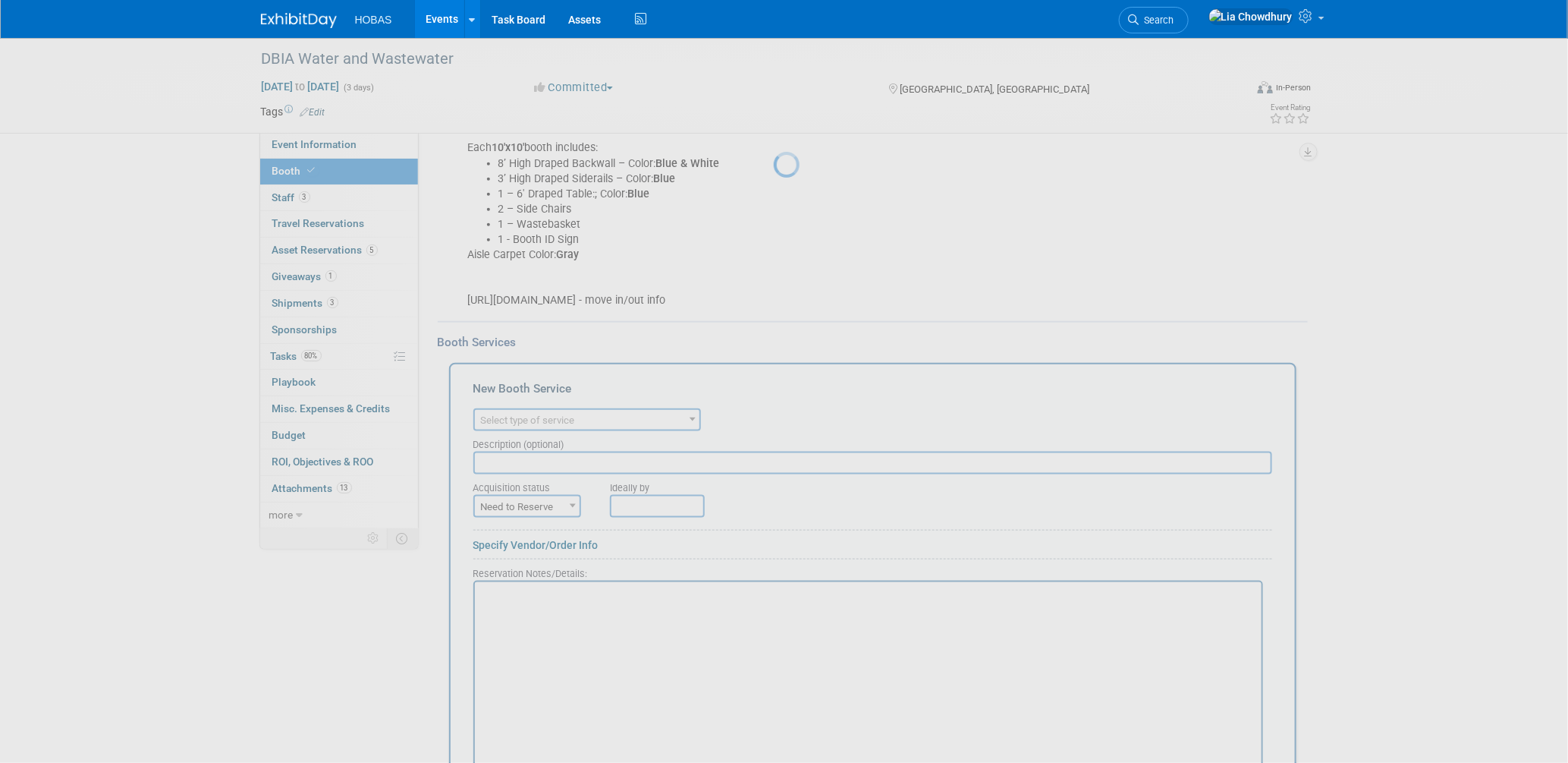
scroll to position [0, 0]
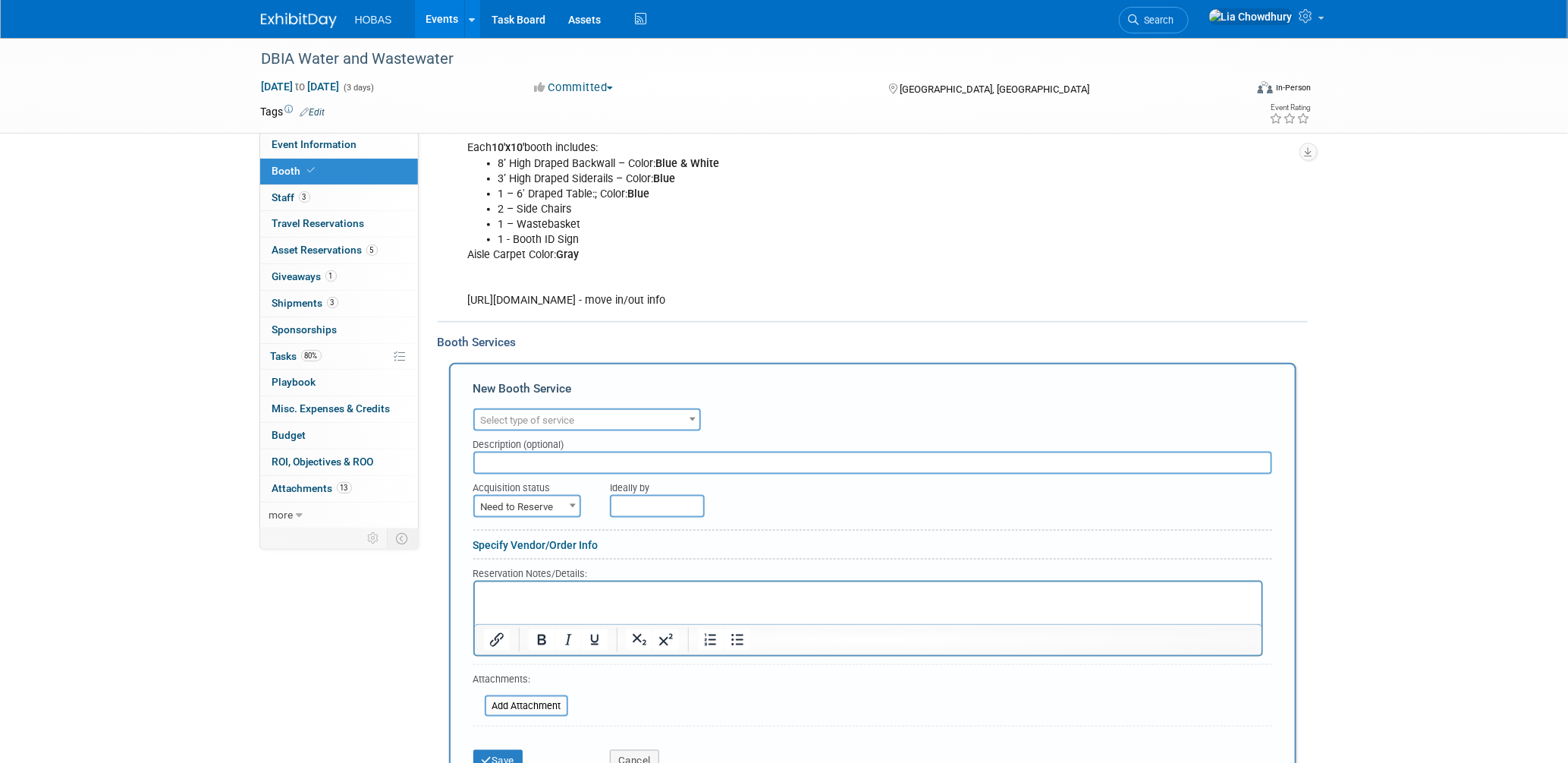
click at [536, 418] on span "Select type of service" at bounding box center [587, 420] width 224 height 21
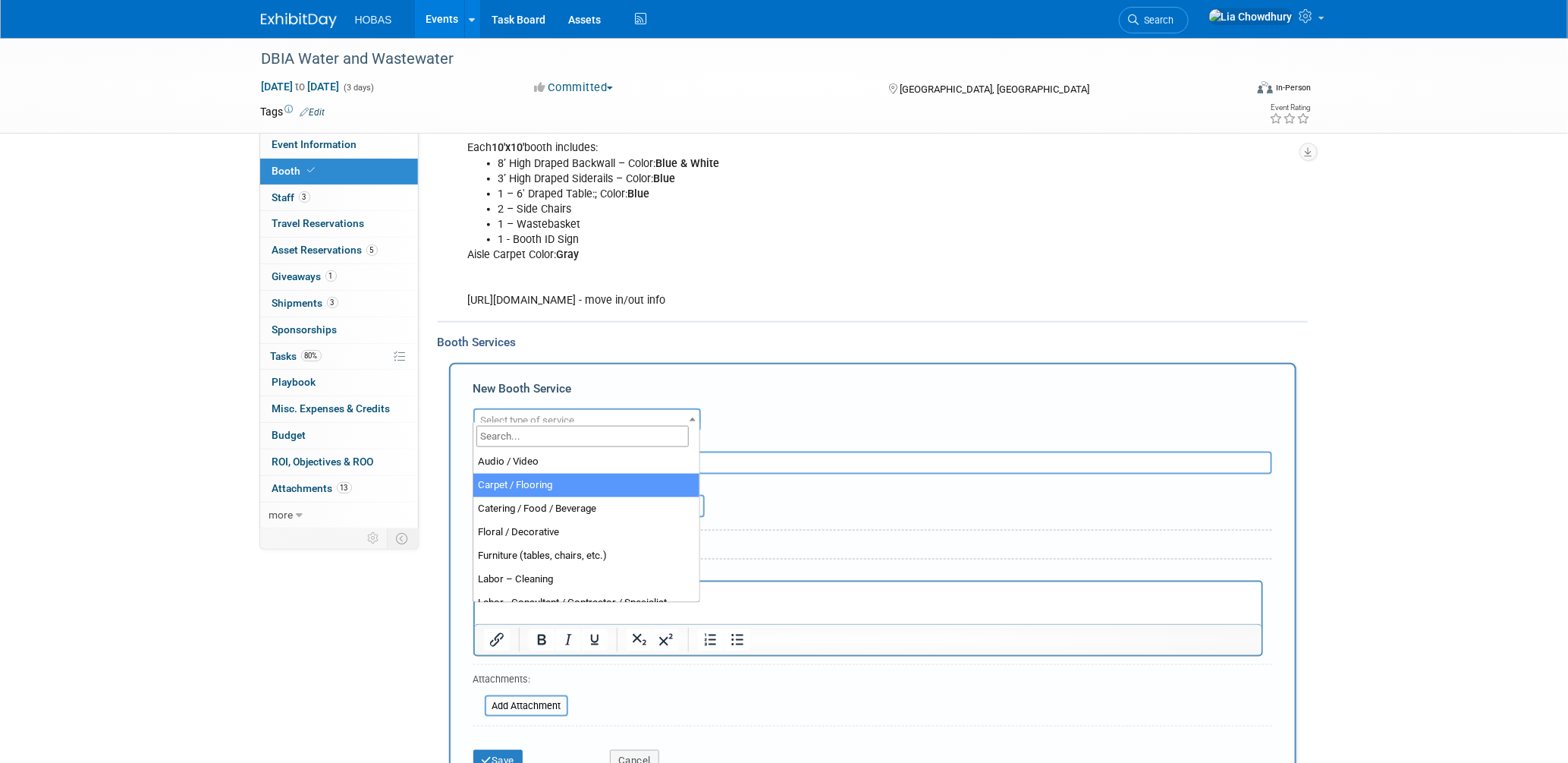
select select "4"
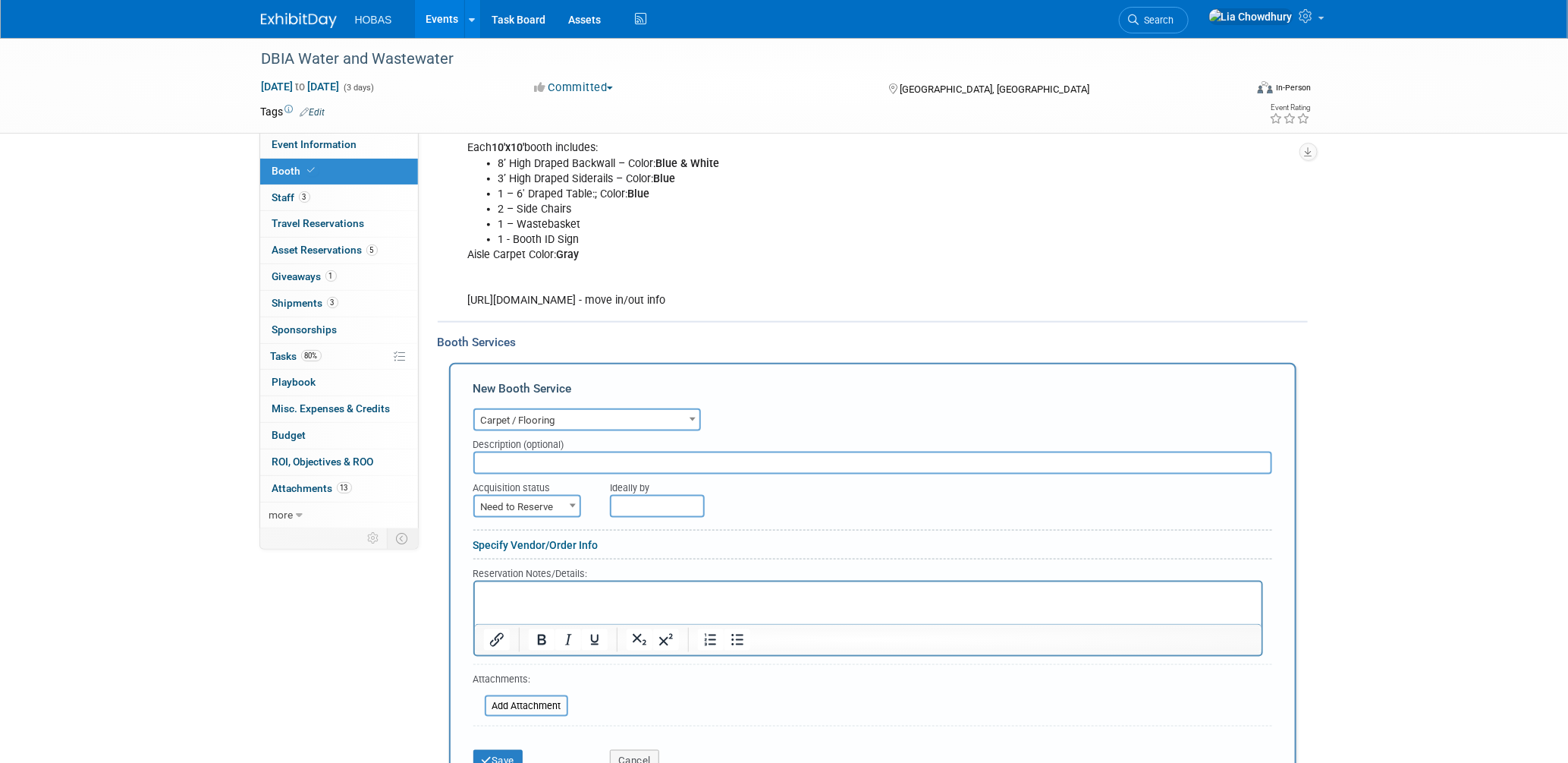
click at [554, 496] on span "Need to Reserve" at bounding box center [527, 506] width 105 height 21
select select "2"
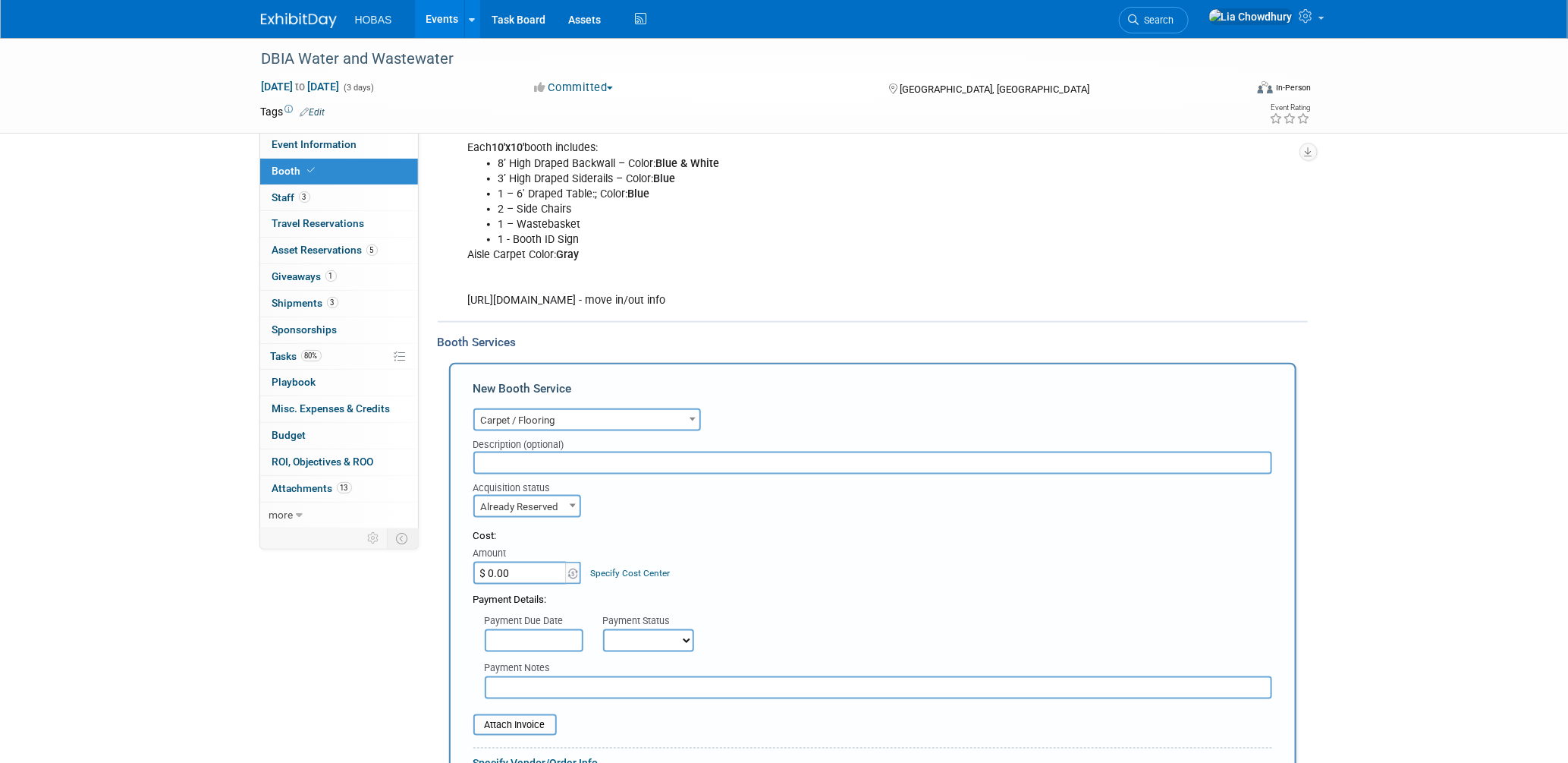
click at [534, 561] on input "$ 0.00" at bounding box center [521, 572] width 95 height 23
paste input "1,916.48"
type input "$ 1,916.48"
click at [634, 629] on select "Not Paid Yet Partially Paid Paid in Full" at bounding box center [649, 640] width 91 height 23
select select "1"
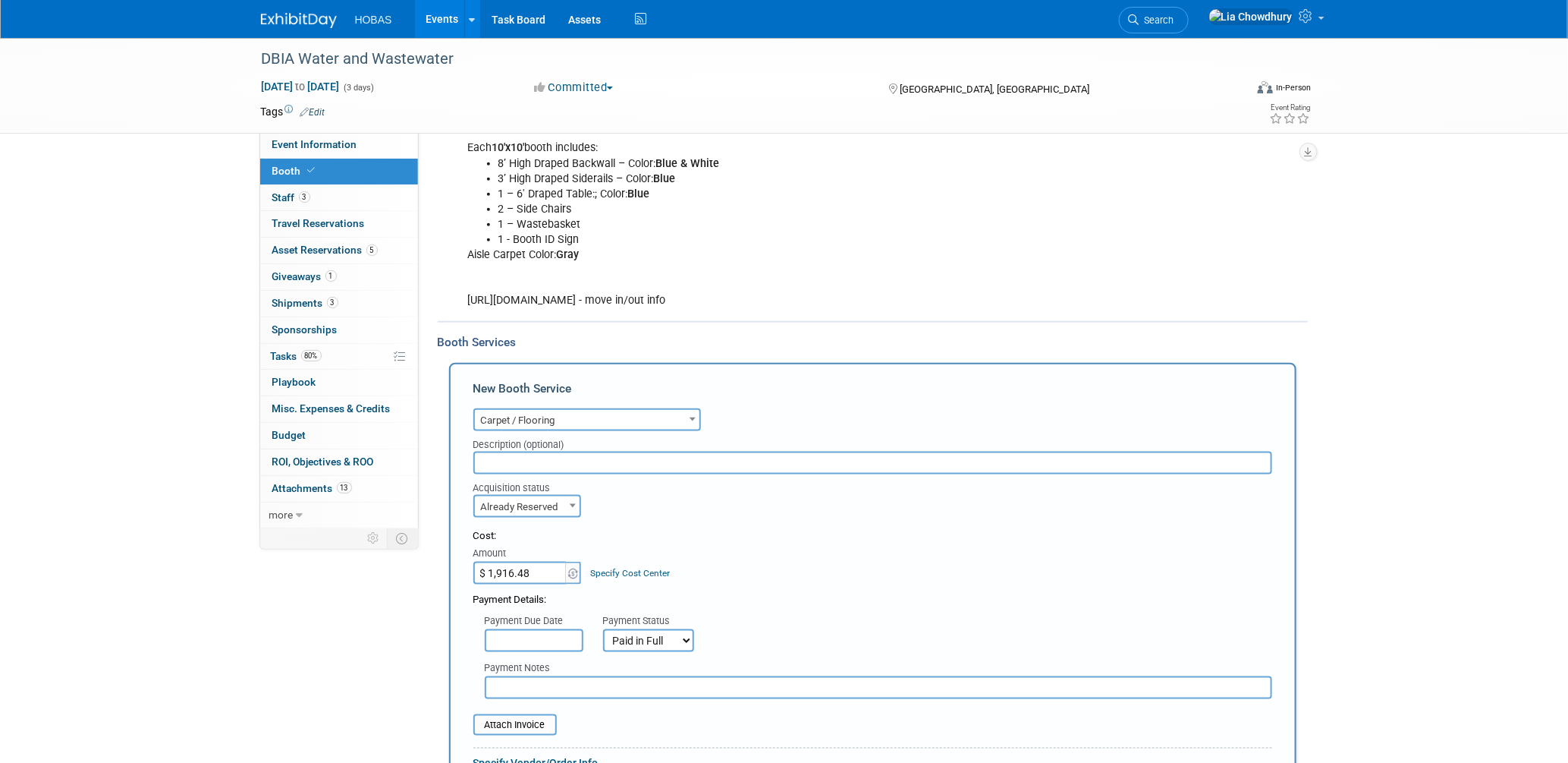
click at [603, 629] on select "Not Paid Yet Partially Paid Paid in Full" at bounding box center [649, 640] width 91 height 23
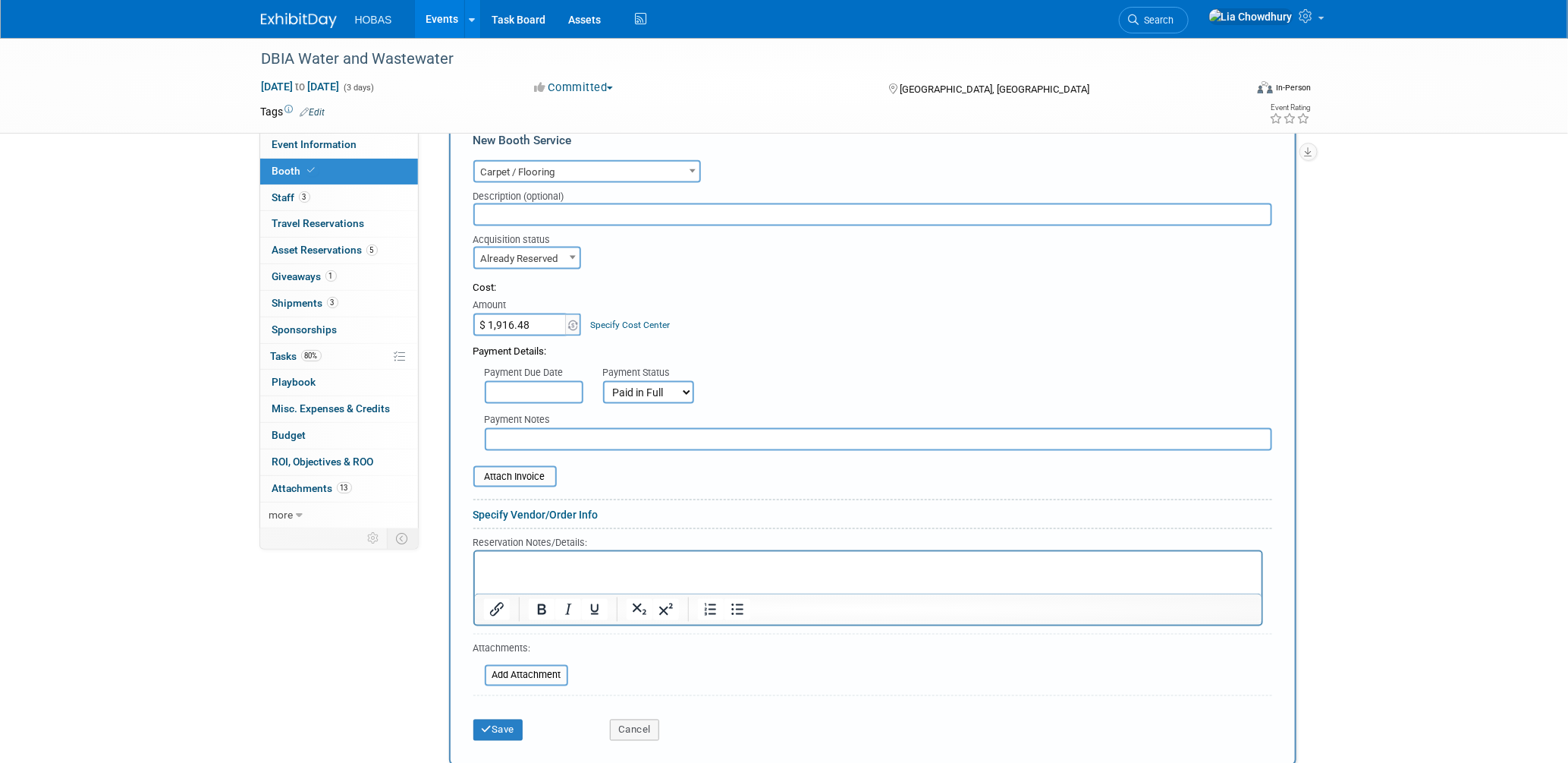
scroll to position [928, 0]
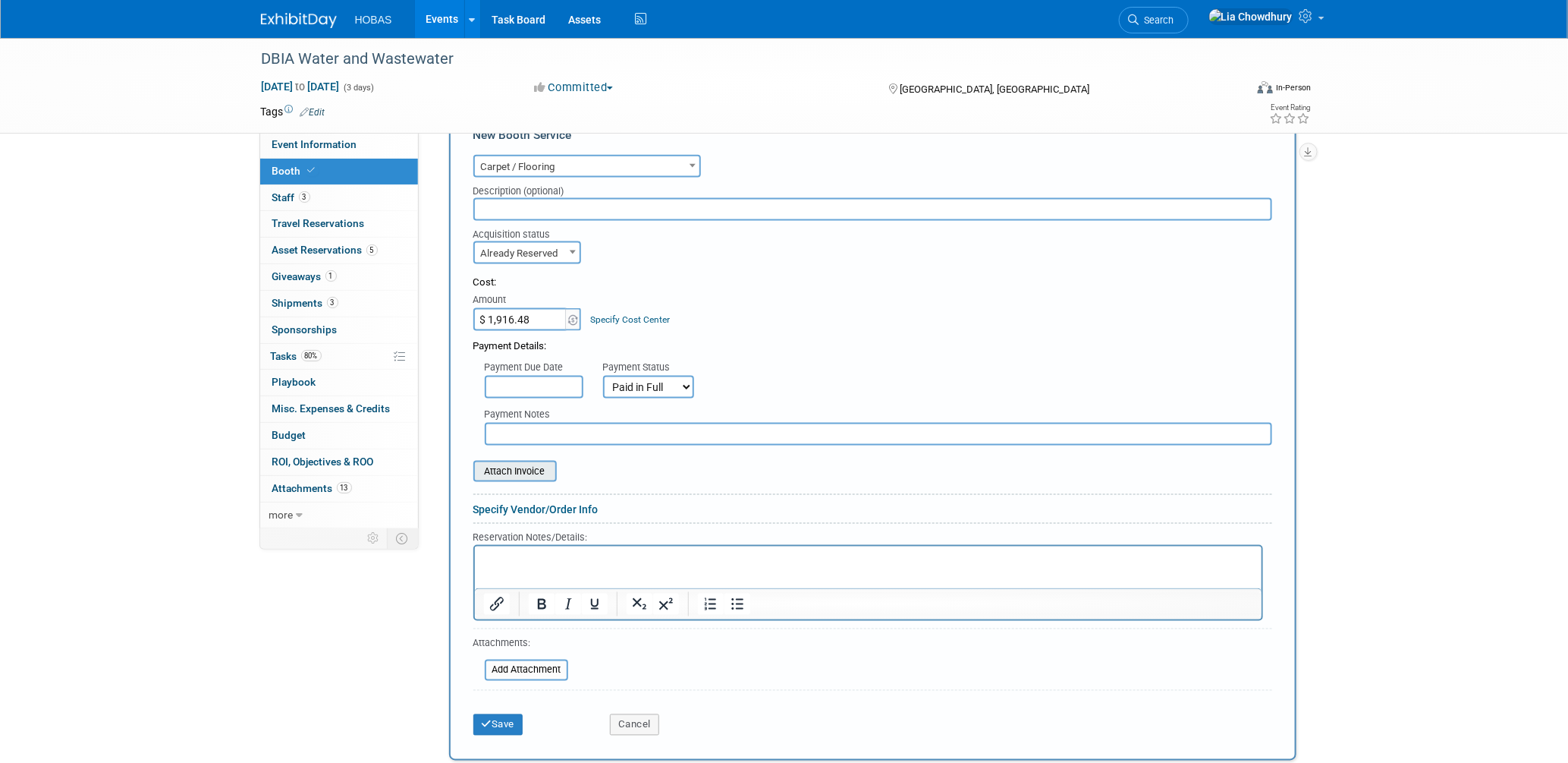
click at [514, 463] on input "file" at bounding box center [465, 472] width 181 height 19
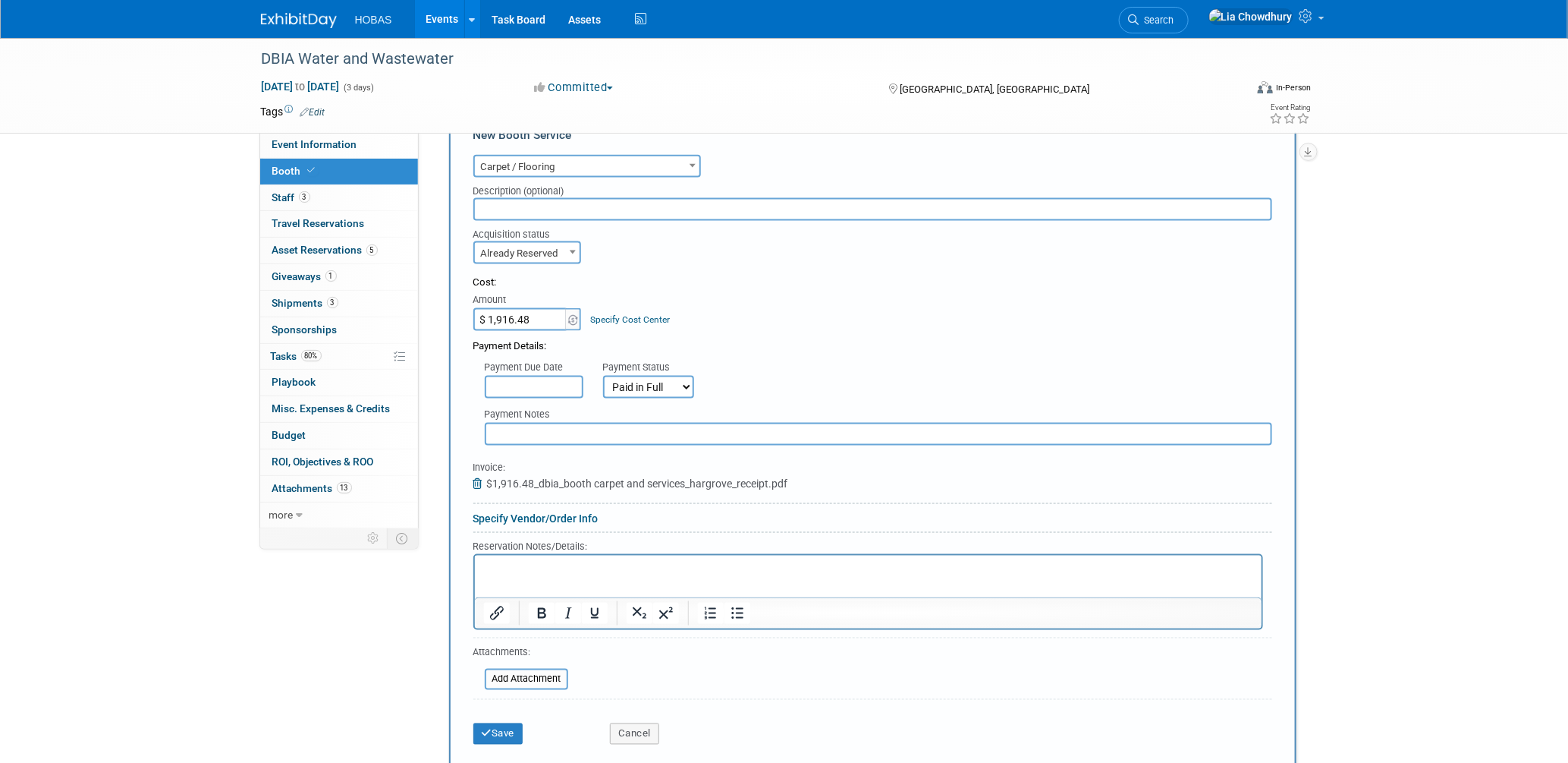
click at [514, 569] on p "Rich Text Area. Press ALT-0 for help." at bounding box center [868, 568] width 770 height 14
click at [511, 560] on html "Hargrove" at bounding box center [868, 565] width 787 height 20
copy p "Hargrove"
click at [527, 423] on input "text" at bounding box center [879, 434] width 787 height 23
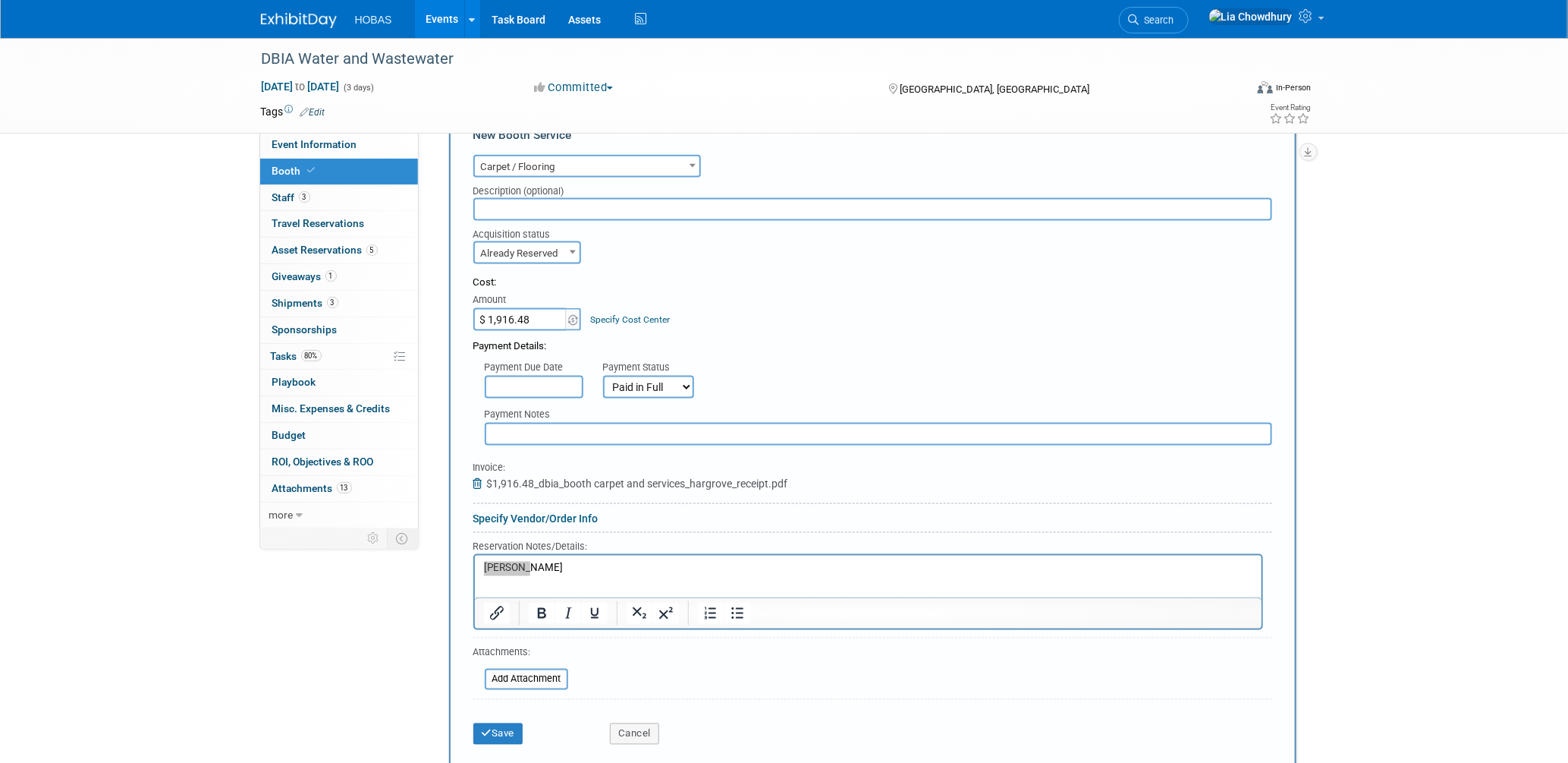
paste input "Hargrove"
type input "Hargrove - Carpet/Padding - CC 2/28/25"
click at [486, 723] on button "Save" at bounding box center [498, 733] width 50 height 21
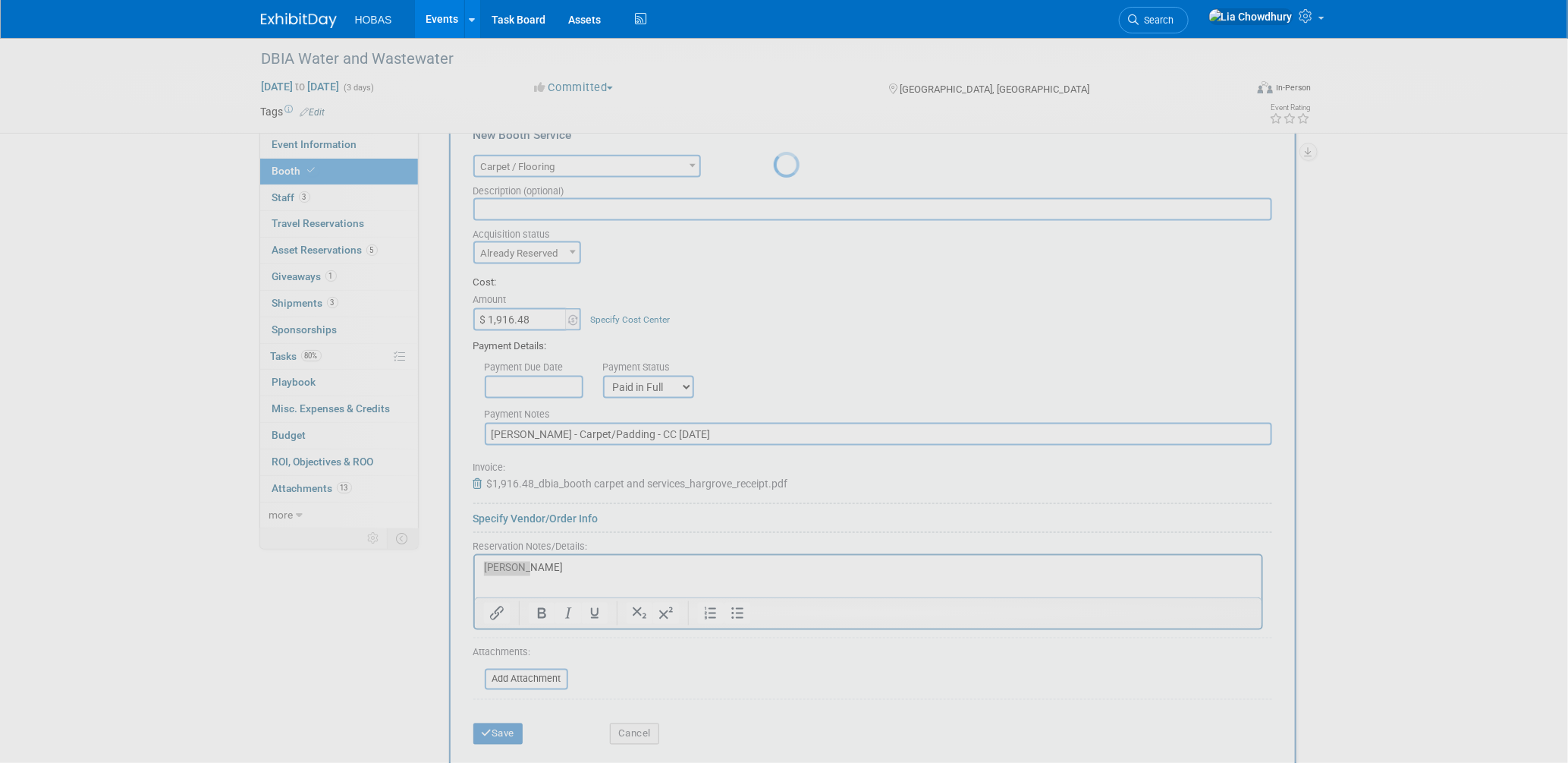
click at [774, 716] on div at bounding box center [784, 382] width 21 height 763
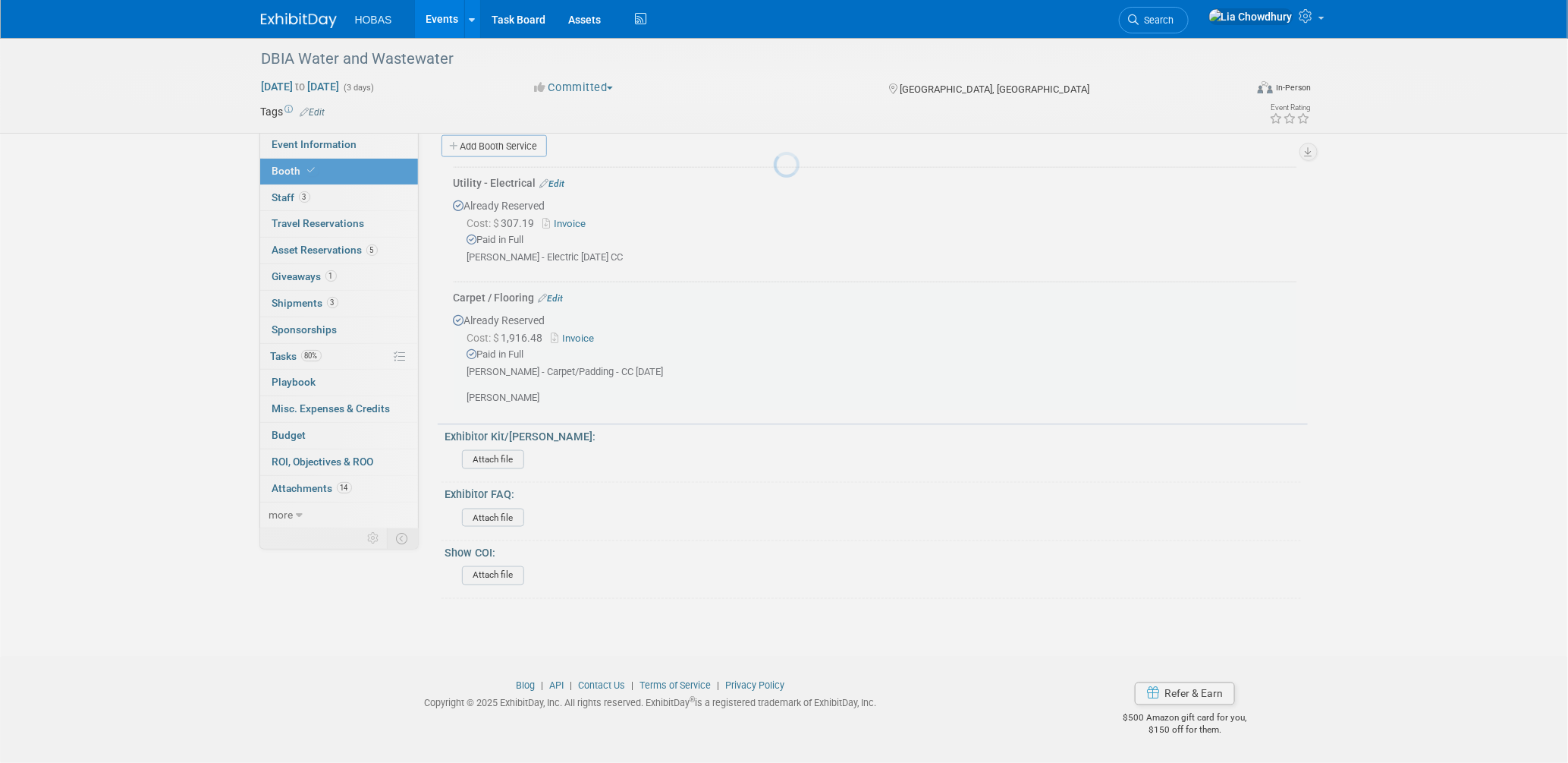
scroll to position [881, 0]
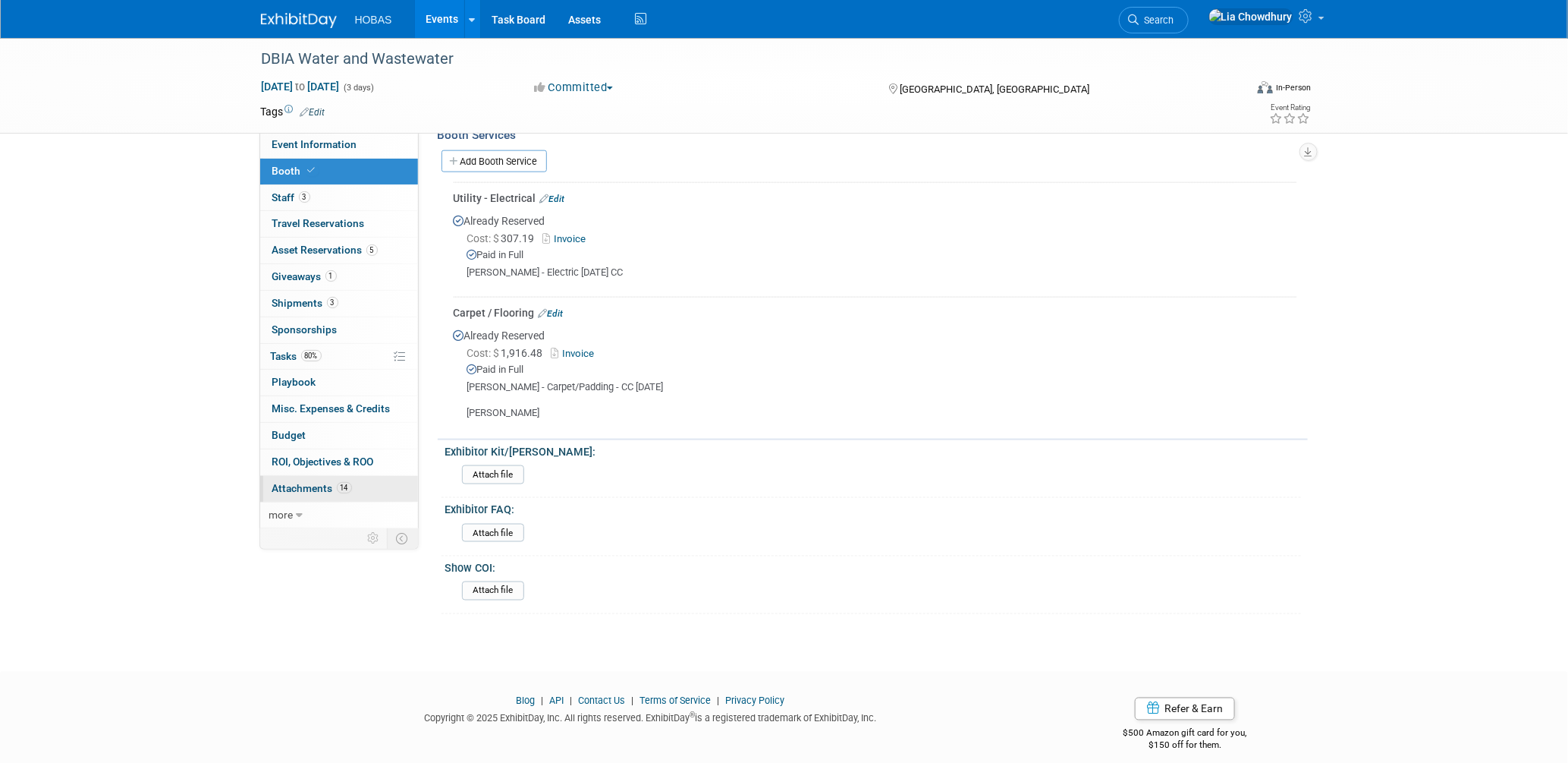
click at [312, 484] on span "Attachments 14" at bounding box center [312, 488] width 79 height 12
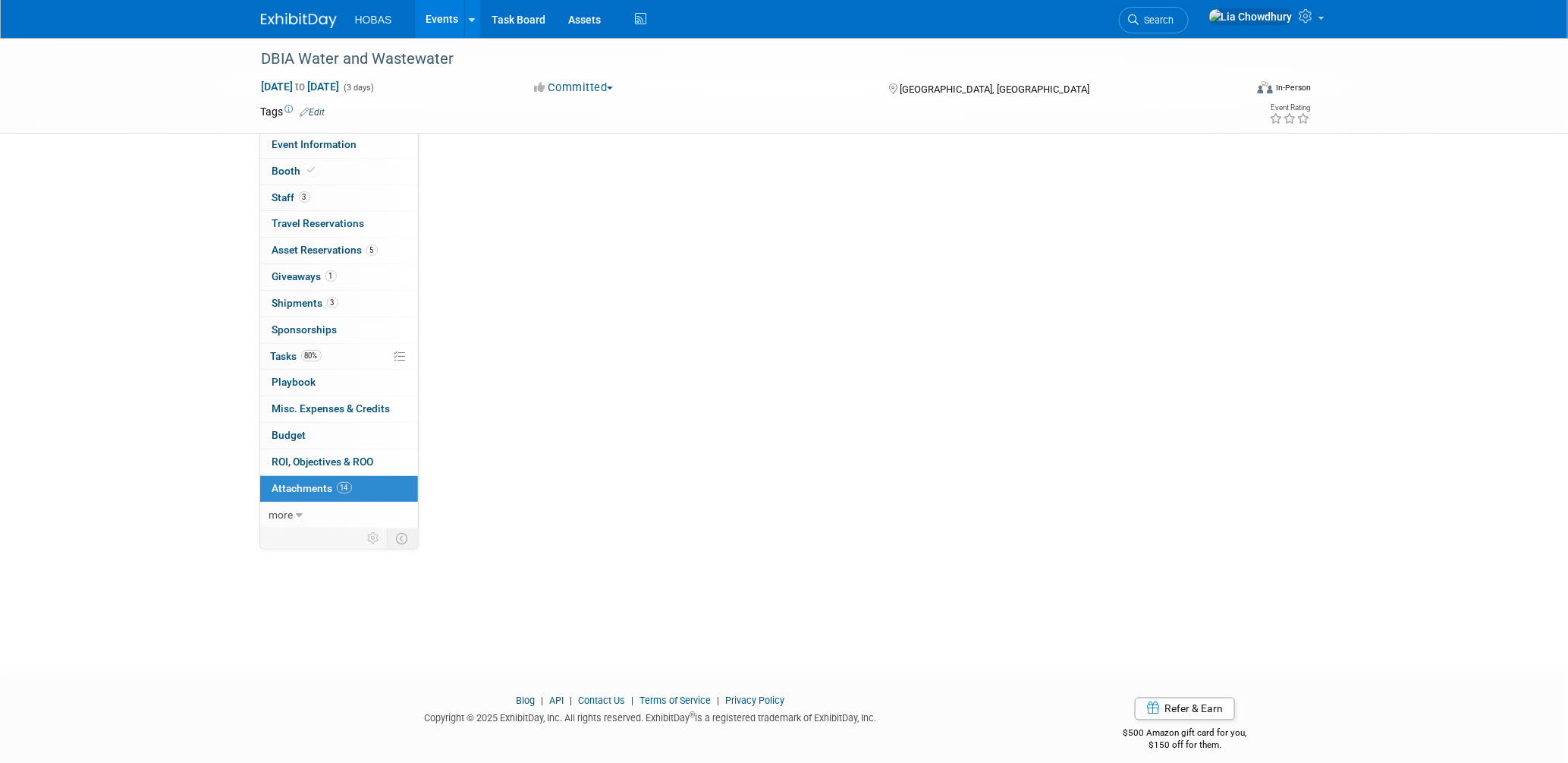
scroll to position [0, 0]
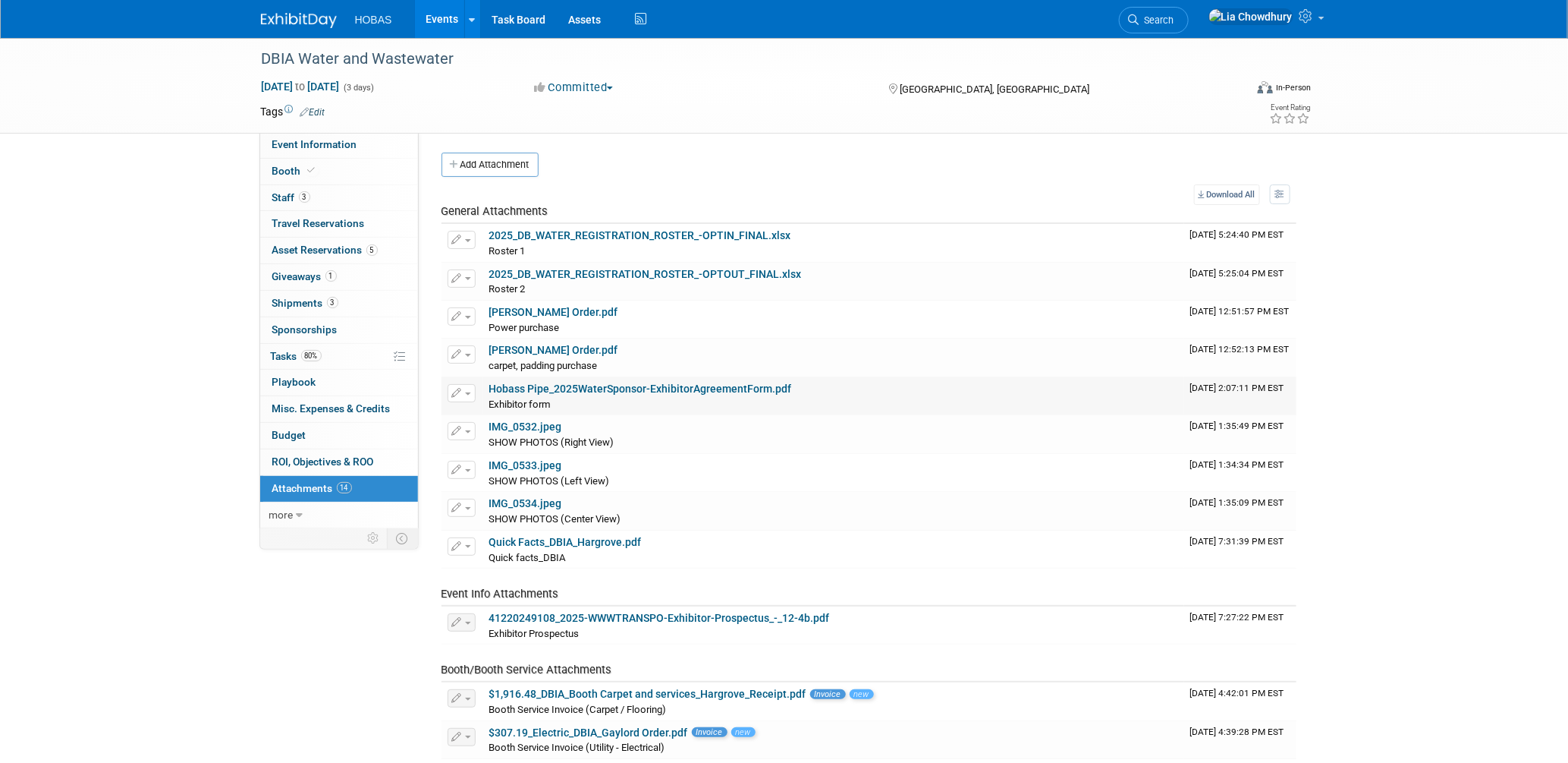
click at [534, 383] on link "Hobass Pipe_2025WaterSponsor-ExhibitorAgreementForm.pdf" at bounding box center [641, 388] width 303 height 12
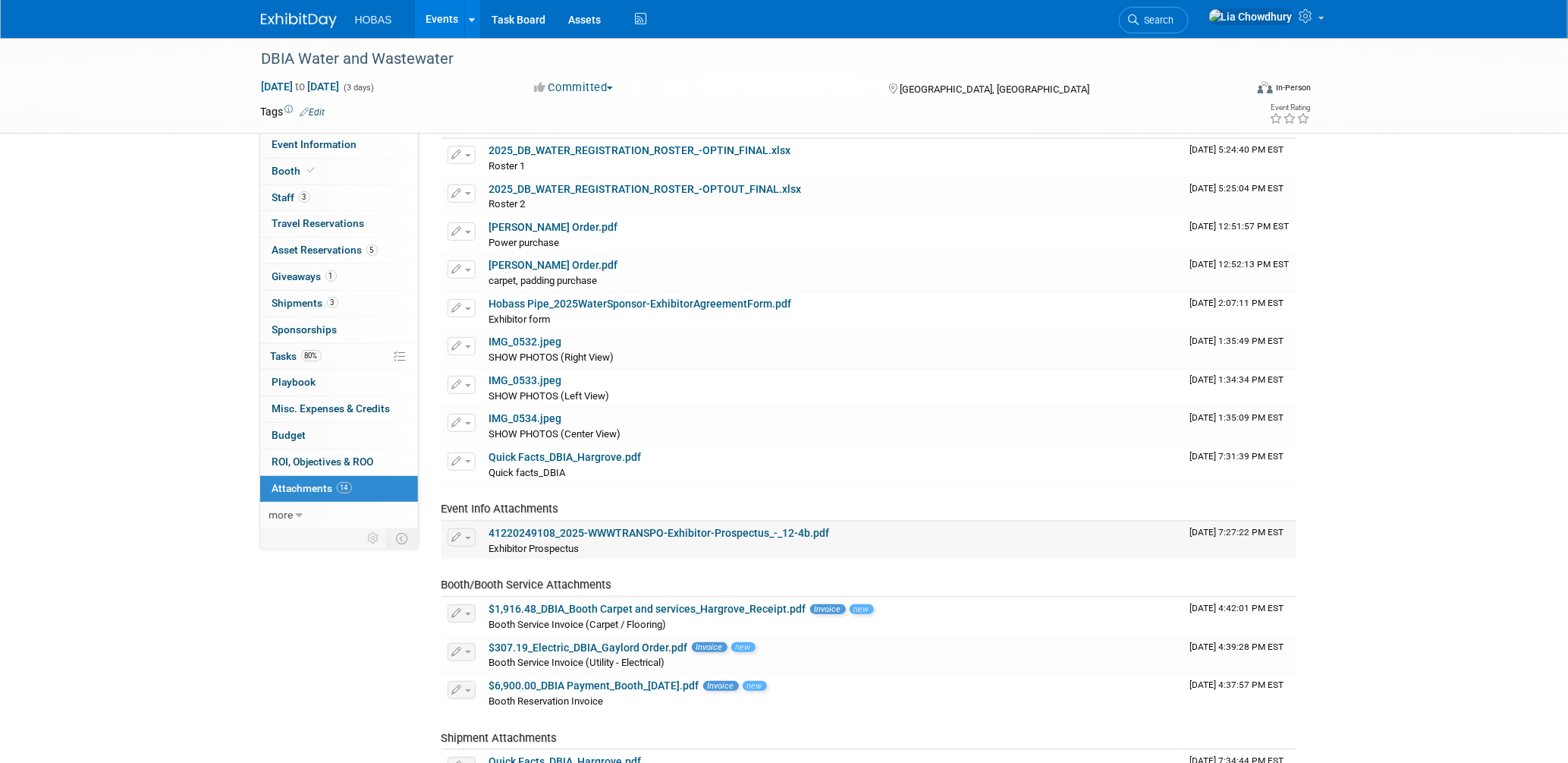
scroll to position [34, 0]
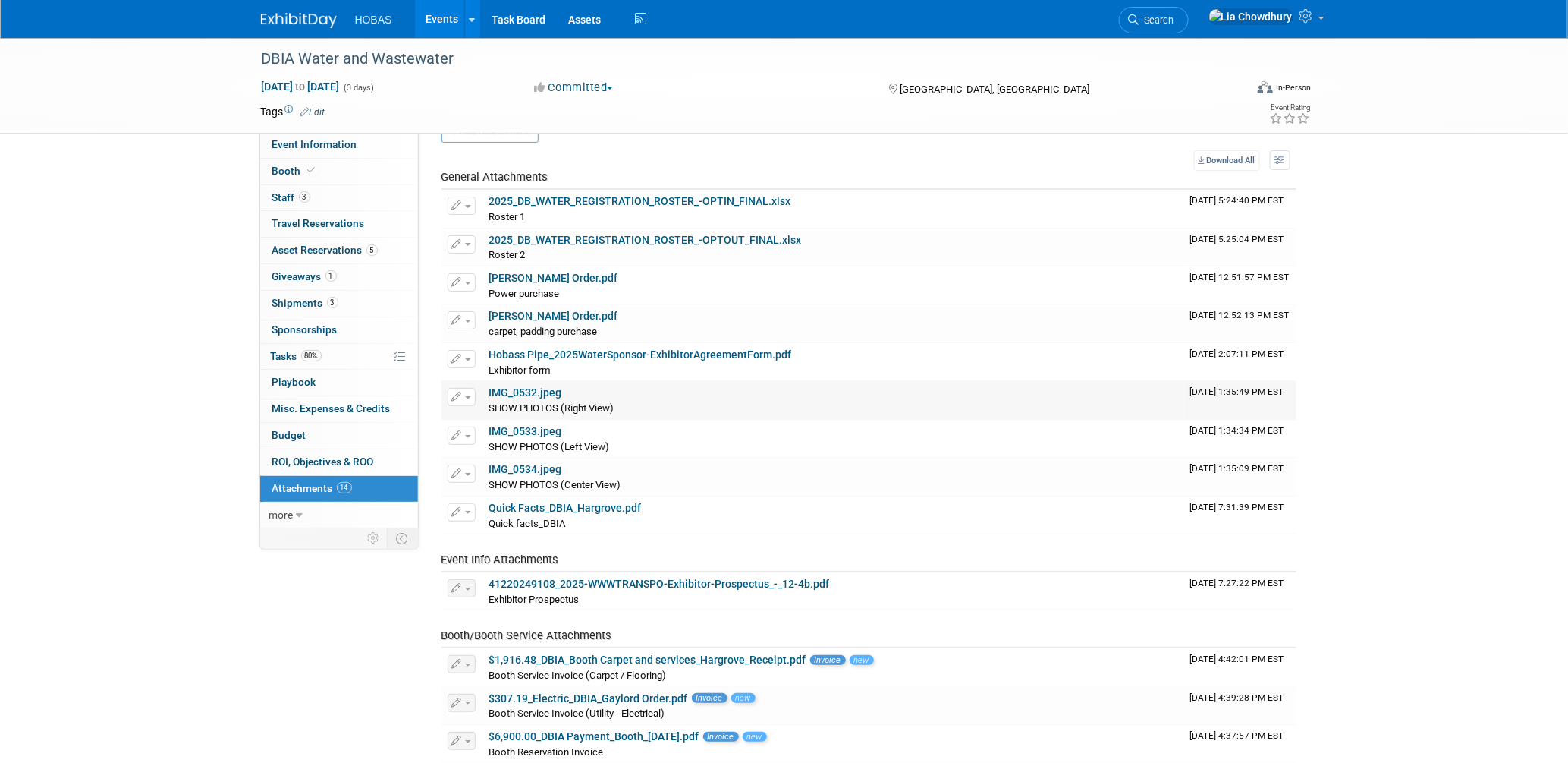
click at [522, 392] on link "IMG_0532.jpeg" at bounding box center [526, 392] width 73 height 12
click at [539, 513] on link "Quick Facts_DBIA_Hargrove.pdf" at bounding box center [565, 507] width 153 height 12
click at [322, 154] on link "Event Information" at bounding box center [338, 144] width 158 height 26
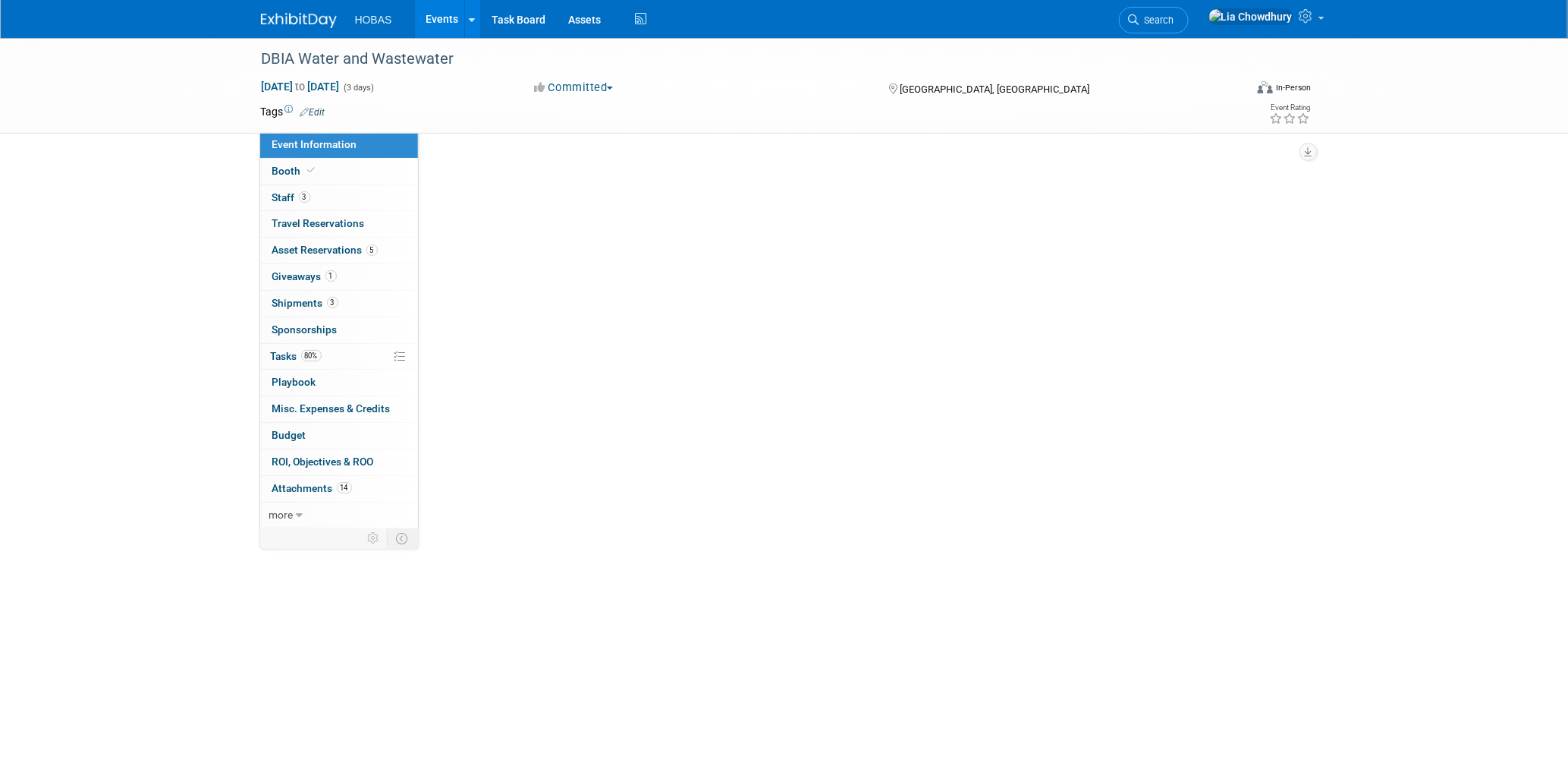
scroll to position [0, 0]
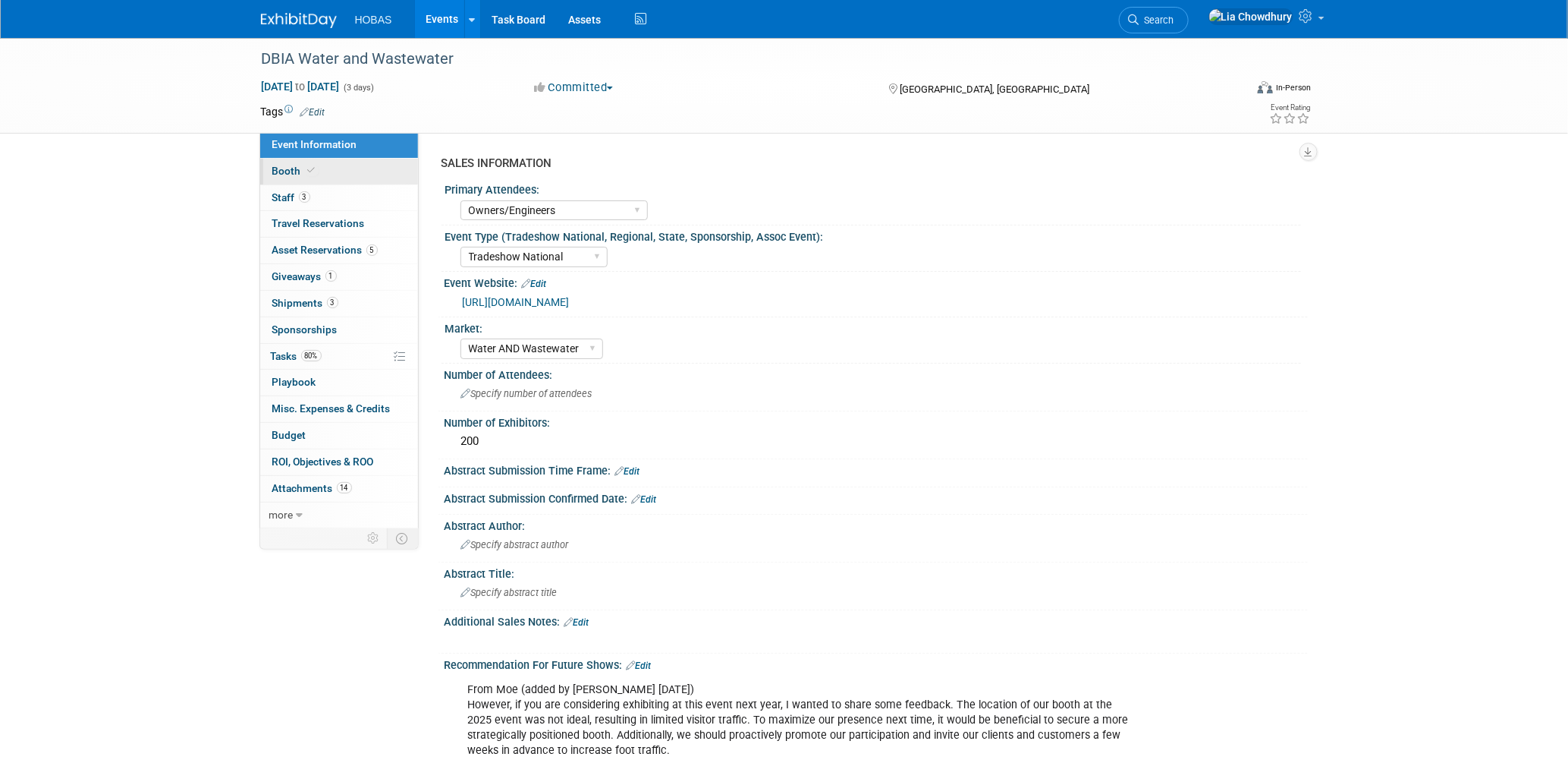
click at [289, 170] on span "Booth" at bounding box center [295, 170] width 46 height 12
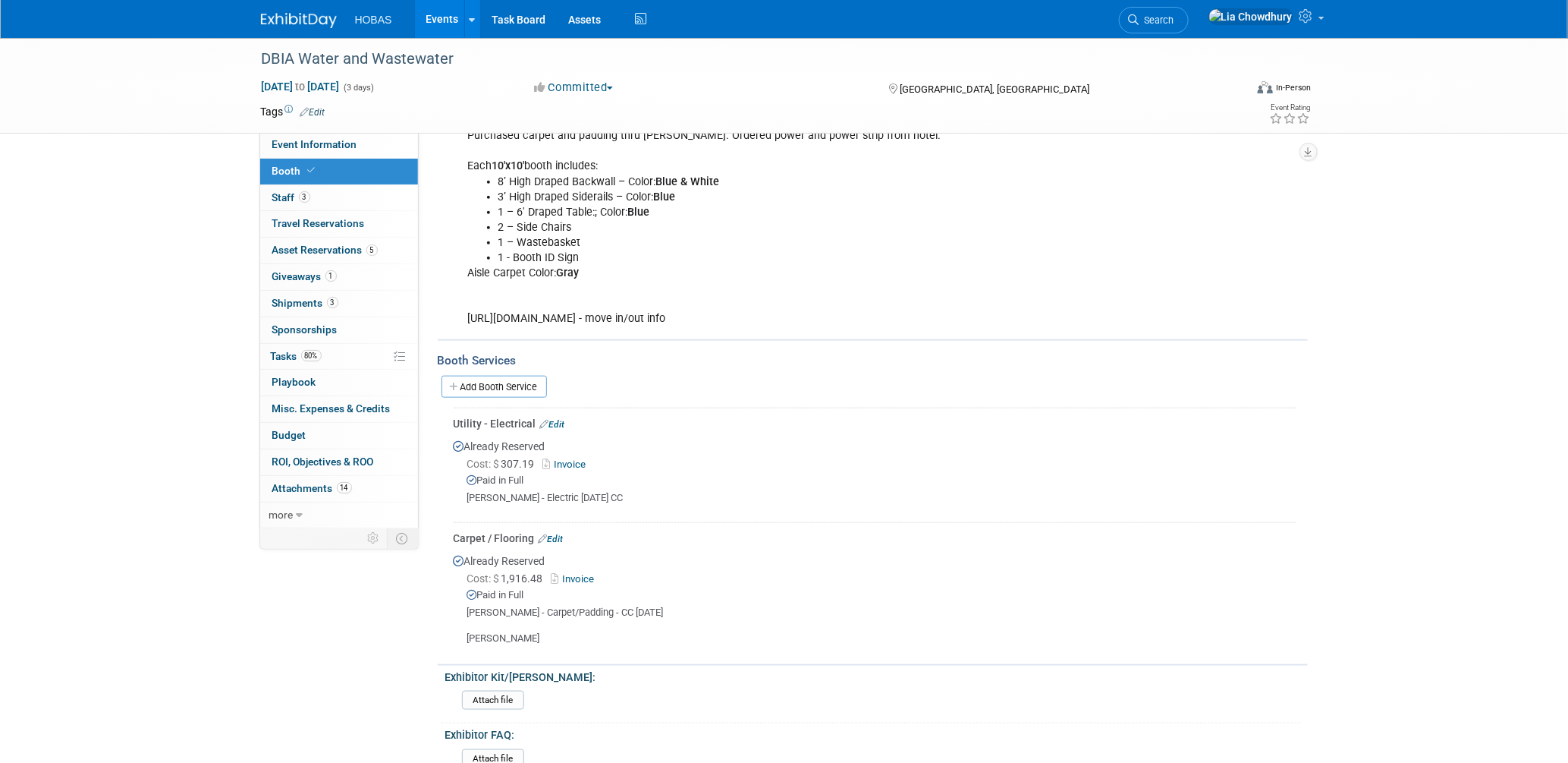
scroll to position [674, 0]
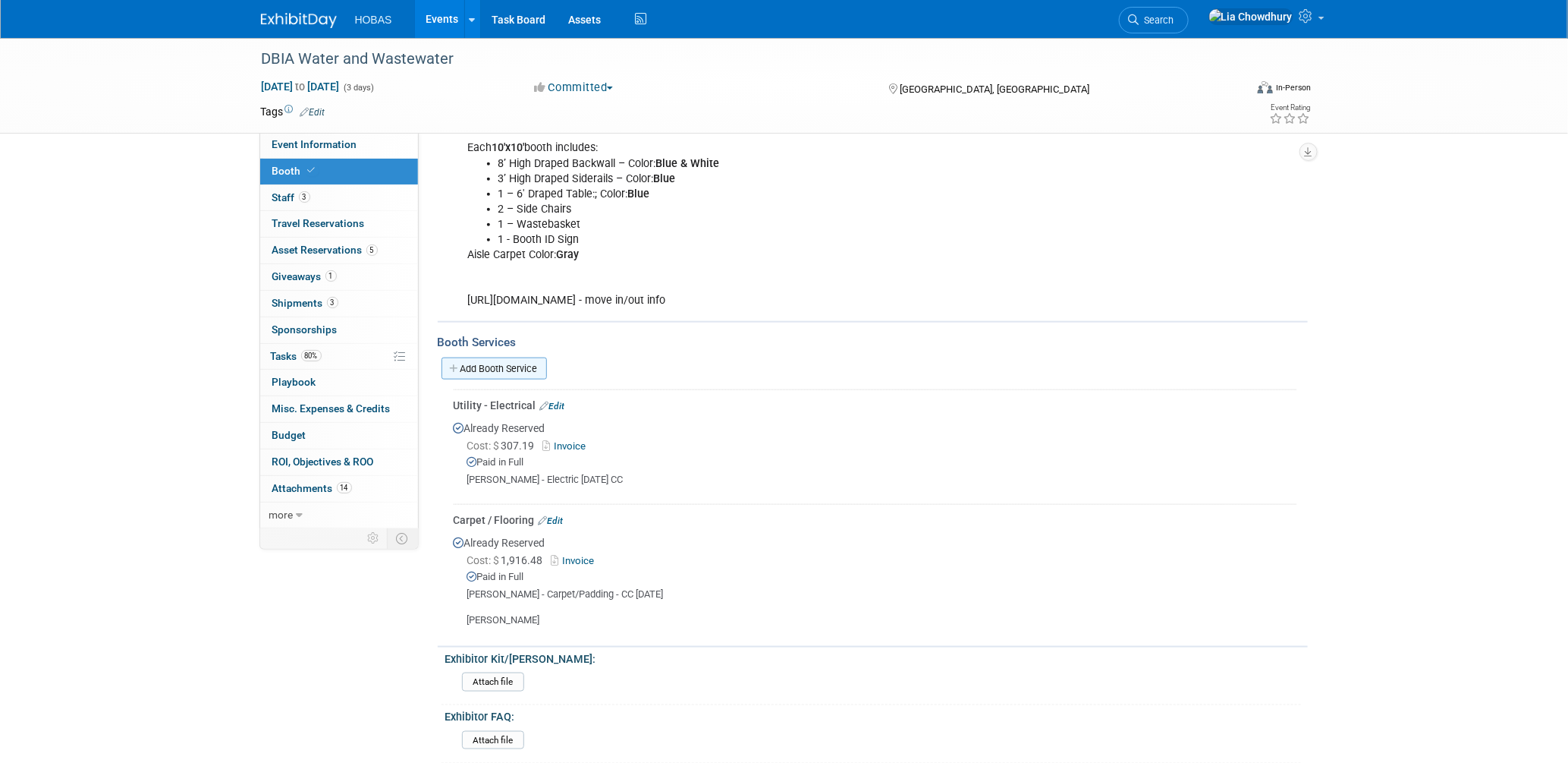
click at [485, 357] on link "Add Booth Service" at bounding box center [494, 368] width 105 height 22
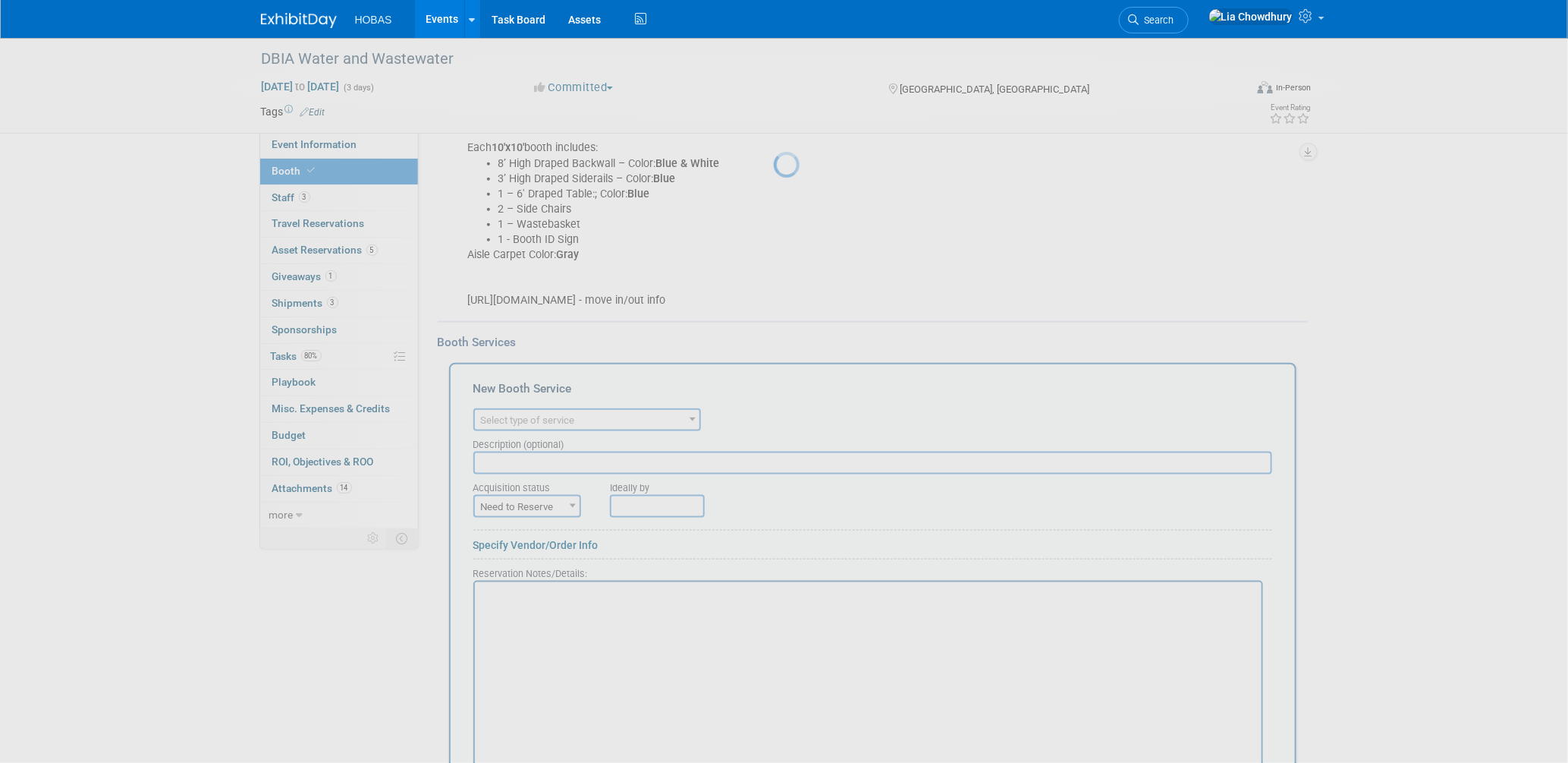
scroll to position [0, 0]
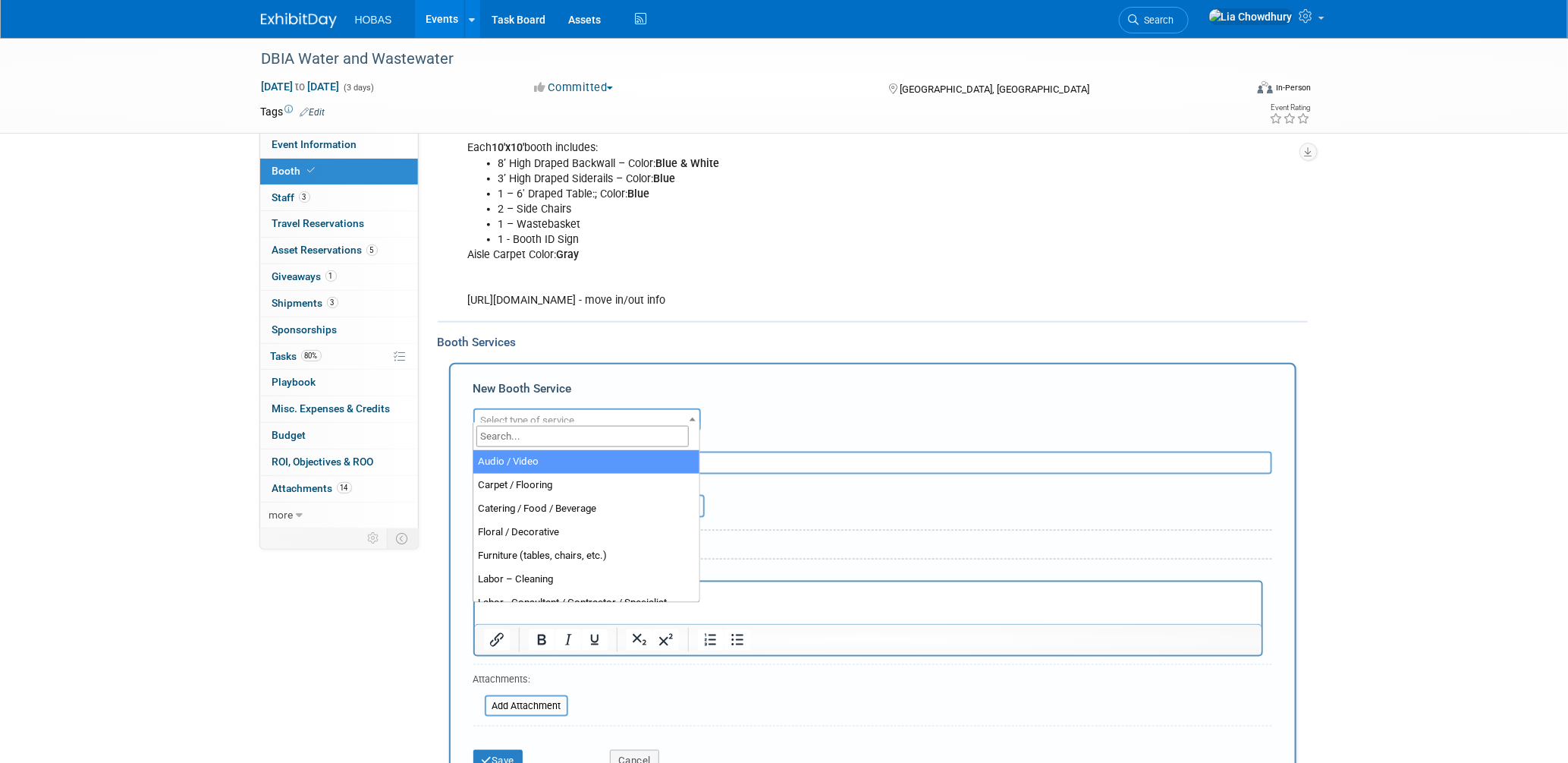
click at [516, 414] on span "Select type of service" at bounding box center [527, 419] width 94 height 11
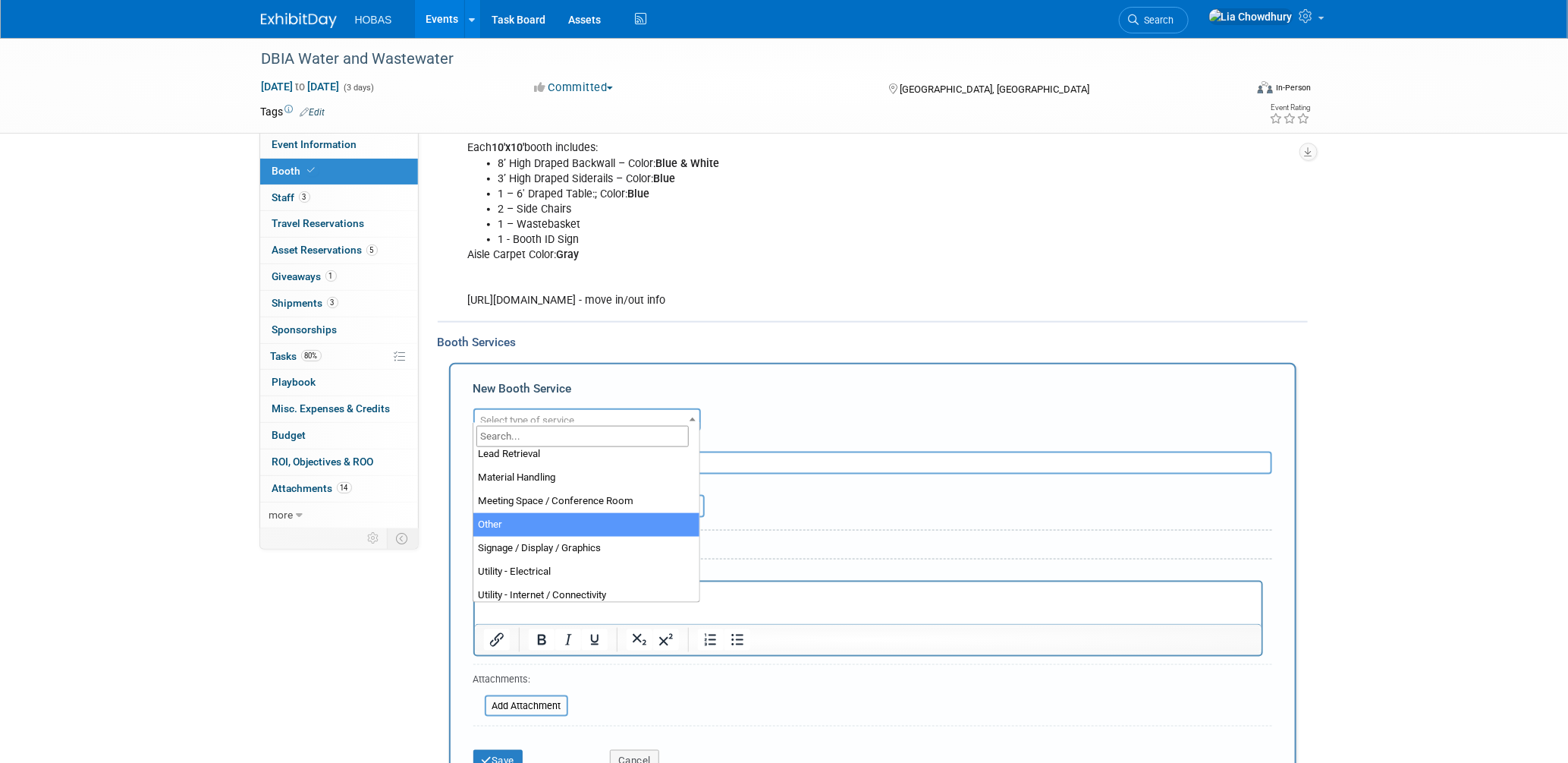
select select "1"
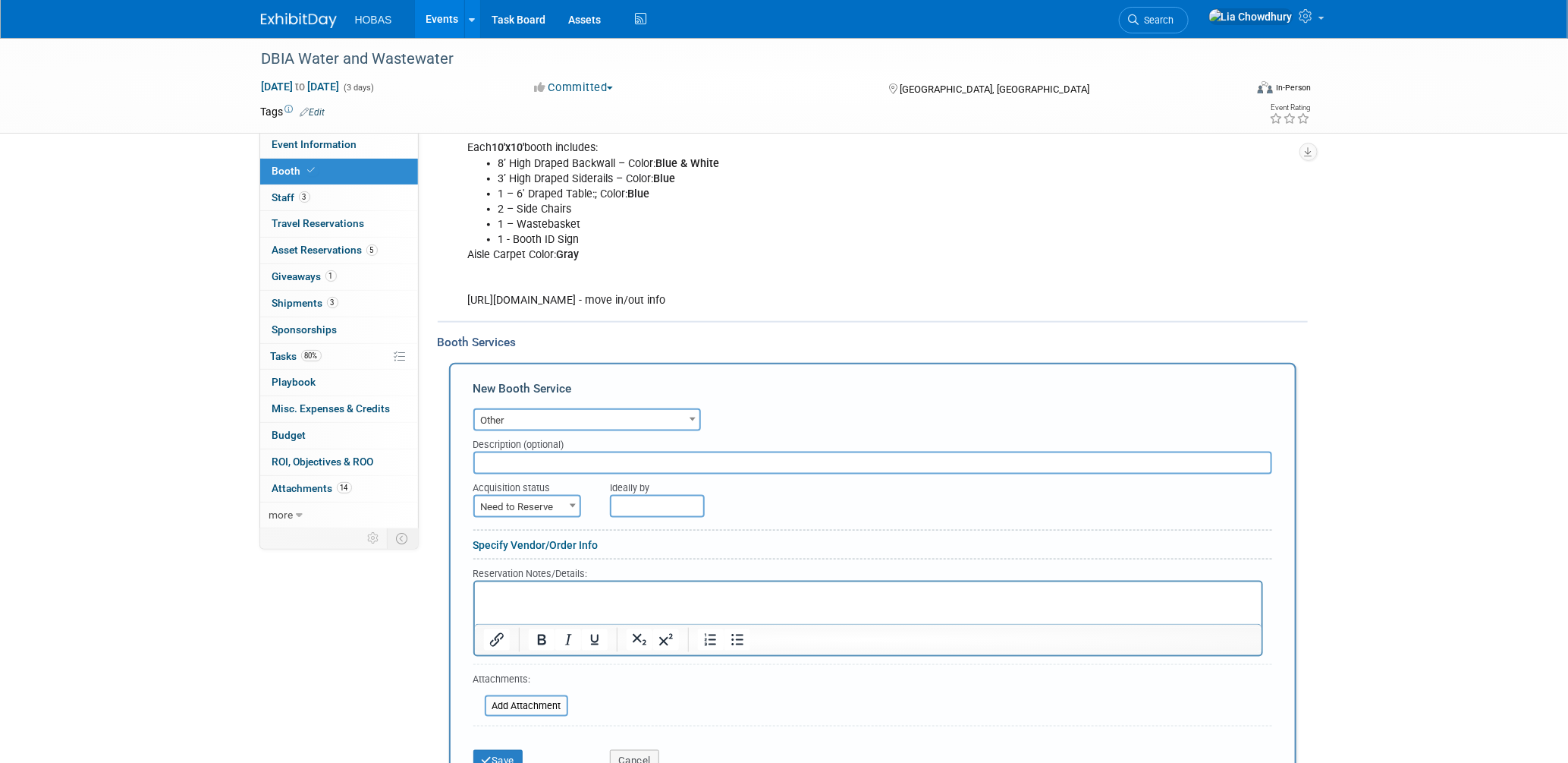
click at [520, 452] on input "text" at bounding box center [873, 463] width 799 height 23
type input "Exhibit Style"
click at [521, 498] on span "Need to Reserve" at bounding box center [527, 506] width 105 height 21
select select "2"
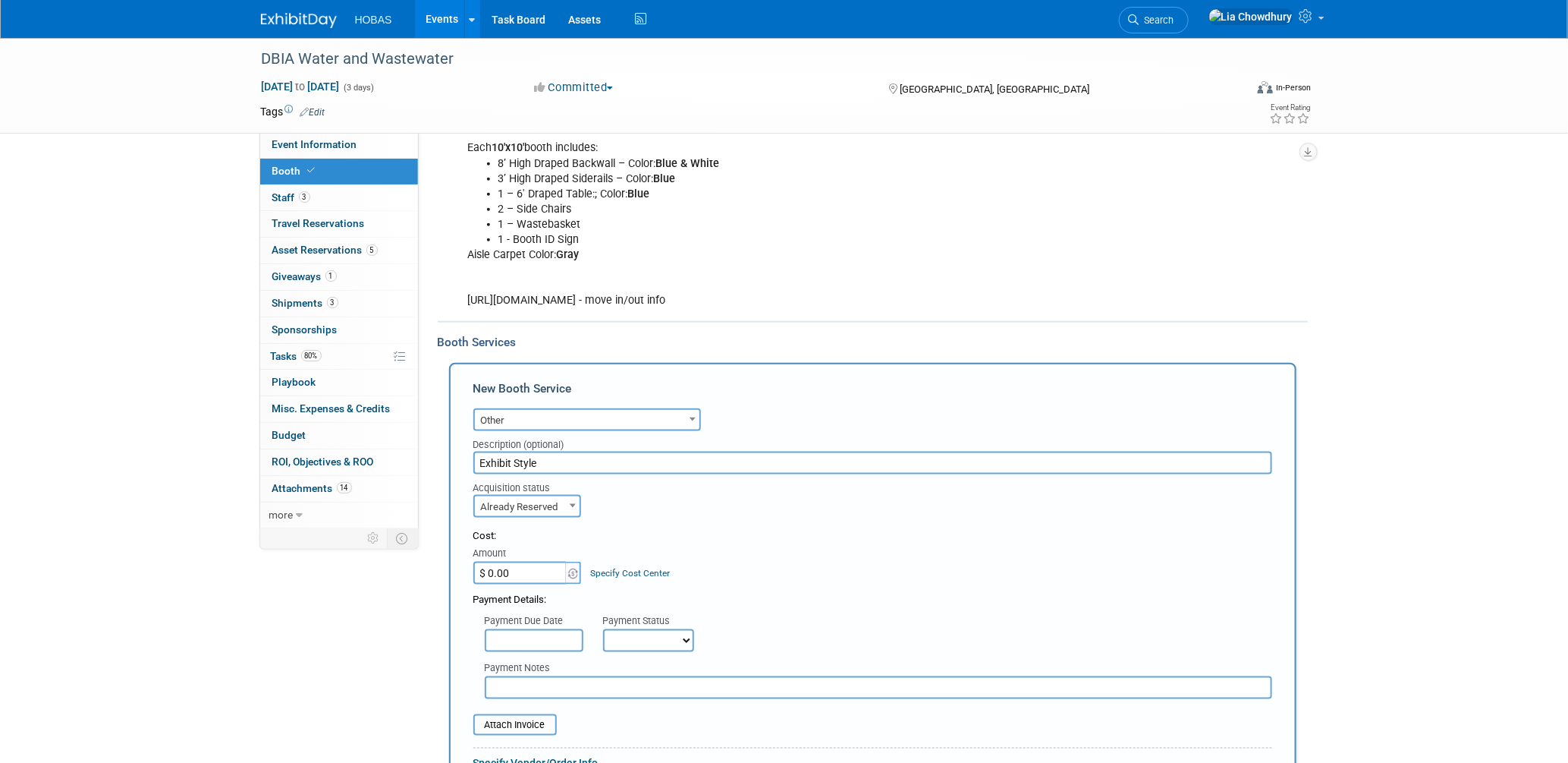
click at [545, 563] on input "$ 0.00" at bounding box center [521, 572] width 95 height 23
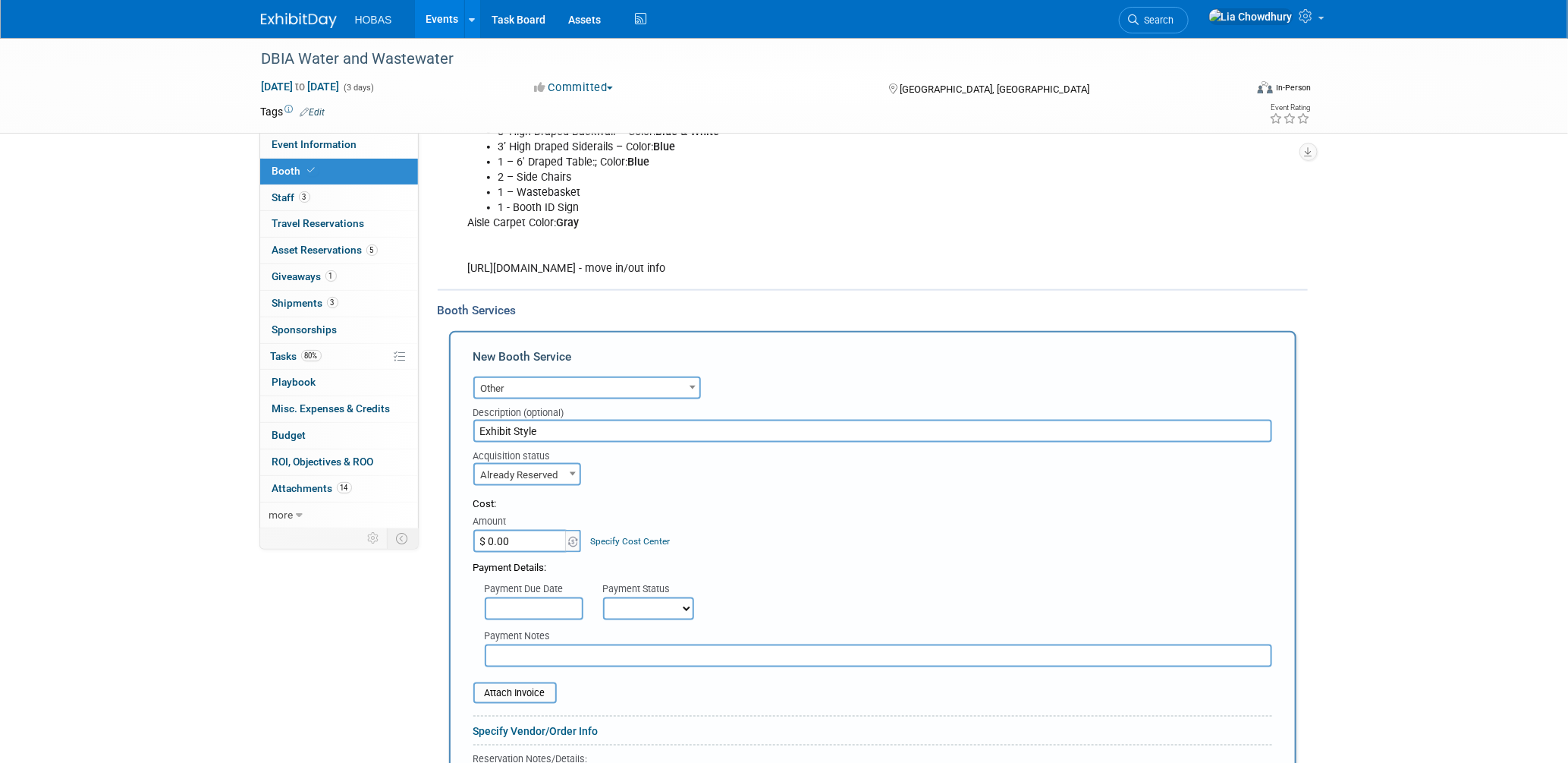
scroll to position [759, 0]
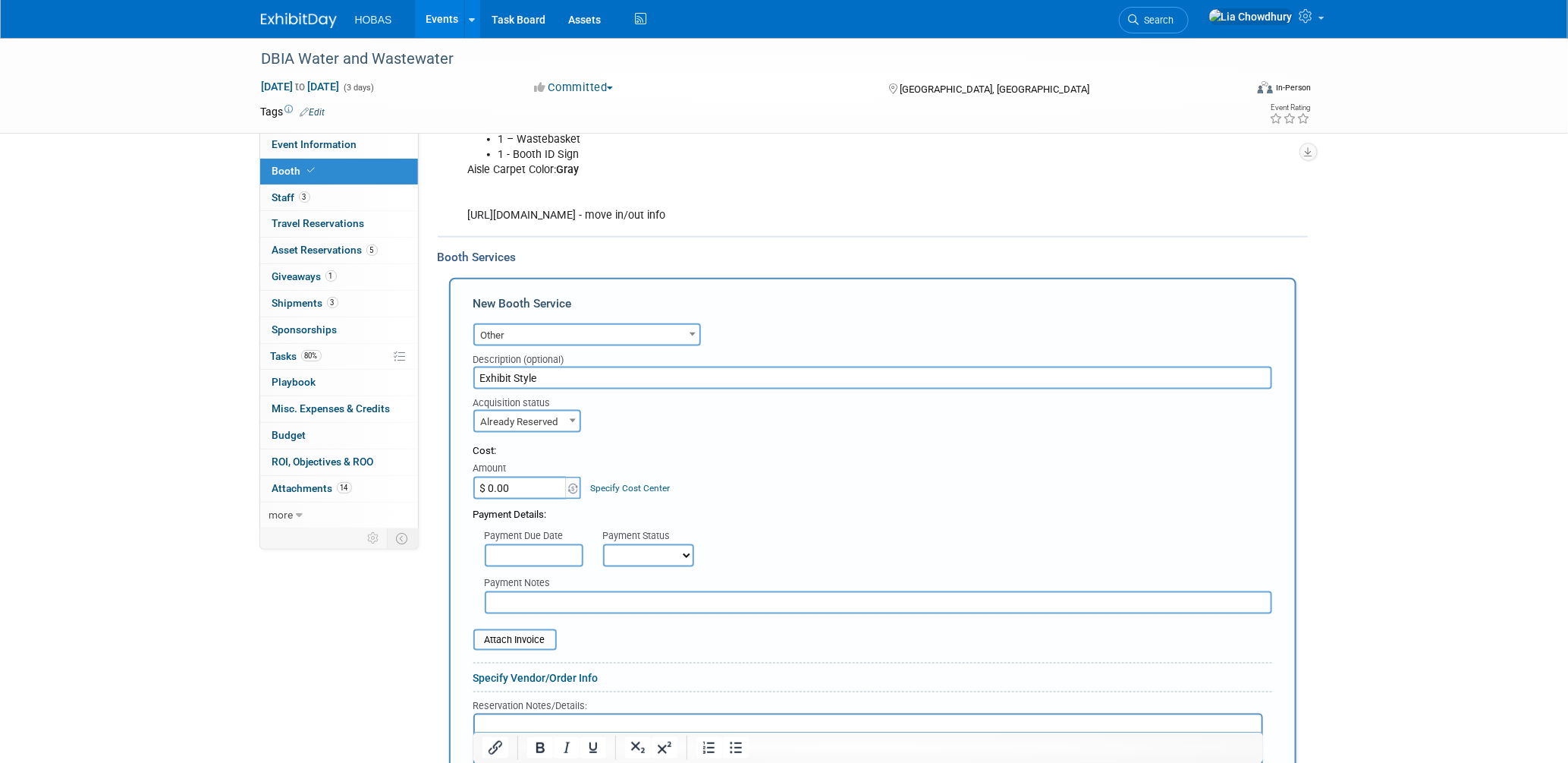
click at [644, 544] on select "Not Paid Yet Partially Paid Paid in Full" at bounding box center [649, 555] width 91 height 23
select select "1"
click at [603, 544] on select "Not Paid Yet Partially Paid Paid in Full" at bounding box center [649, 555] width 91 height 23
click at [540, 630] on input "file" at bounding box center [465, 640] width 181 height 19
click at [565, 591] on input "text" at bounding box center [879, 602] width 787 height 23
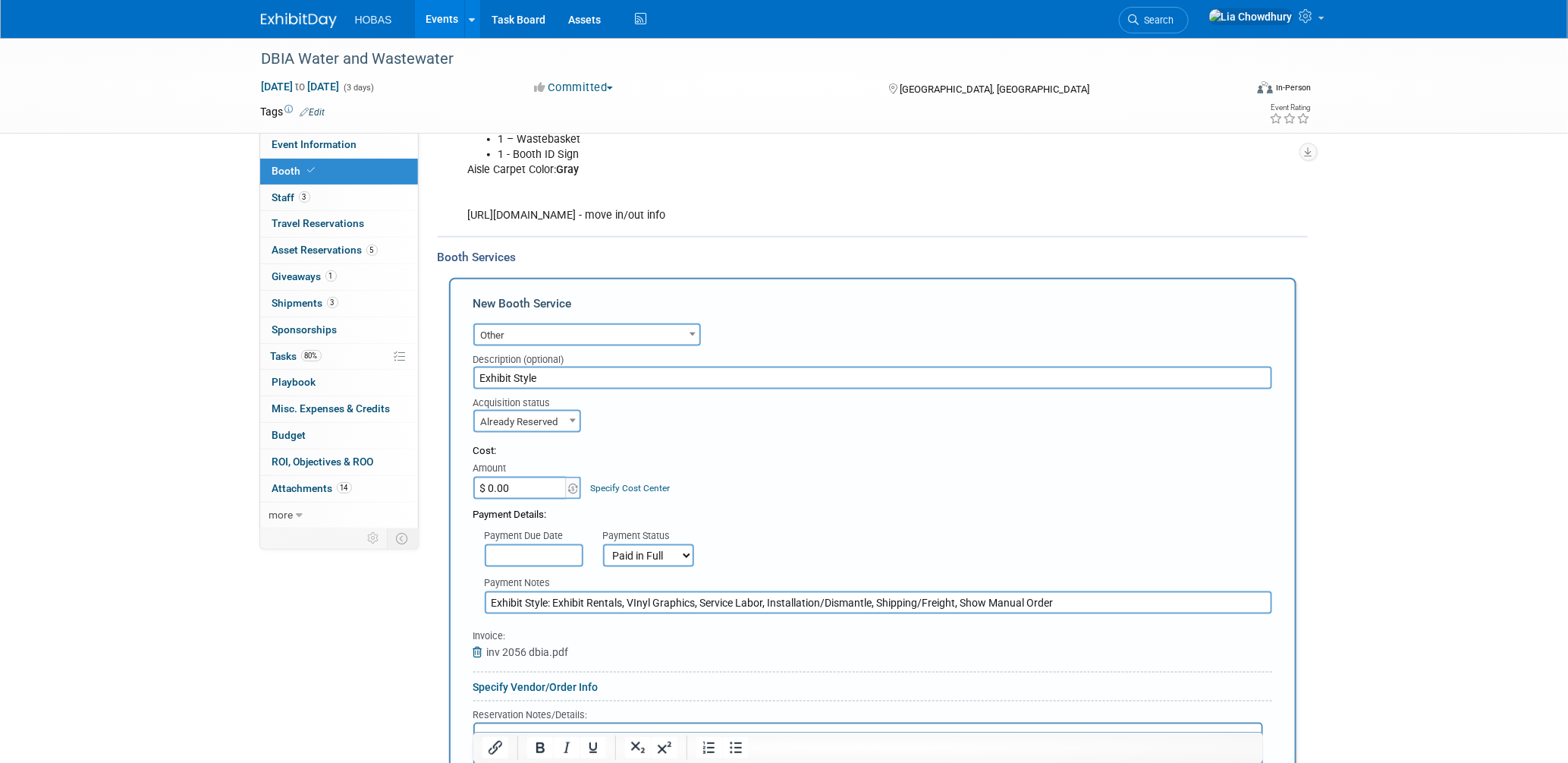
type input "Exhibit Style: Exhibit Rentals, VInyl Graphics, Service Labor, Installation/Dis…"
click at [527, 477] on input "$ 0.00" at bounding box center [521, 488] width 95 height 23
paste input "11,479.5"
type input "$ 11,479.50"
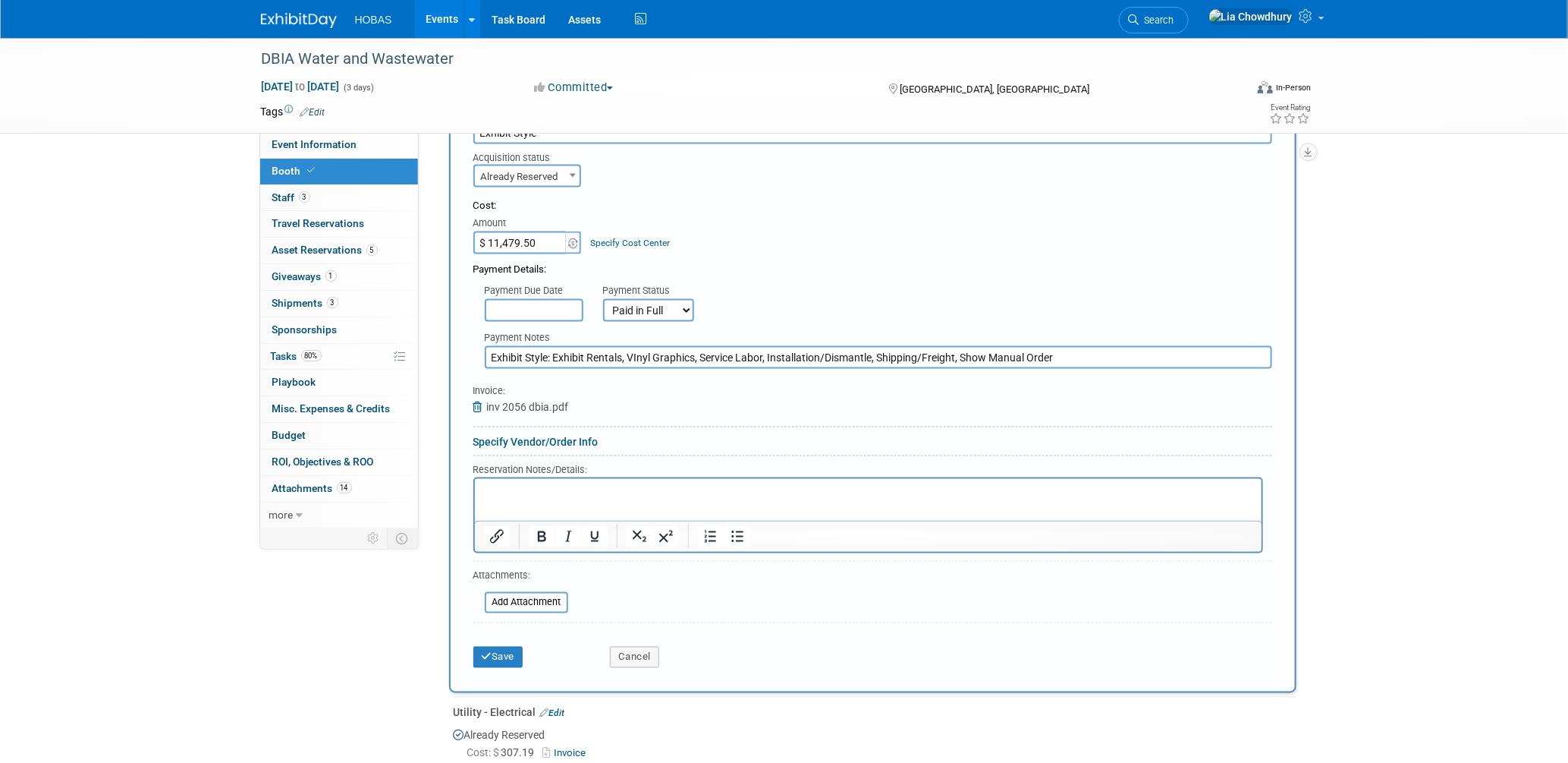
scroll to position [1012, 0]
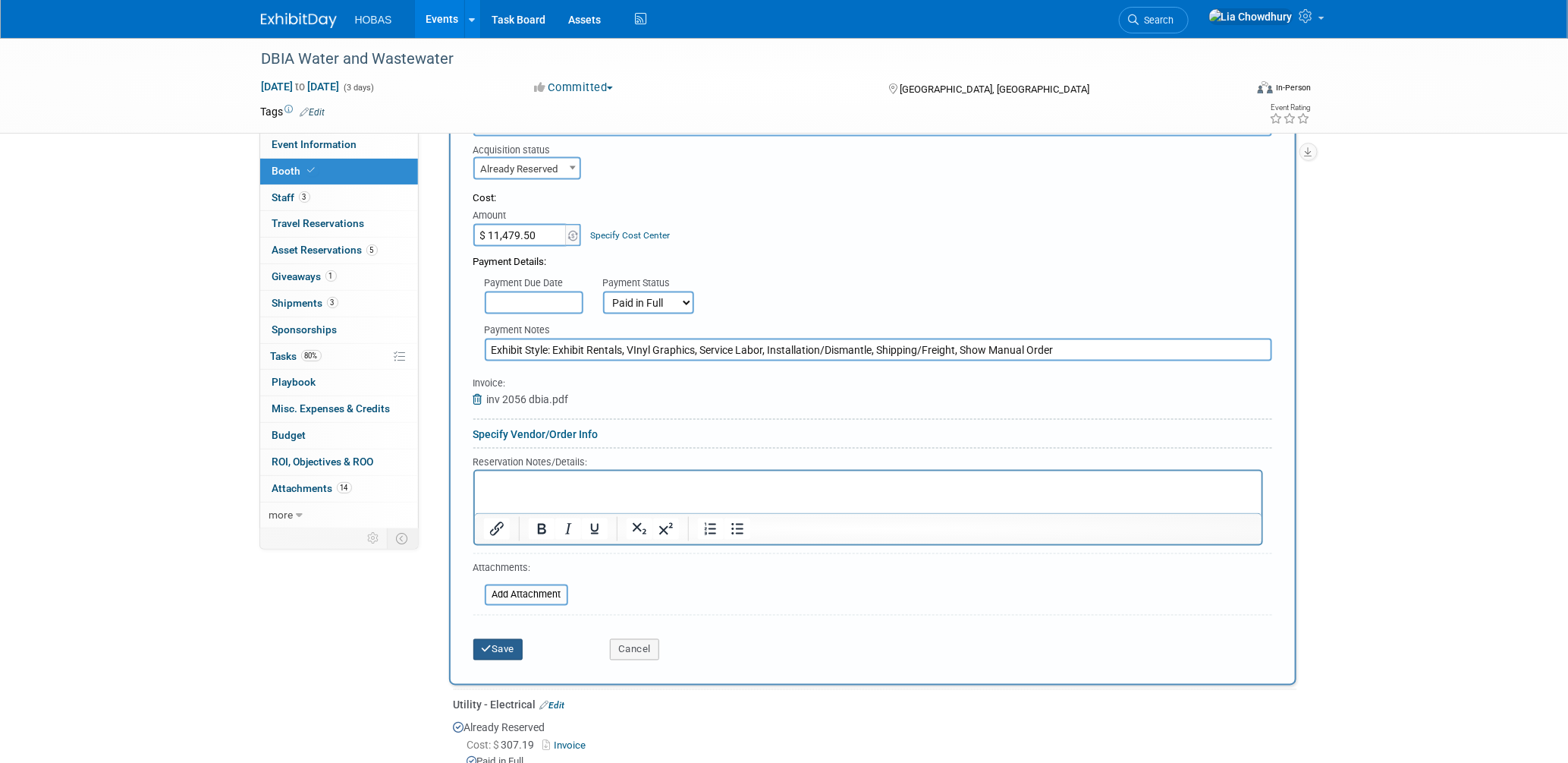
click at [498, 639] on button "Save" at bounding box center [498, 649] width 50 height 21
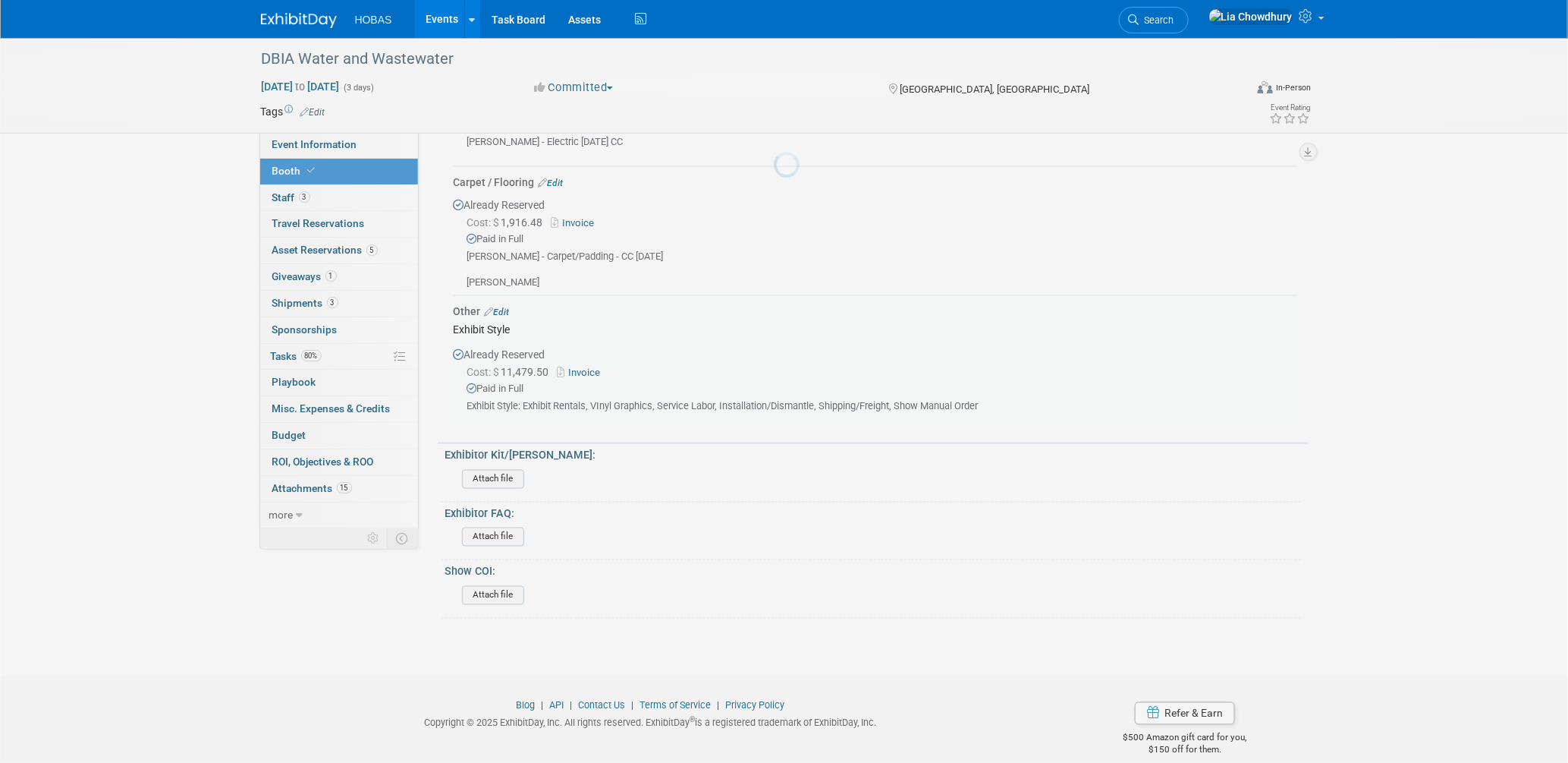
scroll to position [1015, 0]
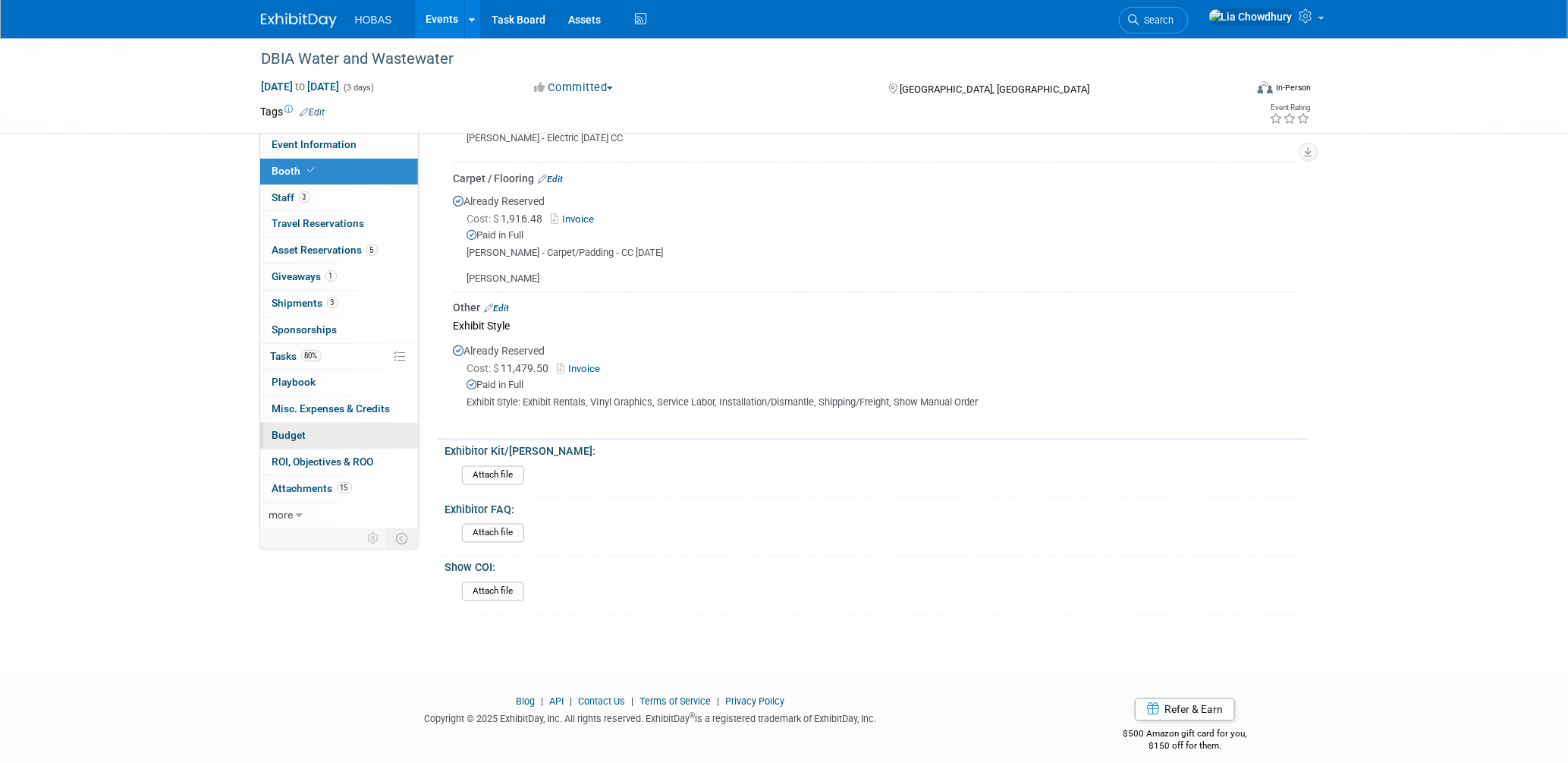
click at [298, 435] on span "Budget" at bounding box center [289, 435] width 34 height 12
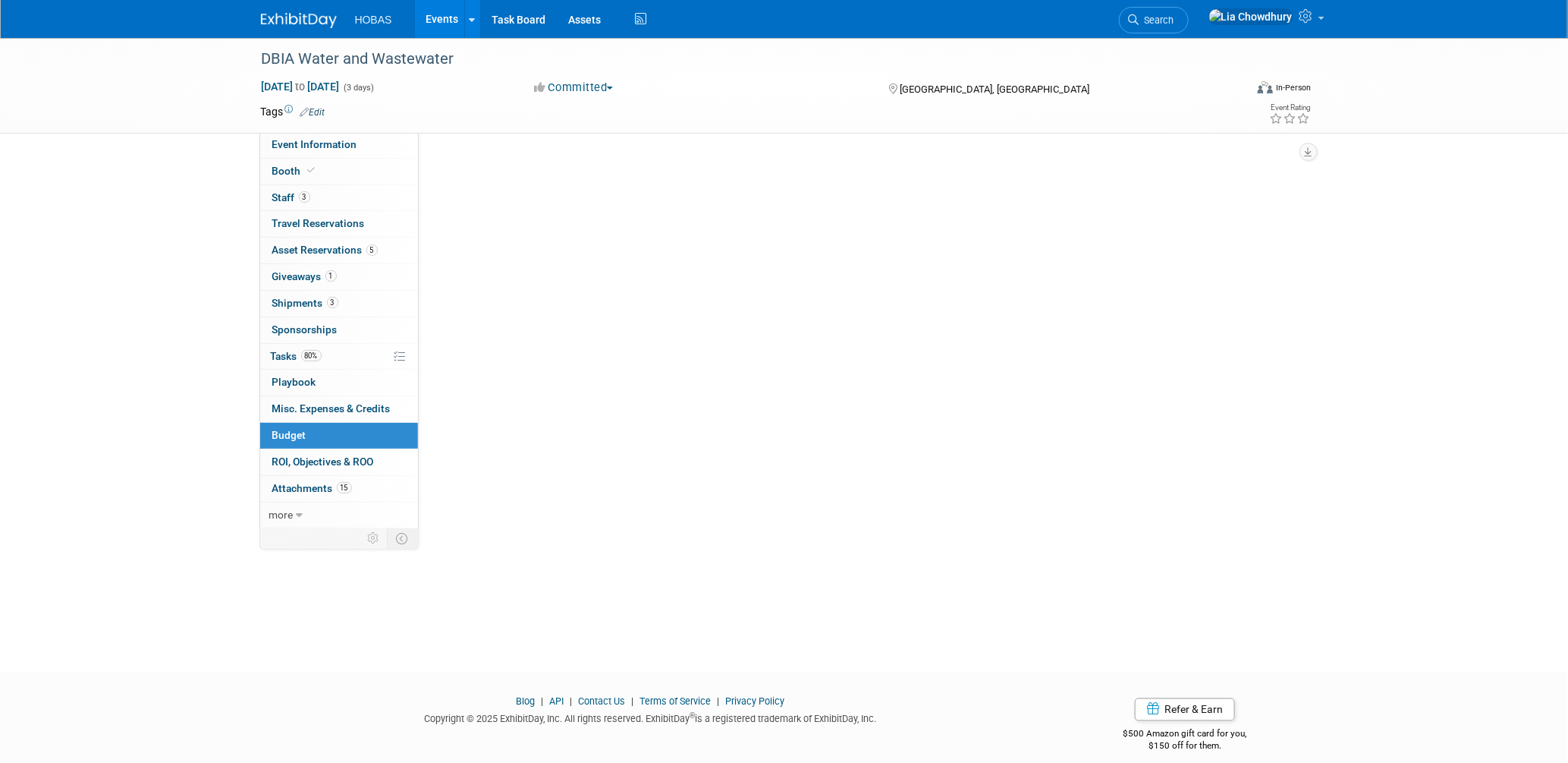
scroll to position [0, 0]
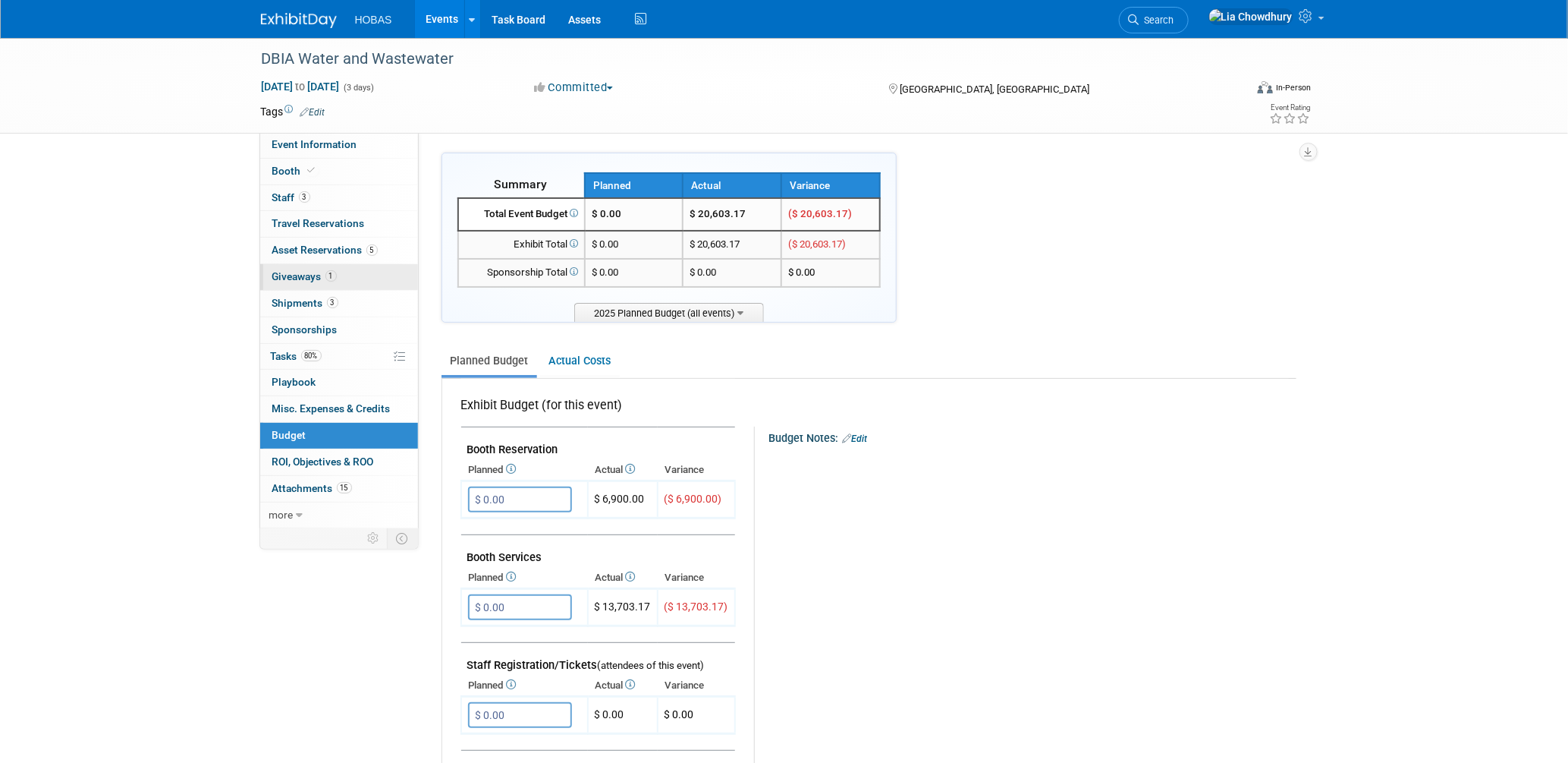
click at [296, 274] on span "Giveaways 1" at bounding box center [305, 276] width 64 height 12
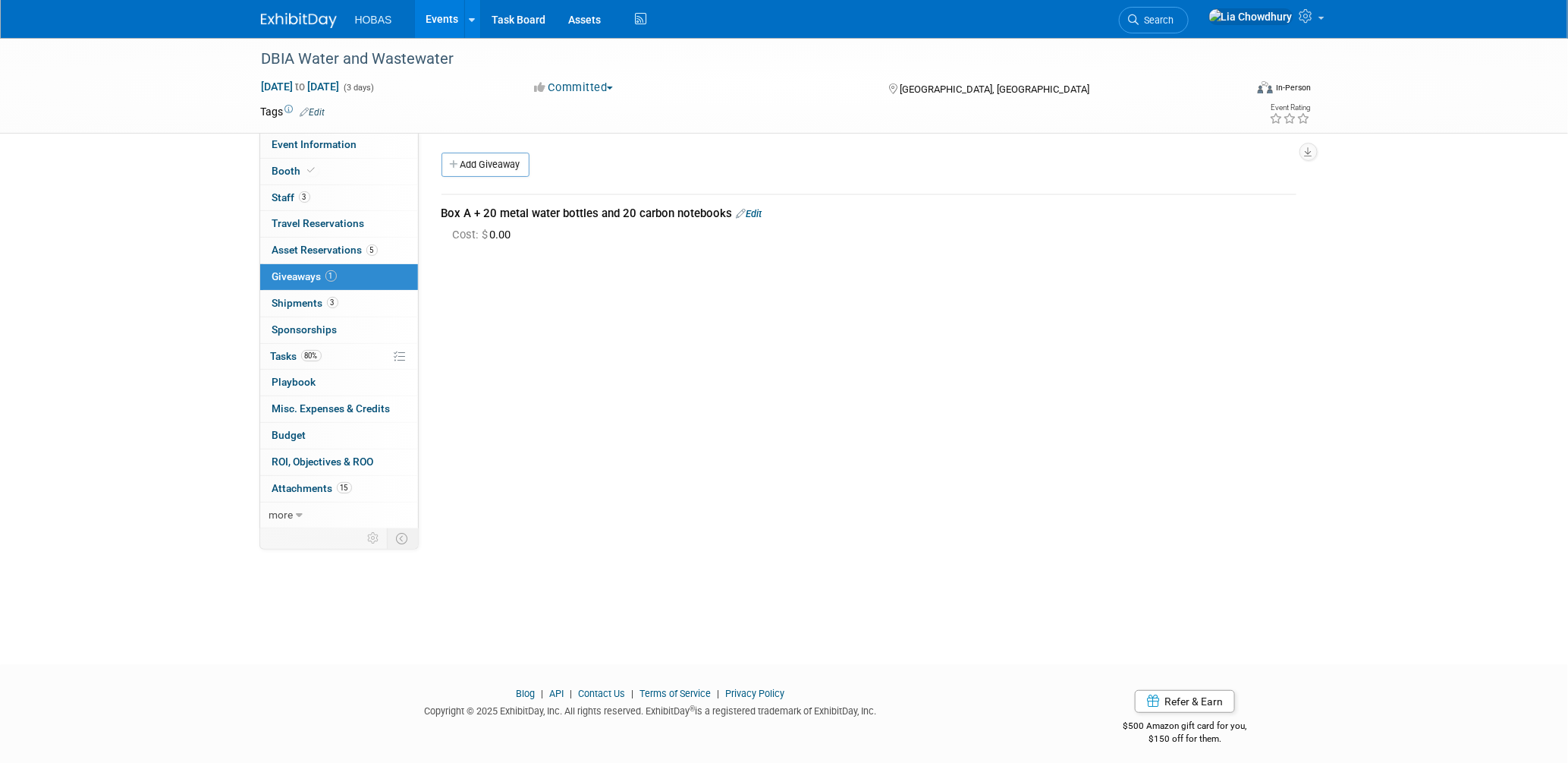
click at [763, 213] on link "Edit" at bounding box center [749, 213] width 26 height 11
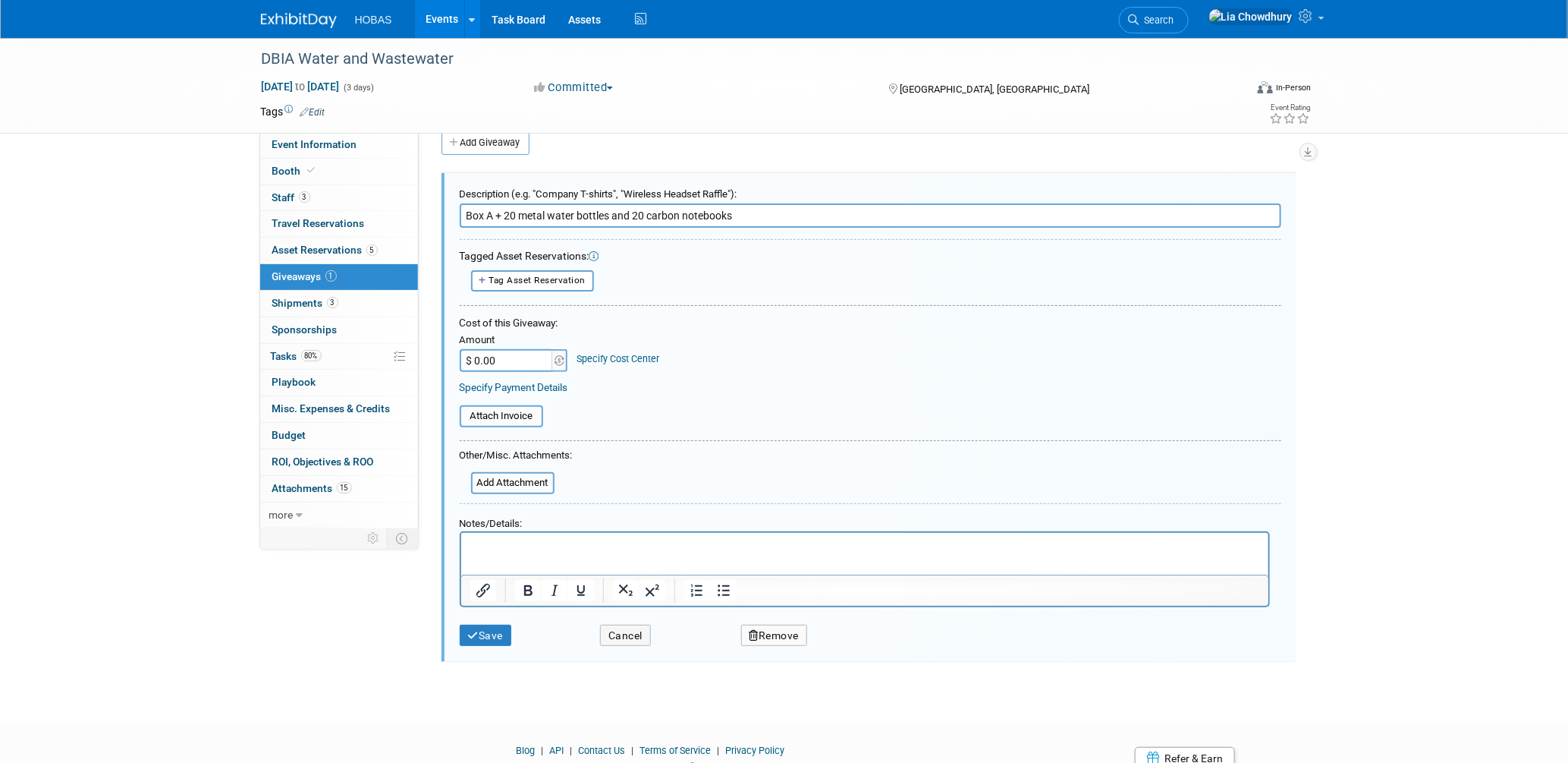
click at [515, 359] on input "$ 0.00" at bounding box center [507, 360] width 95 height 23
type input "$ 492.30"
click at [477, 630] on icon "submit" at bounding box center [473, 636] width 11 height 11
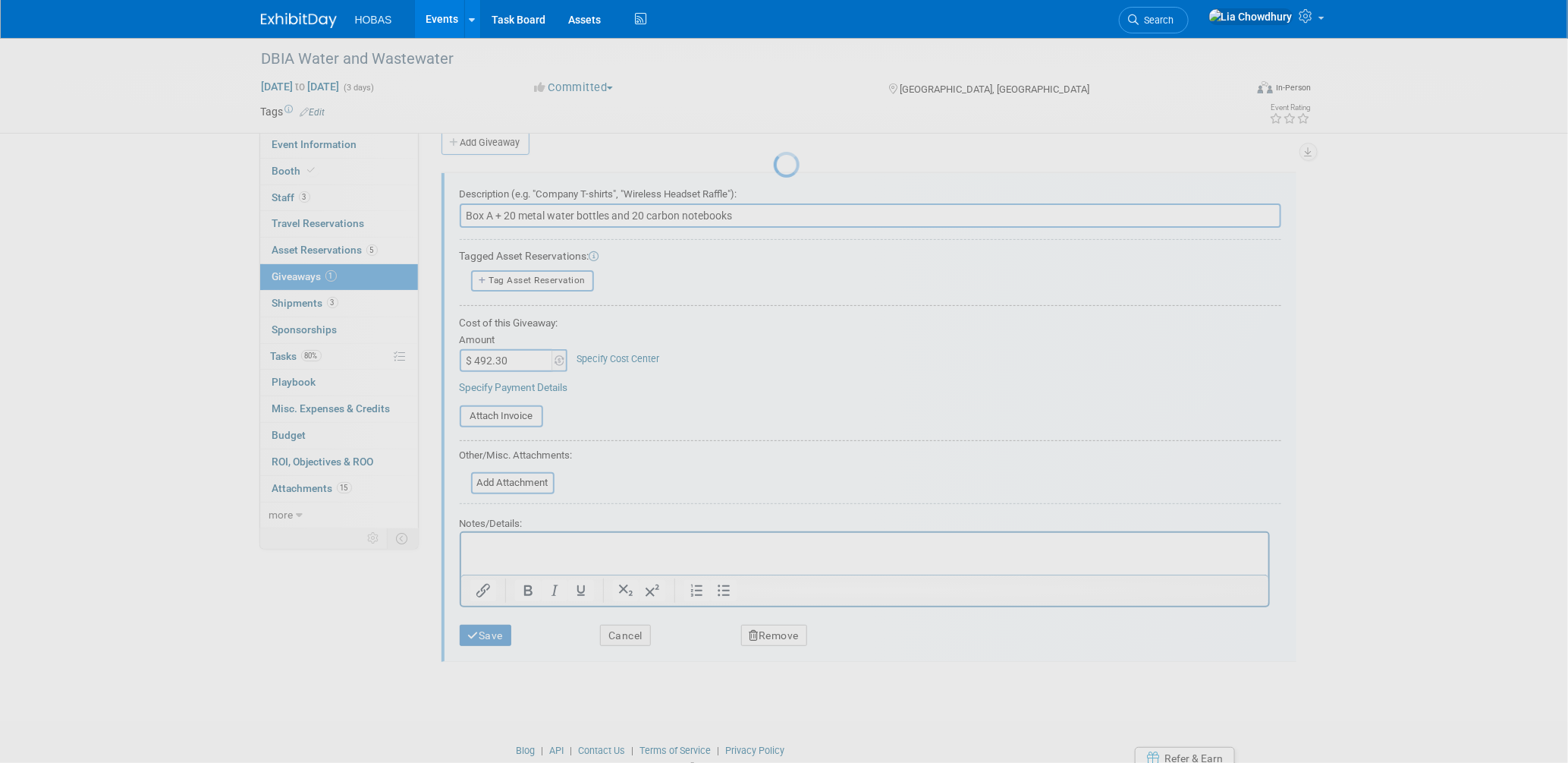
scroll to position [7, 0]
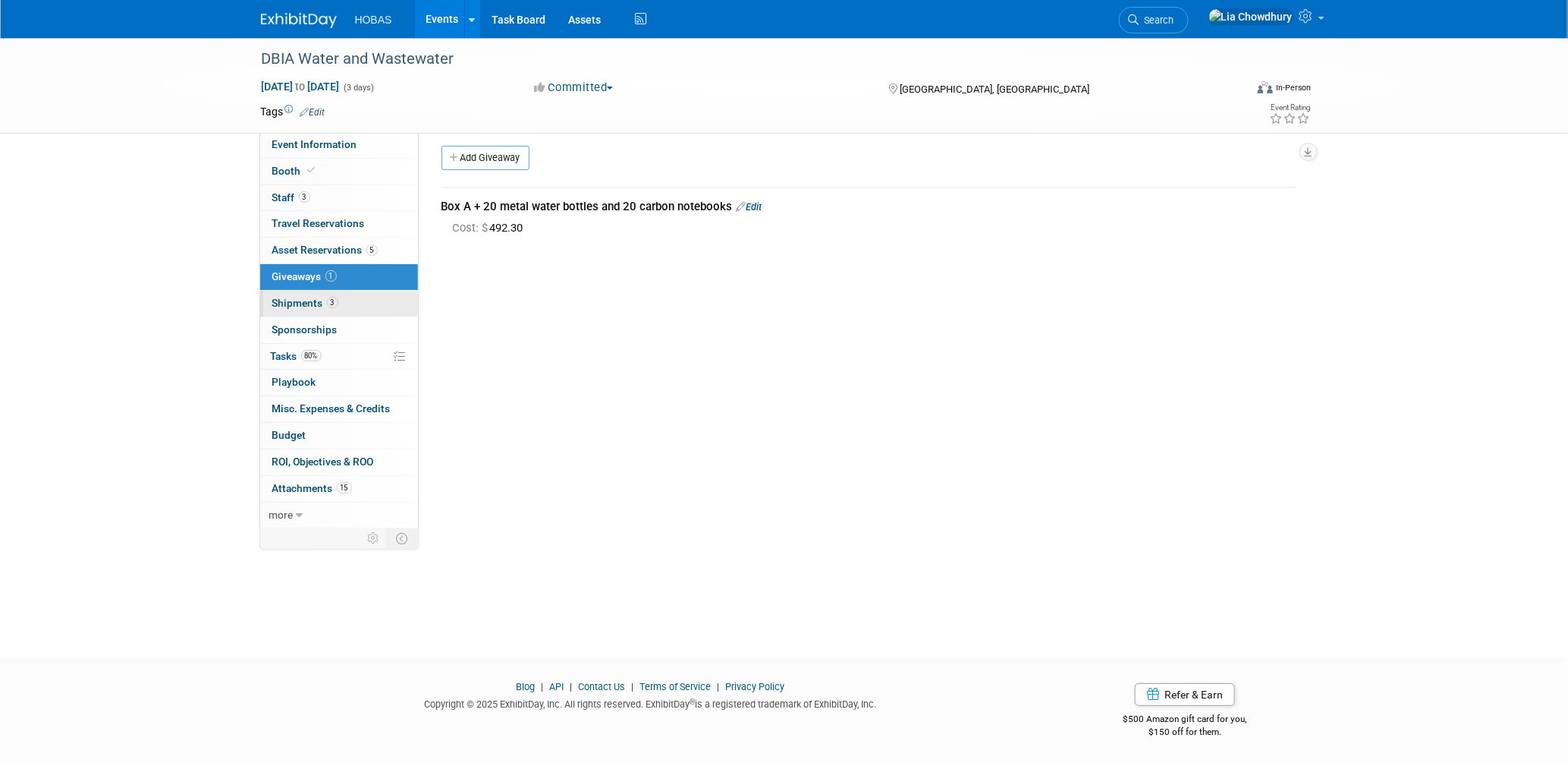
click at [313, 293] on link "3 Shipments 3" at bounding box center [338, 303] width 158 height 26
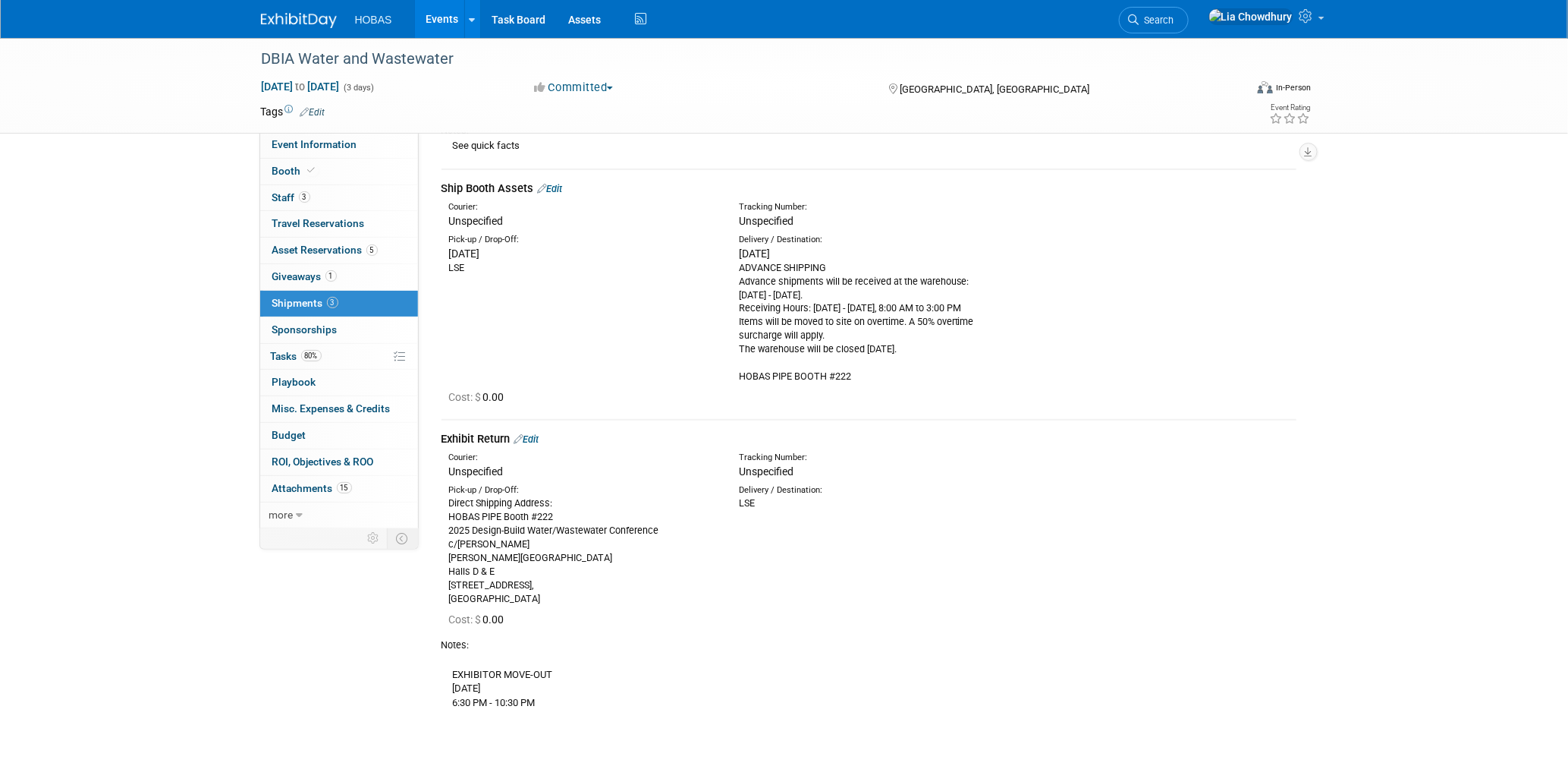
scroll to position [252, 0]
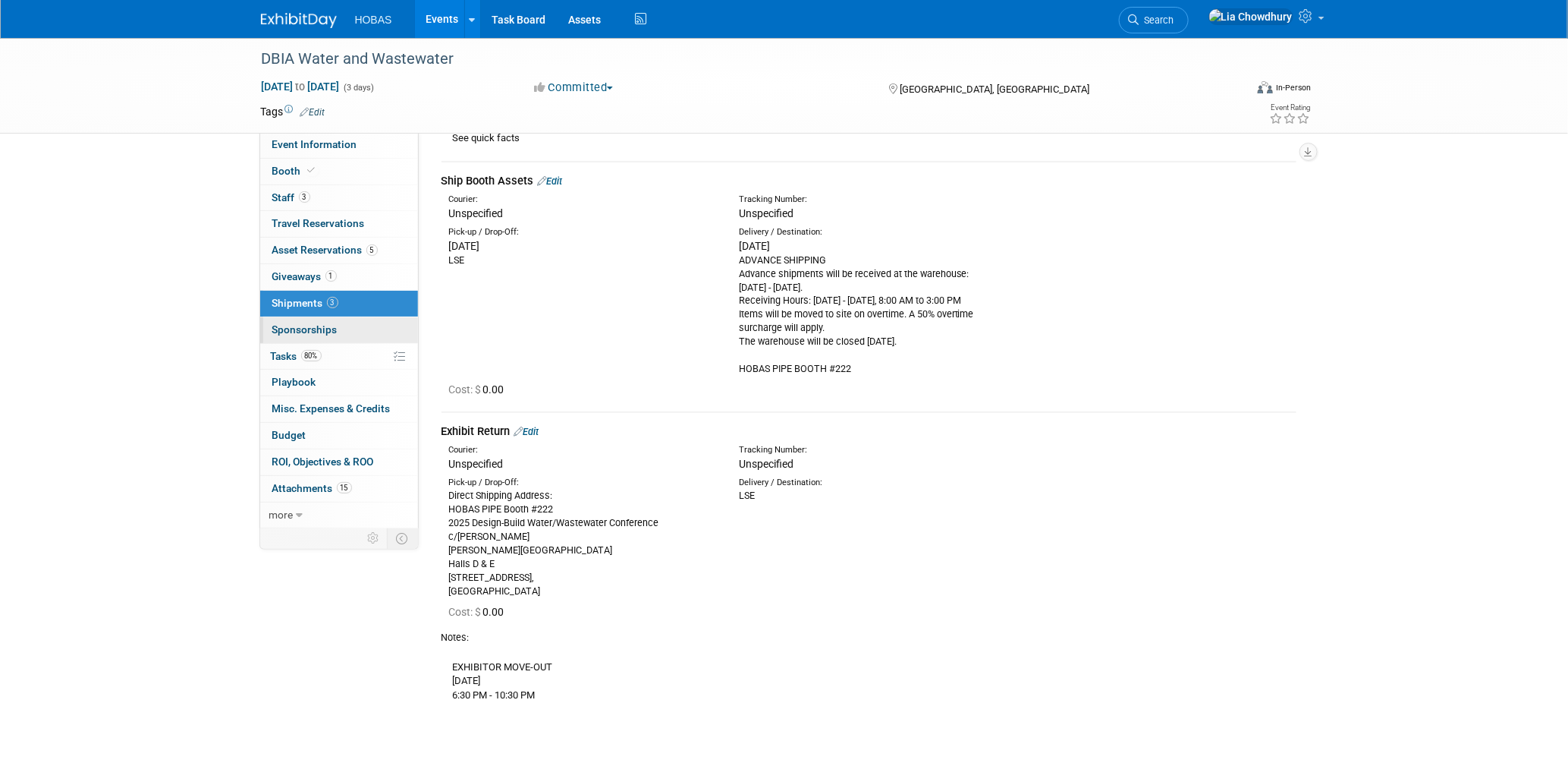
click at [308, 332] on span "Sponsorships 0" at bounding box center [305, 329] width 65 height 12
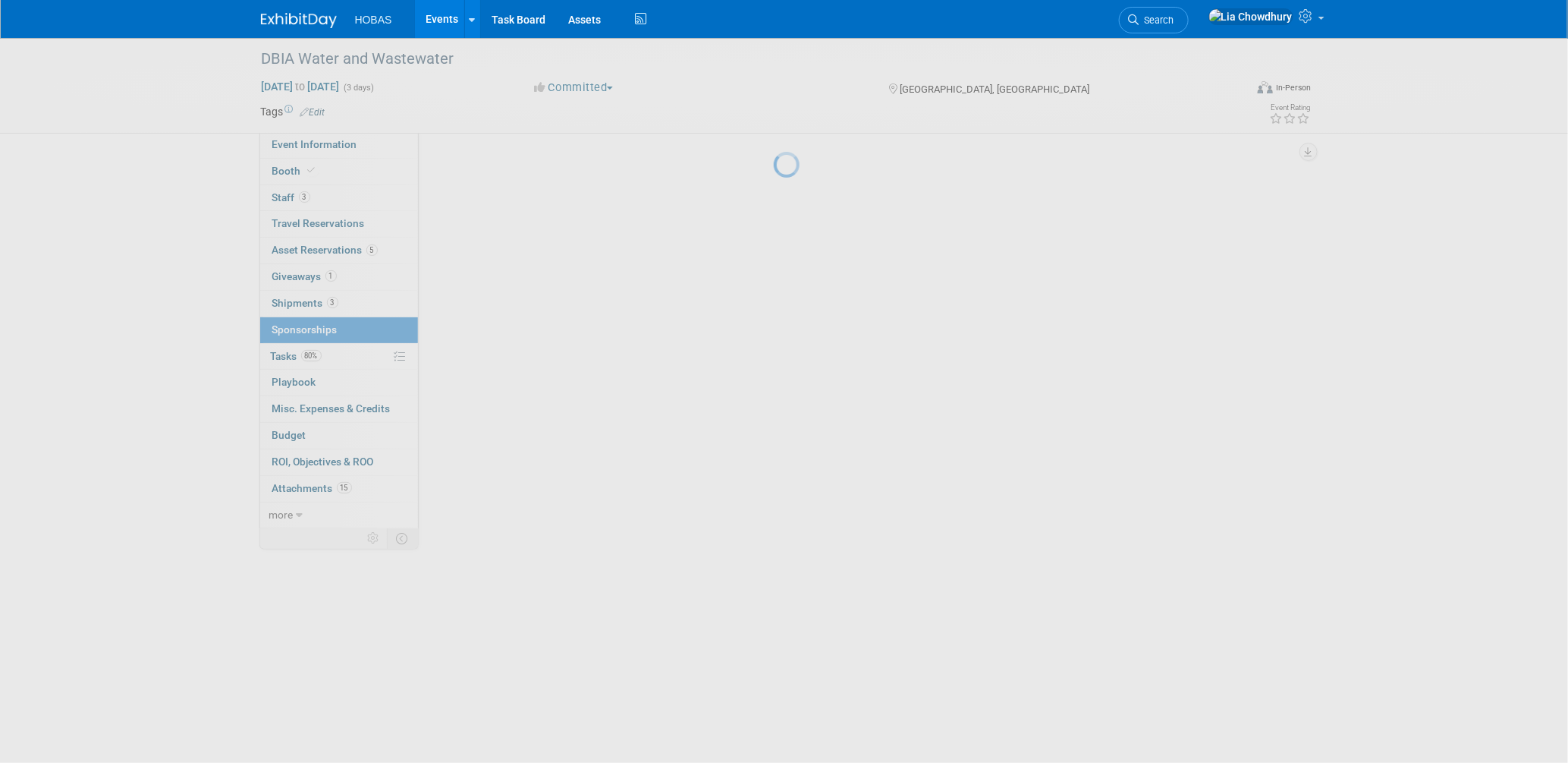
scroll to position [0, 0]
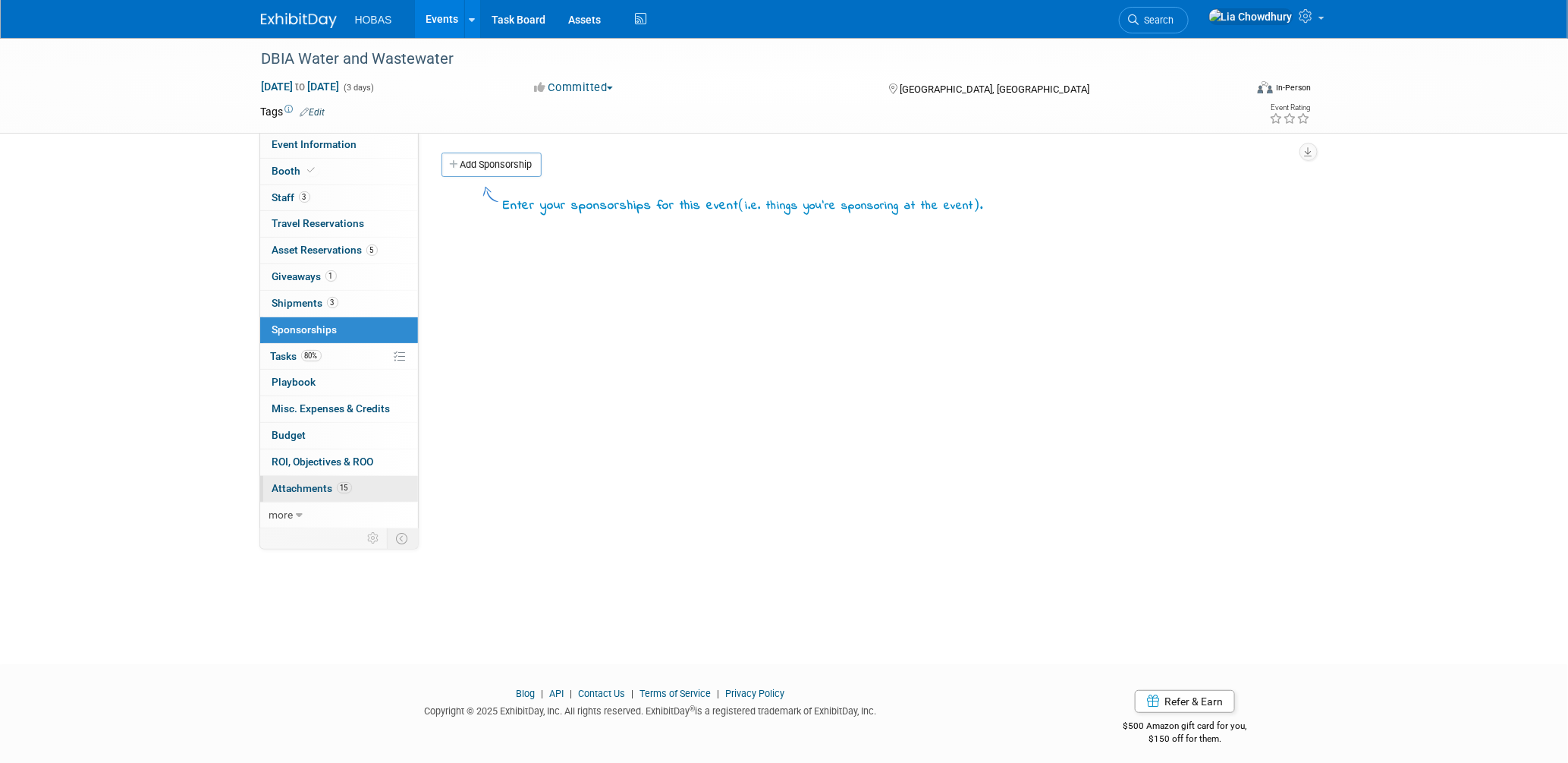
click at [312, 485] on span "Attachments 15" at bounding box center [312, 488] width 79 height 12
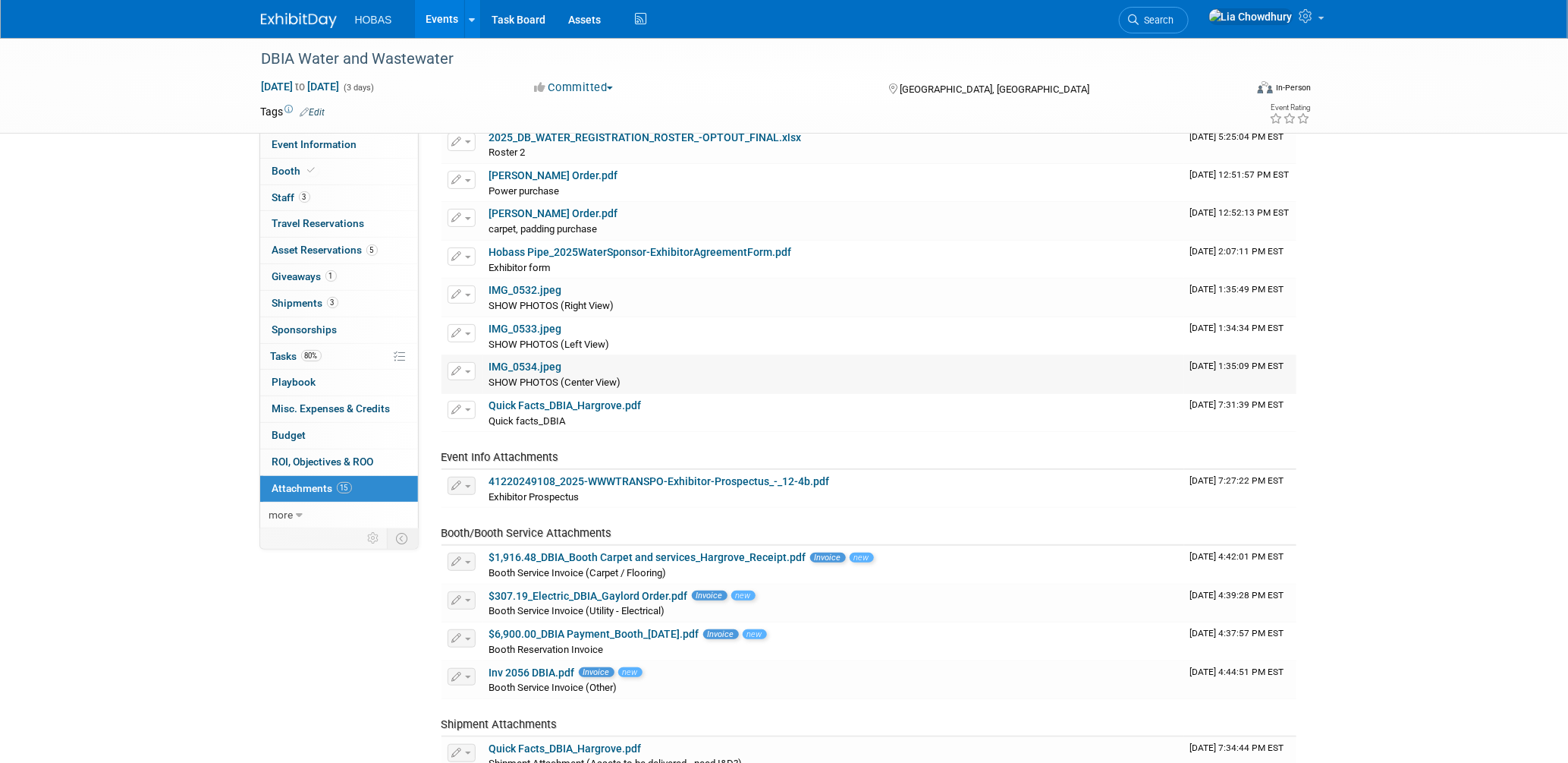
scroll to position [169, 0]
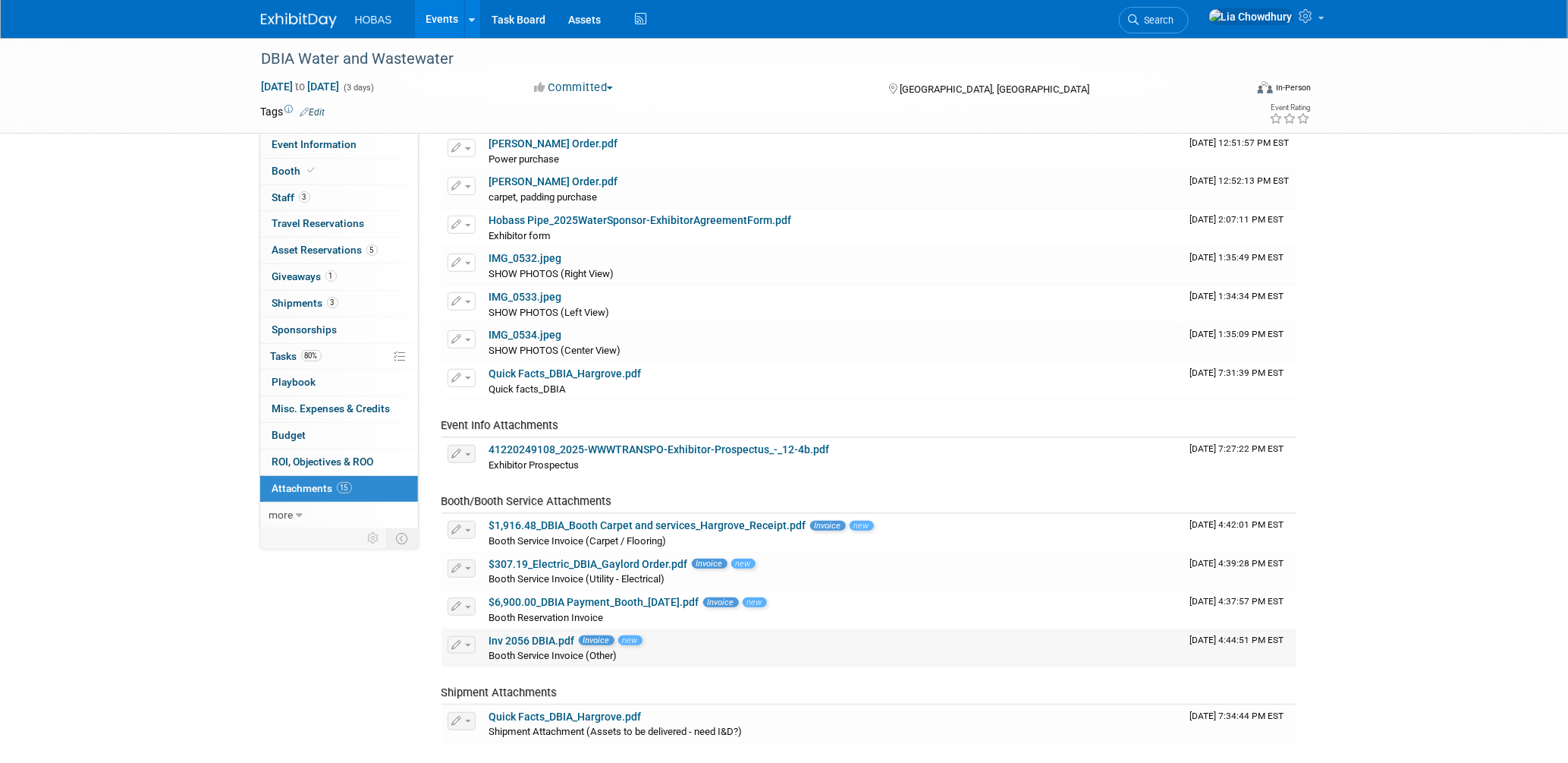
click at [543, 640] on link "Inv 2056 DBIA.pdf" at bounding box center [533, 641] width 86 height 12
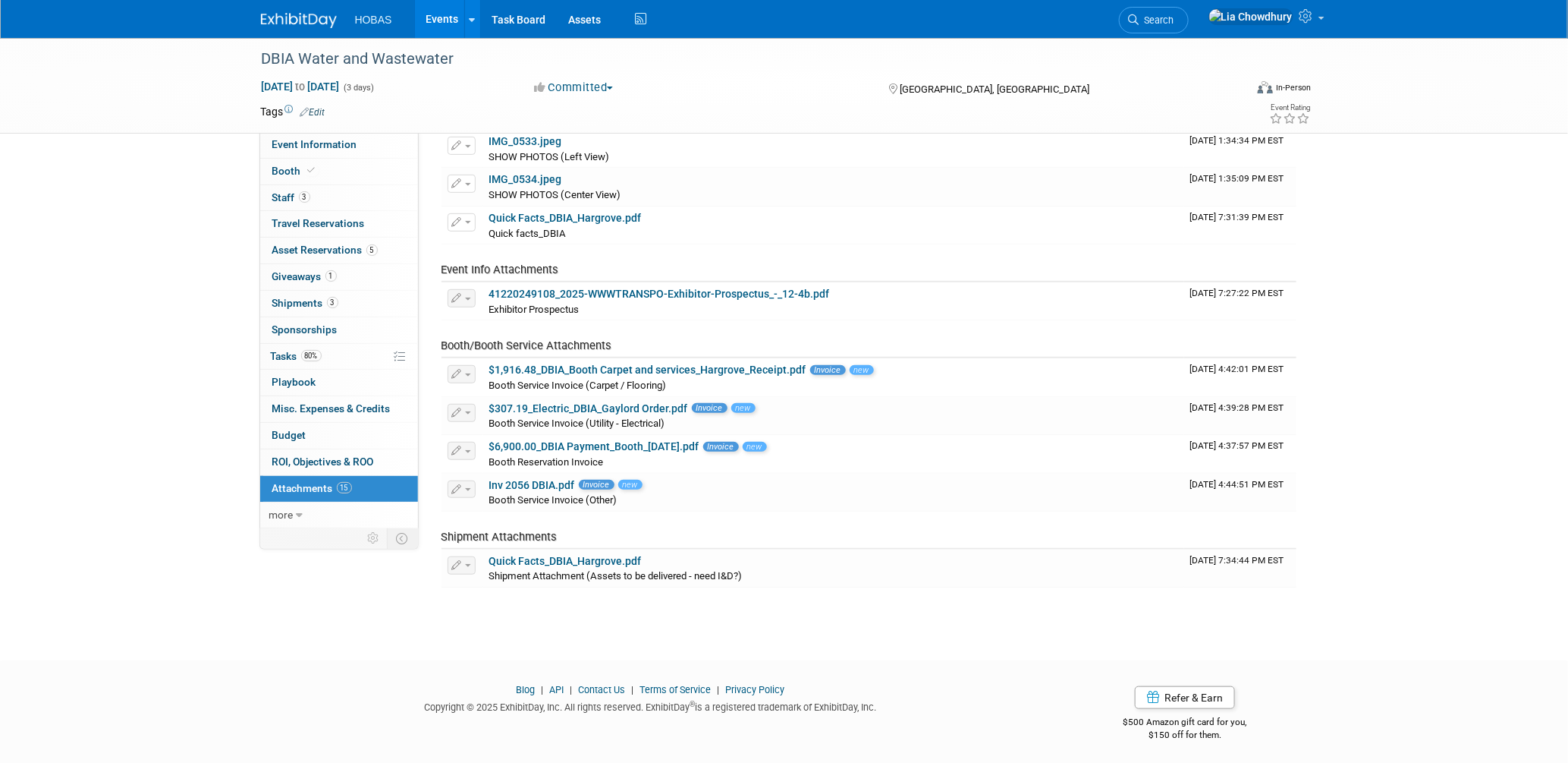
scroll to position [326, 0]
click at [580, 554] on link "Quick Facts_DBIA_Hargrove.pdf" at bounding box center [565, 559] width 153 height 12
click at [280, 437] on span "Budget" at bounding box center [289, 435] width 34 height 12
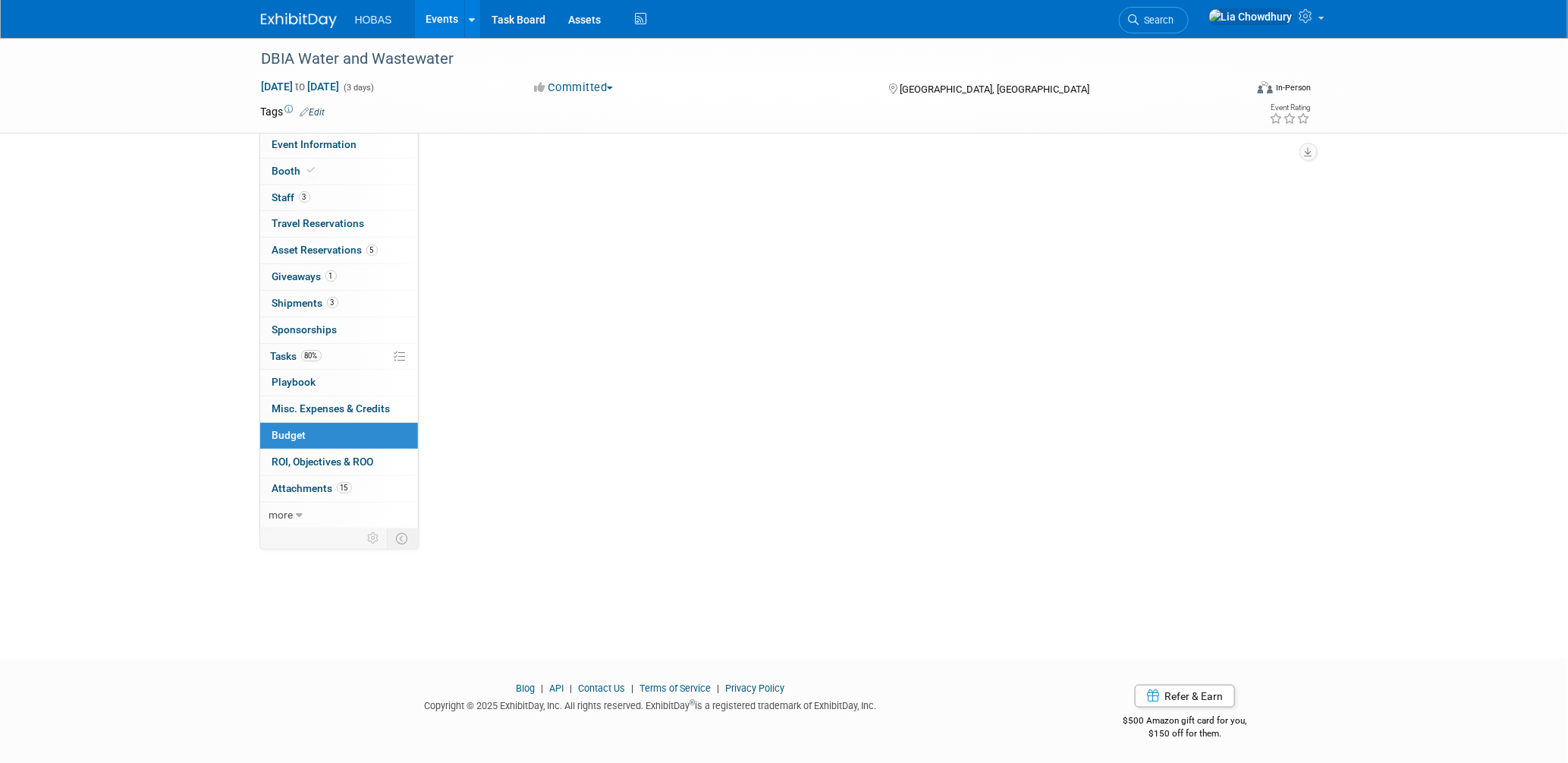
scroll to position [0, 0]
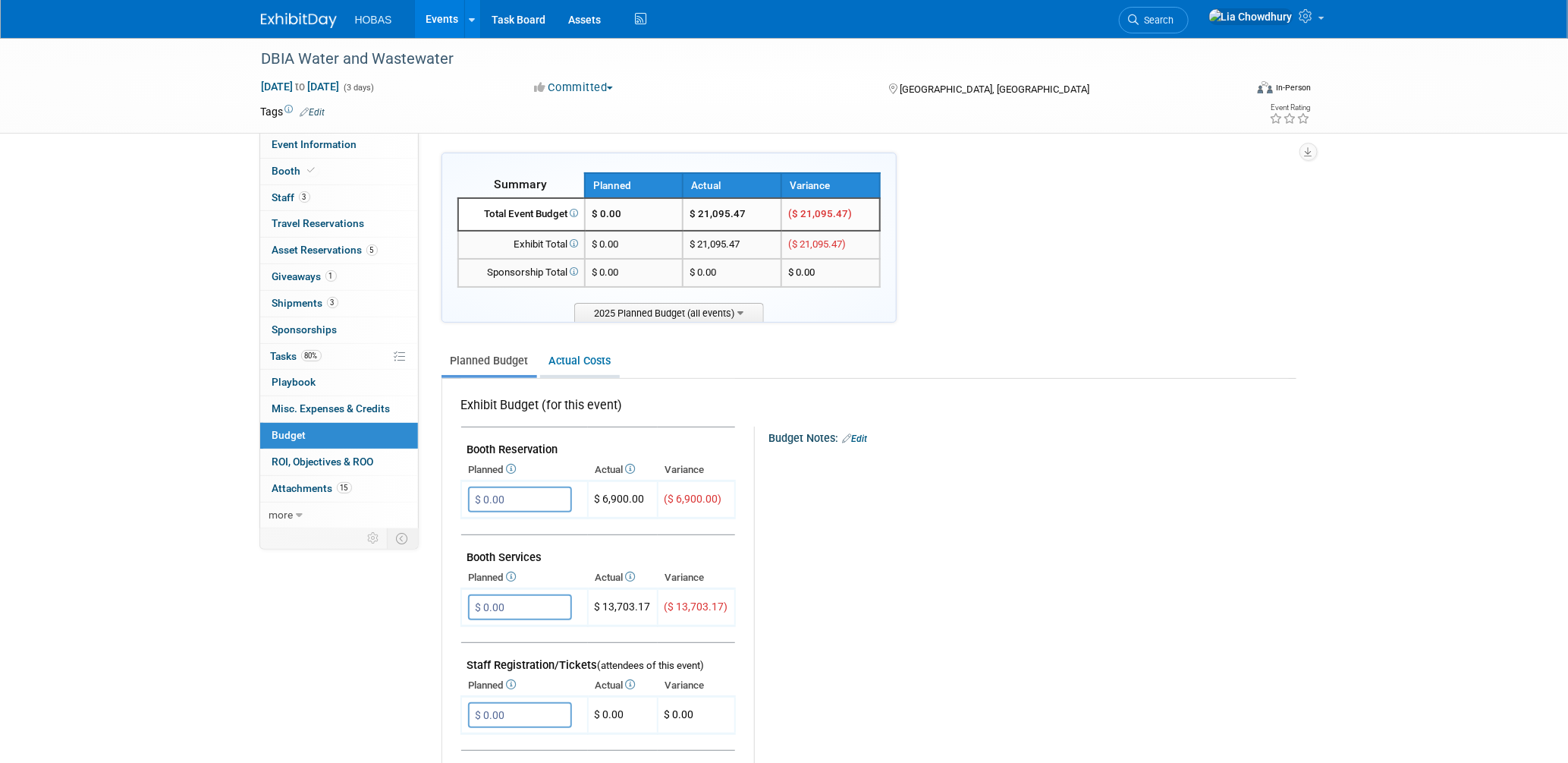
click at [568, 360] on link "Actual Costs" at bounding box center [580, 360] width 79 height 28
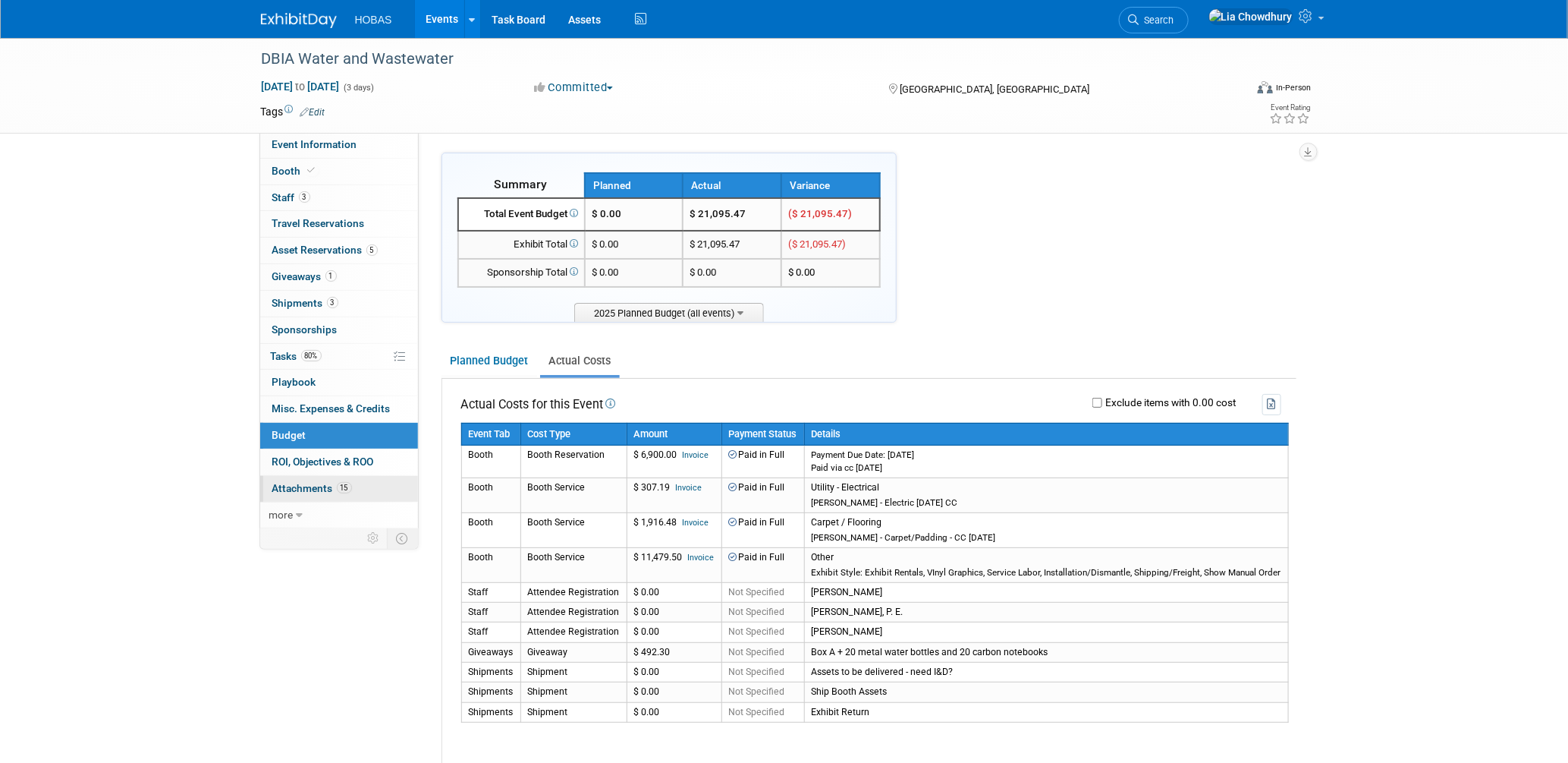
click at [316, 485] on span "Attachments 15" at bounding box center [312, 488] width 79 height 12
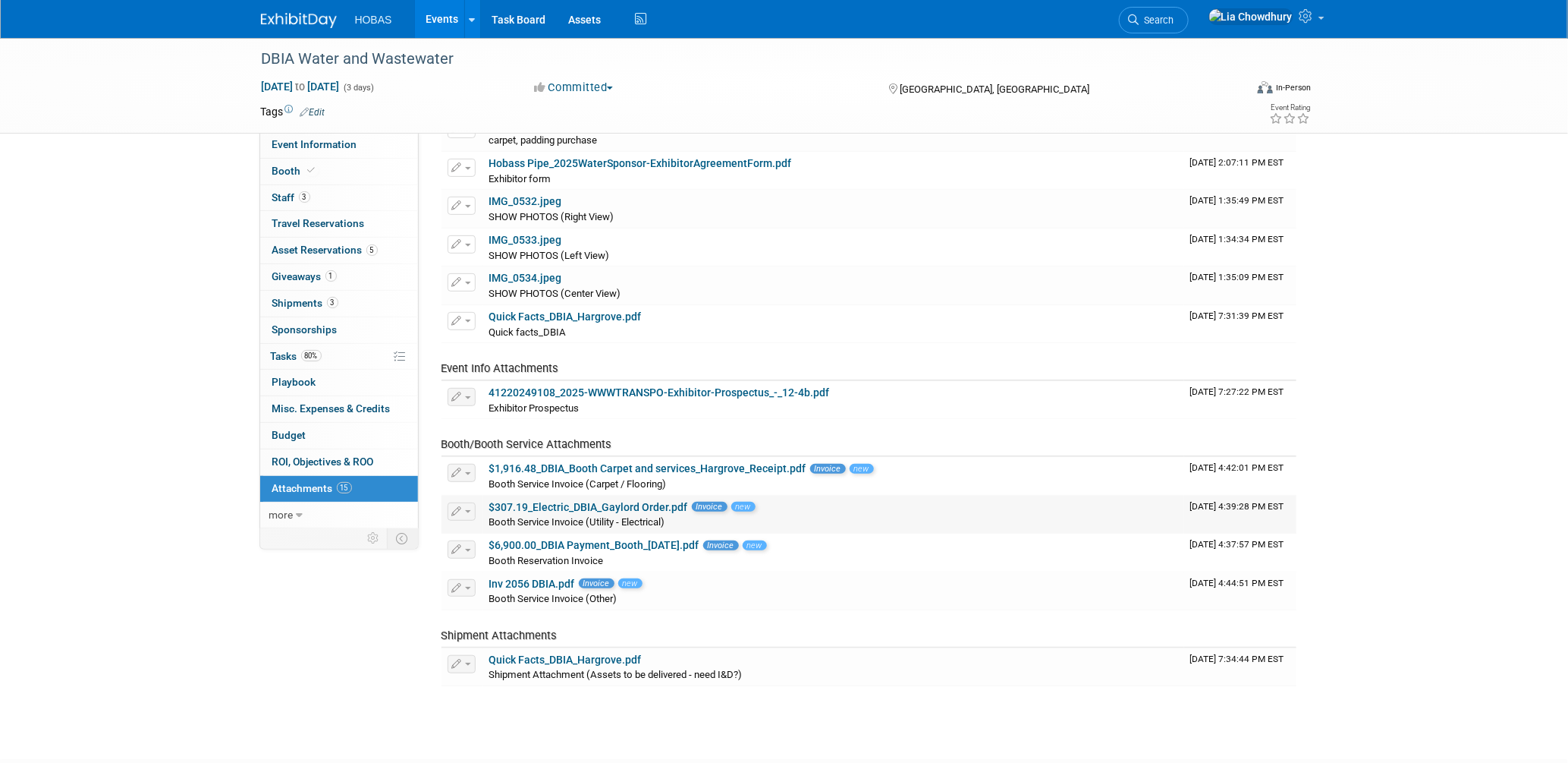
scroll to position [252, 0]
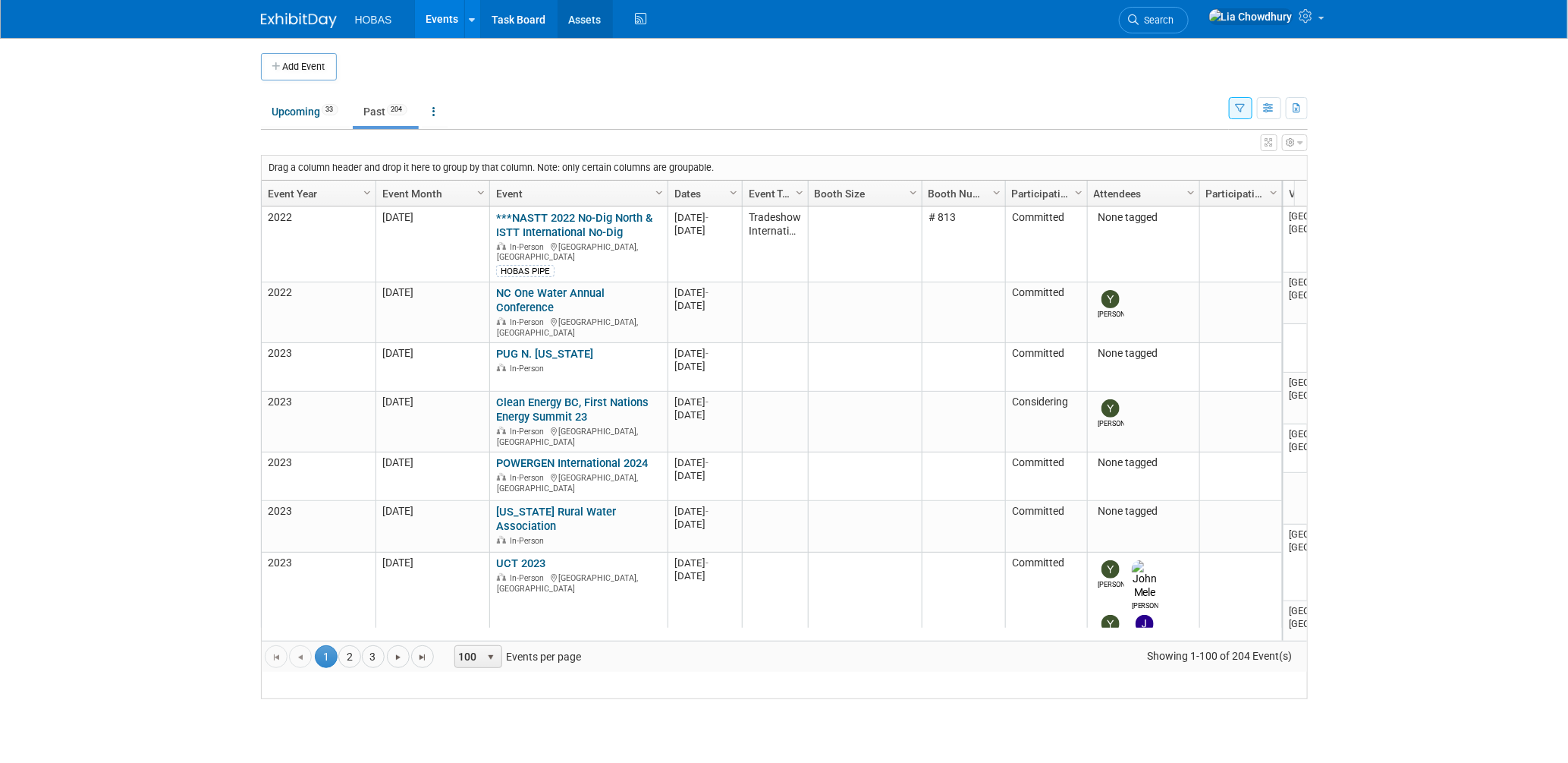
click at [583, 14] on link "Assets" at bounding box center [586, 19] width 56 height 38
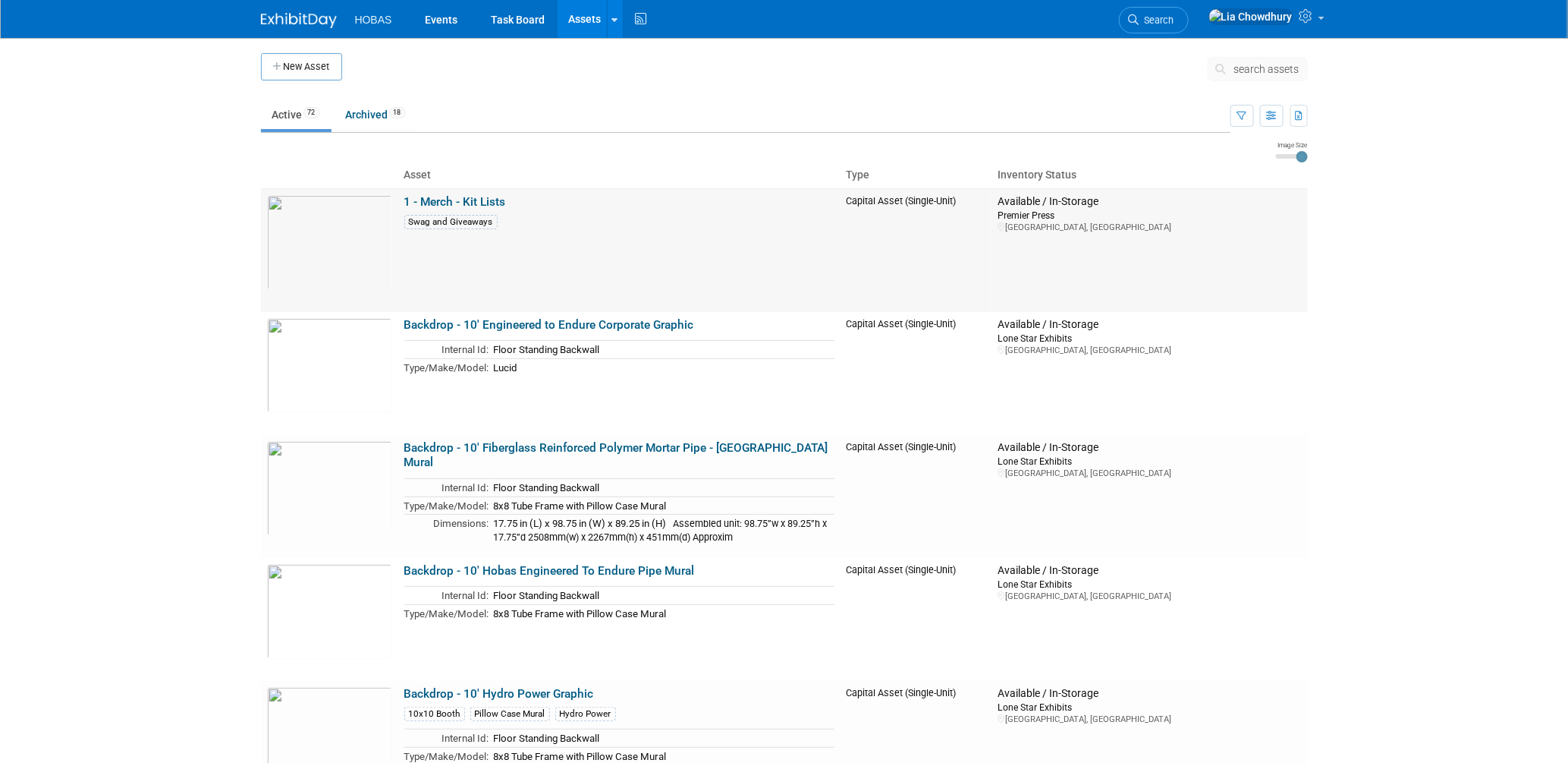
click at [434, 195] on link "1 - Merch - Kit Lists" at bounding box center [455, 202] width 101 height 14
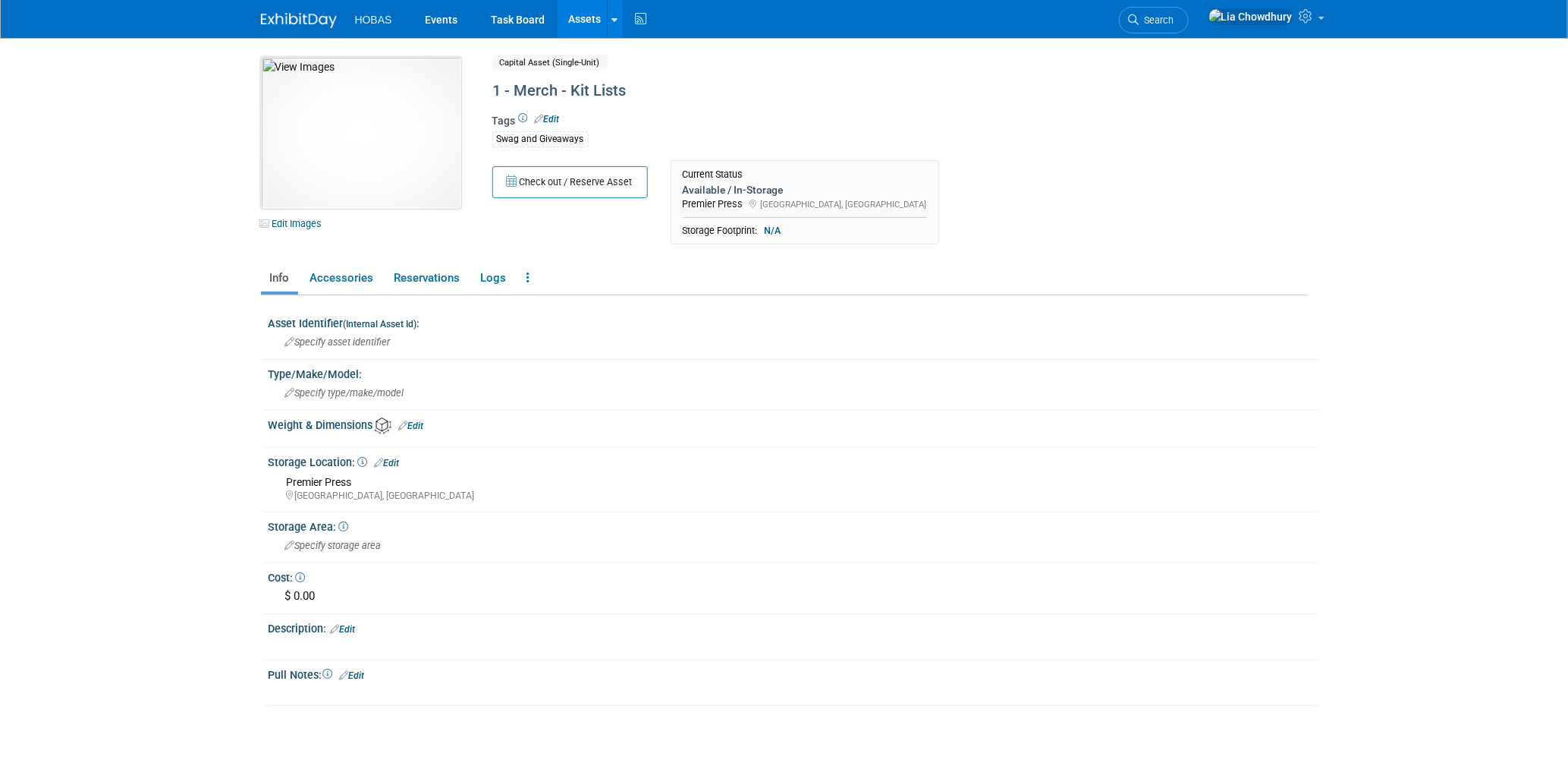
click at [382, 159] on img at bounding box center [360, 133] width 200 height 152
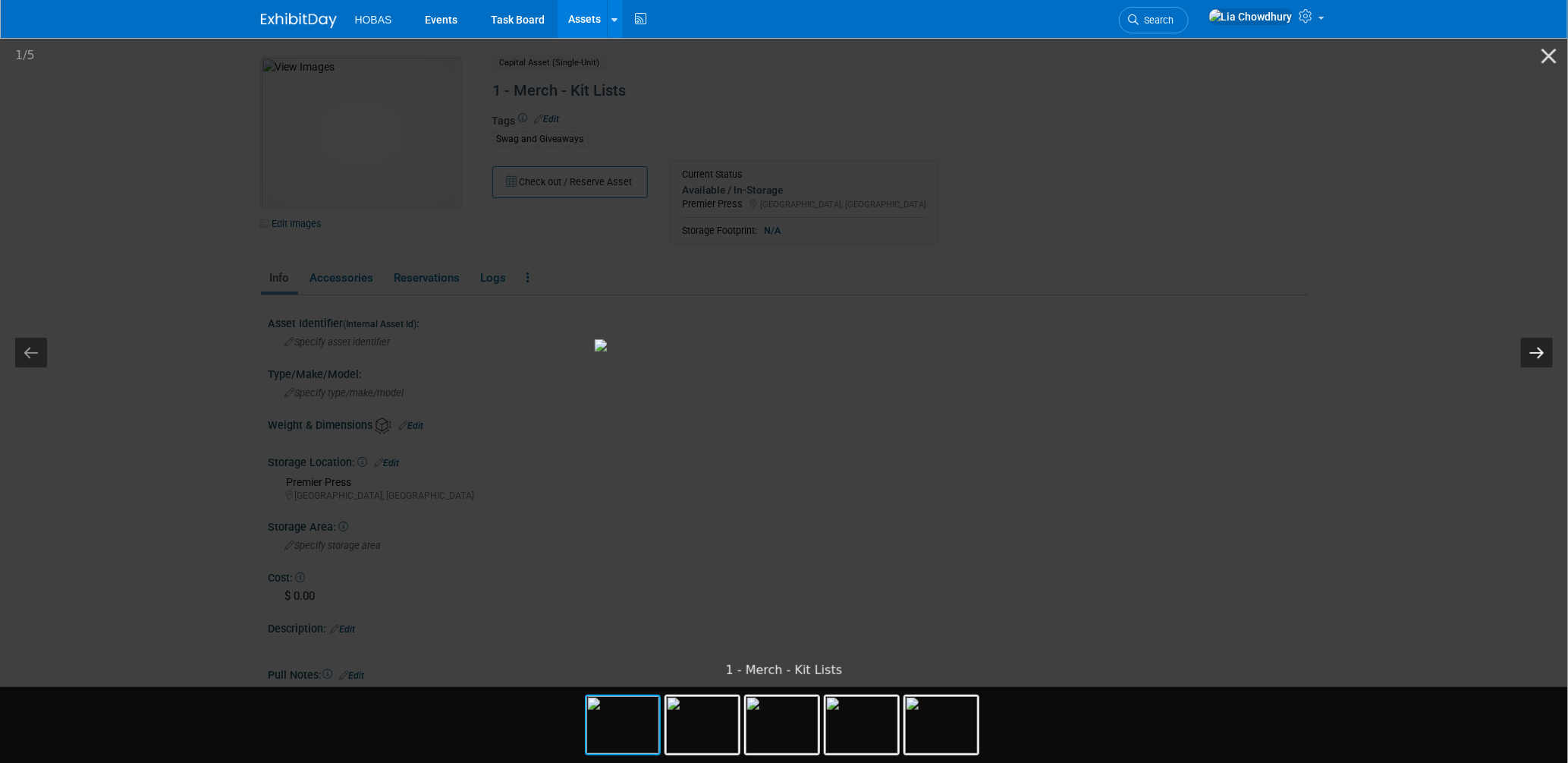
click at [1531, 344] on button "Next slide" at bounding box center [1538, 352] width 32 height 30
click at [168, 190] on picture at bounding box center [784, 344] width 1568 height 619
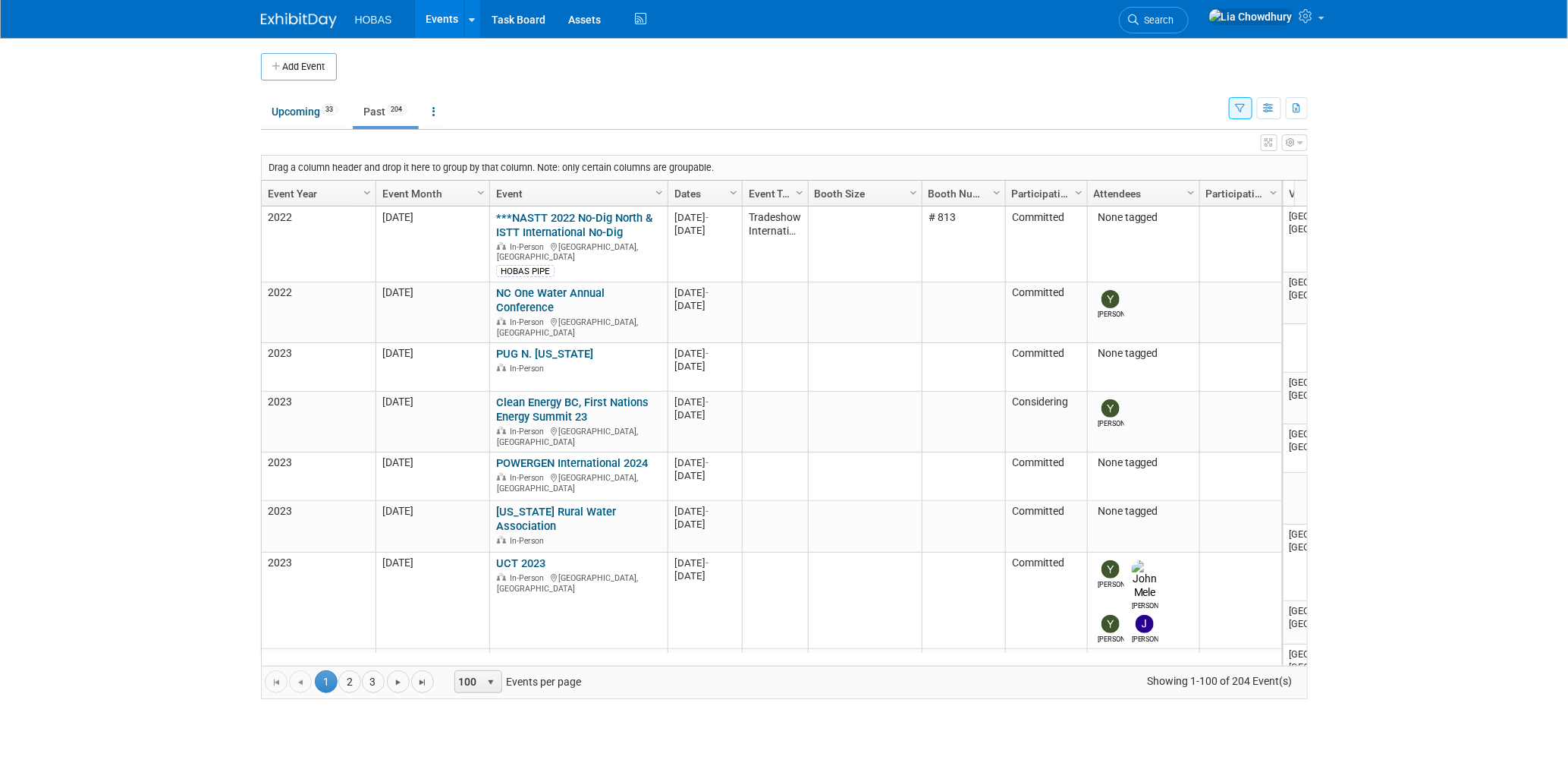
click at [313, 199] on link "Event Year" at bounding box center [316, 193] width 98 height 26
click at [366, 190] on span "Column Settings" at bounding box center [367, 192] width 12 height 12
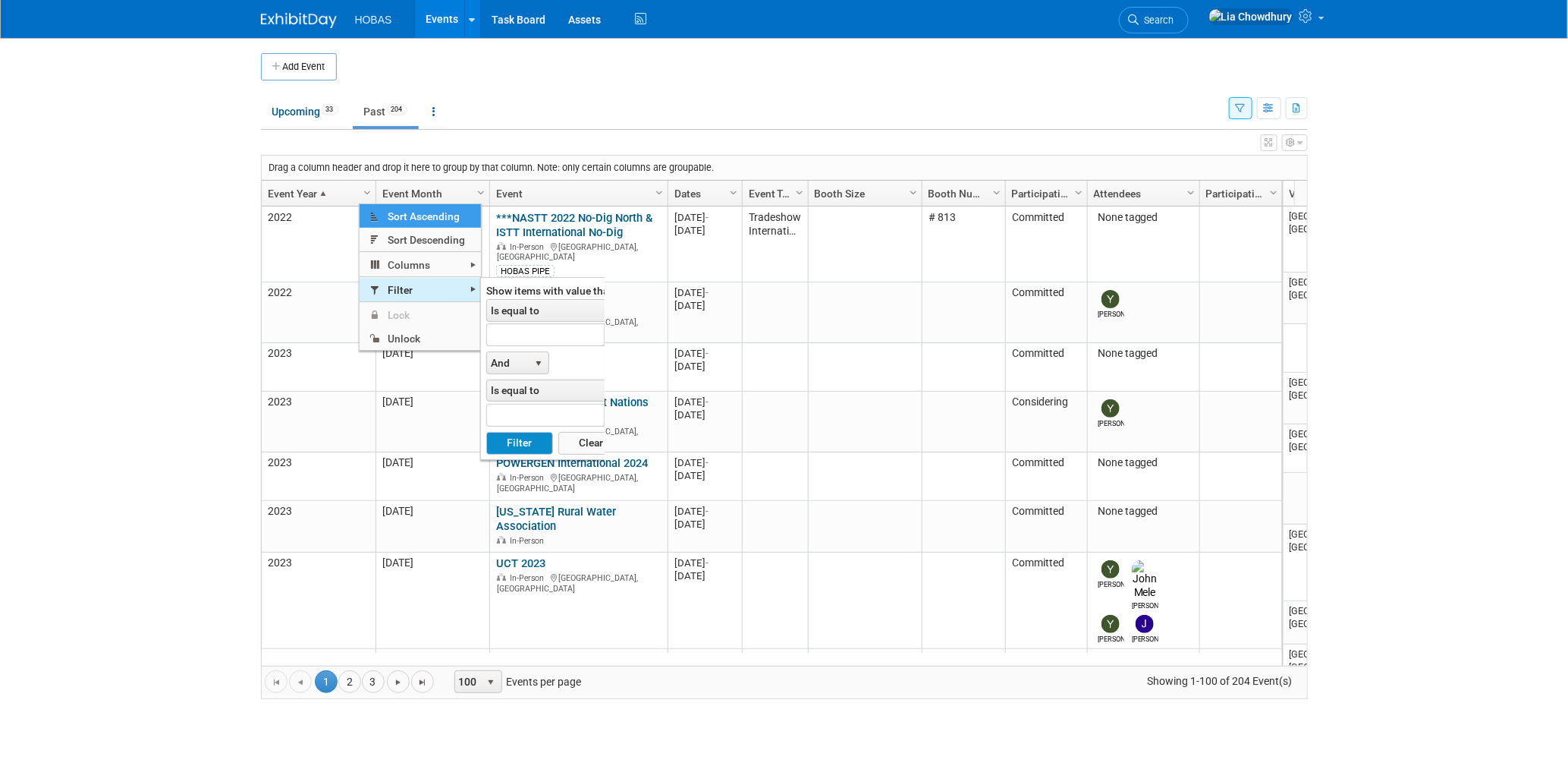
click at [419, 283] on span "Filter" at bounding box center [420, 290] width 122 height 24
click at [514, 338] on span "Increase value Decrease value" at bounding box center [555, 334] width 138 height 23
click at [486, 432] on button "Filter" at bounding box center [519, 443] width 66 height 23
type input "2025"
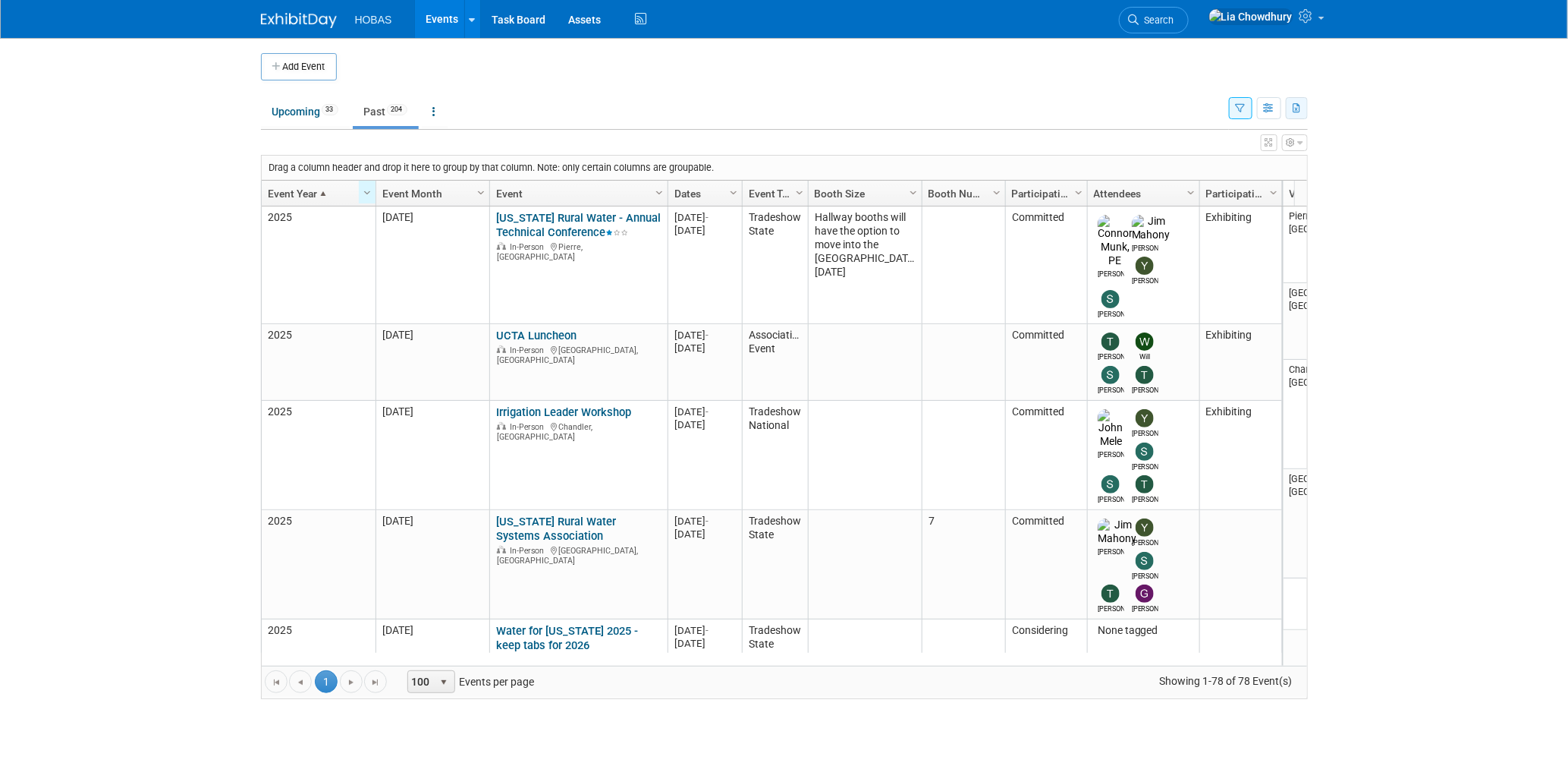
click at [1290, 109] on button "button" at bounding box center [1297, 108] width 22 height 22
click at [1155, 156] on link "Export Current View (204 Events)" at bounding box center [1210, 156] width 170 height 21
drag, startPoint x: 607, startPoint y: 95, endPoint x: 599, endPoint y: 84, distance: 13.6
click at [607, 95] on td "Upcoming 33 Past 204 All Events 237 Past and Upcoming Grouped Annually Events g…" at bounding box center [744, 105] width 968 height 49
click at [282, 19] on img at bounding box center [299, 20] width 76 height 15
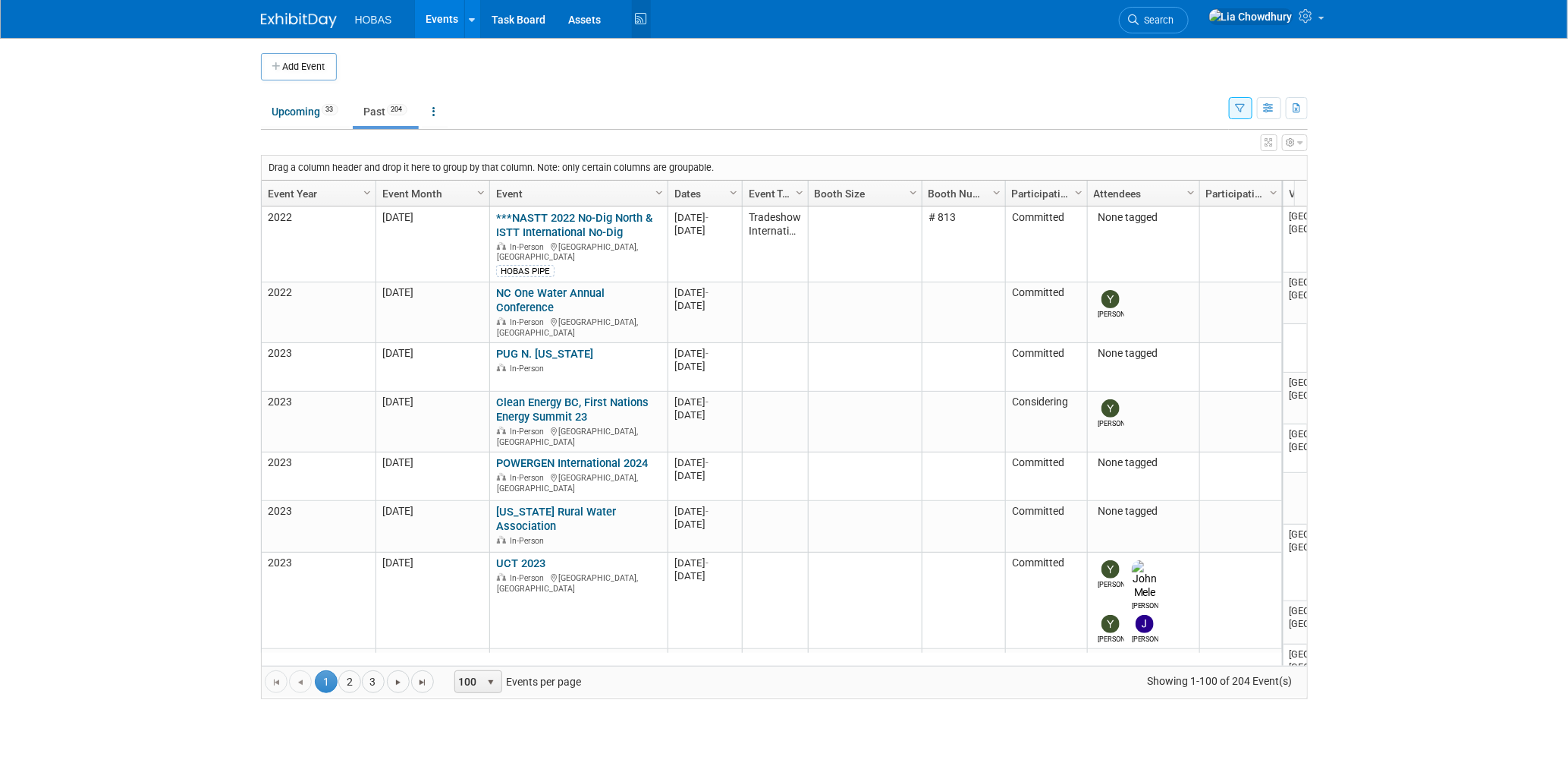
click at [641, 24] on icon at bounding box center [641, 19] width 19 height 24
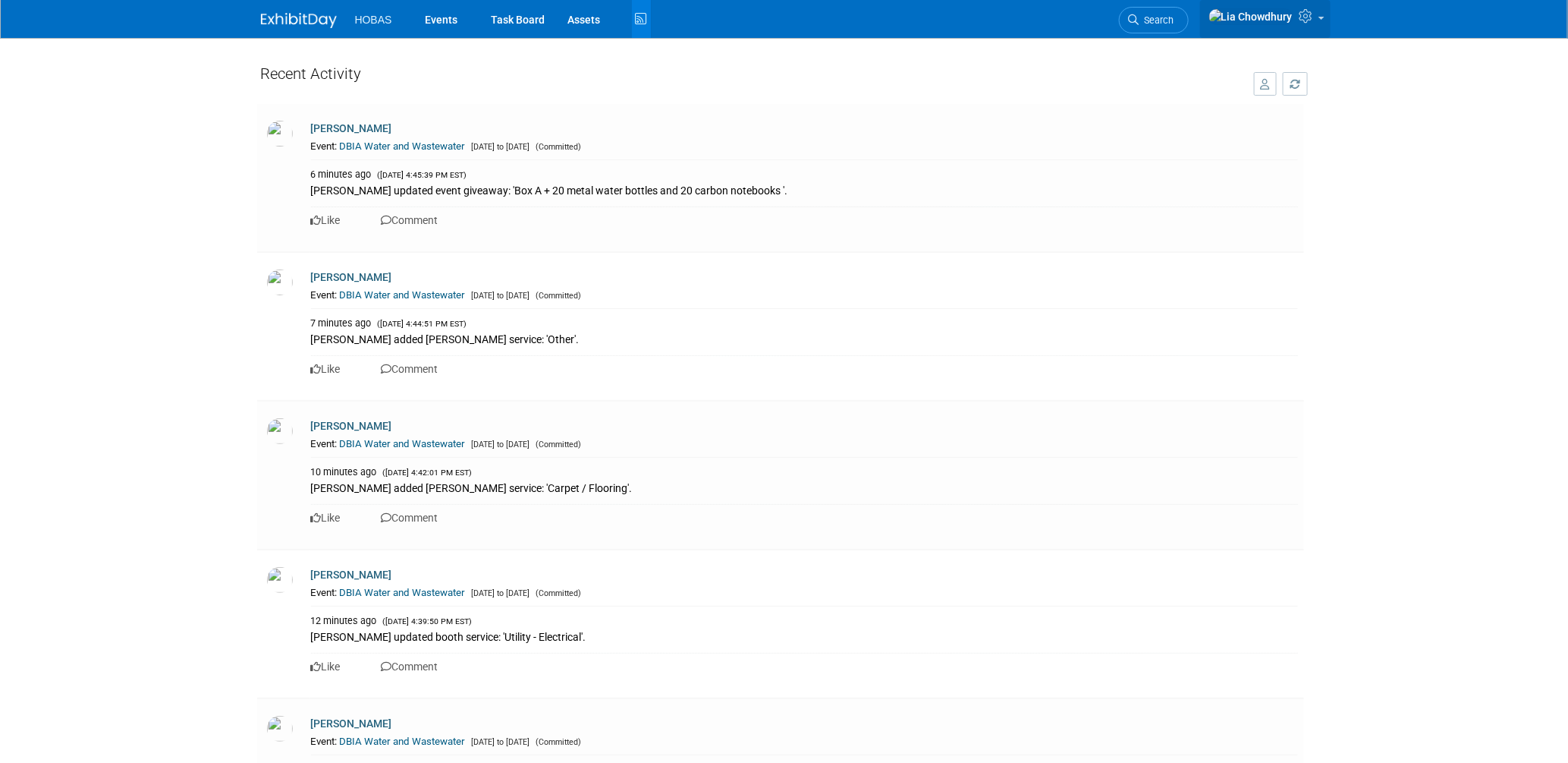
click at [1324, 19] on span at bounding box center [1322, 19] width 6 height 3
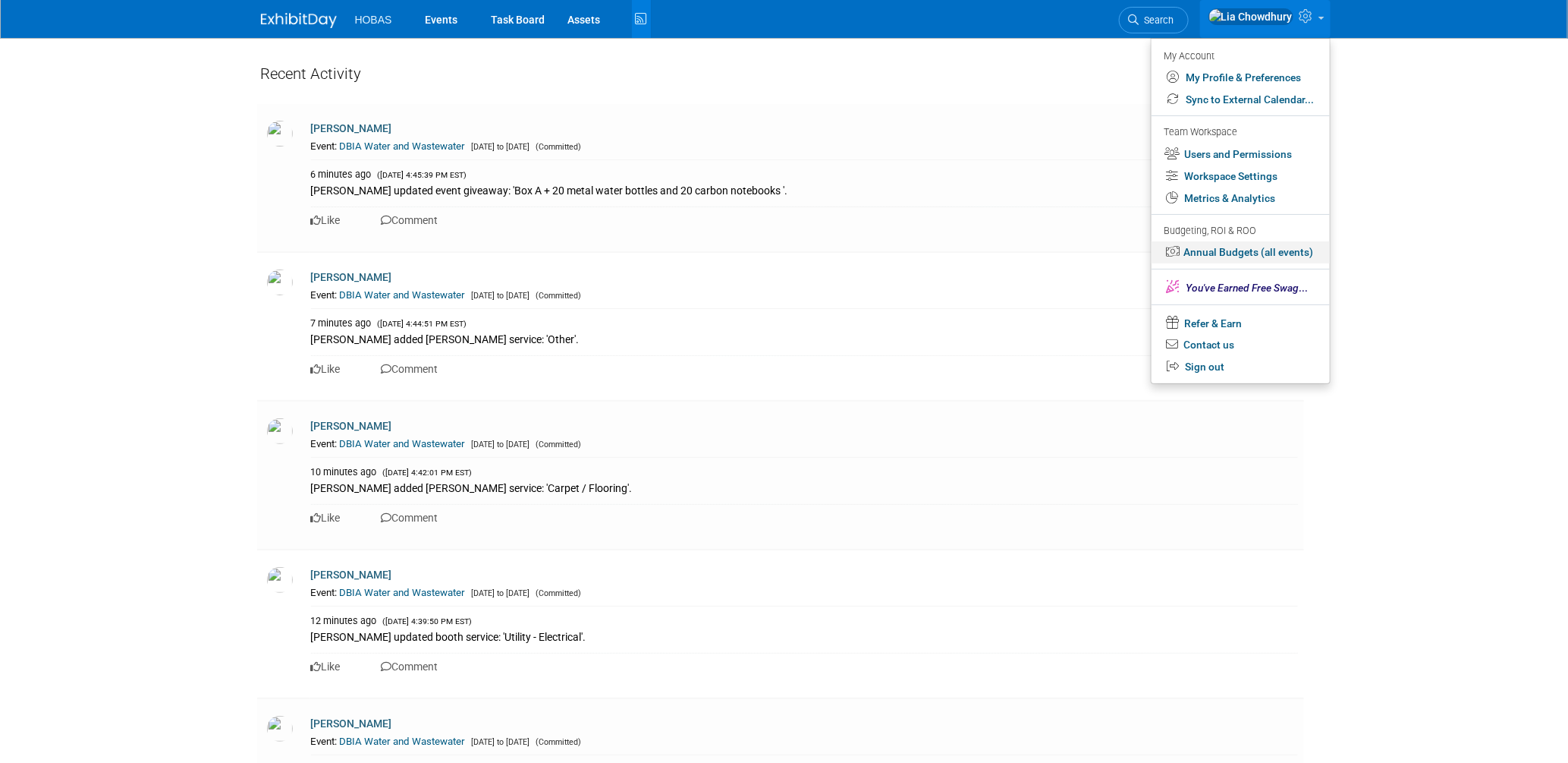
click at [1229, 247] on link "Annual Budgets (all events)" at bounding box center [1241, 252] width 178 height 22
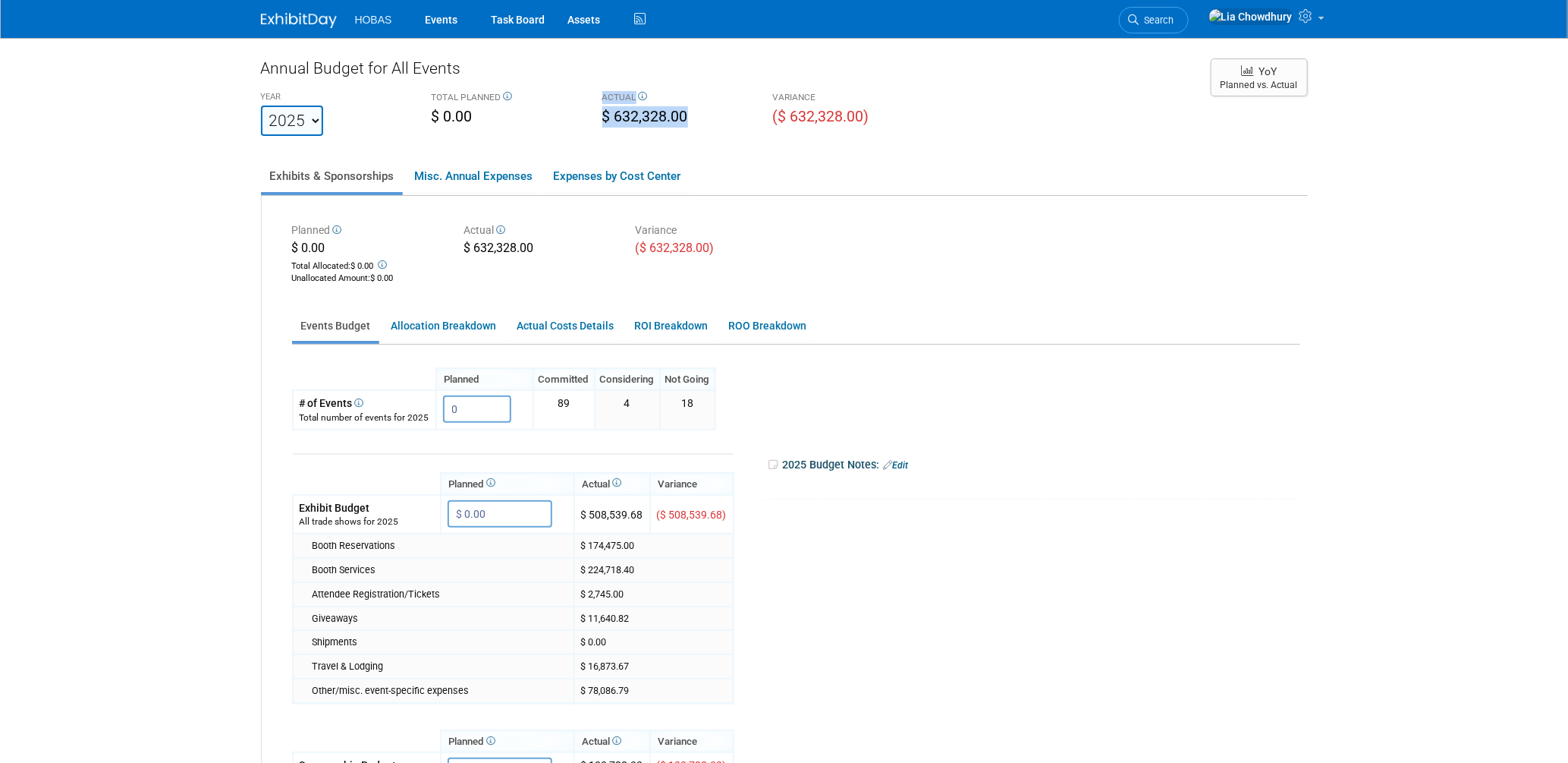
drag, startPoint x: 694, startPoint y: 116, endPoint x: 600, endPoint y: 100, distance: 95.4
click at [600, 100] on div "ACTUAL $ 632,328.00" at bounding box center [676, 108] width 170 height 42
copy div "ACTUAL $ 632,328.00"
click at [440, 323] on link "Allocation Breakdown" at bounding box center [444, 326] width 123 height 30
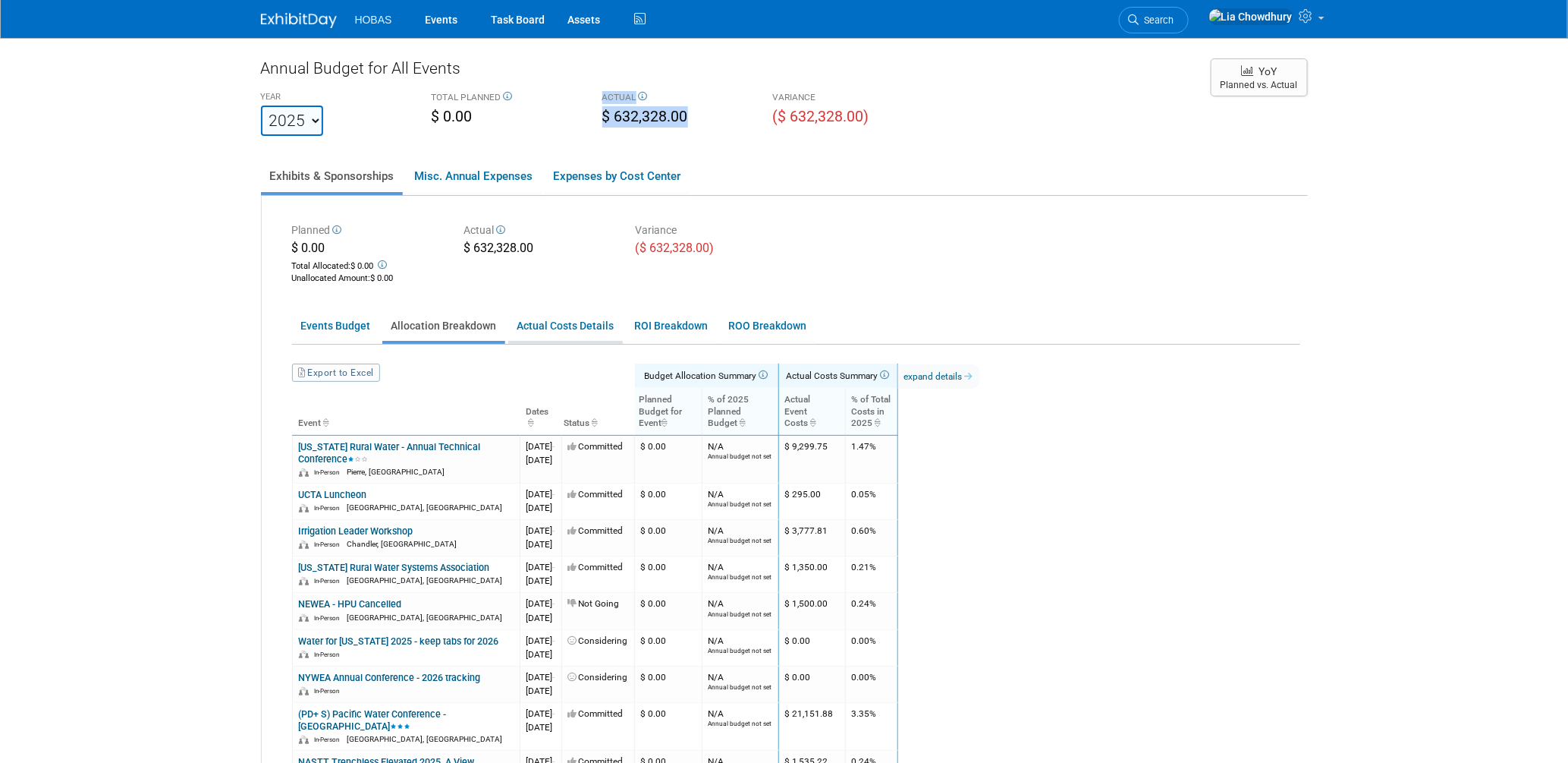
click at [582, 332] on link "Actual Costs Details" at bounding box center [565, 326] width 115 height 30
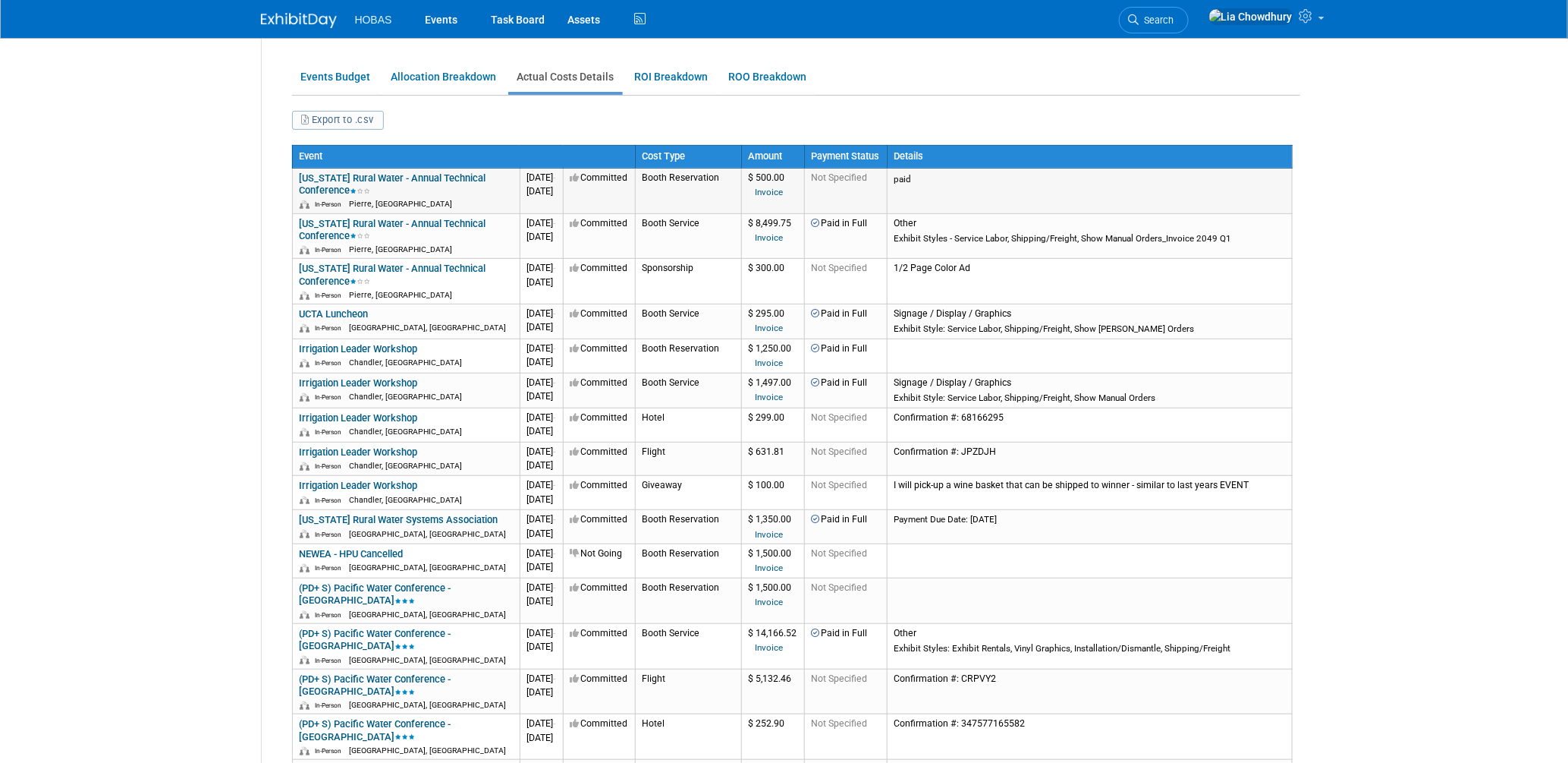
scroll to position [252, 0]
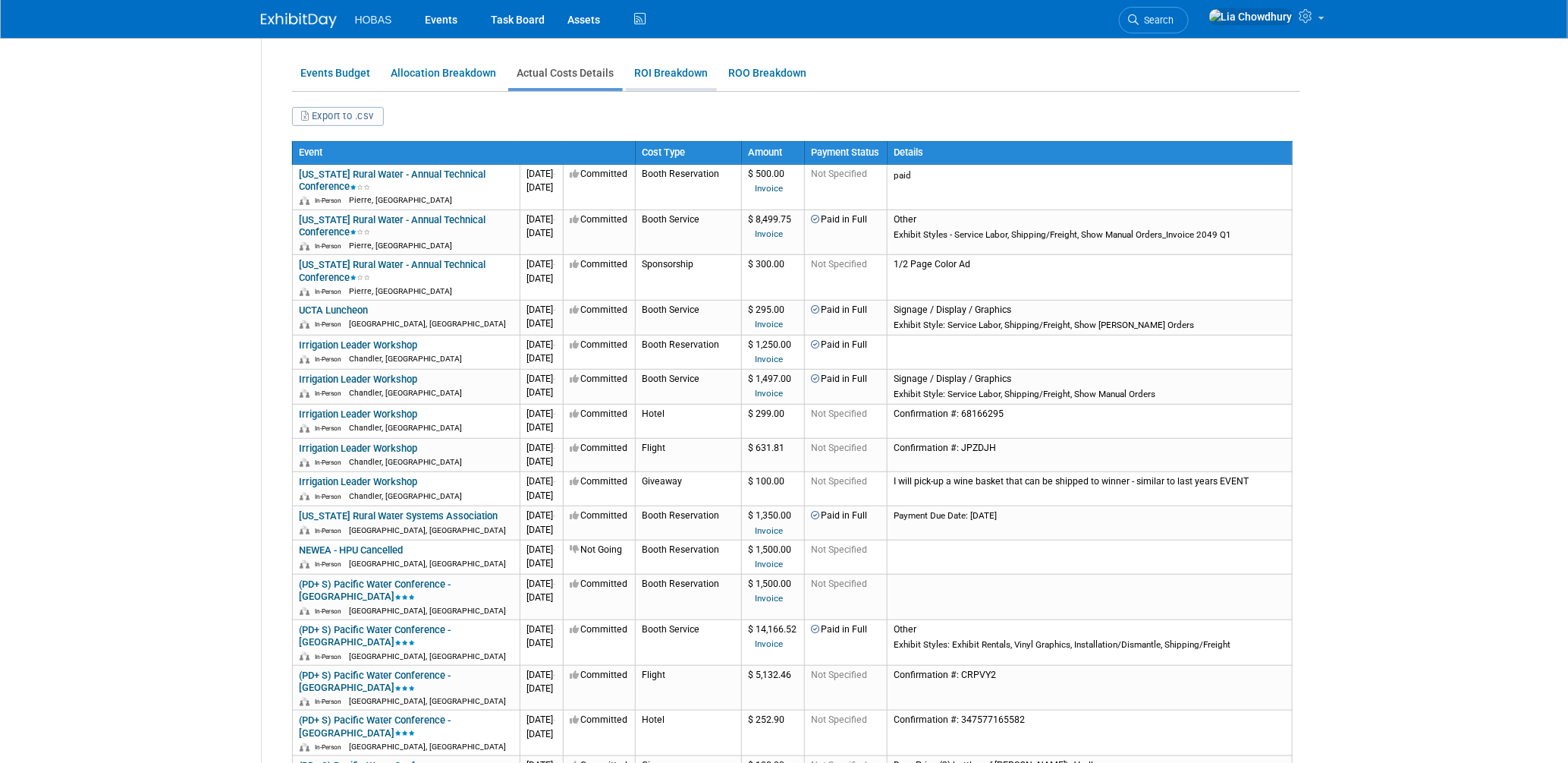
click at [703, 72] on link "ROI Breakdown" at bounding box center [672, 73] width 91 height 30
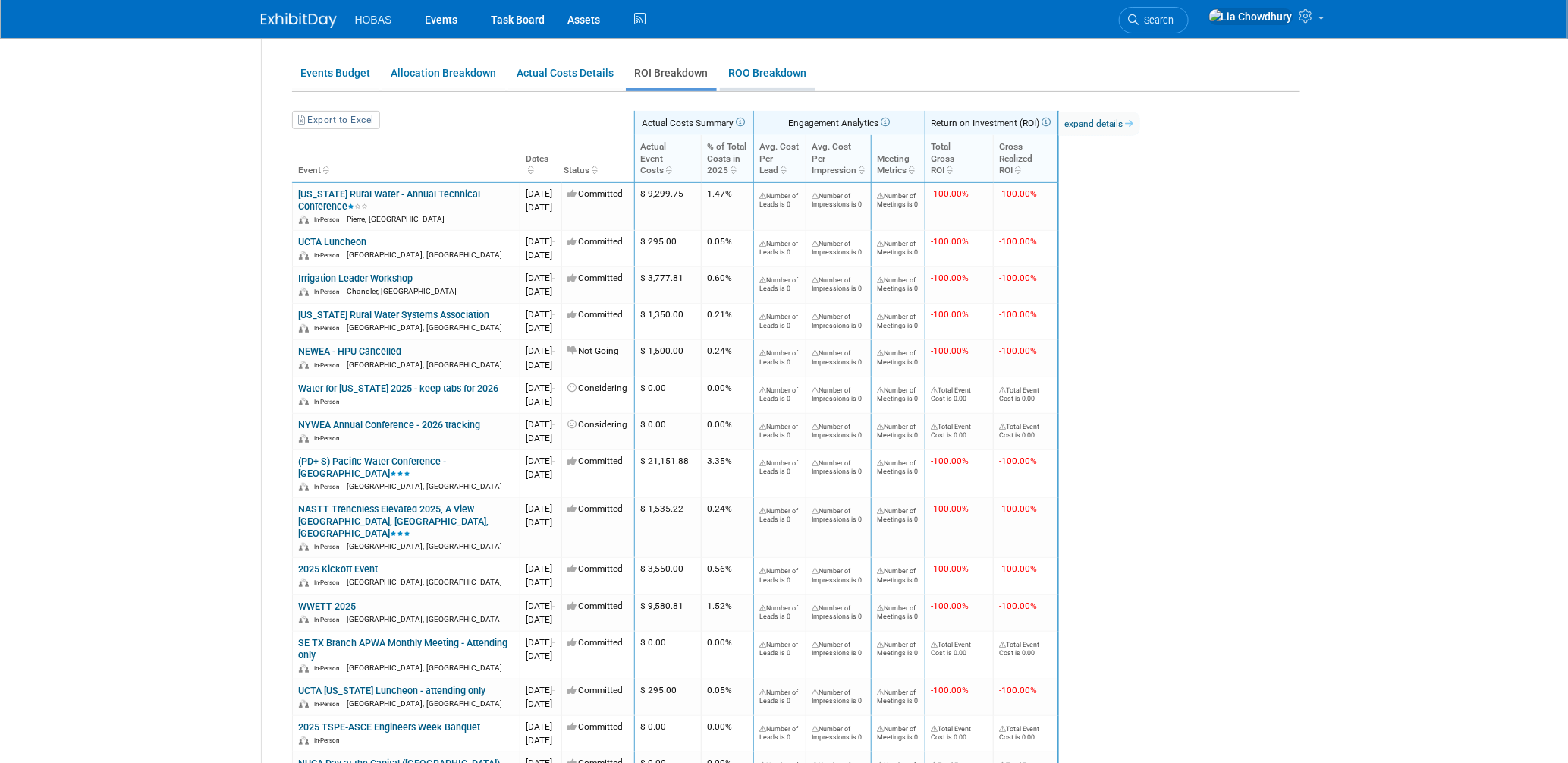
click at [761, 68] on link "ROO Breakdown" at bounding box center [767, 73] width 95 height 30
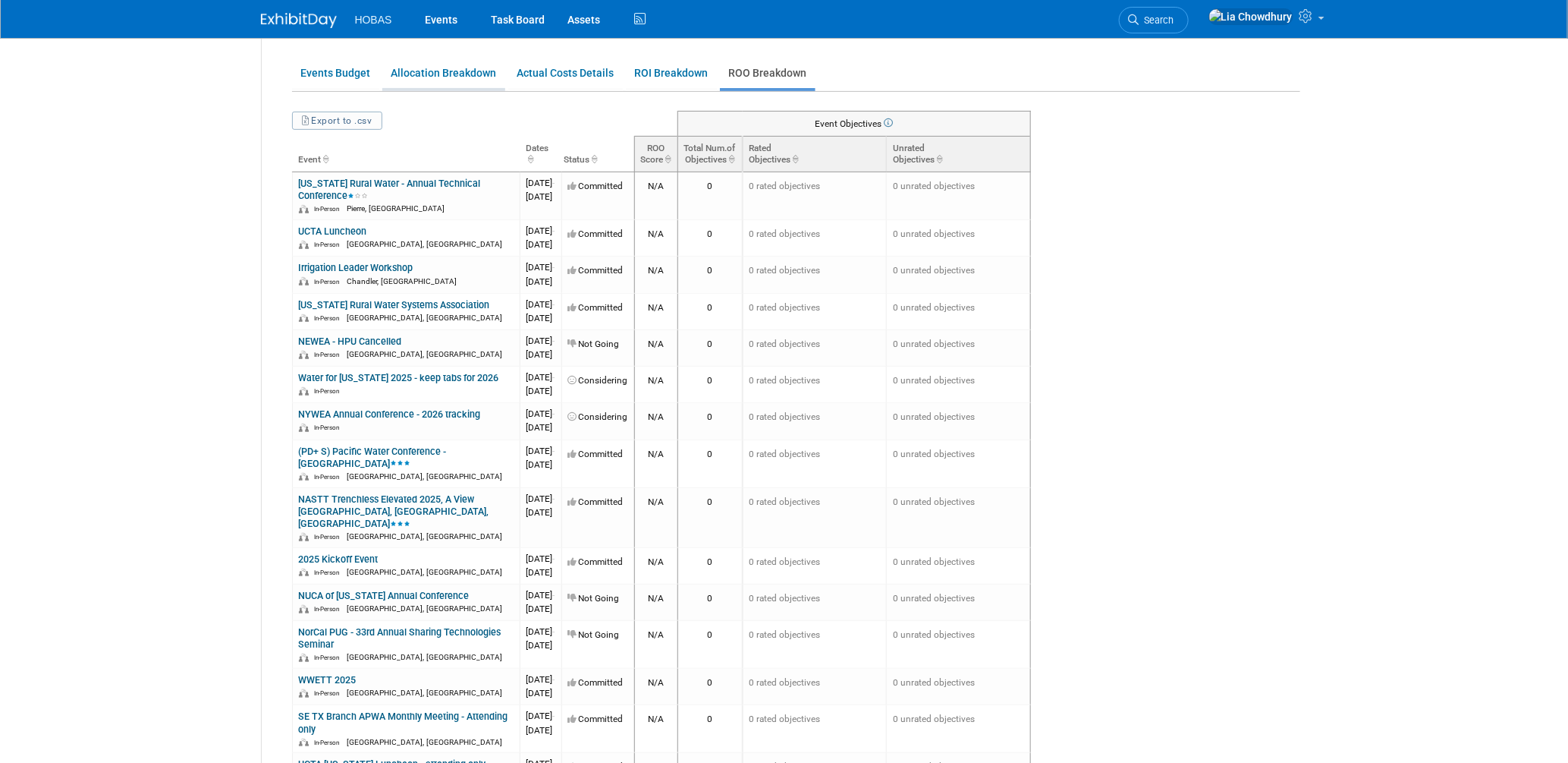
click at [422, 69] on link "Allocation Breakdown" at bounding box center [444, 73] width 123 height 30
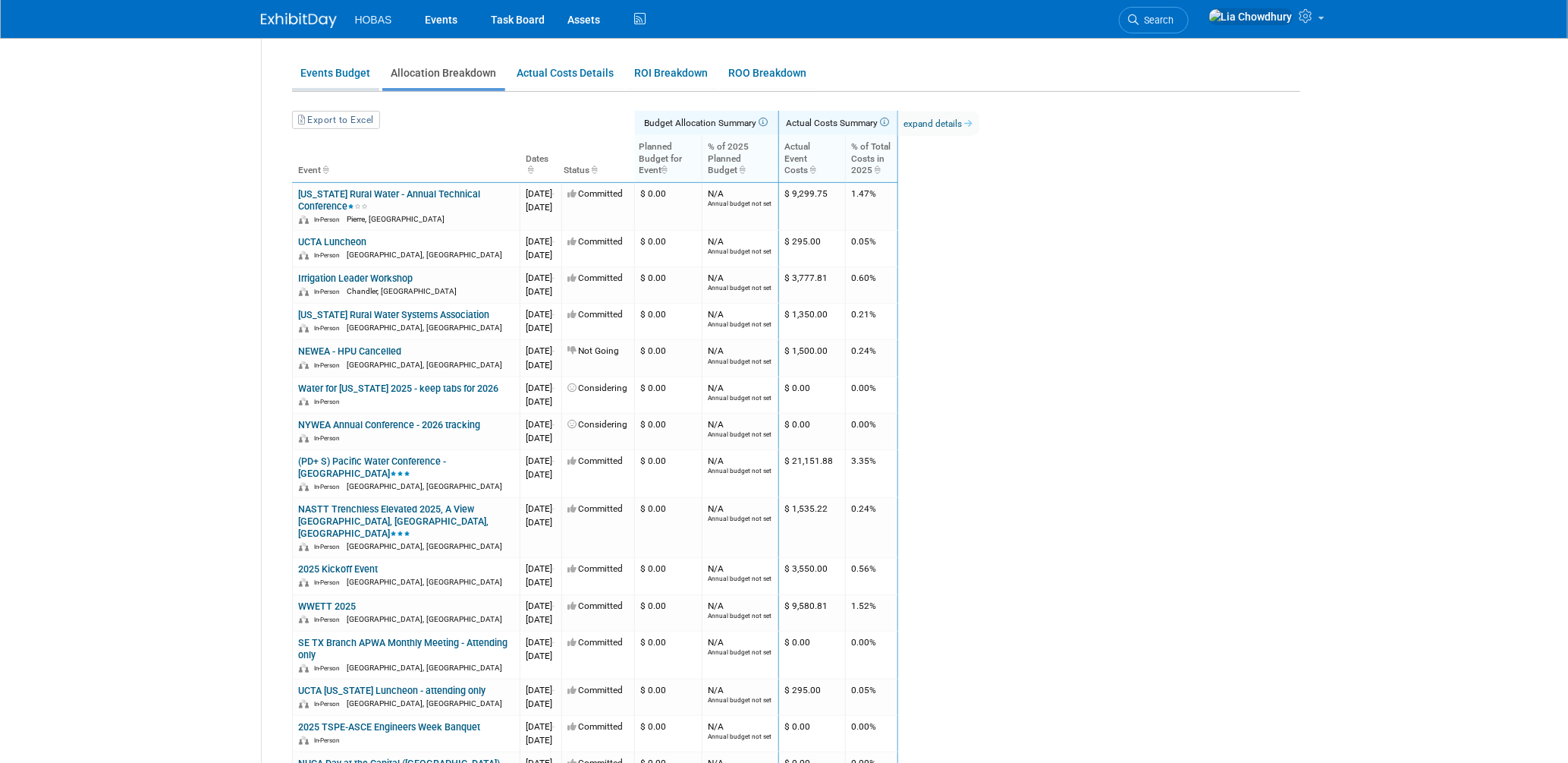
click at [335, 68] on link "Events Budget" at bounding box center [335, 73] width 87 height 30
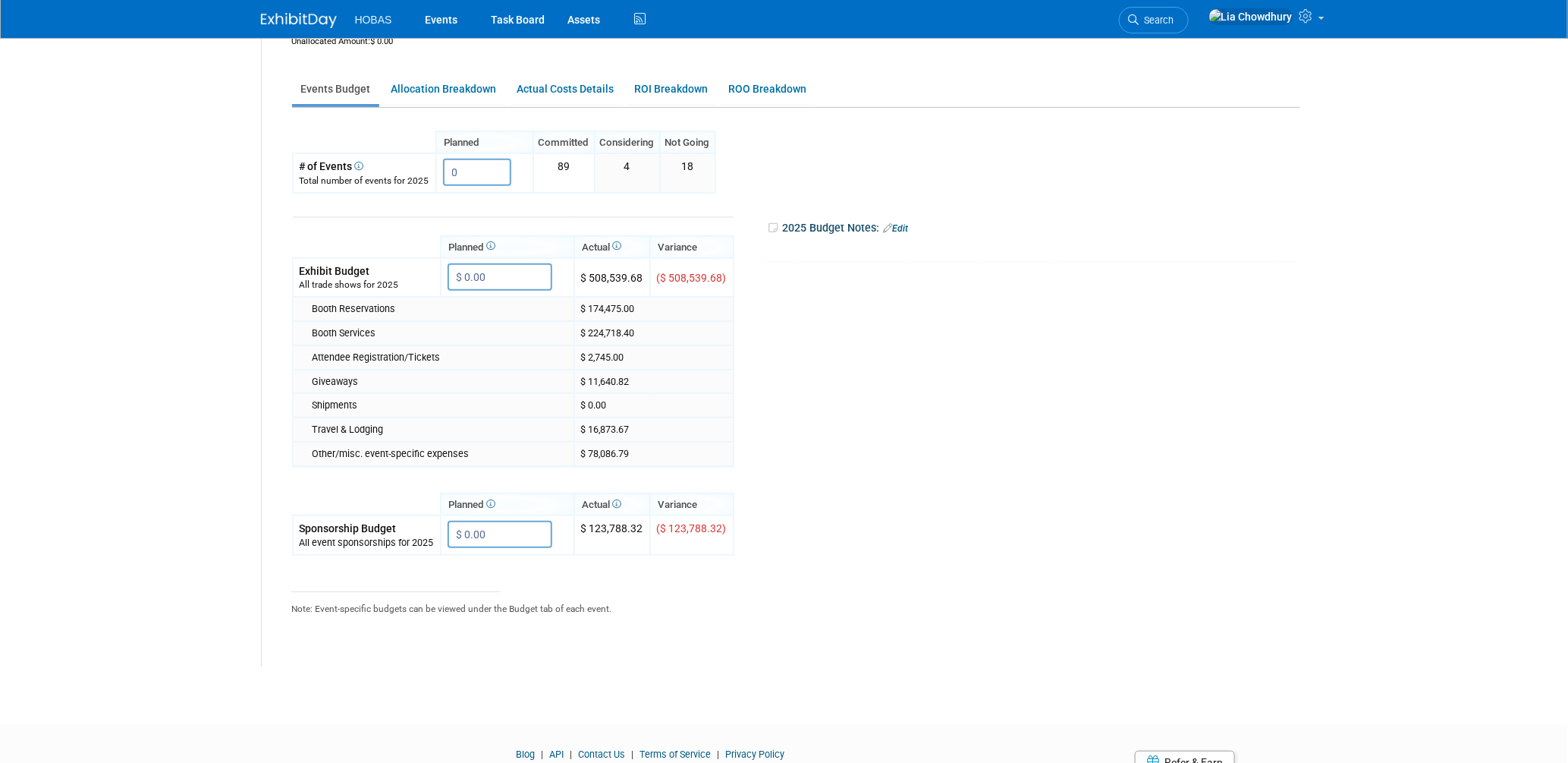
scroll to position [122, 0]
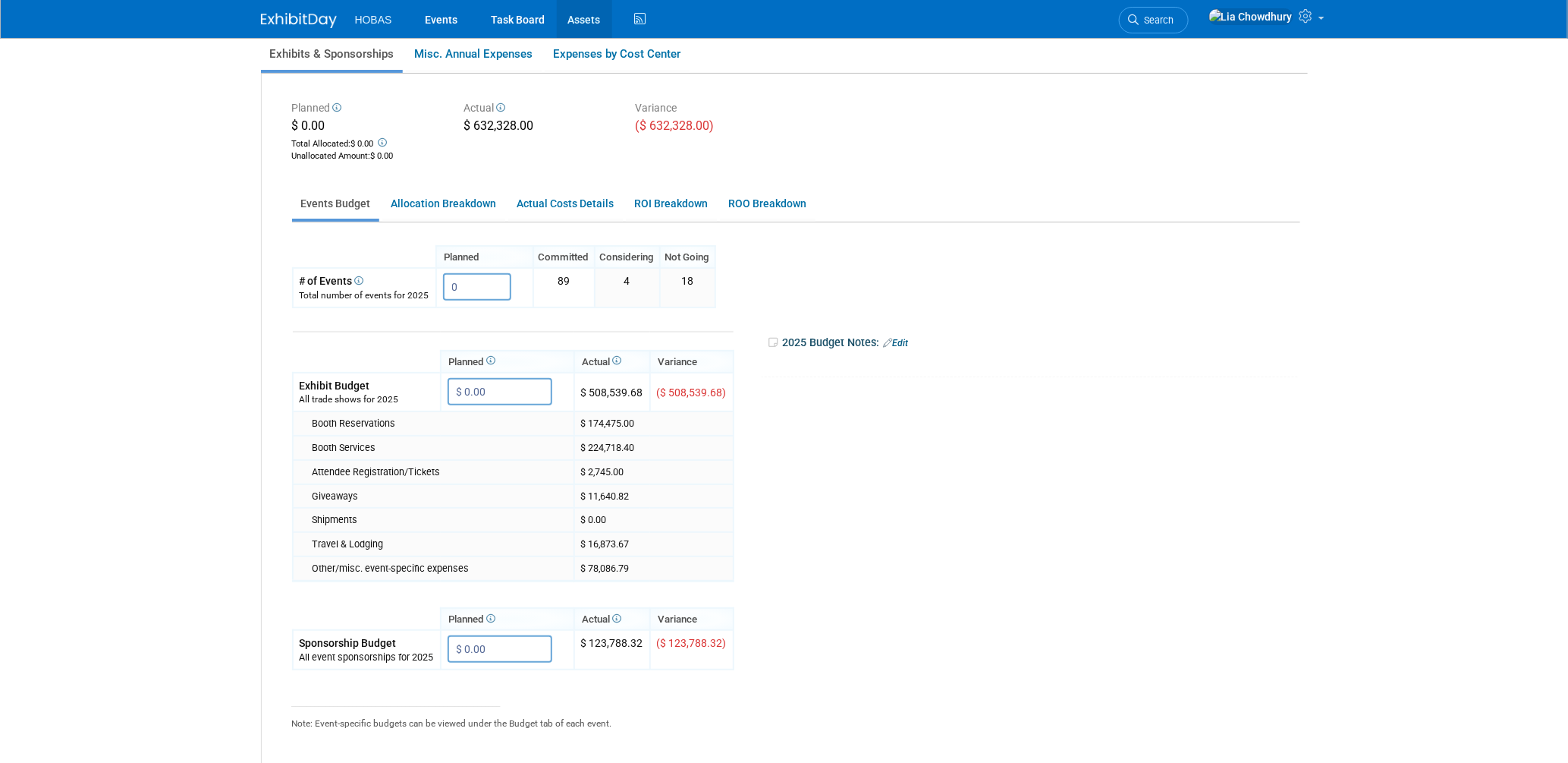
click at [561, 22] on link "Assets" at bounding box center [585, 19] width 56 height 38
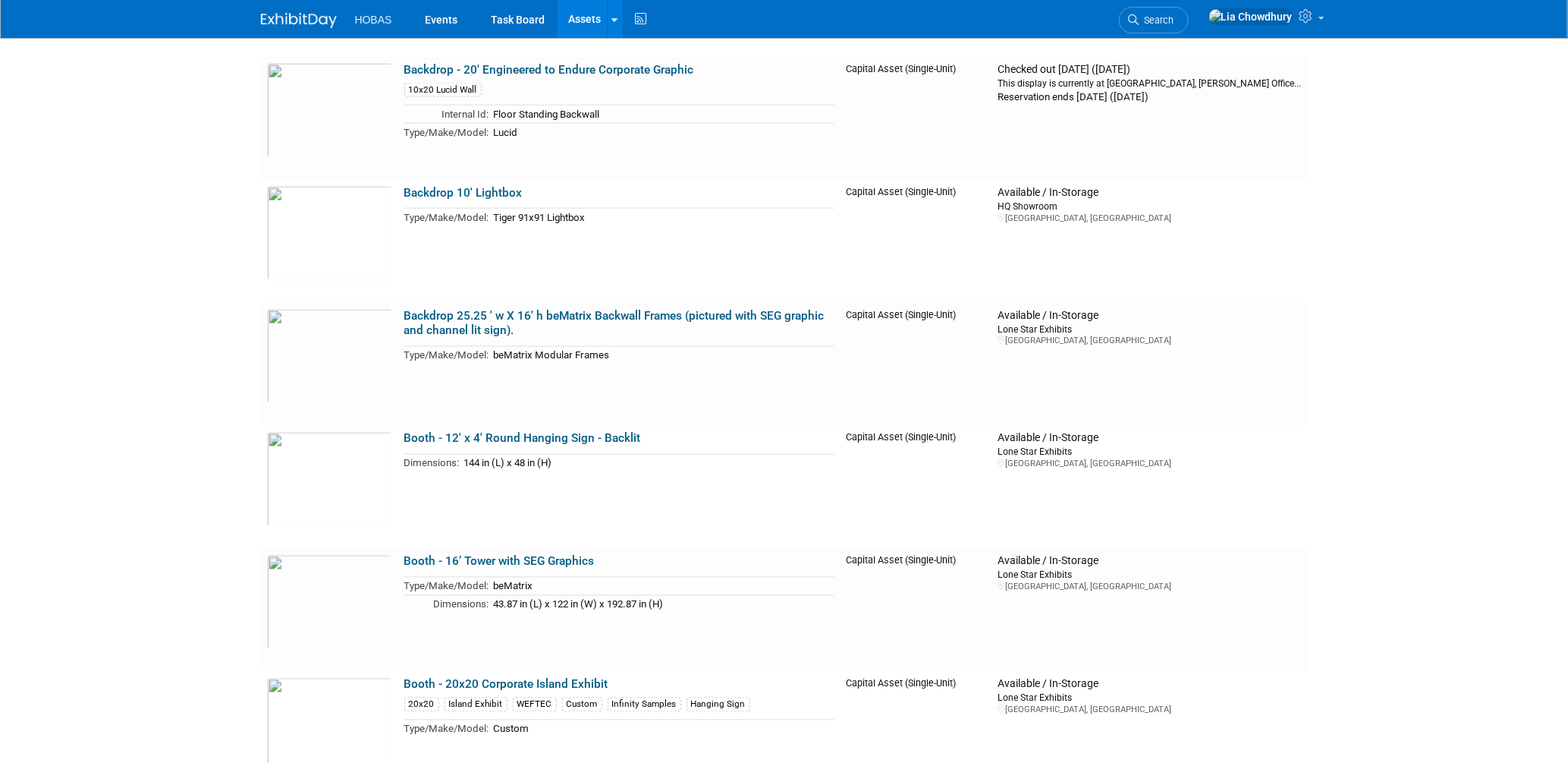
scroll to position [1180, 0]
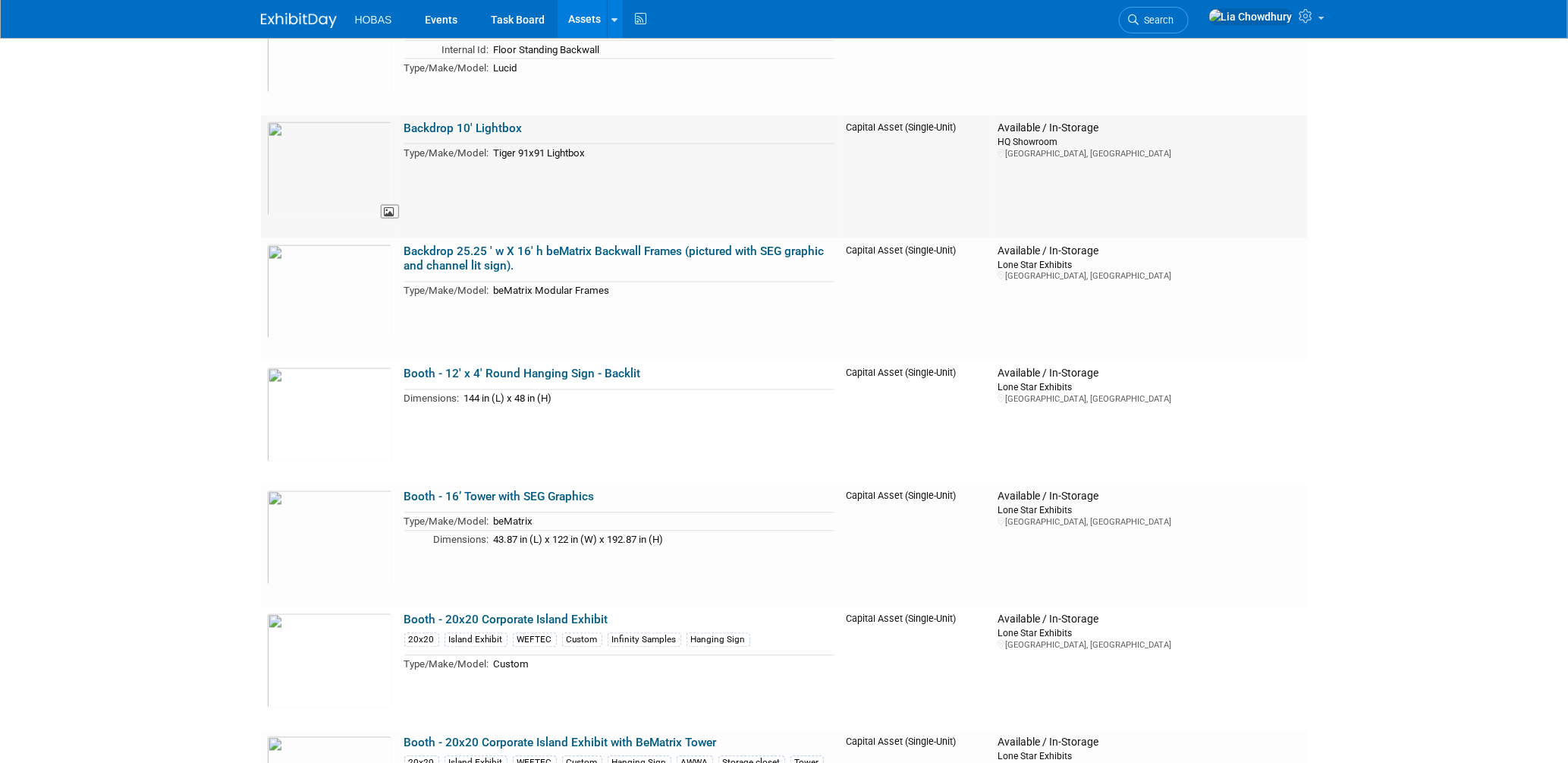
click at [333, 165] on img at bounding box center [329, 169] width 125 height 95
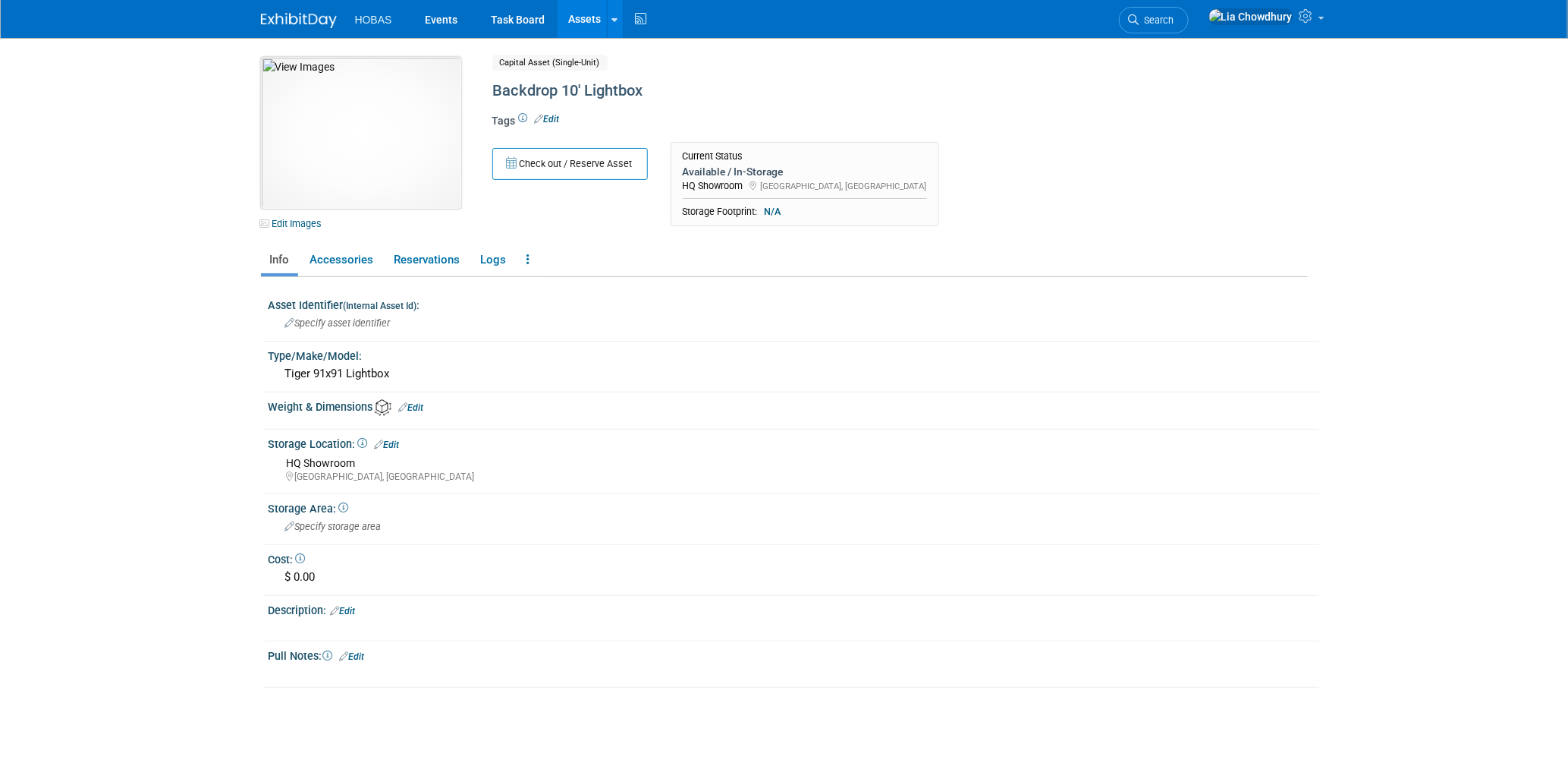
click at [350, 122] on img at bounding box center [360, 133] width 200 height 152
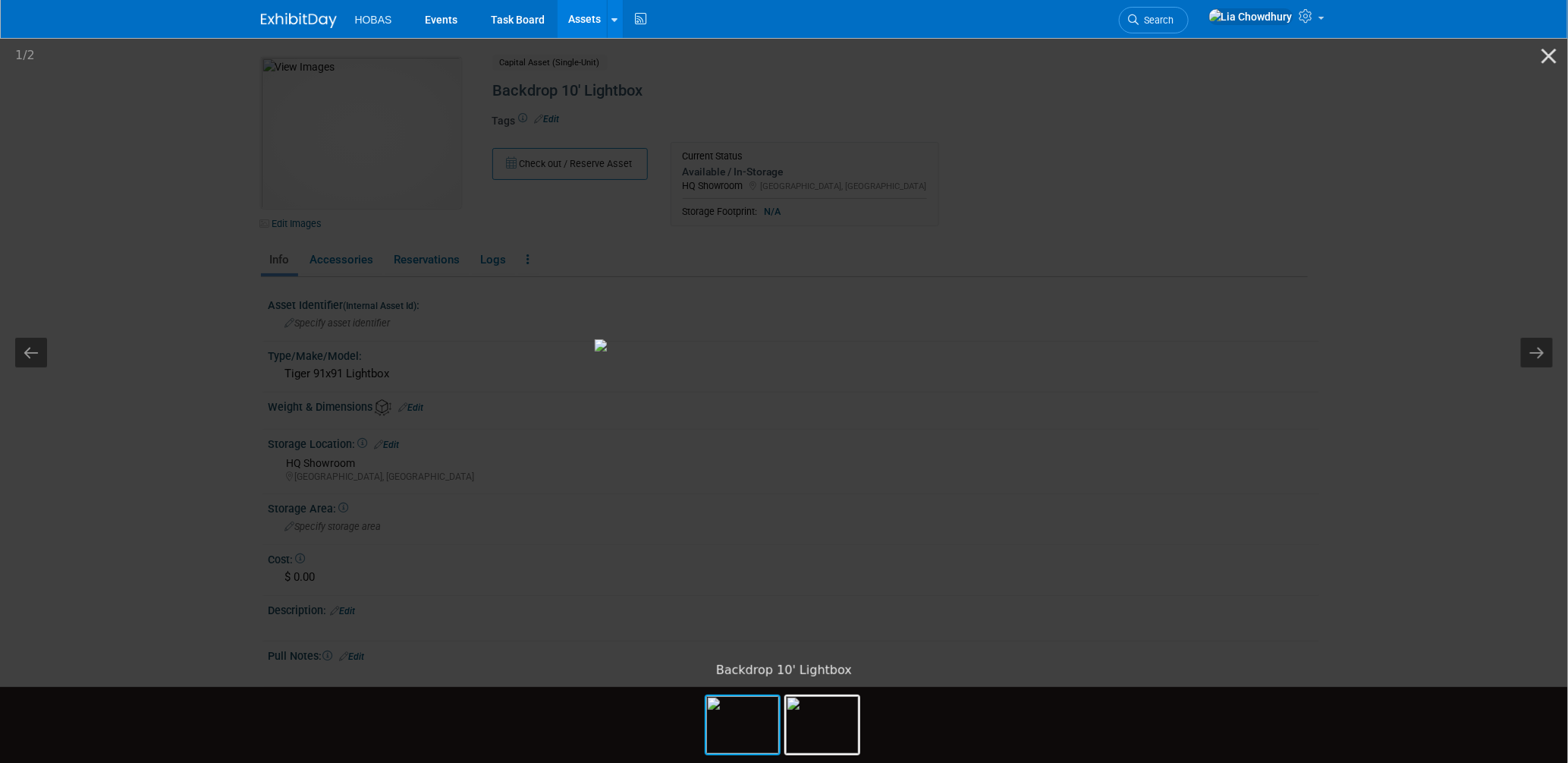
click at [354, 133] on picture at bounding box center [784, 344] width 1568 height 619
click at [829, 744] on img at bounding box center [822, 724] width 73 height 57
click at [756, 744] on img at bounding box center [743, 724] width 73 height 57
click at [291, 407] on picture at bounding box center [784, 344] width 1568 height 619
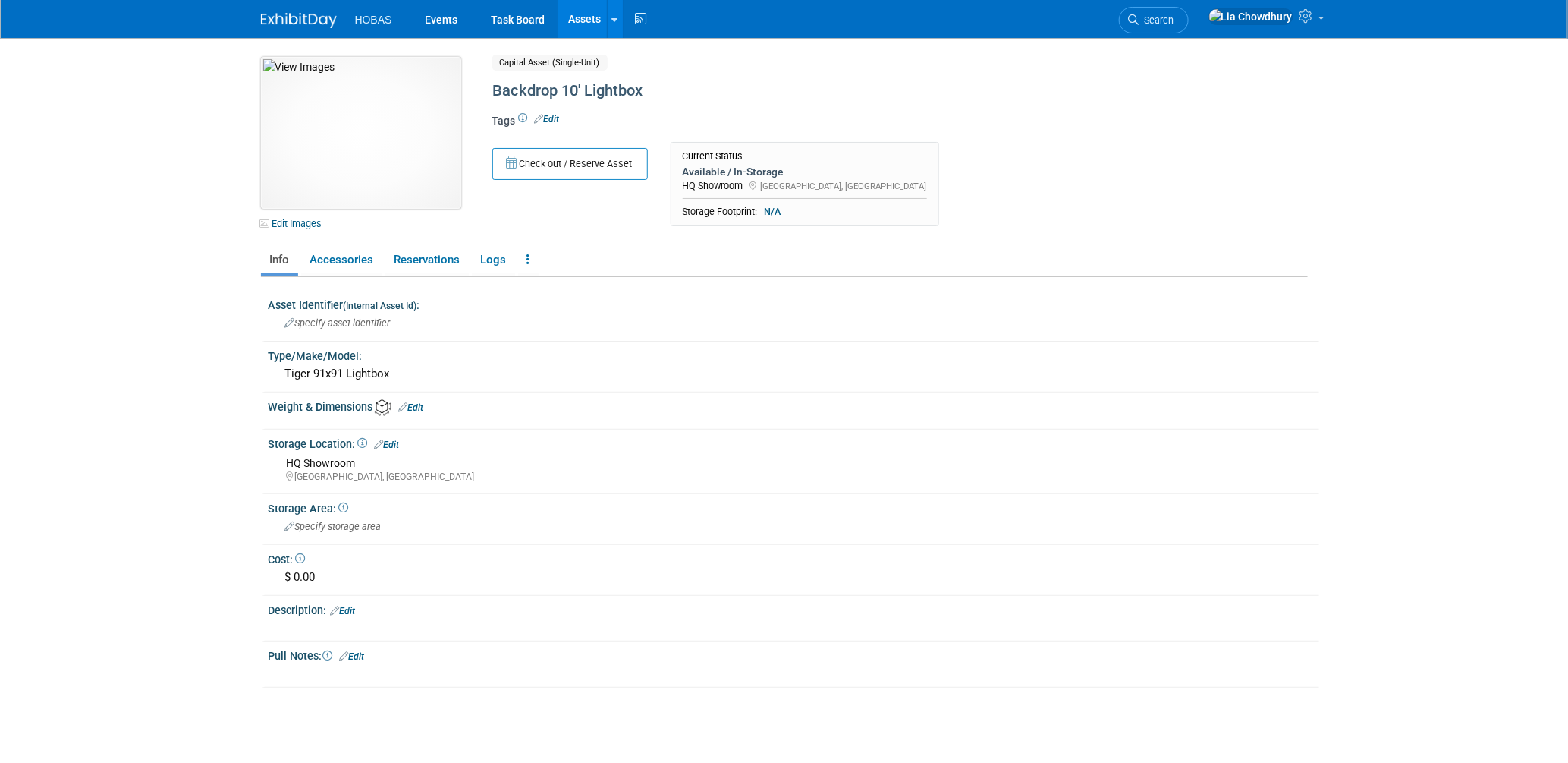
click at [380, 174] on img at bounding box center [360, 133] width 200 height 152
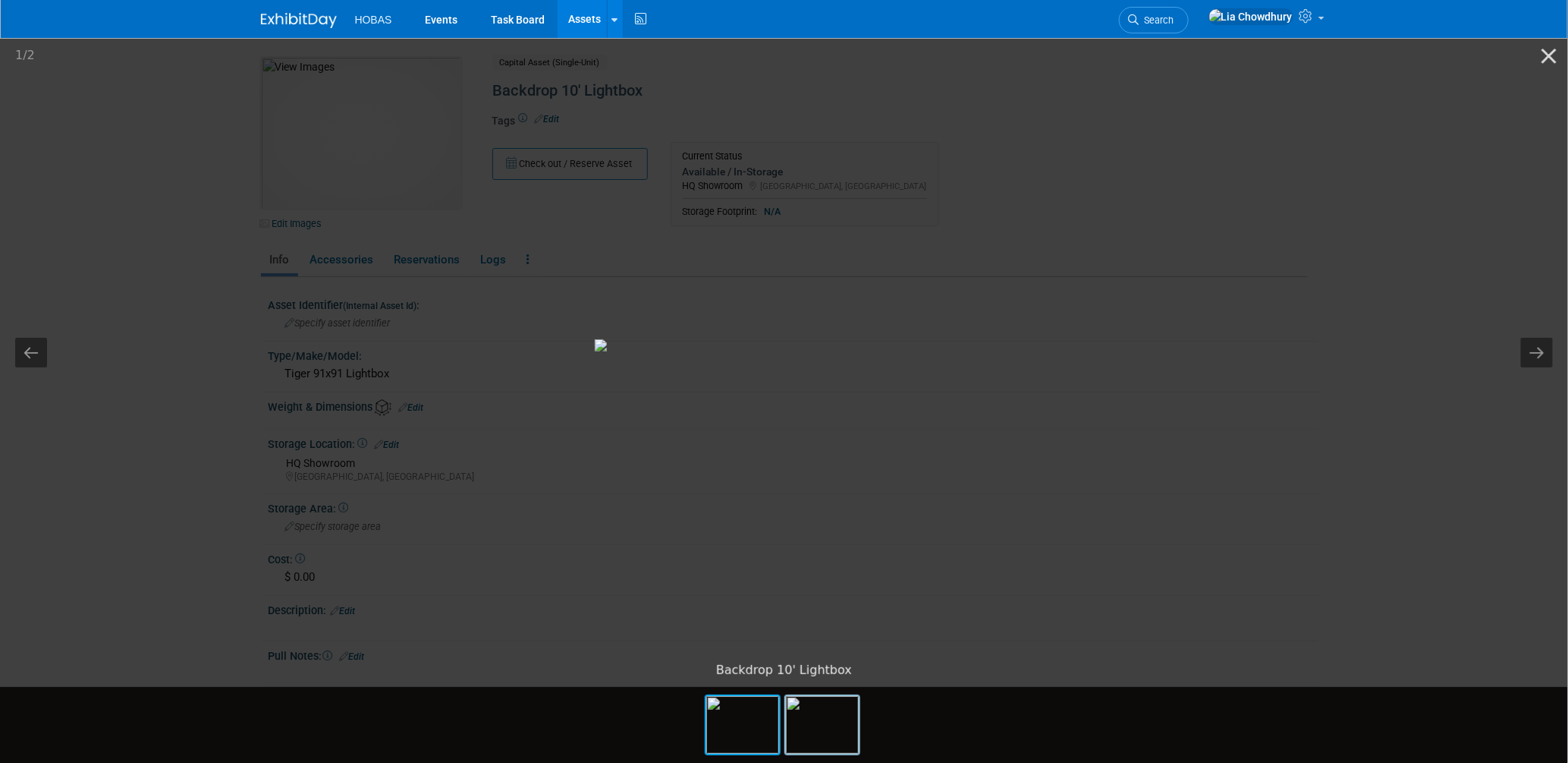
click at [813, 719] on img at bounding box center [822, 724] width 73 height 57
click at [197, 143] on picture at bounding box center [784, 344] width 1568 height 619
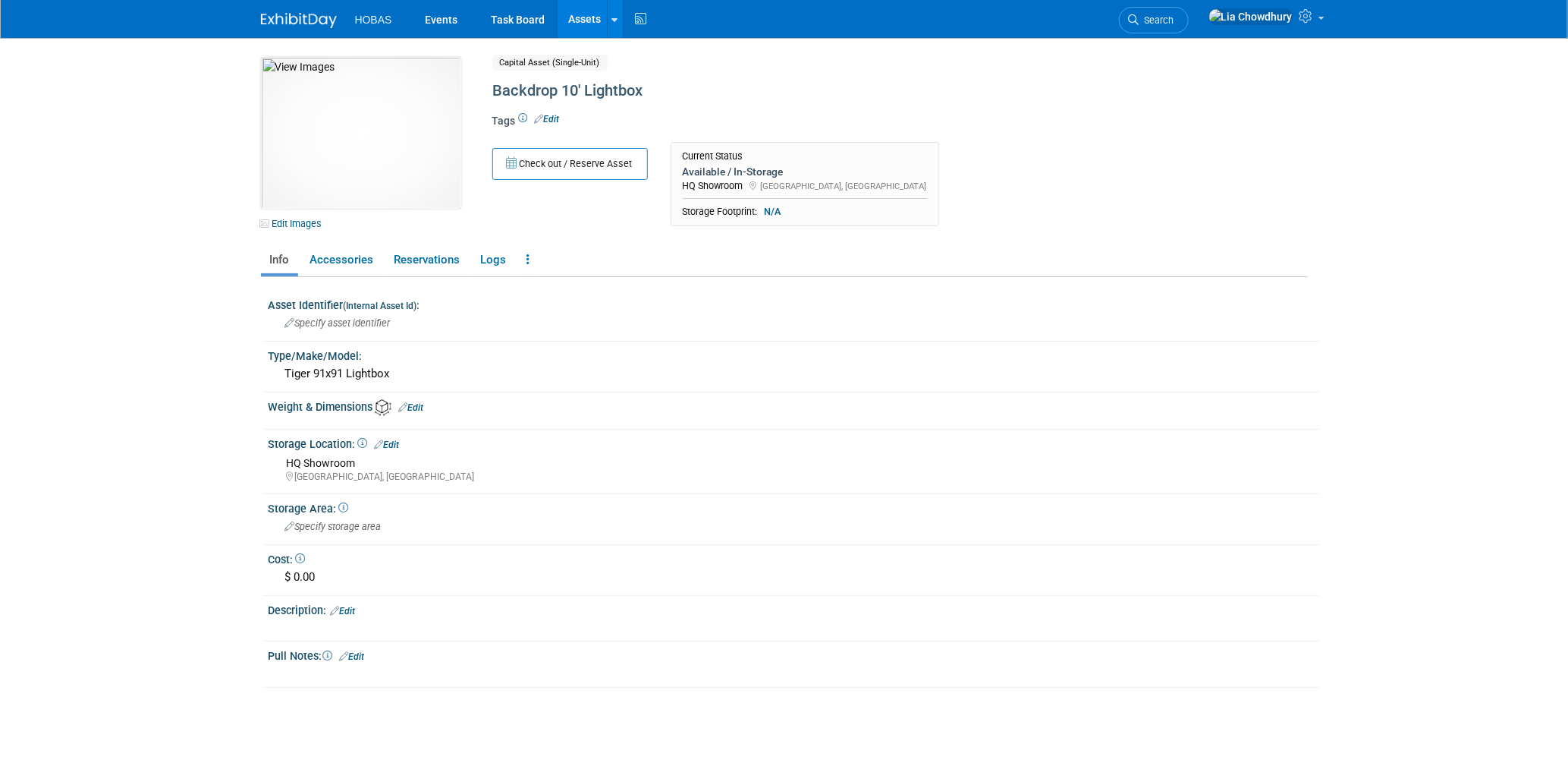
click at [593, 21] on link "Assets" at bounding box center [586, 19] width 56 height 38
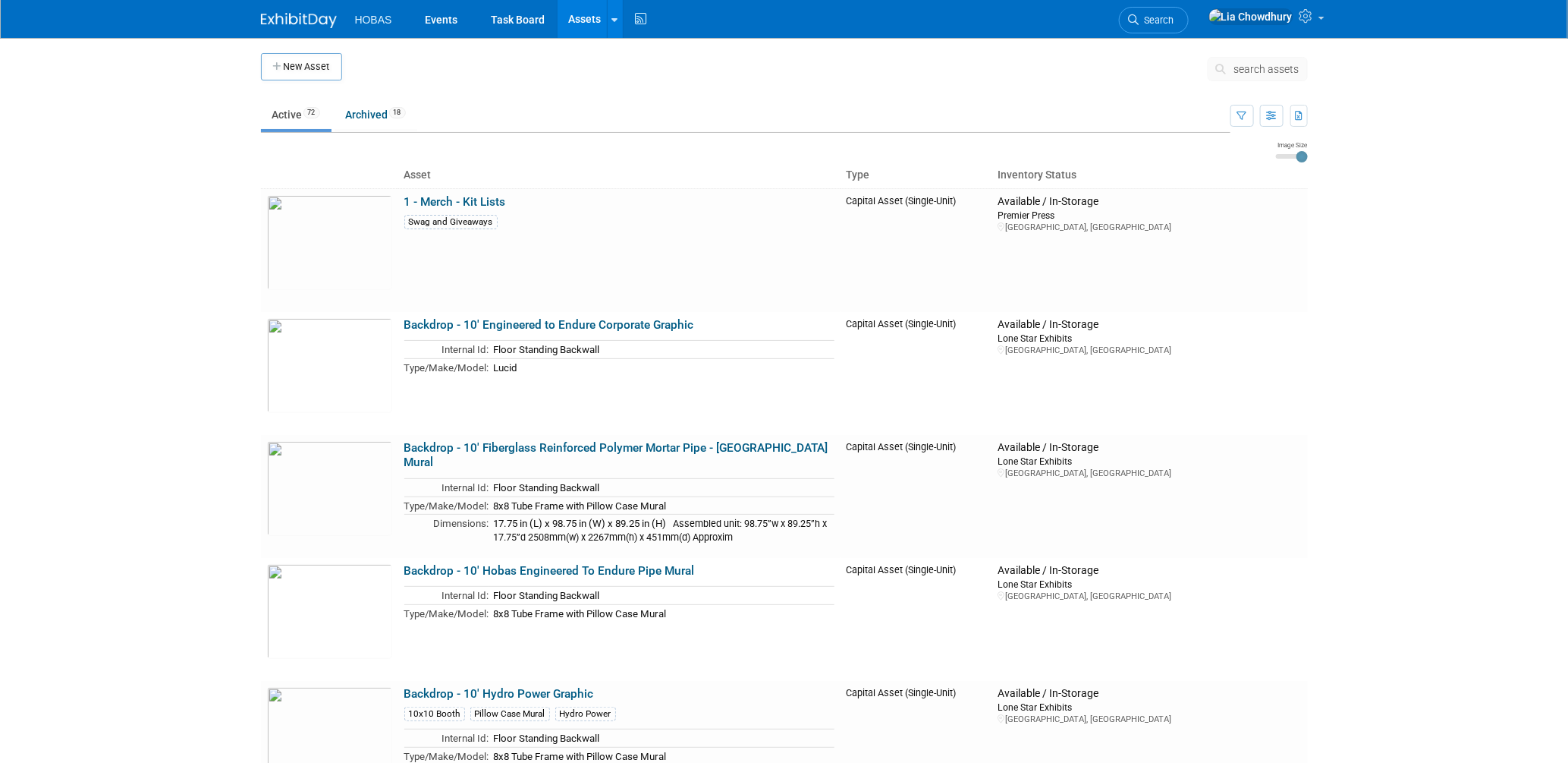
click at [600, 21] on link "Assets" at bounding box center [586, 19] width 56 height 38
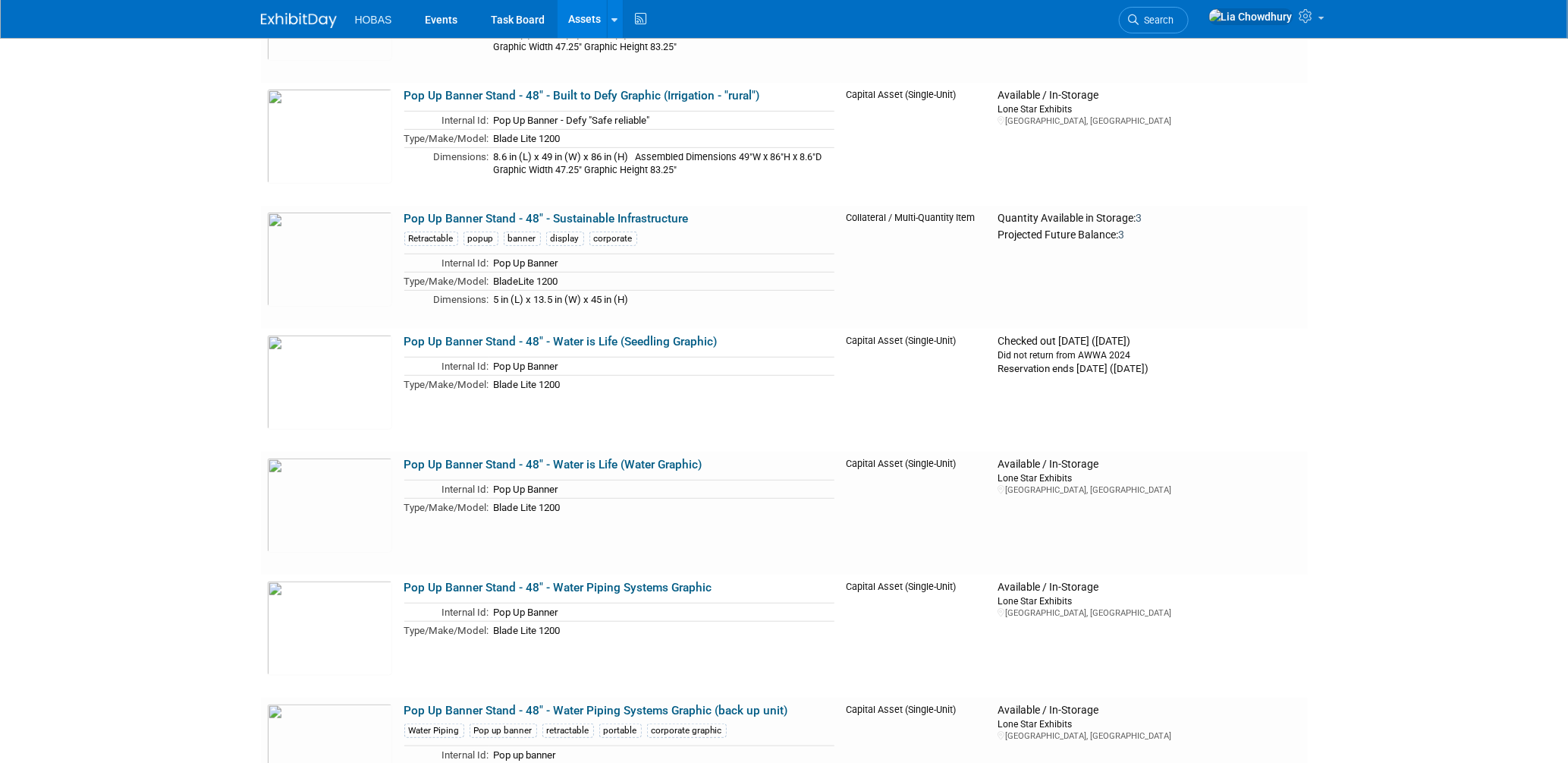
scroll to position [3179, 0]
drag, startPoint x: 316, startPoint y: 378, endPoint x: 371, endPoint y: 348, distance: 62.6
click at [316, 378] on img at bounding box center [329, 382] width 125 height 95
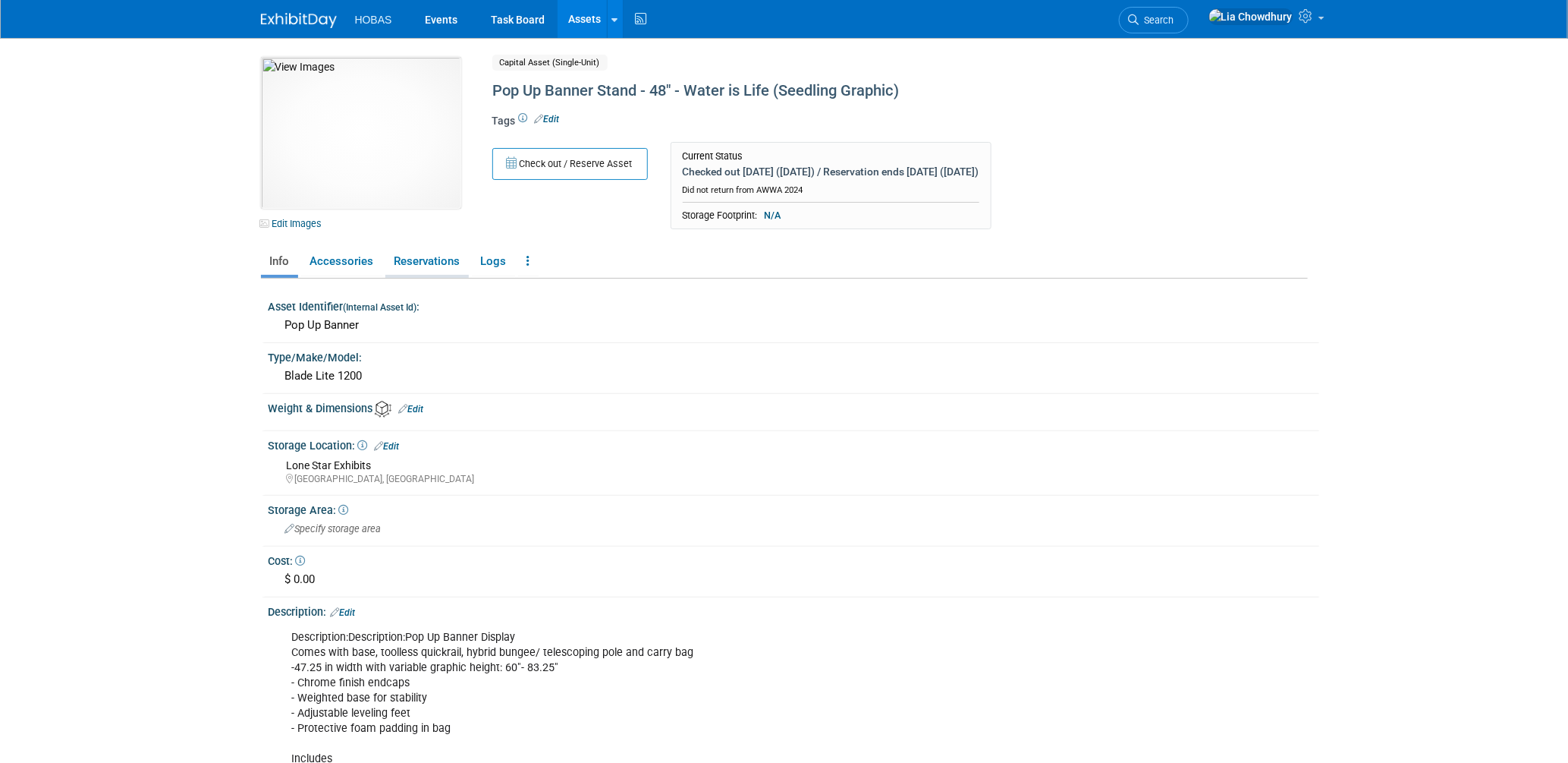
click at [432, 262] on link "Reservations" at bounding box center [427, 261] width 84 height 26
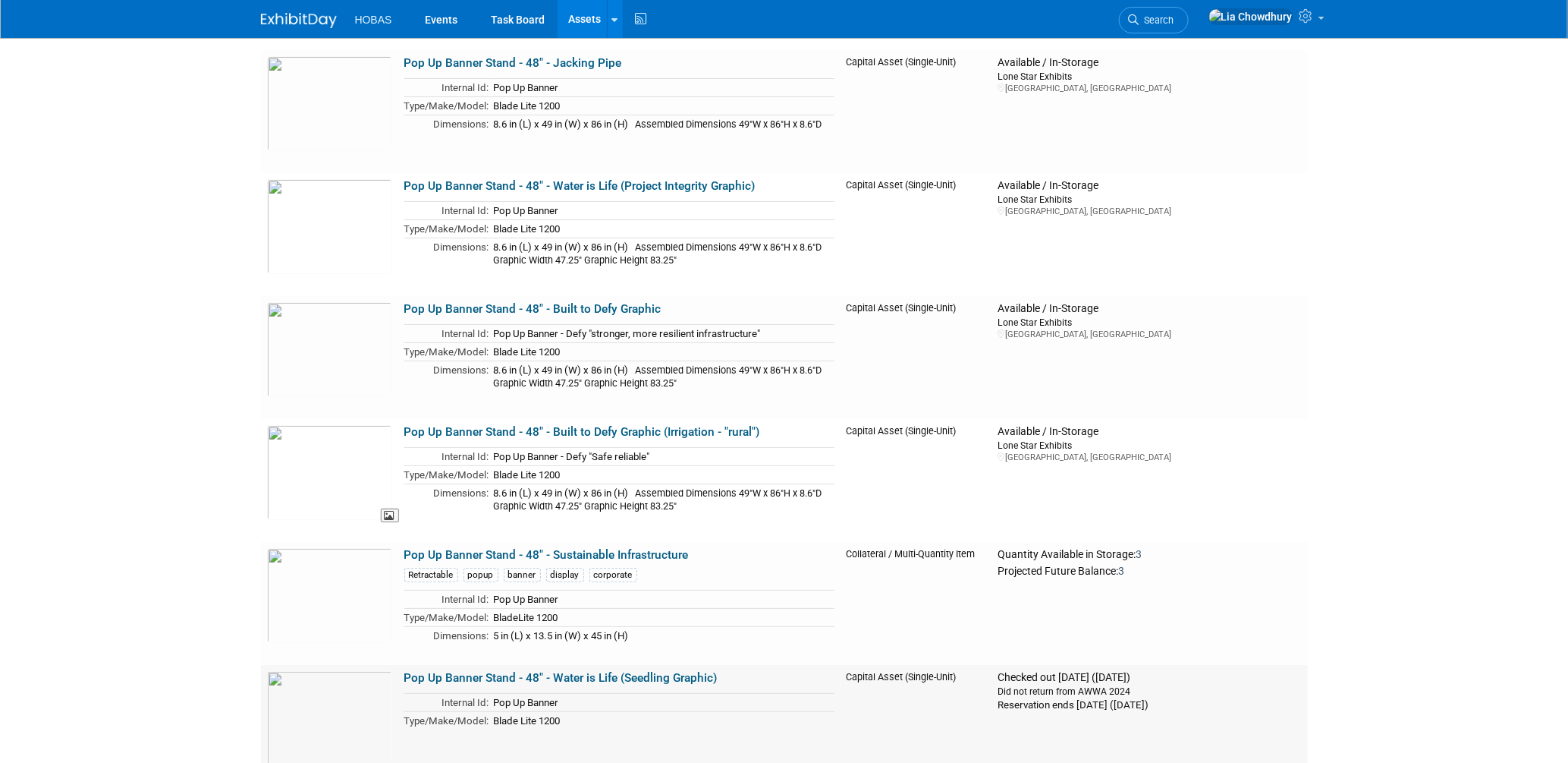
scroll to position [2842, 0]
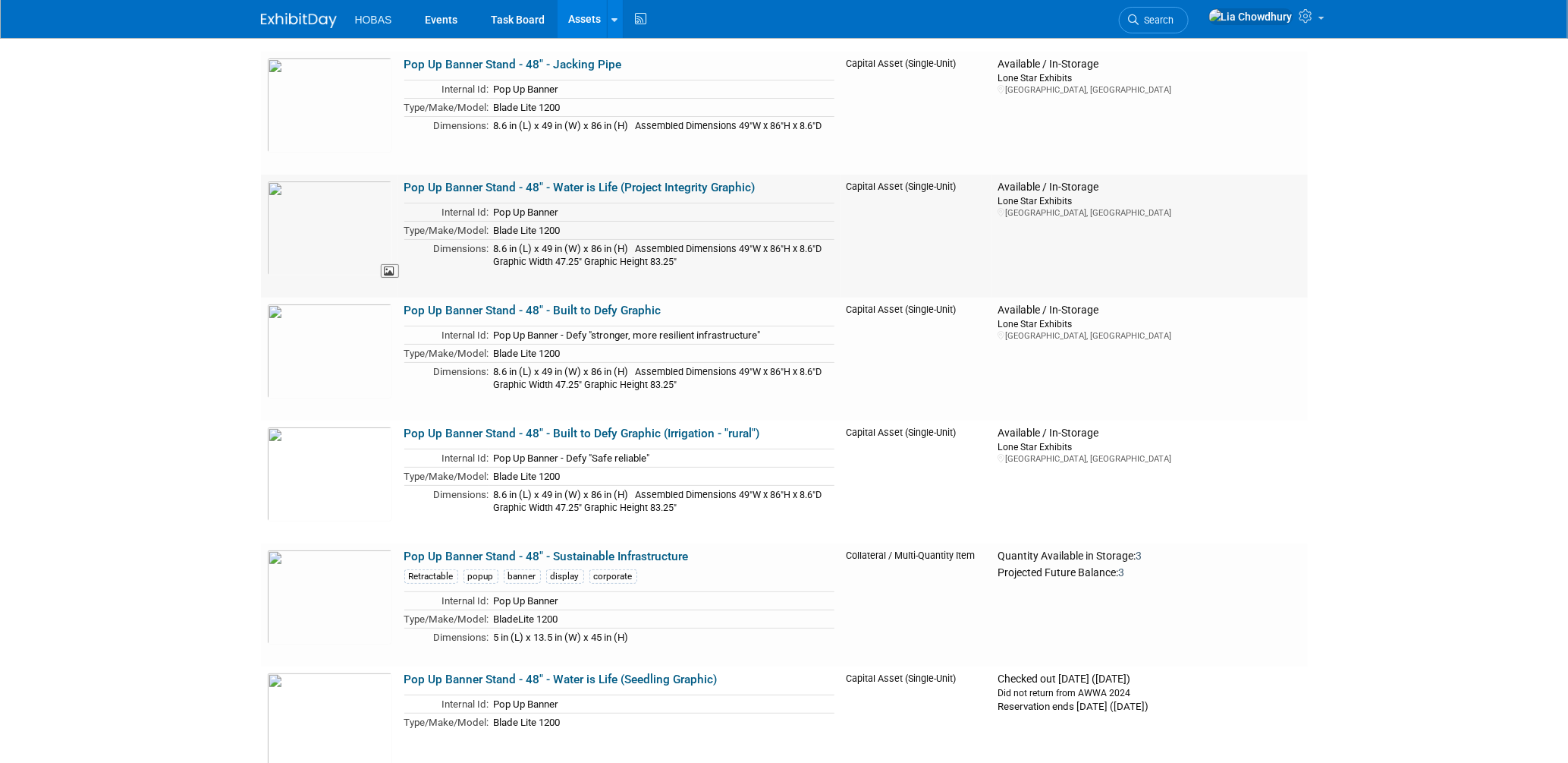
click at [302, 238] on img at bounding box center [329, 228] width 125 height 95
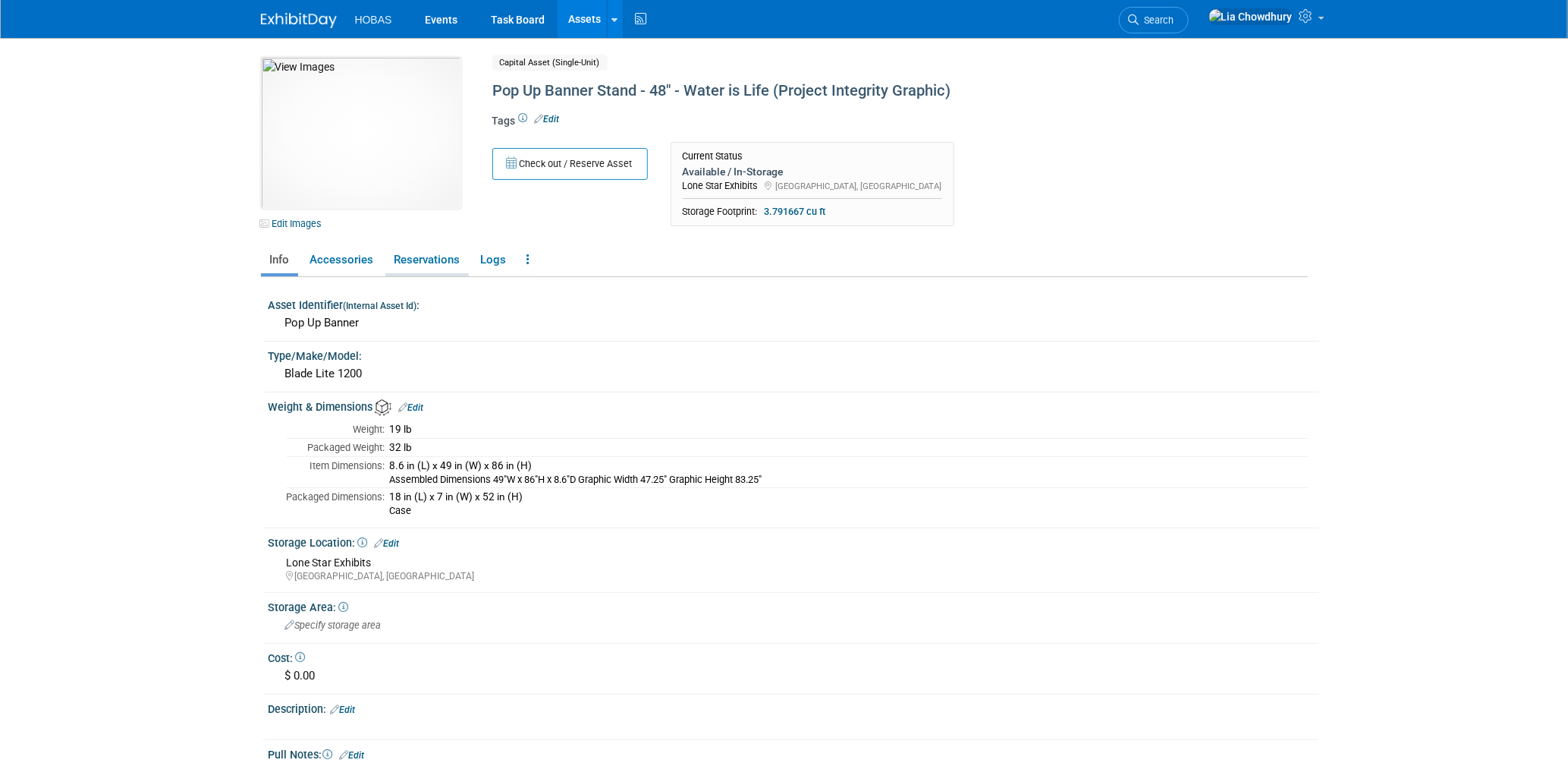
click at [432, 262] on link "Reservations" at bounding box center [427, 259] width 84 height 26
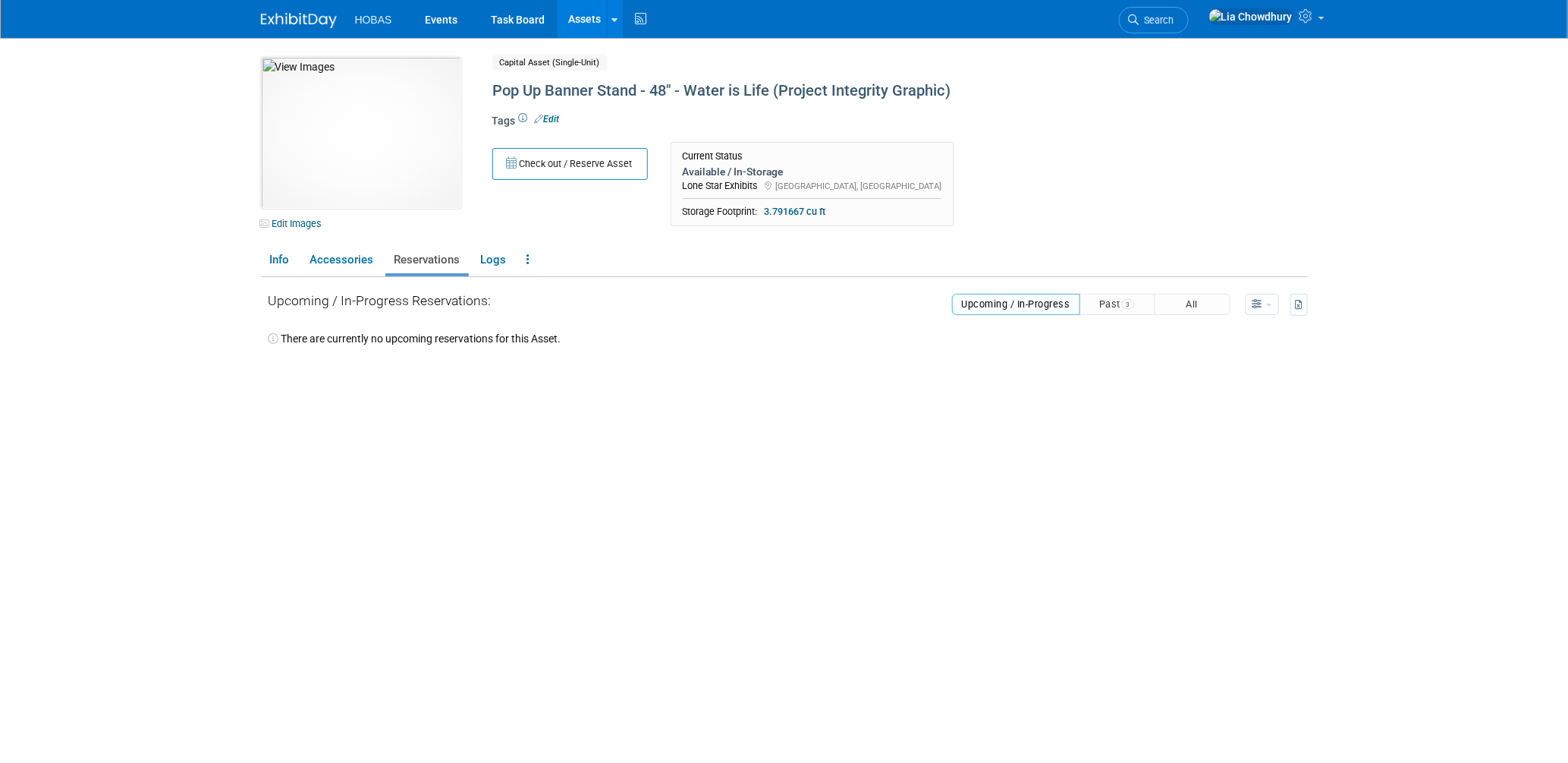
click at [591, 356] on div "Upcoming / In-Progress Reservations: Upcoming / In-Progress Past 3 All" at bounding box center [788, 506] width 1040 height 459
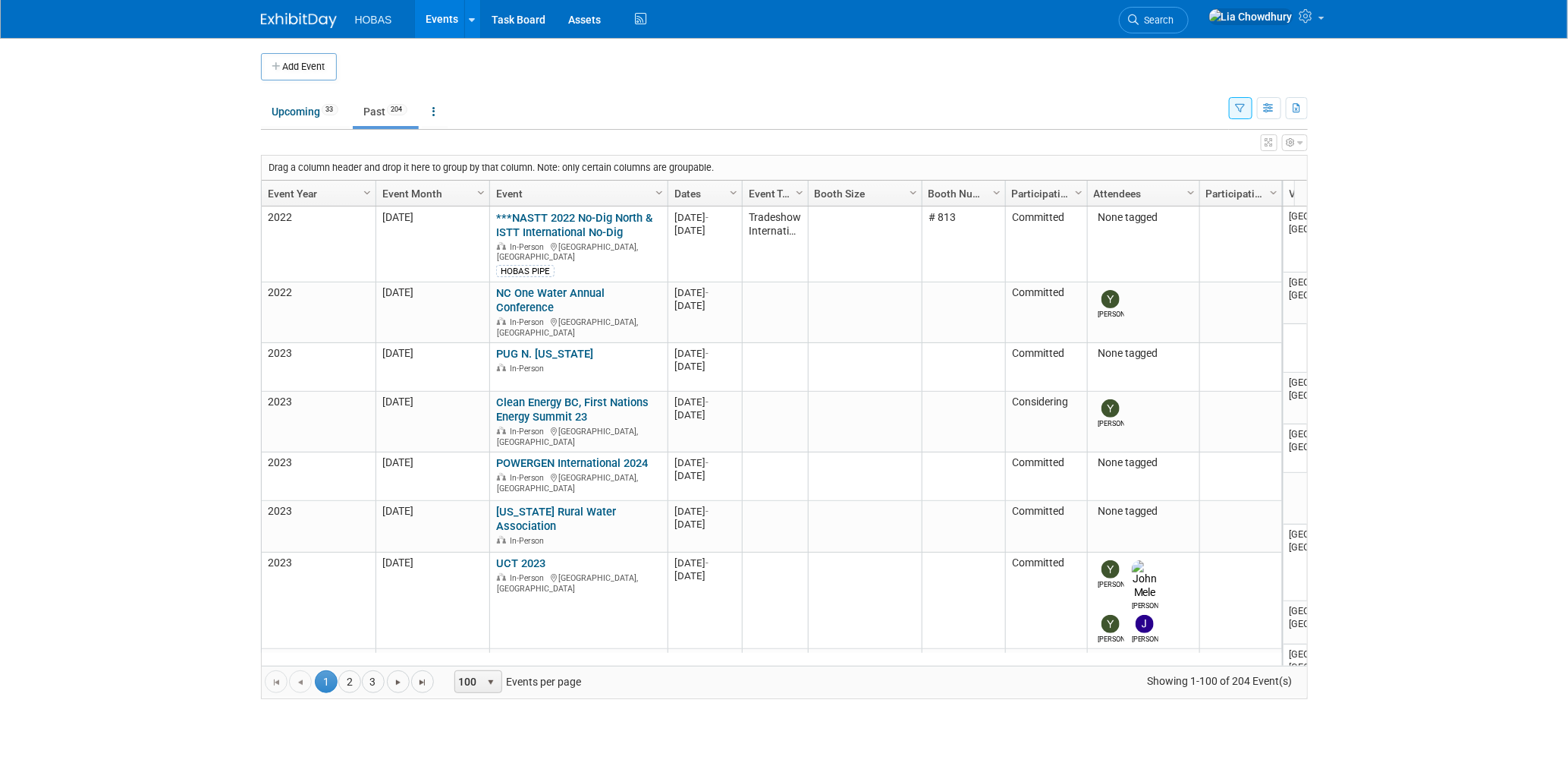
click at [300, 190] on link "Event Year" at bounding box center [316, 193] width 98 height 26
click at [300, 194] on link "Event Year" at bounding box center [316, 193] width 98 height 26
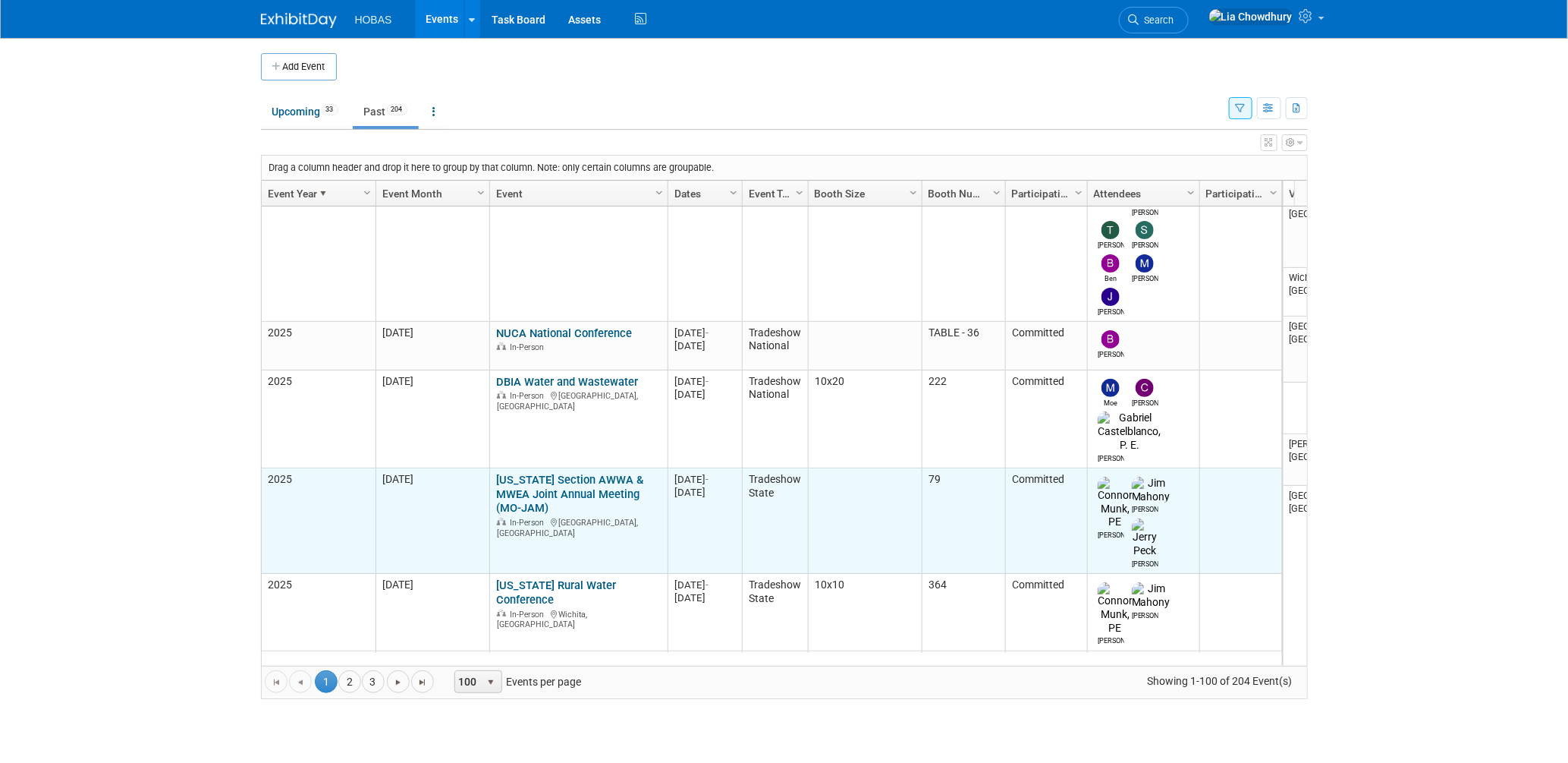
scroll to position [1816, 0]
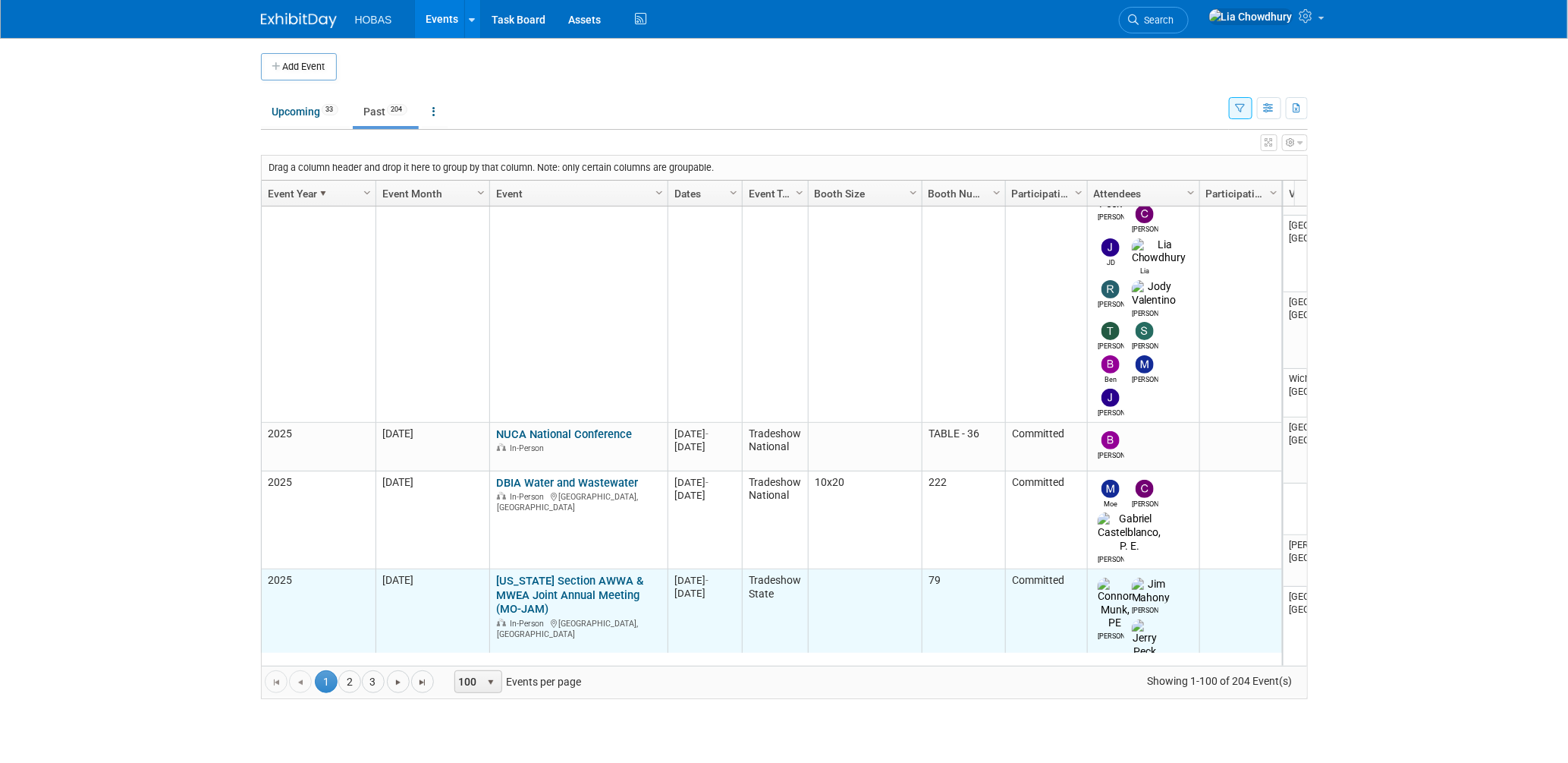
click at [543, 574] on link "[US_STATE] Section AWWA & MWEA Joint Annual Meeting (MO-JAM)" at bounding box center [570, 595] width 147 height 42
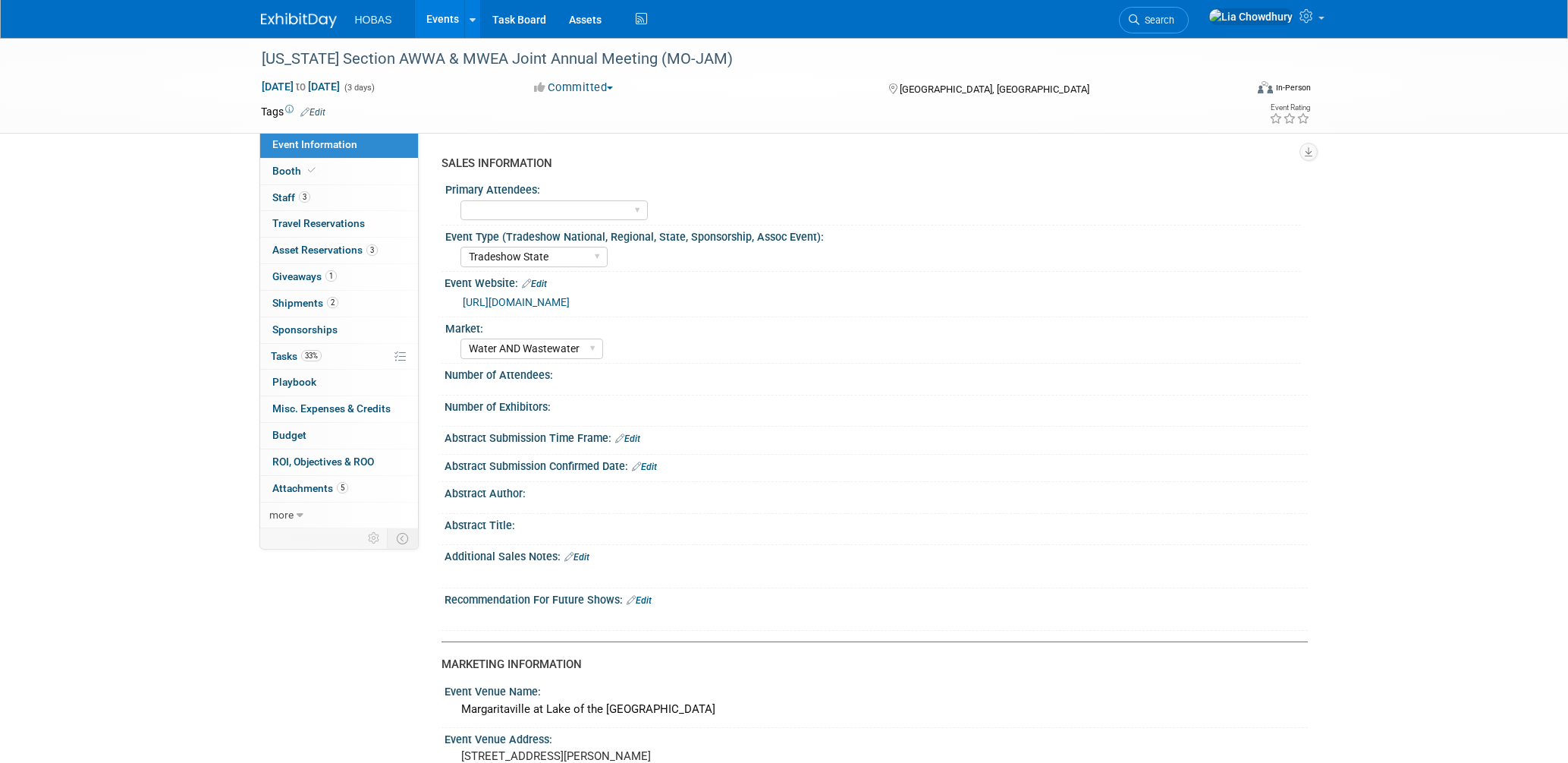
select select "Tradeshow State"
select select "Water AND Wastewater"
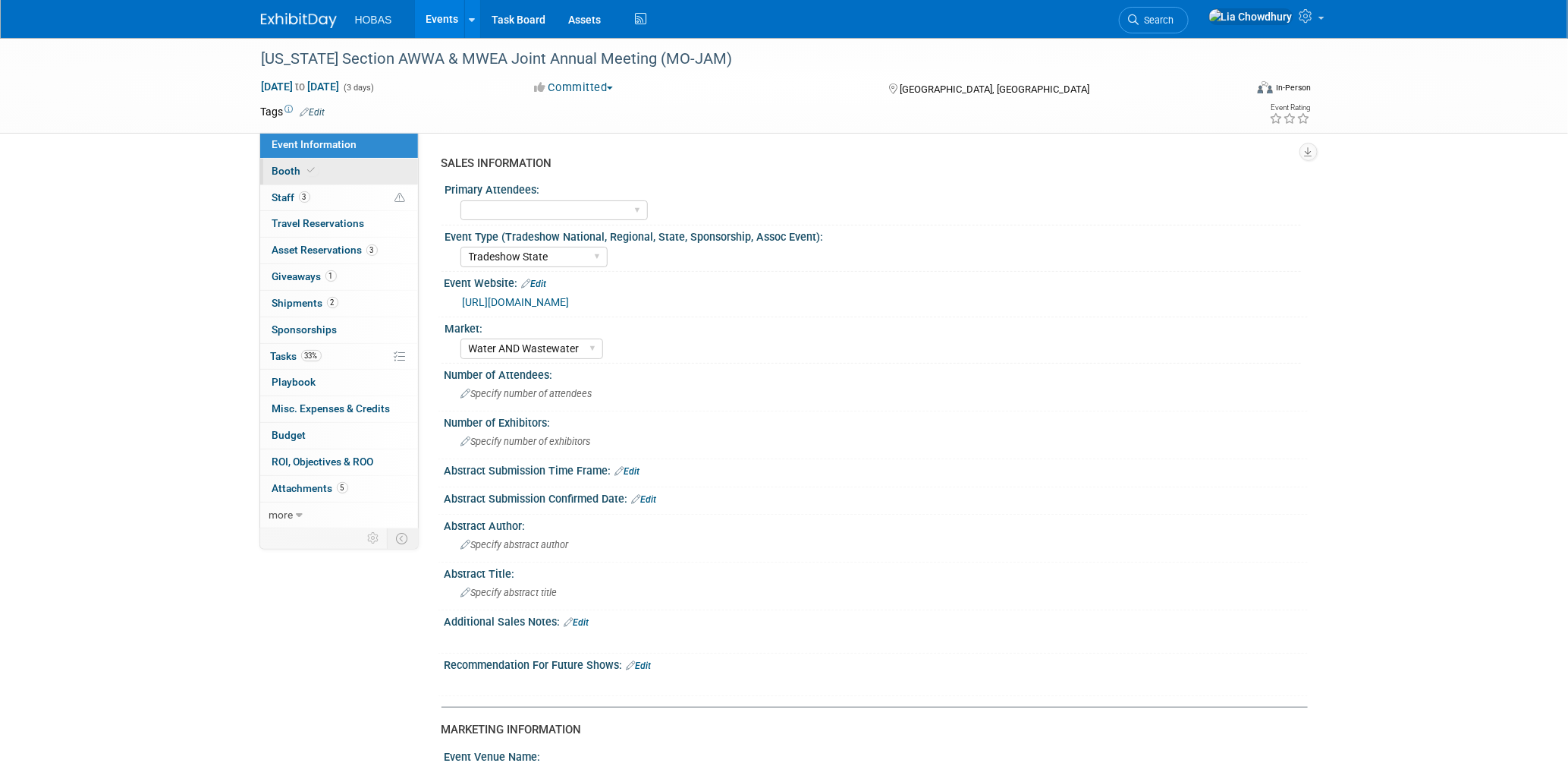
click at [284, 176] on span "Booth" at bounding box center [295, 170] width 46 height 12
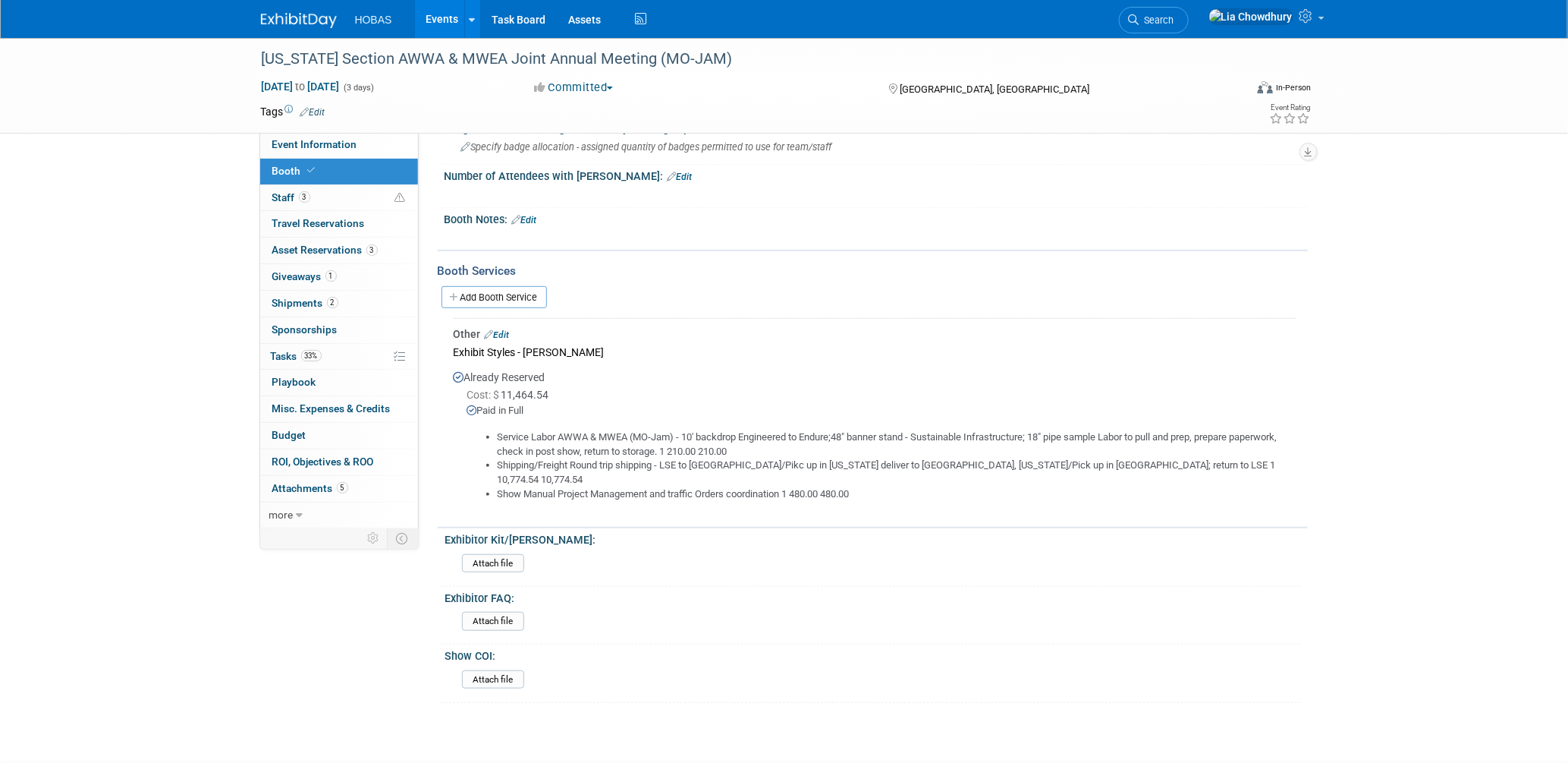
scroll to position [162, 0]
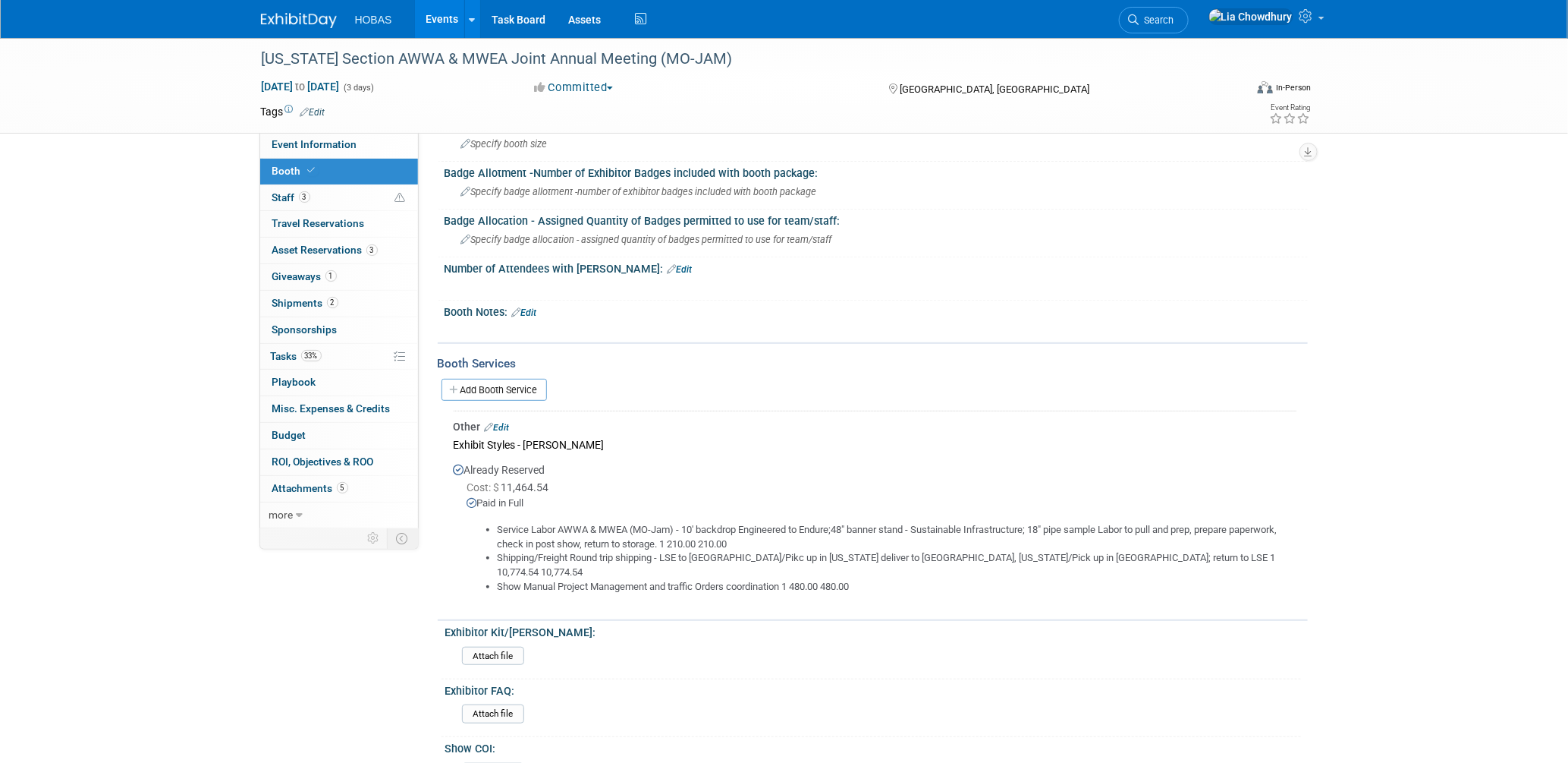
click at [506, 422] on link "Edit" at bounding box center [498, 427] width 25 height 11
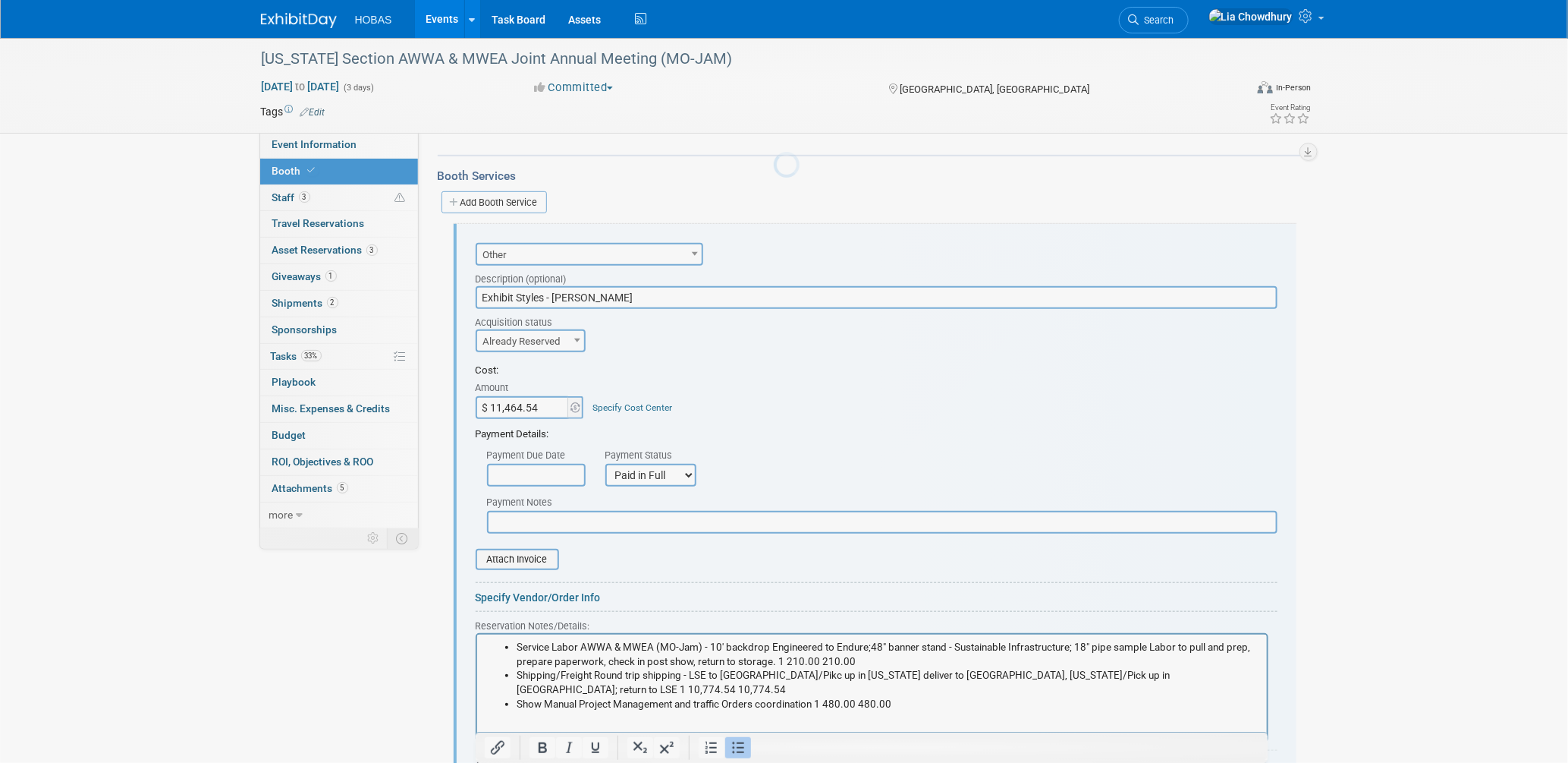
scroll to position [394, 0]
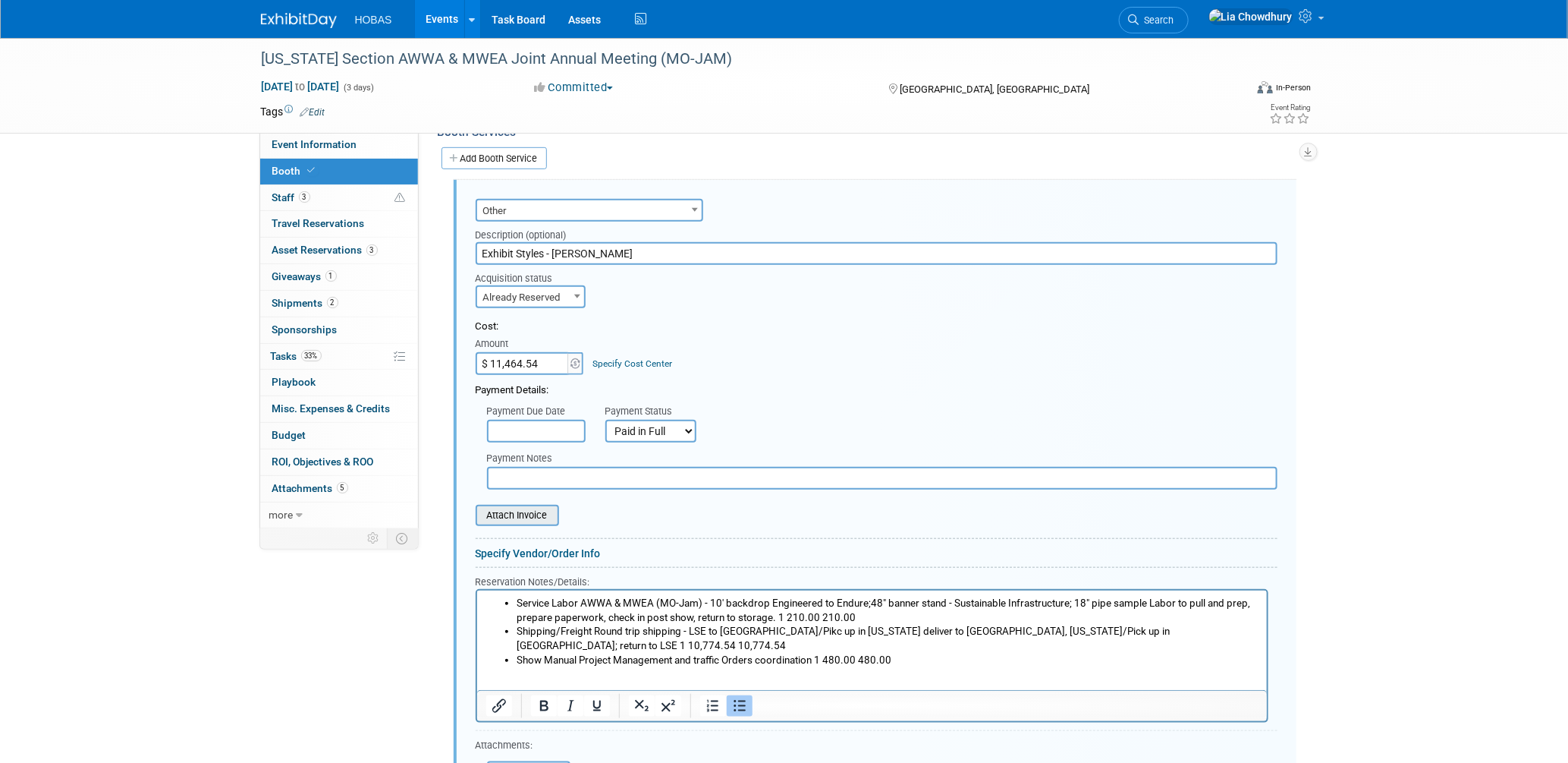
click at [517, 506] on input "file" at bounding box center [468, 516] width 181 height 19
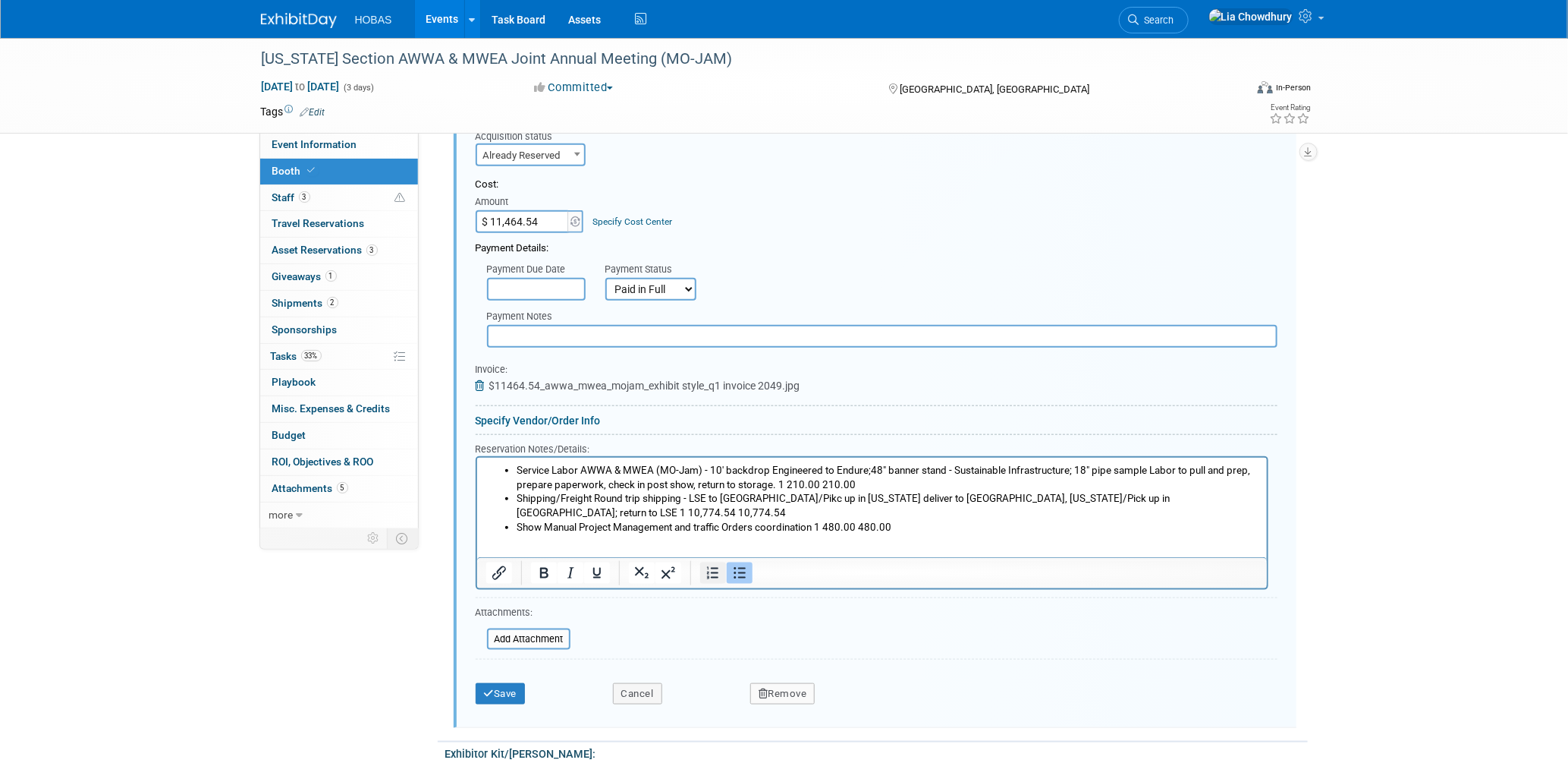
scroll to position [562, 0]
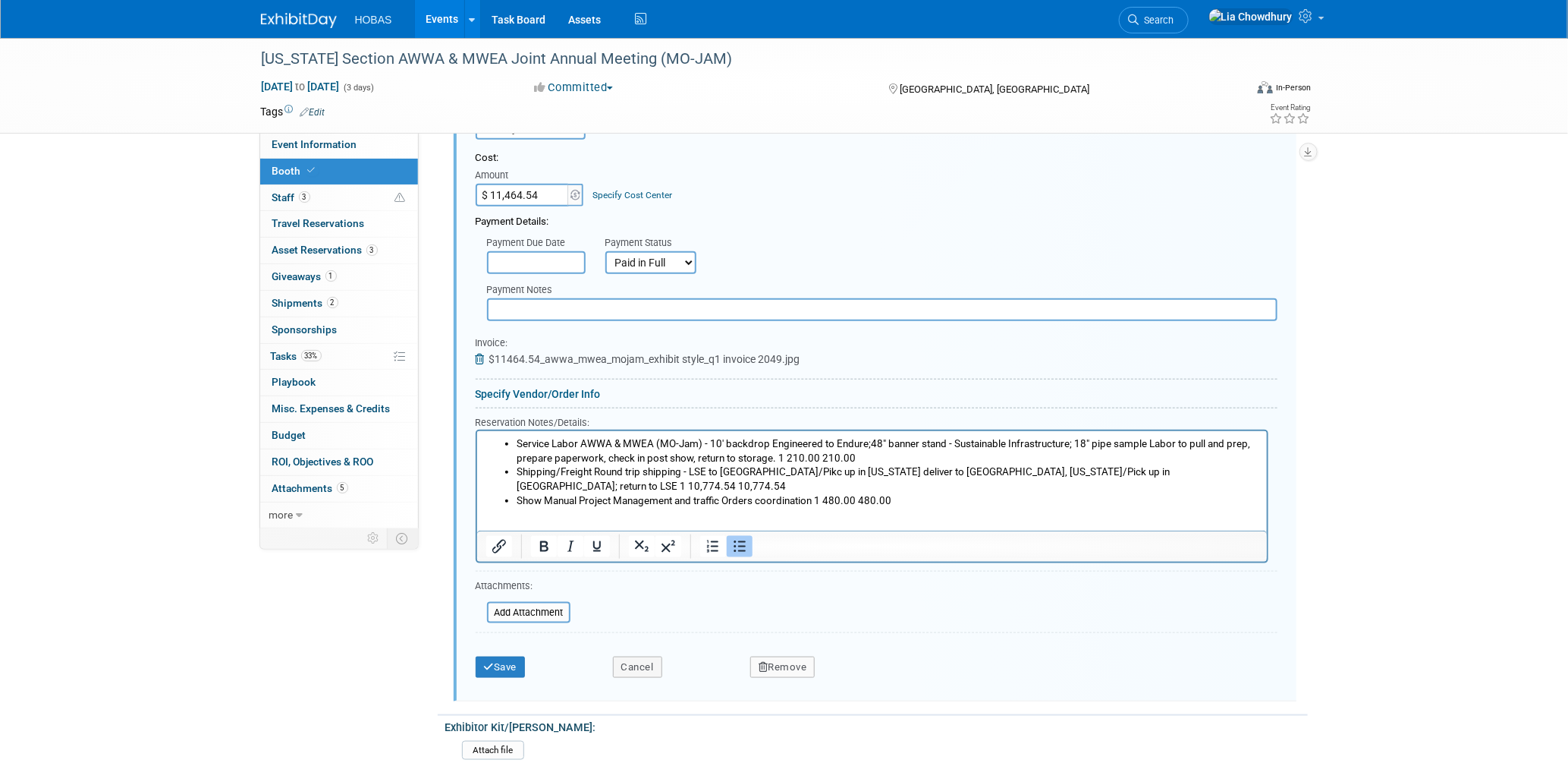
click at [538, 299] on input "text" at bounding box center [882, 309] width 791 height 23
type input "e"
type input "Exhibit Style: Service Labor, Shipping/Freight, Show manual Orders"
click at [522, 657] on button "Save" at bounding box center [500, 667] width 50 height 21
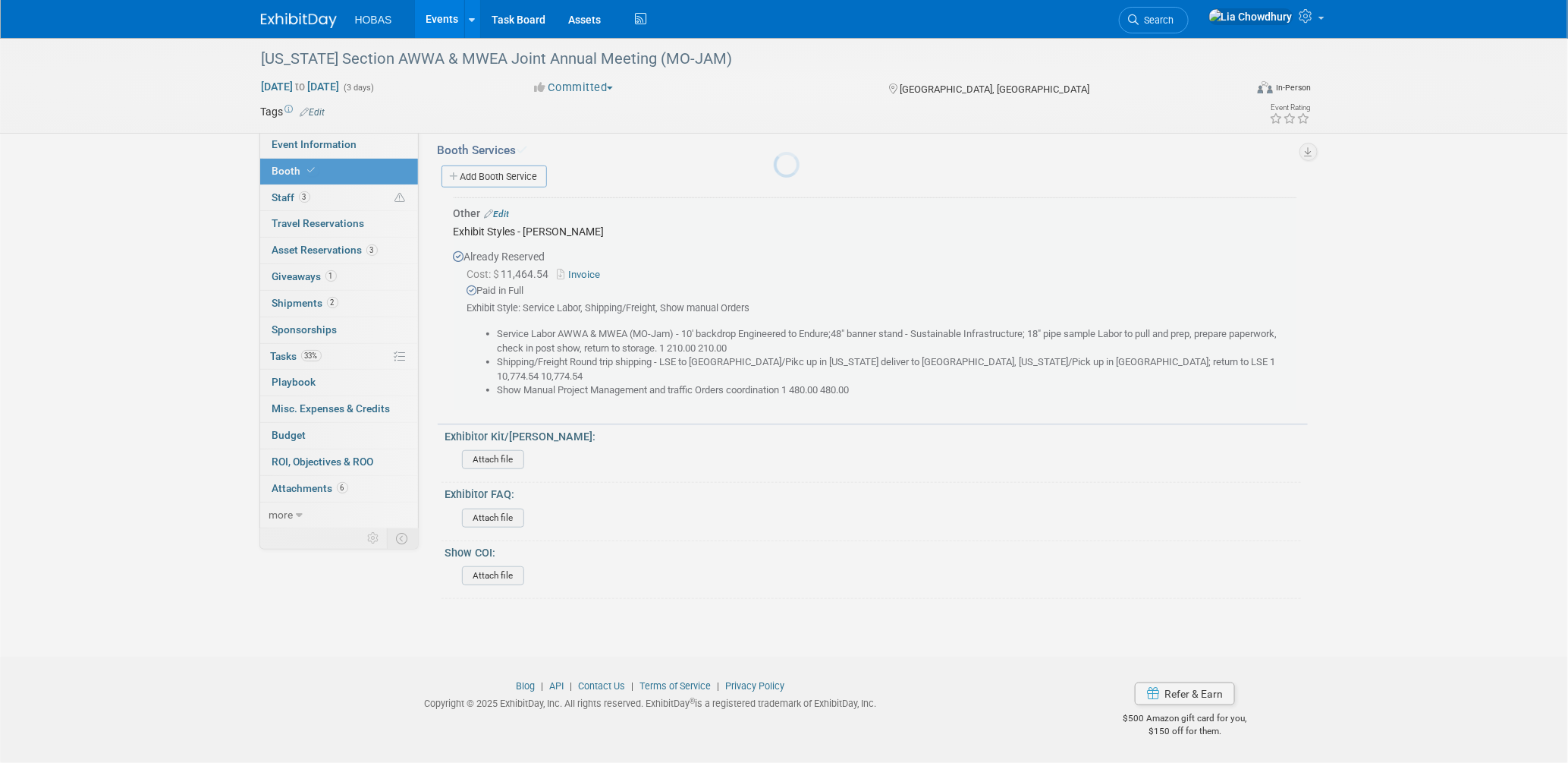
scroll to position [348, 0]
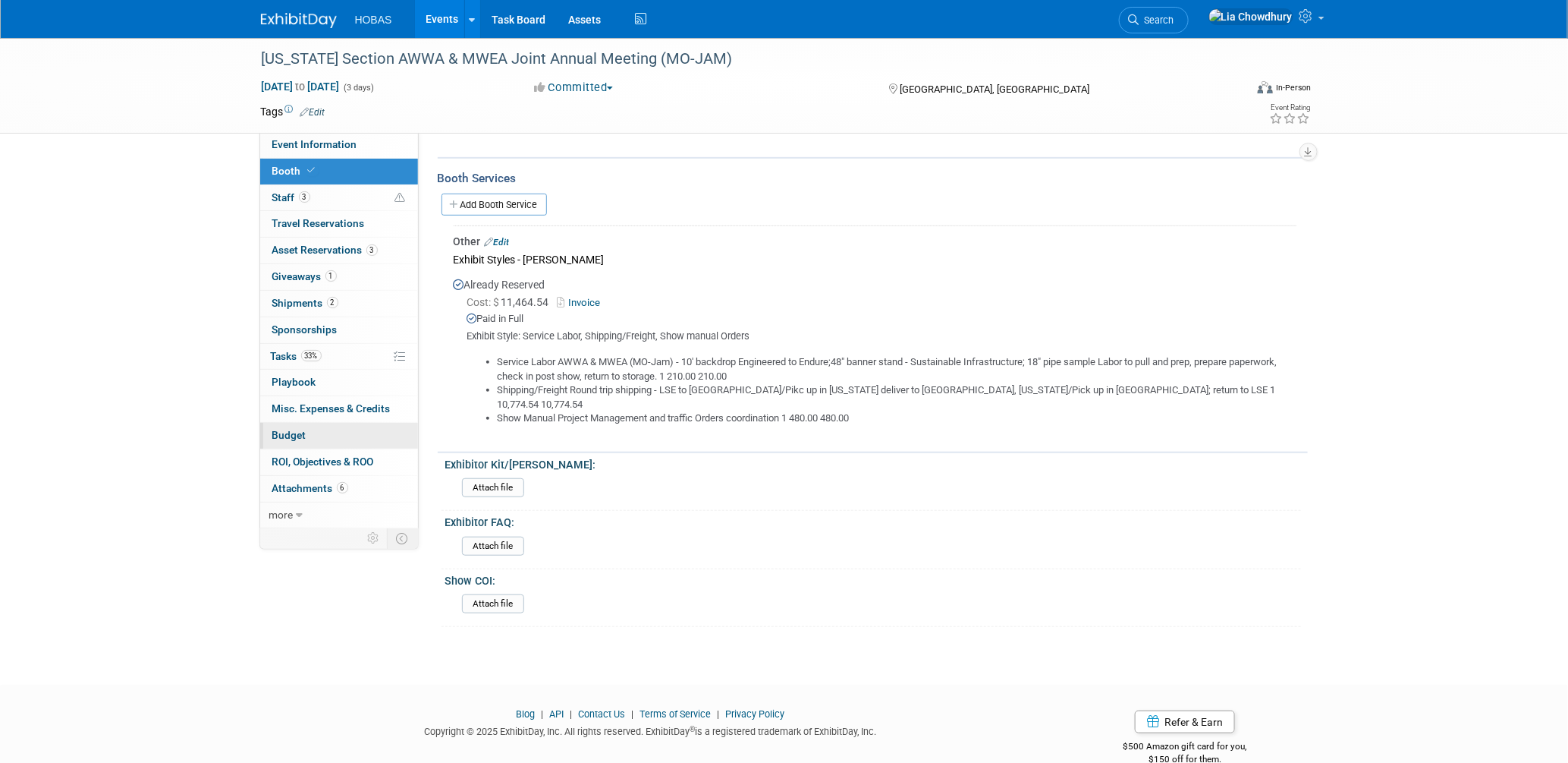
click at [294, 437] on span "Budget" at bounding box center [289, 435] width 34 height 12
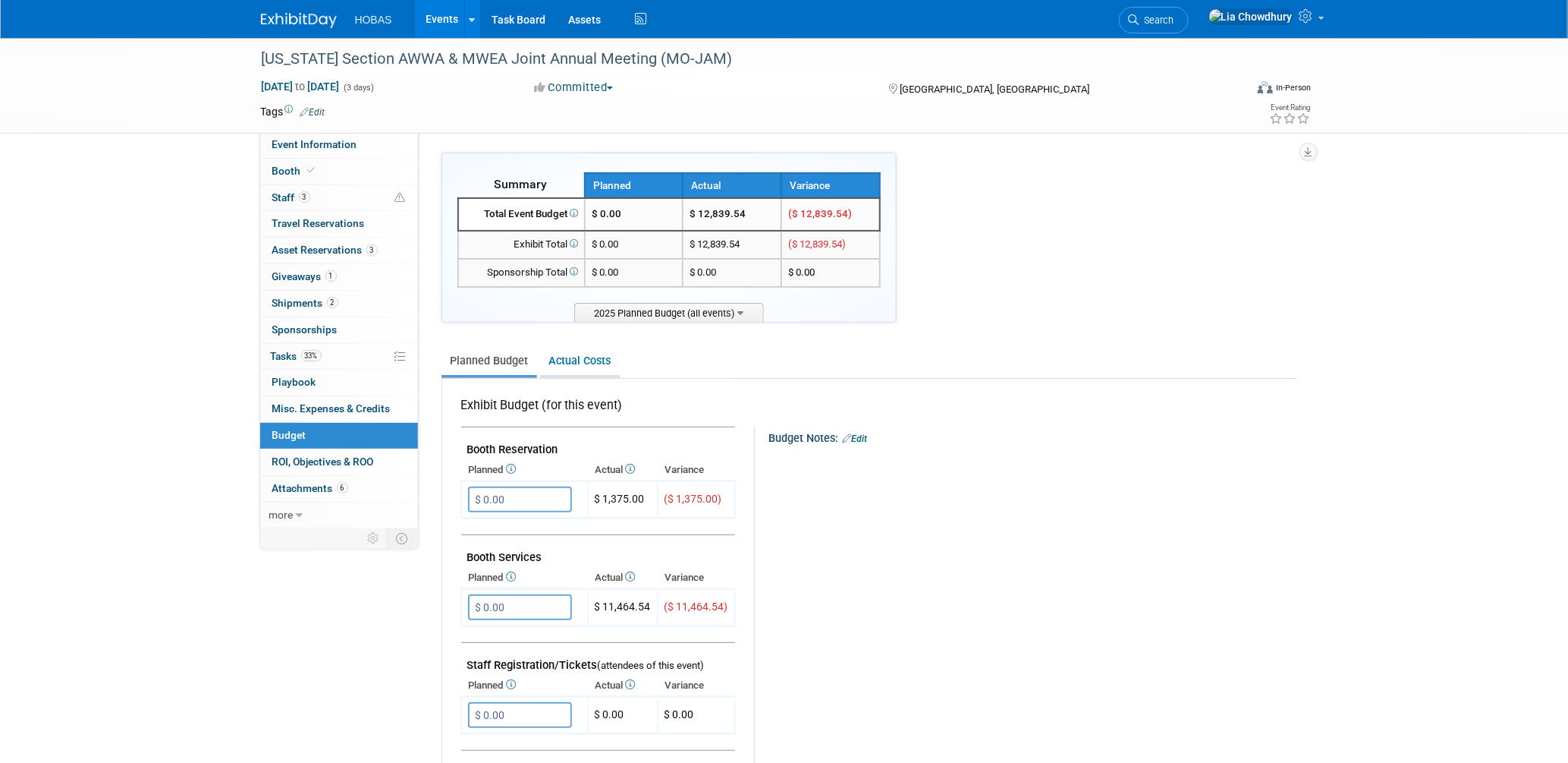
click at [591, 362] on link "Actual Costs" at bounding box center [580, 360] width 79 height 28
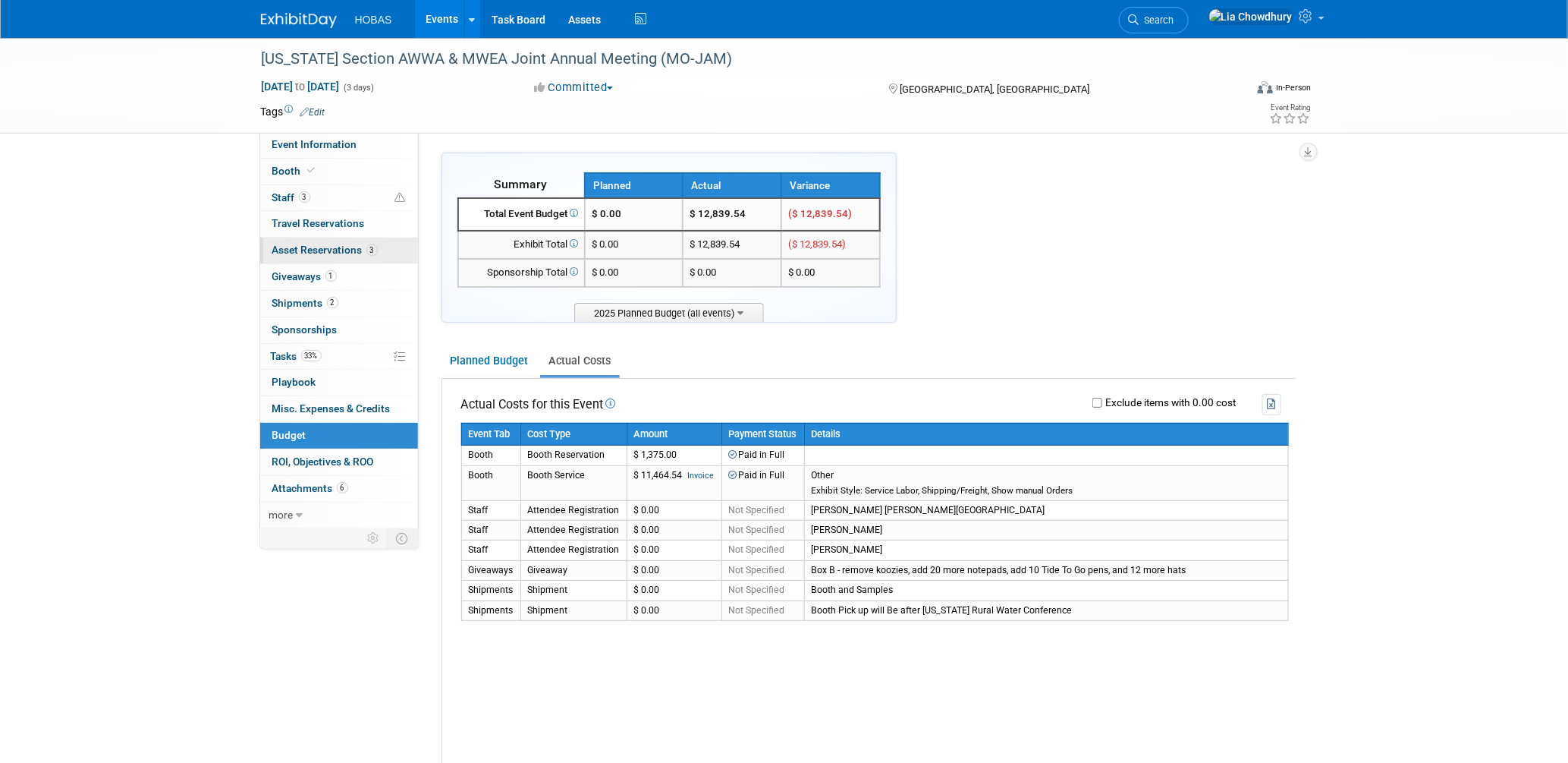
click at [333, 255] on span "Asset Reservations 3" at bounding box center [325, 250] width 105 height 12
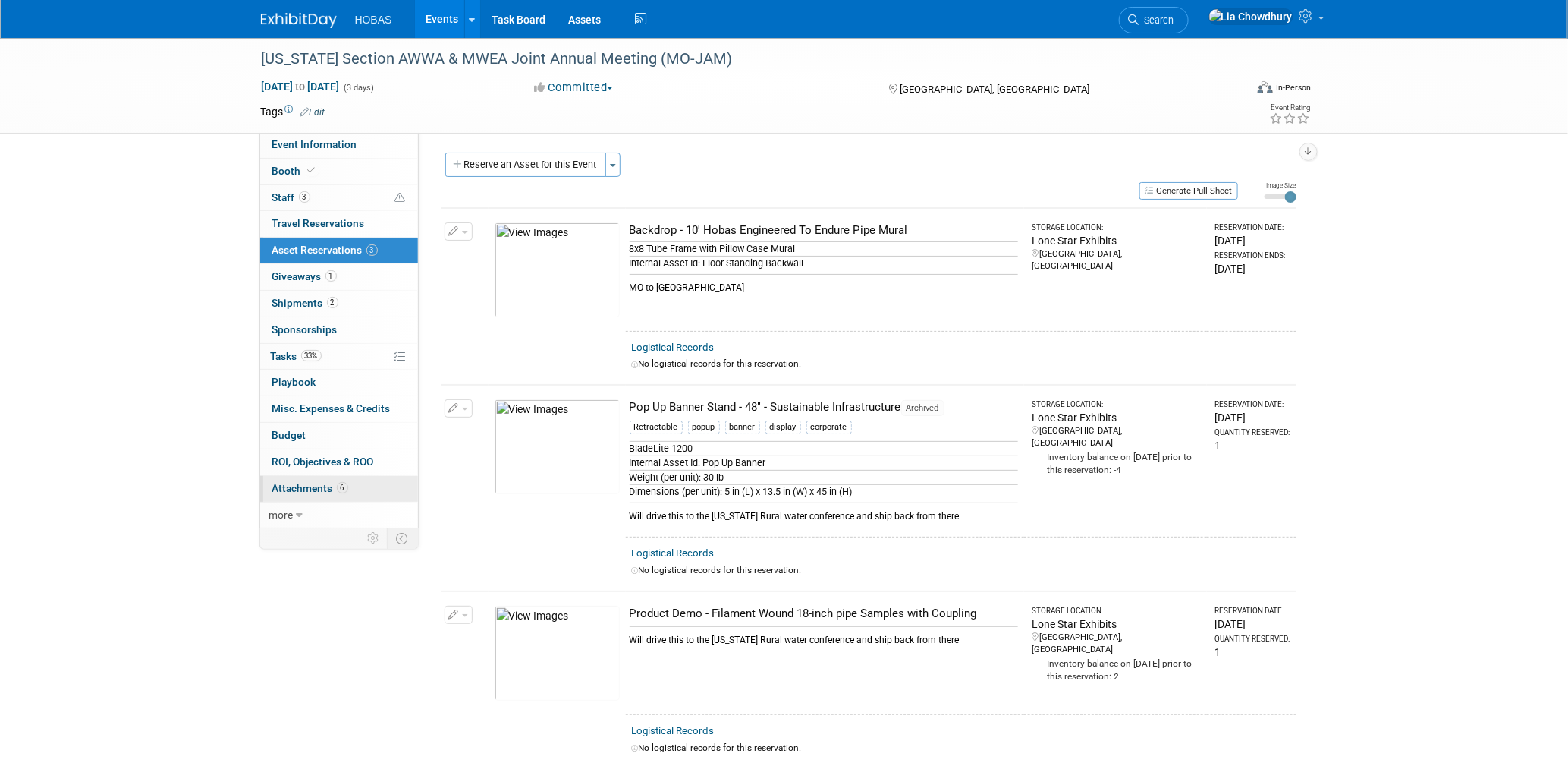
click at [323, 486] on span "Attachments 6" at bounding box center [311, 488] width 76 height 12
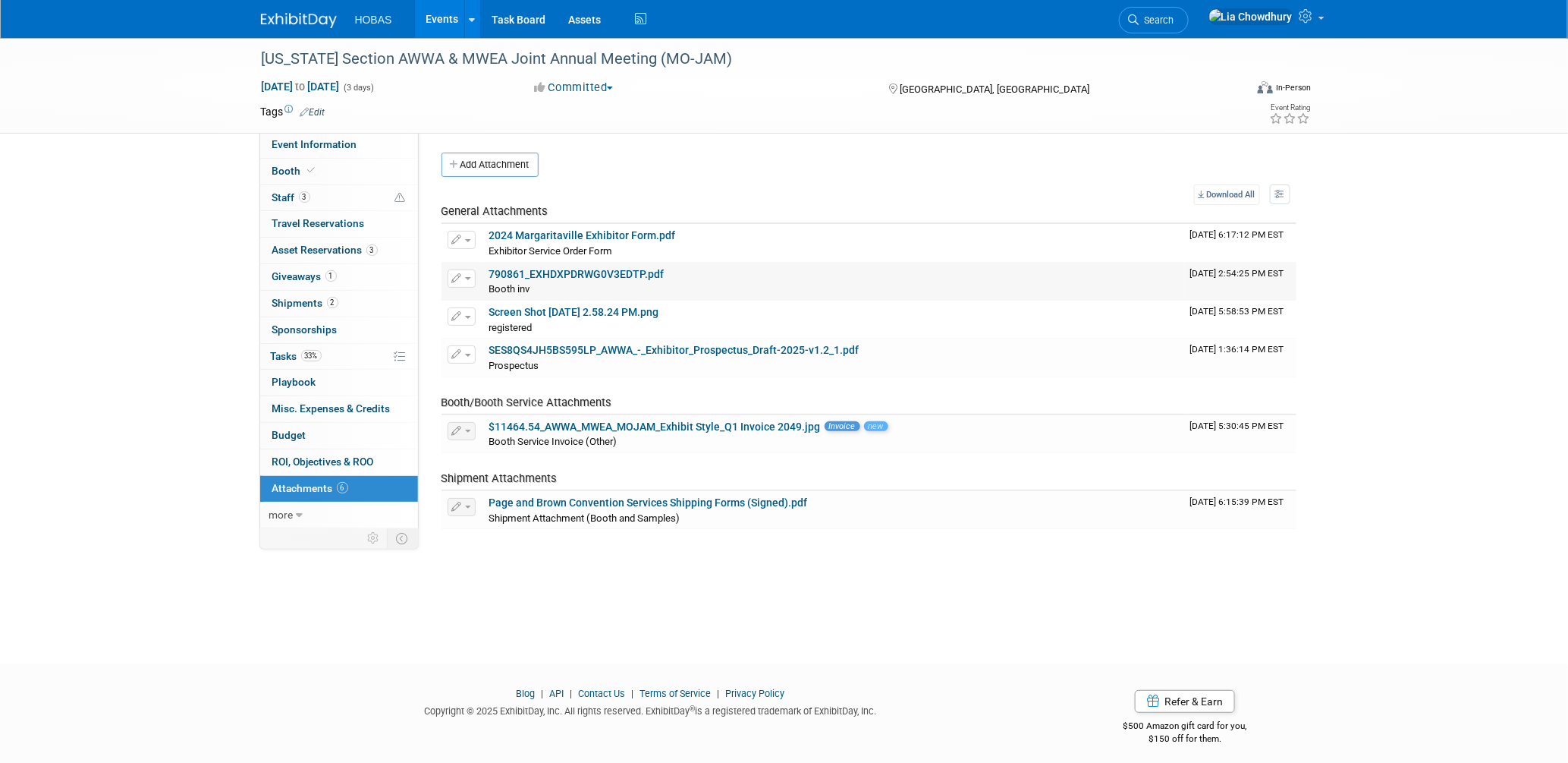
click at [590, 273] on link "790861_EXHDXPDRWG0V3EDTP.pdf" at bounding box center [577, 273] width 176 height 12
click at [274, 168] on span "Booth" at bounding box center [295, 170] width 46 height 12
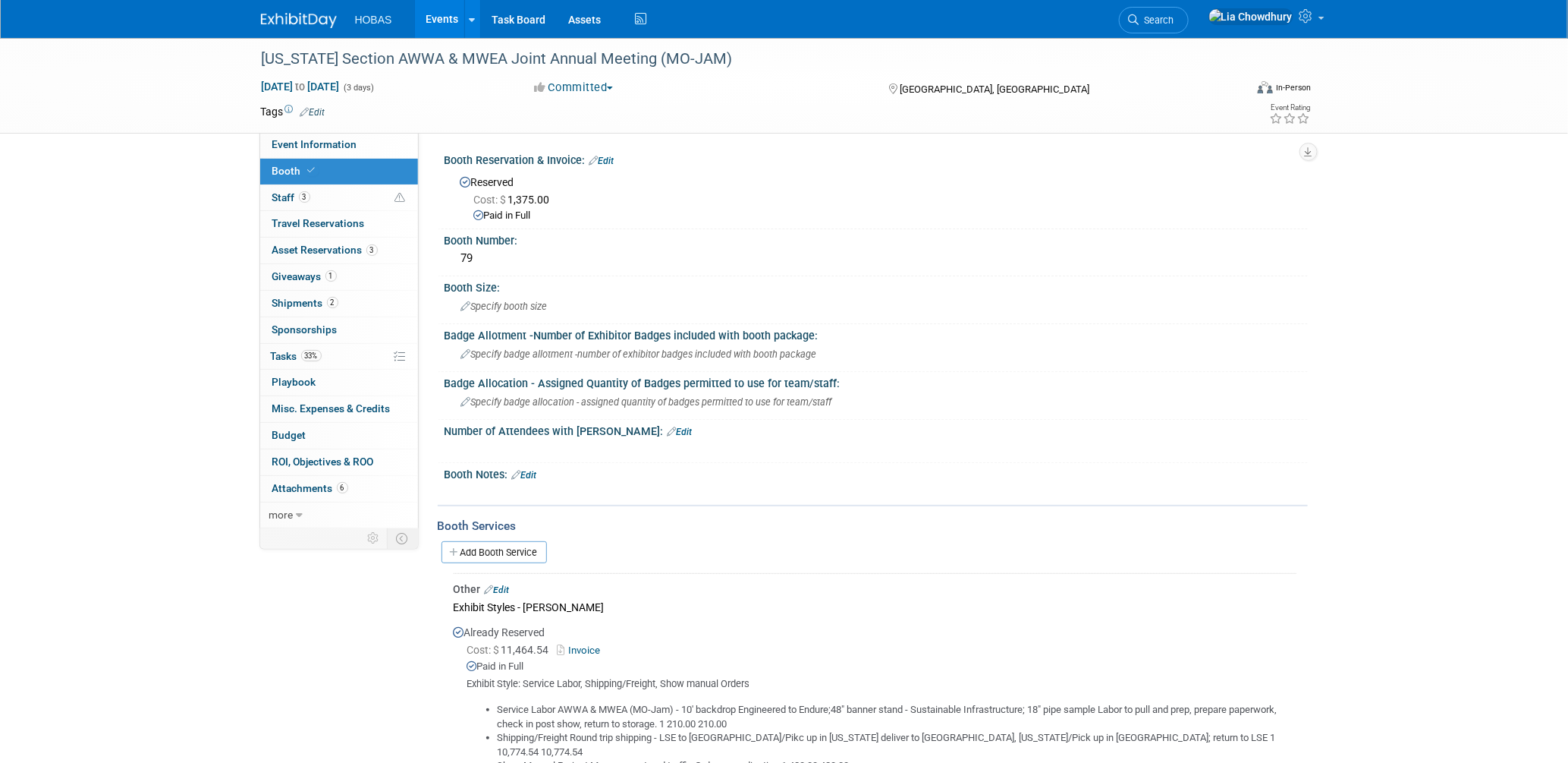
click at [608, 160] on link "Edit" at bounding box center [603, 160] width 25 height 11
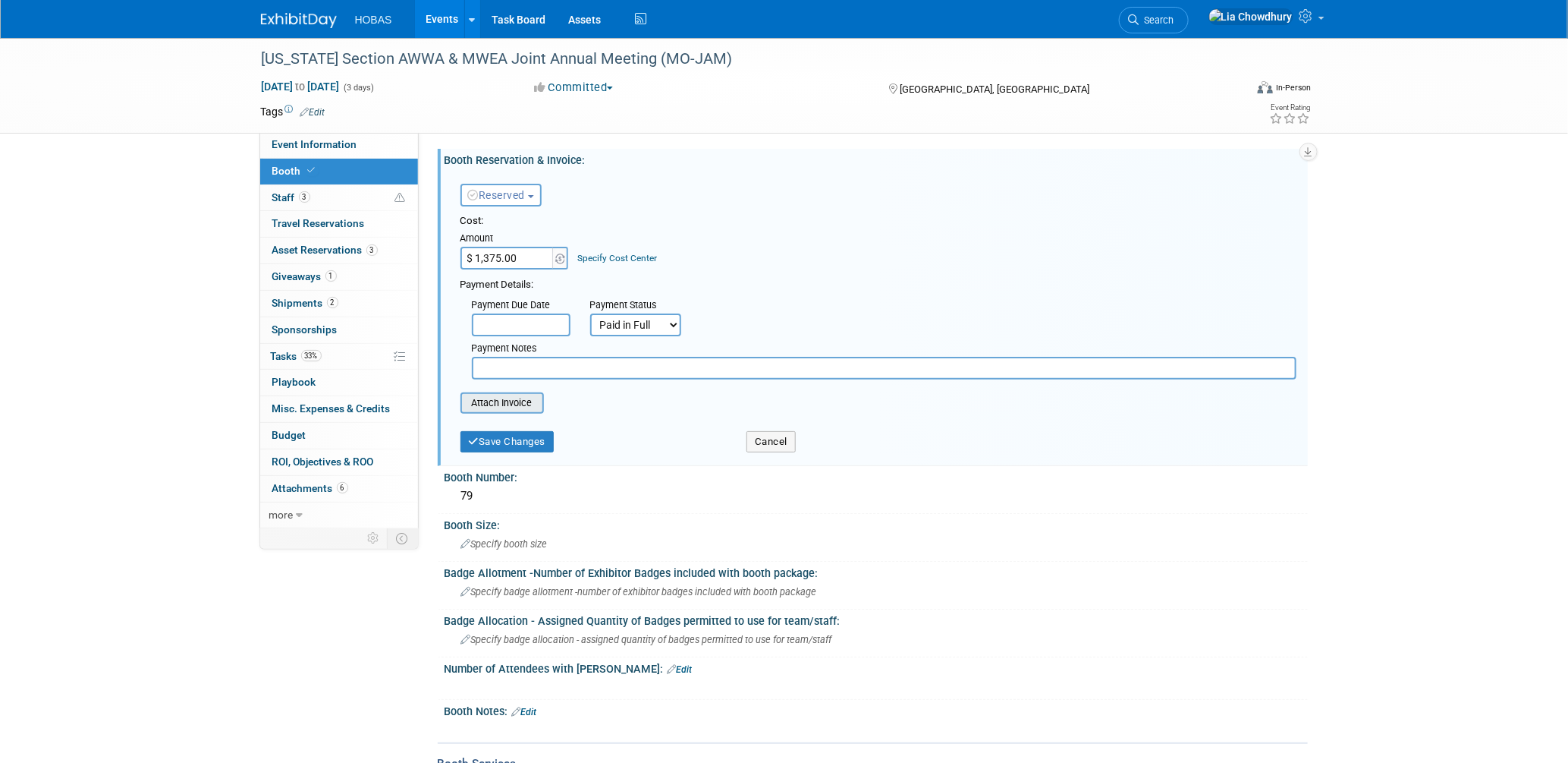
click at [485, 402] on input "file" at bounding box center [452, 403] width 181 height 19
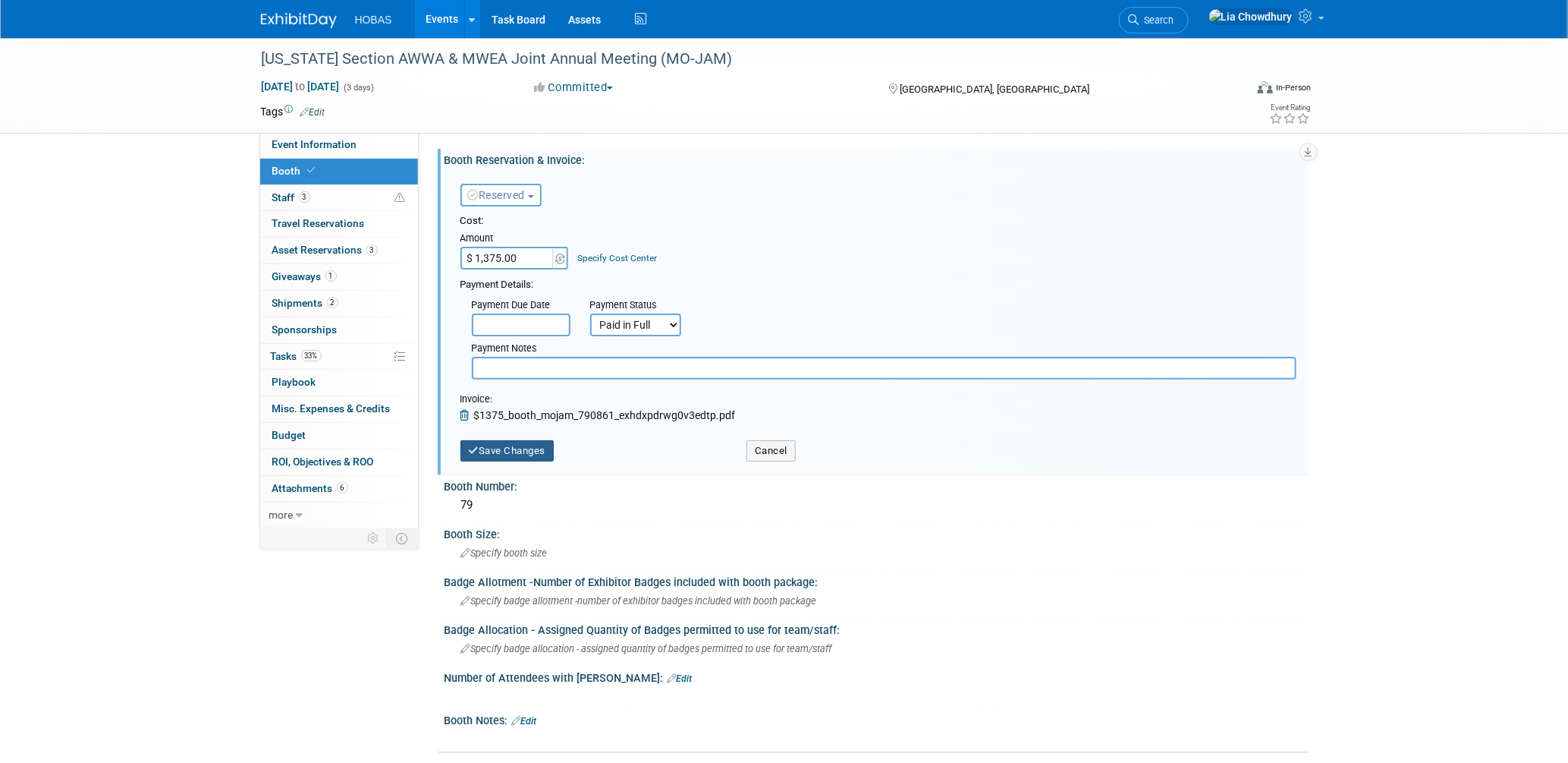
click at [505, 441] on button "Save Changes" at bounding box center [507, 450] width 94 height 21
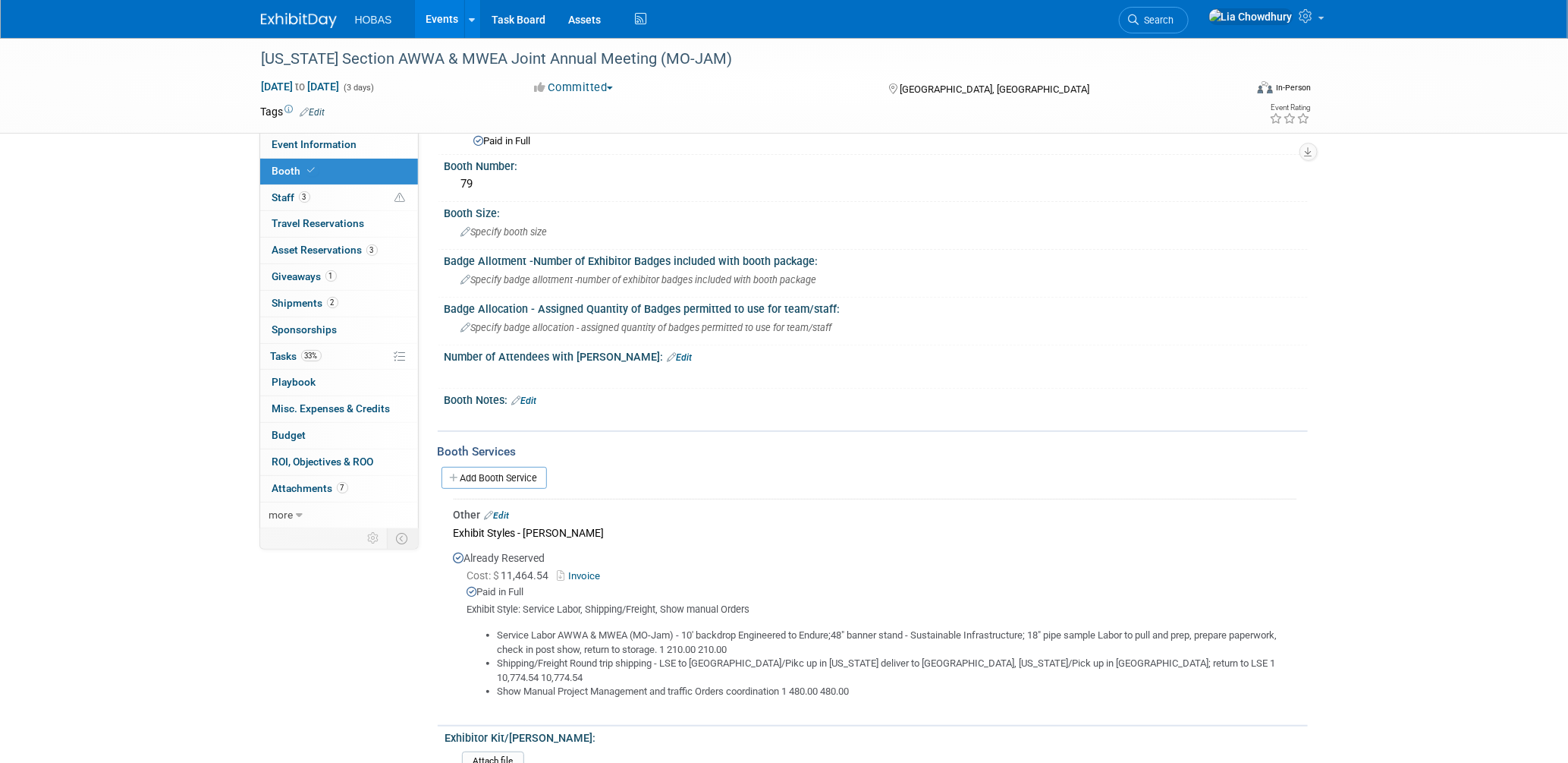
scroll to position [252, 0]
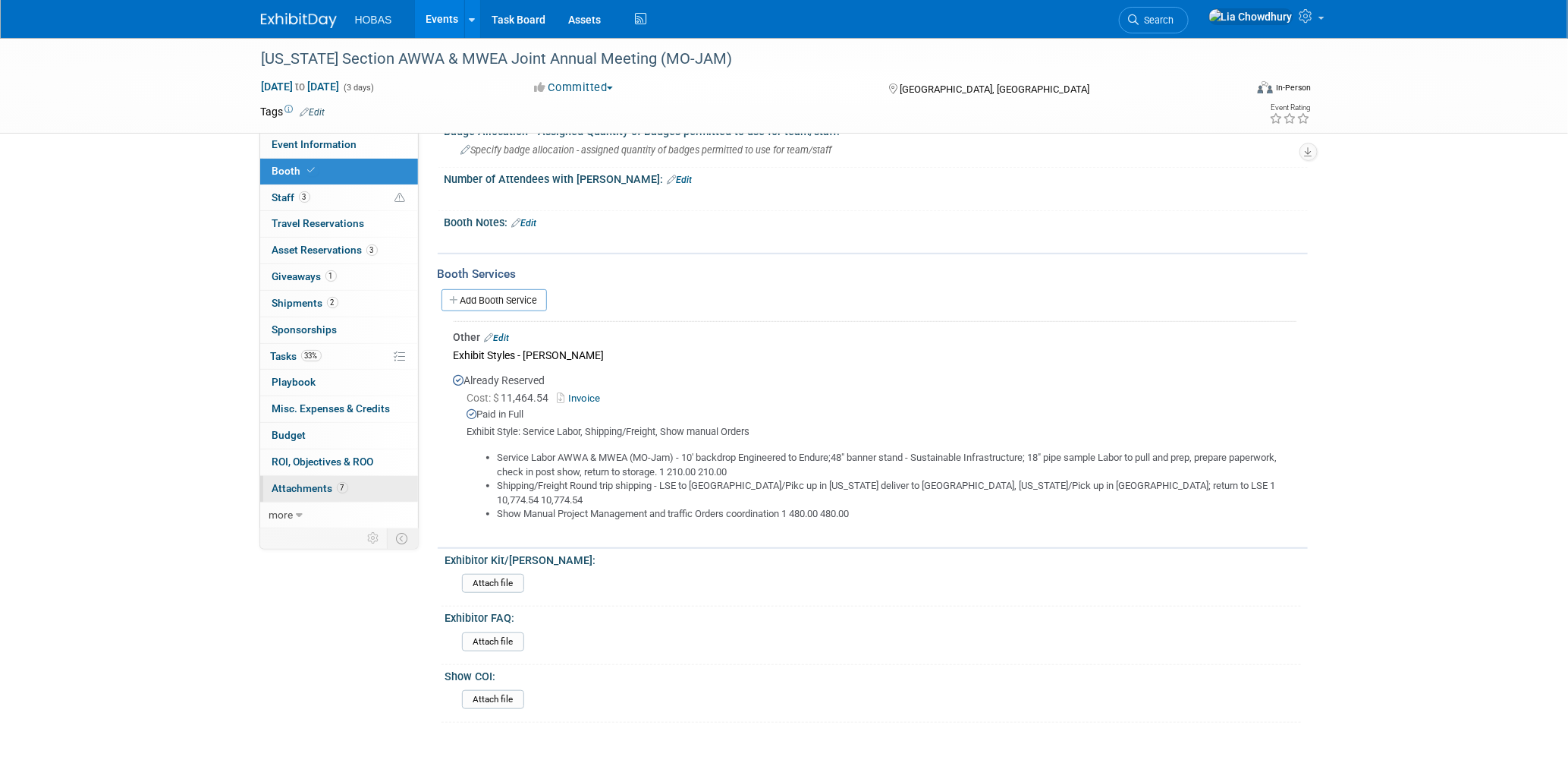
click at [314, 490] on span "Attachments 7" at bounding box center [311, 488] width 76 height 12
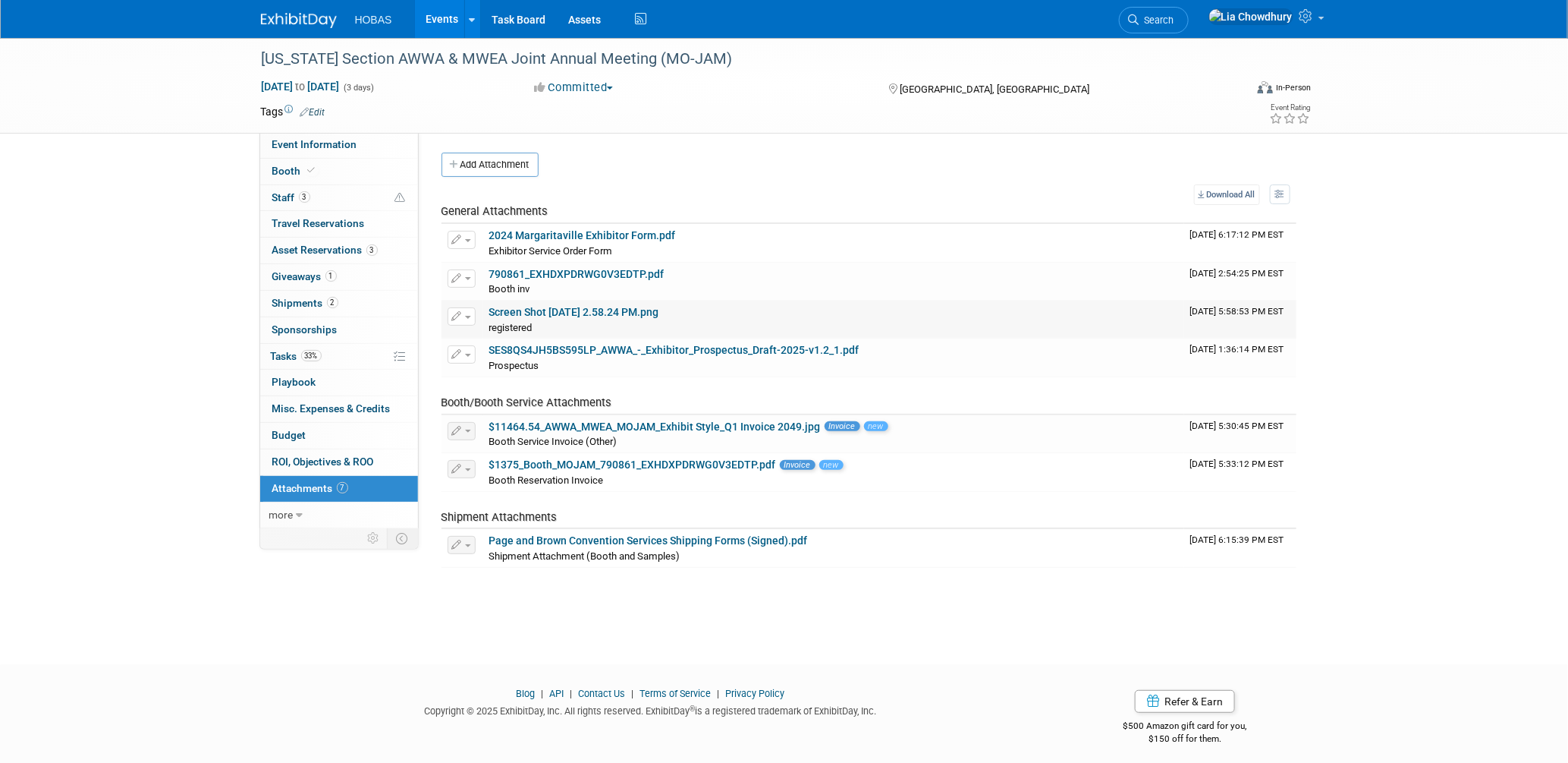
click at [565, 310] on link "Screen Shot [DATE] 2.58.24 PM.png" at bounding box center [574, 311] width 170 height 12
click at [550, 348] on link "SES8QS4JH5BS595LP_AWWA_-_Exhibitor_Prospectus_Draft-2025-v1.2_1.pdf" at bounding box center [674, 349] width 370 height 12
click at [296, 165] on span "Booth" at bounding box center [295, 170] width 46 height 12
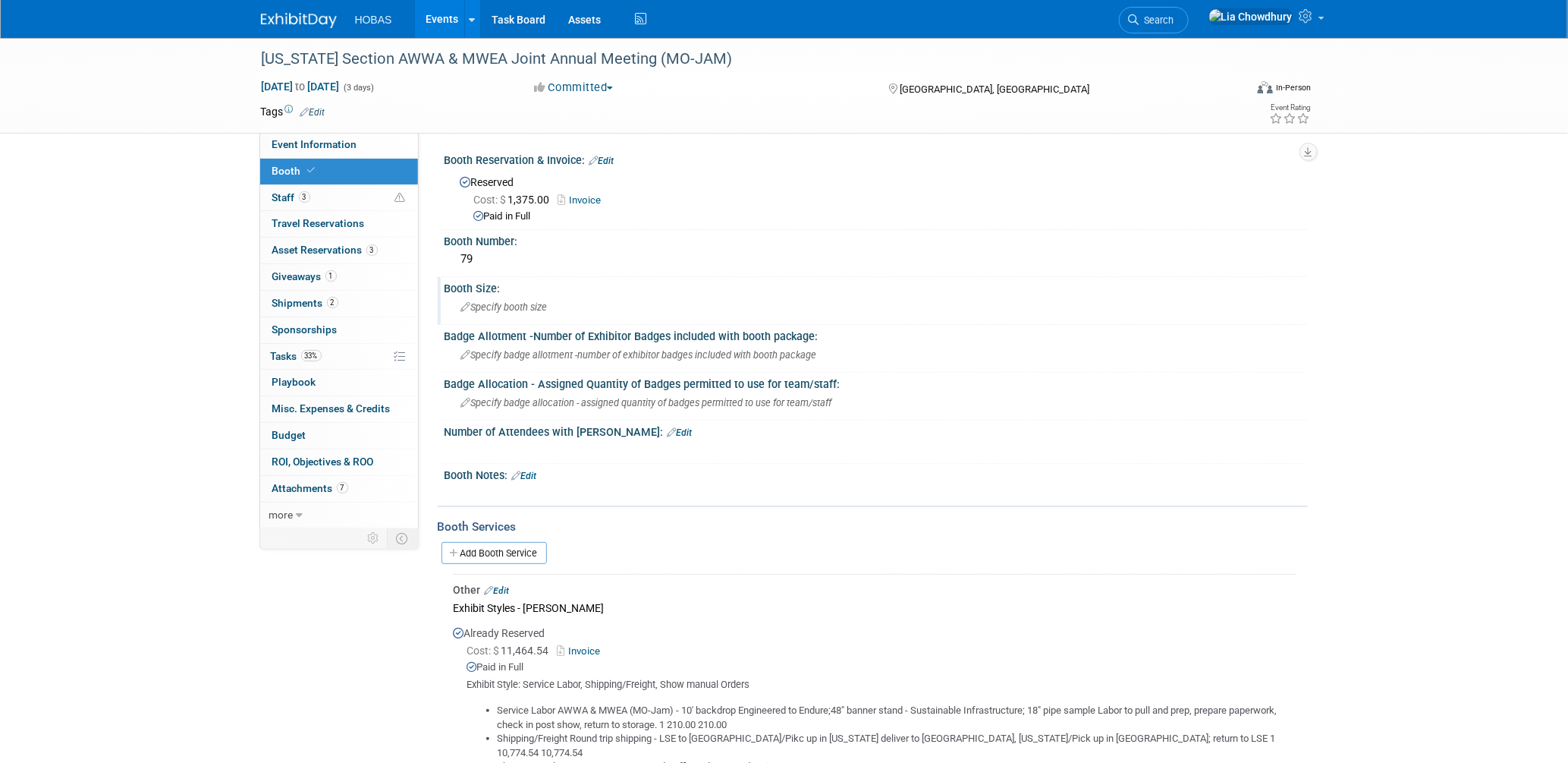
click at [502, 311] on div "Specify booth size" at bounding box center [876, 307] width 841 height 24
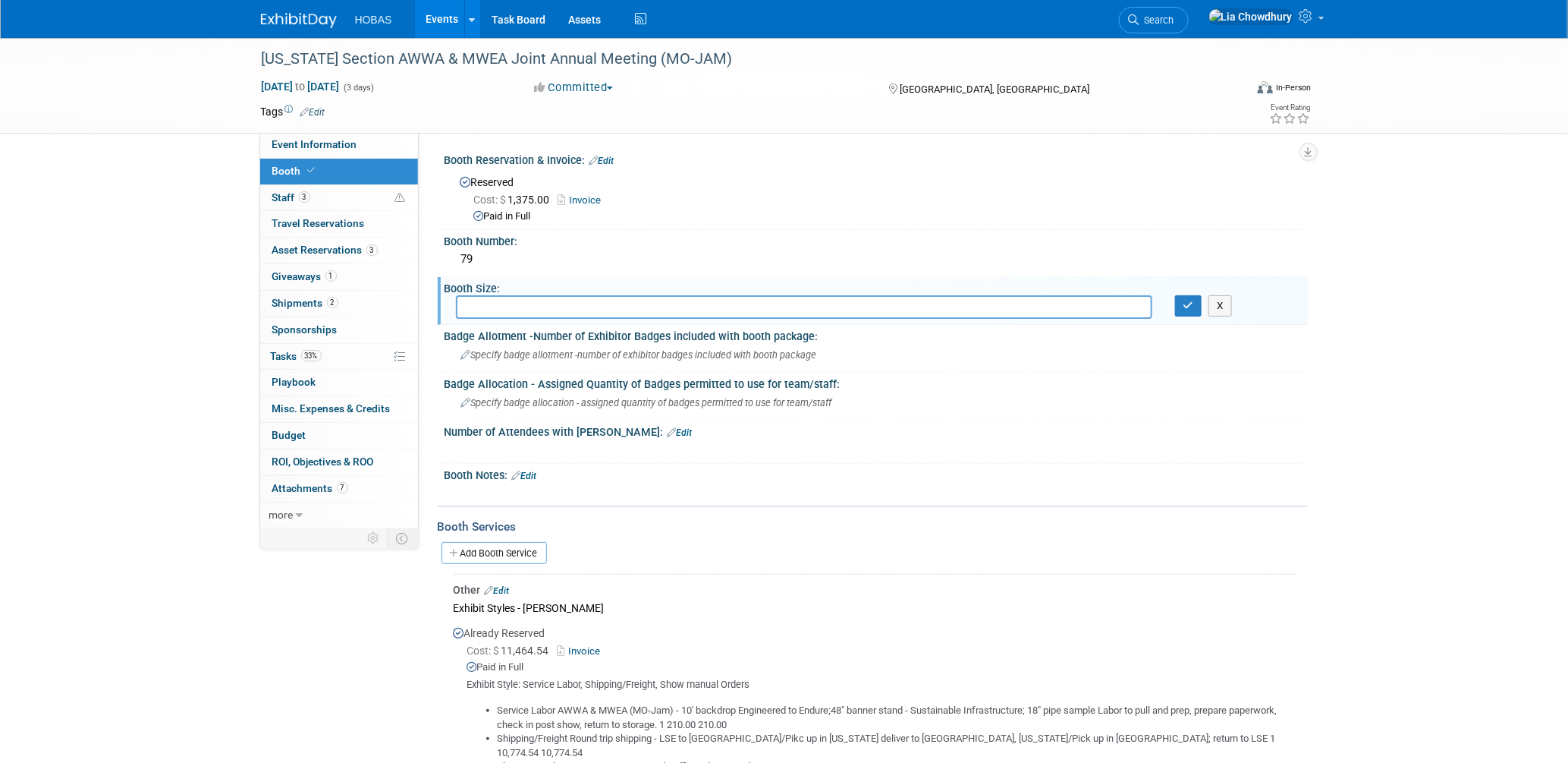
type input "X"
type input "8X8"
click at [1199, 303] on button "button" at bounding box center [1189, 306] width 27 height 21
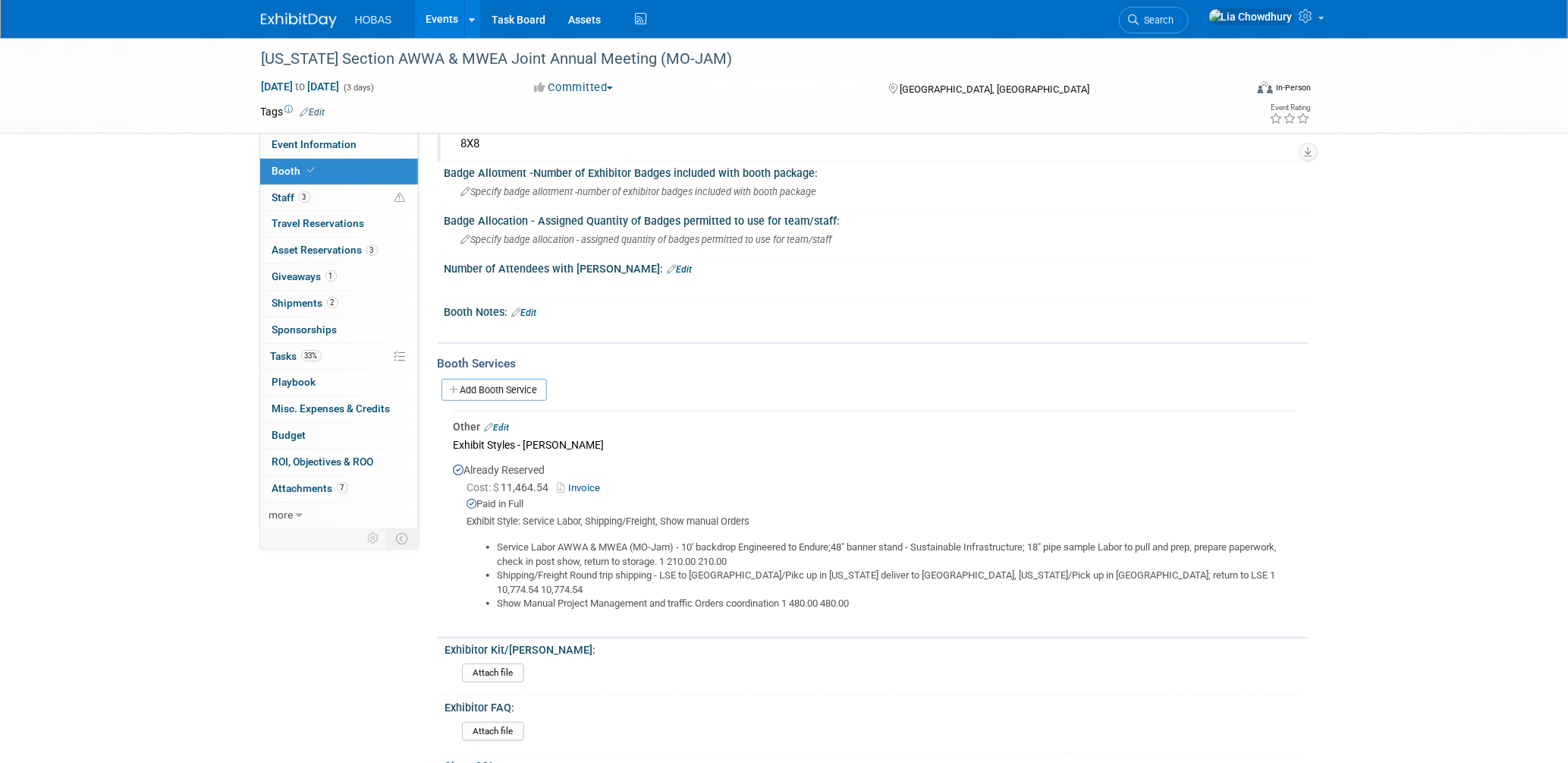
scroll to position [169, 0]
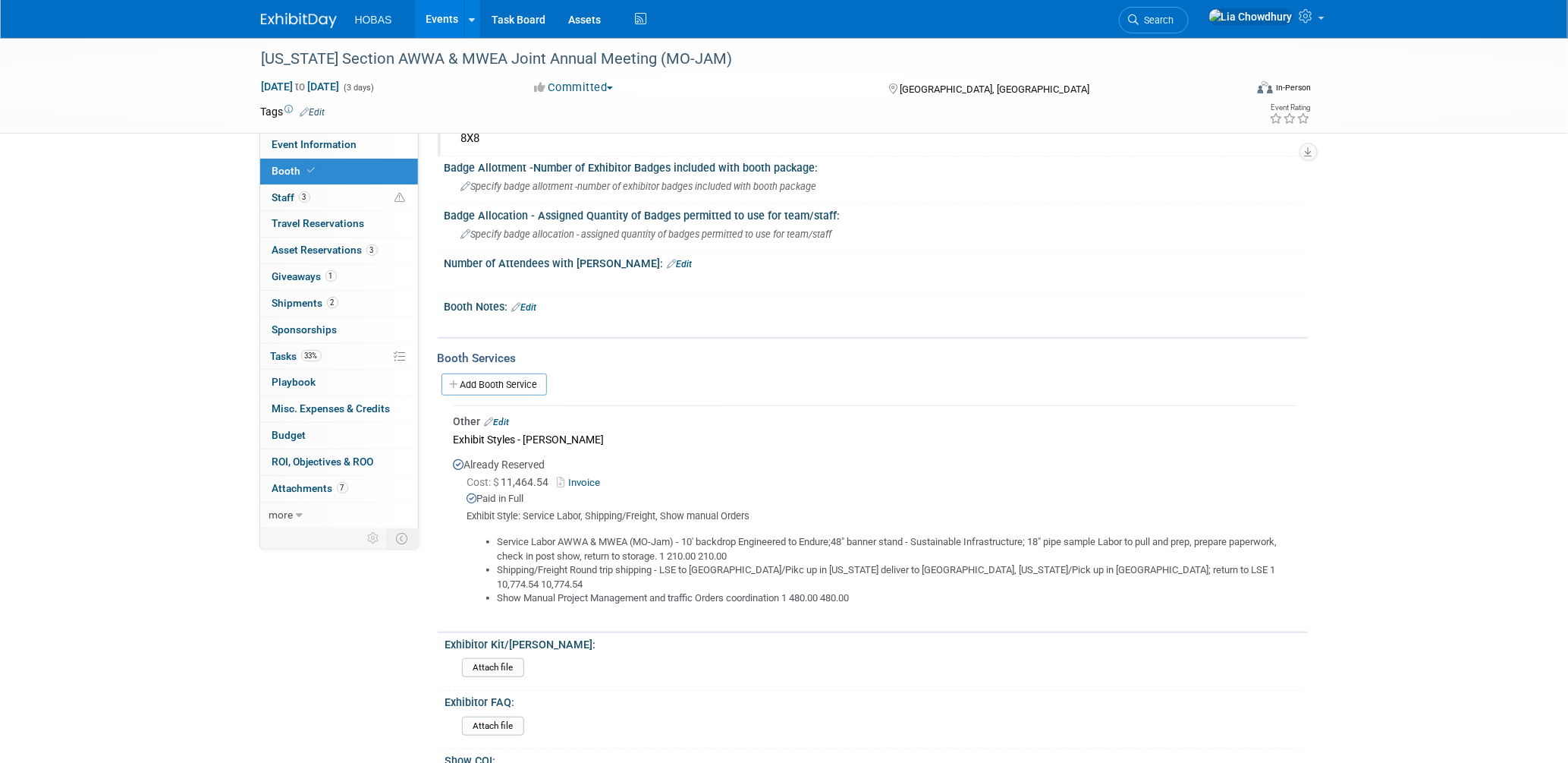
click at [538, 302] on link "Edit" at bounding box center [525, 307] width 25 height 11
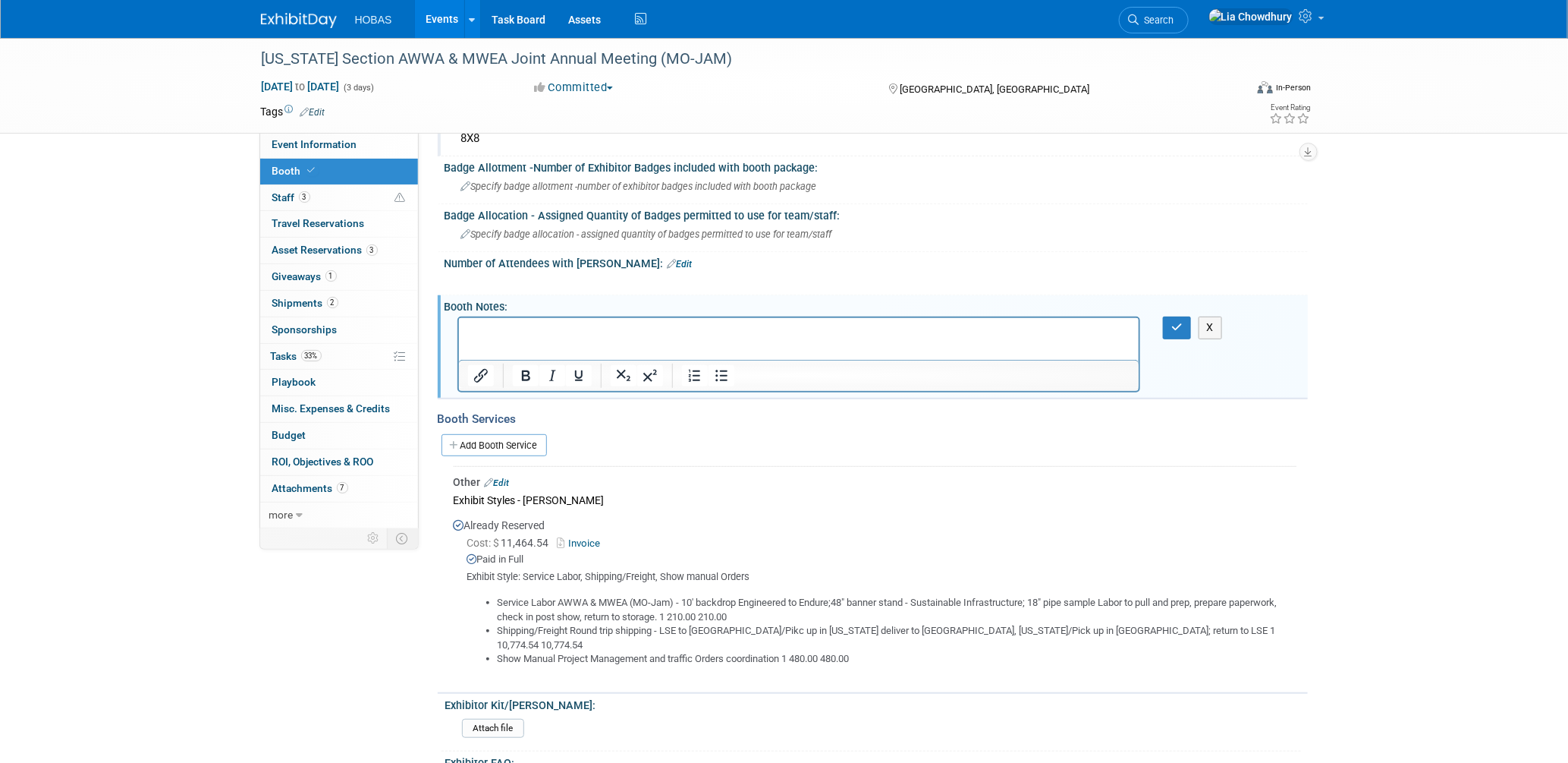
scroll to position [0, 0]
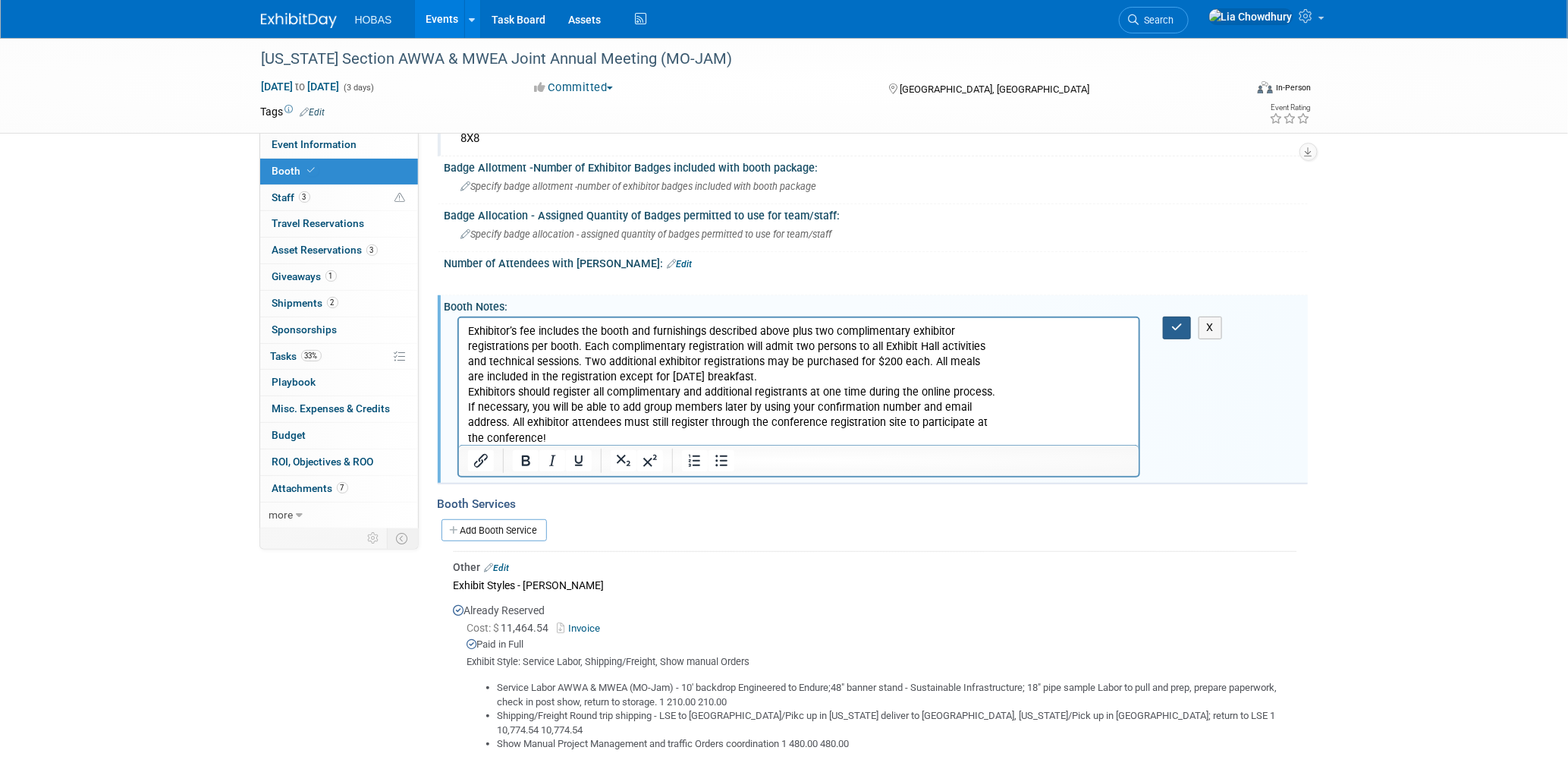
click at [1172, 329] on button "button" at bounding box center [1176, 327] width 28 height 22
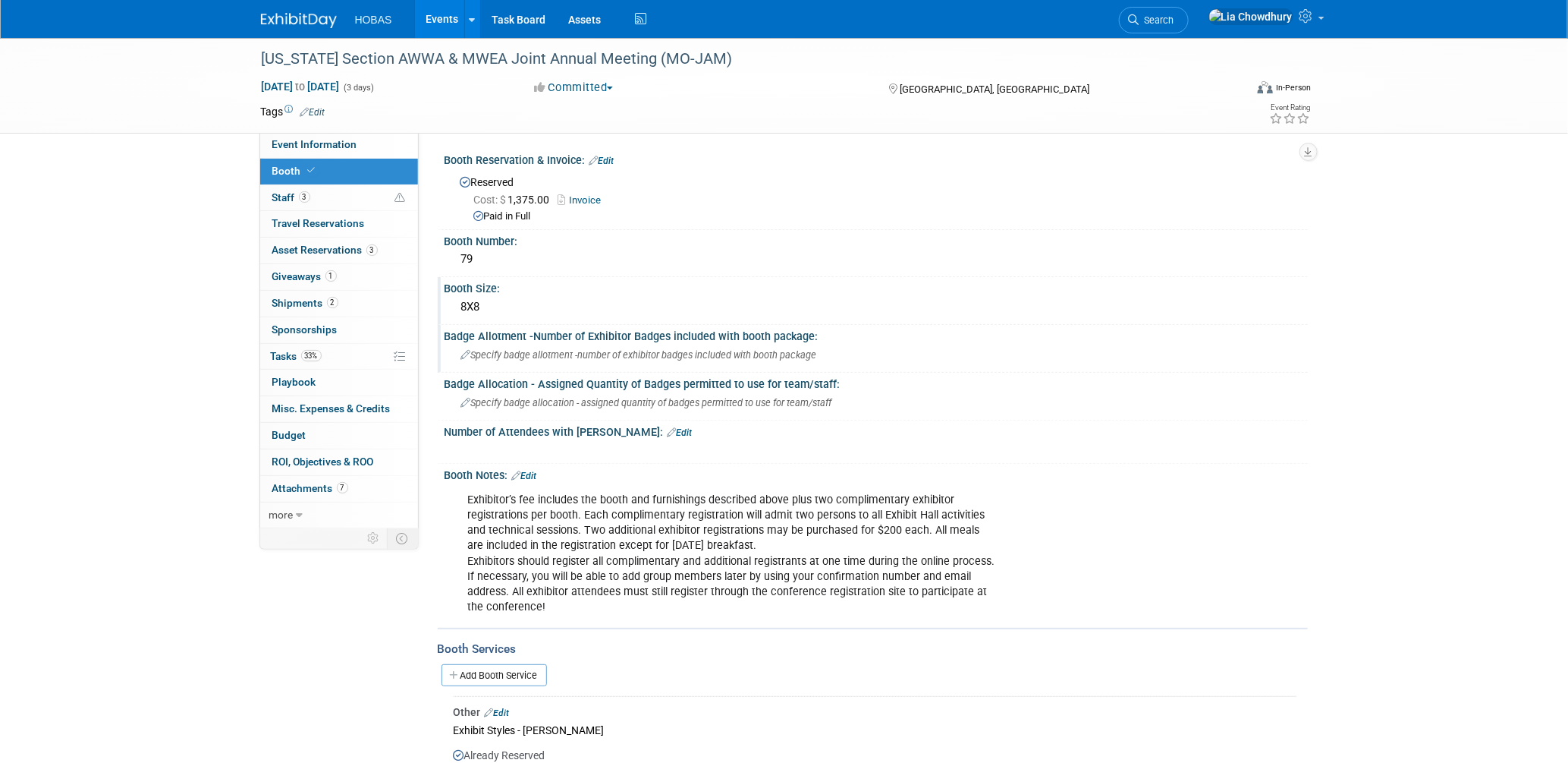
click at [624, 354] on span "Specify badge allotment -number of exhibitor badges included with booth package" at bounding box center [640, 354] width 356 height 11
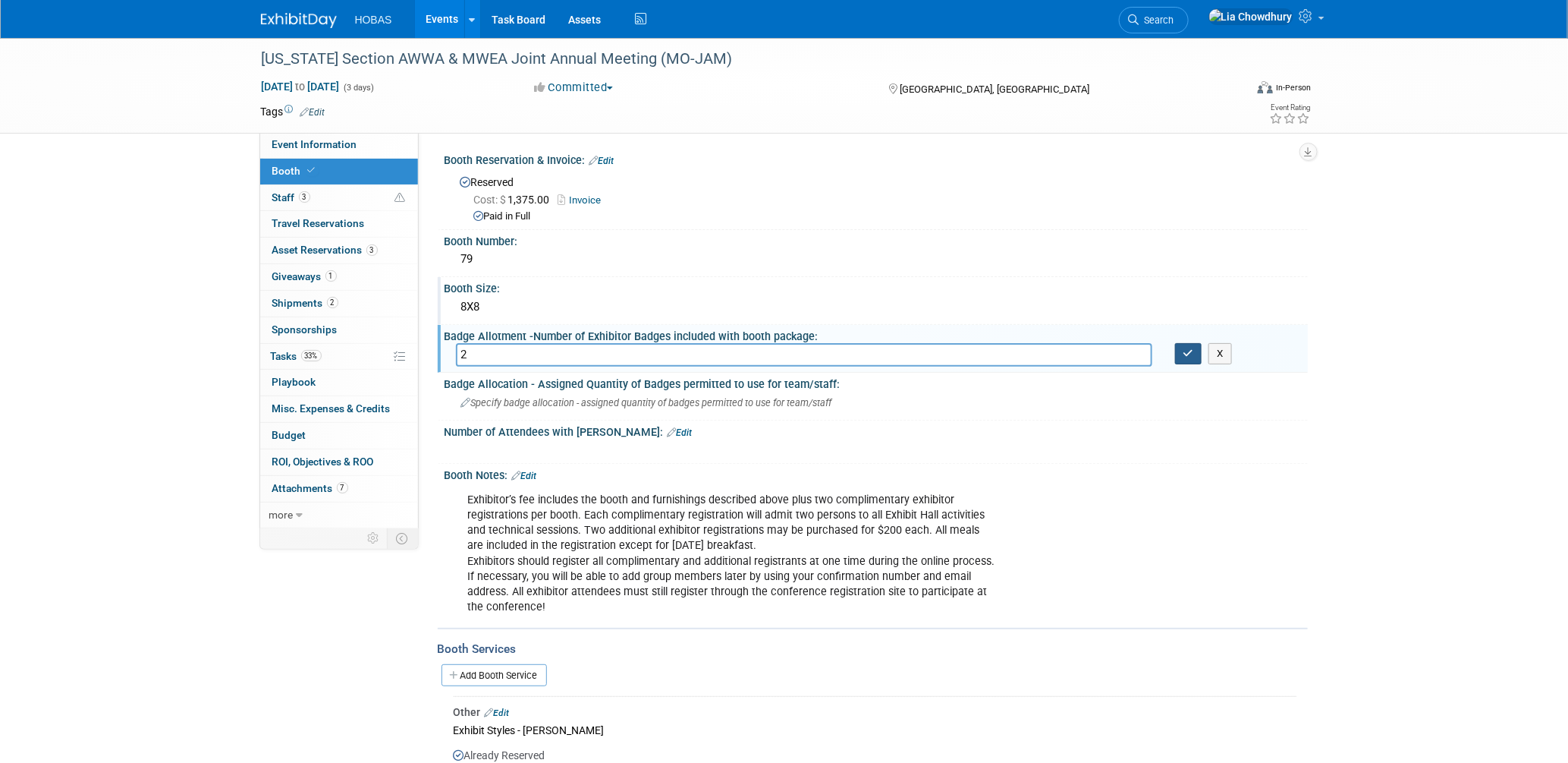
type input "2"
click at [1183, 357] on button "button" at bounding box center [1189, 353] width 27 height 21
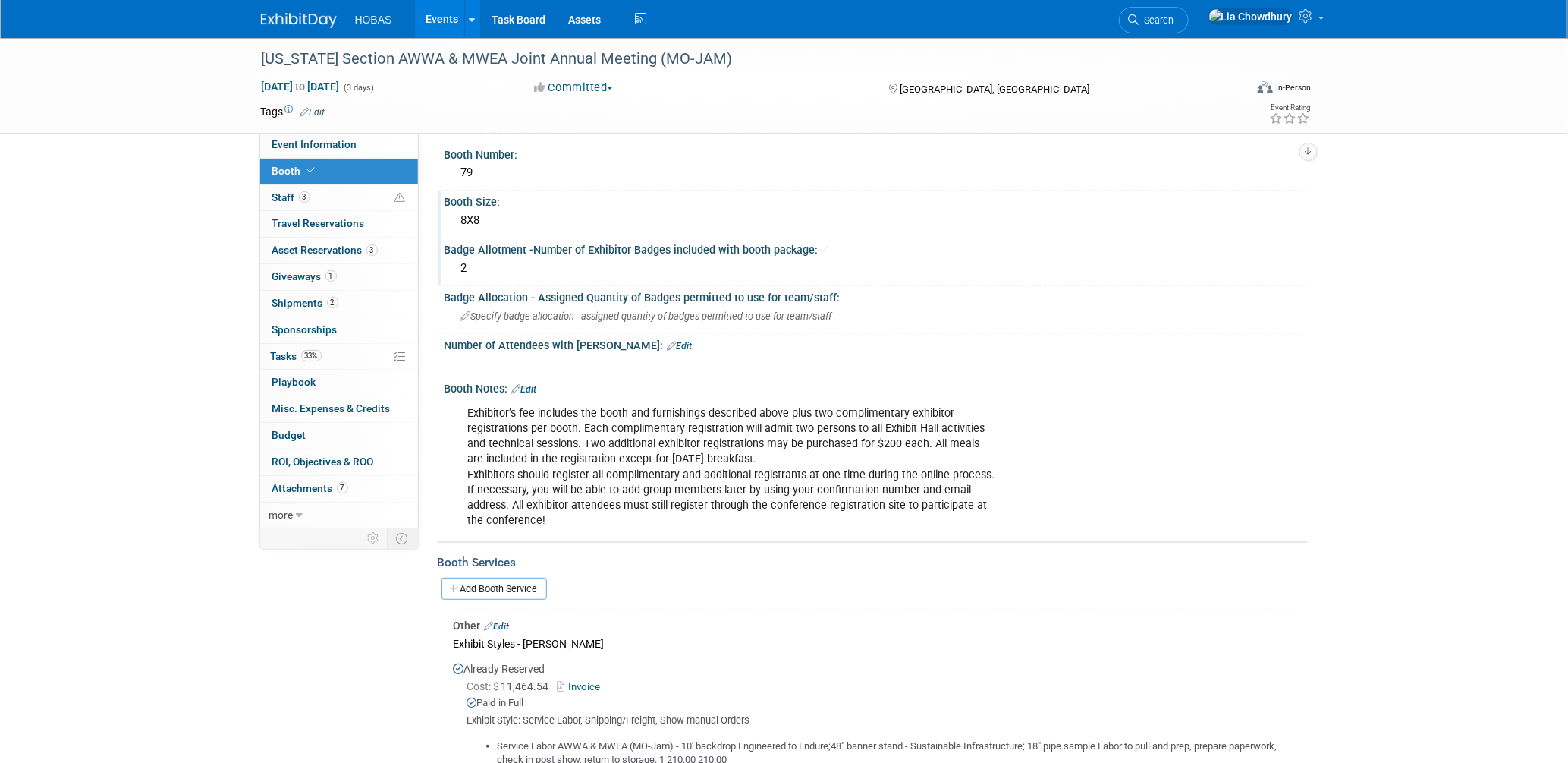
scroll to position [169, 0]
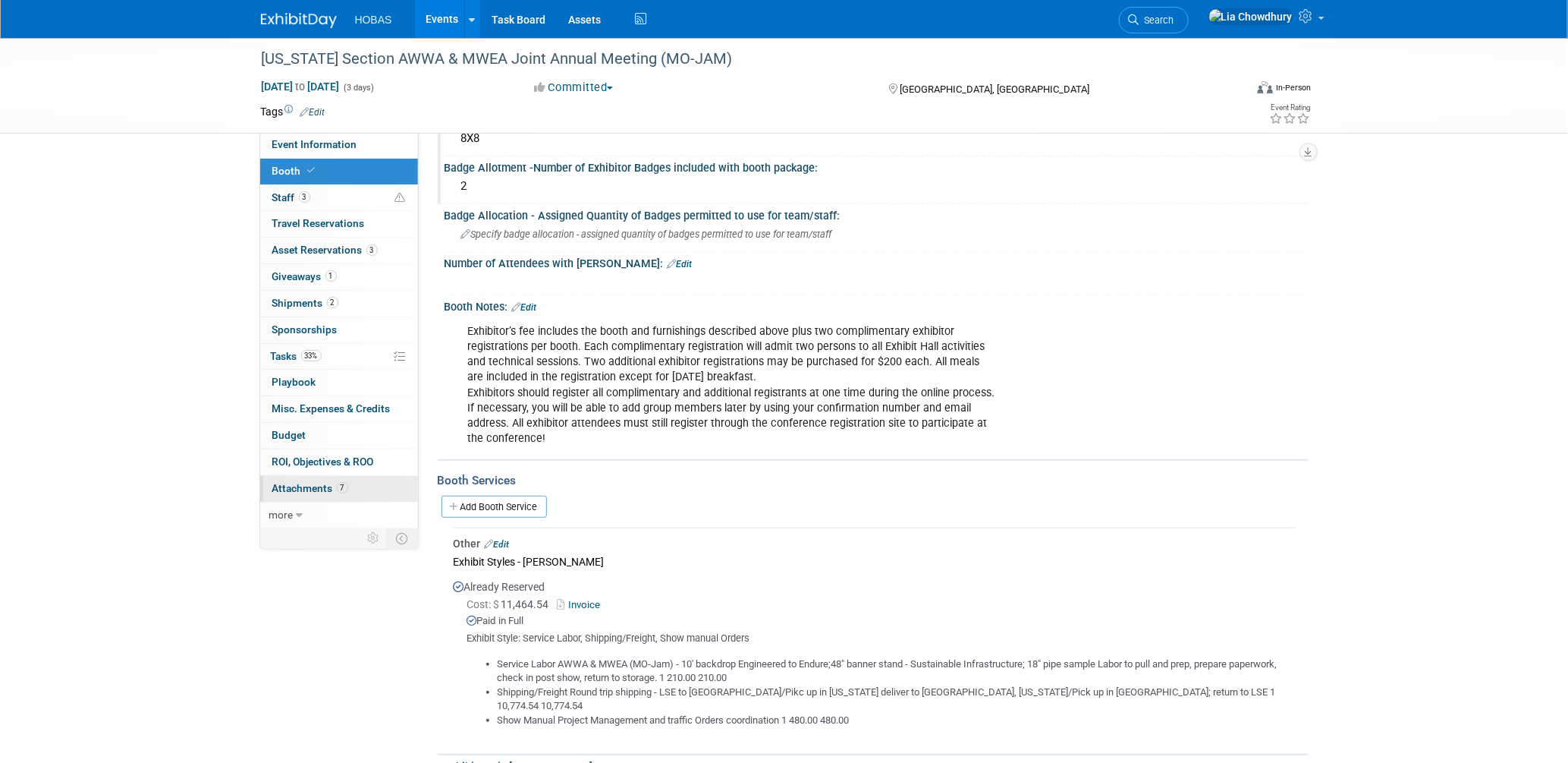
click at [322, 487] on span "Attachments 7" at bounding box center [311, 488] width 76 height 12
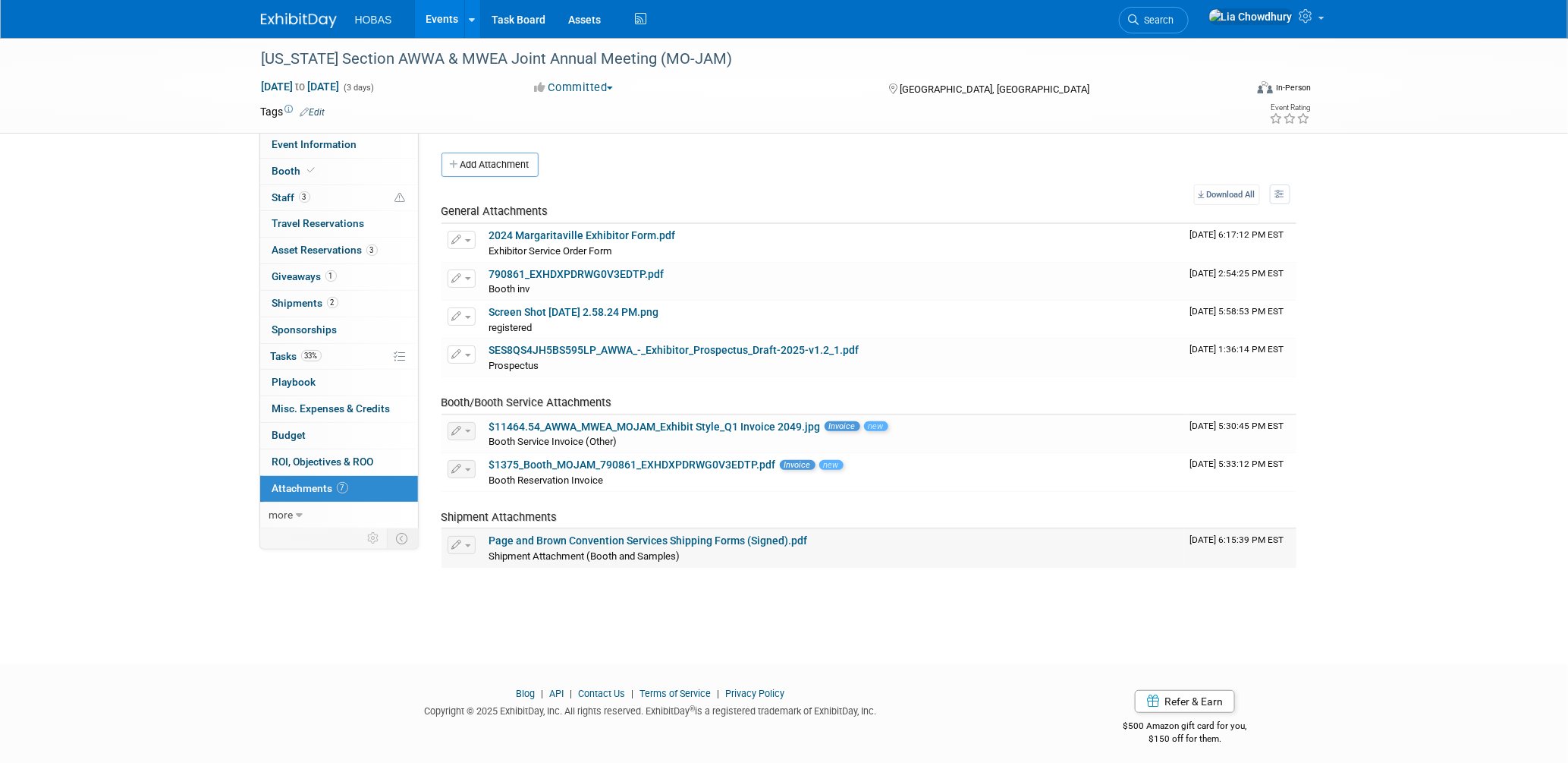
click at [525, 539] on link "Page and Brown Convention Services Shipping Forms (Signed).pdf" at bounding box center [649, 540] width 319 height 12
click at [311, 171] on icon at bounding box center [311, 170] width 8 height 8
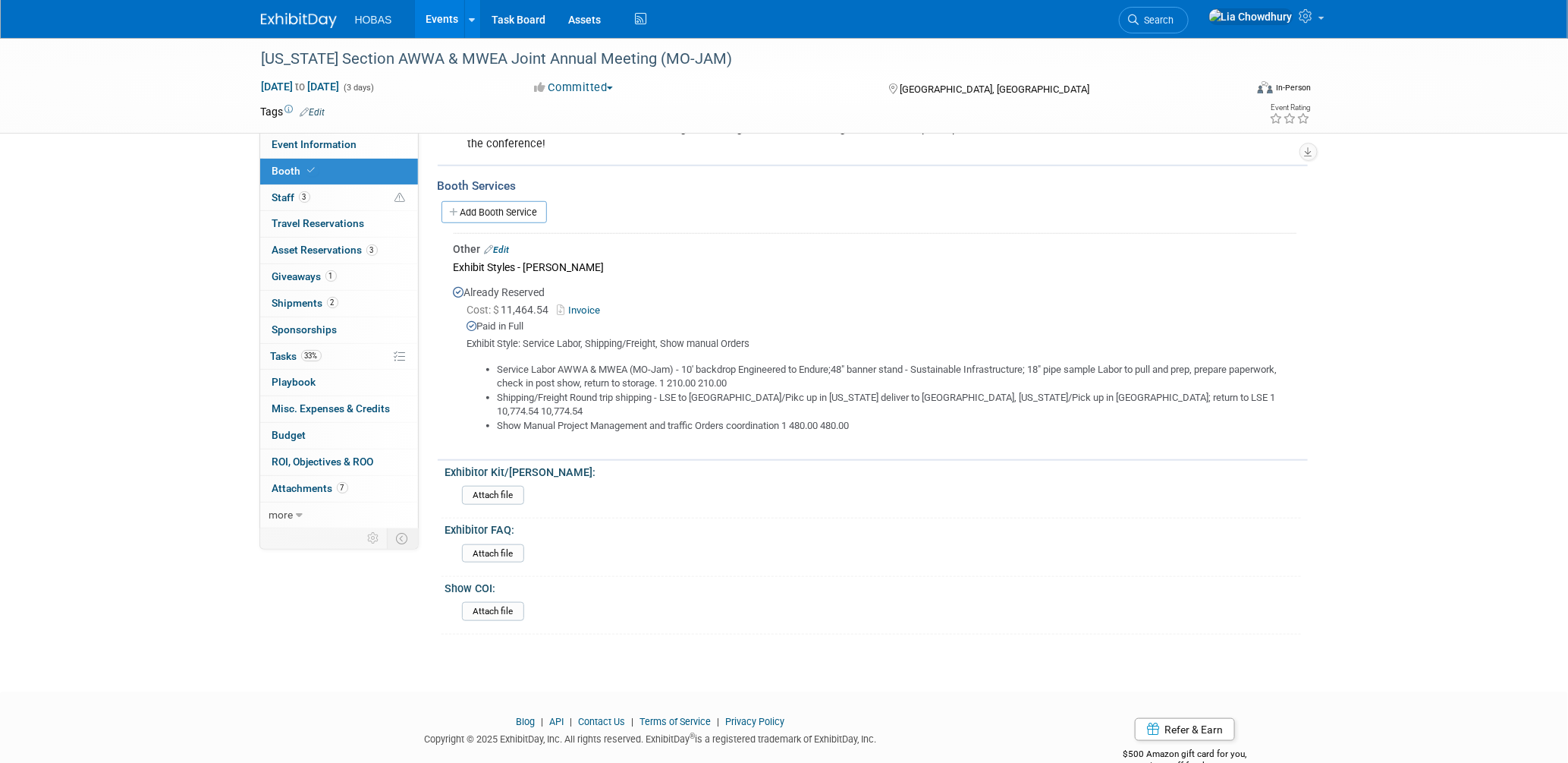
scroll to position [470, 0]
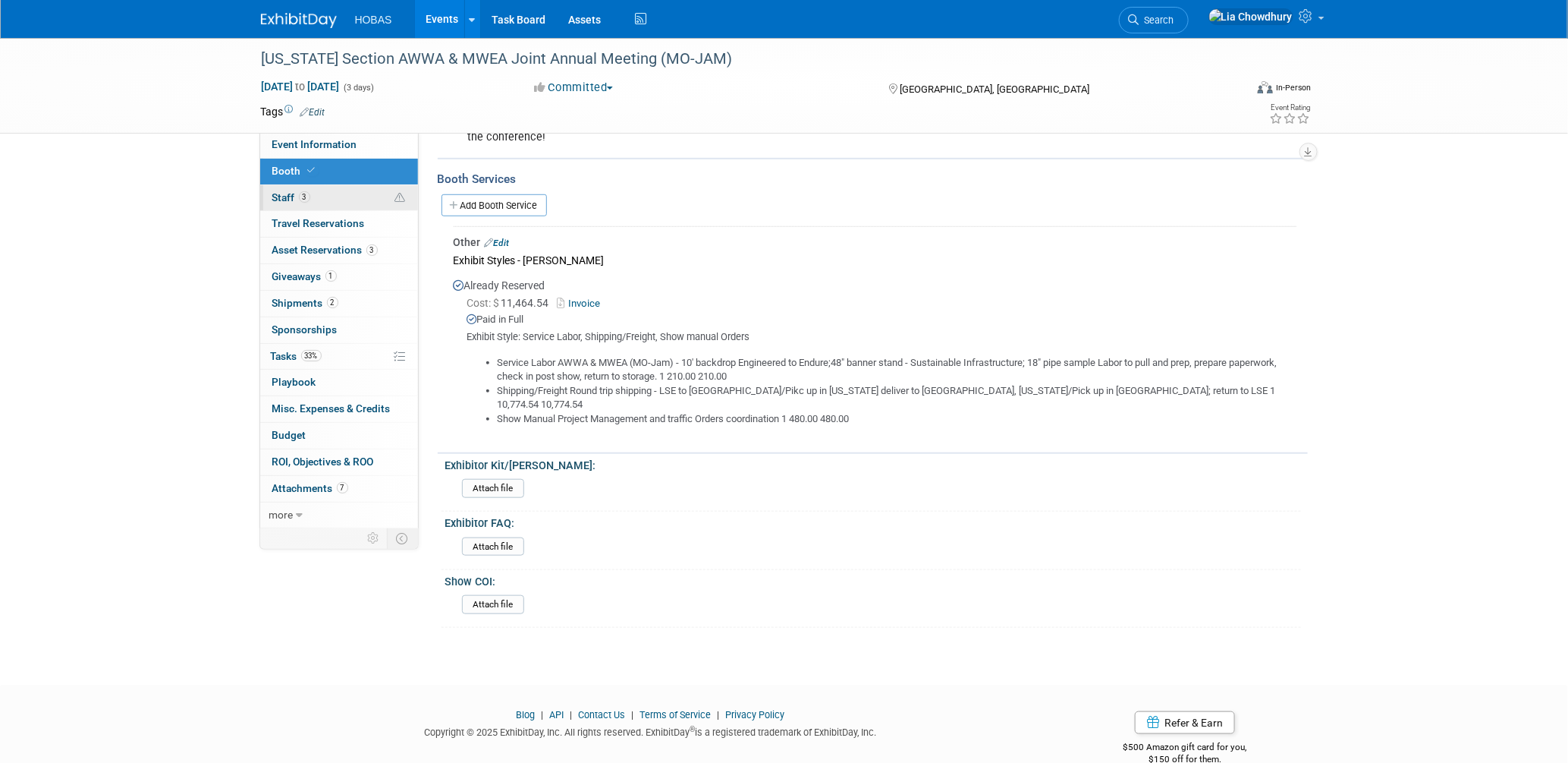
click at [284, 197] on span "Staff 3" at bounding box center [291, 198] width 38 height 12
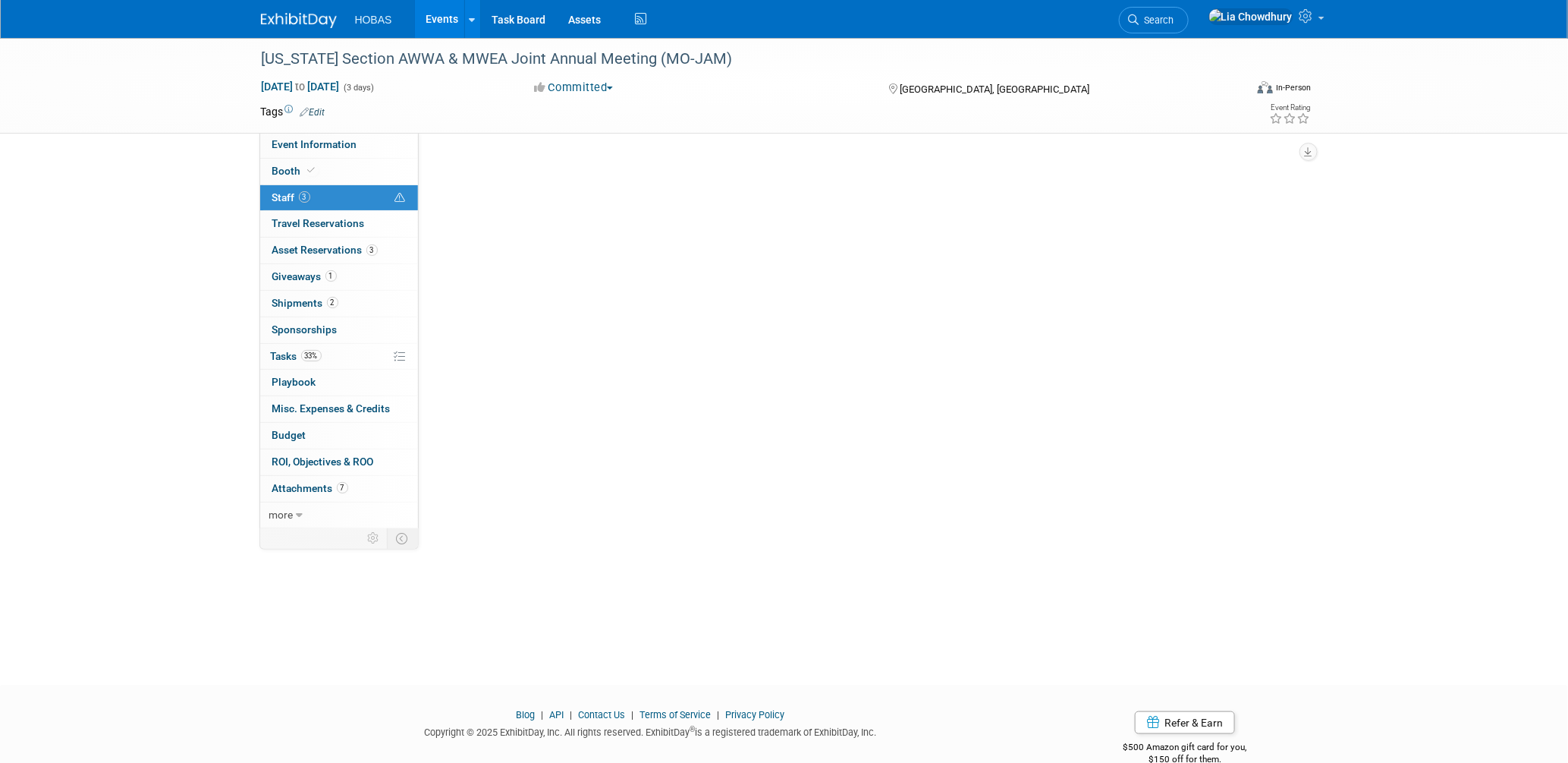
scroll to position [0, 0]
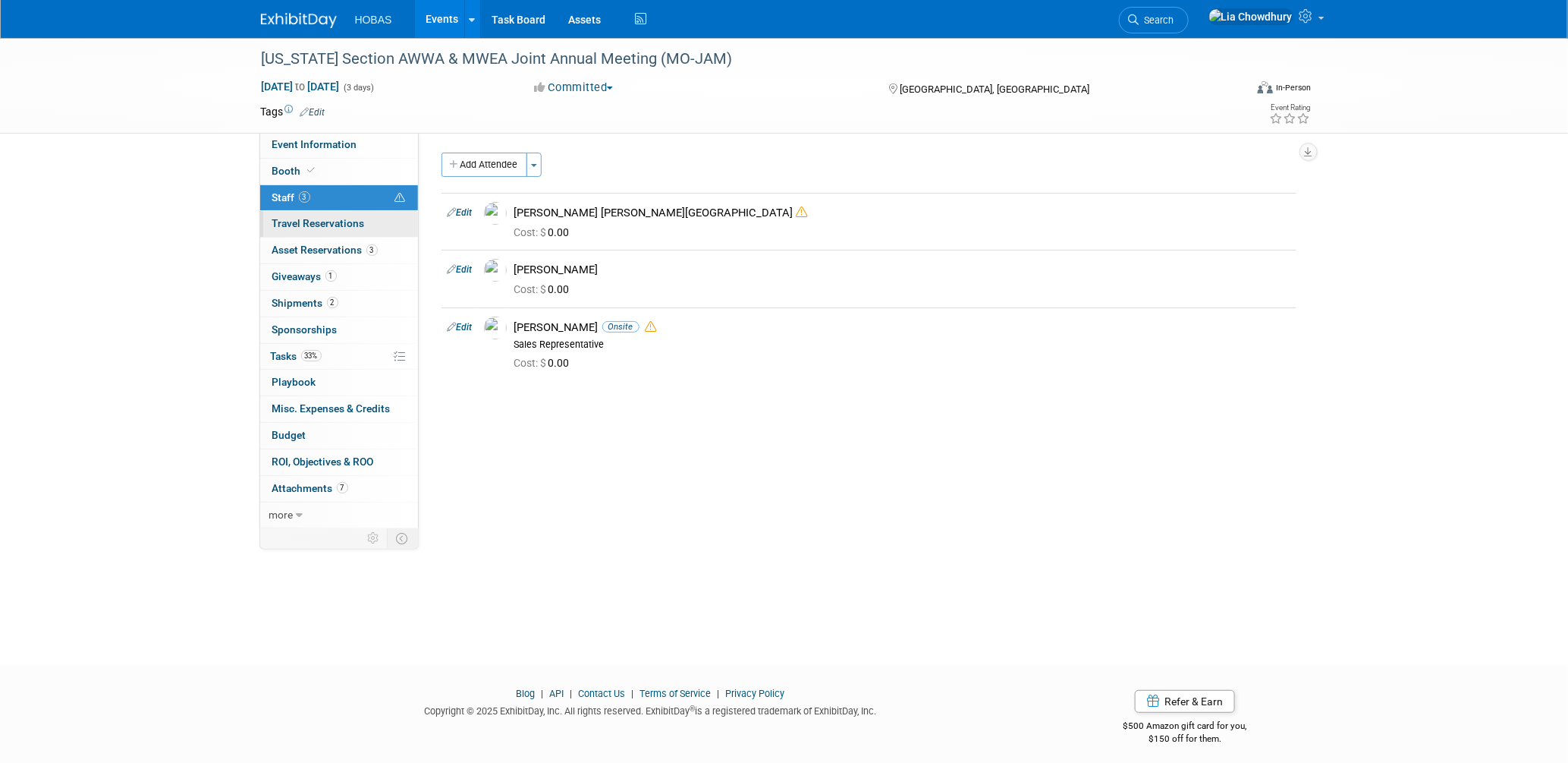
click at [292, 225] on span "Travel Reservations 0" at bounding box center [319, 223] width 93 height 12
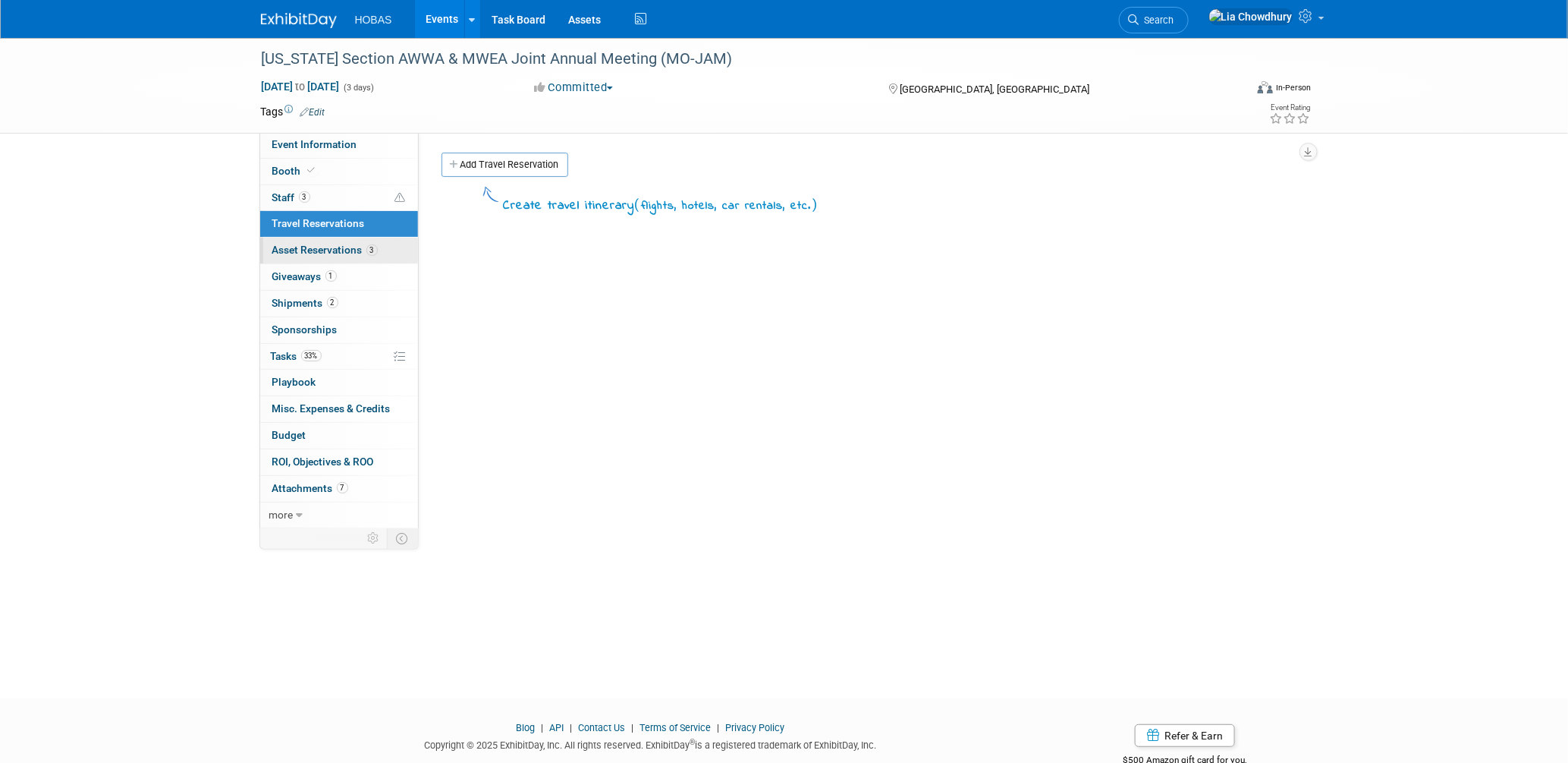
click at [287, 256] on span "Asset Reservations 3" at bounding box center [325, 250] width 105 height 12
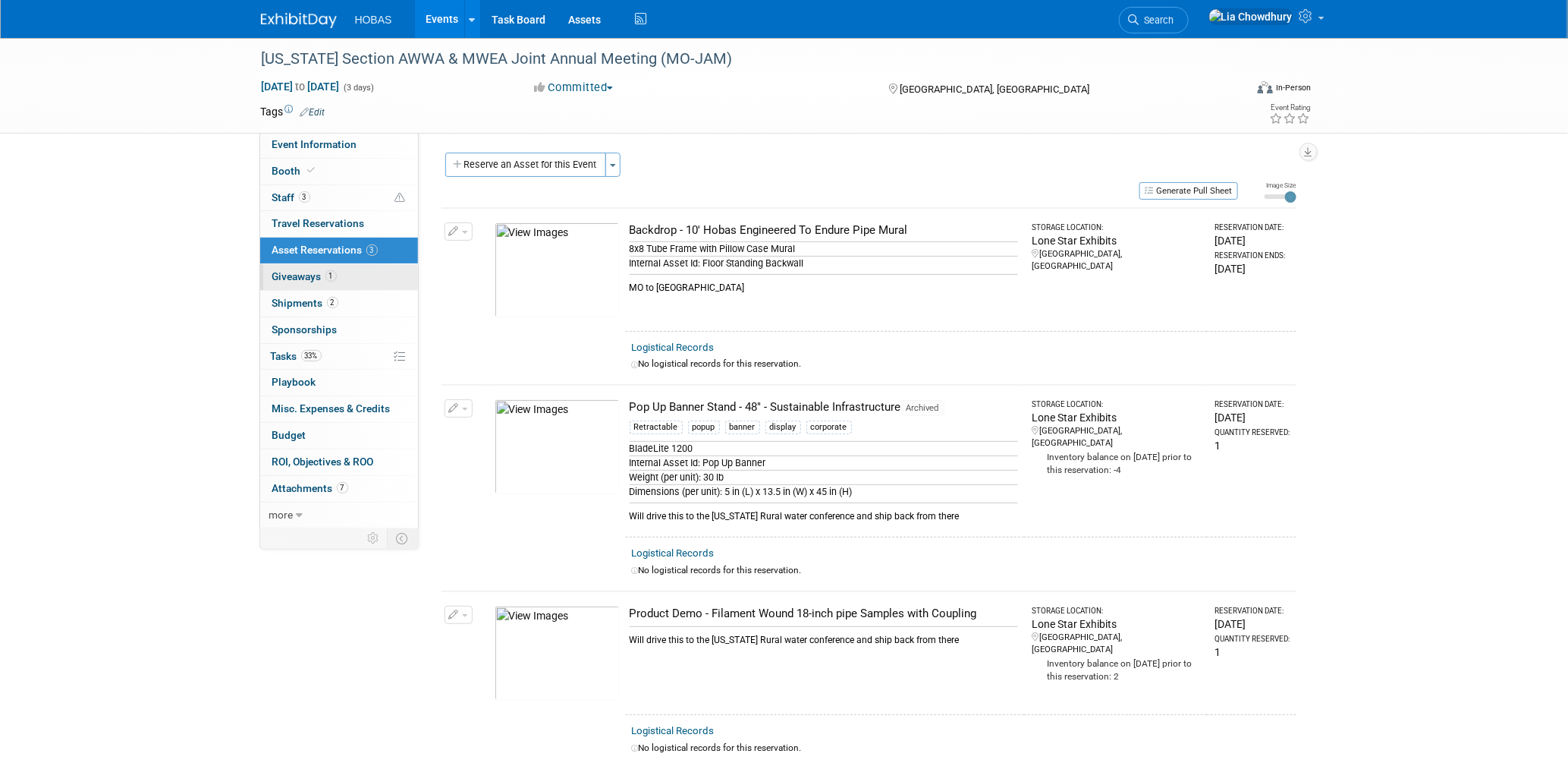
click at [289, 280] on span "Giveaways 1" at bounding box center [305, 276] width 64 height 12
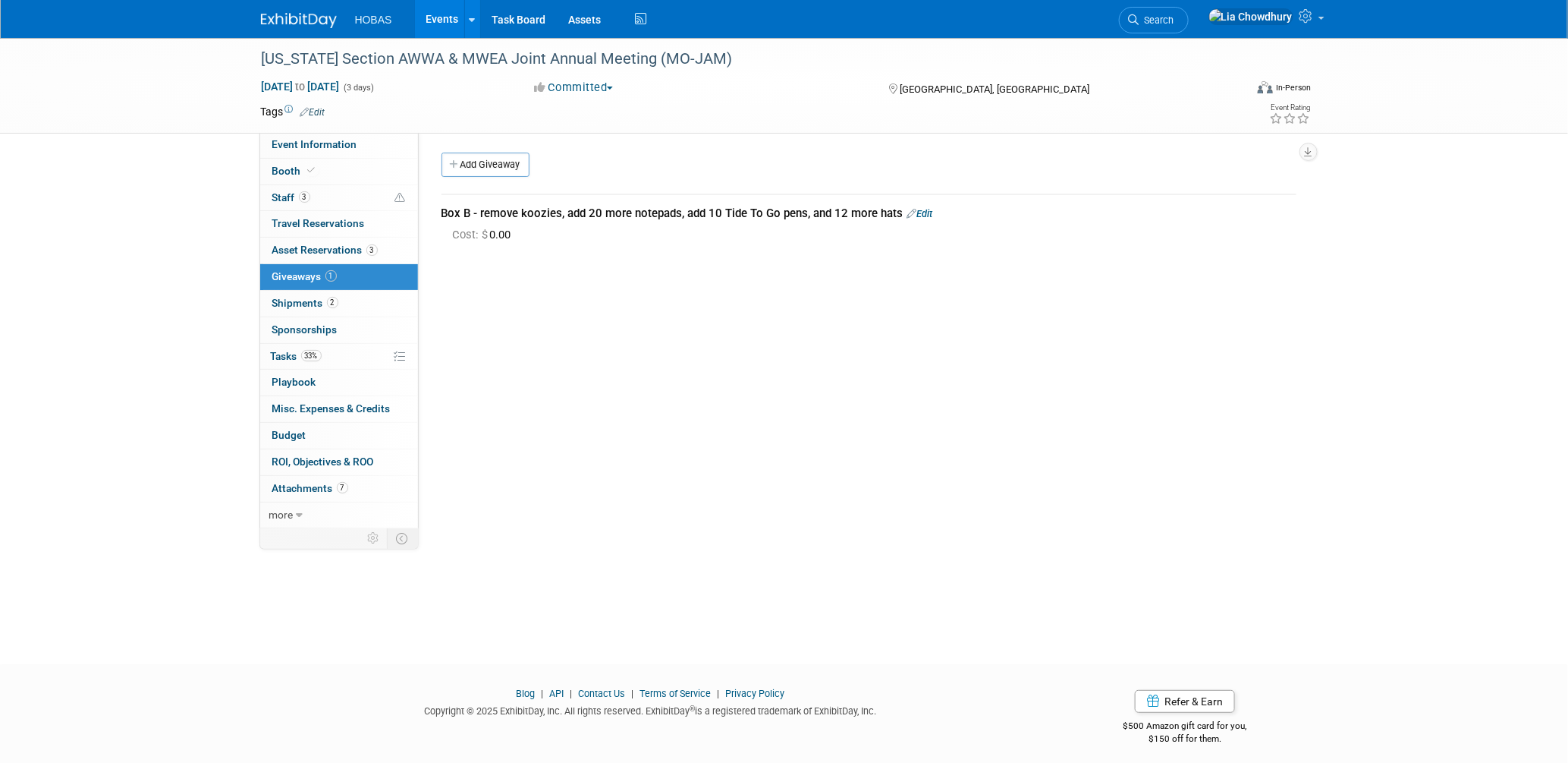
click at [924, 210] on link "Edit" at bounding box center [920, 213] width 26 height 11
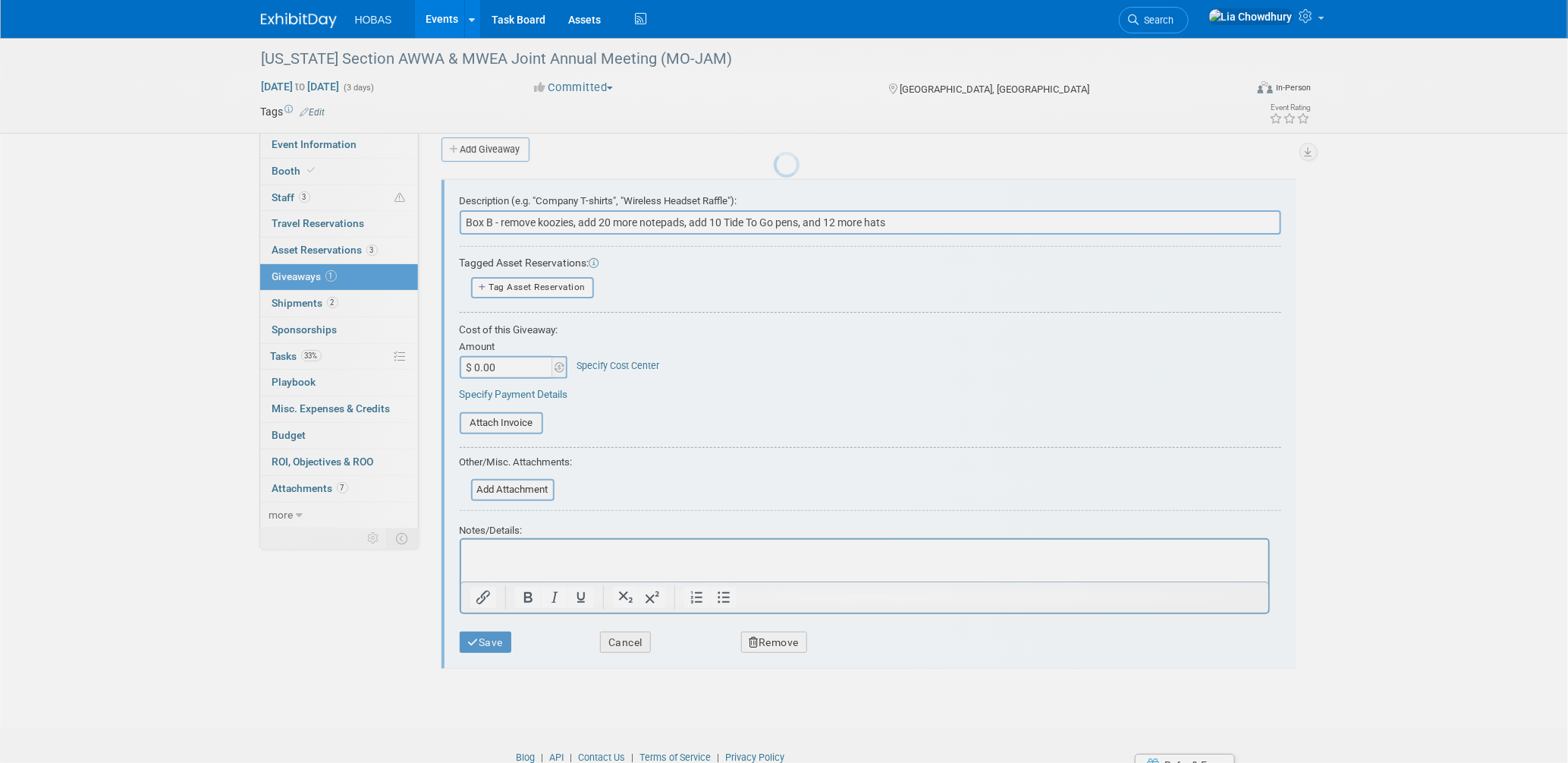
scroll to position [22, 0]
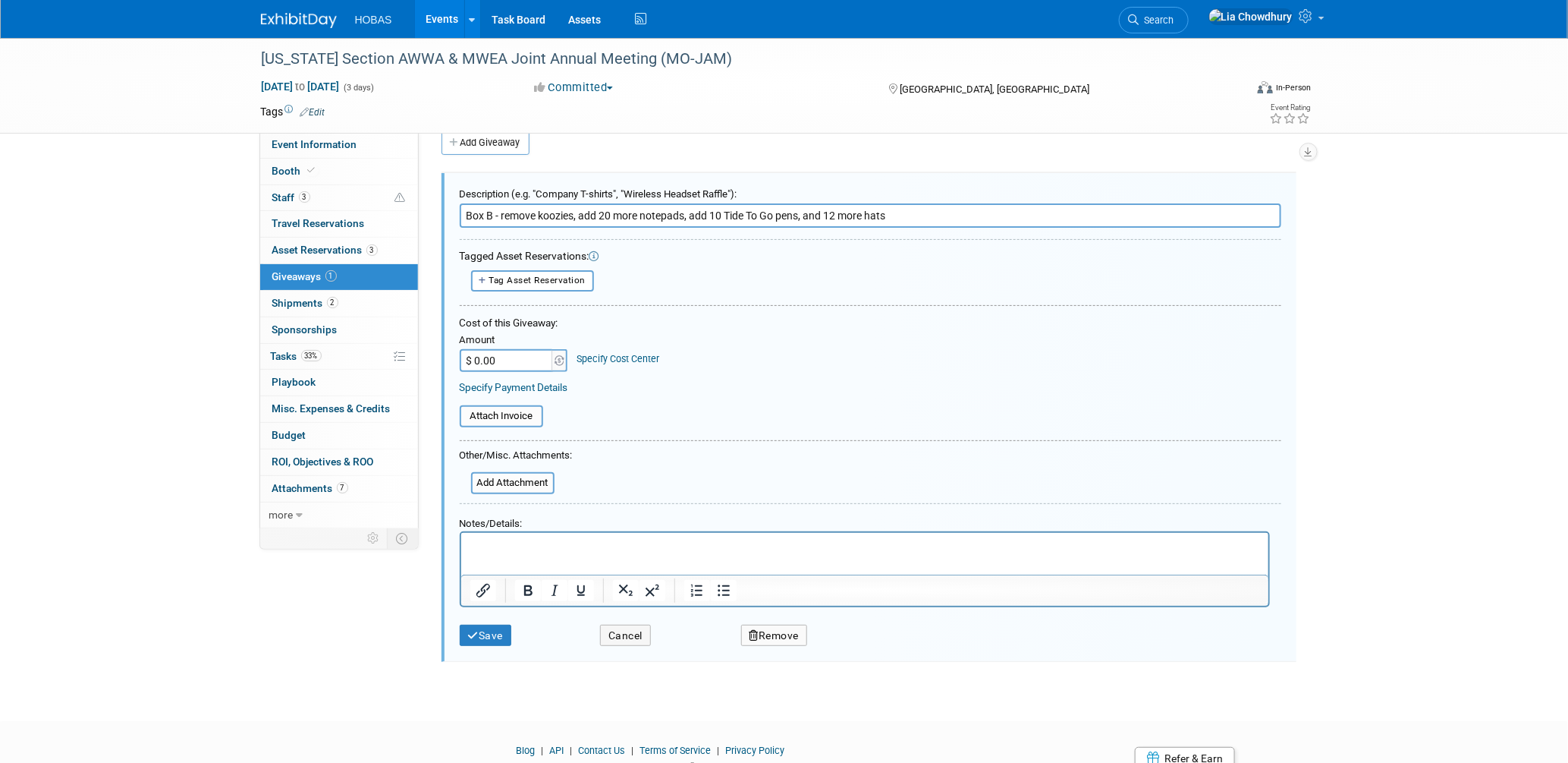
click at [502, 357] on input "$ 0.00" at bounding box center [507, 360] width 95 height 23
type input "$ 1,015.59"
click at [527, 539] on p "Rich Text Area. Press ALT-0 for help." at bounding box center [865, 545] width 790 height 16
click at [483, 618] on div "Save" at bounding box center [518, 630] width 141 height 32
click at [480, 628] on button "Save" at bounding box center [486, 636] width 52 height 22
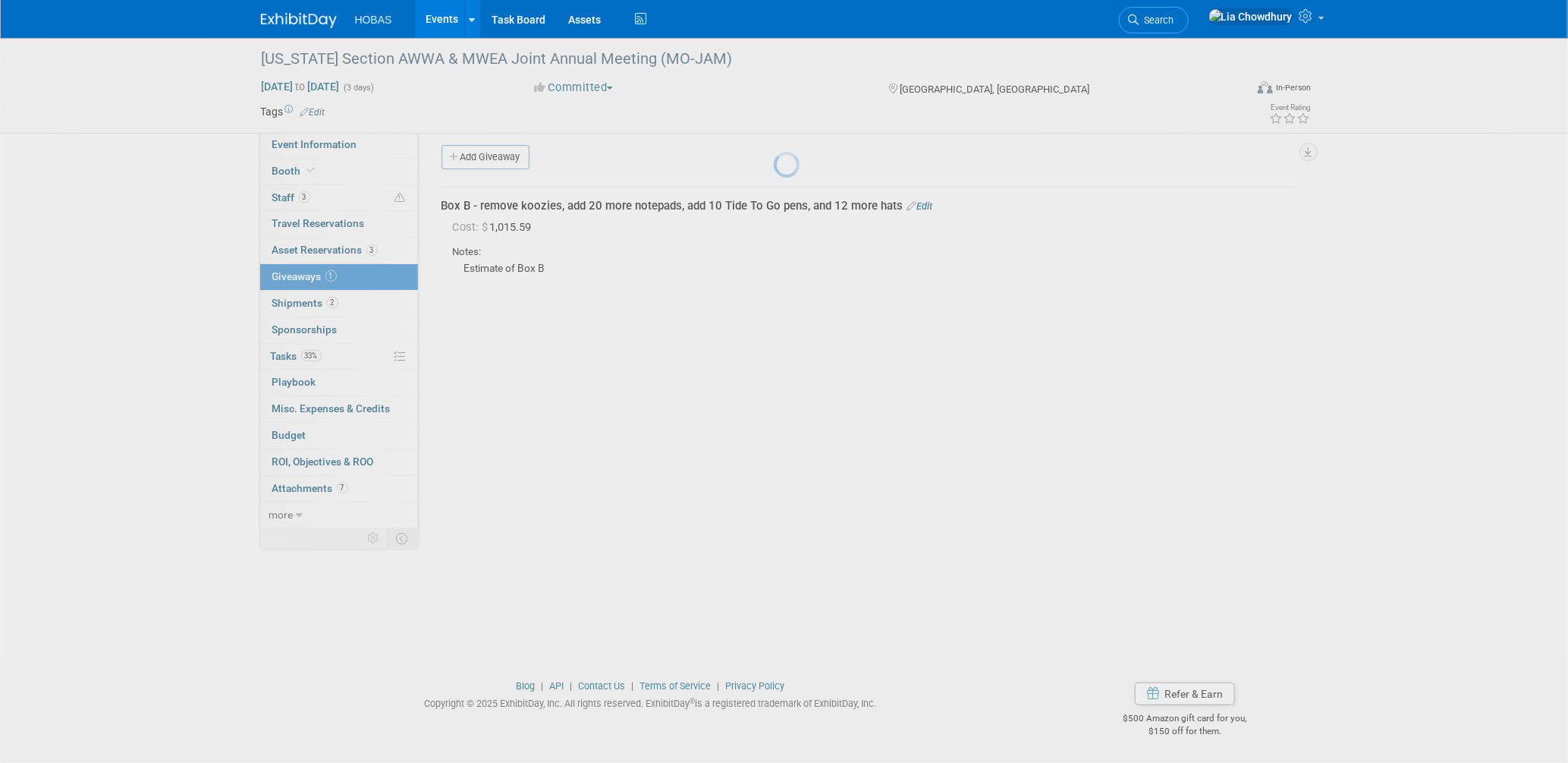
scroll to position [7, 0]
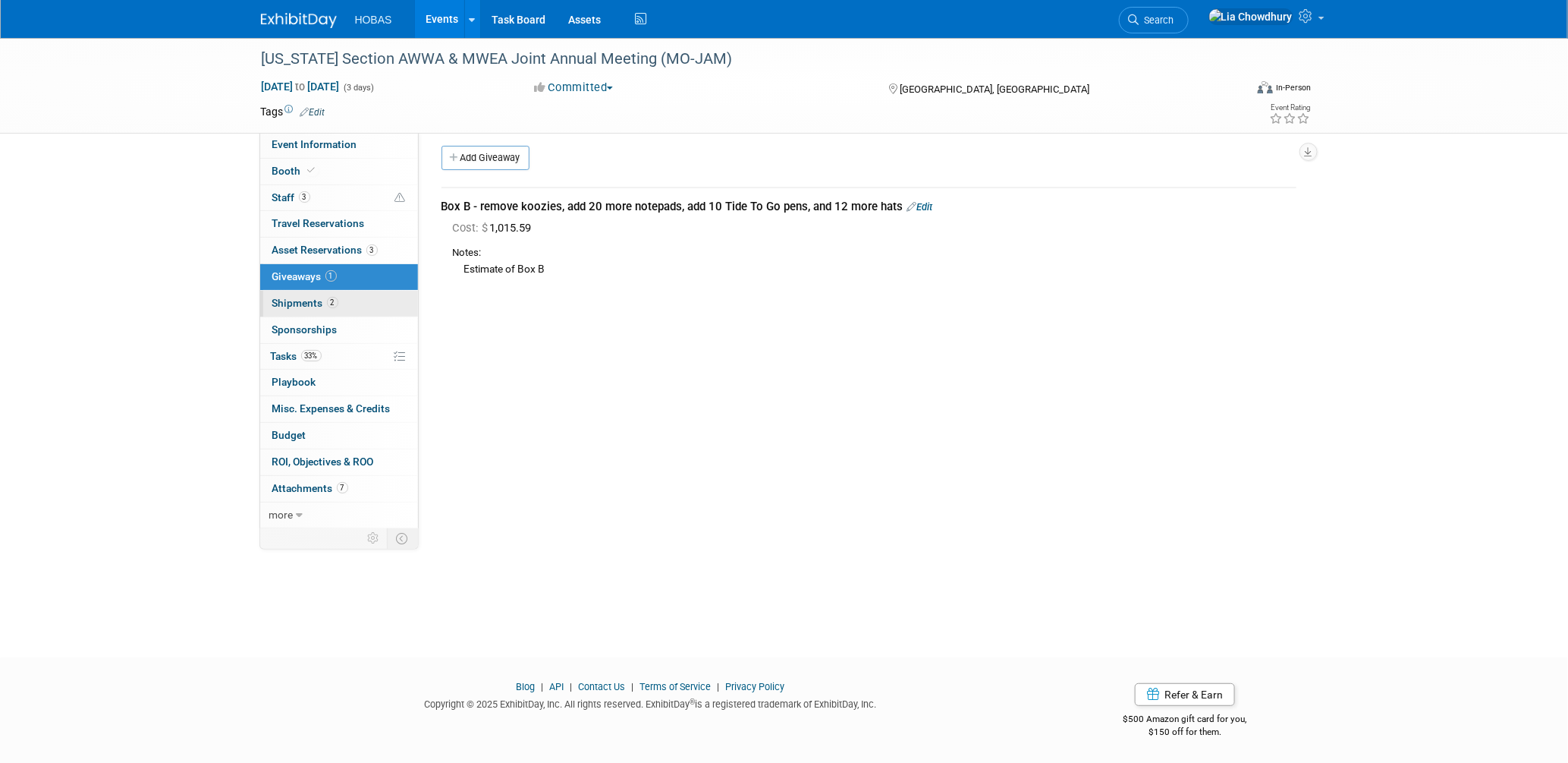
click at [295, 309] on span "Shipments 2" at bounding box center [305, 303] width 66 height 12
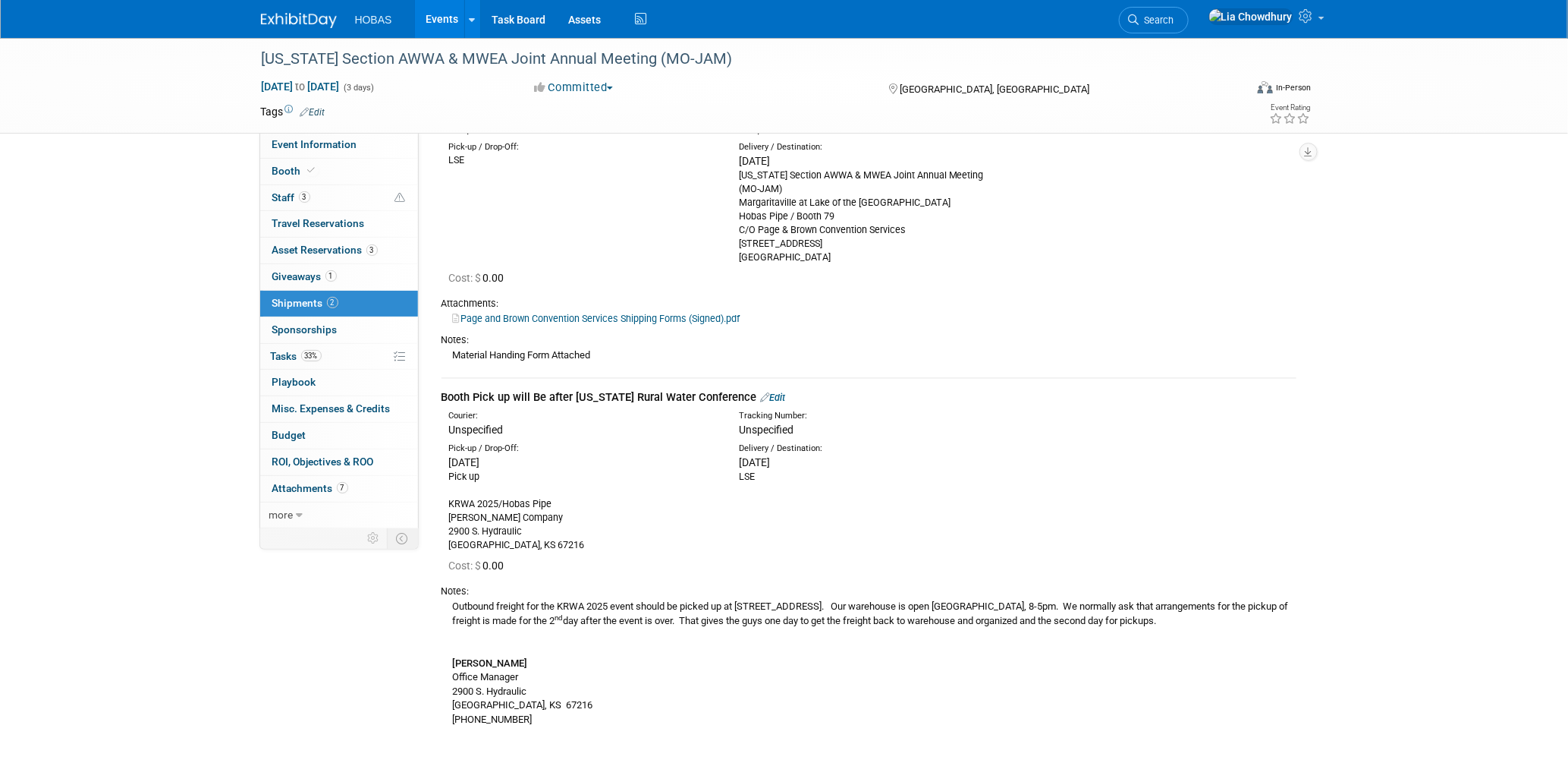
scroll to position [169, 0]
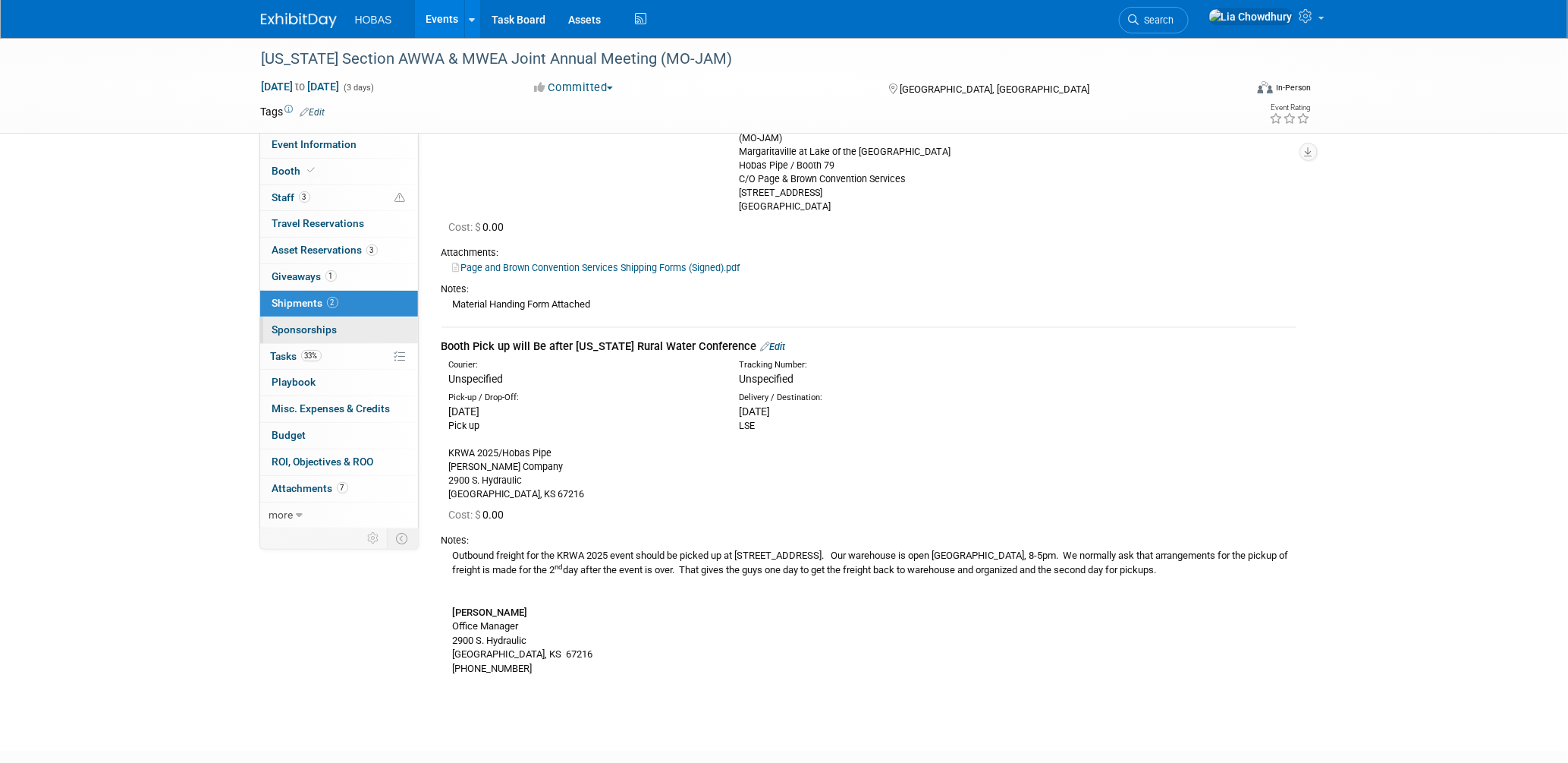
click at [282, 328] on span "Sponsorships 0" at bounding box center [305, 329] width 65 height 12
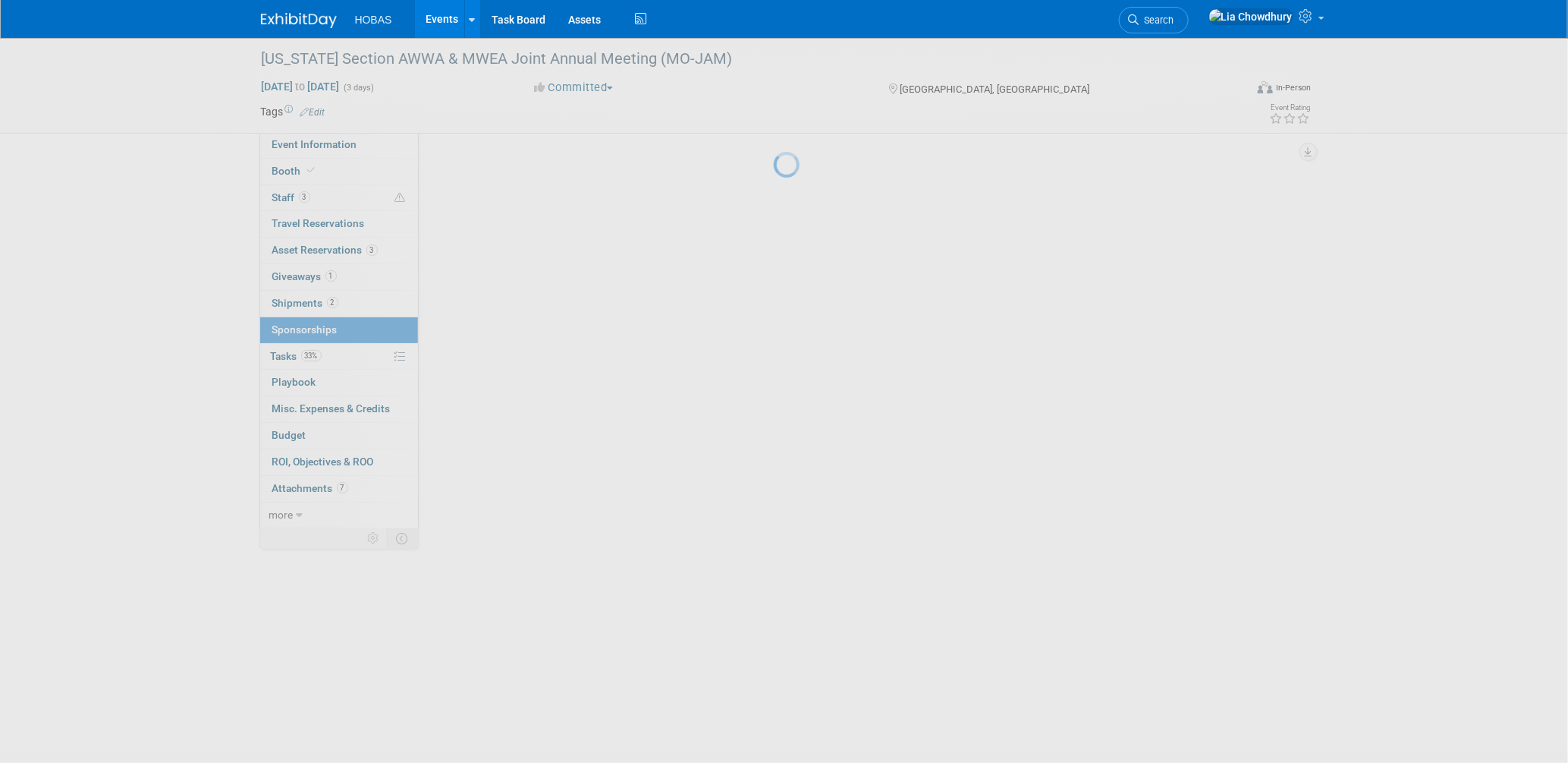
scroll to position [0, 0]
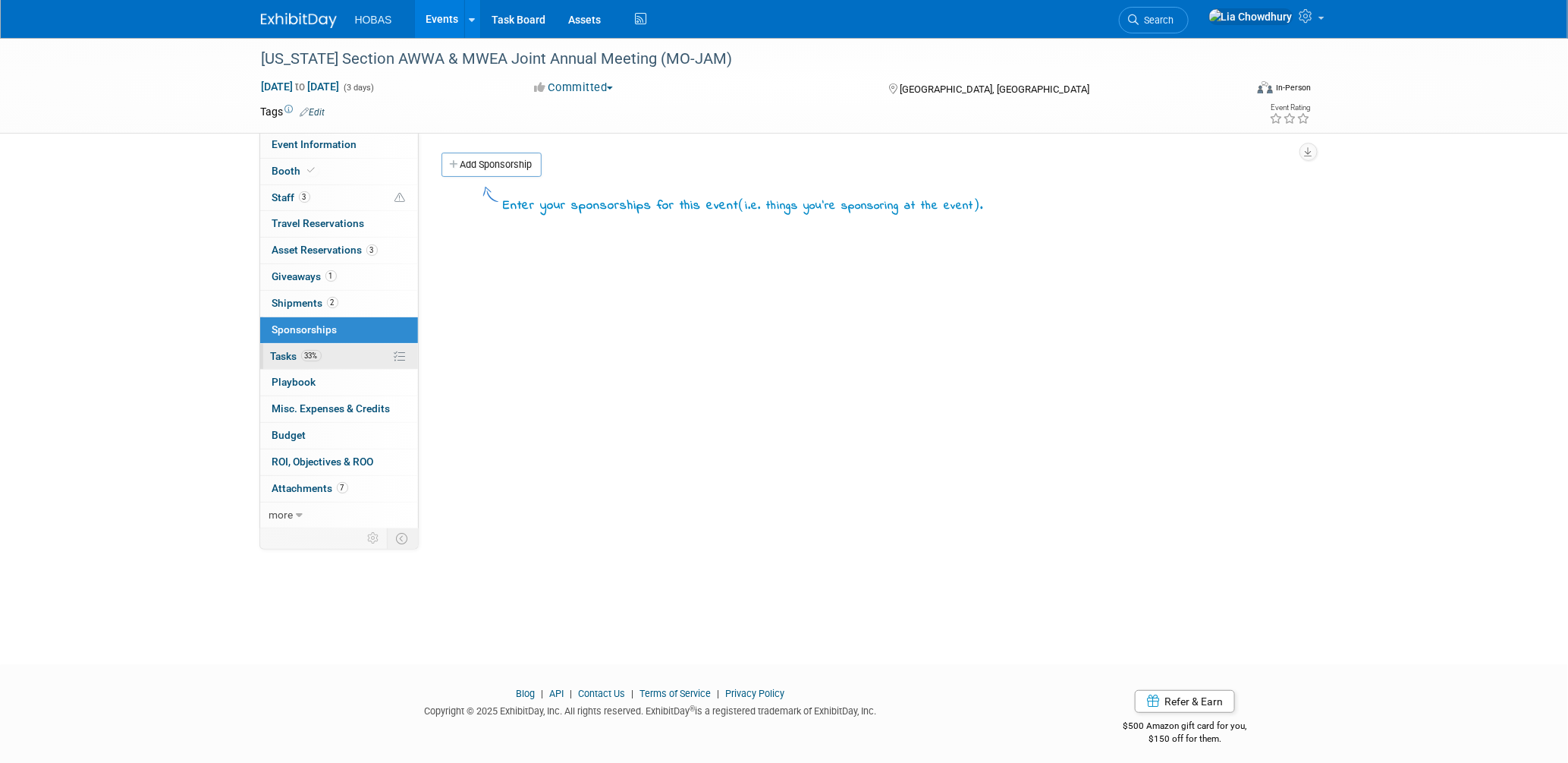
click at [277, 357] on span "Tasks 33%" at bounding box center [296, 355] width 51 height 12
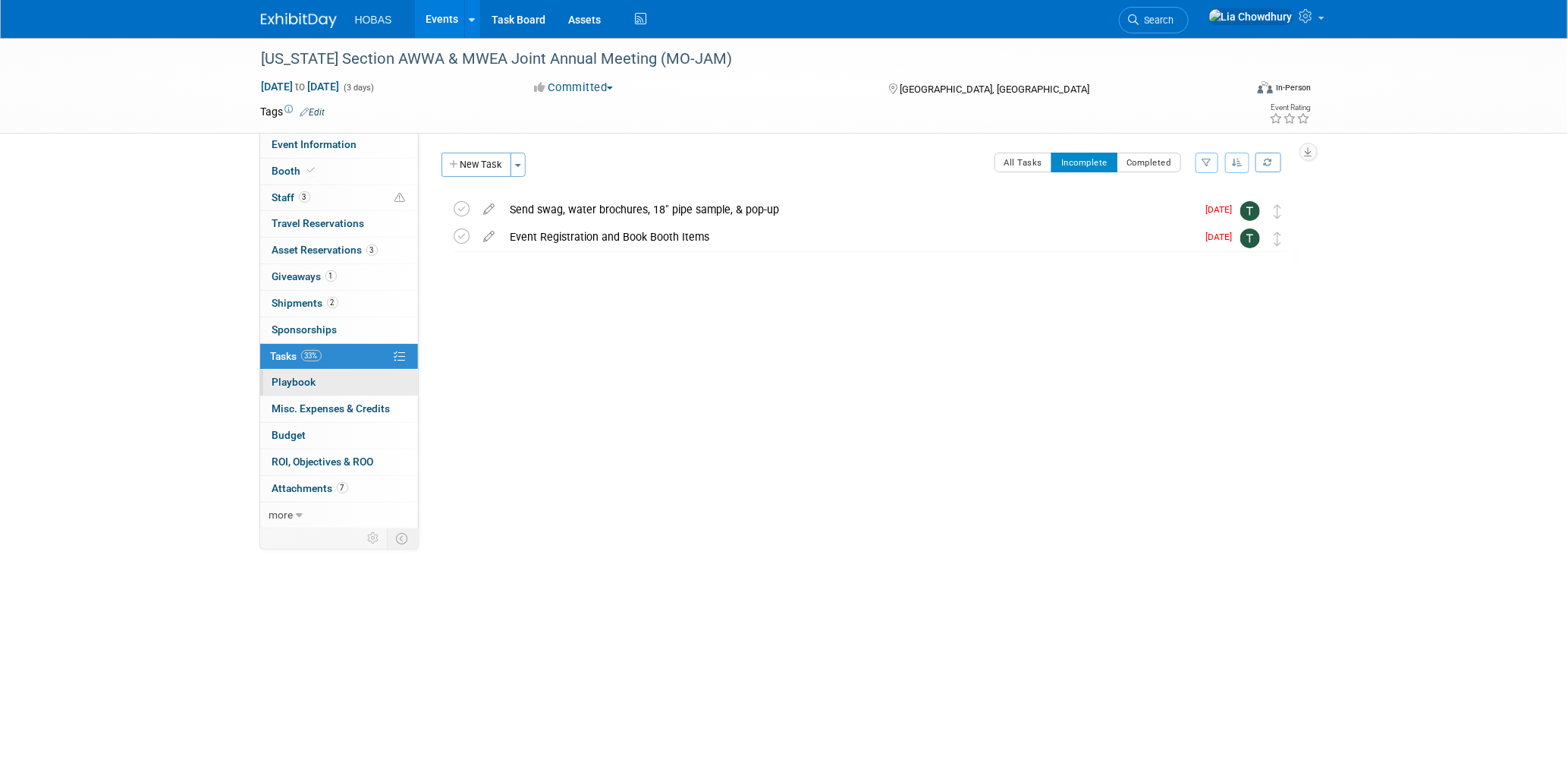
click at [308, 392] on link "0 Playbook 0" at bounding box center [338, 382] width 158 height 26
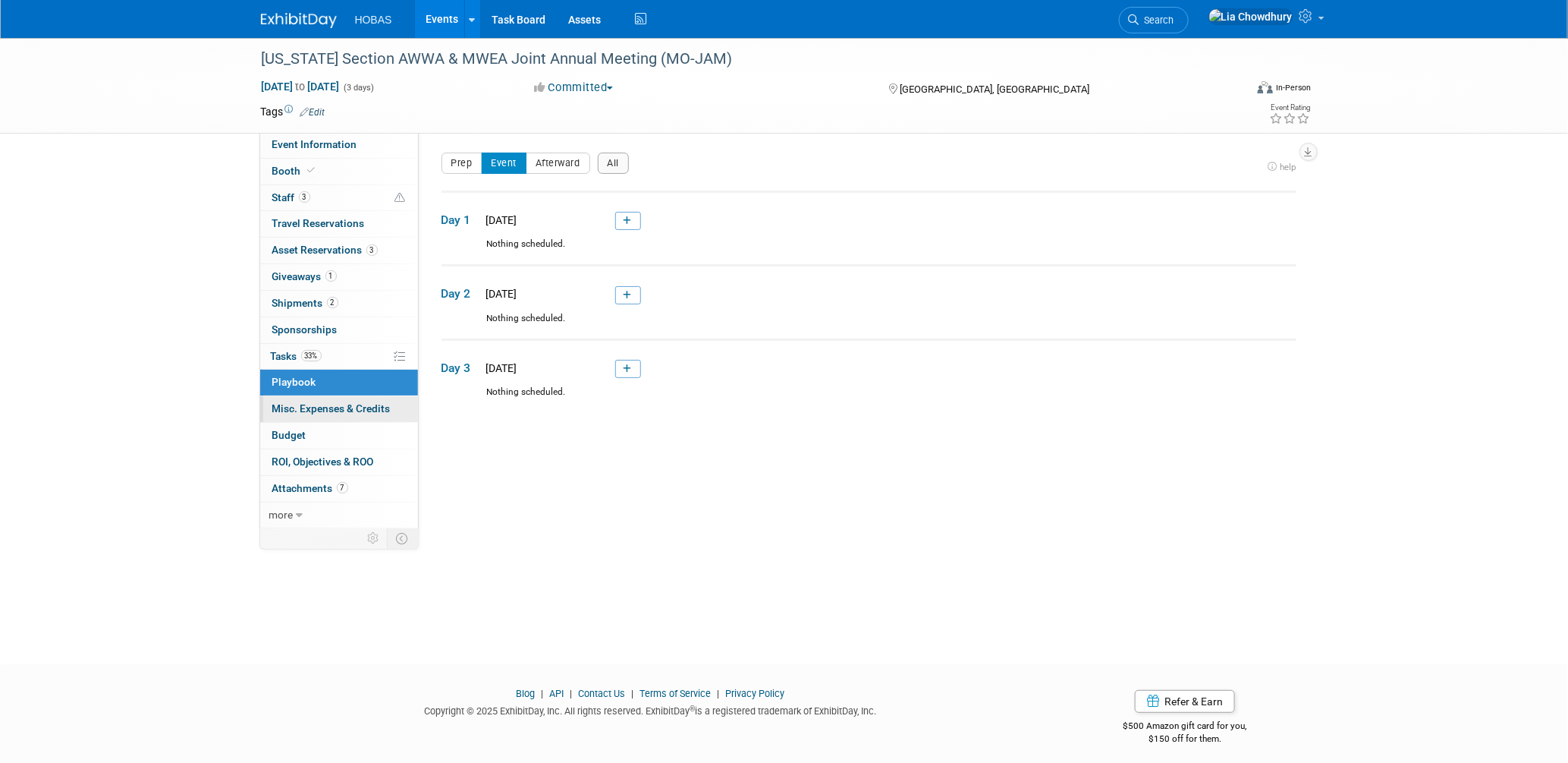
click at [310, 412] on span "Misc. Expenses & Credits 0" at bounding box center [332, 409] width 118 height 12
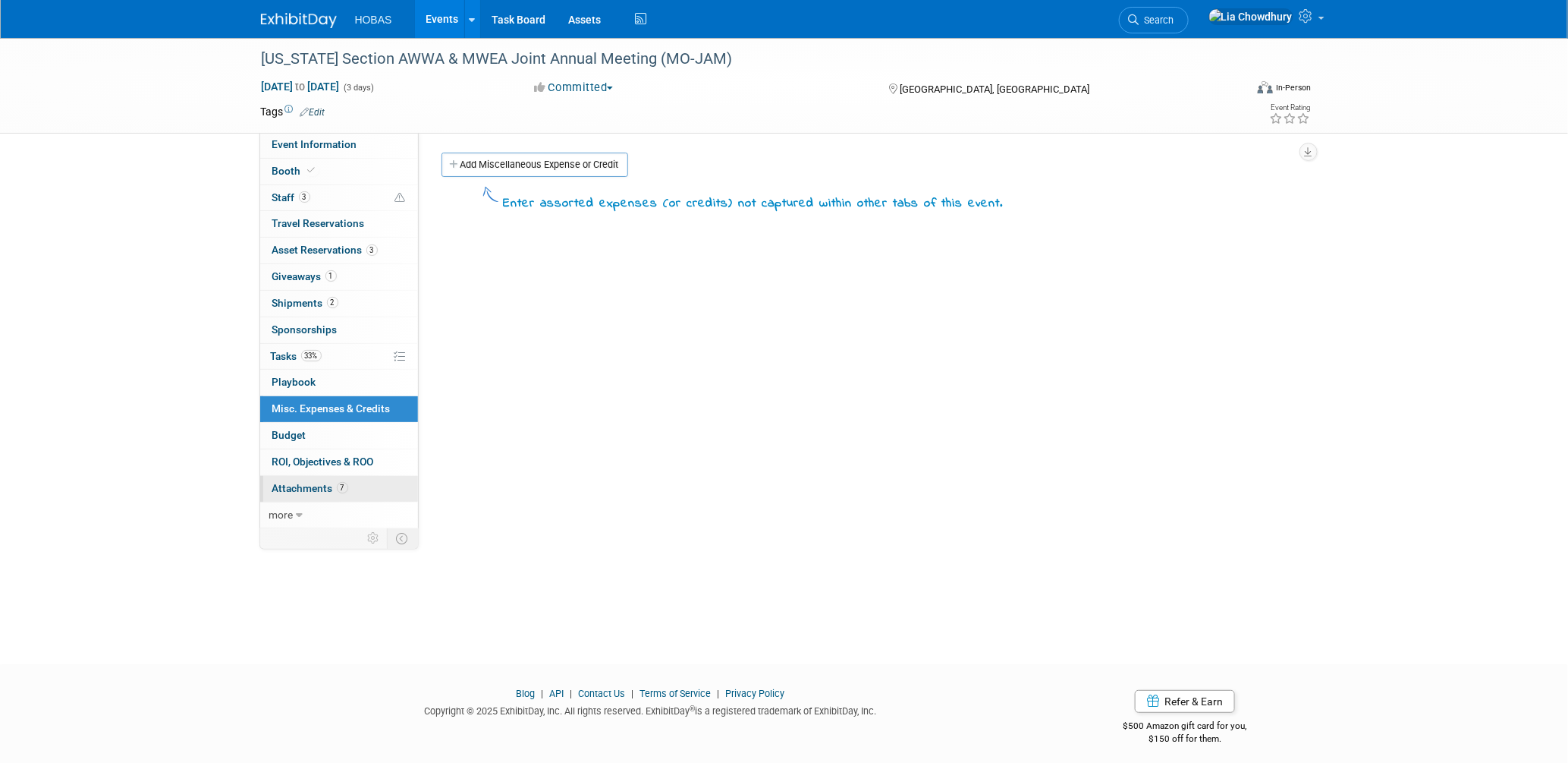
click at [305, 484] on span "Attachments 7" at bounding box center [311, 488] width 76 height 12
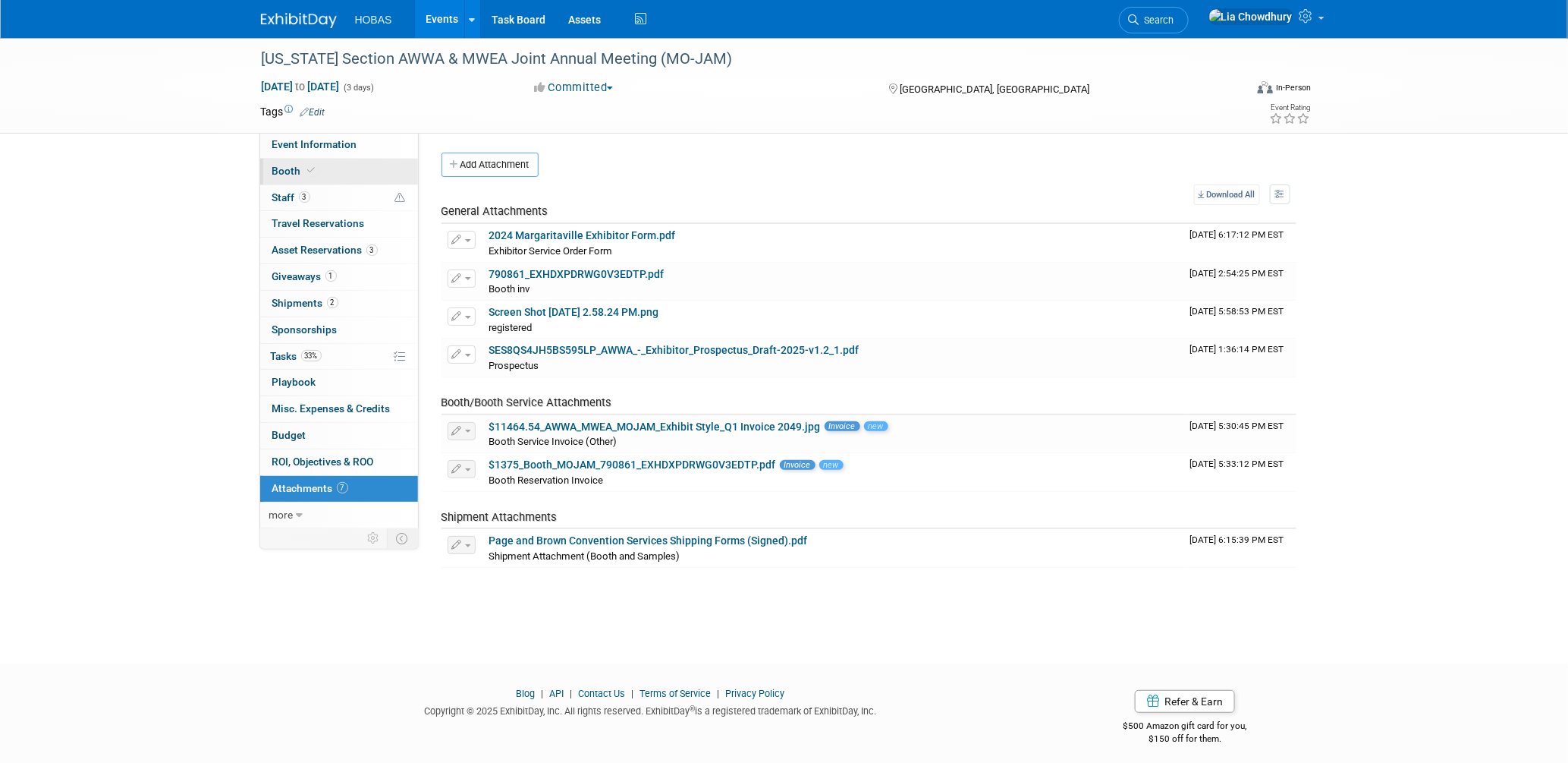
click at [279, 176] on span "Booth" at bounding box center [295, 170] width 46 height 12
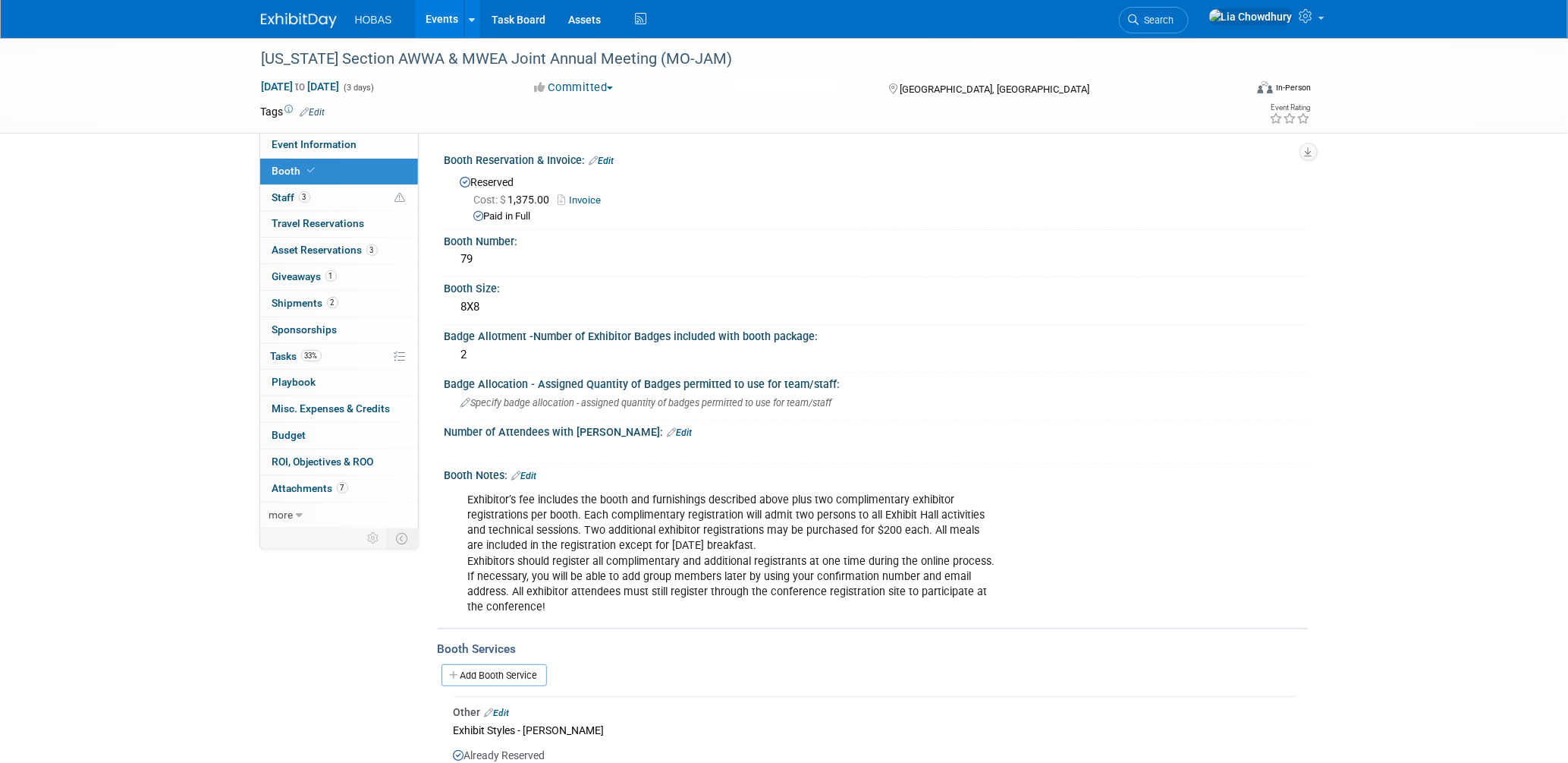
click at [532, 470] on link "Edit" at bounding box center [525, 475] width 25 height 11
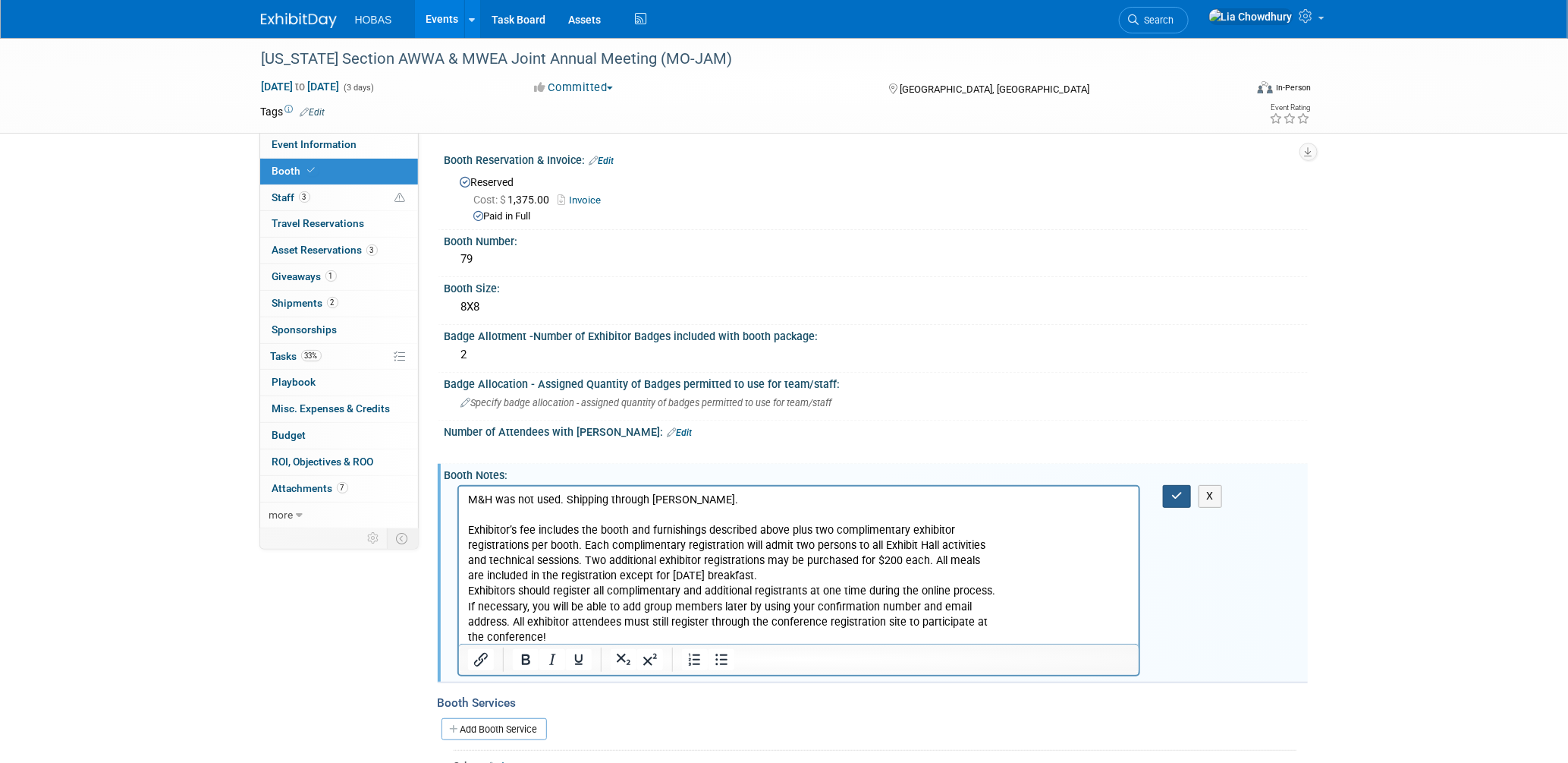
click at [1171, 490] on icon "button" at bounding box center [1176, 495] width 11 height 11
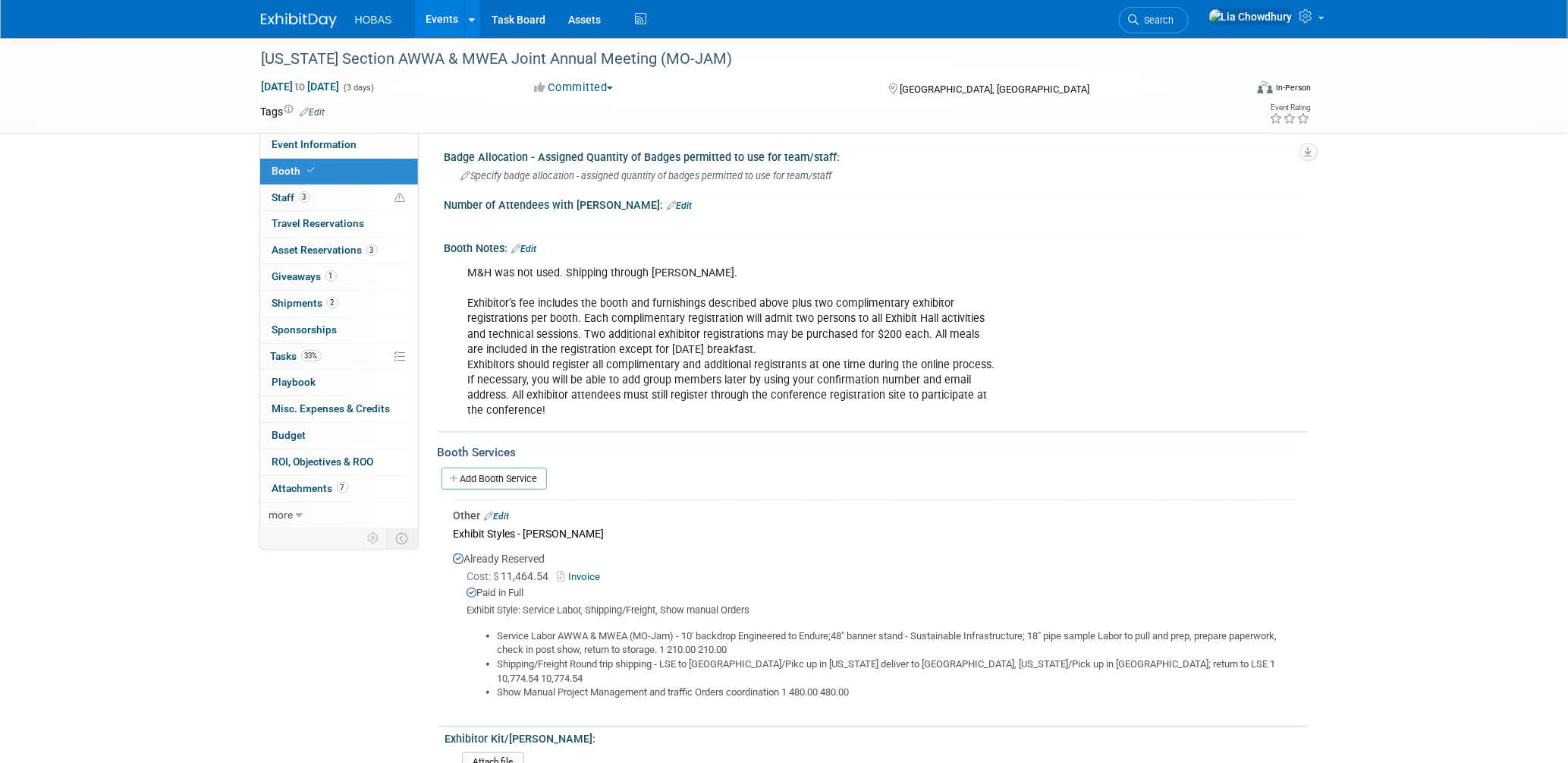
scroll to position [501, 0]
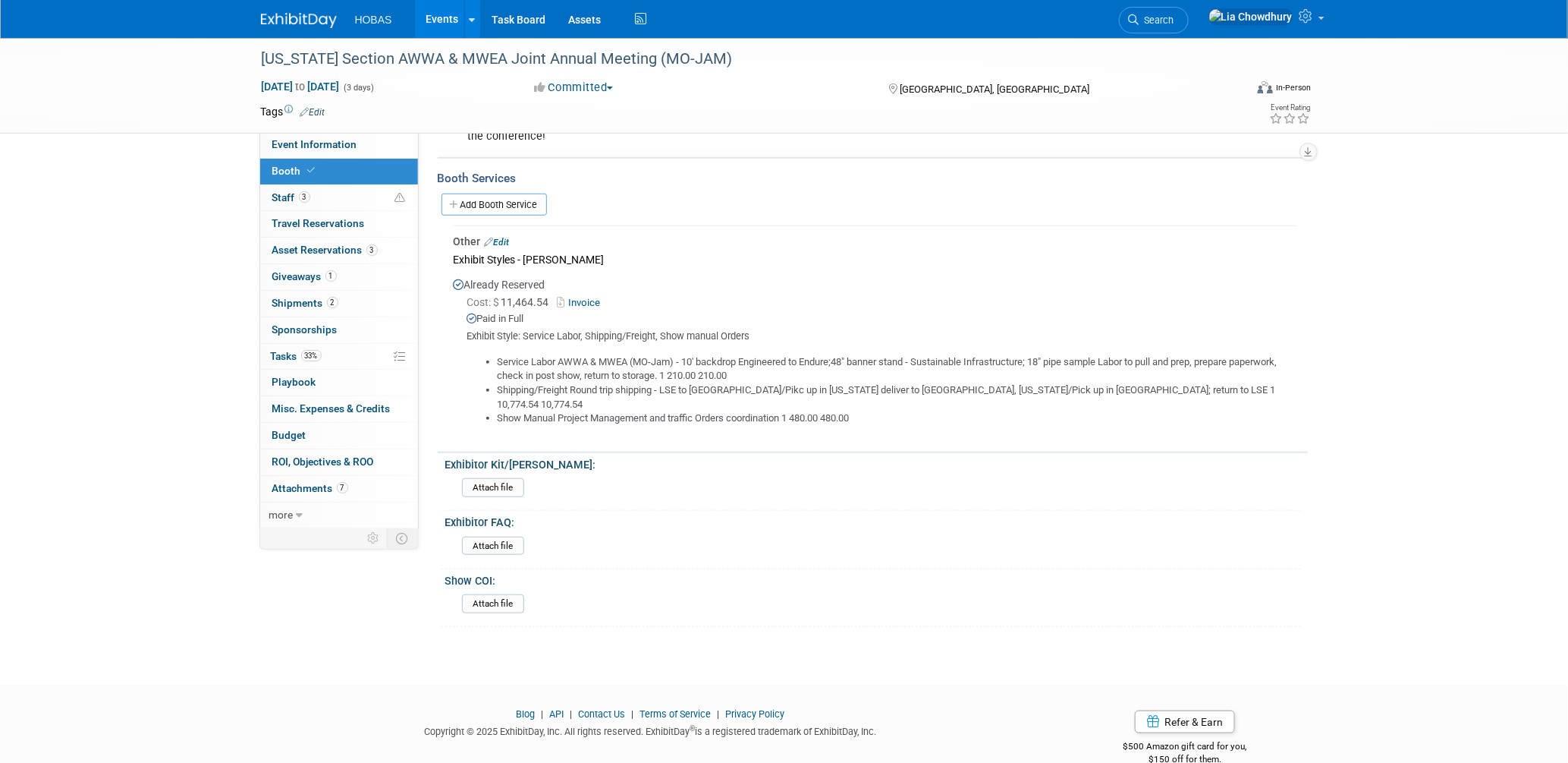
drag, startPoint x: 825, startPoint y: 380, endPoint x: 879, endPoint y: 530, distance: 159.4
click at [879, 537] on div "Attach file" at bounding box center [879, 549] width 834 height 24
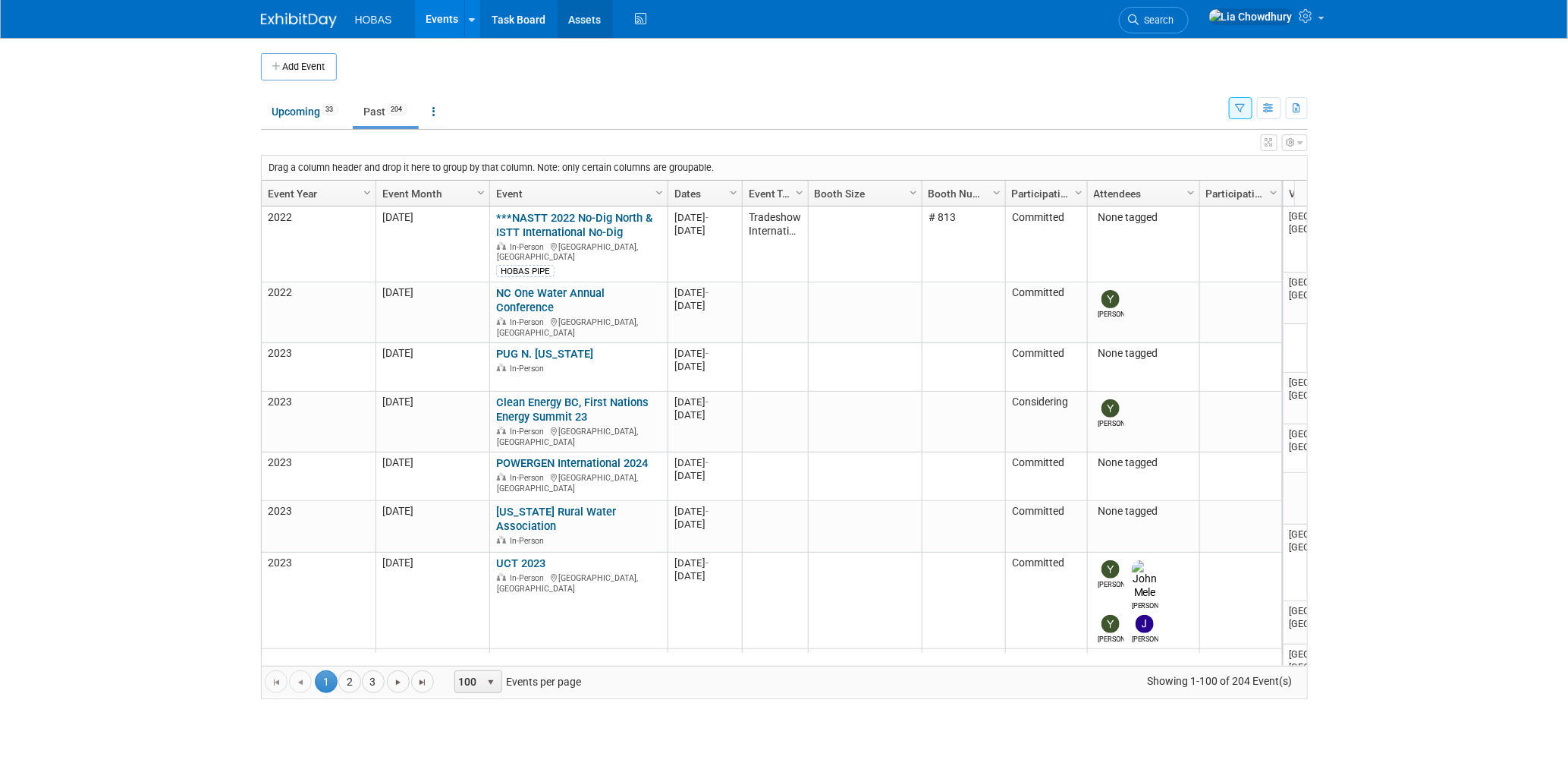
click at [582, 27] on link "Assets" at bounding box center [586, 19] width 56 height 38
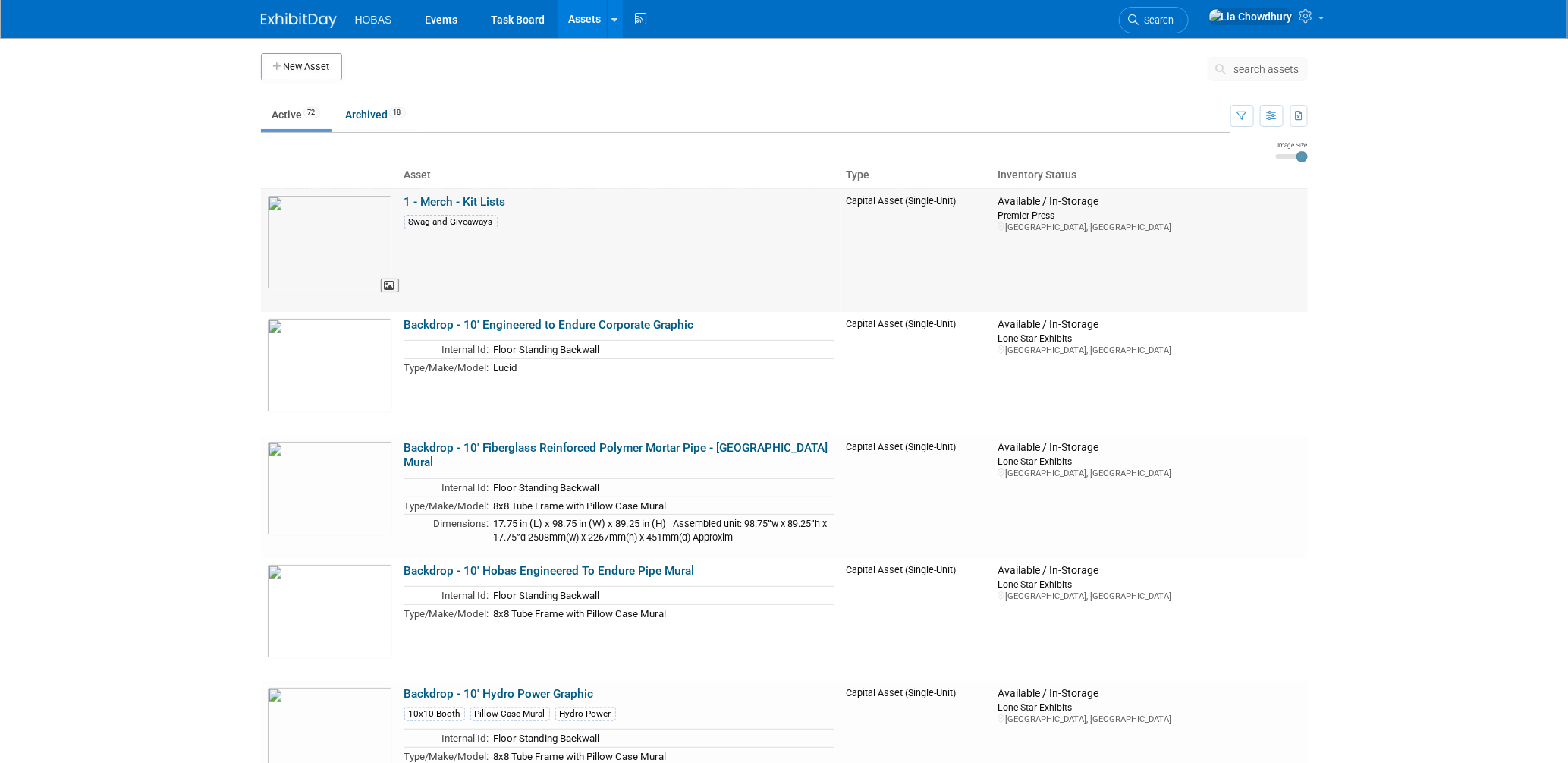
click at [331, 225] on img at bounding box center [329, 242] width 125 height 95
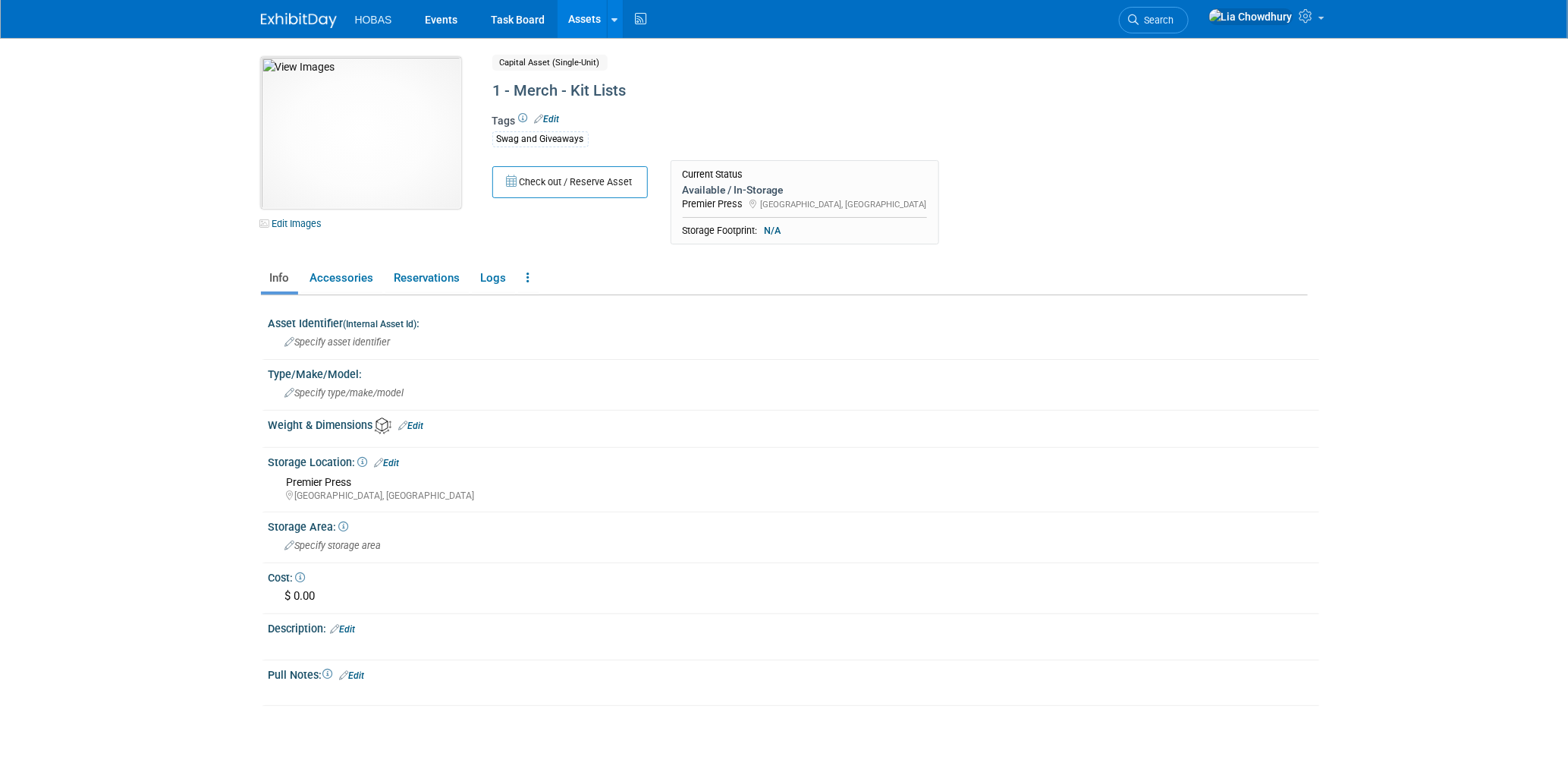
click at [378, 165] on img at bounding box center [360, 133] width 200 height 152
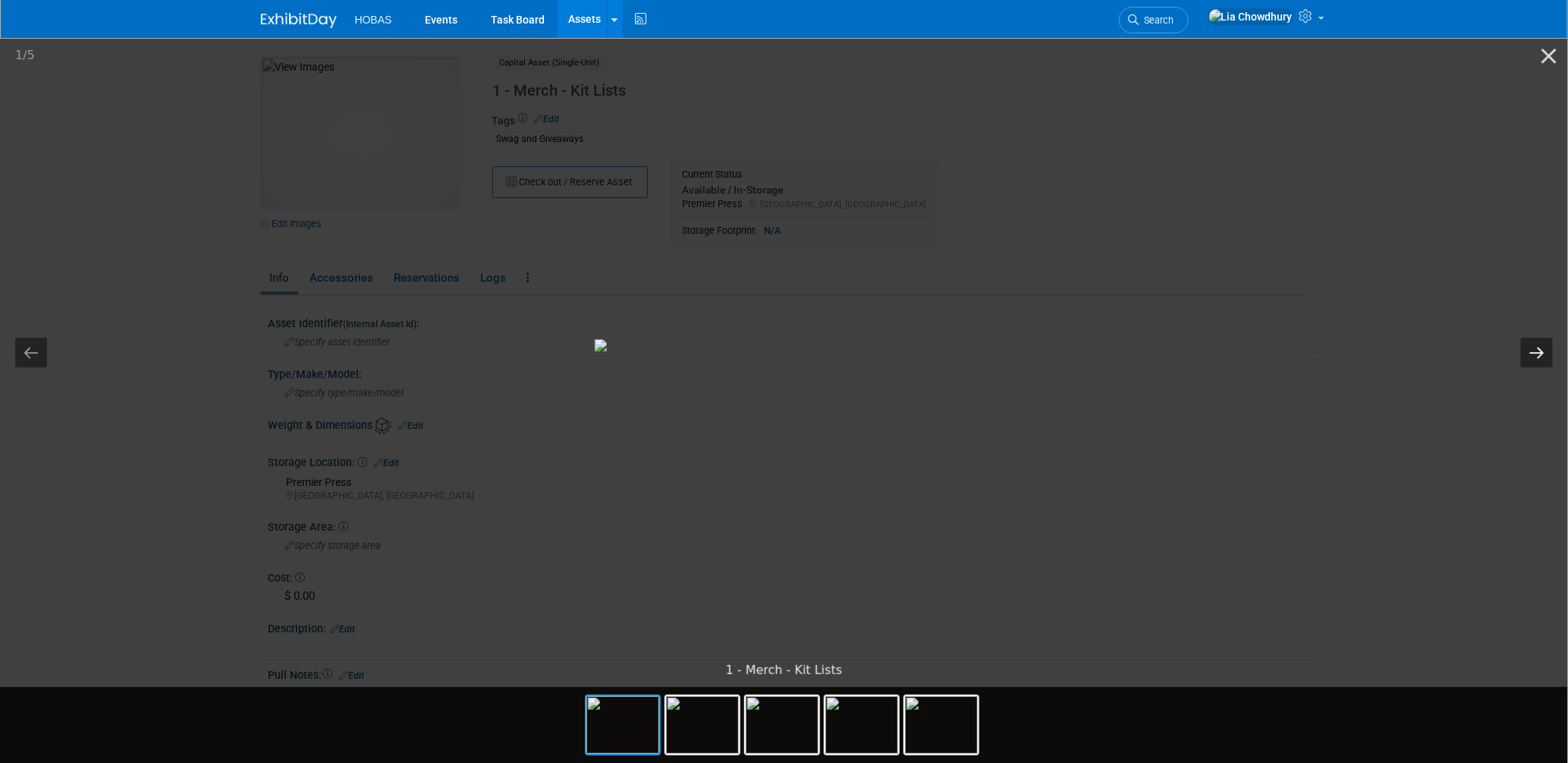
click at [1538, 349] on button "Next slide" at bounding box center [1538, 352] width 32 height 30
click at [1531, 347] on button "Next slide" at bounding box center [1538, 352] width 32 height 30
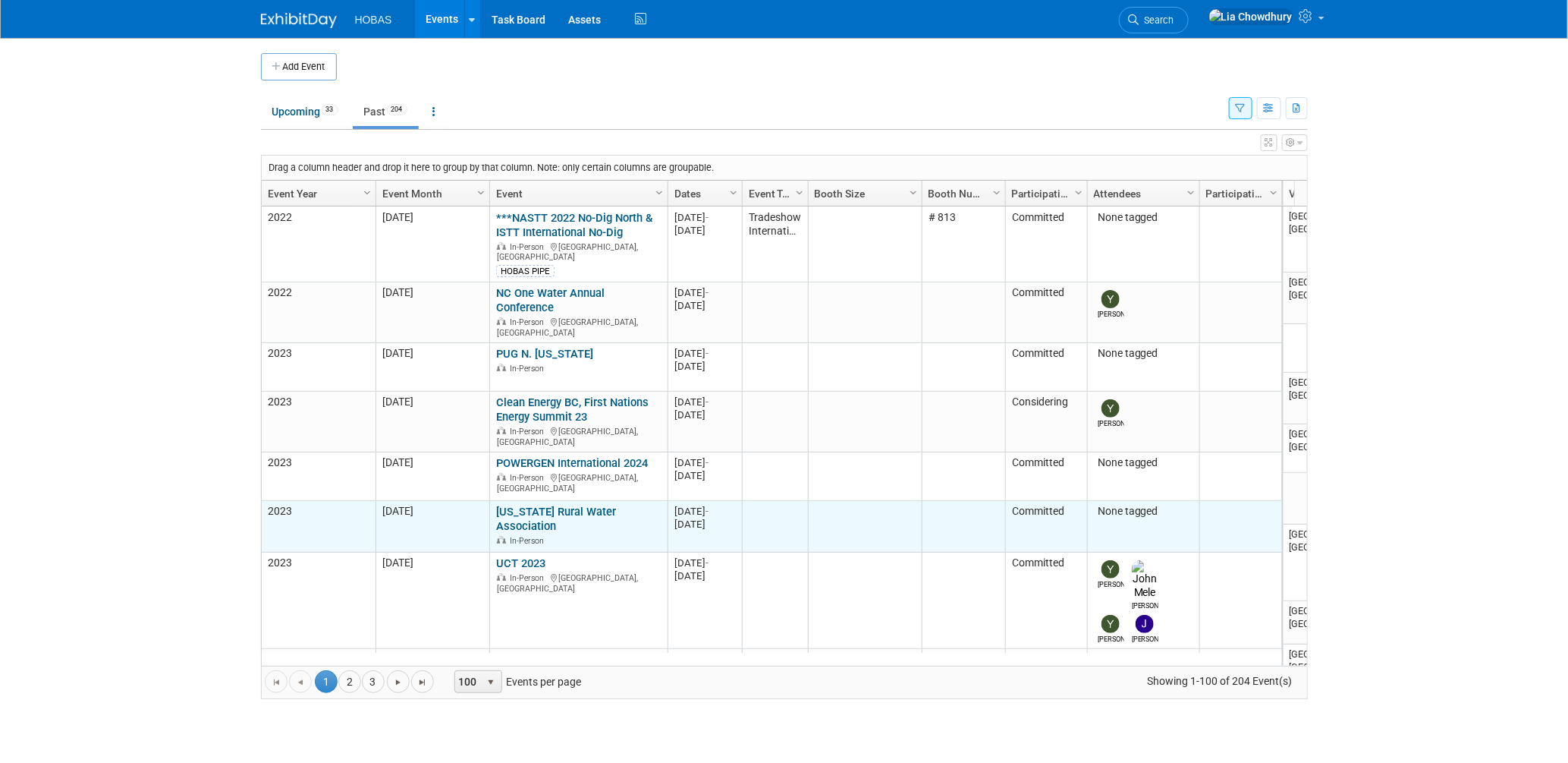
scroll to position [100, 0]
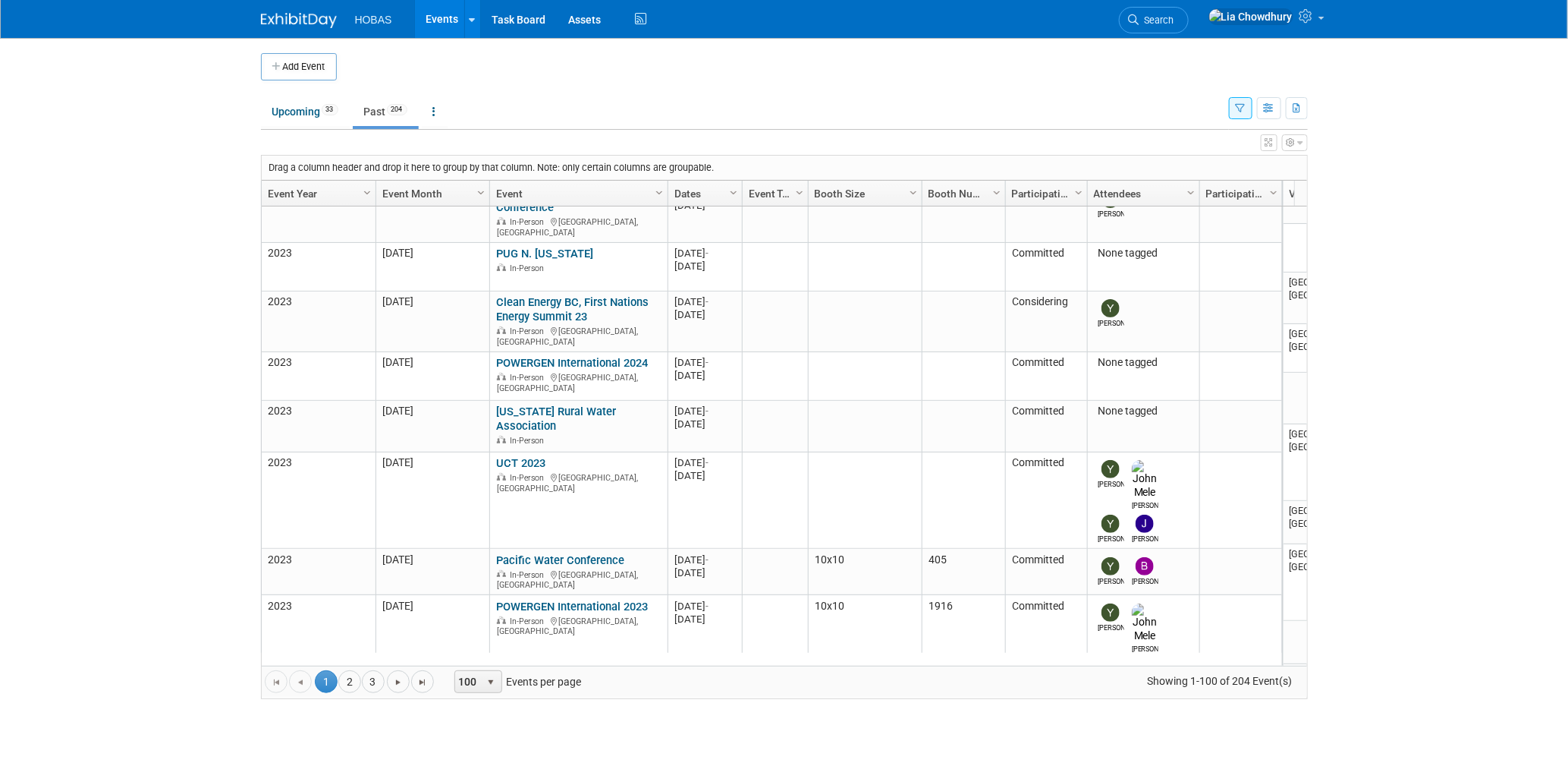
click at [310, 198] on link "Event Year" at bounding box center [316, 193] width 98 height 26
click at [282, 115] on link "Upcoming 33" at bounding box center [305, 111] width 89 height 29
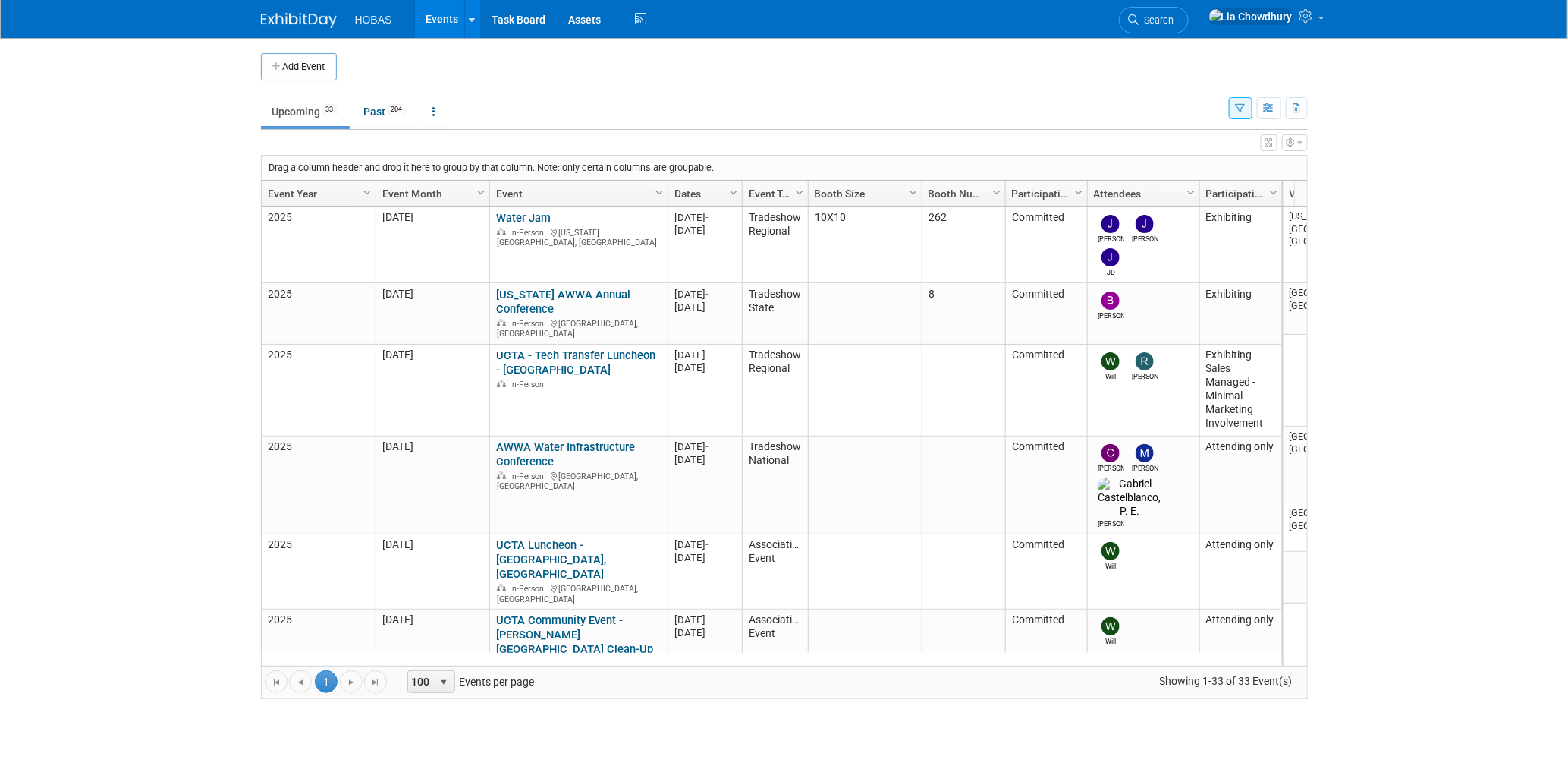
scroll to position [201, 0]
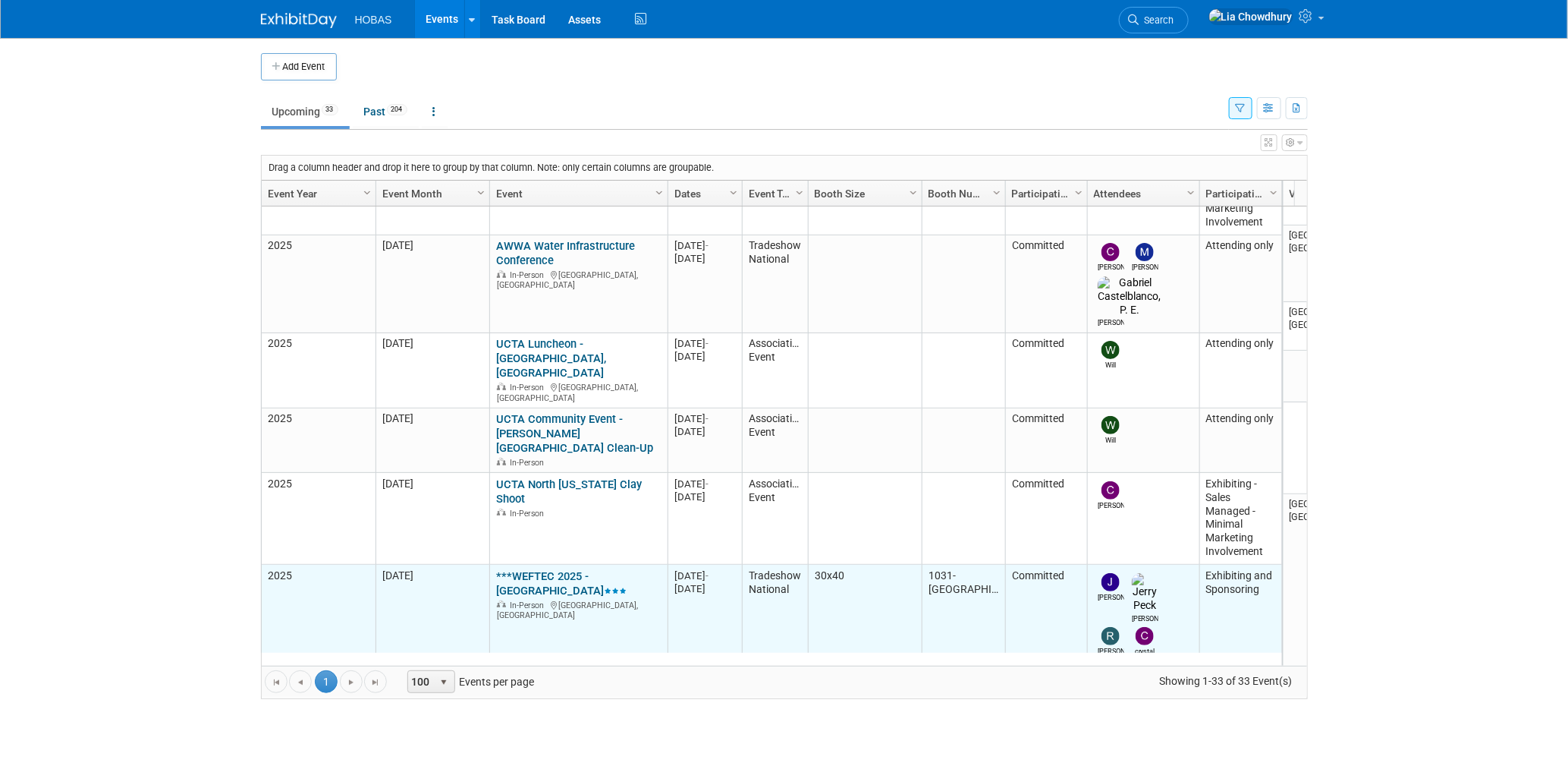
click at [536, 569] on link "***WEFTEC 2025 - [GEOGRAPHIC_DATA]" at bounding box center [561, 582] width 131 height 28
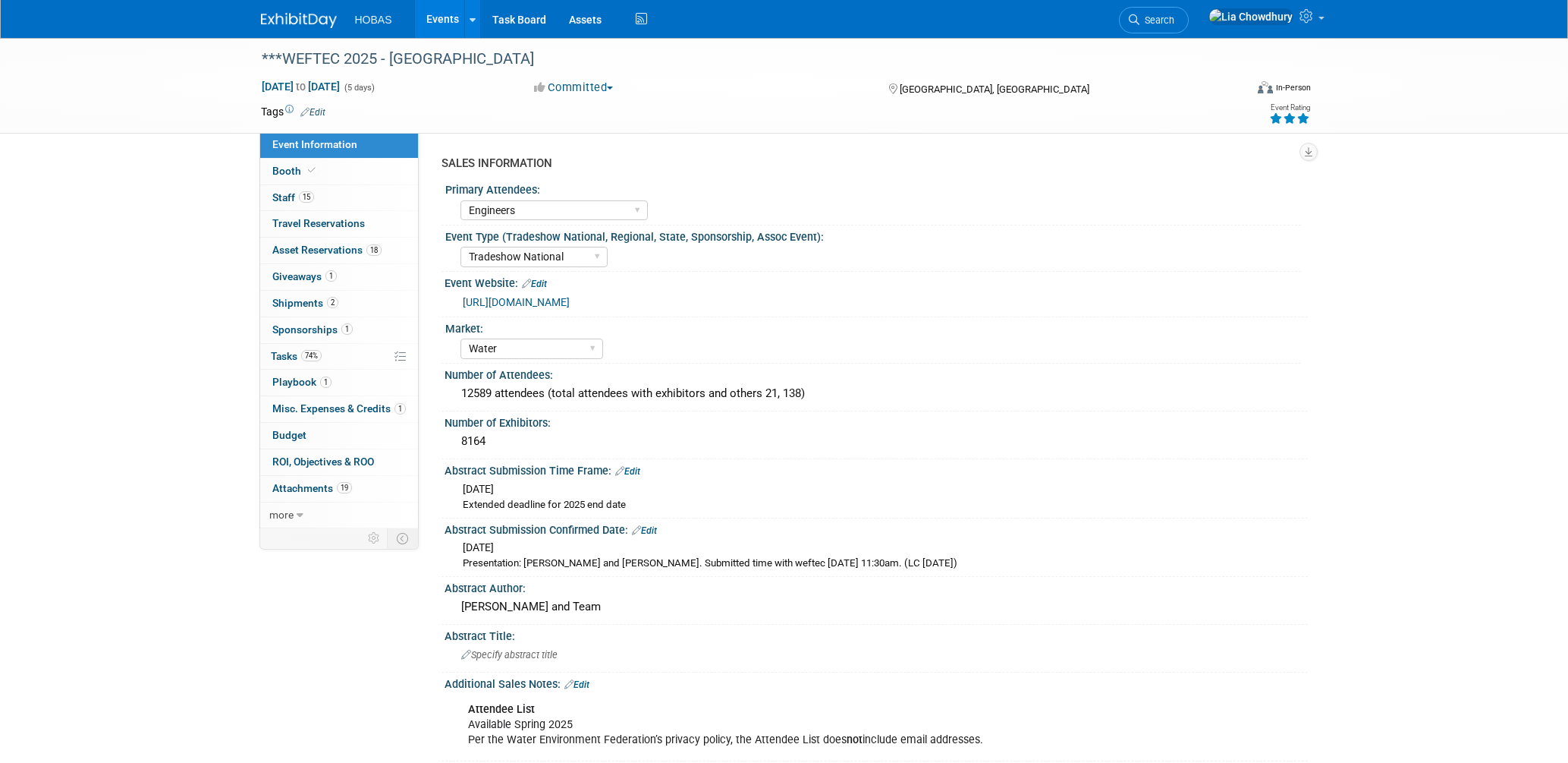
select select "Engineers"
select select "Tradeshow National"
select select "Water"
select select "Exhibiting and Sponsoring"
click at [296, 192] on span "Staff 15" at bounding box center [293, 198] width 41 height 12
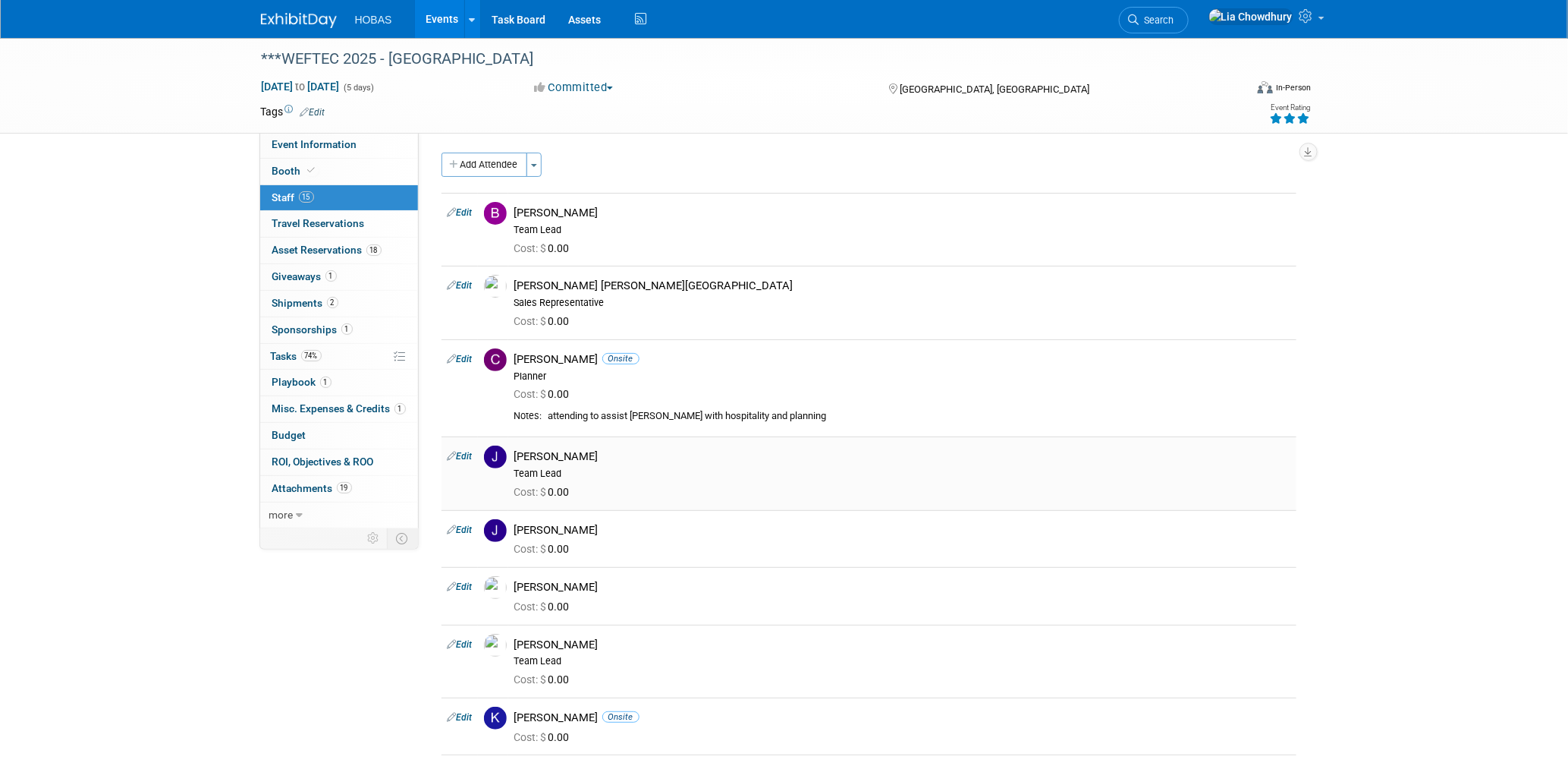
drag, startPoint x: 1136, startPoint y: 457, endPoint x: 1162, endPoint y: 452, distance: 26.5
click at [1158, 453] on div "[PERSON_NAME]" at bounding box center [903, 456] width 776 height 14
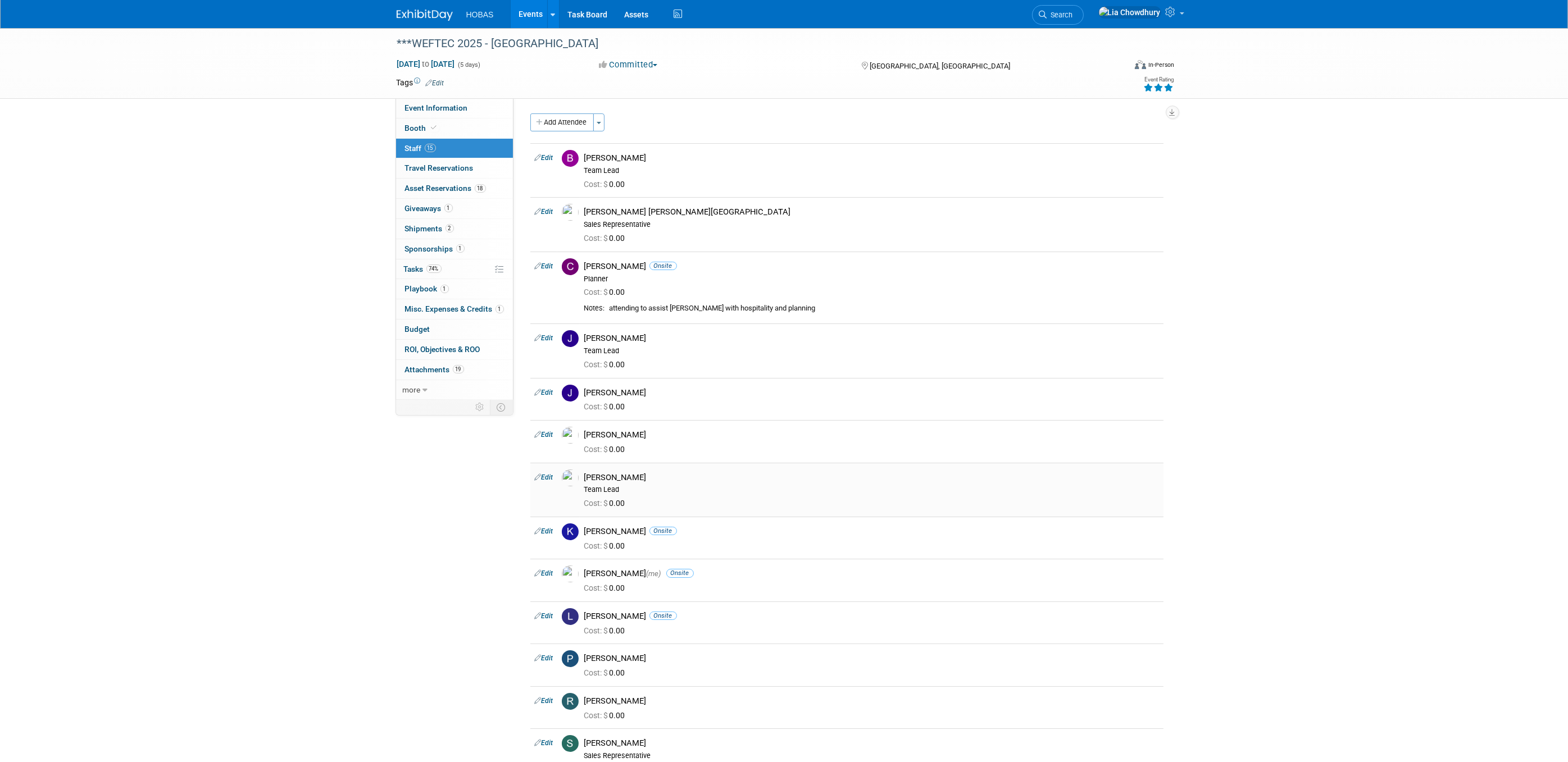
drag, startPoint x: 716, startPoint y: 157, endPoint x: 835, endPoint y: 470, distance: 334.9
click at [835, 470] on tbody "Edit [PERSON_NAME] Team Lead Cost: $ 0.00 Edit 0.00" at bounding box center [847, 517] width 633 height 748
click at [1161, 112] on icon "button" at bounding box center [1172, 112] width 6 height 7
click at [1089, 159] on link "Export tab to Spreadsheet (.csv)" at bounding box center [1104, 162] width 131 height 16
click at [759, 76] on div "***WEFTEC 2025 - Chicago Sep 27, 2025 to Oct 1, 2025 (5 days) Sep 27, 2025 to O…" at bounding box center [784, 63] width 792 height 70
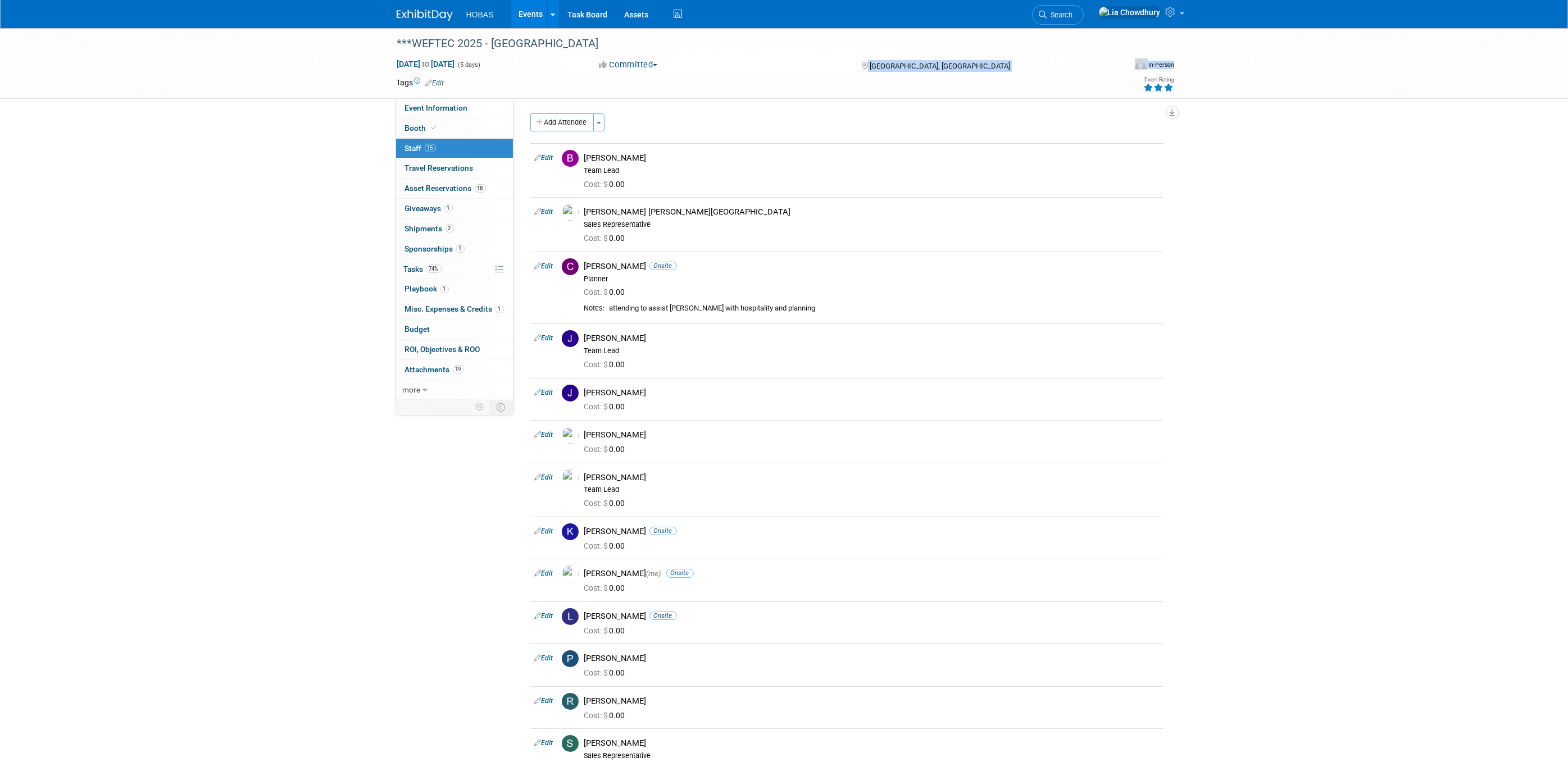
click at [415, 15] on img at bounding box center [425, 15] width 56 height 11
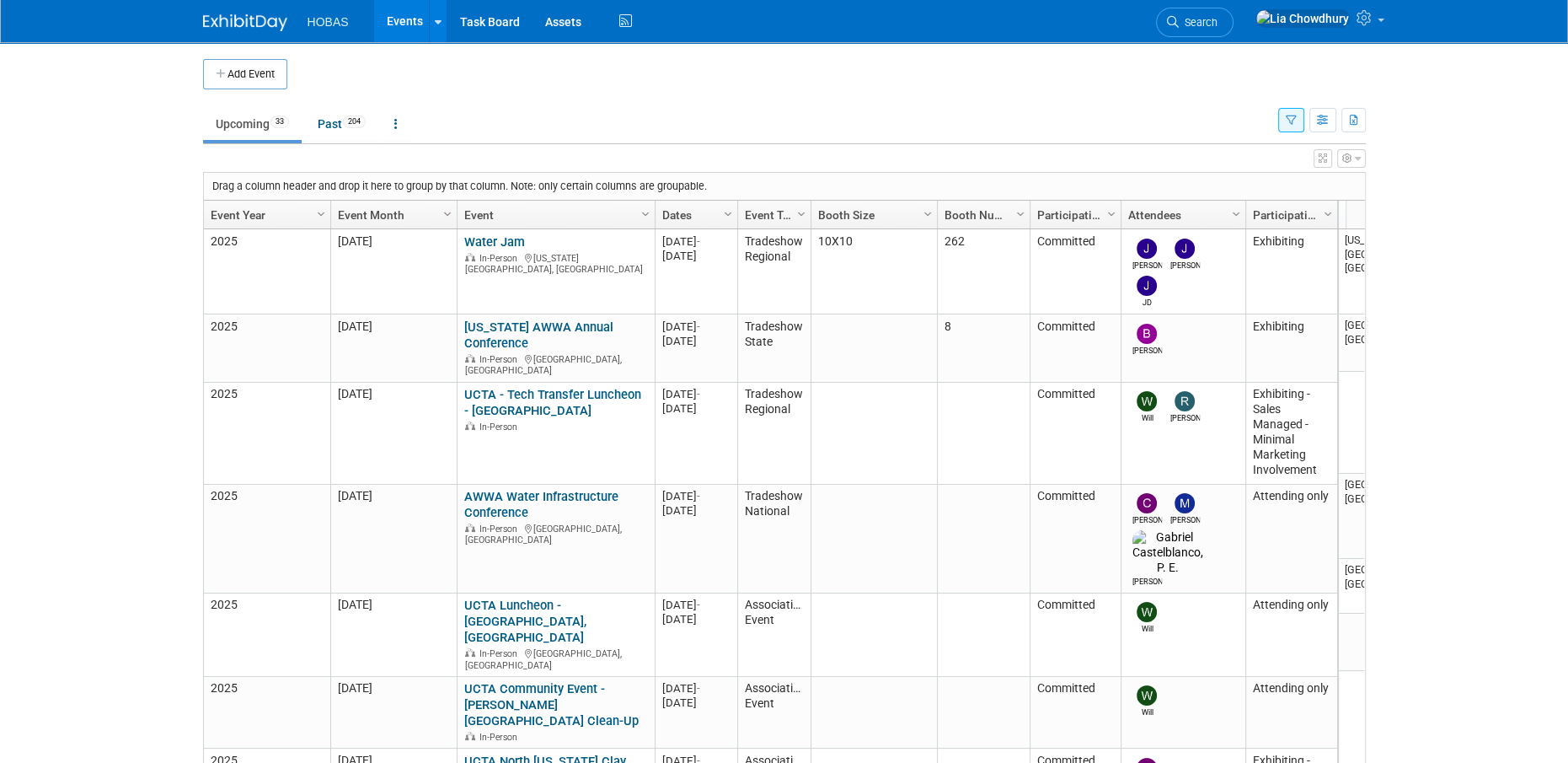
drag, startPoint x: 2339, startPoint y: 29, endPoint x: 1000, endPoint y: 132, distance: 1343.0
click at [1000, 132] on ul "Upcoming 33 Past 204 All Events 237 Past and Upcoming Grouped Annually Events g…" at bounding box center [740, 125] width 1075 height 37
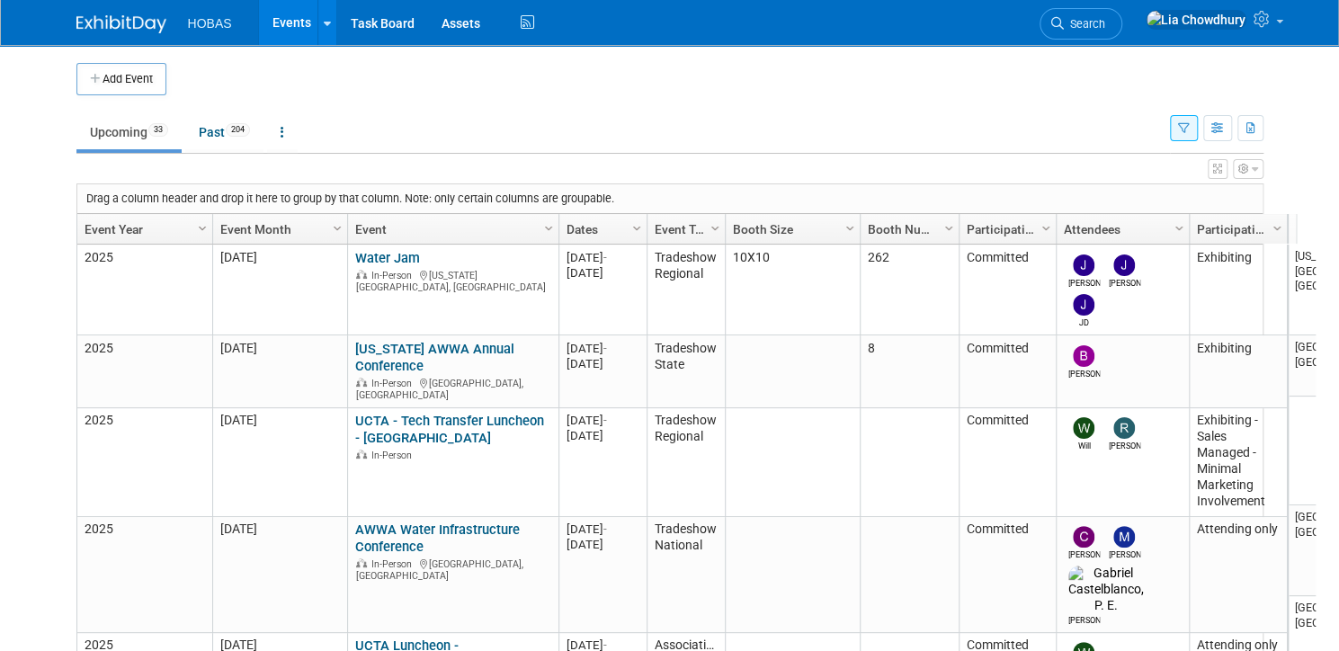
drag, startPoint x: 1532, startPoint y: 0, endPoint x: 716, endPoint y: 61, distance: 818.7
click at [716, 61] on div "Add Event" at bounding box center [669, 70] width 1187 height 50
click at [1290, 19] on link at bounding box center [1213, 22] width 155 height 45
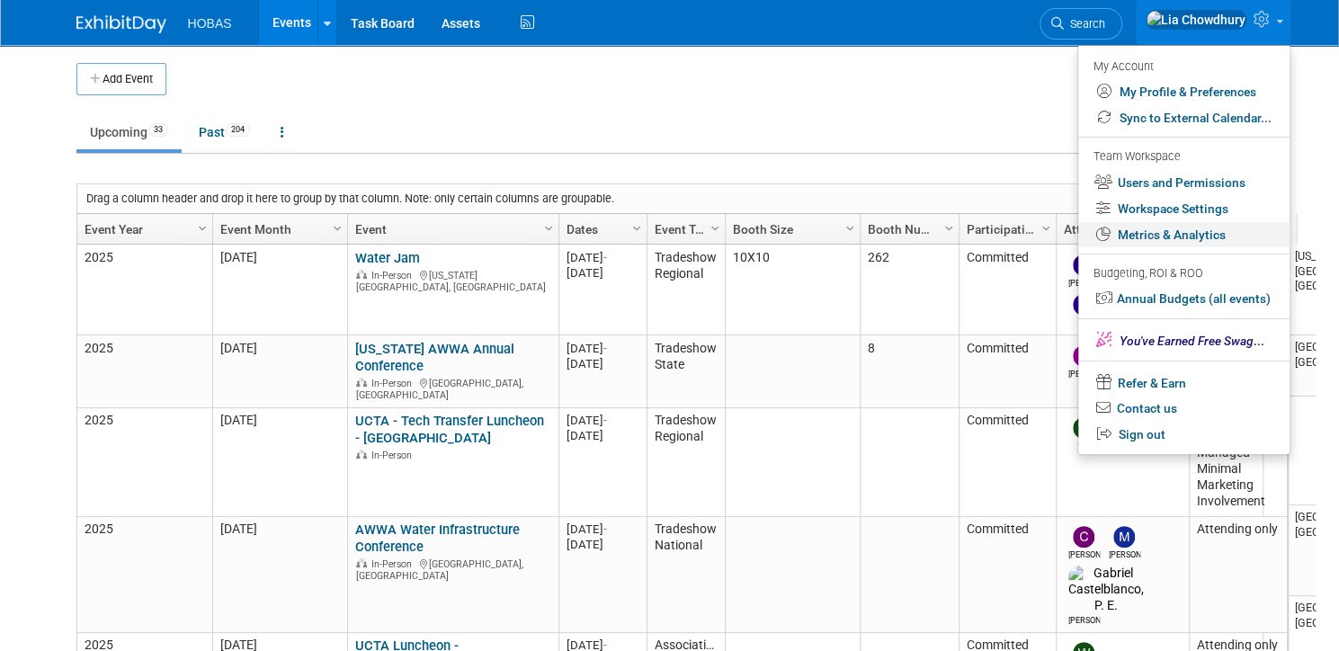
click at [1184, 235] on link "Metrics & Analytics" at bounding box center [1183, 235] width 211 height 26
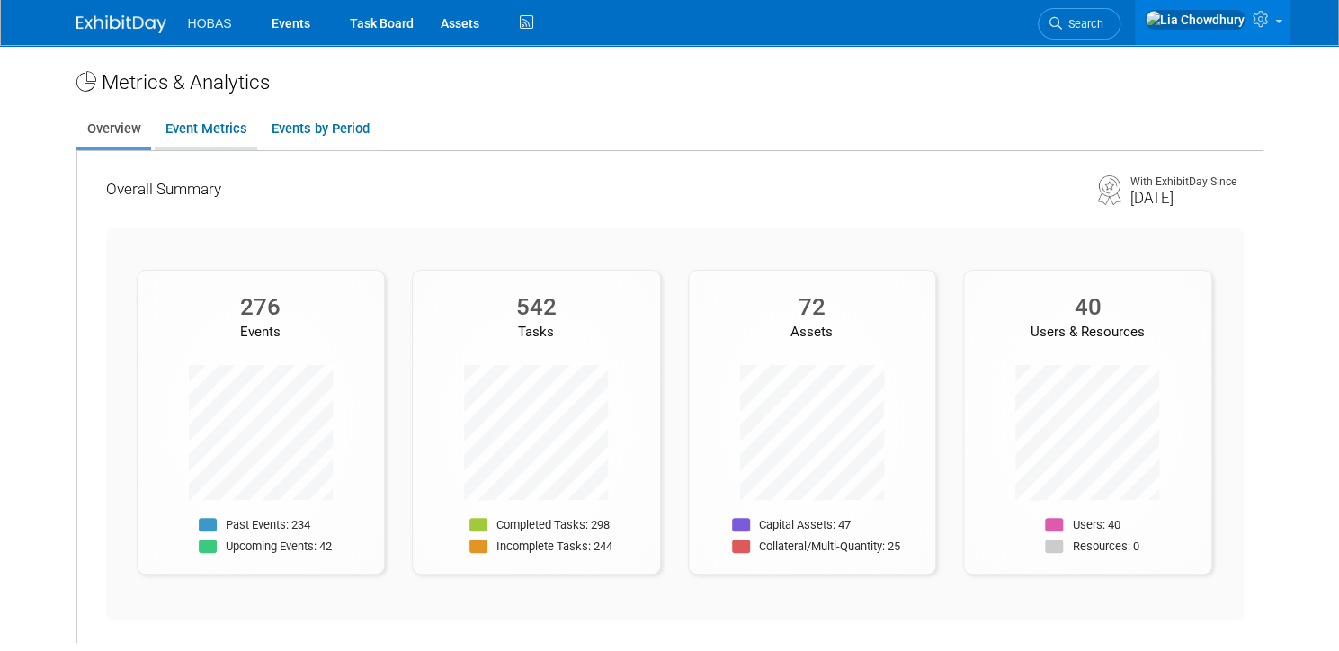
click at [180, 123] on link "Event Metrics" at bounding box center [206, 128] width 102 height 35
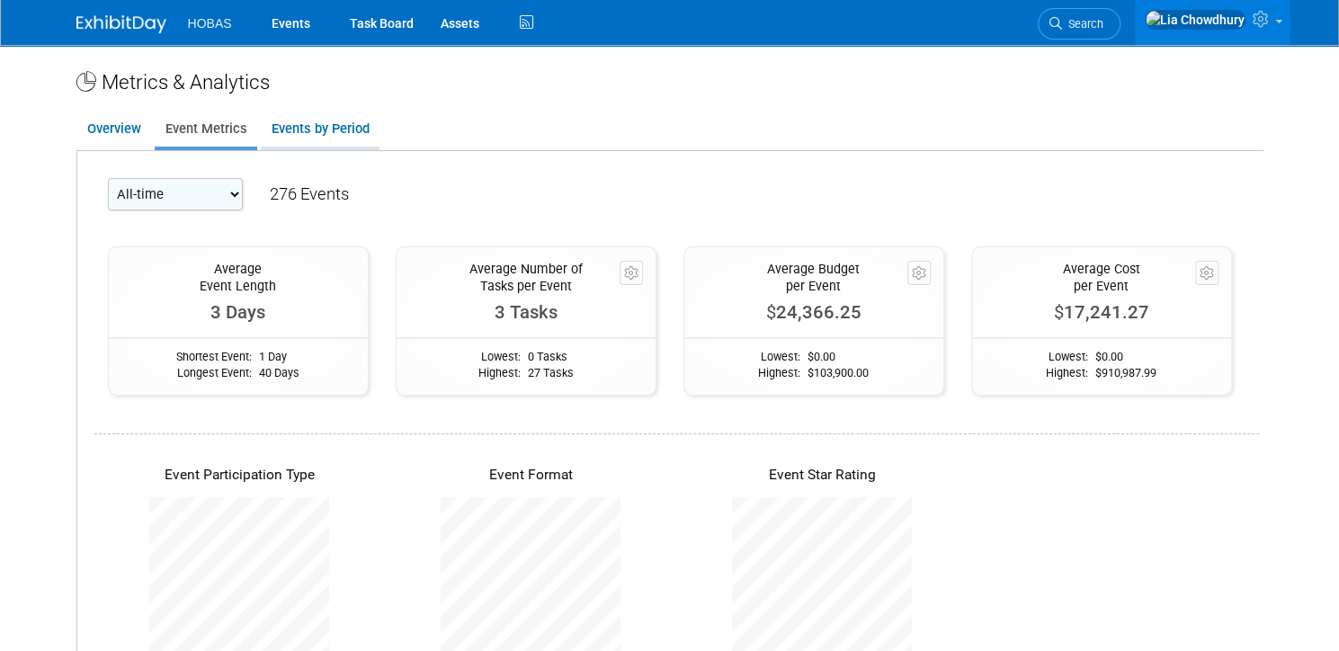
click at [310, 125] on link "Events by Period" at bounding box center [320, 128] width 119 height 35
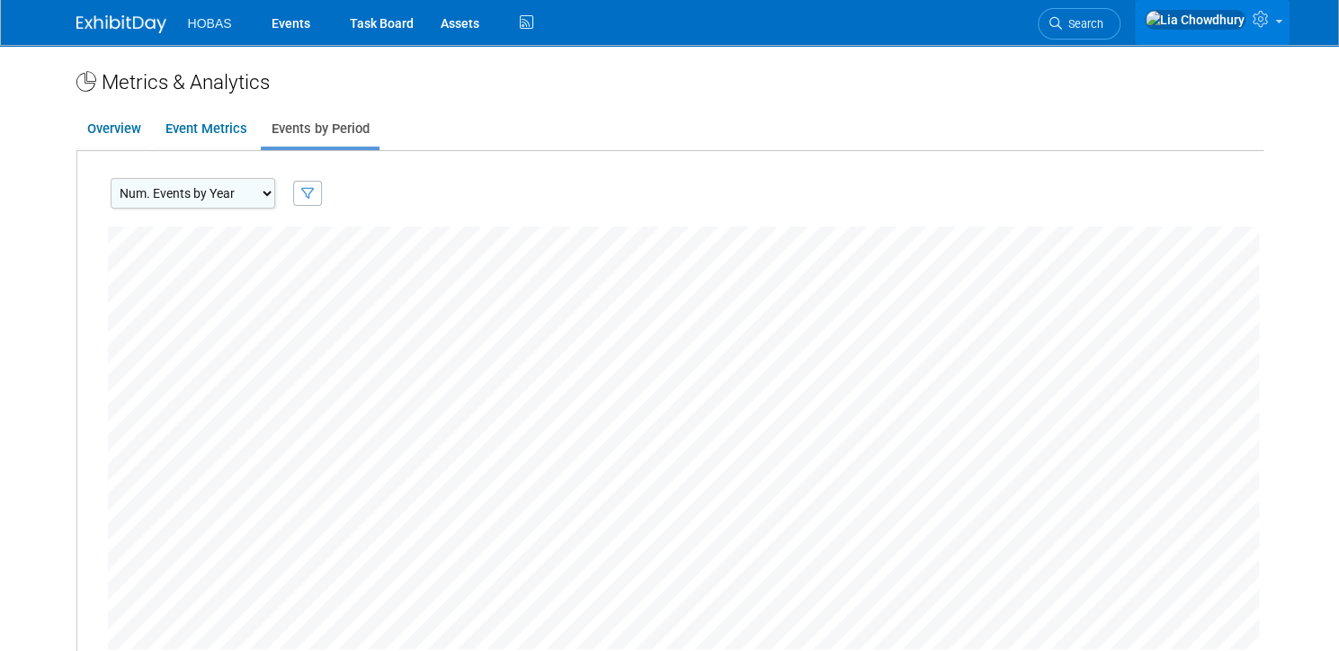
click at [1273, 18] on icon at bounding box center [1262, 19] width 21 height 16
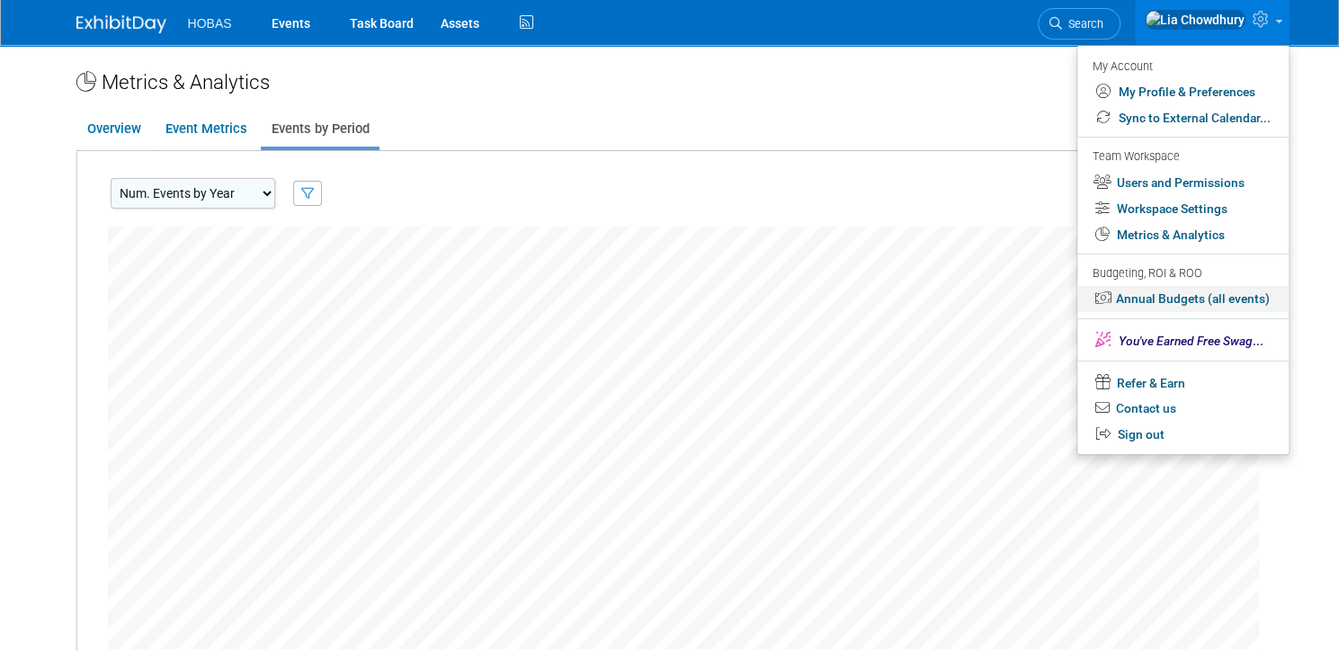
click at [1212, 298] on link "Annual Budgets (all events)" at bounding box center [1182, 299] width 211 height 26
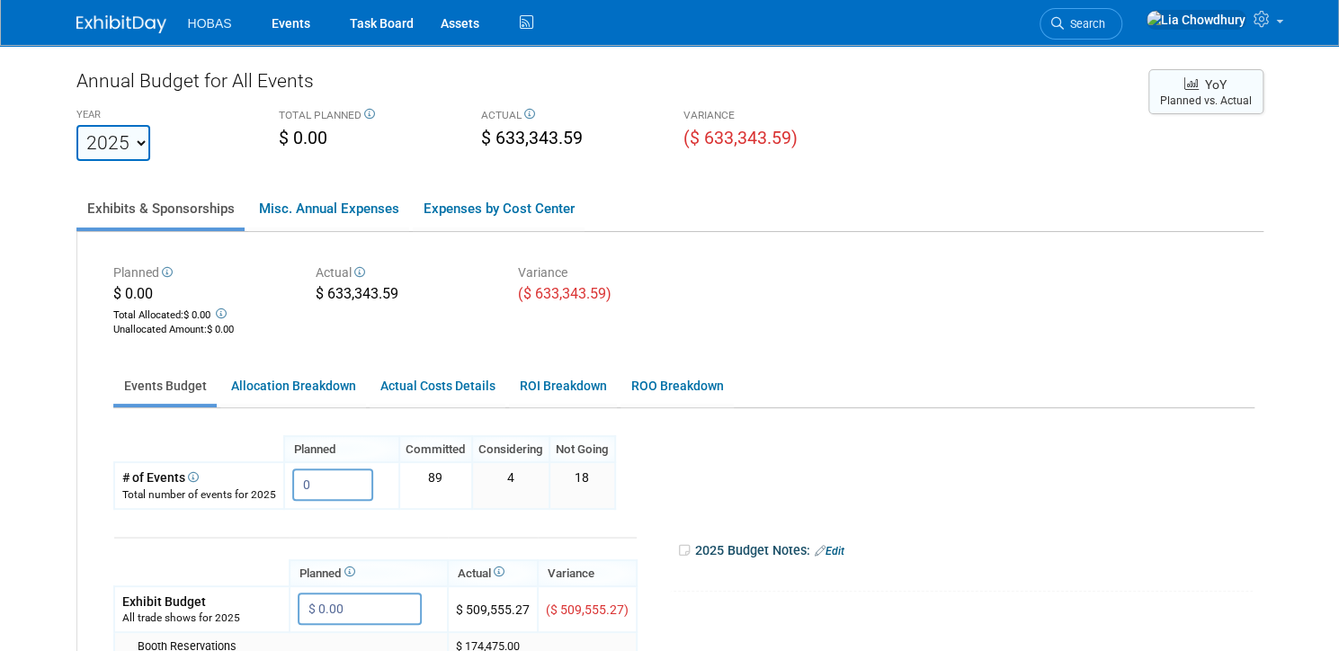
click at [1205, 94] on button "YoY Planned vs. Actual" at bounding box center [1205, 91] width 115 height 45
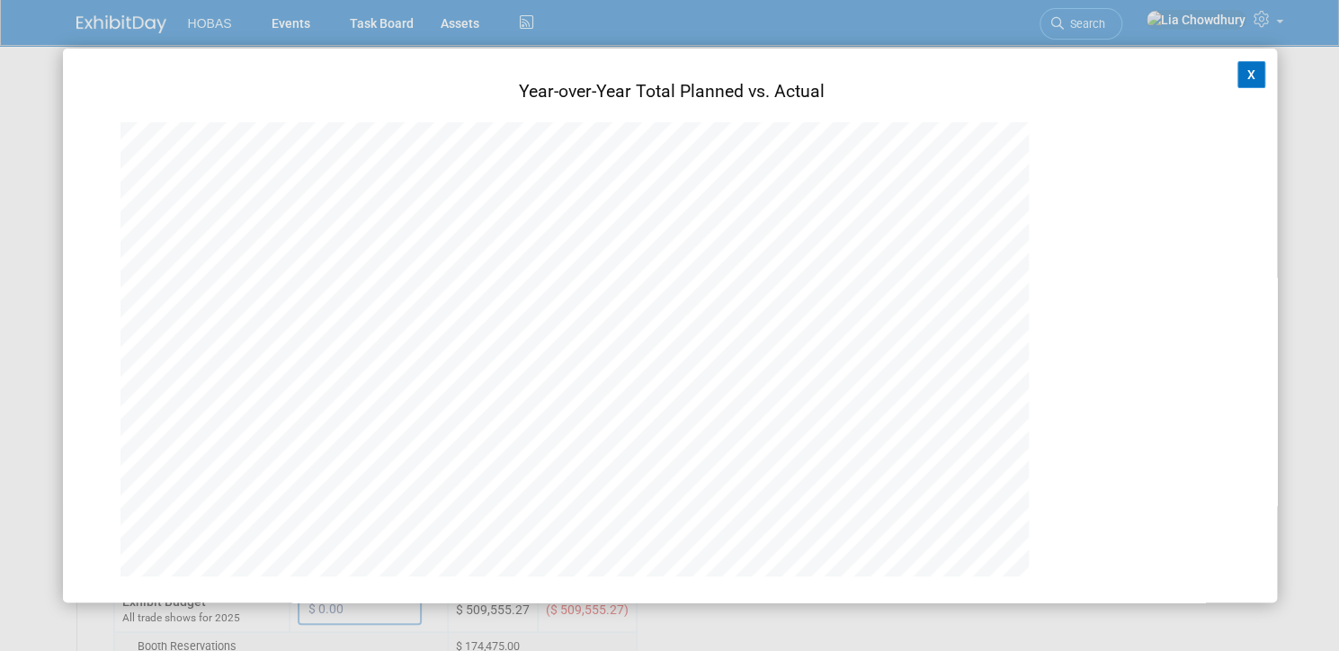
click at [1243, 75] on button "X" at bounding box center [1251, 74] width 29 height 27
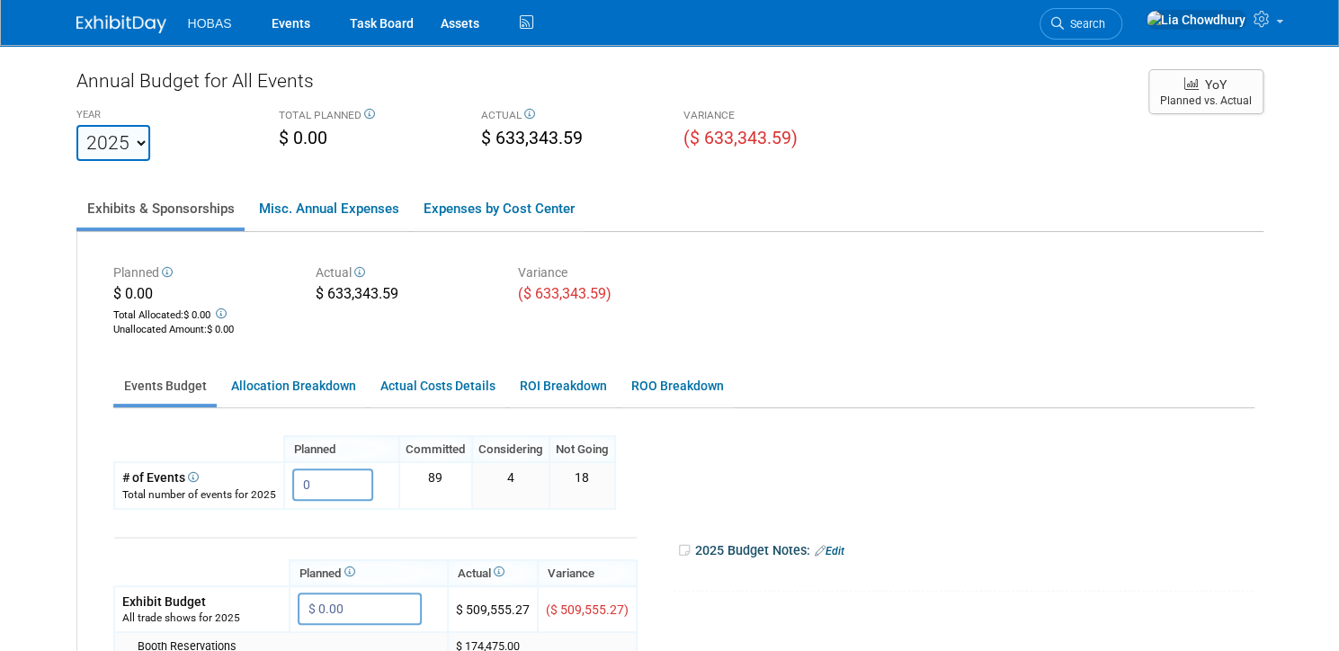
click at [151, 206] on link "Exhibits & Sponsorships" at bounding box center [160, 209] width 168 height 38
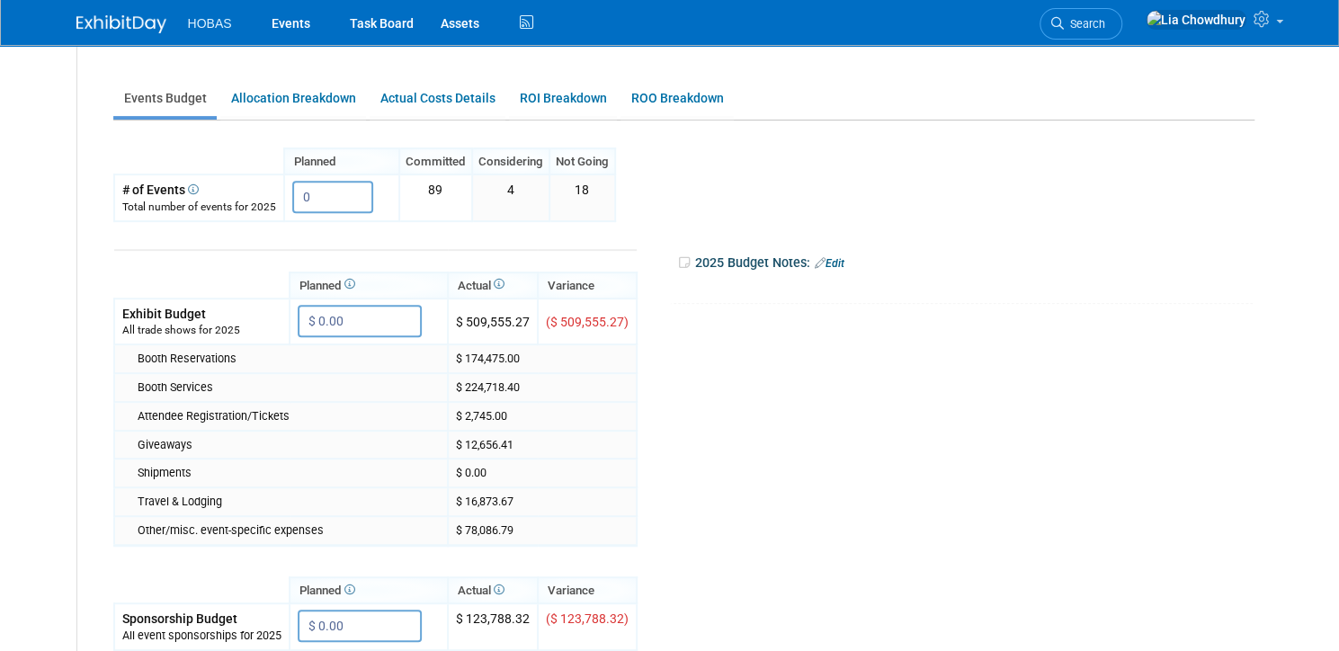
scroll to position [288, 0]
click at [557, 107] on link "ROI Breakdown" at bounding box center [563, 98] width 108 height 35
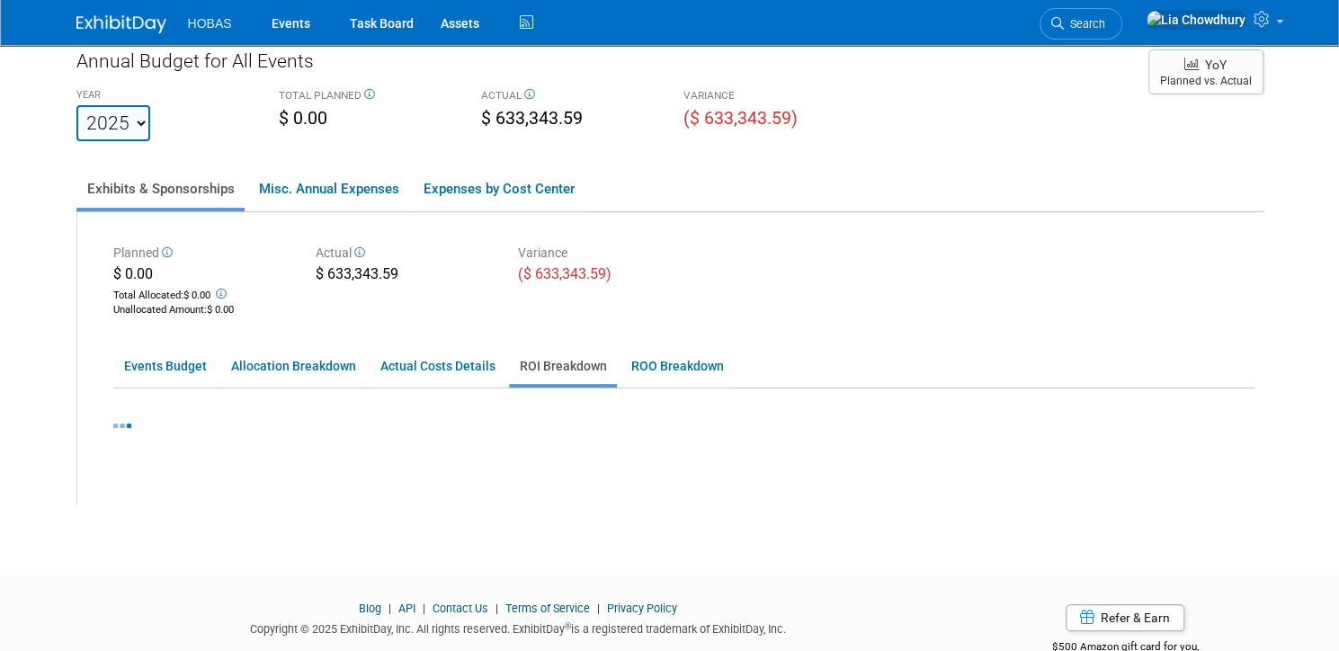
scroll to position [0, 0]
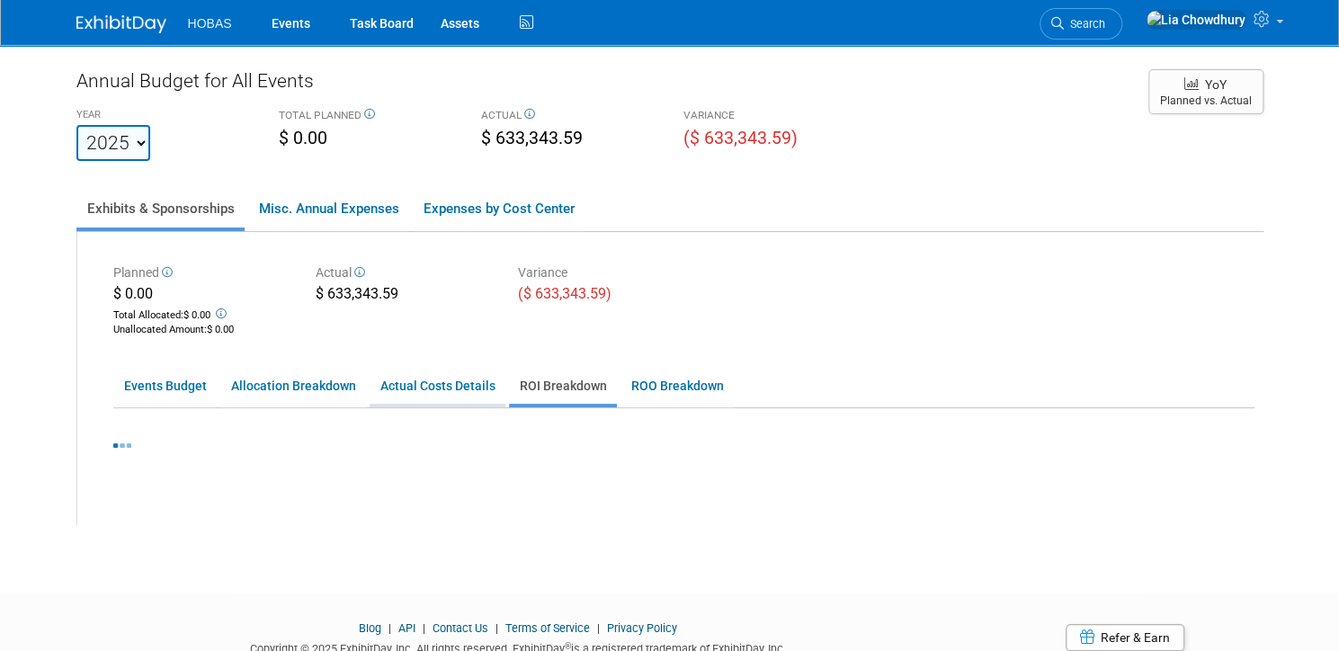
click at [450, 385] on link "Actual Costs Details" at bounding box center [438, 386] width 136 height 35
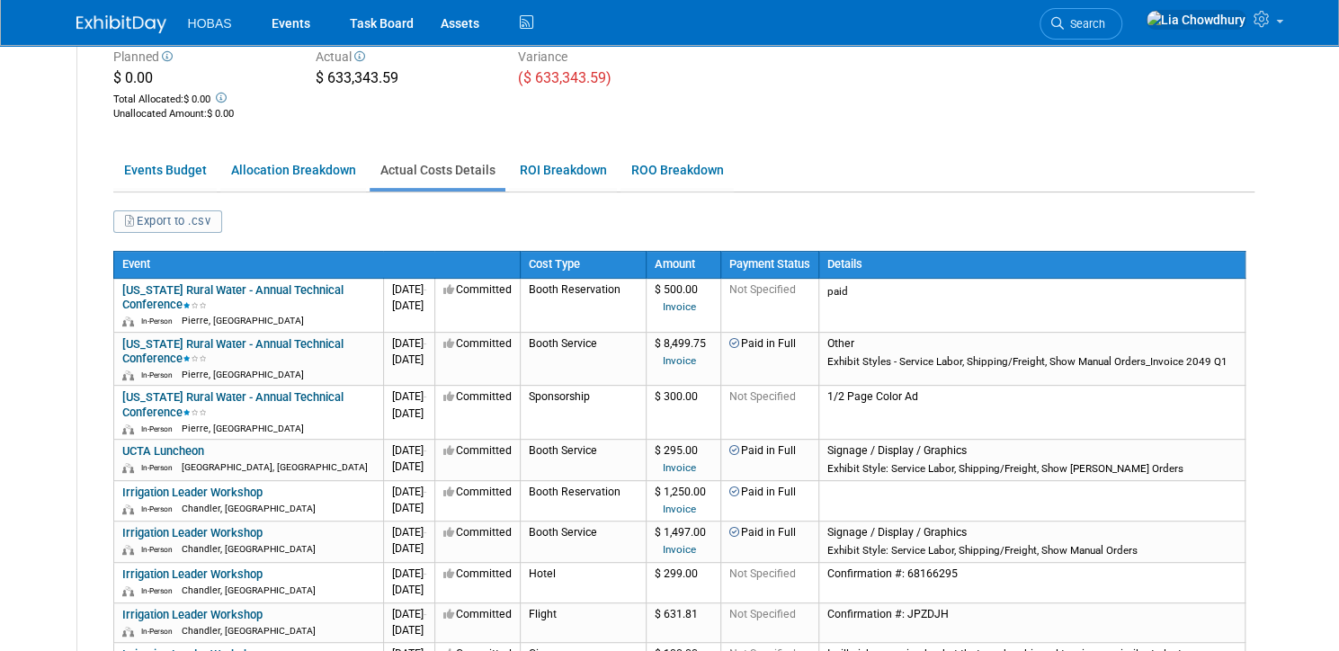
scroll to position [216, 0]
click at [164, 167] on link "Events Budget" at bounding box center [164, 170] width 103 height 35
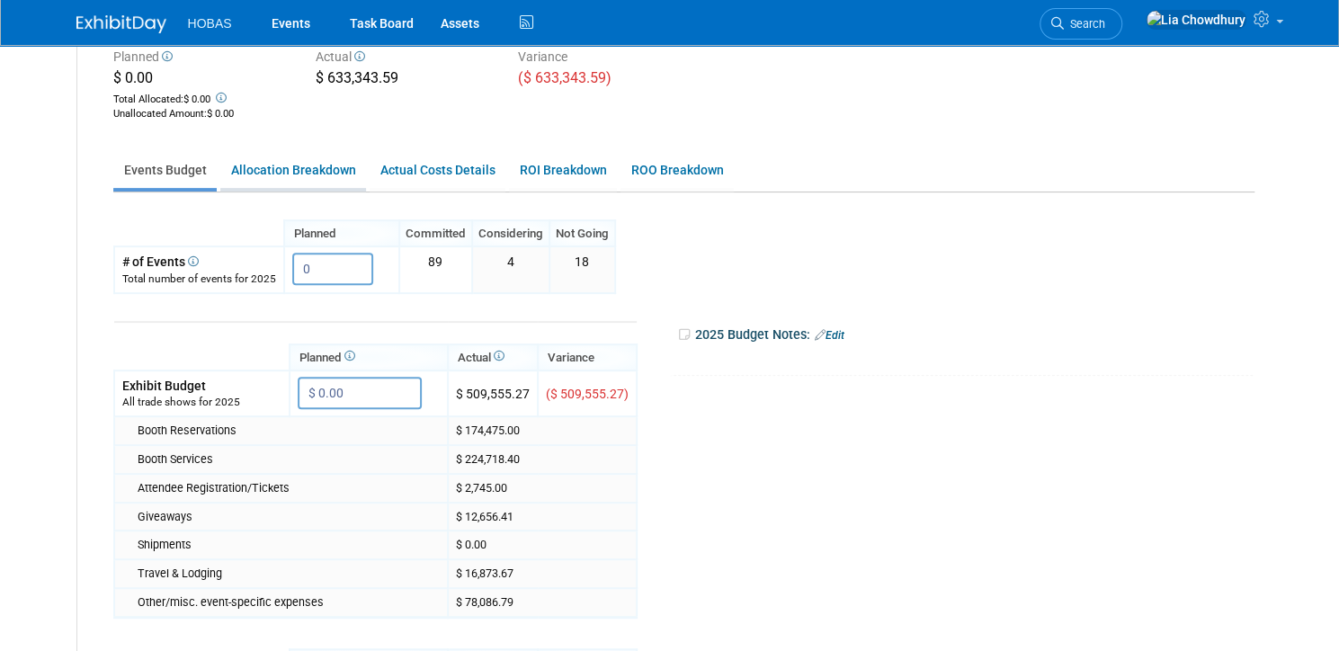
click at [276, 179] on link "Allocation Breakdown" at bounding box center [293, 170] width 146 height 35
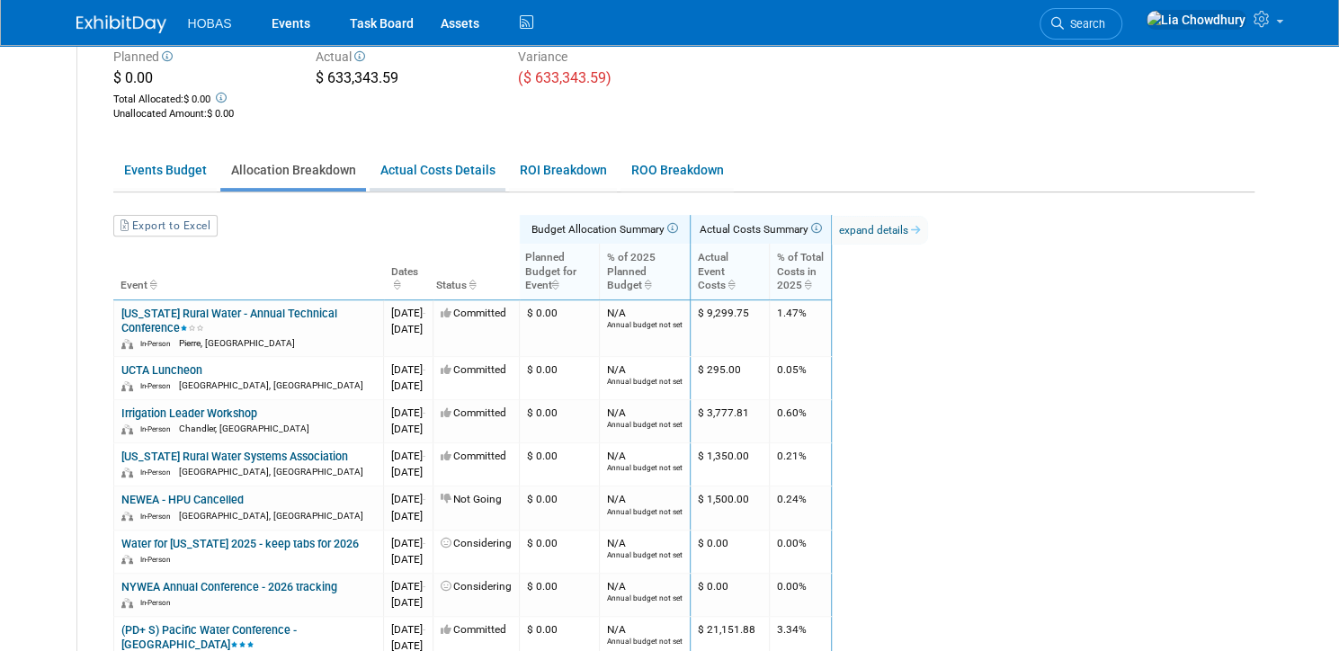
click at [398, 169] on link "Actual Costs Details" at bounding box center [438, 170] width 136 height 35
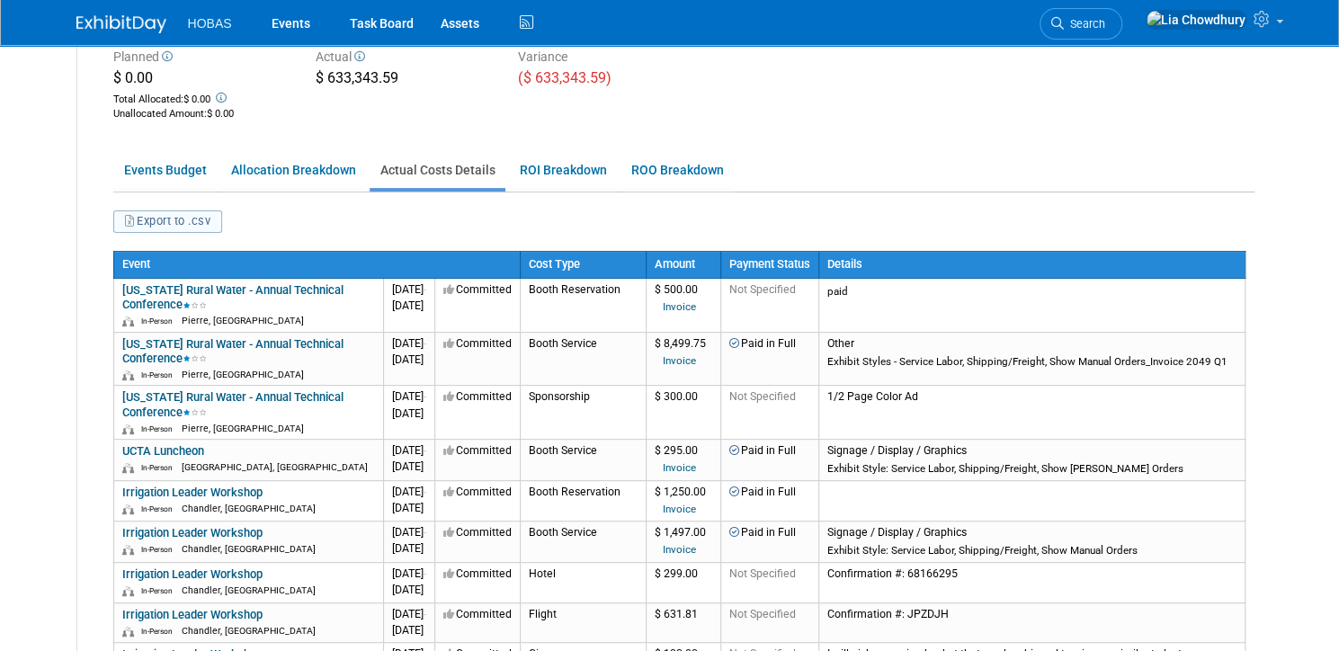
click at [153, 226] on button "Export to .csv" at bounding box center [168, 221] width 110 height 22
click at [839, 102] on div "Planned $ 0.00 Total Allocated: $ 0.00 Unallocated Amount : $ 0.00 Actual $ 633…" at bounding box center [684, 83] width 1168 height 81
click at [1274, 26] on icon at bounding box center [1263, 19] width 21 height 16
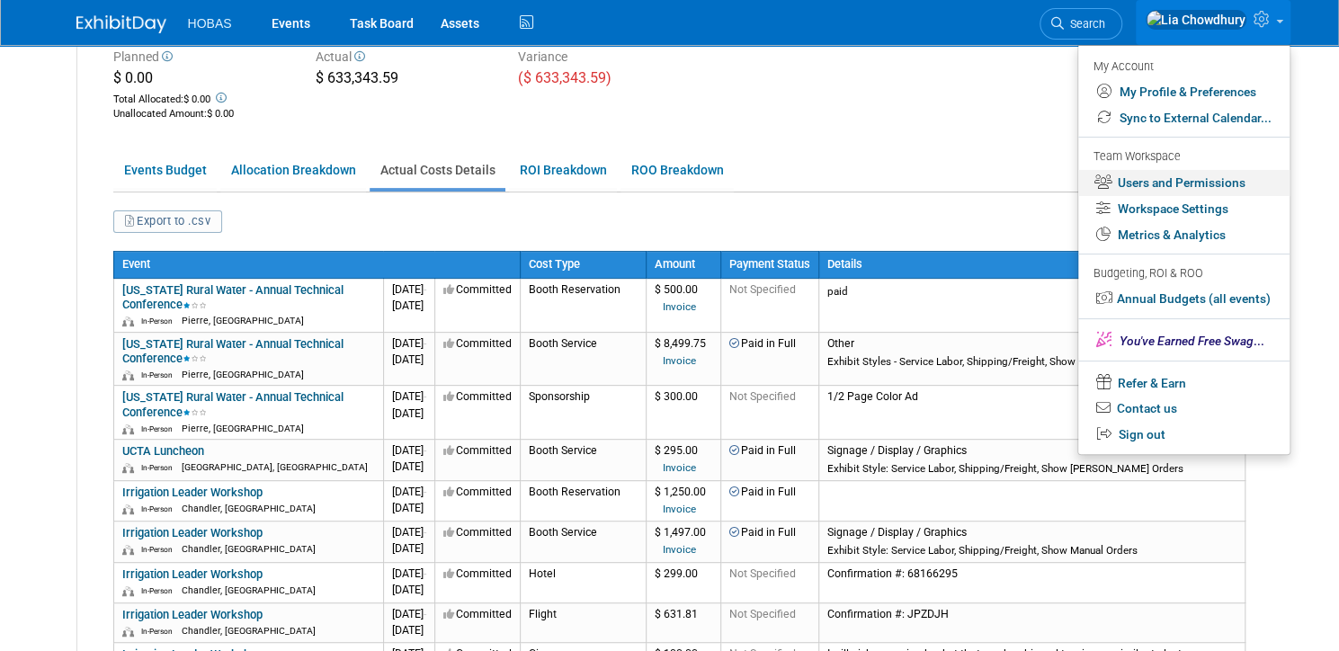
click at [1212, 192] on link "Users and Permissions" at bounding box center [1183, 183] width 211 height 26
